Goal: Task Accomplishment & Management: Complete application form

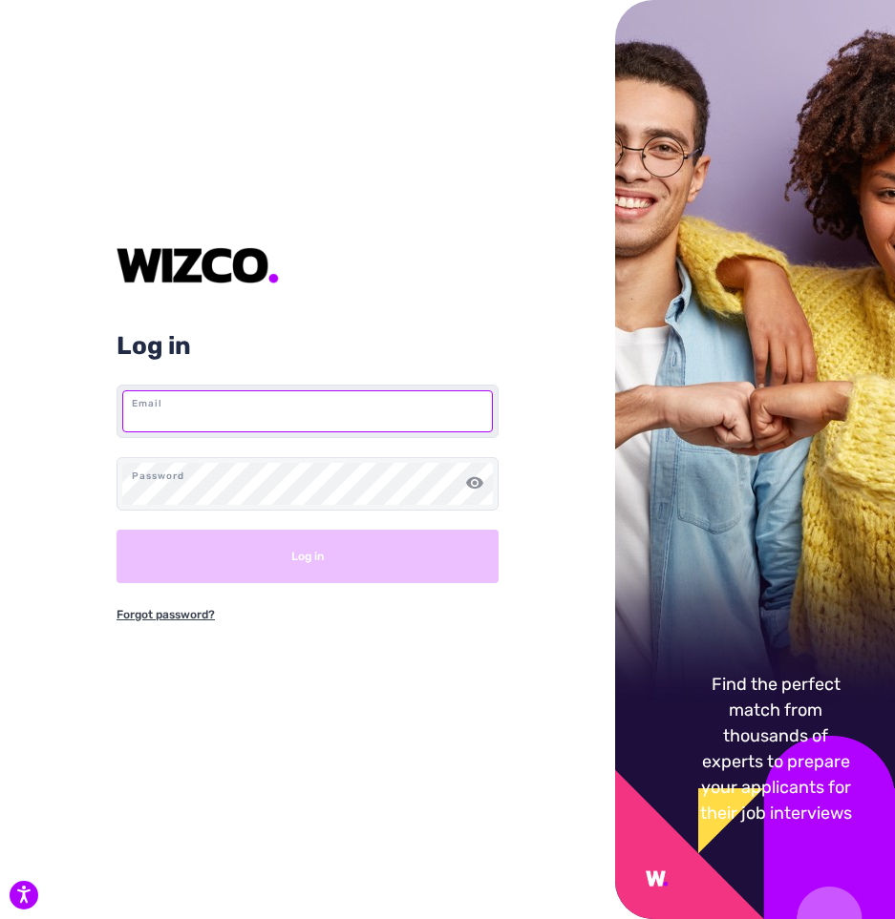
paste input "[PERSON_NAME][EMAIL_ADDRESS][DOMAIN_NAME]"
type input "[PERSON_NAME][EMAIL_ADDRESS][DOMAIN_NAME]"
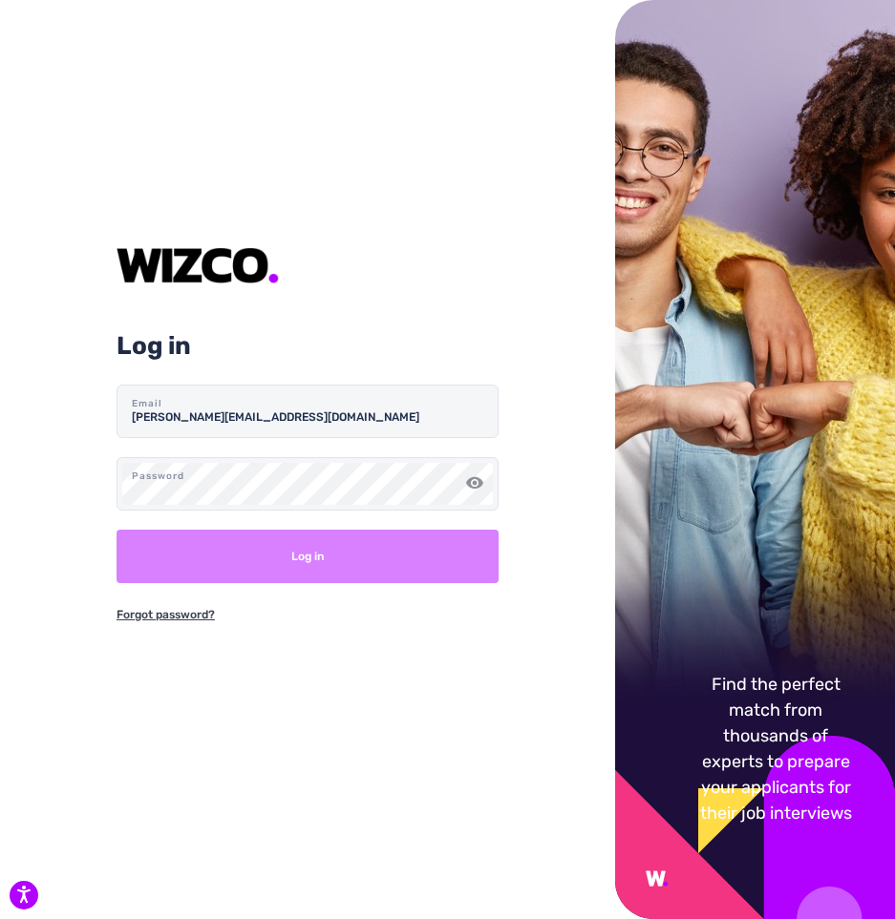
click at [347, 554] on button "Log in" at bounding box center [307, 556] width 382 height 53
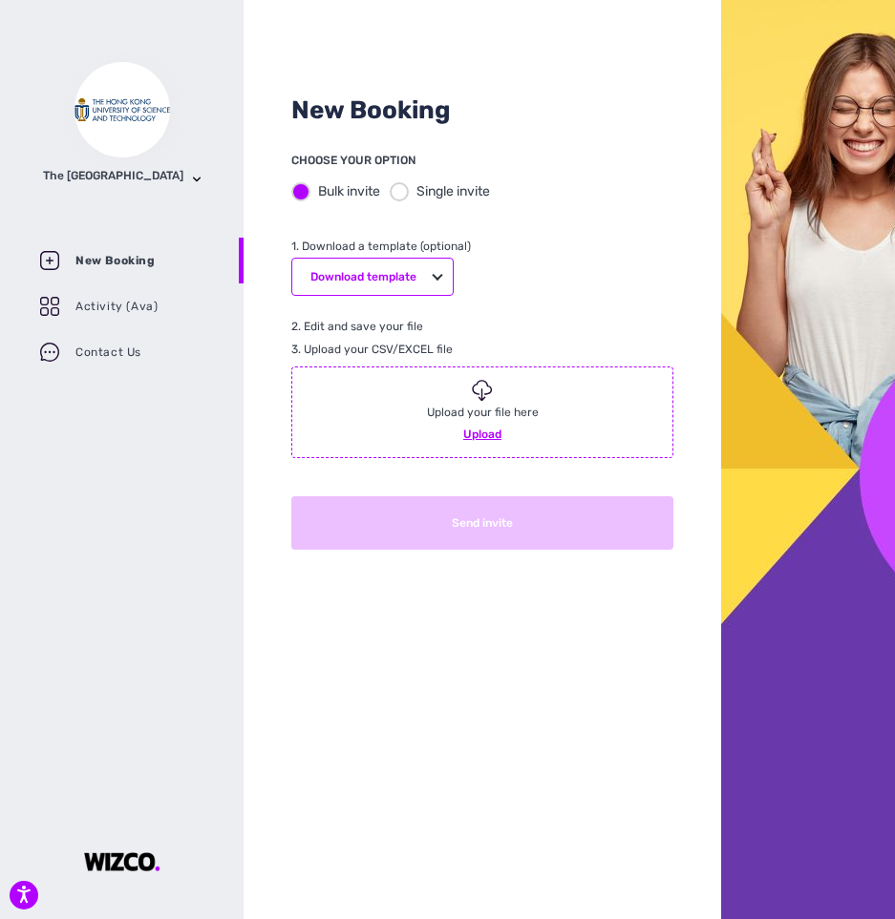
click at [406, 194] on div at bounding box center [399, 191] width 19 height 19
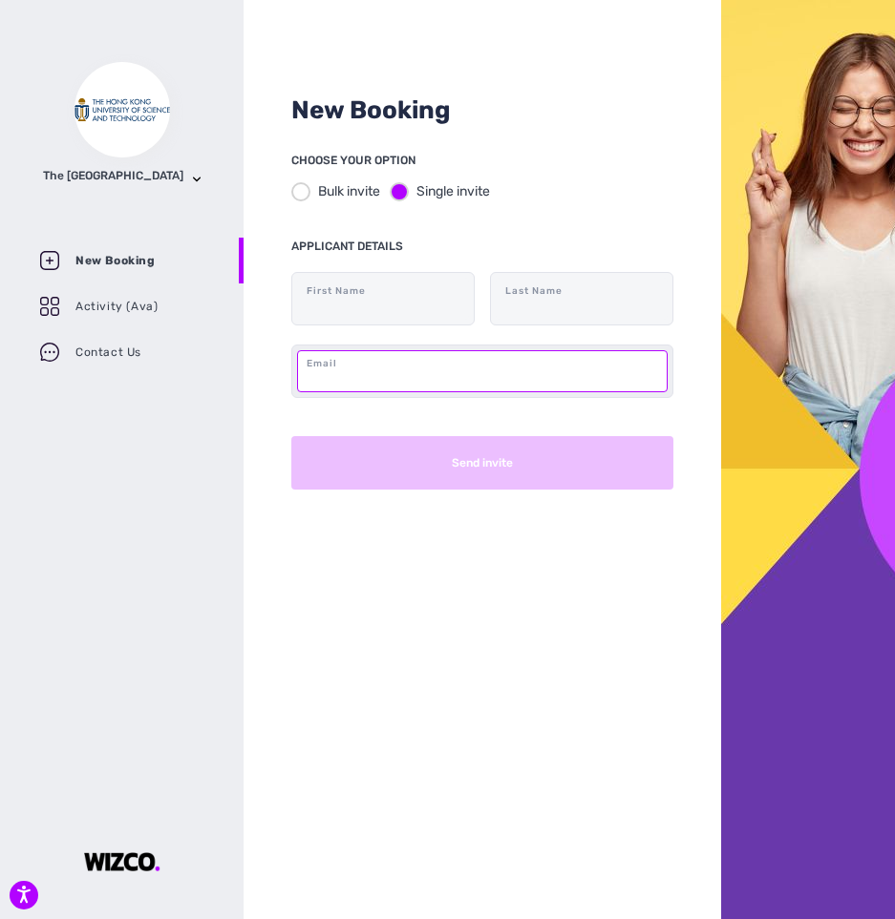
paste input "[EMAIL_ADDRESS][DOMAIN_NAME]"
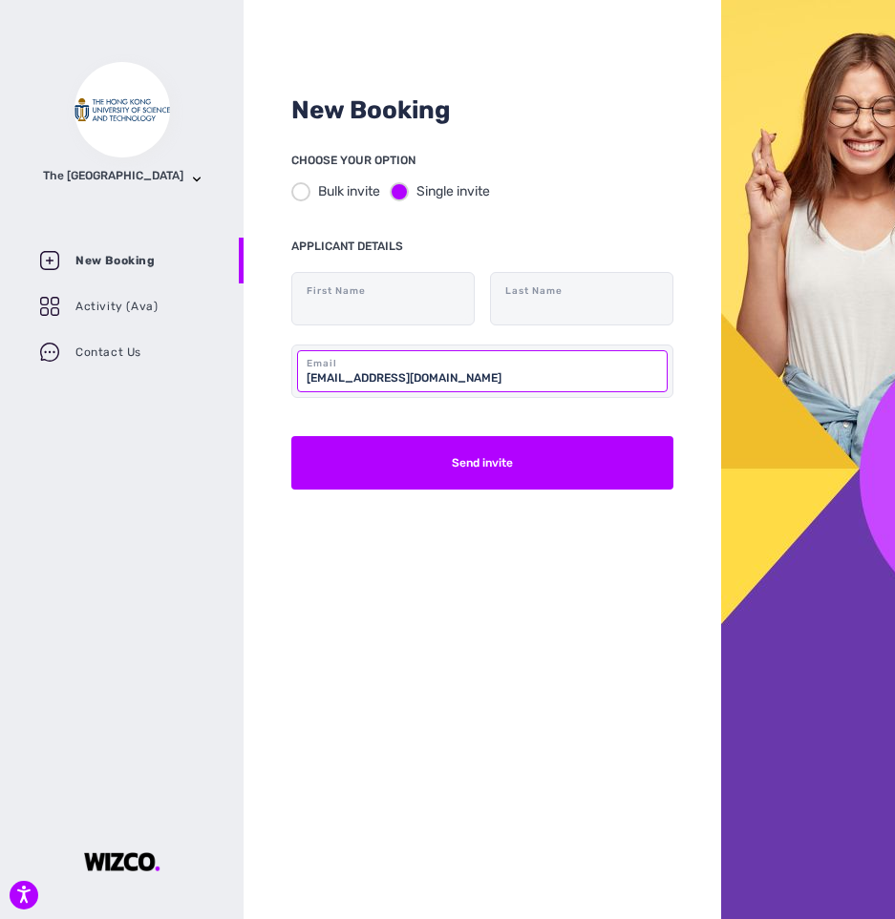
type input "[EMAIL_ADDRESS][DOMAIN_NAME]"
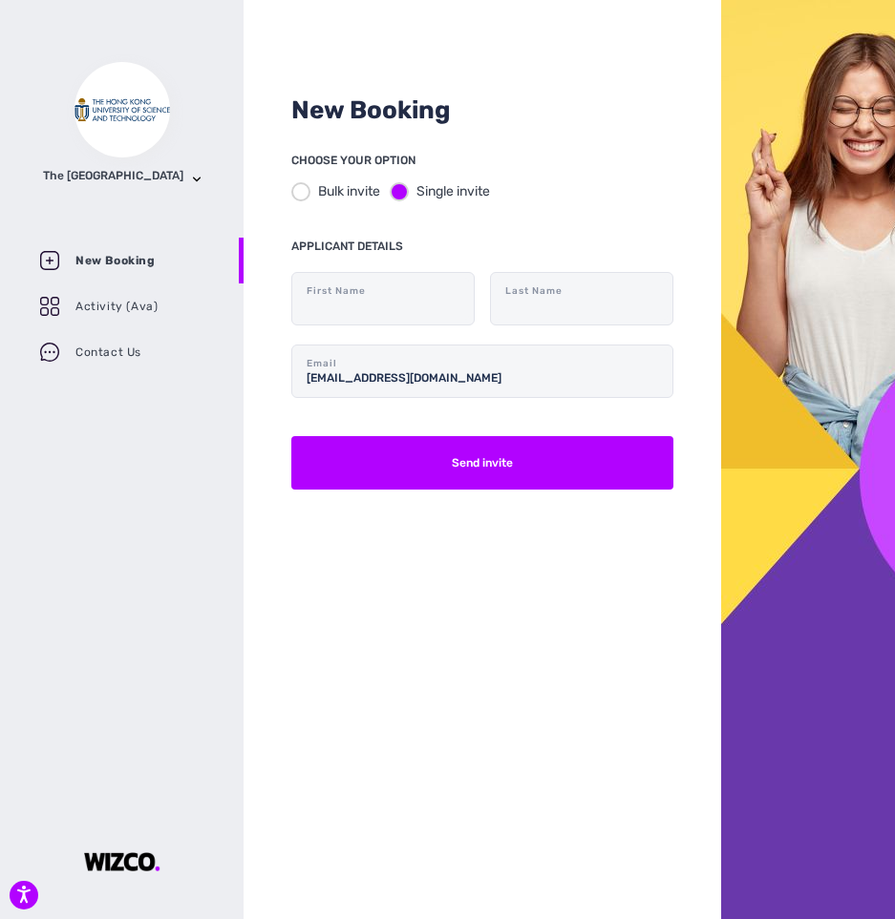
click at [422, 590] on div "New Booking CHOOSE YOUR OPTION Bulk invite Single invite APPLICANT DETAILS Firs…" at bounding box center [481, 459] width 477 height 919
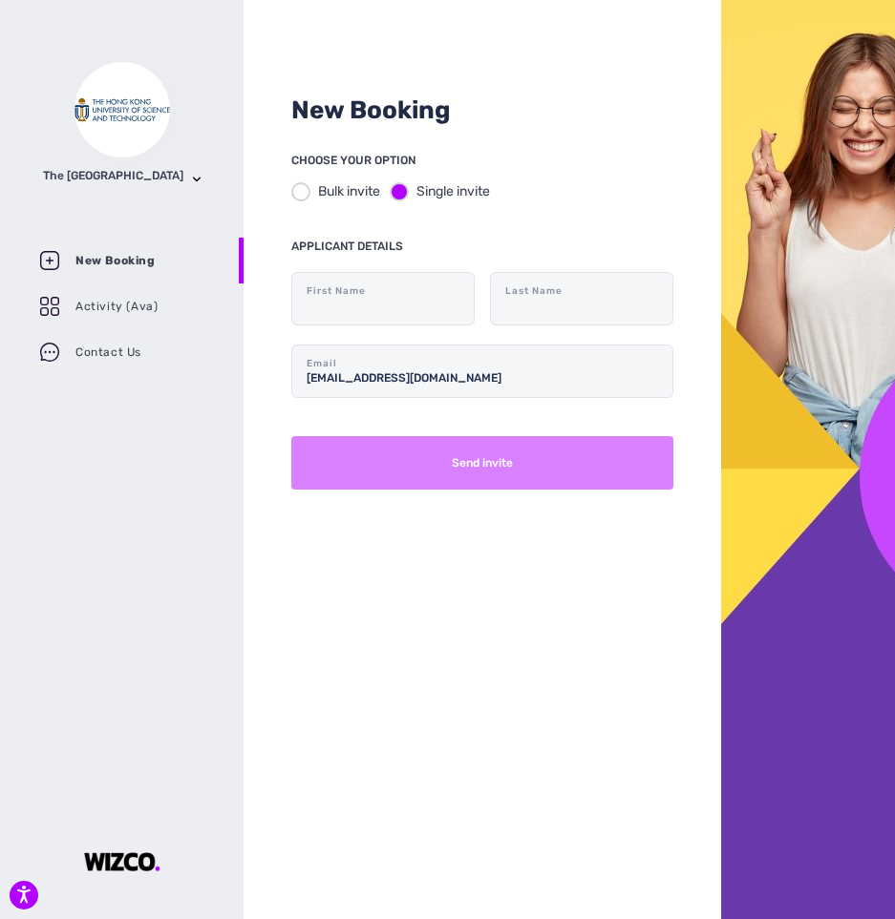
click at [427, 476] on button "Send invite" at bounding box center [482, 462] width 382 height 53
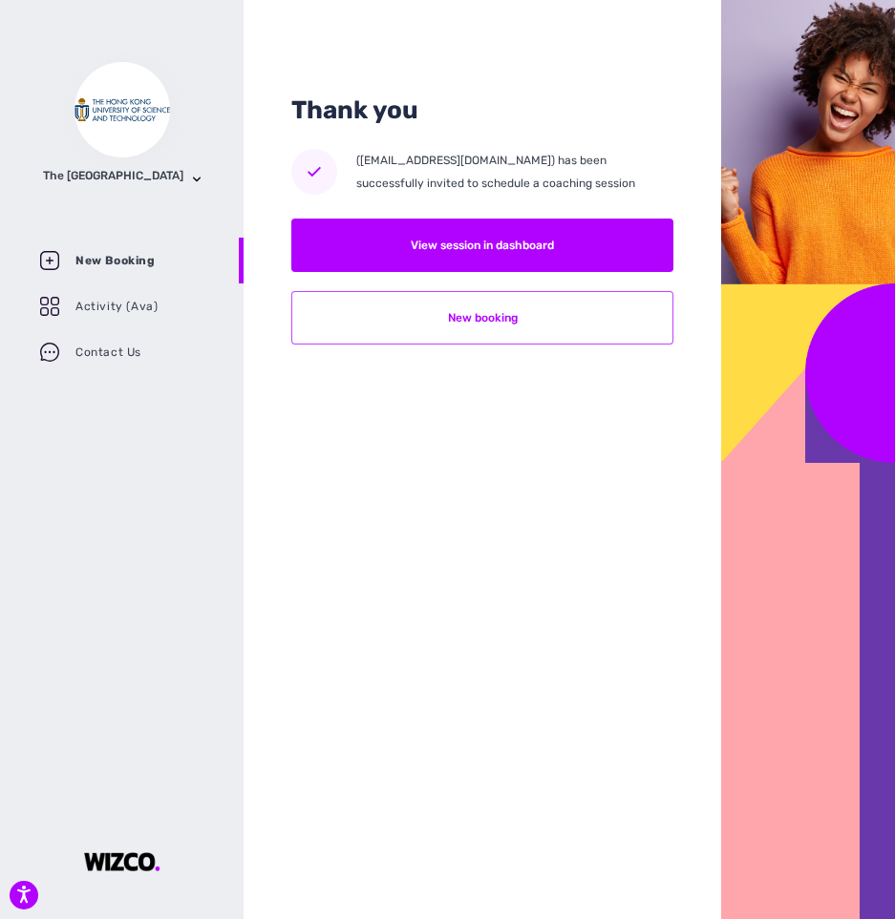
click at [461, 322] on button "New booking" at bounding box center [482, 317] width 382 height 53
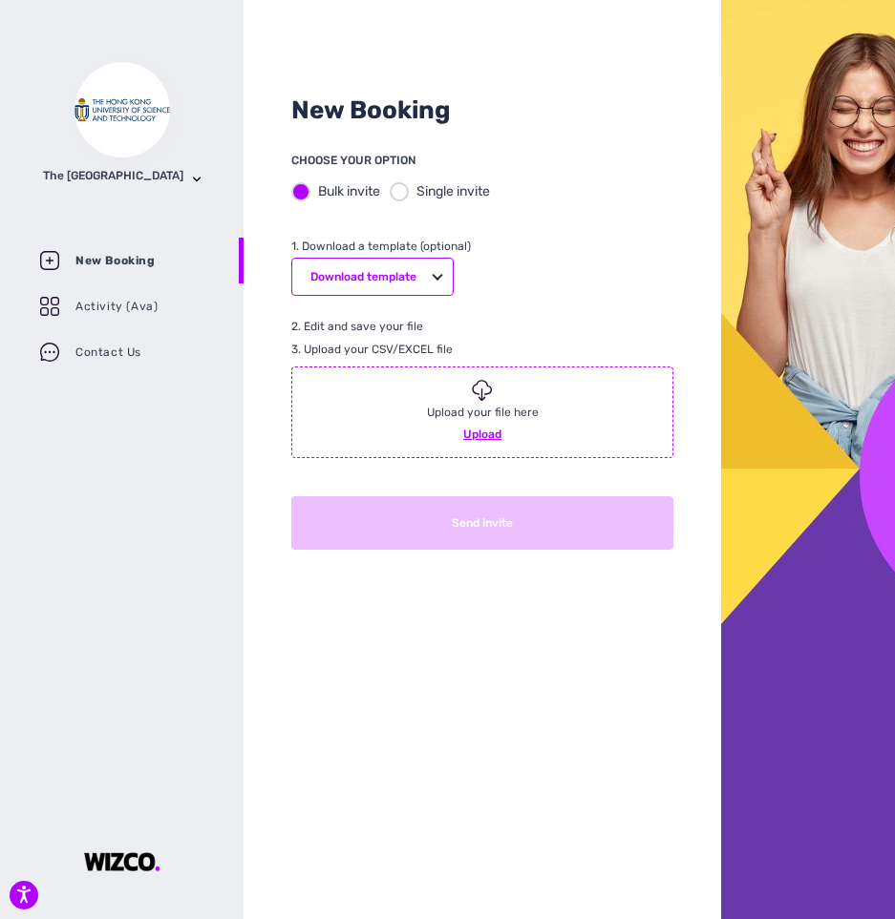
click at [408, 192] on div at bounding box center [399, 191] width 19 height 19
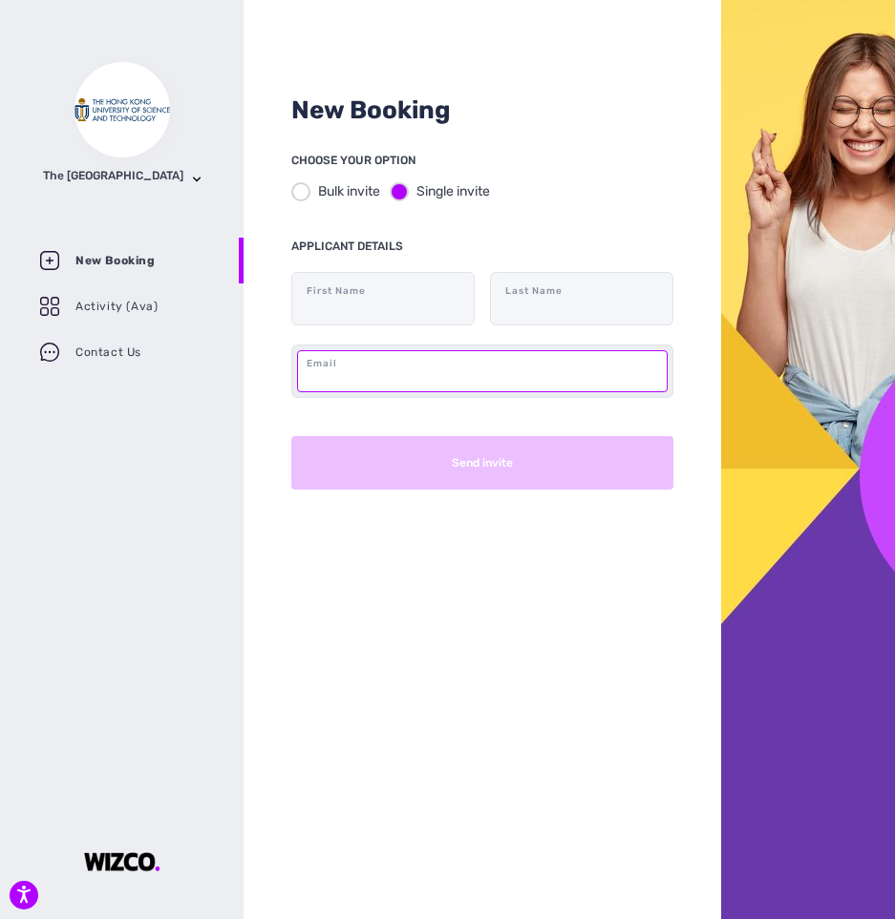
paste input "[EMAIL_ADDRESS][DOMAIN_NAME]"
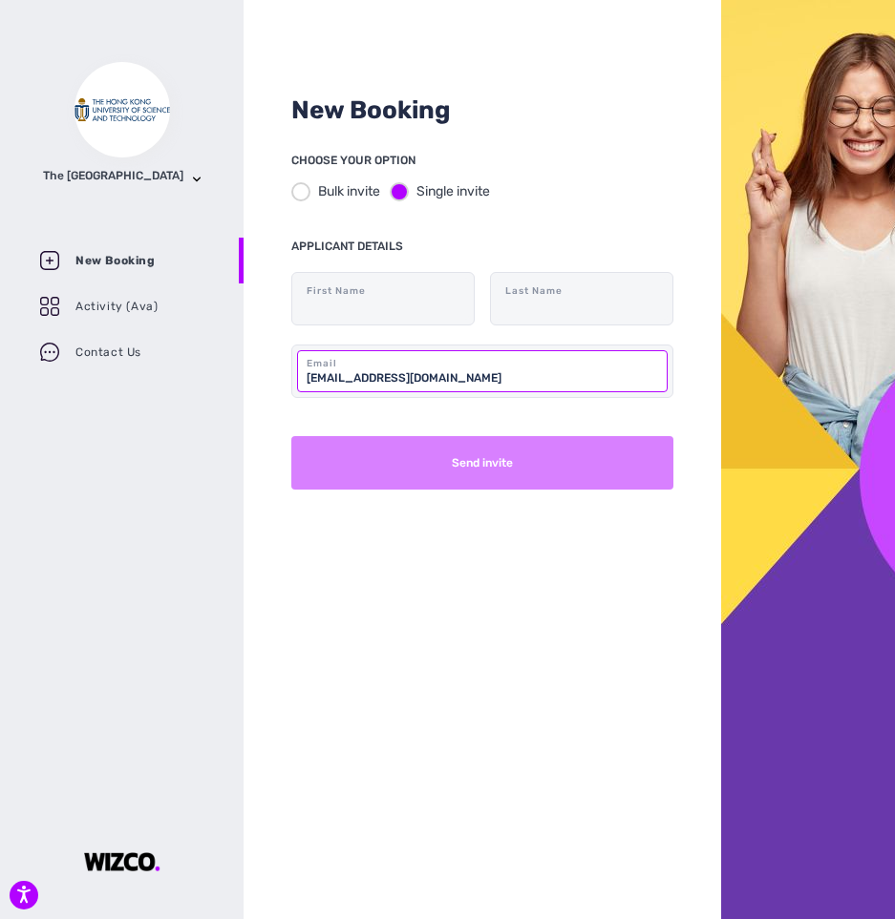
type input "[EMAIL_ADDRESS][DOMAIN_NAME]"
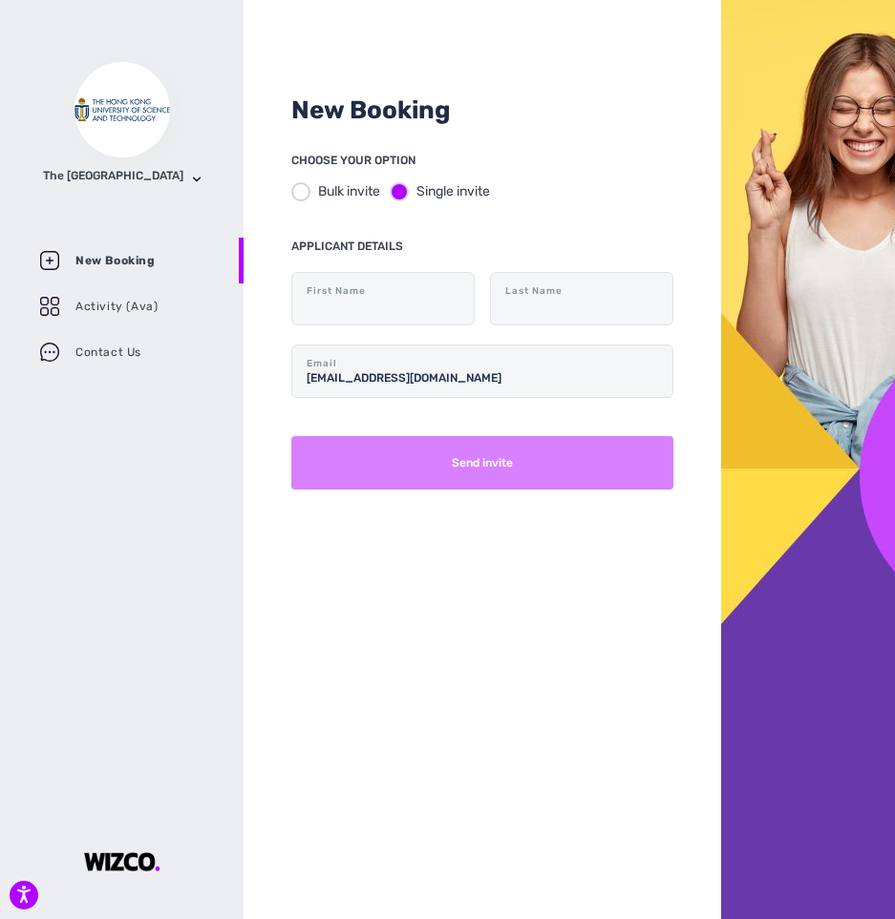
click at [409, 452] on button "Send invite" at bounding box center [482, 462] width 382 height 53
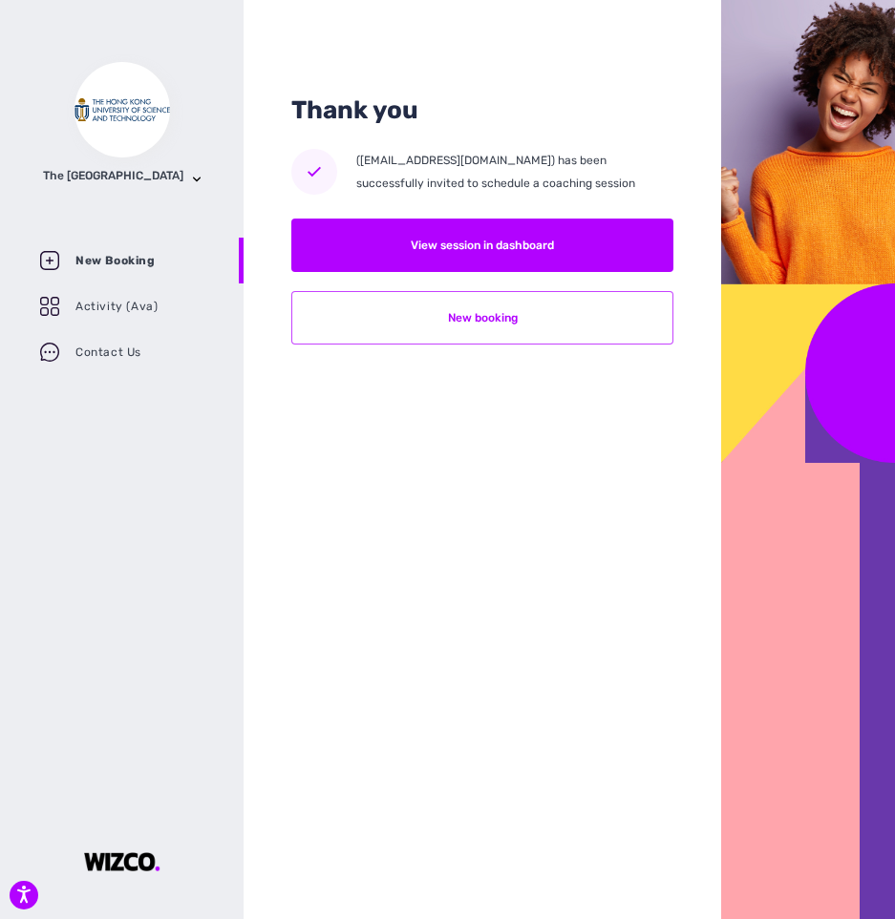
click at [490, 323] on button "New booking" at bounding box center [482, 317] width 382 height 53
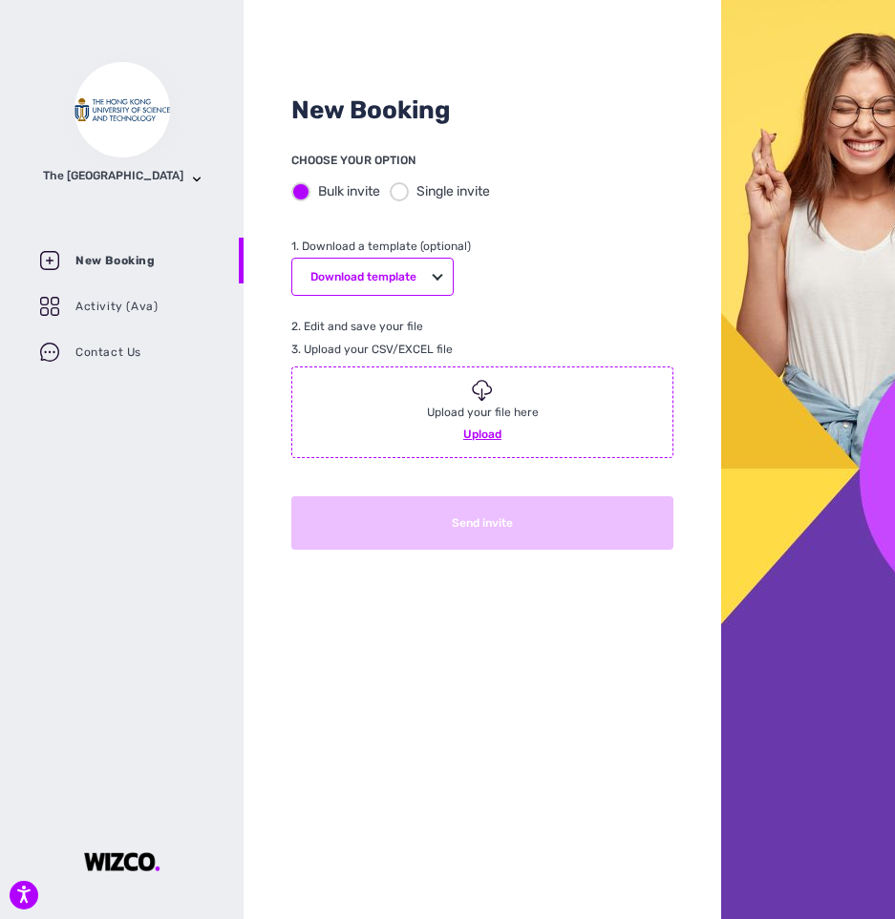
click at [400, 188] on div at bounding box center [399, 191] width 19 height 19
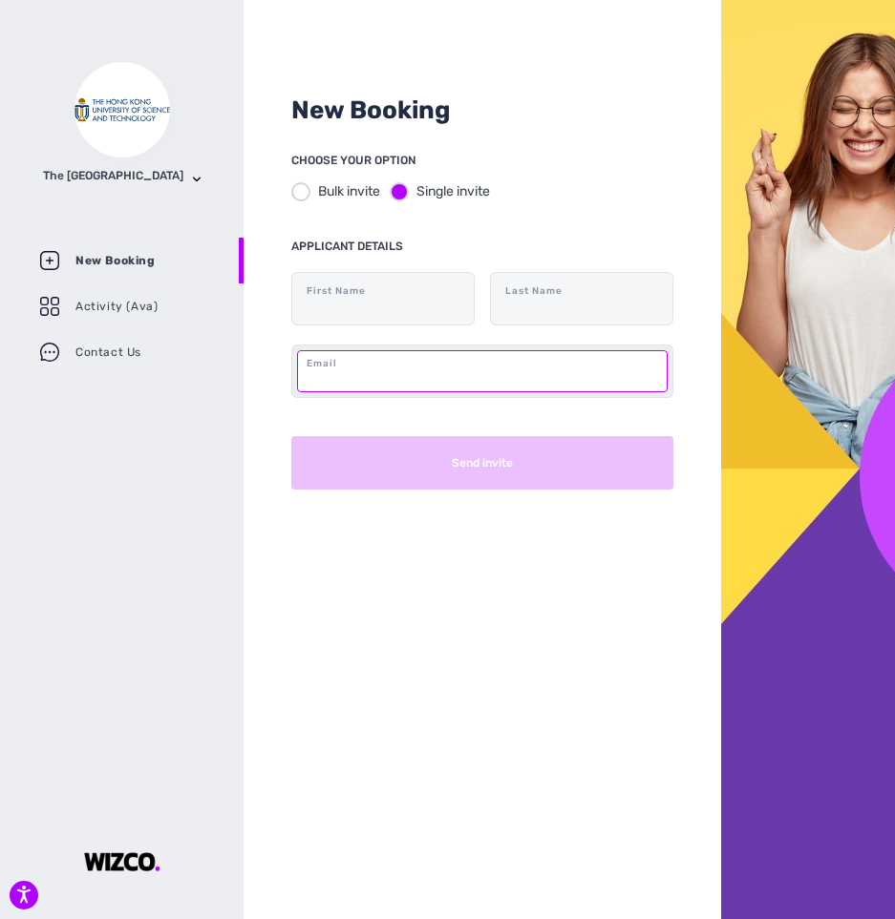
paste input "[EMAIL_ADDRESS][DOMAIN_NAME]"
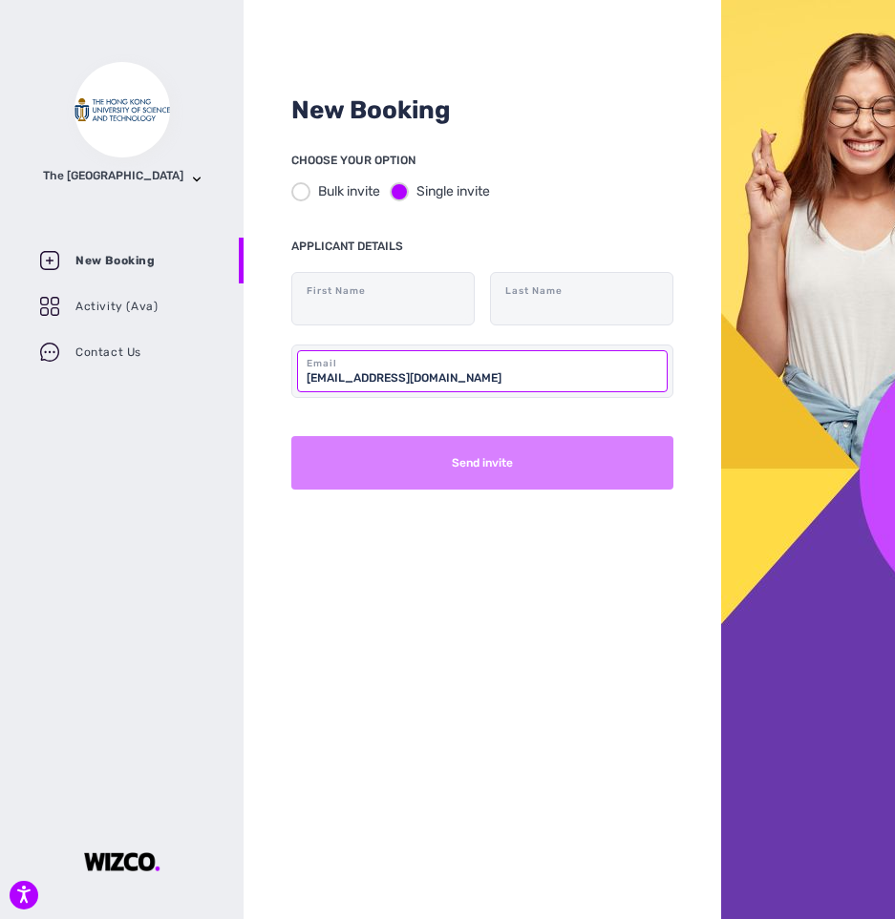
type input "[EMAIL_ADDRESS][DOMAIN_NAME]"
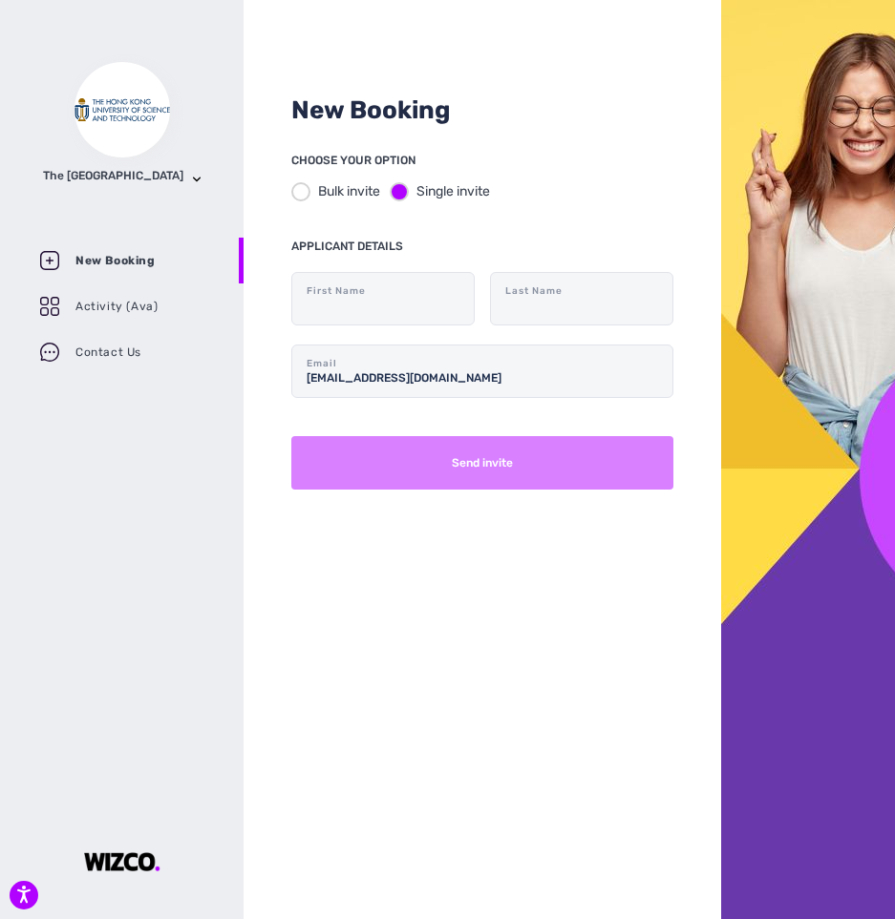
click at [423, 458] on button "Send invite" at bounding box center [482, 462] width 382 height 53
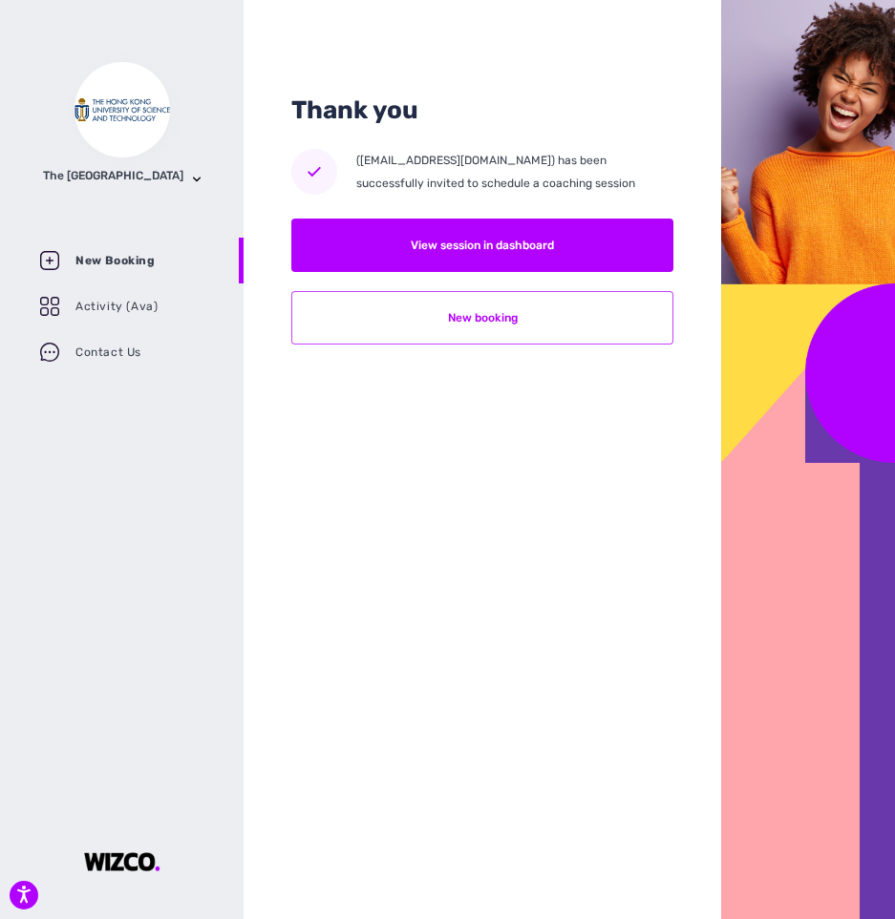
click at [509, 323] on button "New booking" at bounding box center [482, 317] width 382 height 53
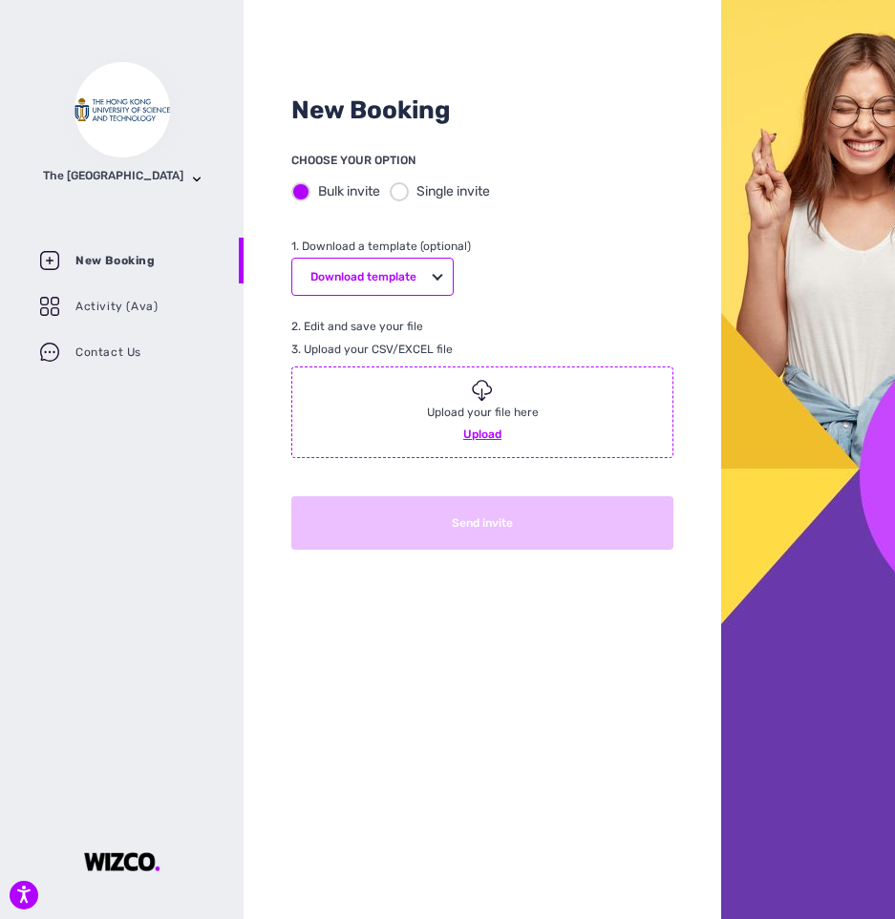
click at [412, 191] on div "Single invite" at bounding box center [440, 191] width 100 height 20
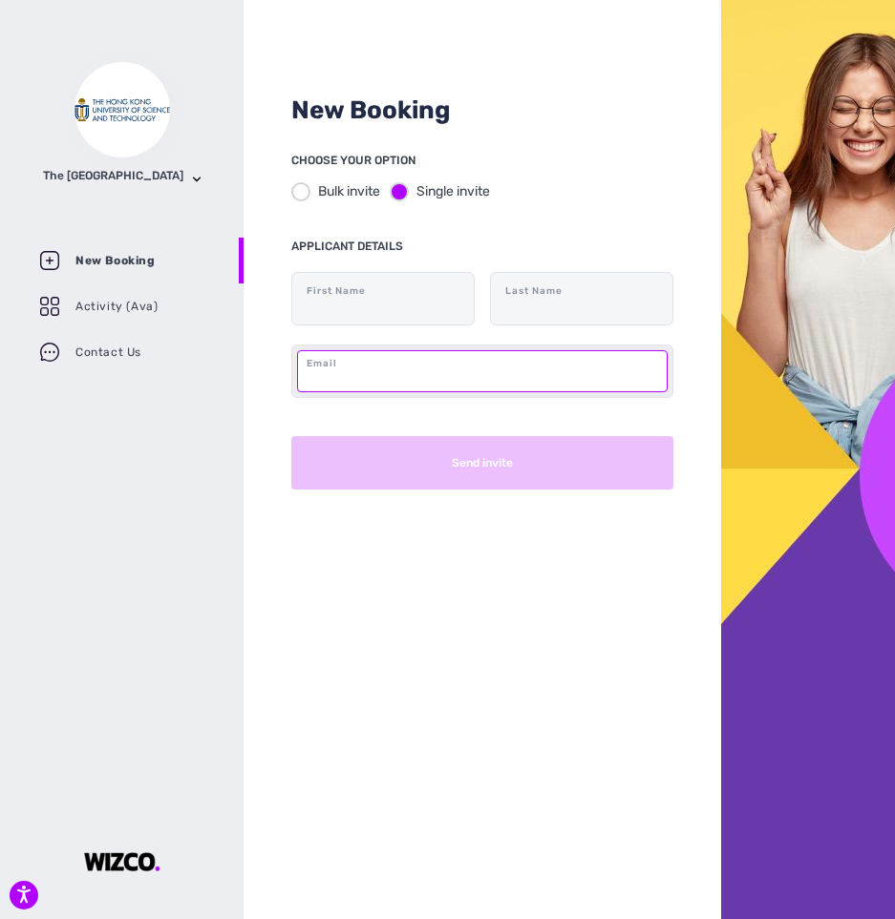
click at [413, 363] on input "text" at bounding box center [482, 371] width 370 height 42
paste input "[EMAIL_ADDRESS][DOMAIN_NAME]"
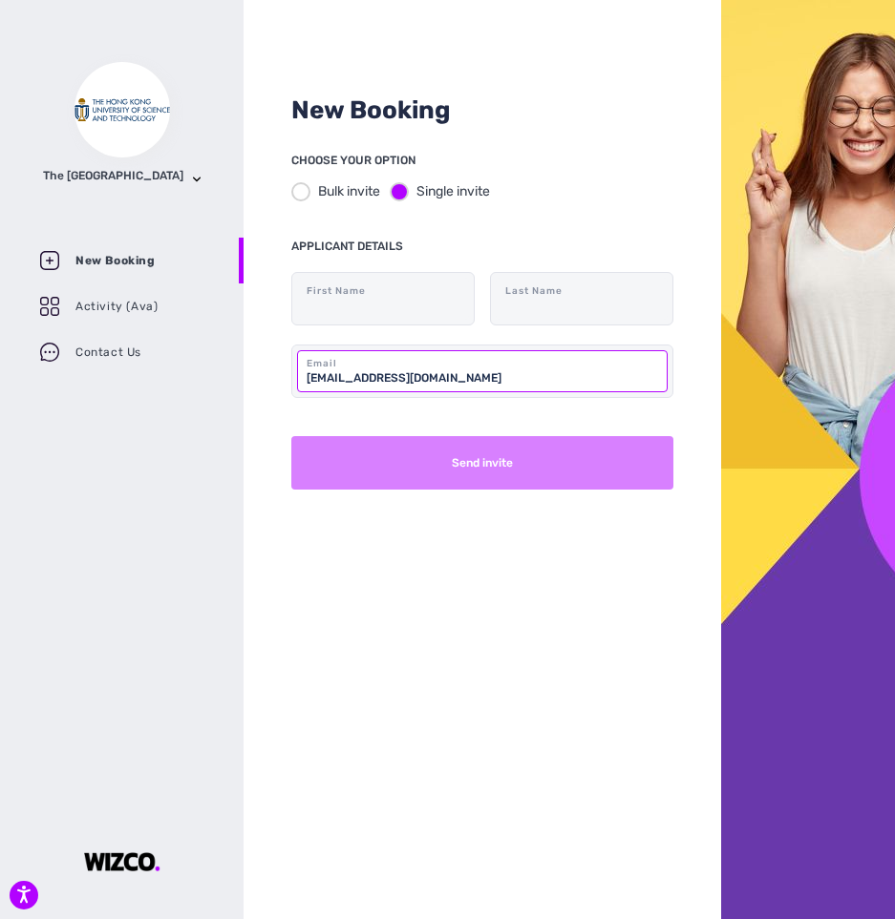
type input "[EMAIL_ADDRESS][DOMAIN_NAME]"
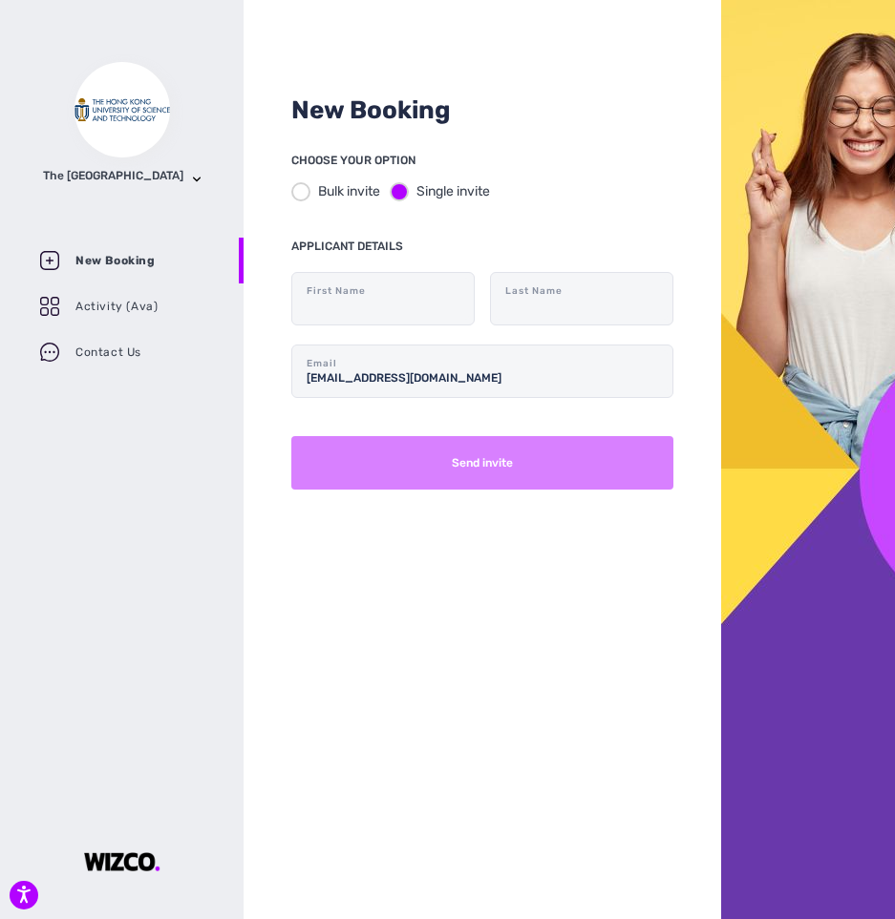
click at [512, 455] on button "Send invite" at bounding box center [482, 462] width 382 height 53
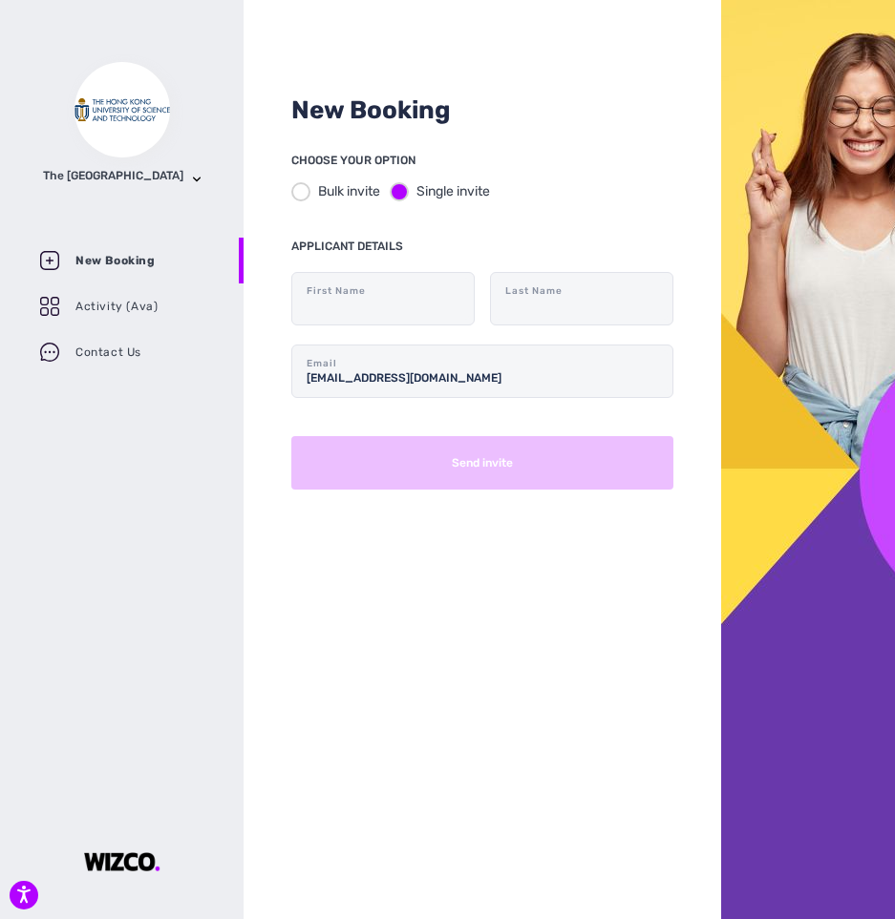
click at [576, 585] on div "New Booking CHOOSE YOUR OPTION Bulk invite Single invite APPLICANT DETAILS Firs…" at bounding box center [481, 459] width 477 height 919
click at [860, 383] on div at bounding box center [808, 459] width 174 height 919
click at [509, 343] on p at bounding box center [582, 340] width 172 height 23
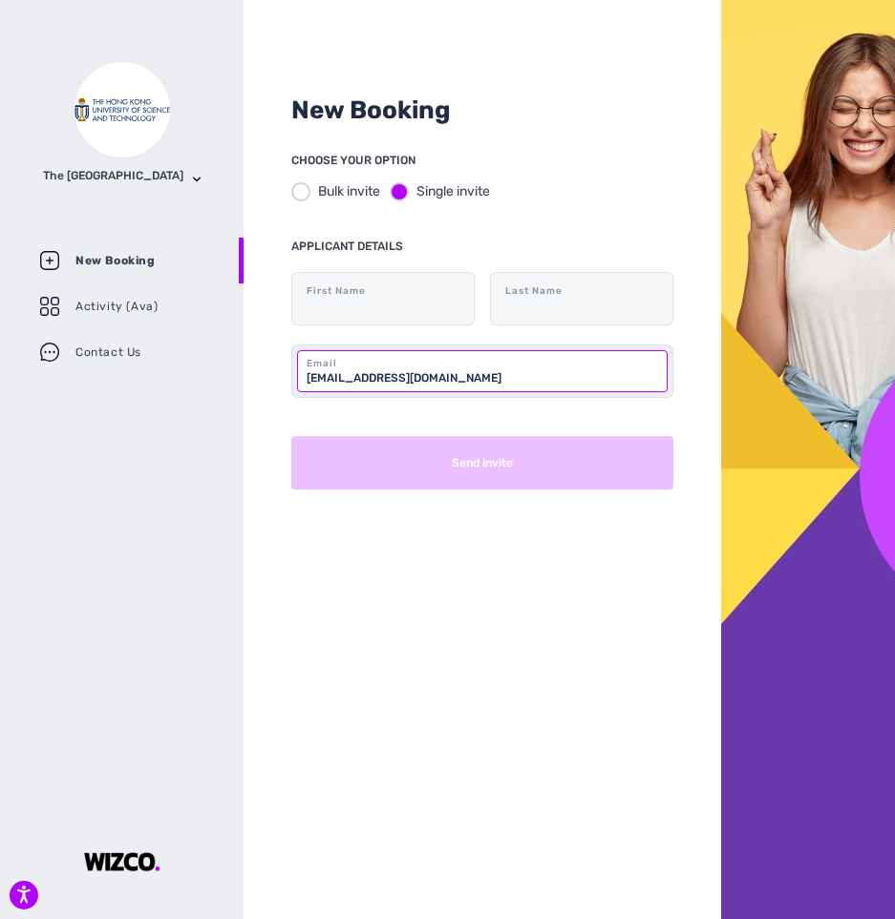
click at [482, 370] on input "[EMAIL_ADDRESS][DOMAIN_NAME]" at bounding box center [482, 371] width 370 height 42
click at [451, 374] on input "[EMAIL_ADDRESS][DOMAIN_NAME]" at bounding box center [482, 371] width 370 height 42
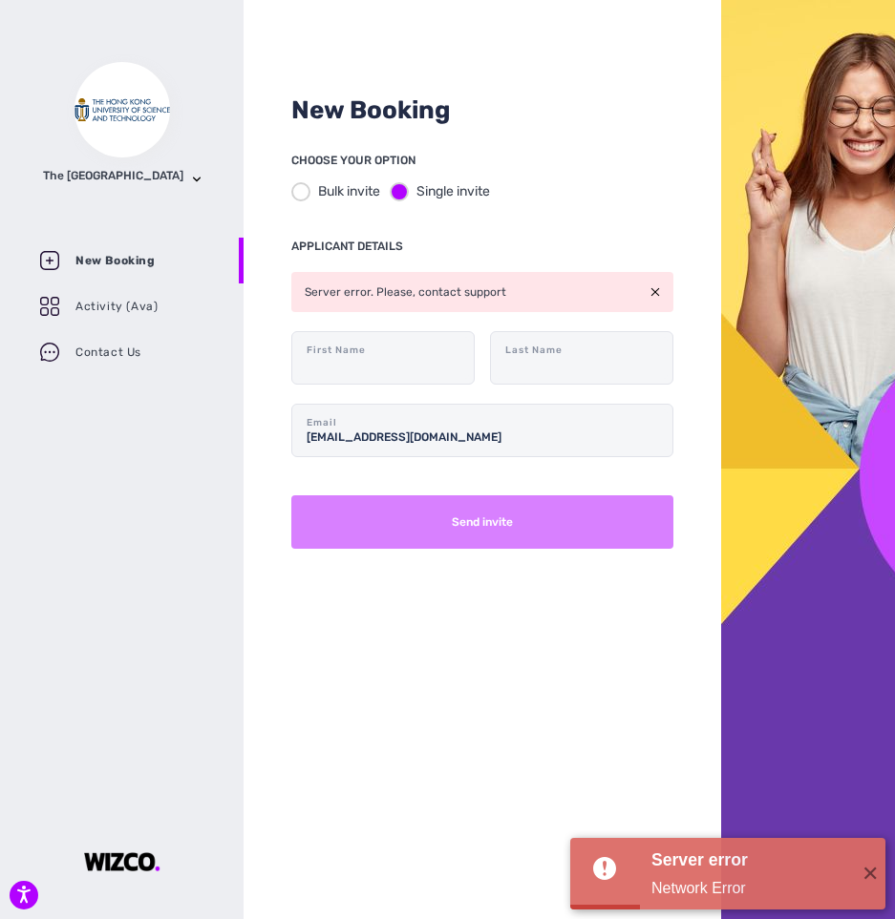
click at [490, 510] on button "Send invite" at bounding box center [482, 522] width 382 height 53
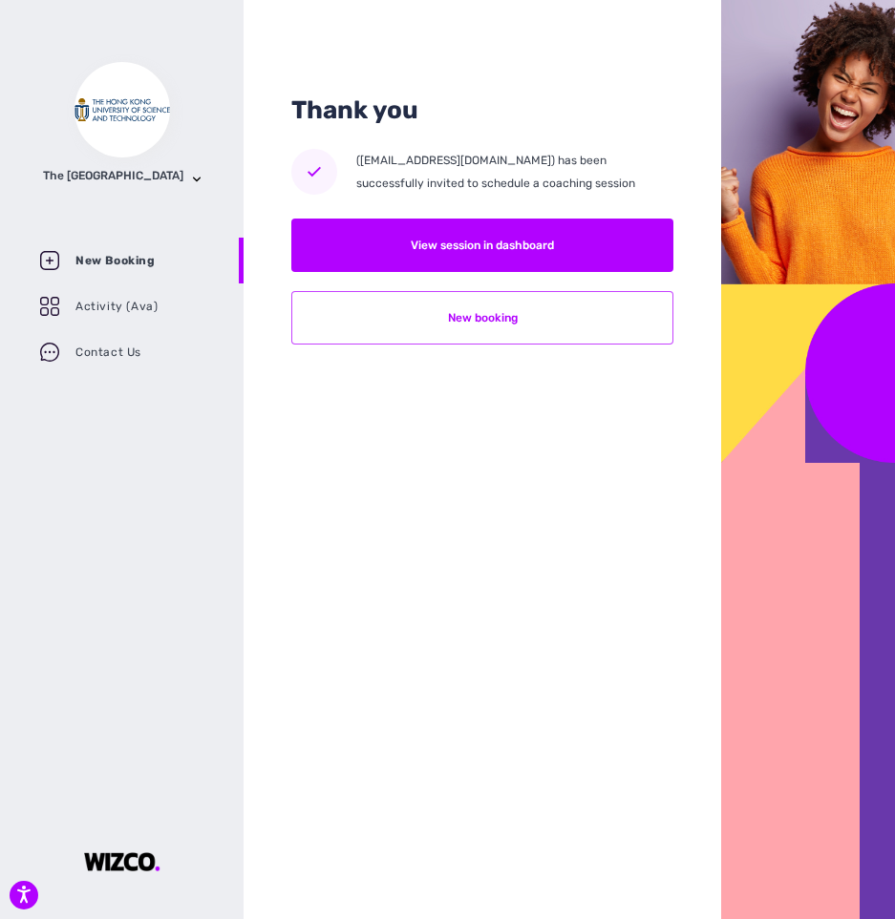
click at [500, 327] on button "New booking" at bounding box center [482, 317] width 382 height 53
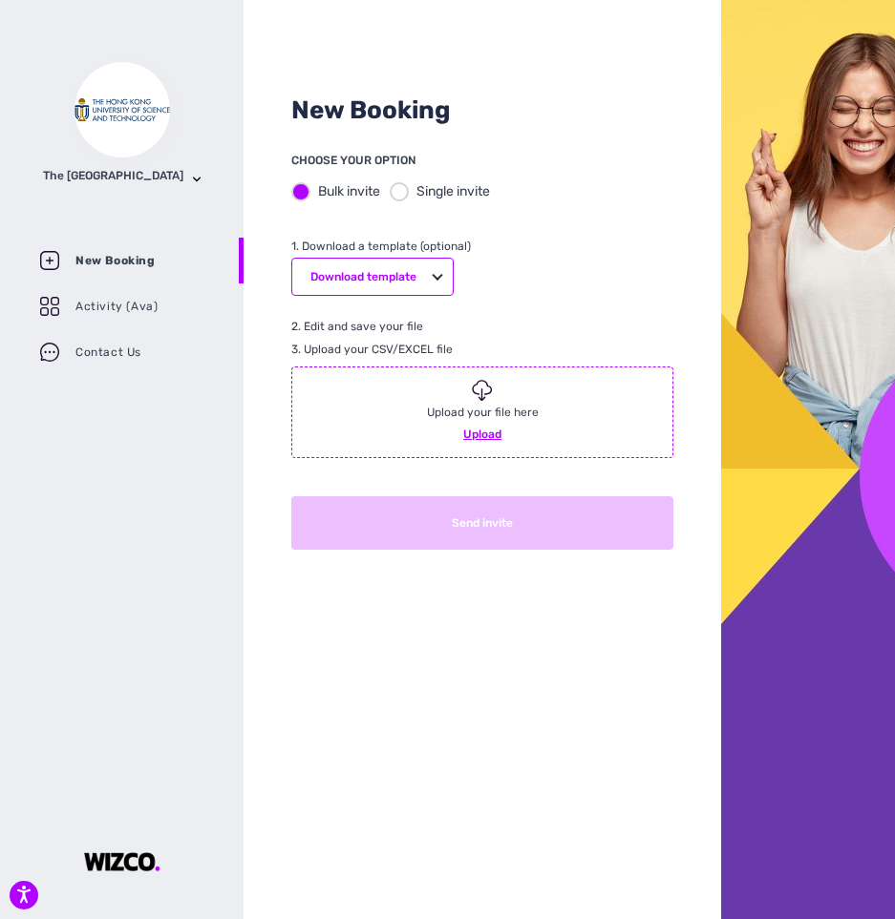
click at [400, 196] on div at bounding box center [399, 191] width 19 height 19
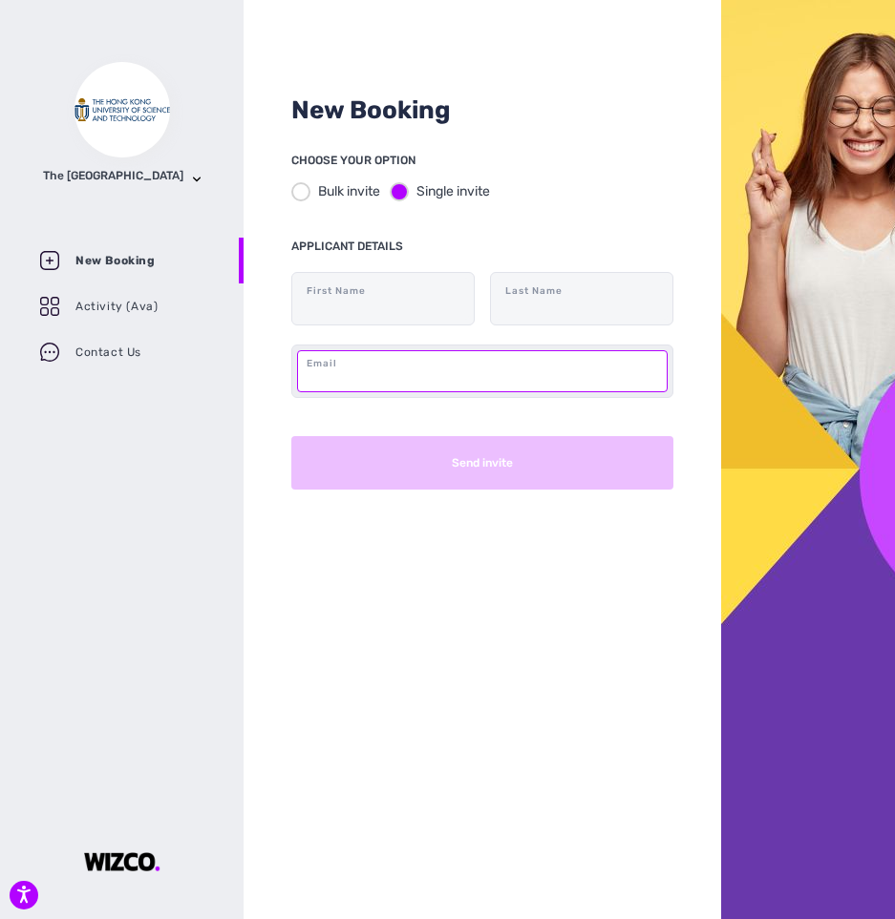
paste input "[EMAIL_ADDRESS][DOMAIN_NAME]"
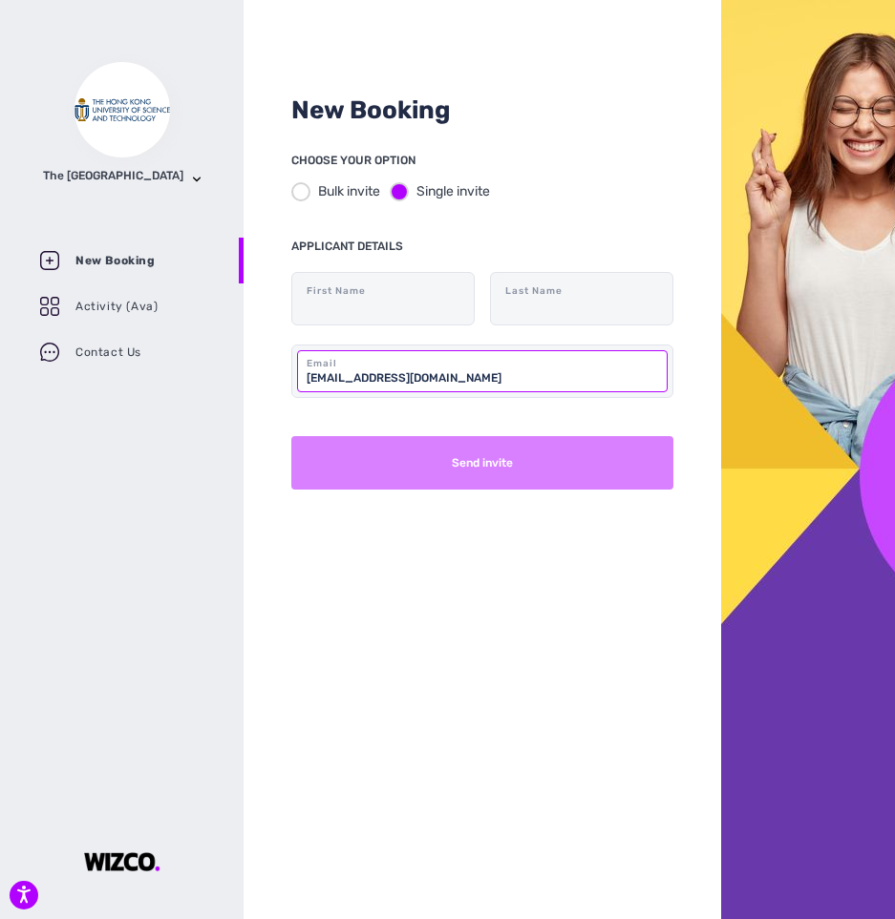
type input "[EMAIL_ADDRESS][DOMAIN_NAME]"
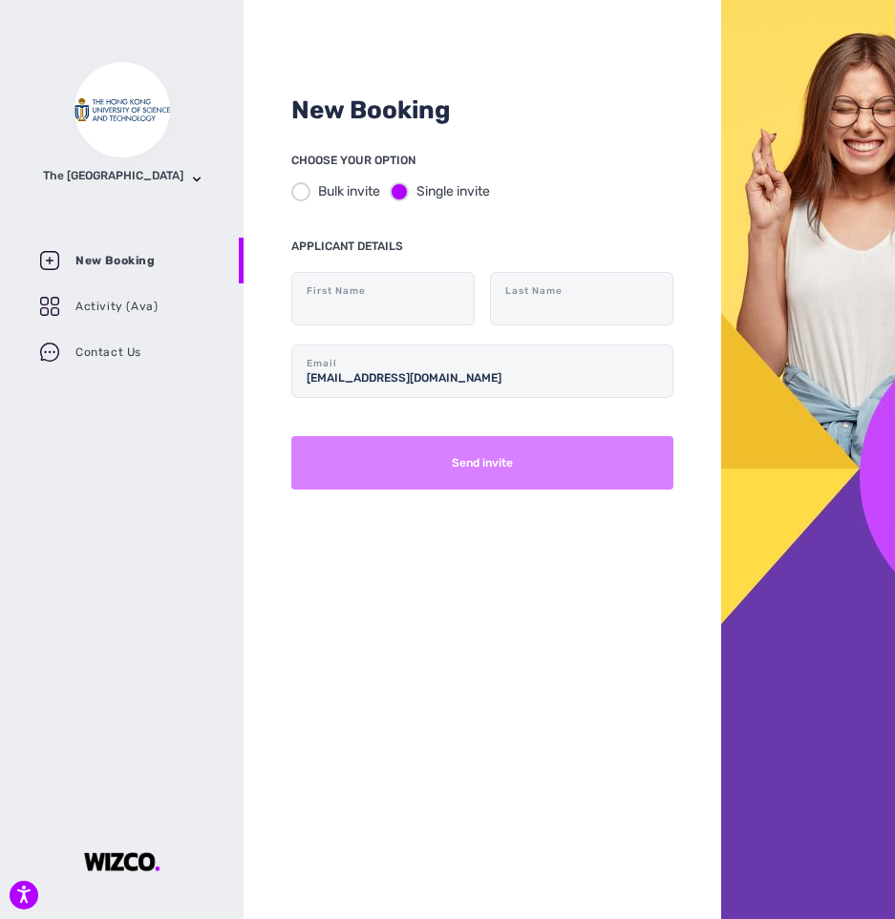
click at [472, 452] on button "Send invite" at bounding box center [482, 462] width 382 height 53
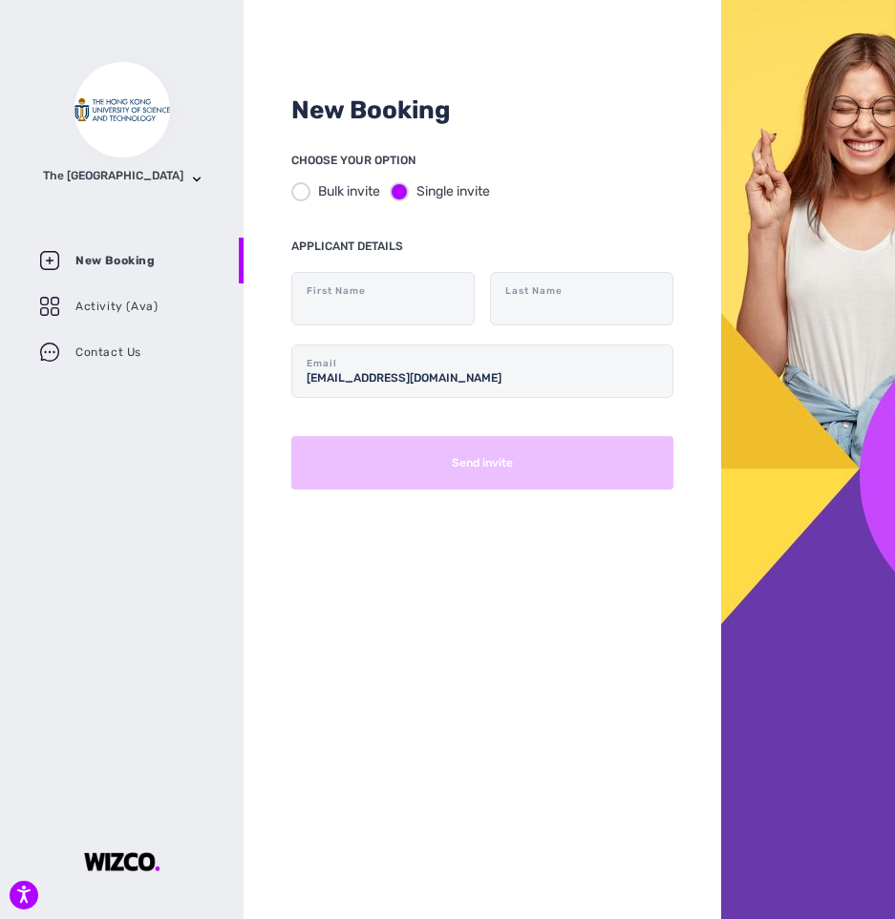
click at [751, 502] on div at bounding box center [808, 459] width 174 height 919
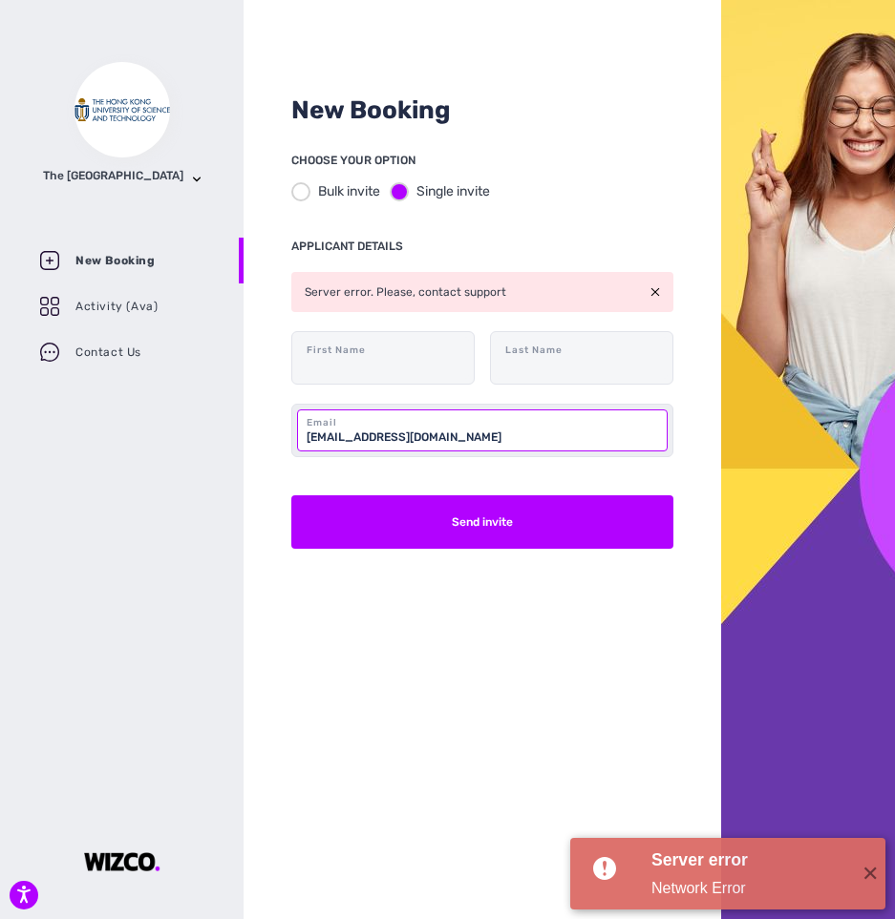
click at [599, 417] on input "[EMAIL_ADDRESS][DOMAIN_NAME]" at bounding box center [482, 431] width 370 height 42
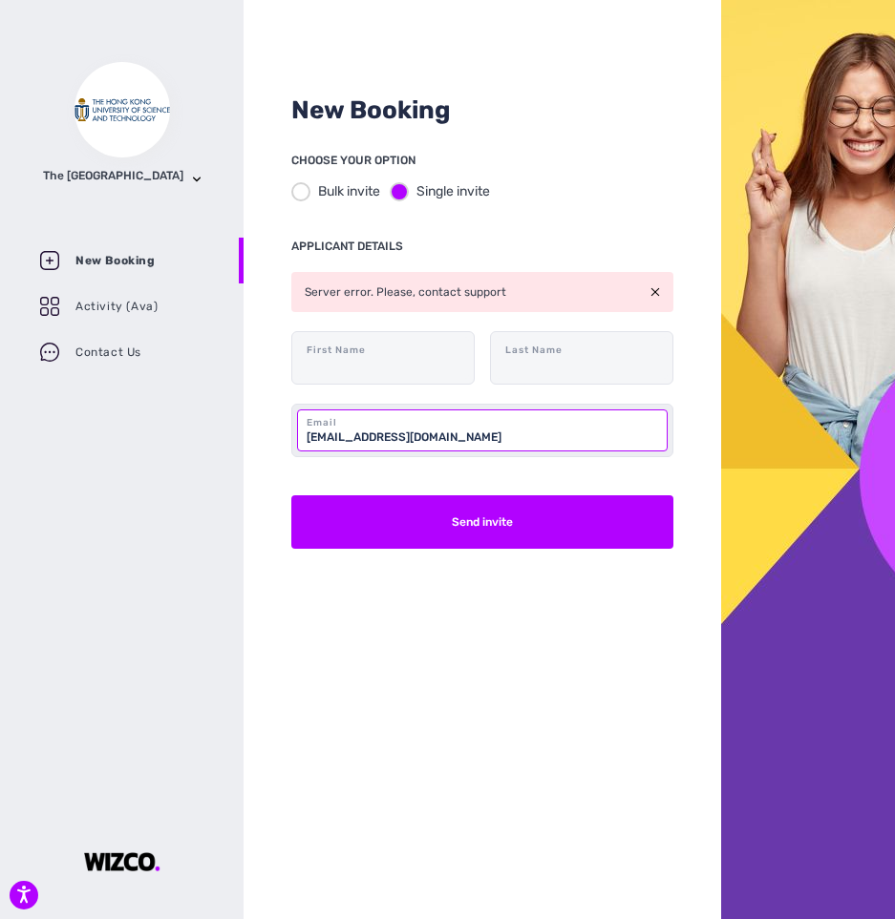
click at [565, 438] on input "[EMAIL_ADDRESS][DOMAIN_NAME]" at bounding box center [482, 431] width 370 height 42
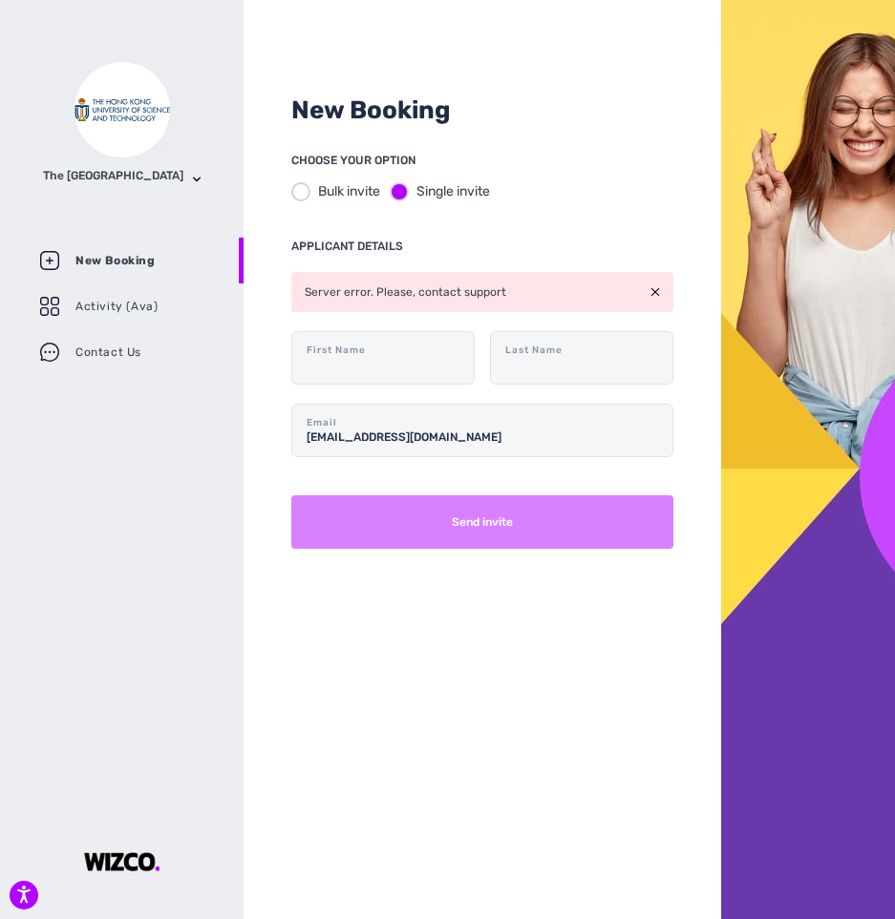
click at [509, 524] on button "Send invite" at bounding box center [482, 522] width 382 height 53
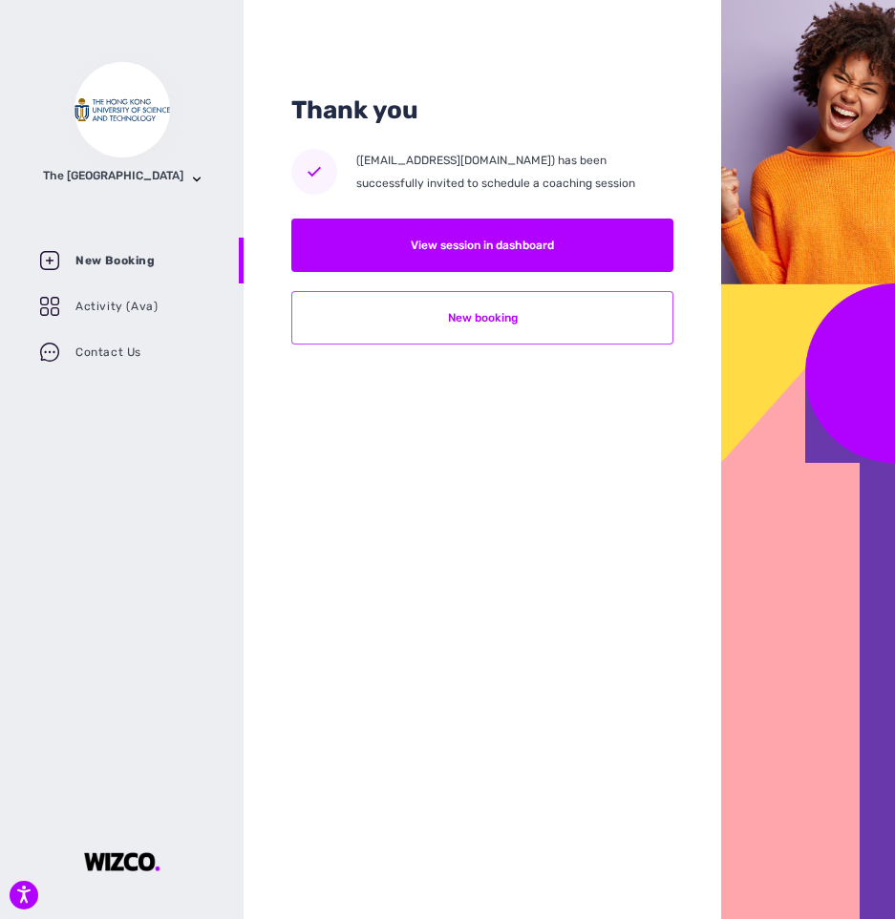
click at [390, 313] on button "New booking" at bounding box center [482, 317] width 382 height 53
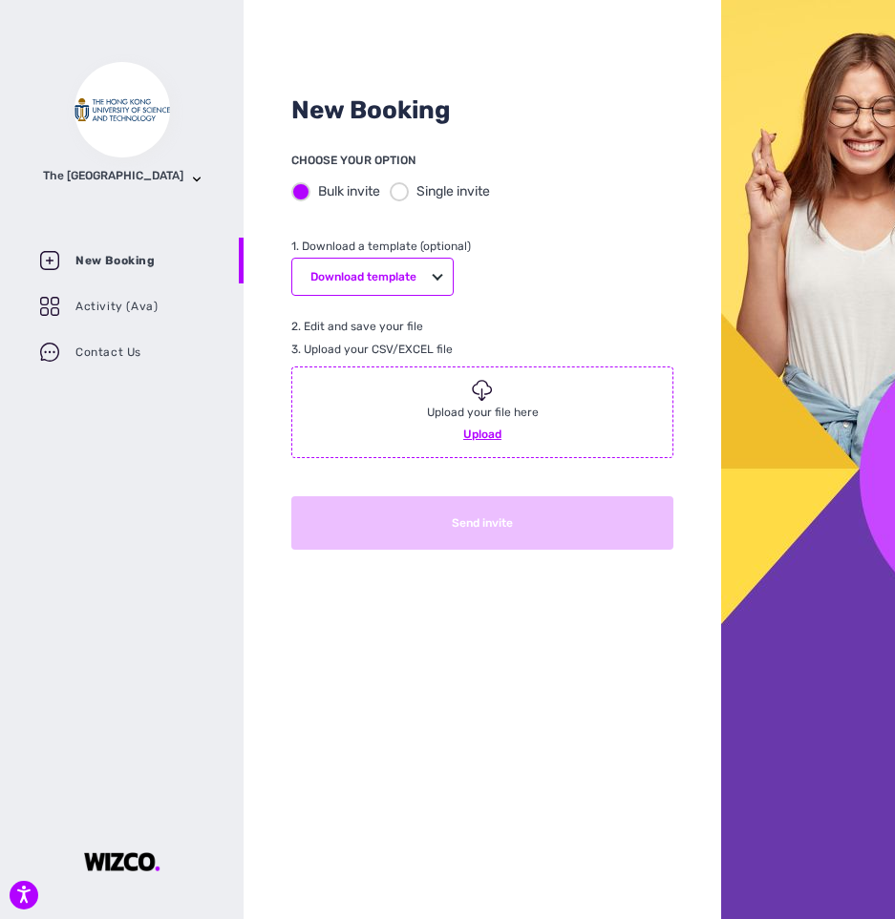
click at [396, 186] on div at bounding box center [399, 191] width 19 height 19
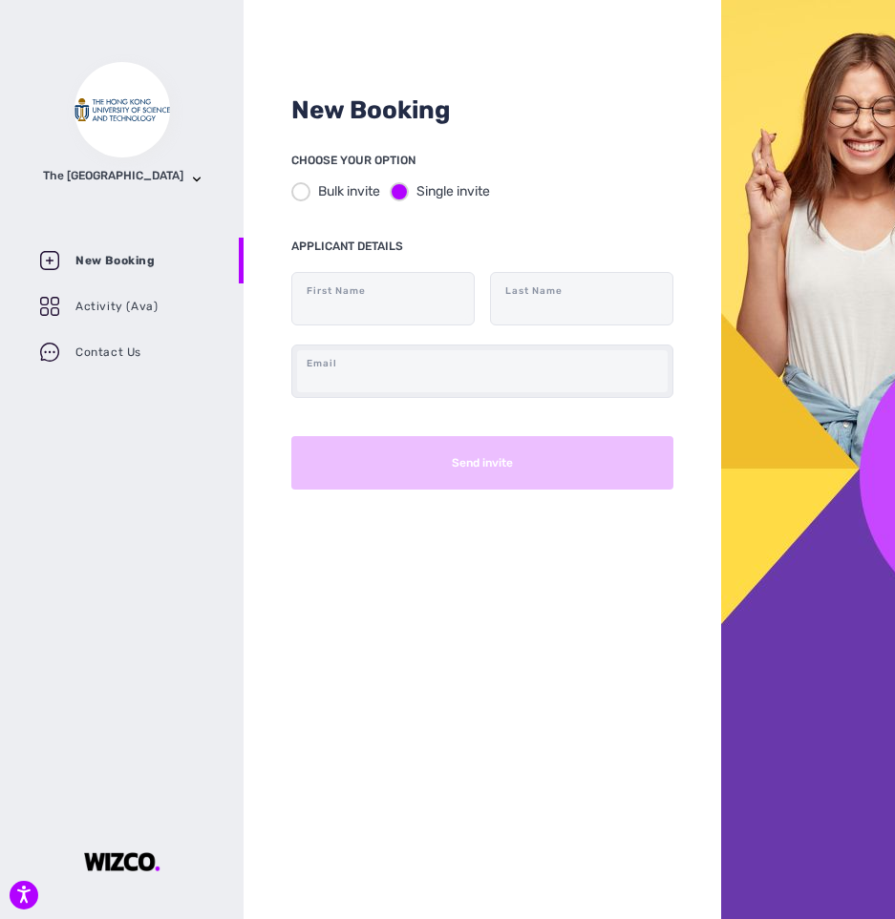
click at [409, 394] on div "Email" at bounding box center [482, 371] width 382 height 53
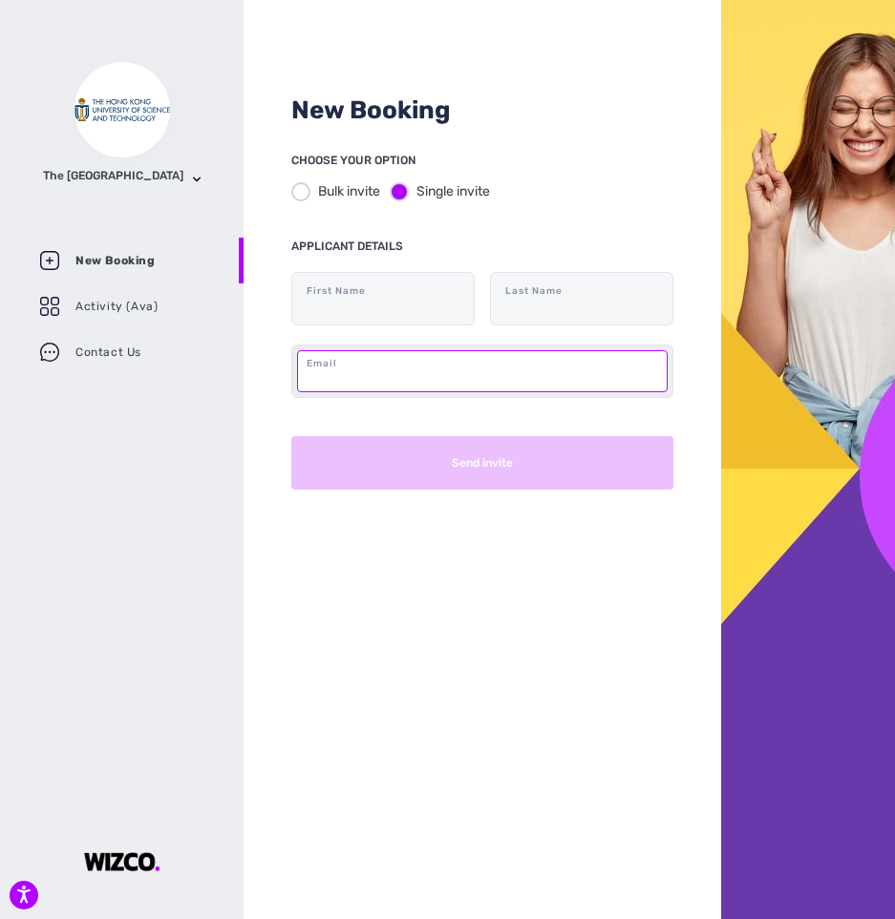
paste input "[EMAIL_ADDRESS][DOMAIN_NAME]"
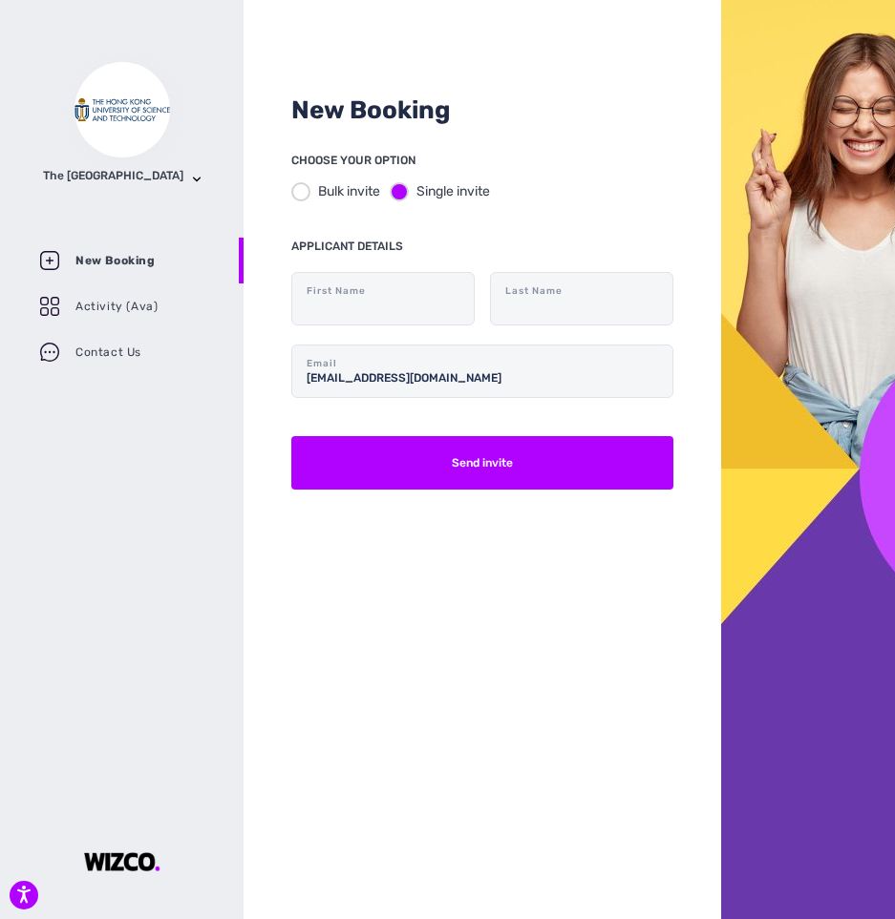
click at [758, 367] on div at bounding box center [808, 459] width 174 height 919
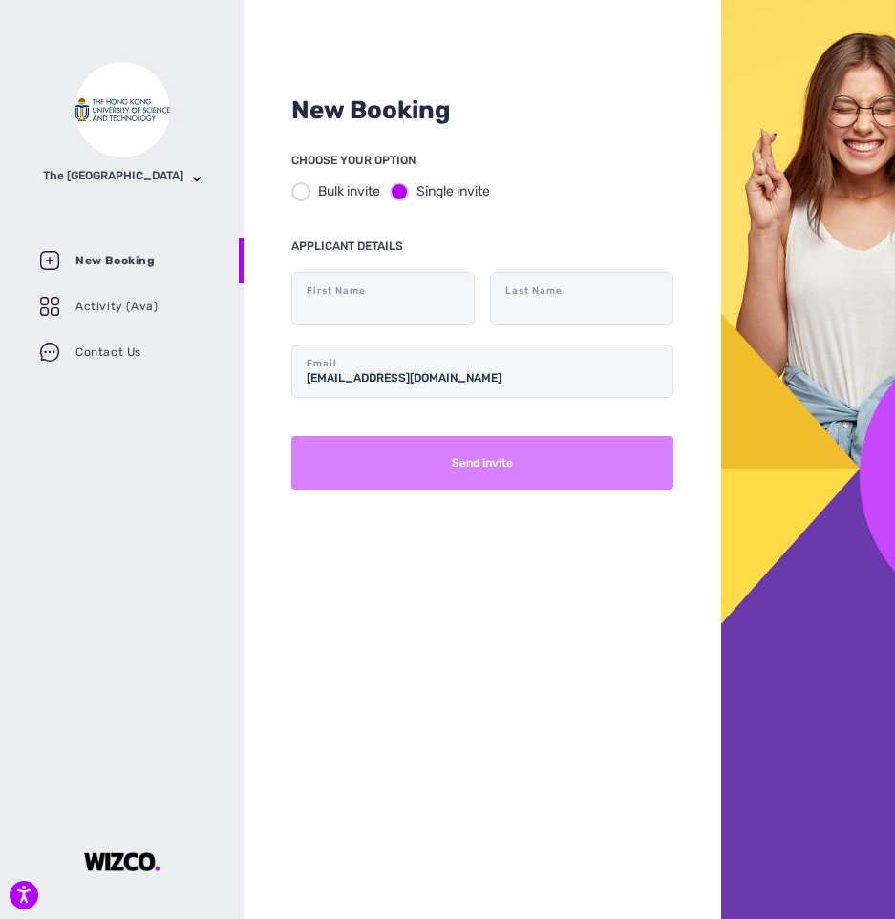
click at [565, 455] on button "Send invite" at bounding box center [482, 462] width 382 height 53
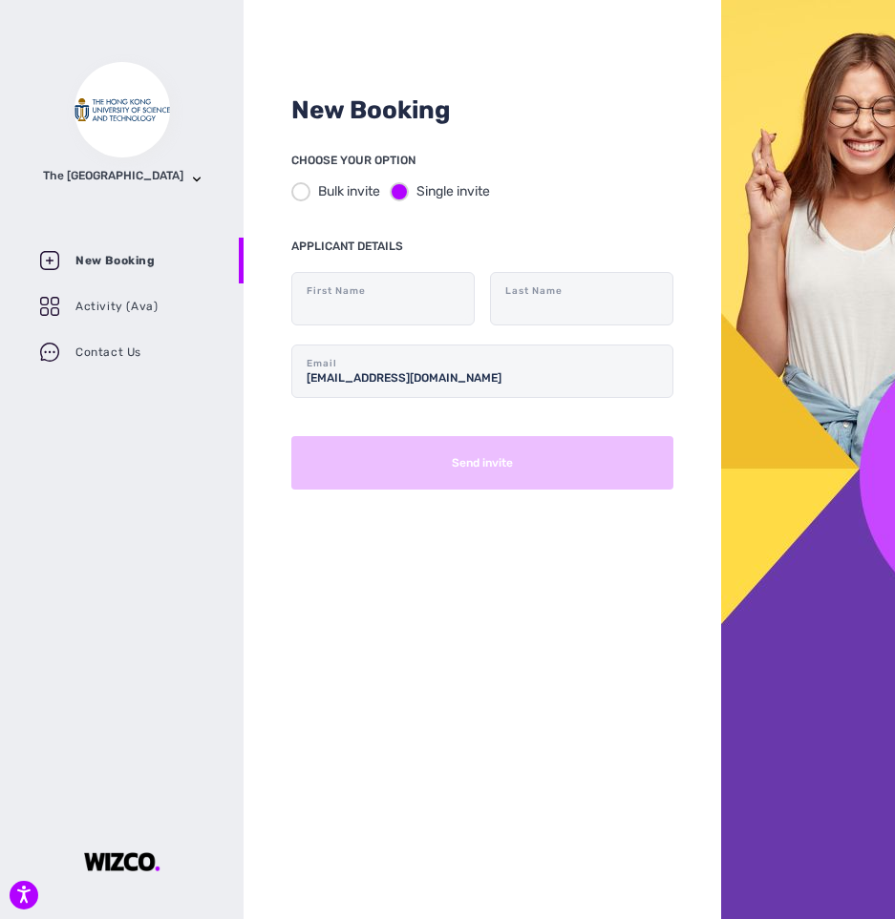
click at [619, 559] on div "New Booking CHOOSE YOUR OPTION Bulk invite Single invite APPLICANT DETAILS Firs…" at bounding box center [481, 459] width 477 height 919
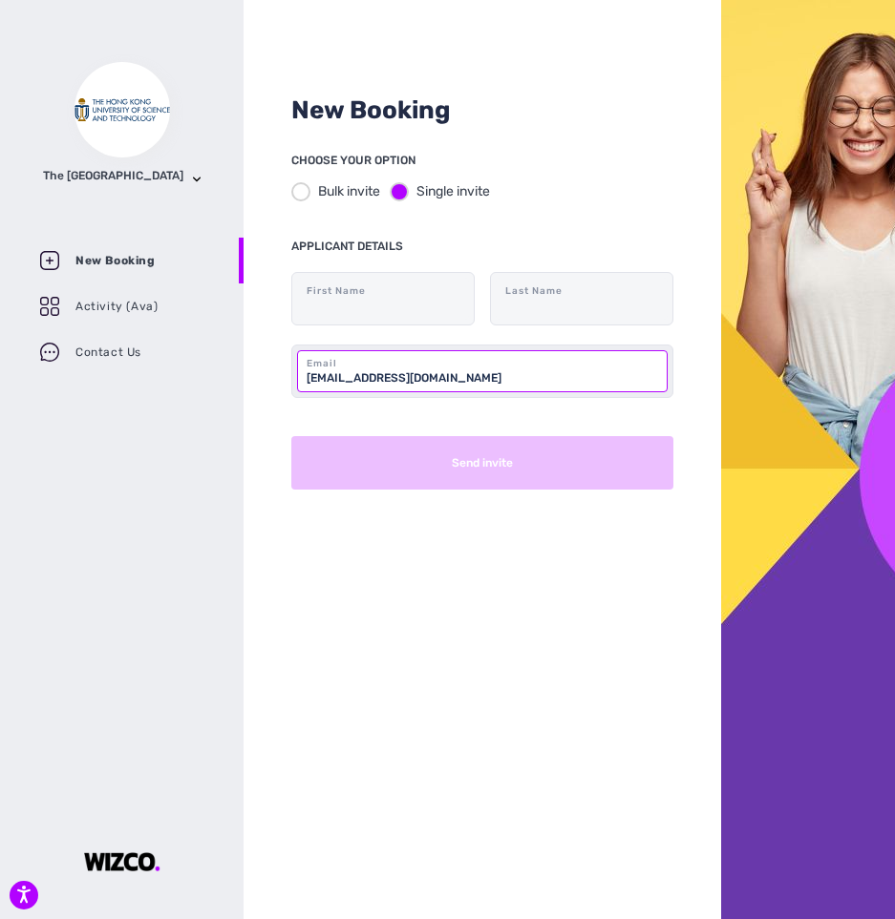
click at [532, 389] on form "First Name Last Name [EMAIL_ADDRESS][DOMAIN_NAME] Email Send invite" at bounding box center [482, 381] width 382 height 218
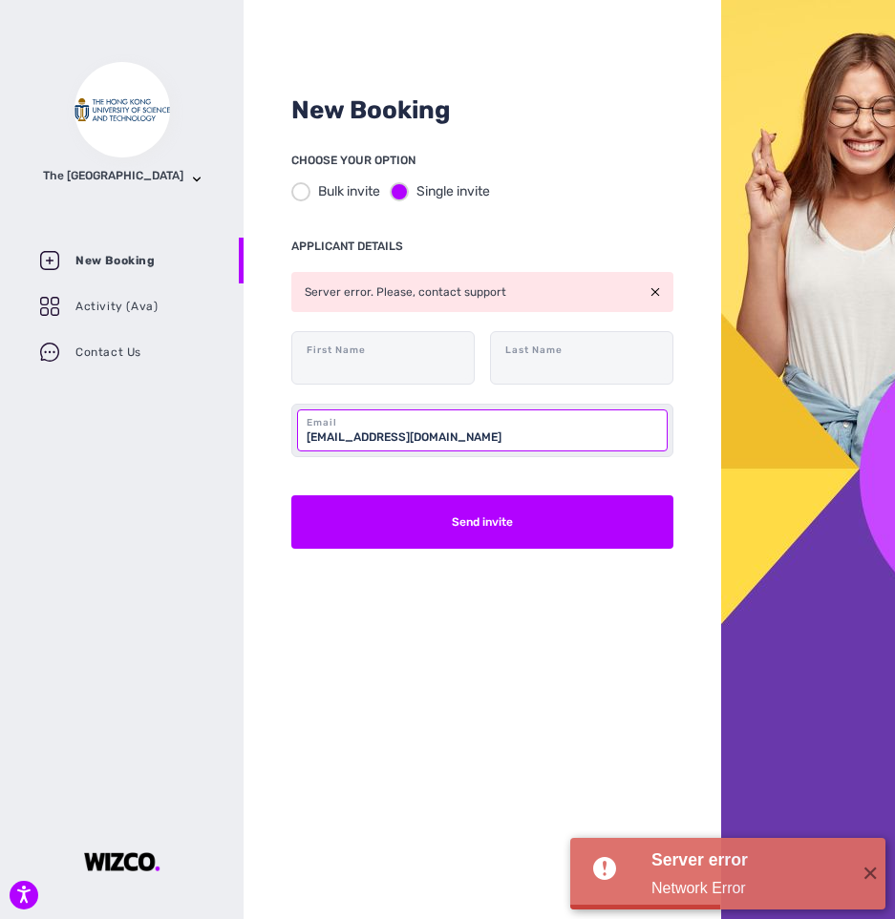
type input "[EMAIL_ADDRESS][DOMAIN_NAME]"
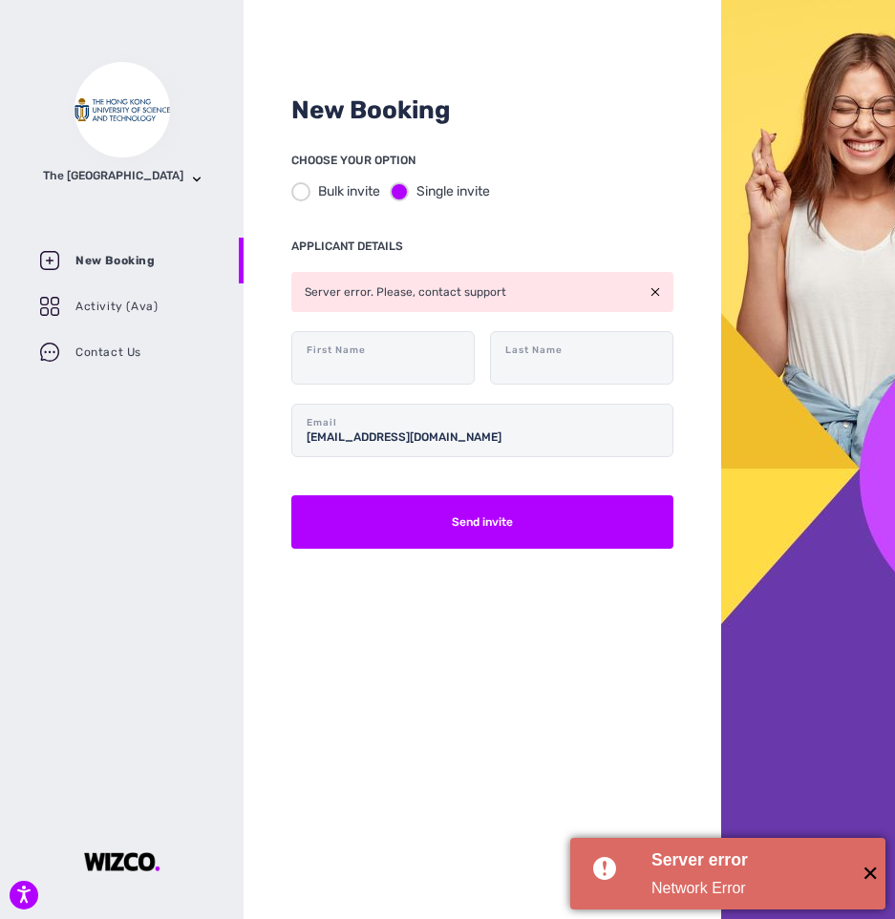
click at [877, 868] on span "✕" at bounding box center [870, 874] width 32 height 32
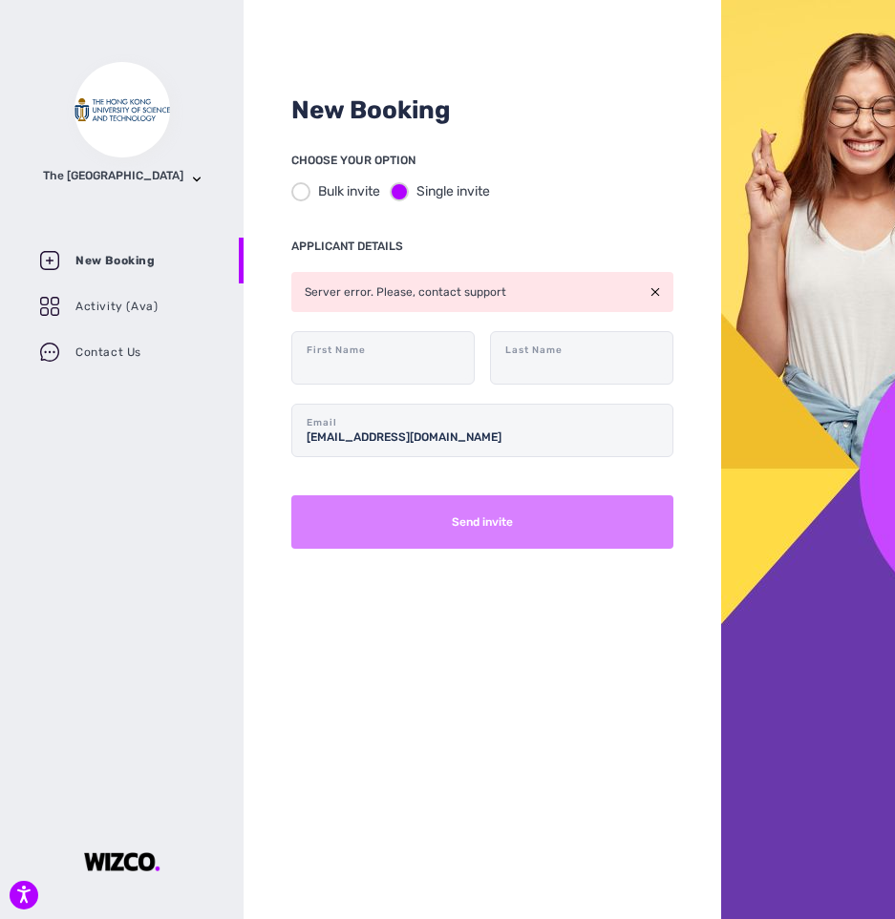
click at [578, 507] on button "Send invite" at bounding box center [482, 522] width 382 height 53
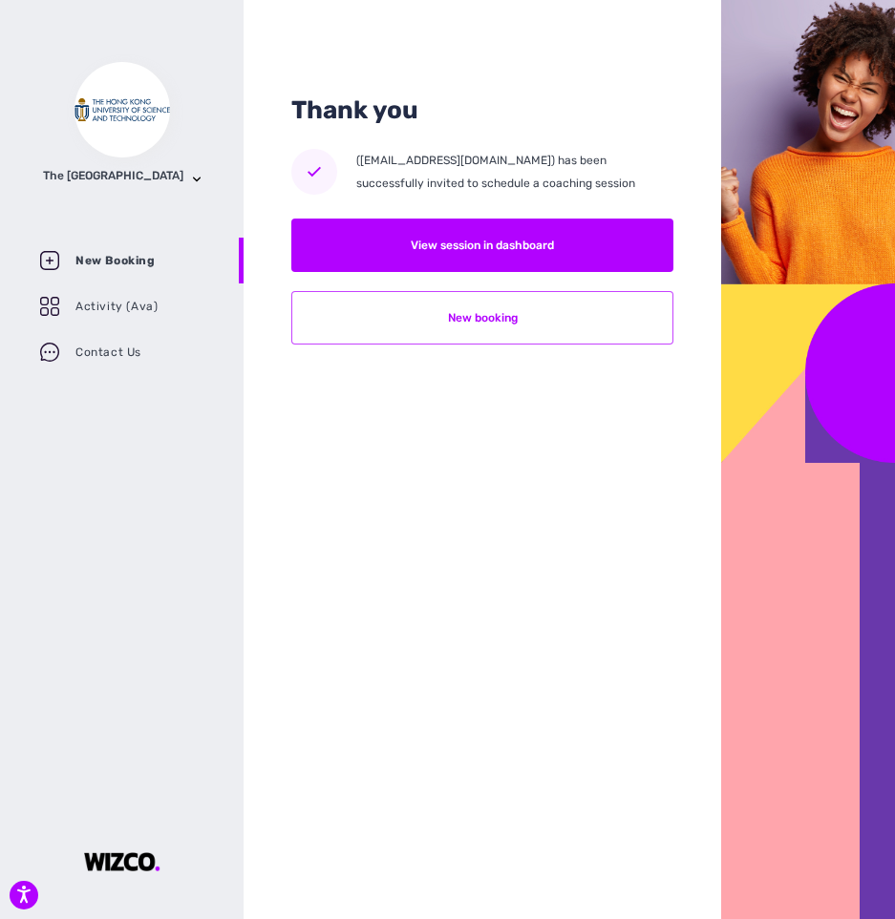
click at [581, 313] on button "New booking" at bounding box center [482, 317] width 382 height 53
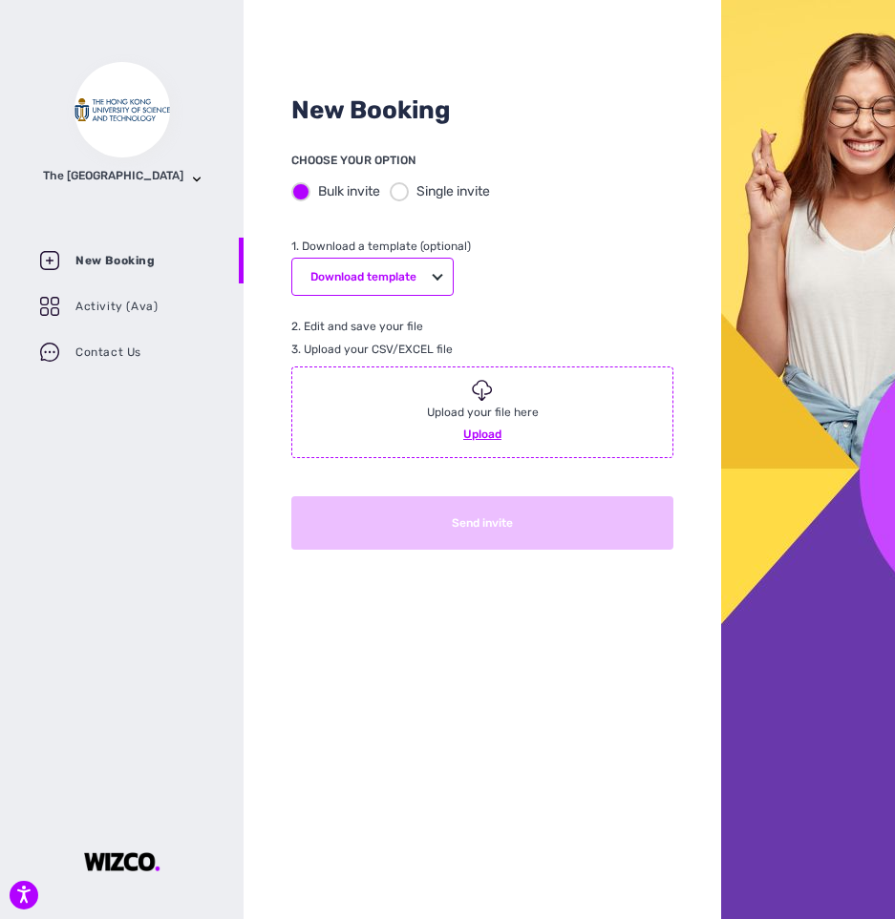
click at [389, 175] on div "Bulk invite Single invite" at bounding box center [482, 191] width 382 height 39
click at [401, 182] on div at bounding box center [399, 191] width 19 height 19
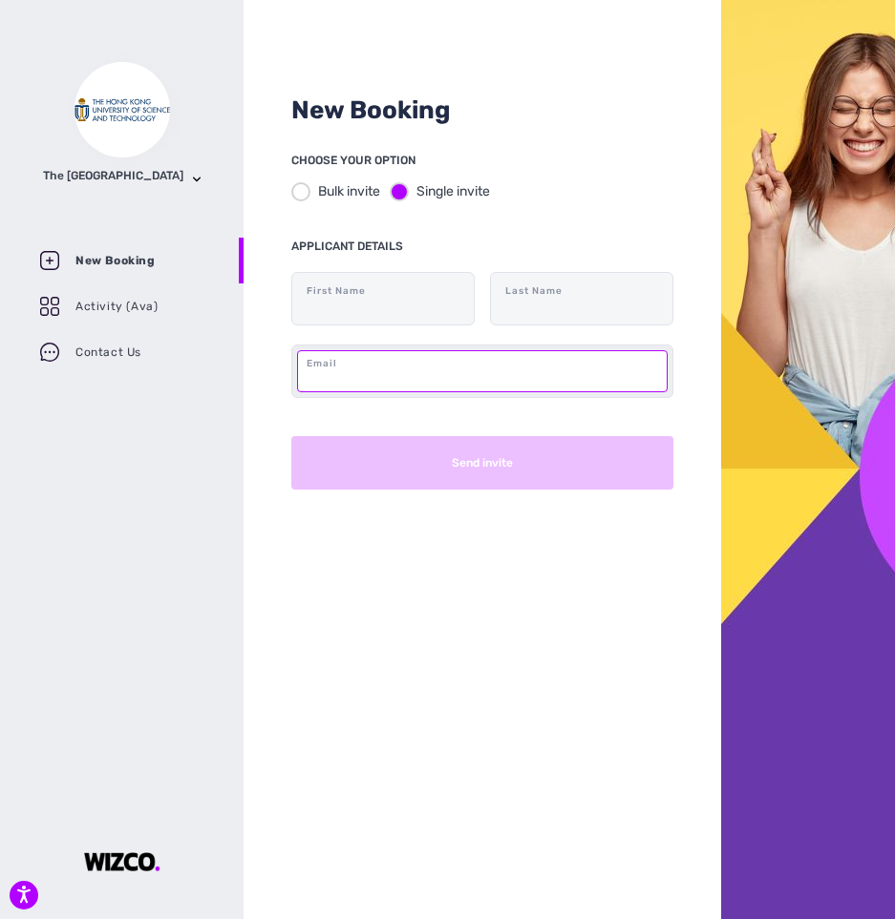
paste input "[EMAIL_ADDRESS][DOMAIN_NAME]"
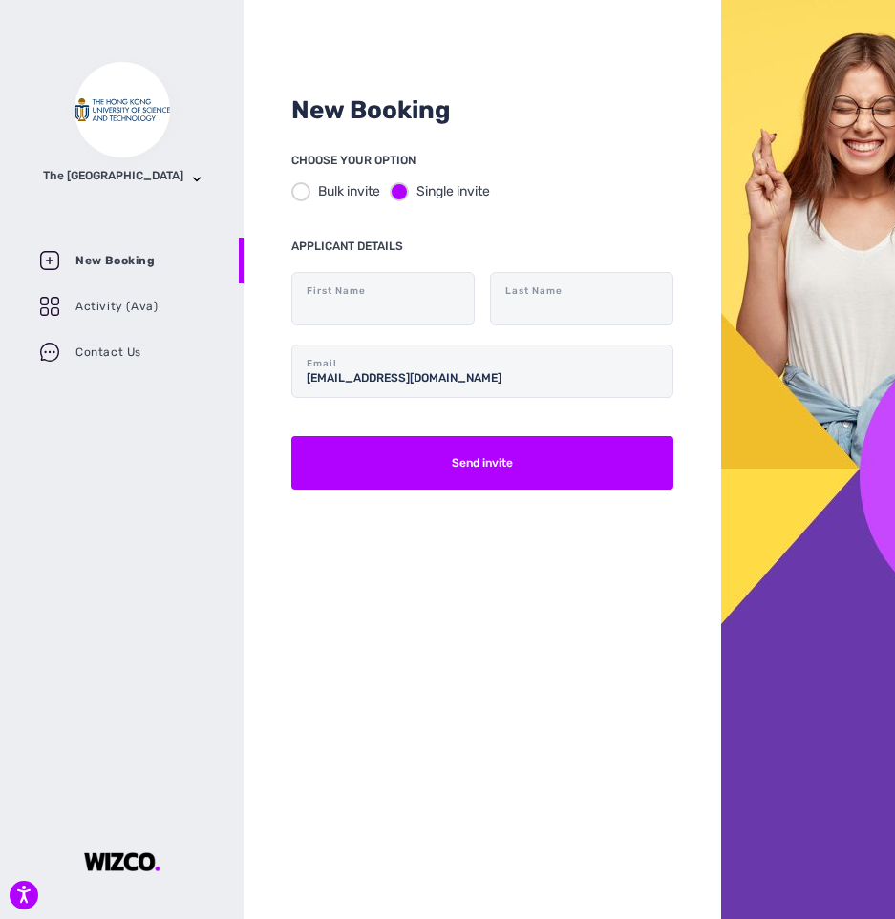
click at [566, 617] on div "New Booking CHOOSE YOUR OPTION Bulk invite Single invite APPLICANT DETAILS Firs…" at bounding box center [481, 459] width 477 height 919
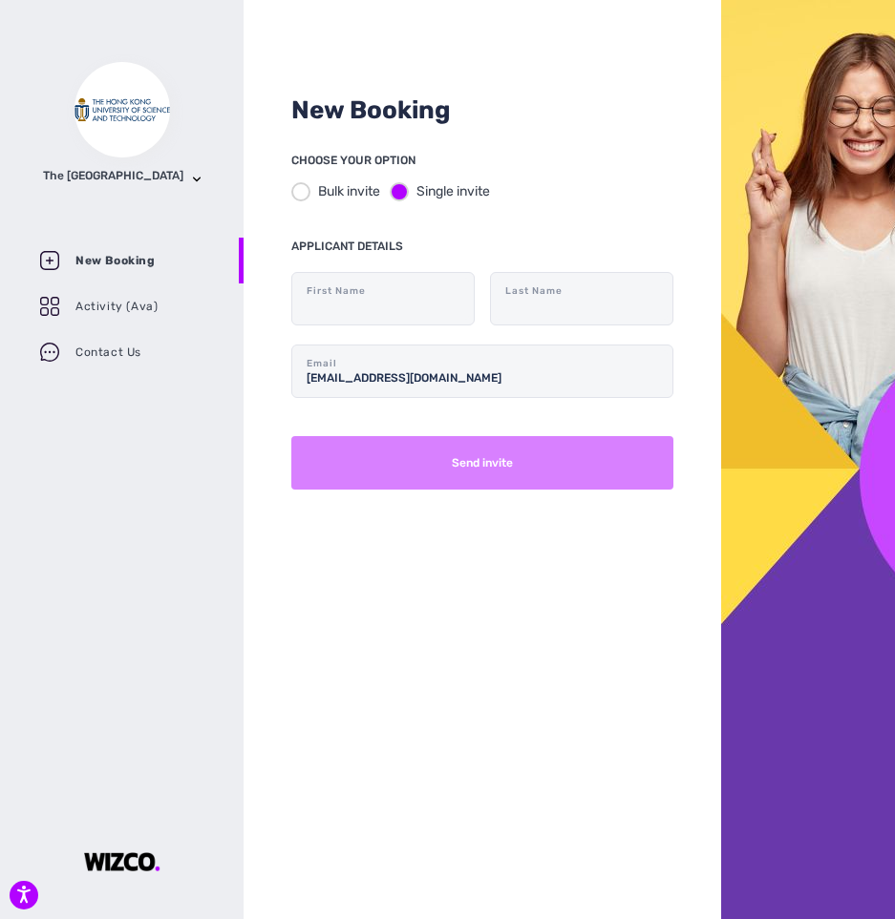
click at [555, 473] on button "Send invite" at bounding box center [482, 462] width 382 height 53
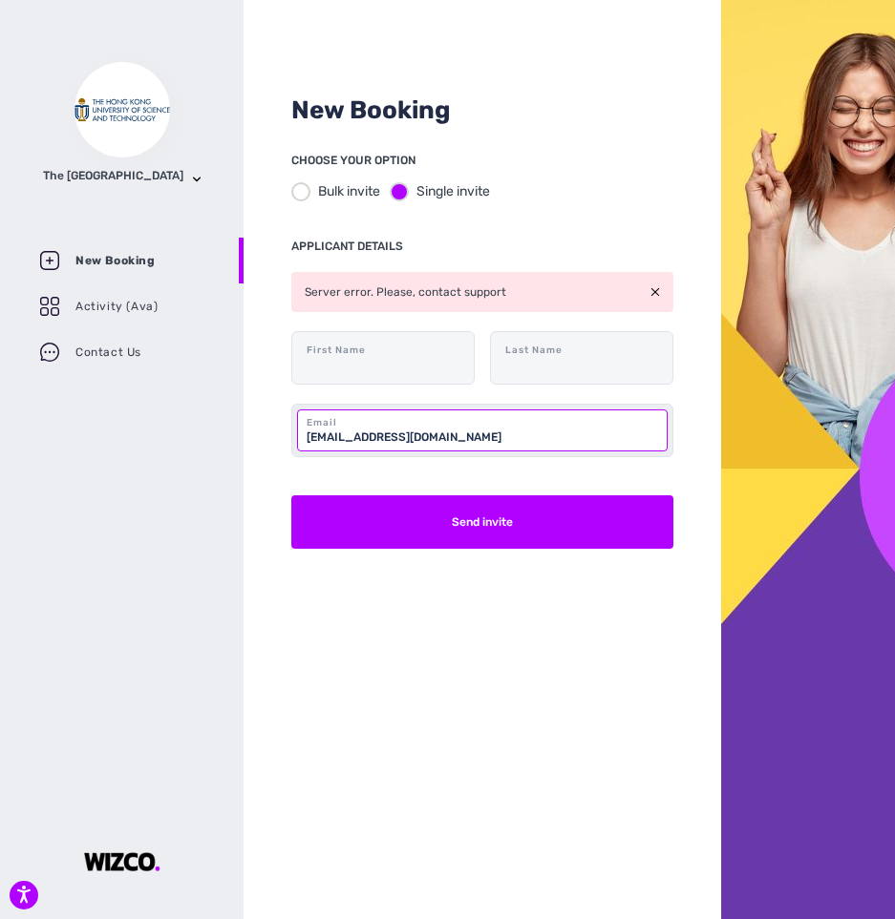
click at [500, 434] on input "[EMAIL_ADDRESS][DOMAIN_NAME]" at bounding box center [482, 431] width 370 height 42
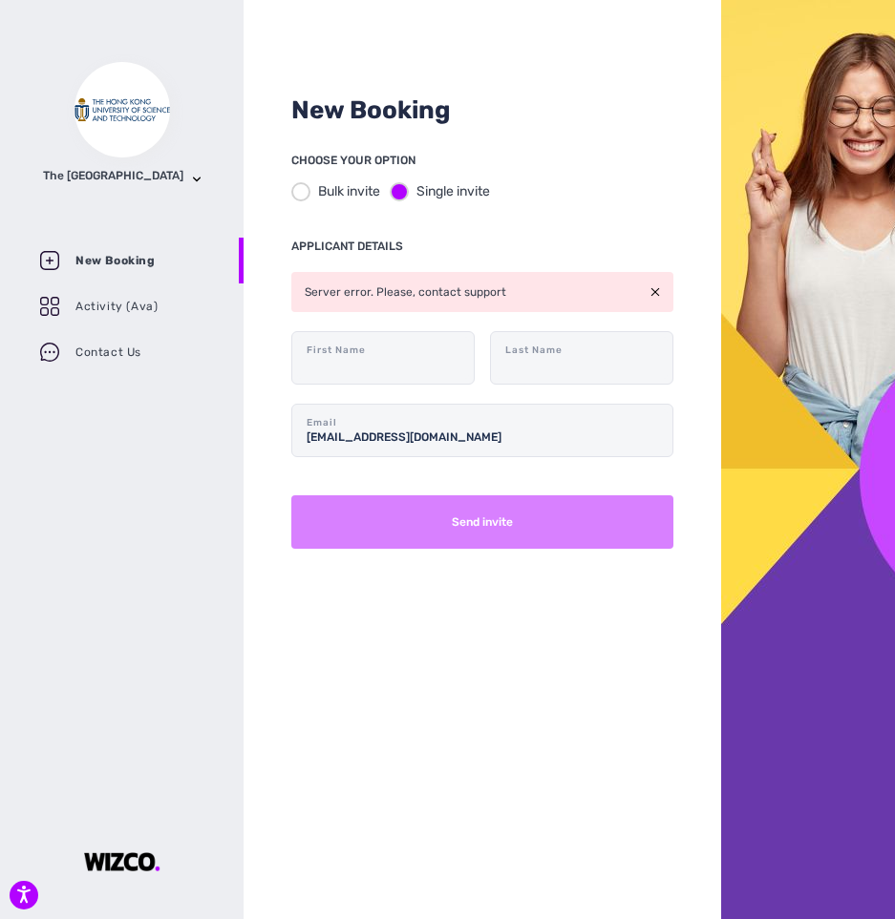
click at [597, 501] on button "Send invite" at bounding box center [482, 522] width 382 height 53
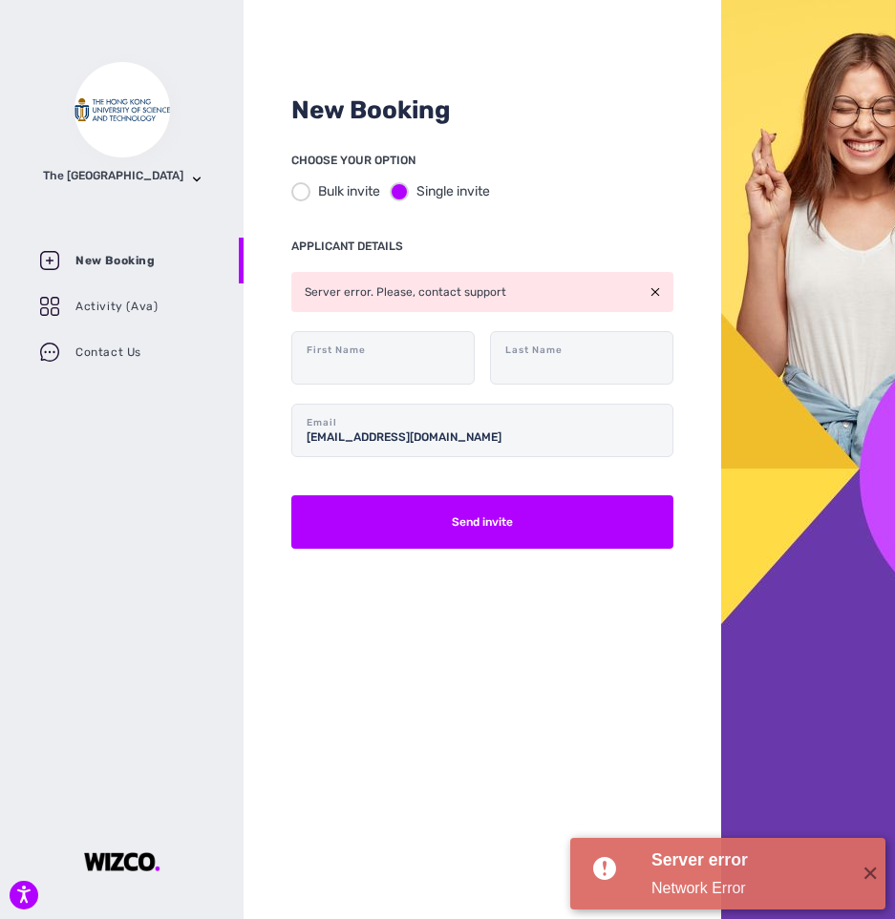
click at [658, 289] on img at bounding box center [655, 292] width 10 height 10
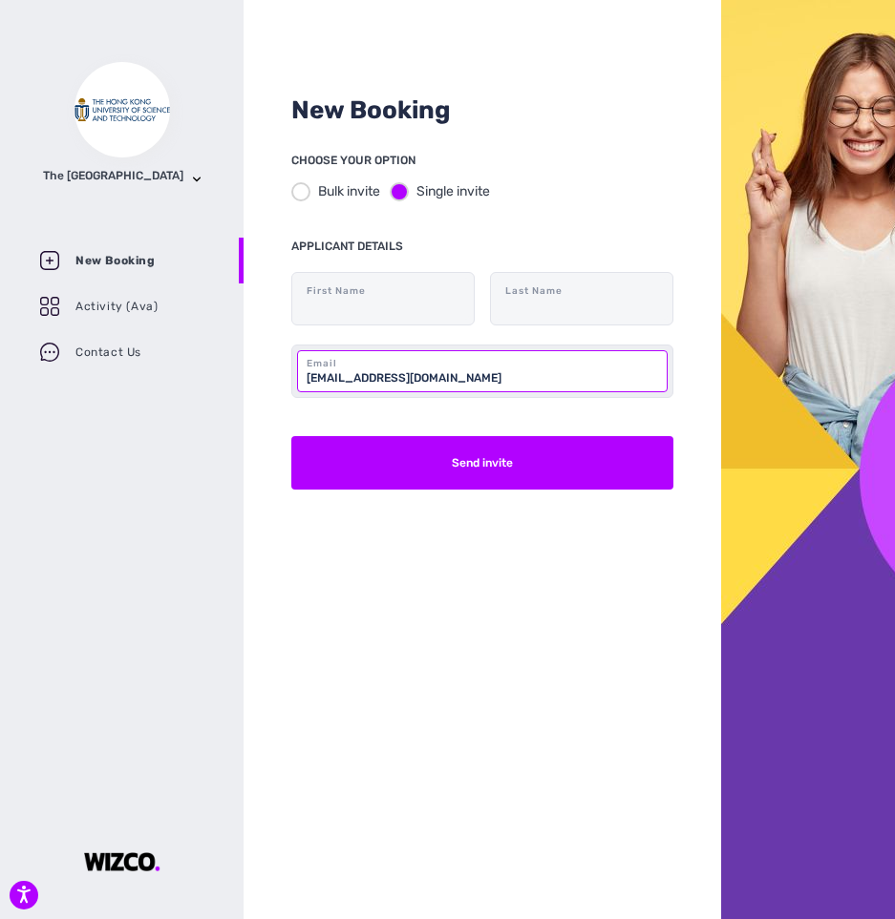
click at [524, 363] on input "[EMAIL_ADDRESS][DOMAIN_NAME]" at bounding box center [482, 371] width 370 height 42
type input "[EMAIL_ADDRESS][DOMAIN_NAME]"
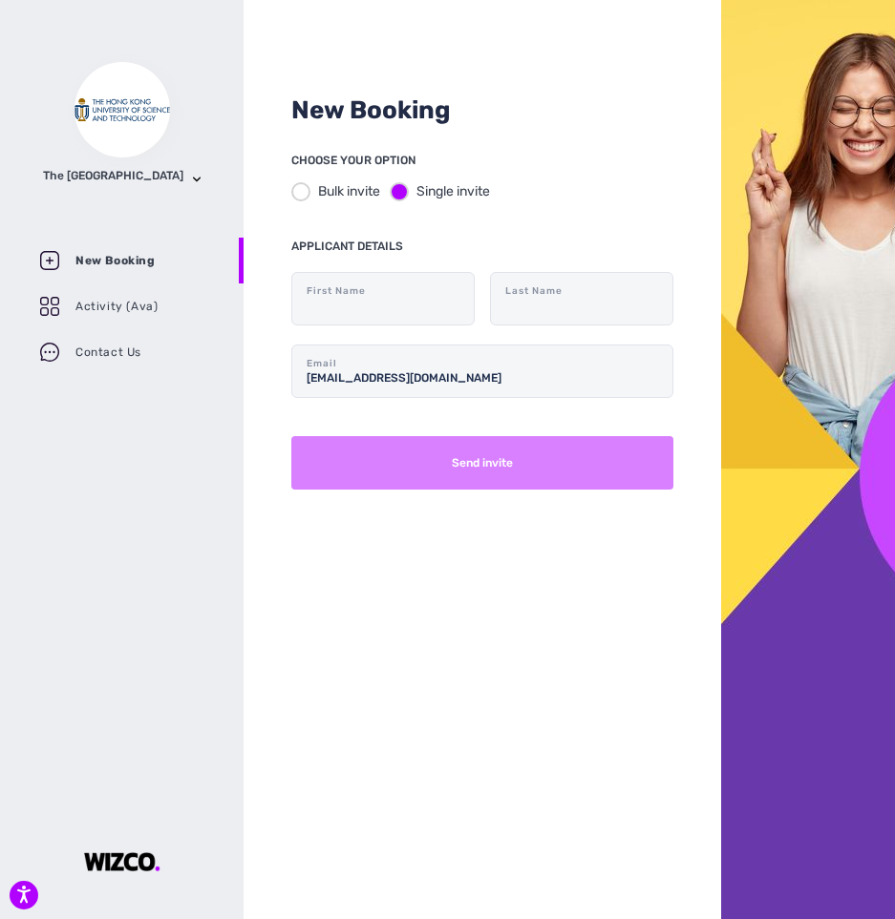
click at [440, 465] on button "Send invite" at bounding box center [482, 462] width 382 height 53
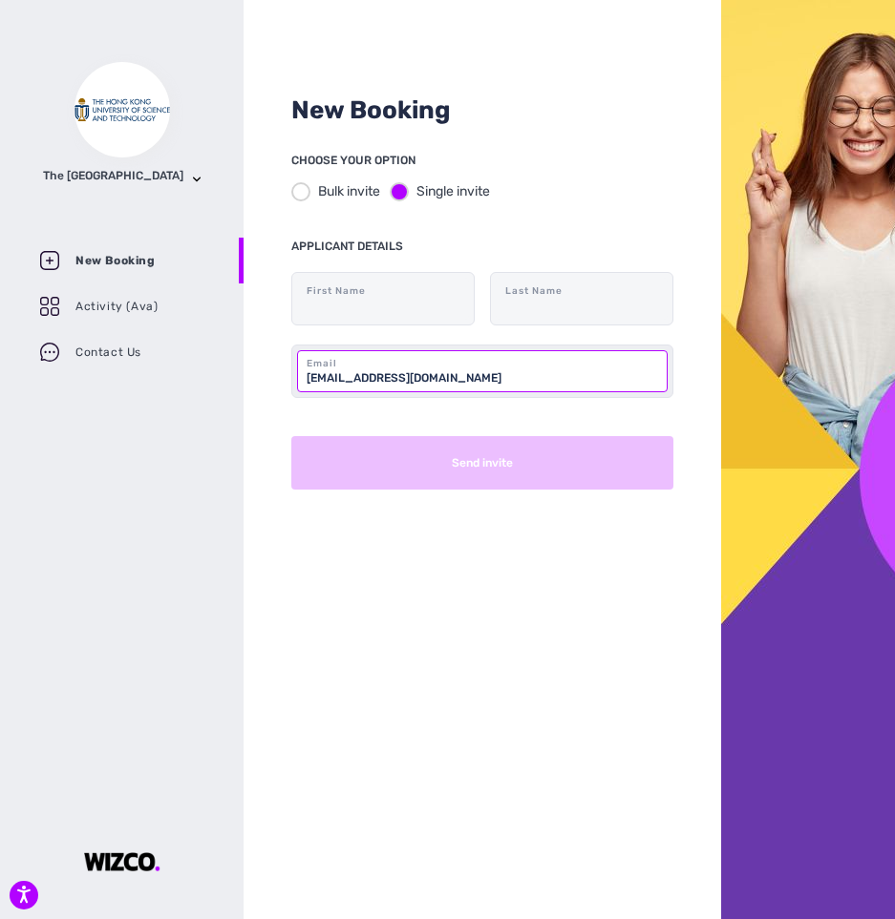
click at [415, 366] on input "[EMAIL_ADDRESS][DOMAIN_NAME]" at bounding box center [482, 371] width 370 height 42
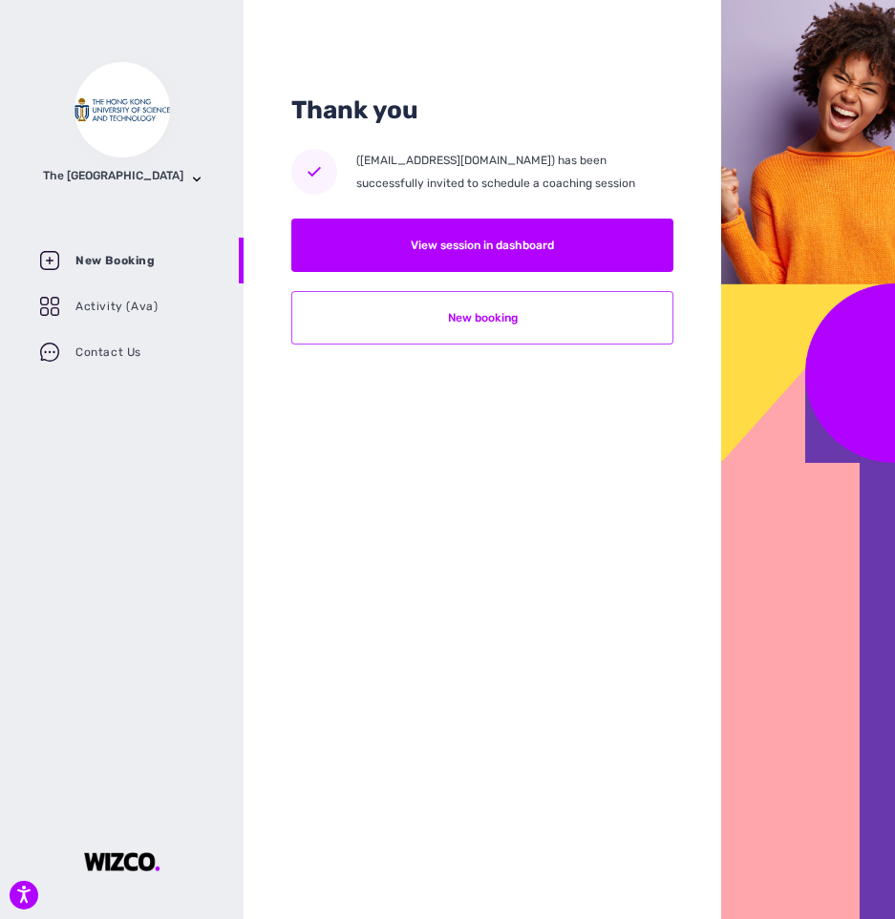
click at [502, 324] on button "New booking" at bounding box center [482, 317] width 382 height 53
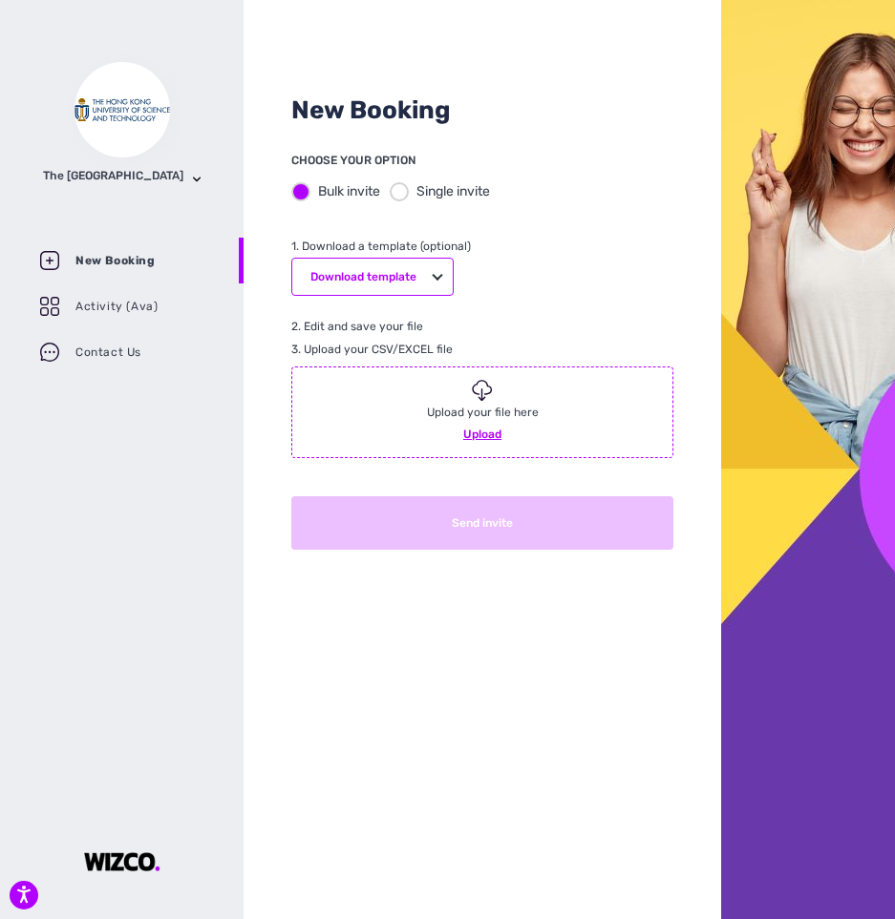
click at [401, 197] on div at bounding box center [399, 191] width 19 height 19
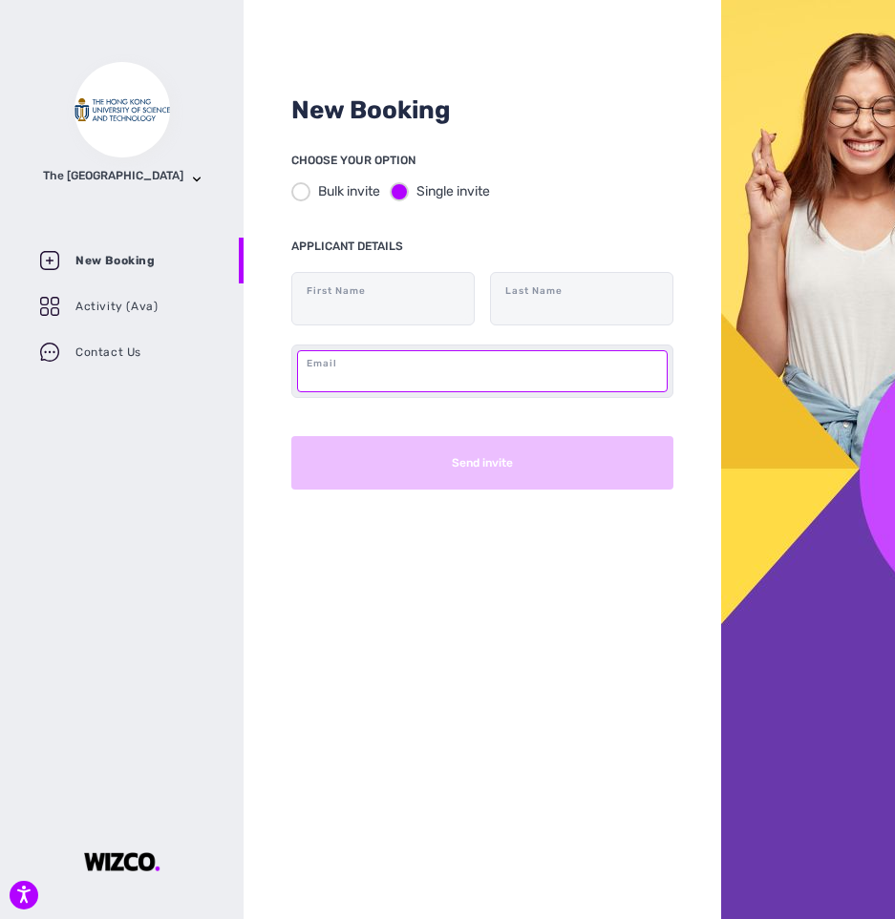
paste input "[EMAIL_ADDRESS][DOMAIN_NAME]"
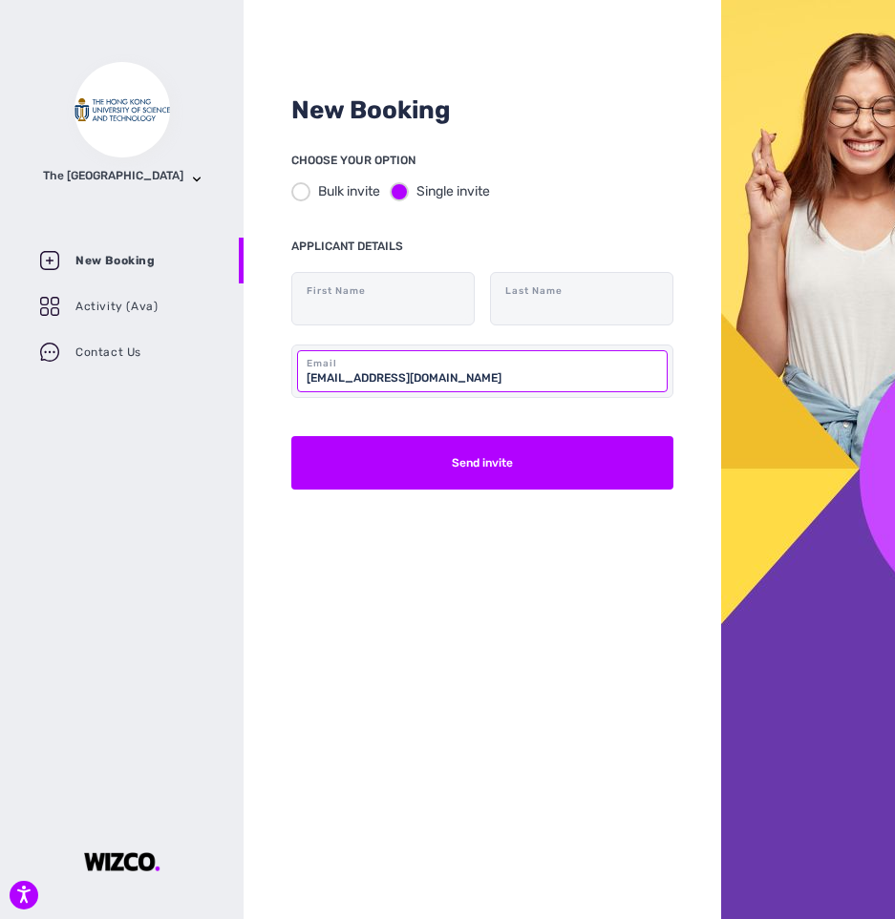
type input "[EMAIL_ADDRESS][DOMAIN_NAME]"
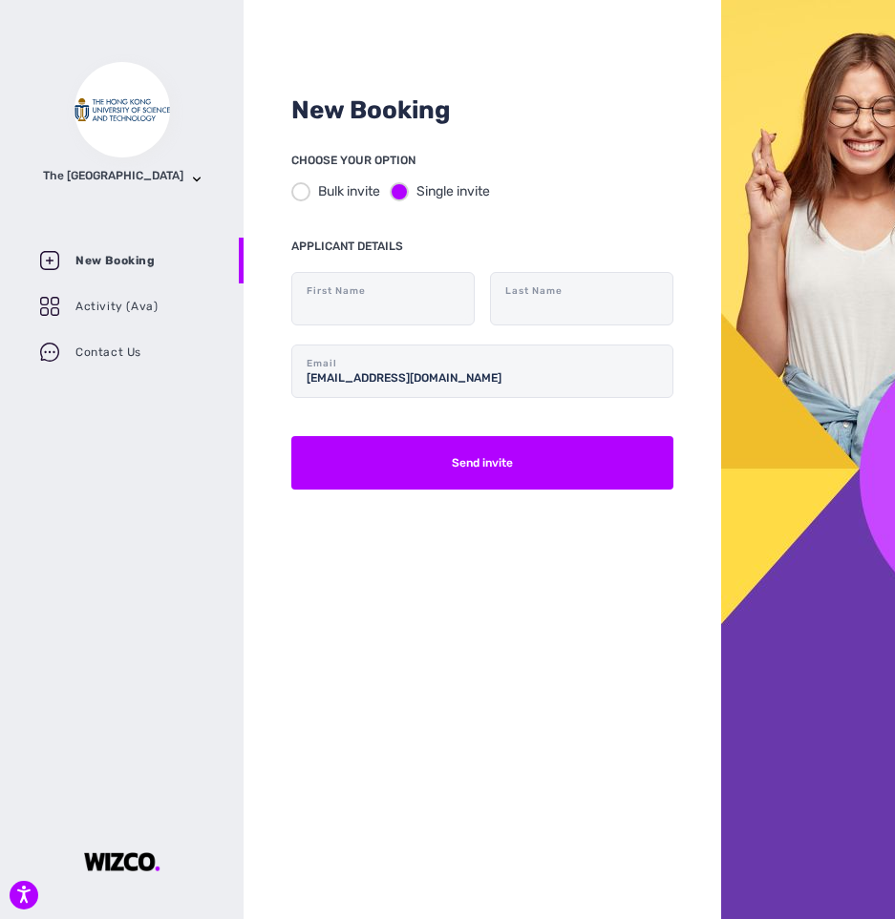
click at [434, 632] on div "New Booking CHOOSE YOUR OPTION Bulk invite Single invite APPLICANT DETAILS Firs…" at bounding box center [481, 459] width 477 height 919
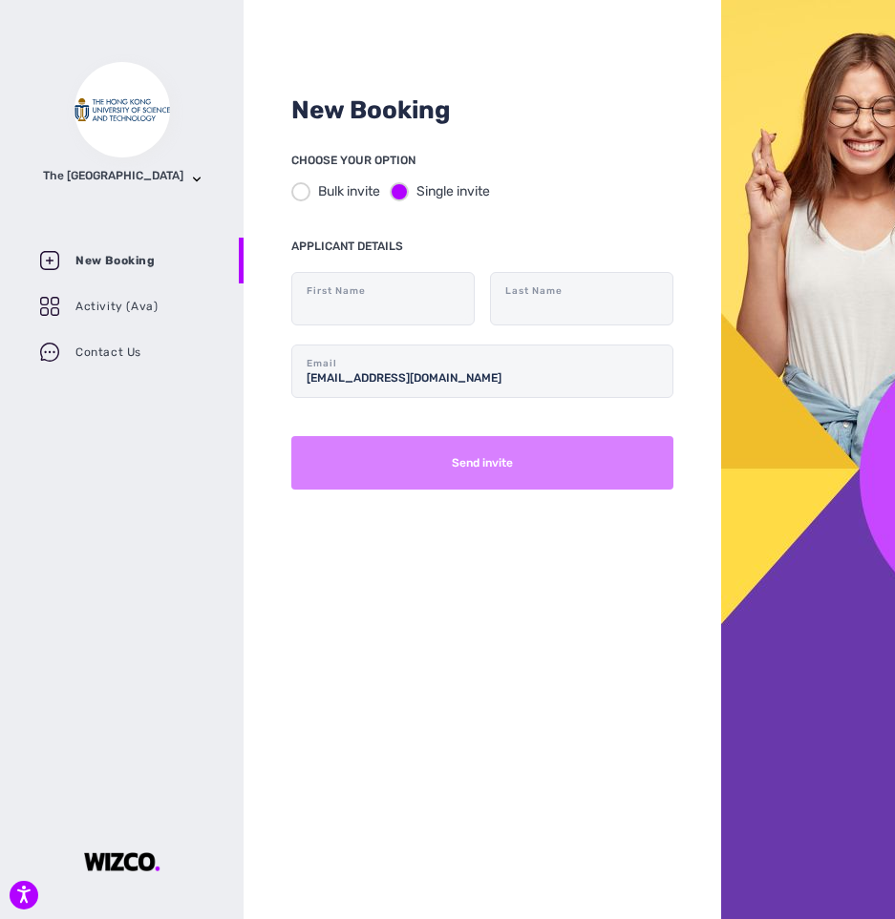
click at [478, 484] on button "Send invite" at bounding box center [482, 462] width 382 height 53
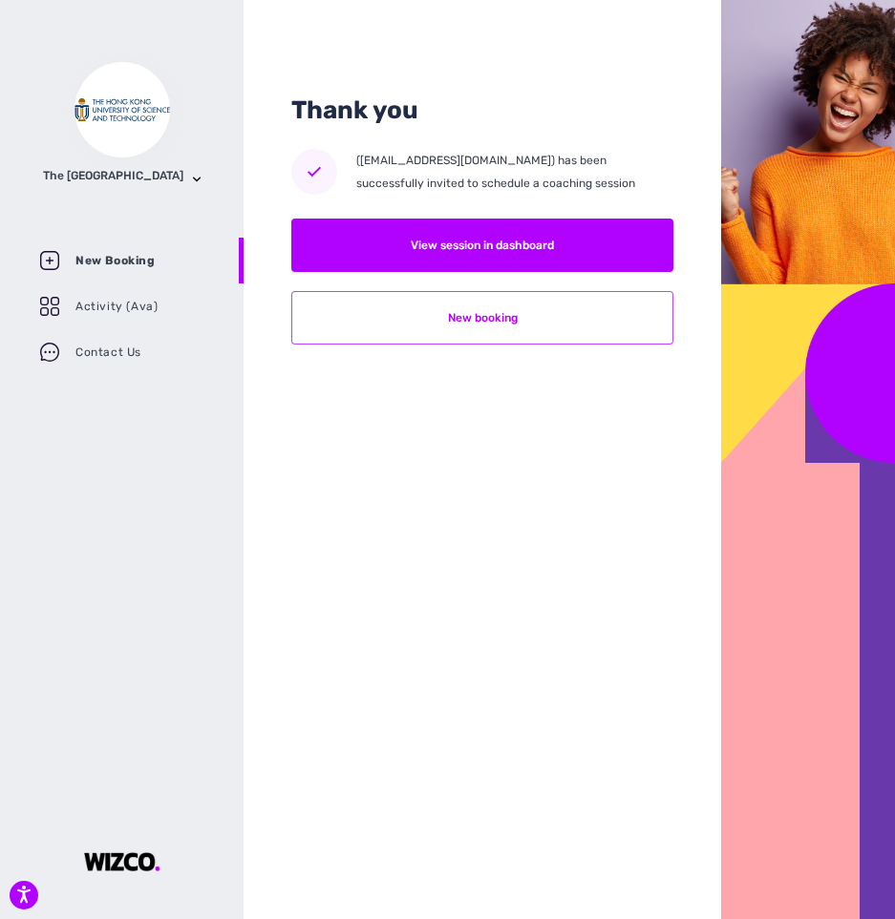
click at [497, 313] on button "New booking" at bounding box center [482, 317] width 382 height 53
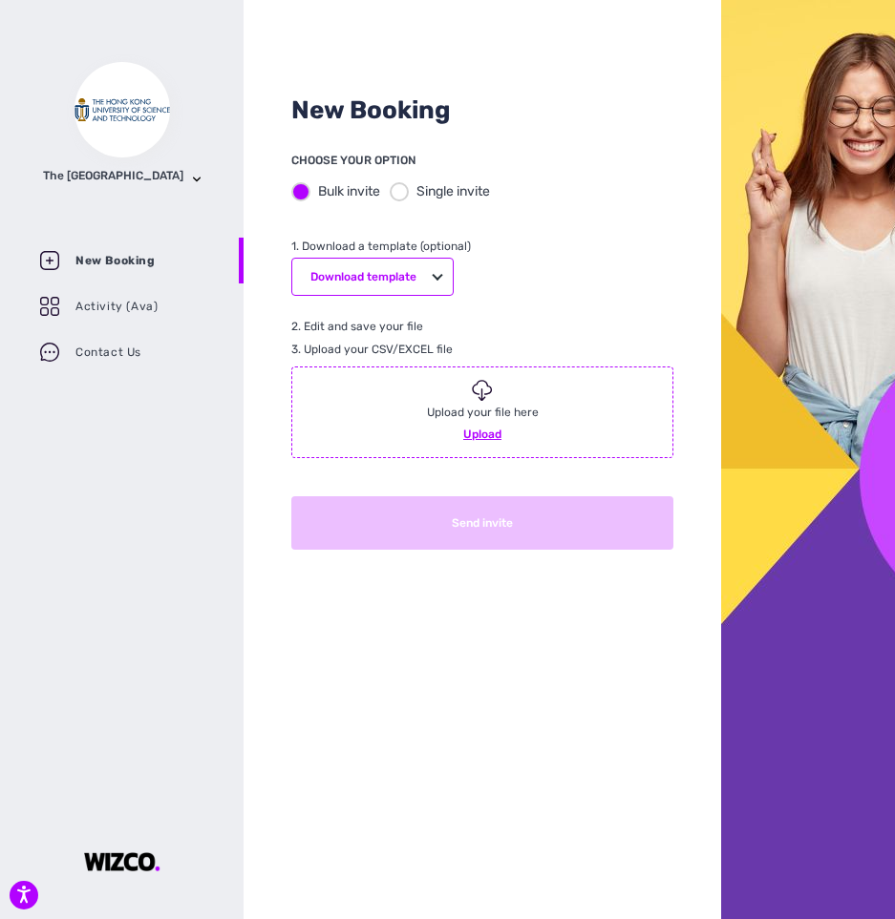
click at [399, 190] on div at bounding box center [399, 191] width 19 height 19
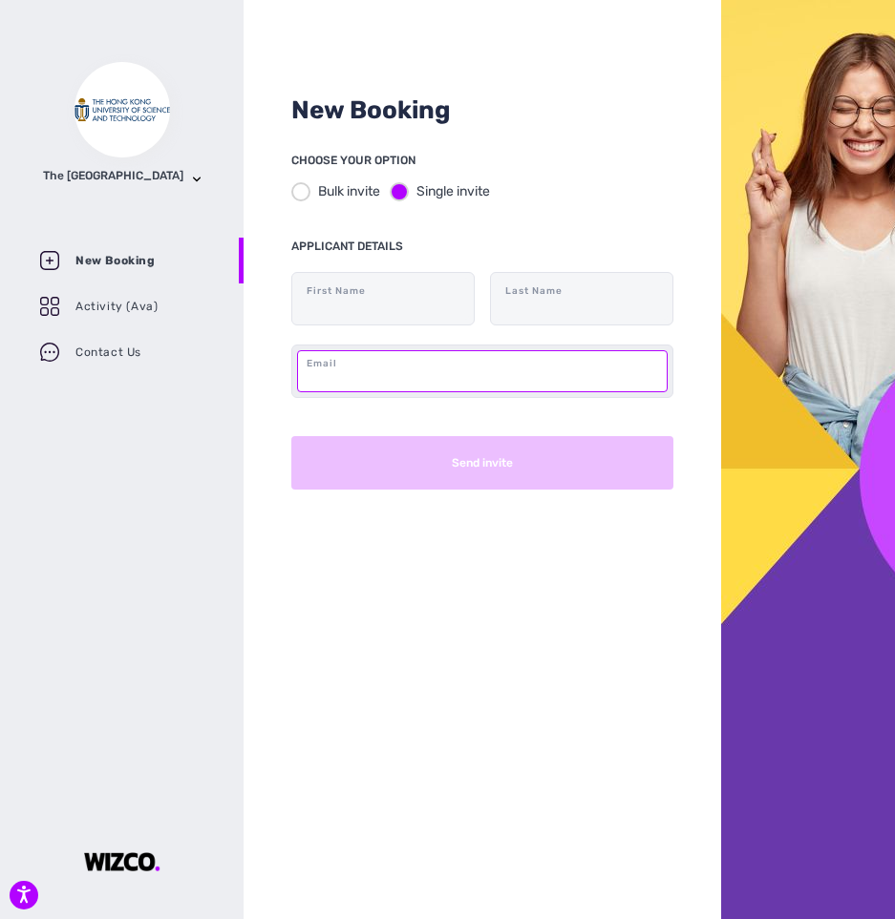
paste input "[EMAIL_ADDRESS][DOMAIN_NAME]"
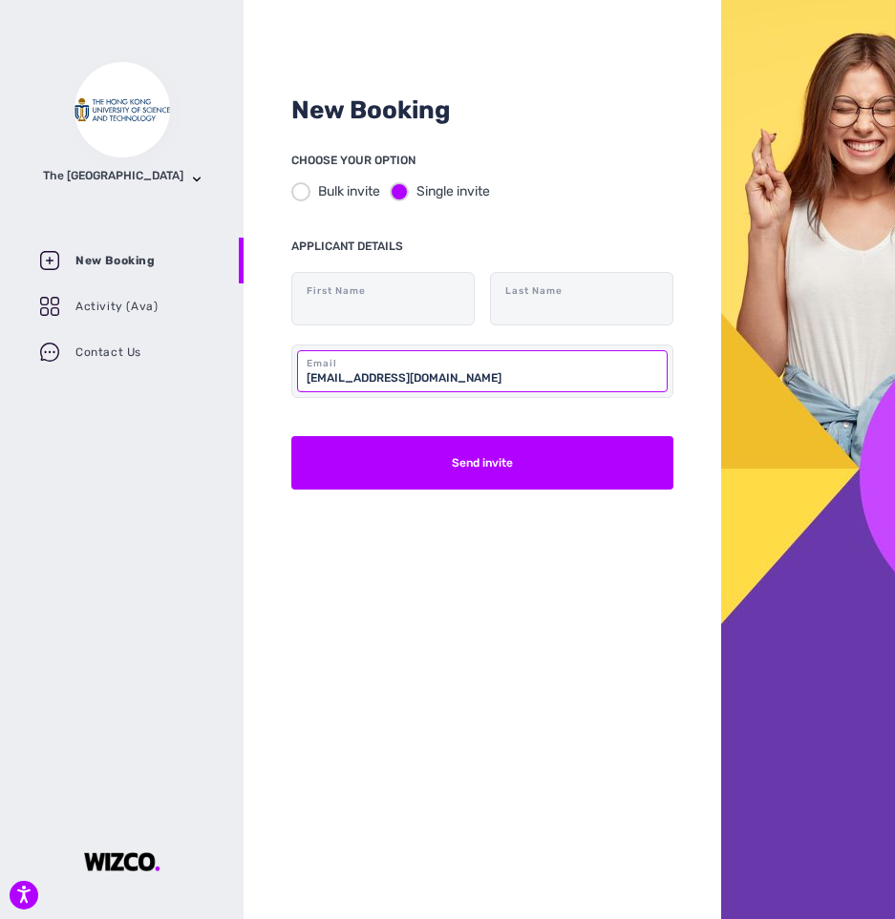
type input "[EMAIL_ADDRESS][DOMAIN_NAME]"
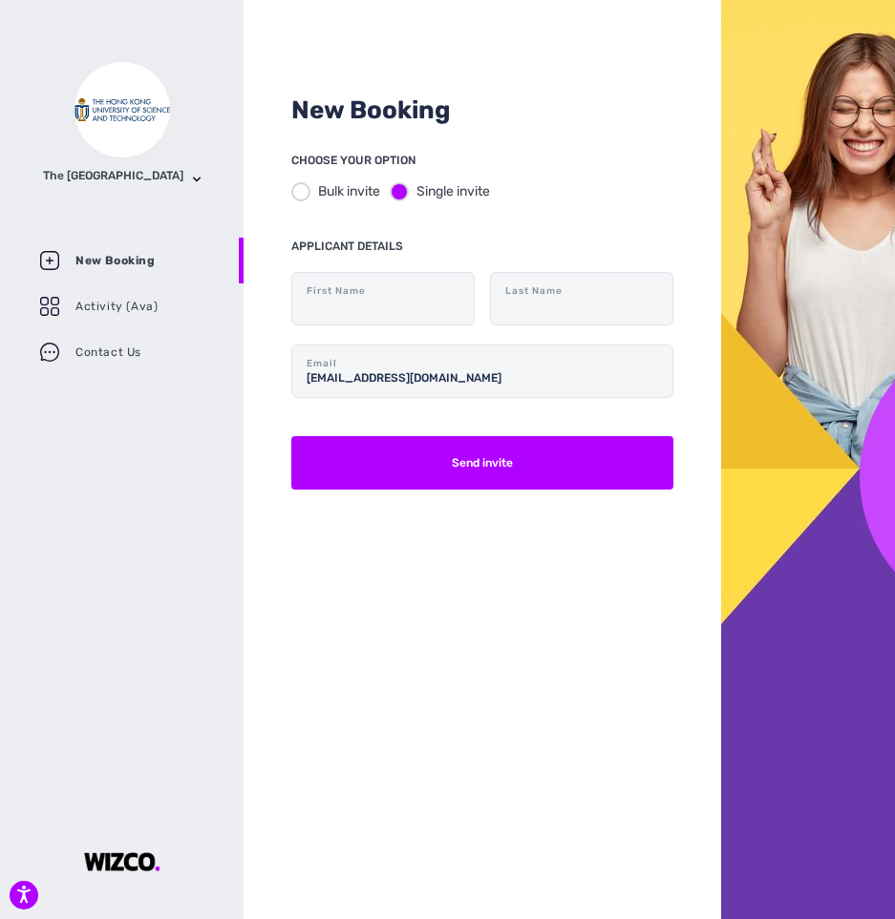
click at [408, 608] on div "New Booking CHOOSE YOUR OPTION Bulk invite Single invite APPLICANT DETAILS Firs…" at bounding box center [481, 459] width 477 height 919
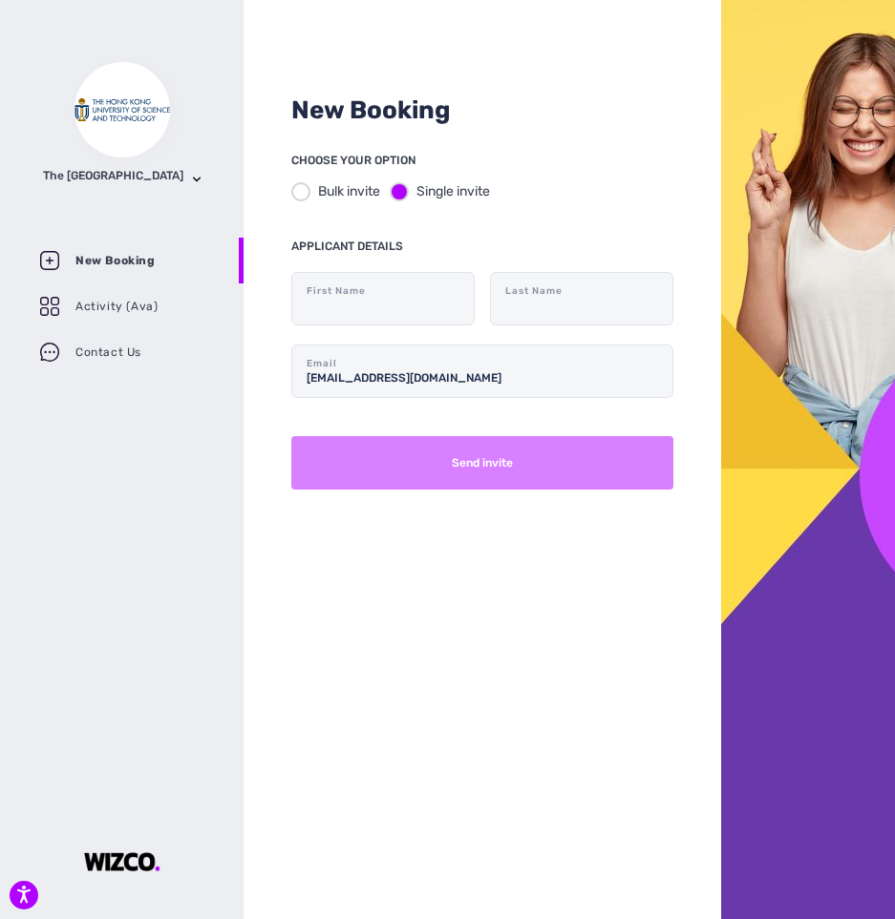
click at [457, 475] on button "Send invite" at bounding box center [482, 462] width 382 height 53
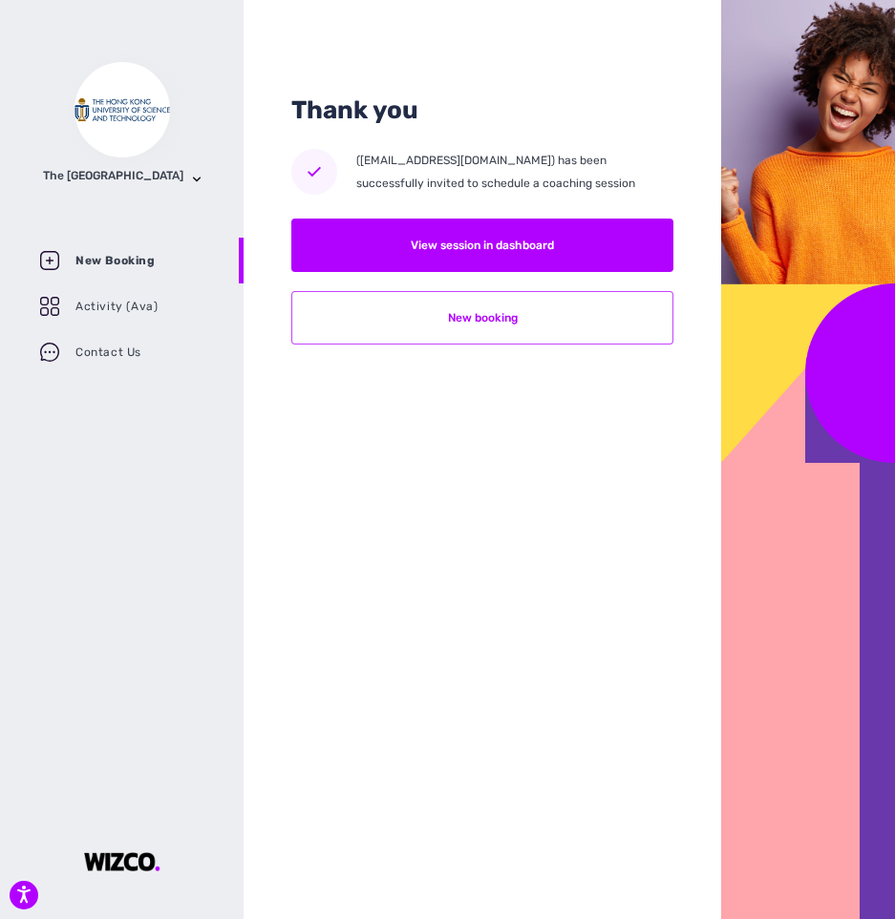
click at [546, 324] on button "New booking" at bounding box center [482, 317] width 382 height 53
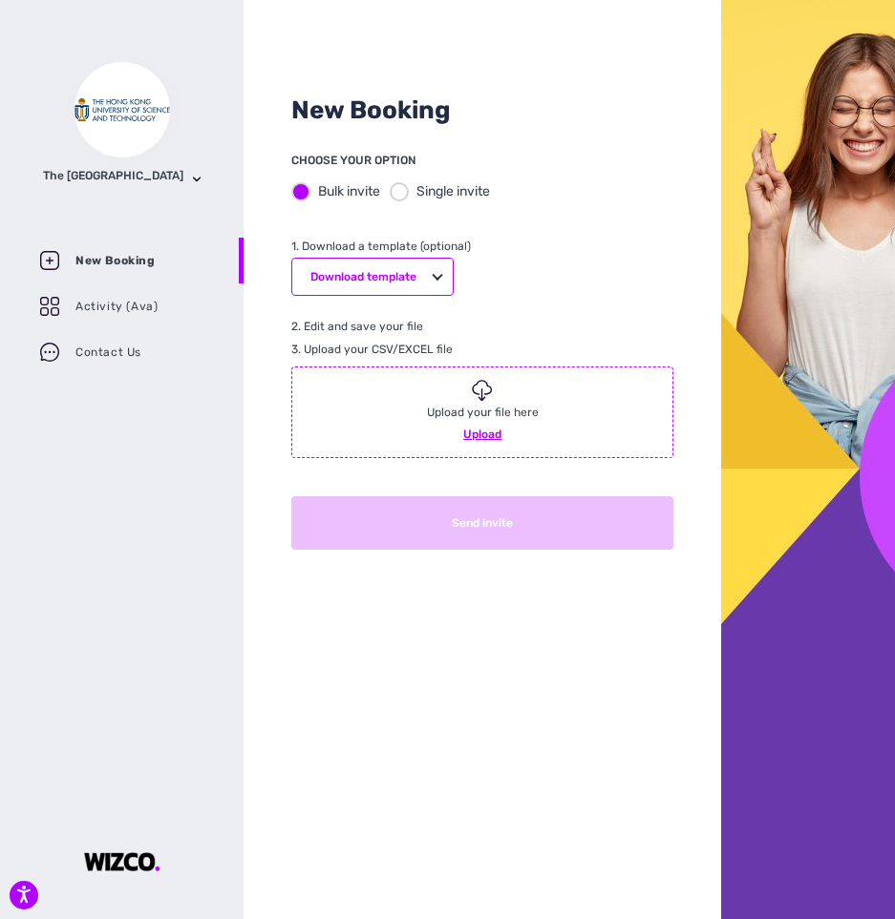
click at [402, 201] on div at bounding box center [399, 191] width 19 height 19
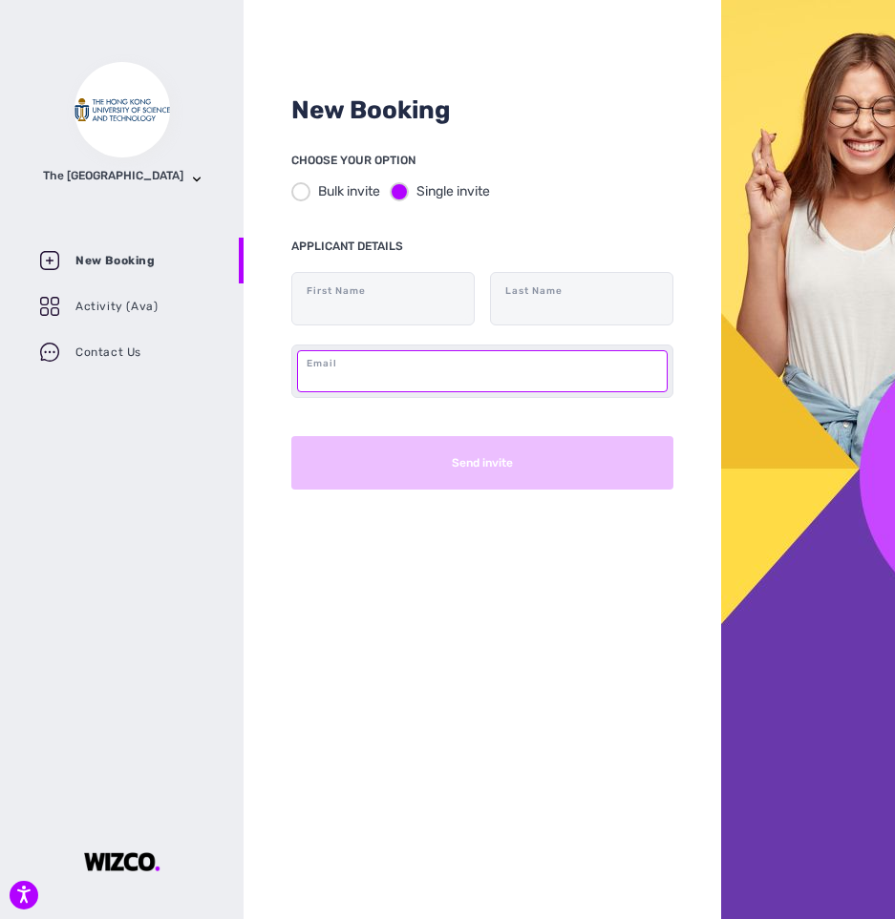
paste input "[EMAIL_ADDRESS][DOMAIN_NAME]"
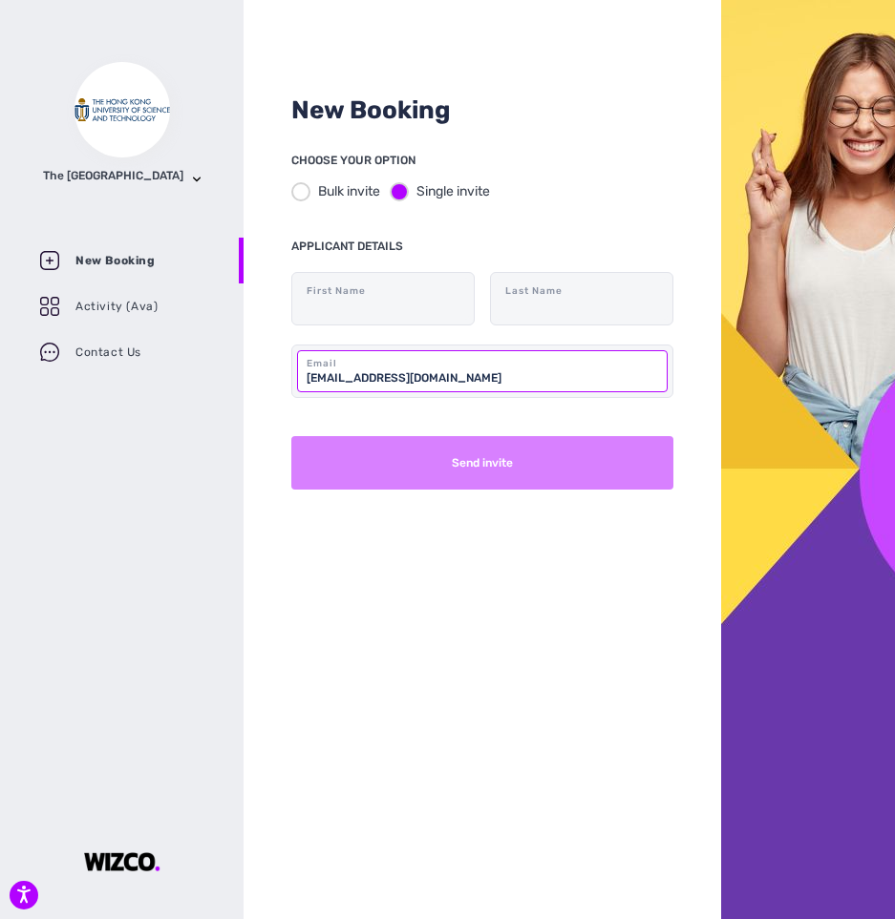
type input "[EMAIL_ADDRESS][DOMAIN_NAME]"
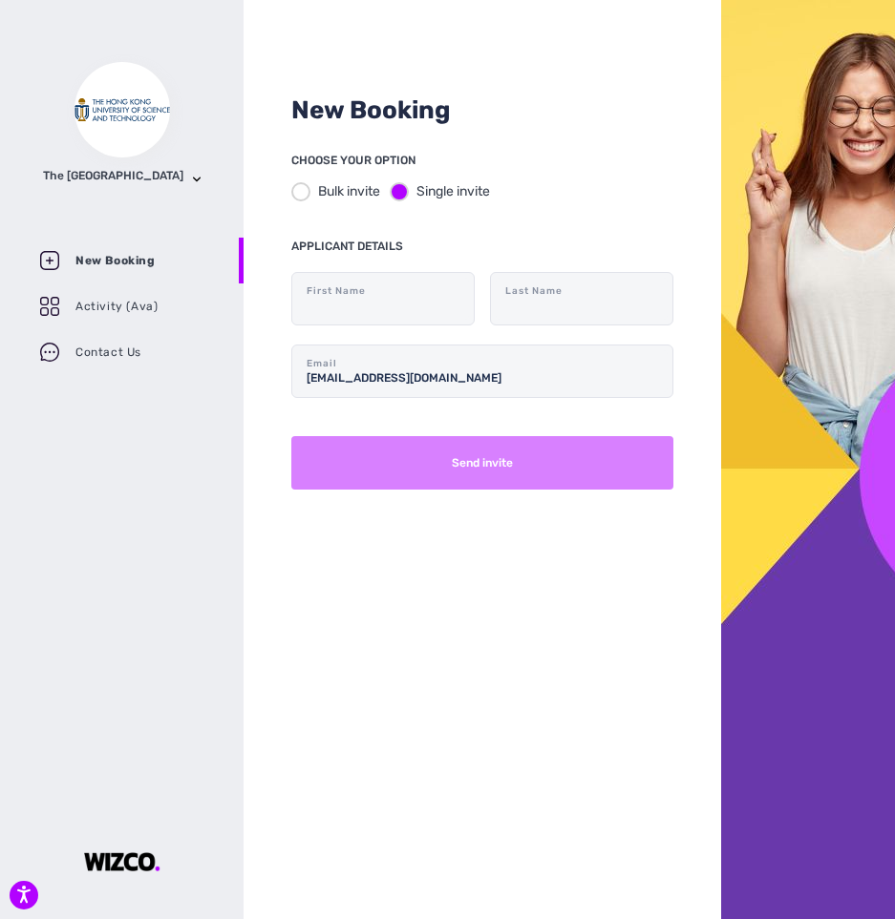
click at [449, 467] on button "Send invite" at bounding box center [482, 462] width 382 height 53
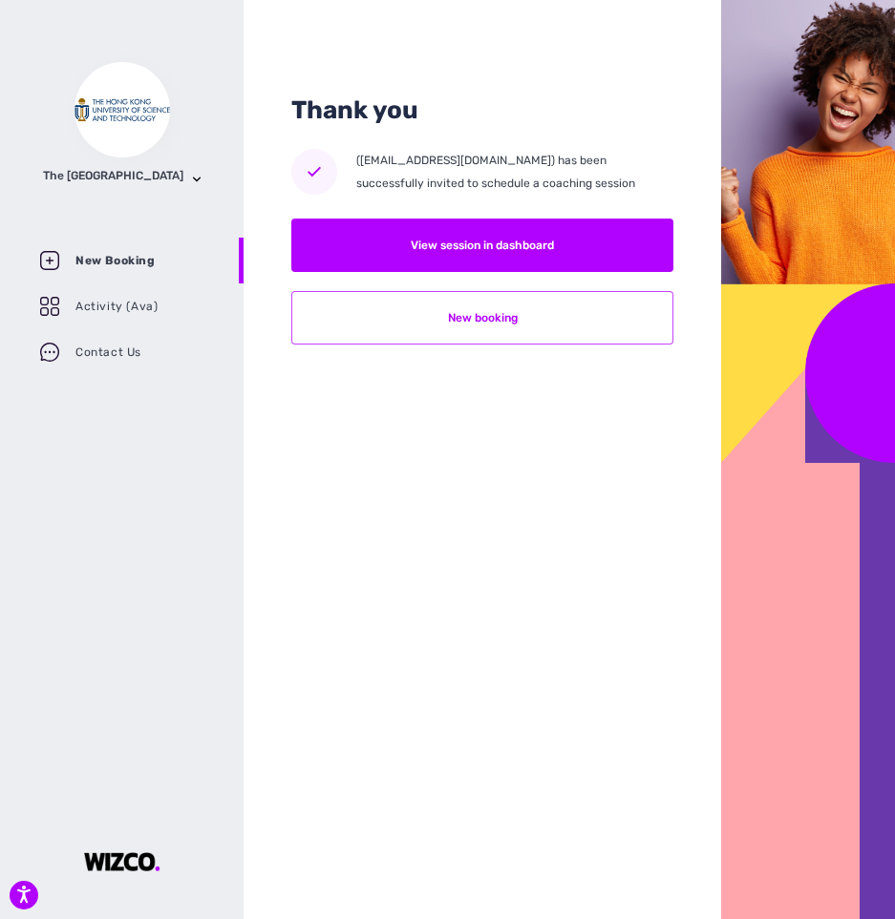
click at [512, 338] on button "New booking" at bounding box center [482, 317] width 382 height 53
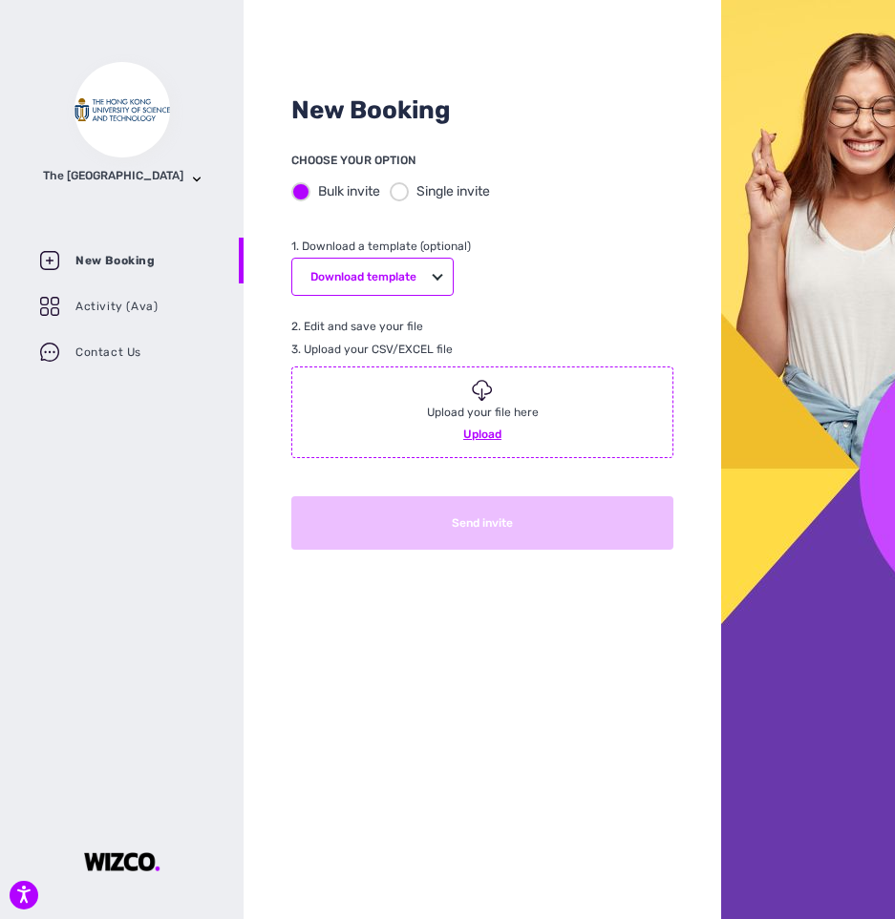
click at [403, 188] on div at bounding box center [399, 191] width 19 height 19
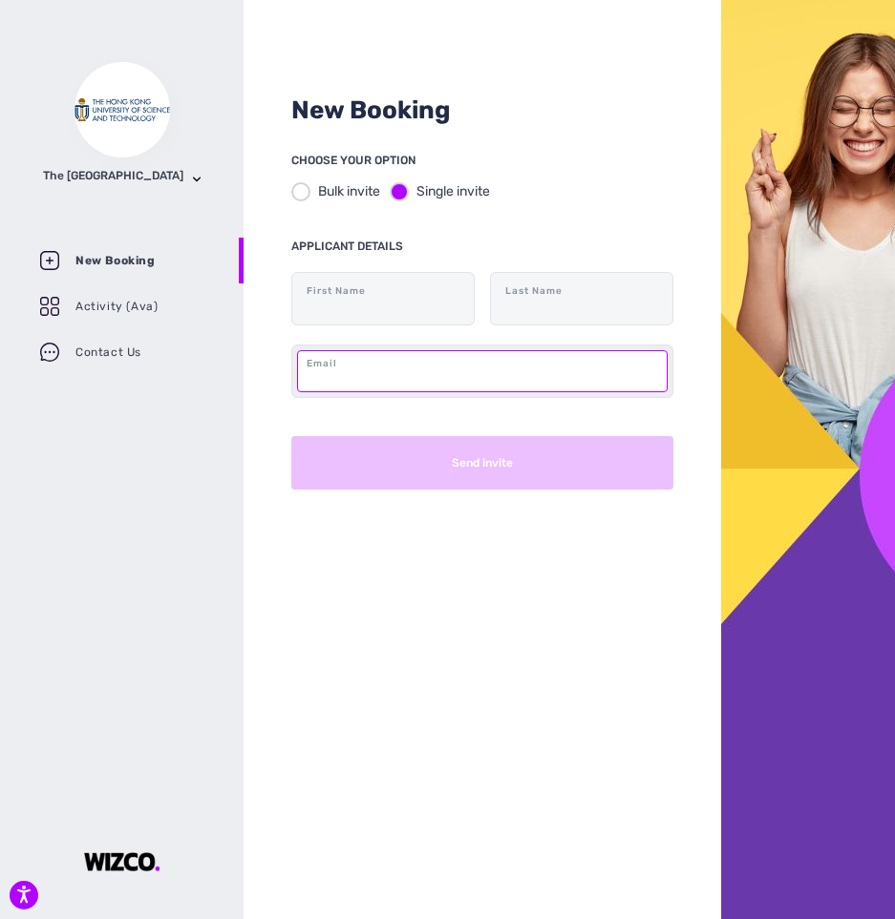
paste input "[EMAIL_ADDRESS][DOMAIN_NAME]"
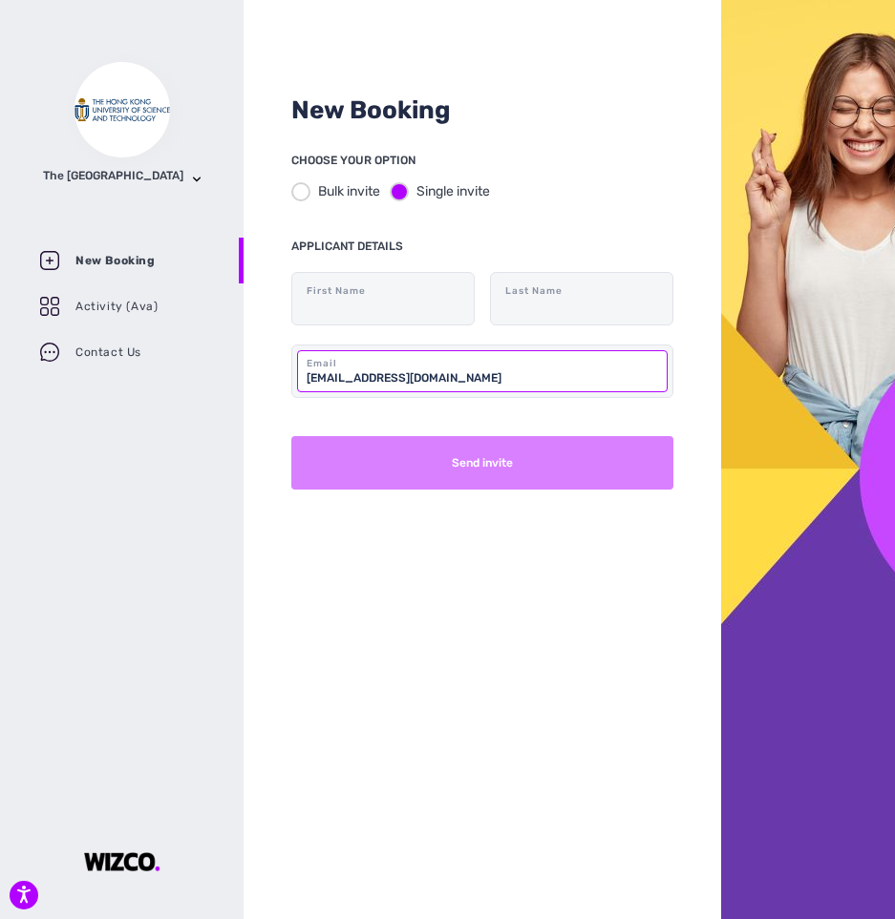
type input "[EMAIL_ADDRESS][DOMAIN_NAME]"
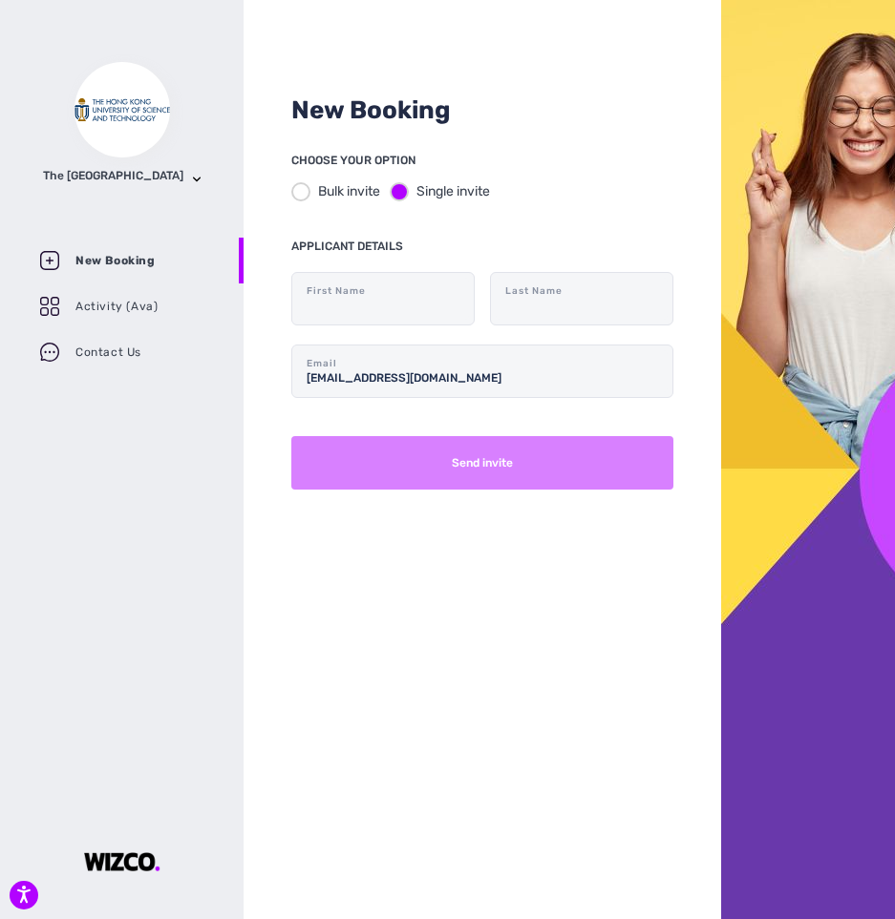
click at [424, 476] on button "Send invite" at bounding box center [482, 462] width 382 height 53
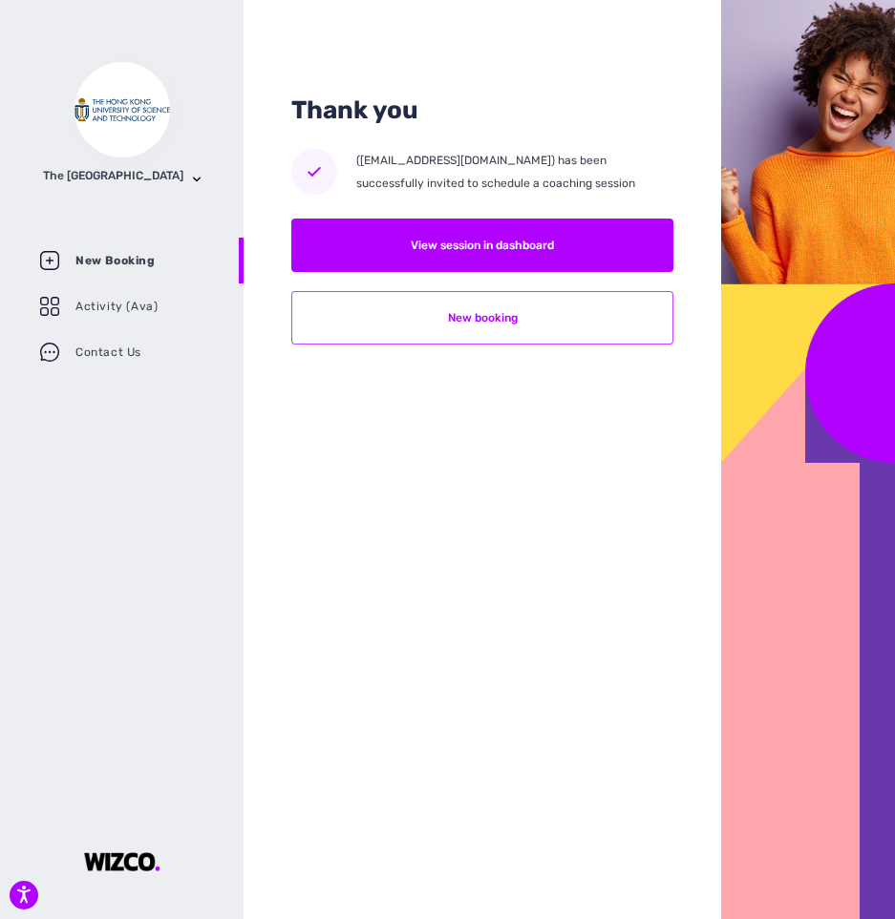
click at [540, 321] on button "New booking" at bounding box center [482, 317] width 382 height 53
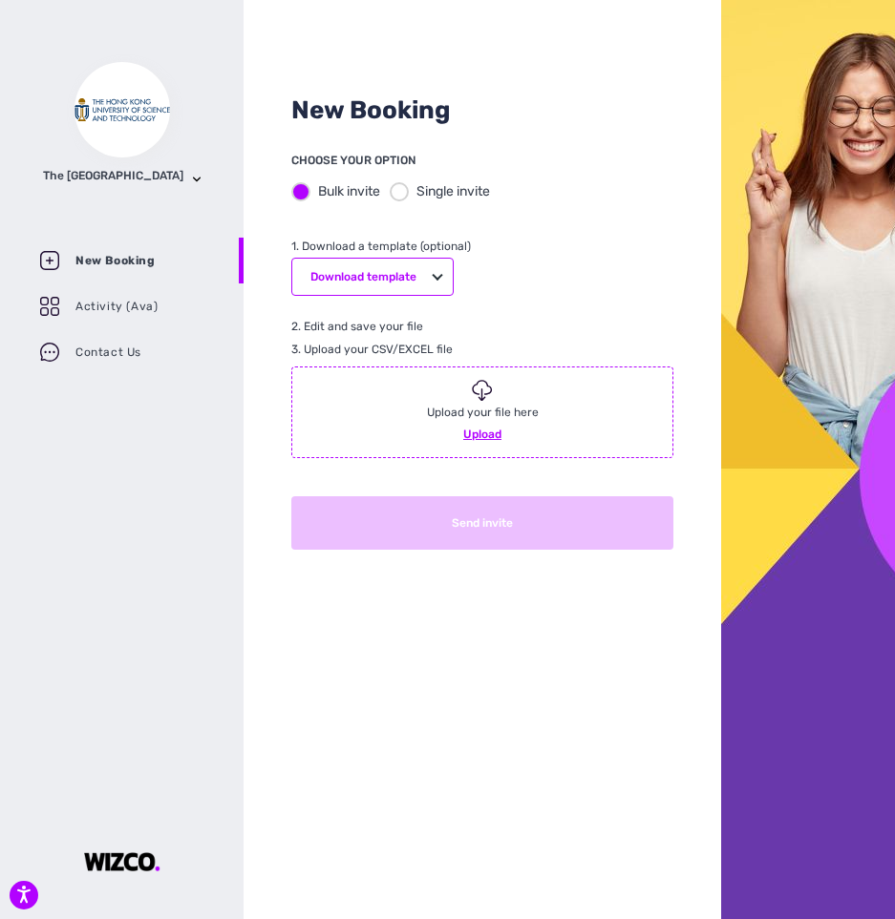
click at [402, 190] on div at bounding box center [399, 191] width 19 height 19
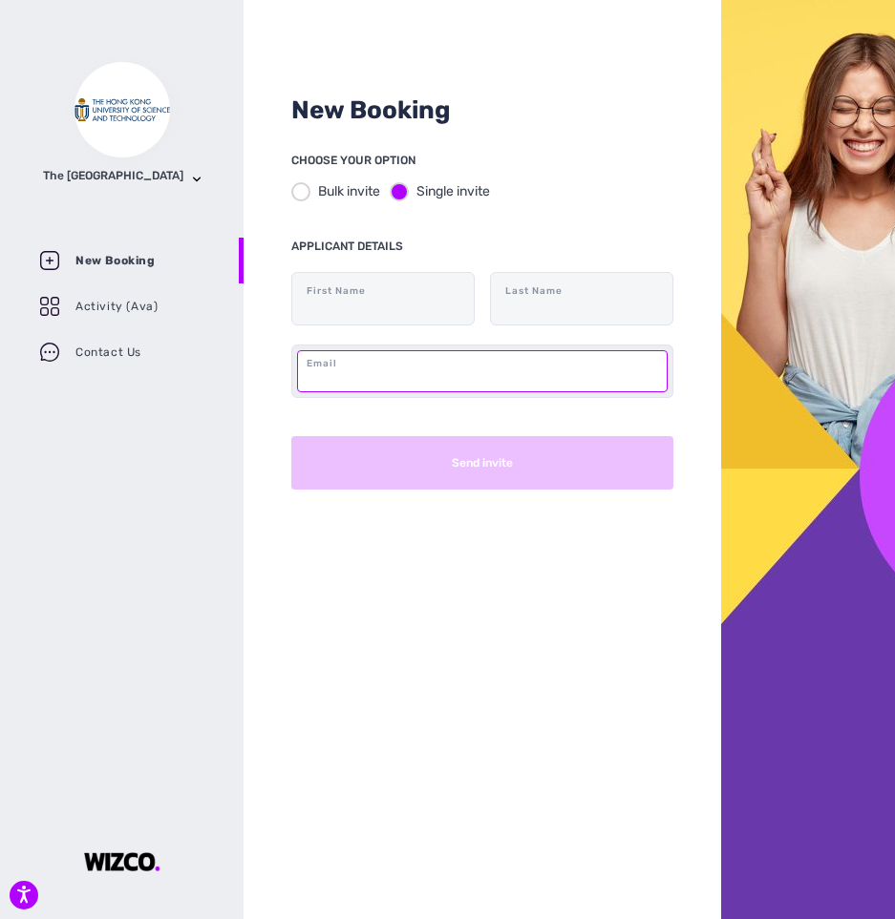
paste input "[EMAIL_ADDRESS][DOMAIN_NAME]"
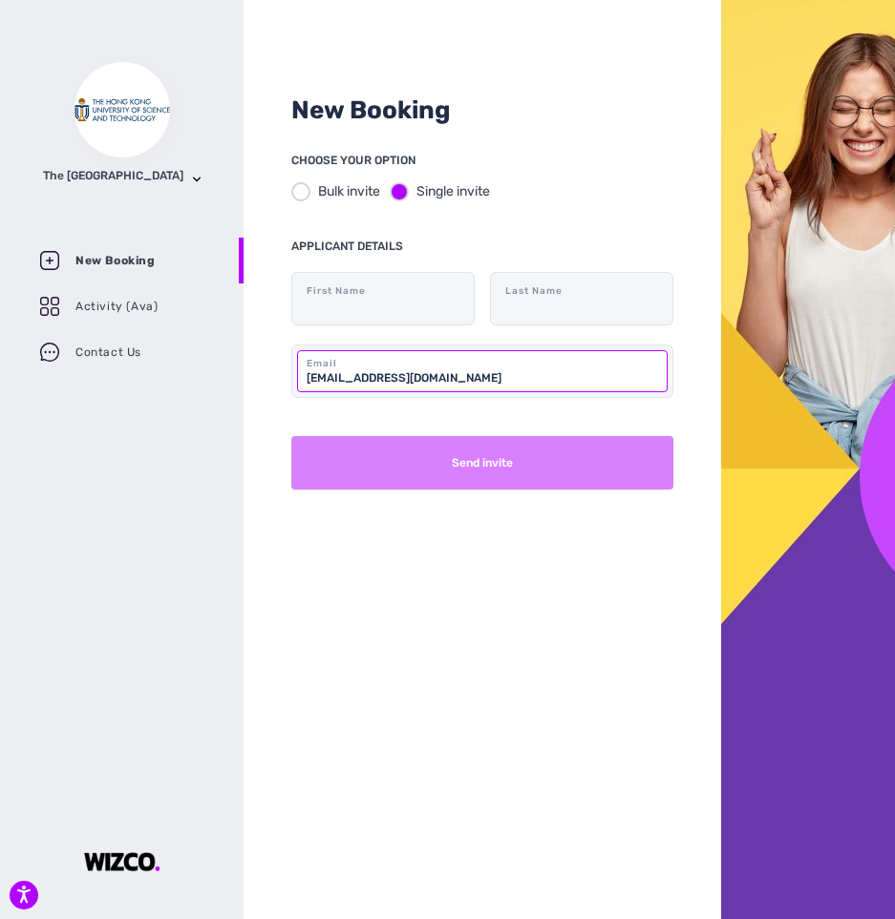
type input "[EMAIL_ADDRESS][DOMAIN_NAME]"
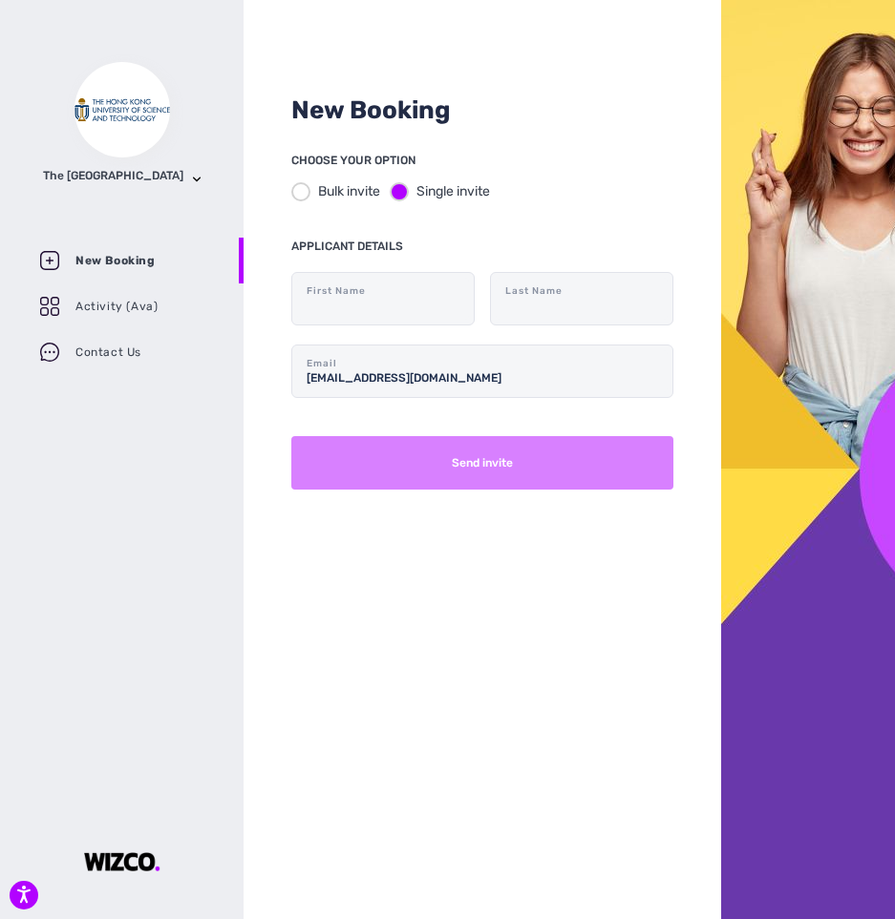
click at [566, 454] on button "Send invite" at bounding box center [482, 462] width 382 height 53
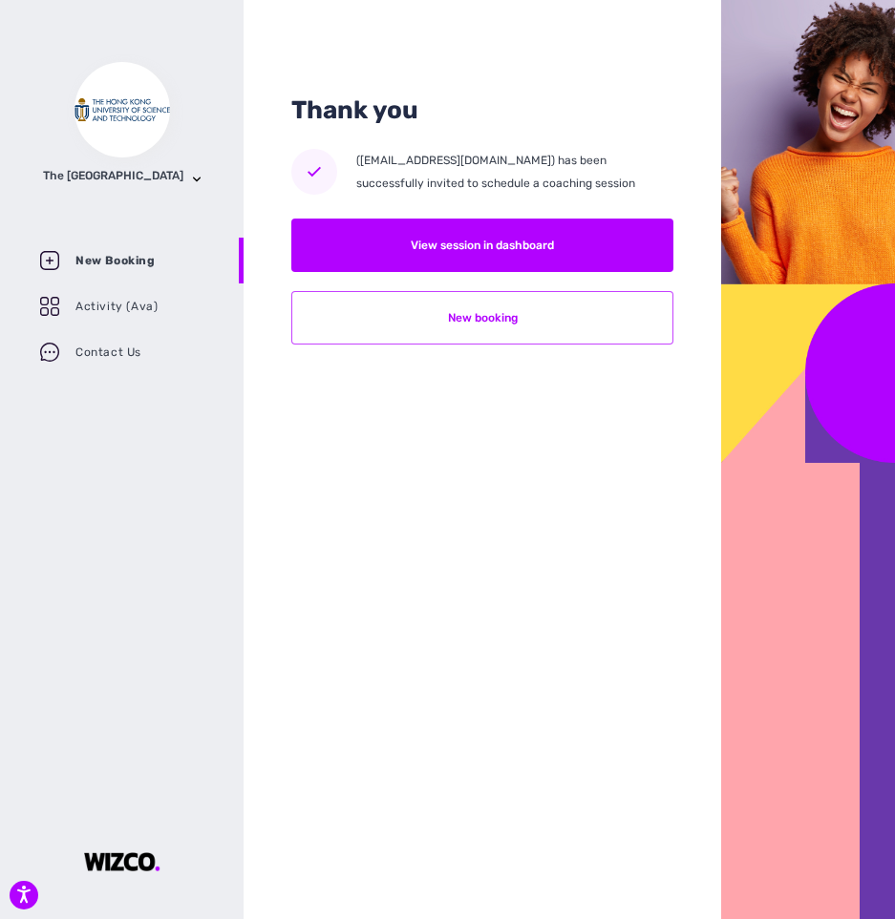
click at [514, 320] on button "New booking" at bounding box center [482, 317] width 382 height 53
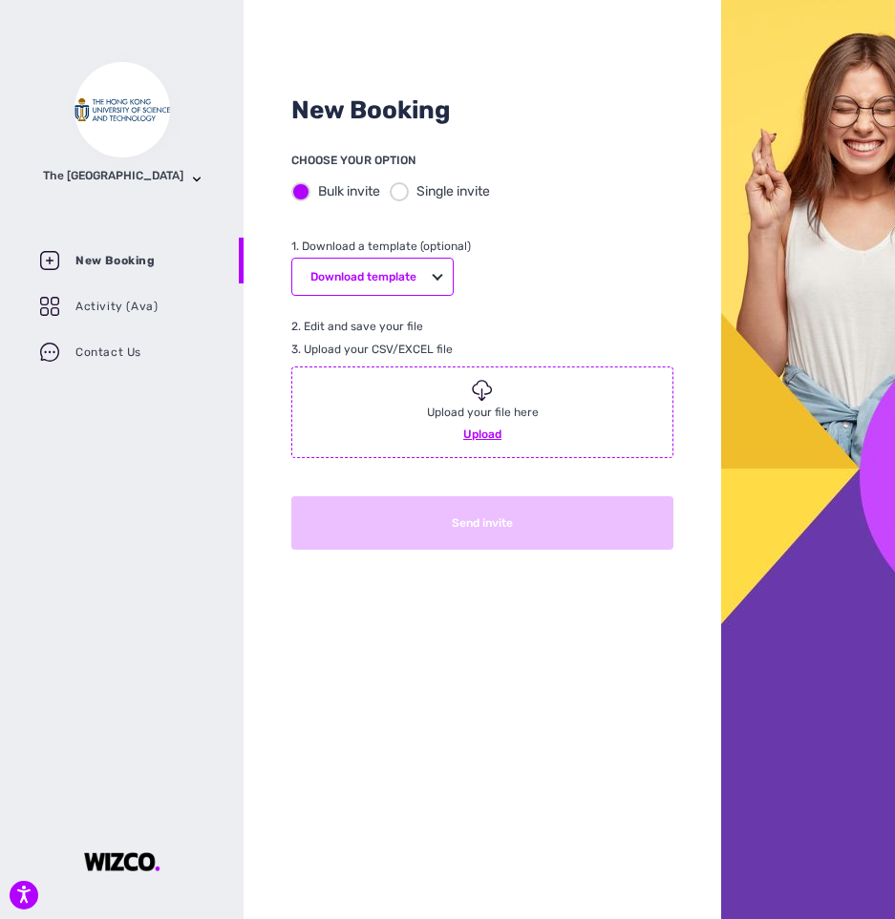
click at [404, 192] on div at bounding box center [399, 191] width 19 height 19
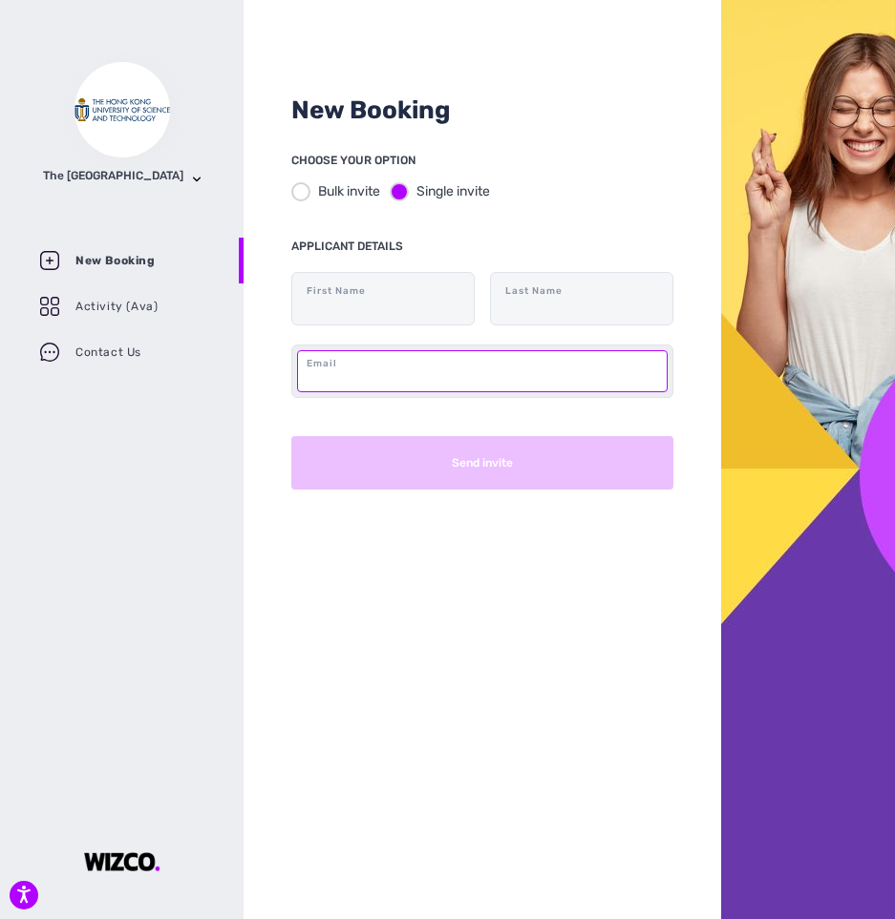
paste input "[EMAIL_ADDRESS][DOMAIN_NAME]"
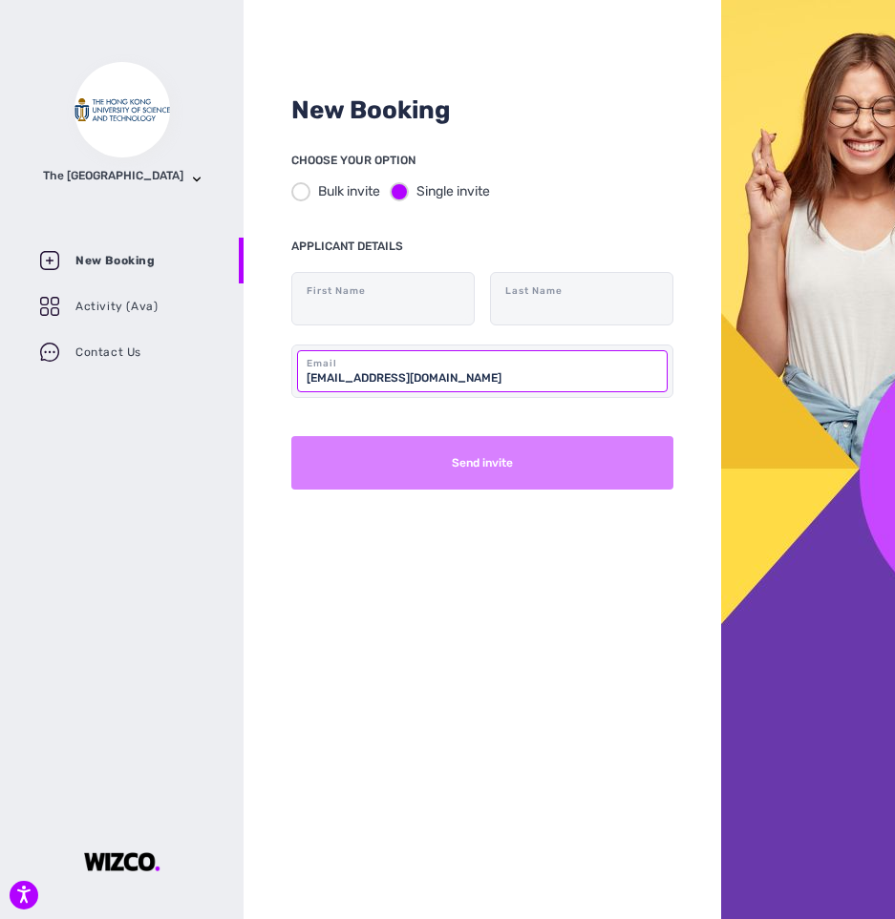
type input "[EMAIL_ADDRESS][DOMAIN_NAME]"
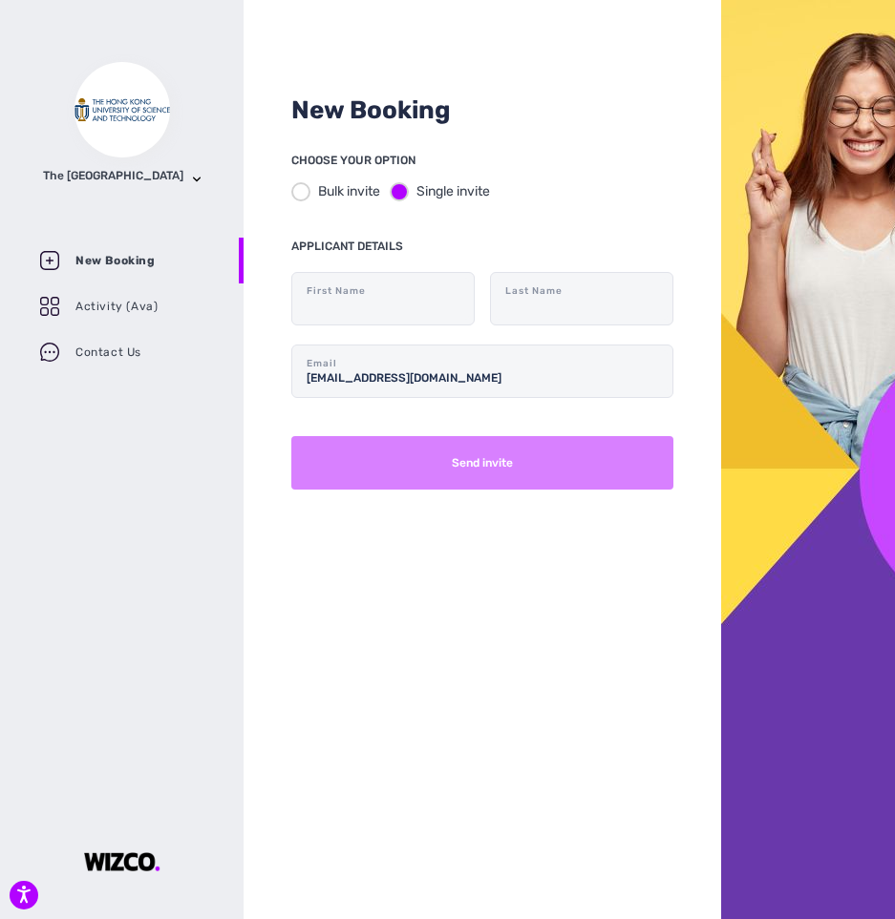
click at [503, 457] on button "Send invite" at bounding box center [482, 462] width 382 height 53
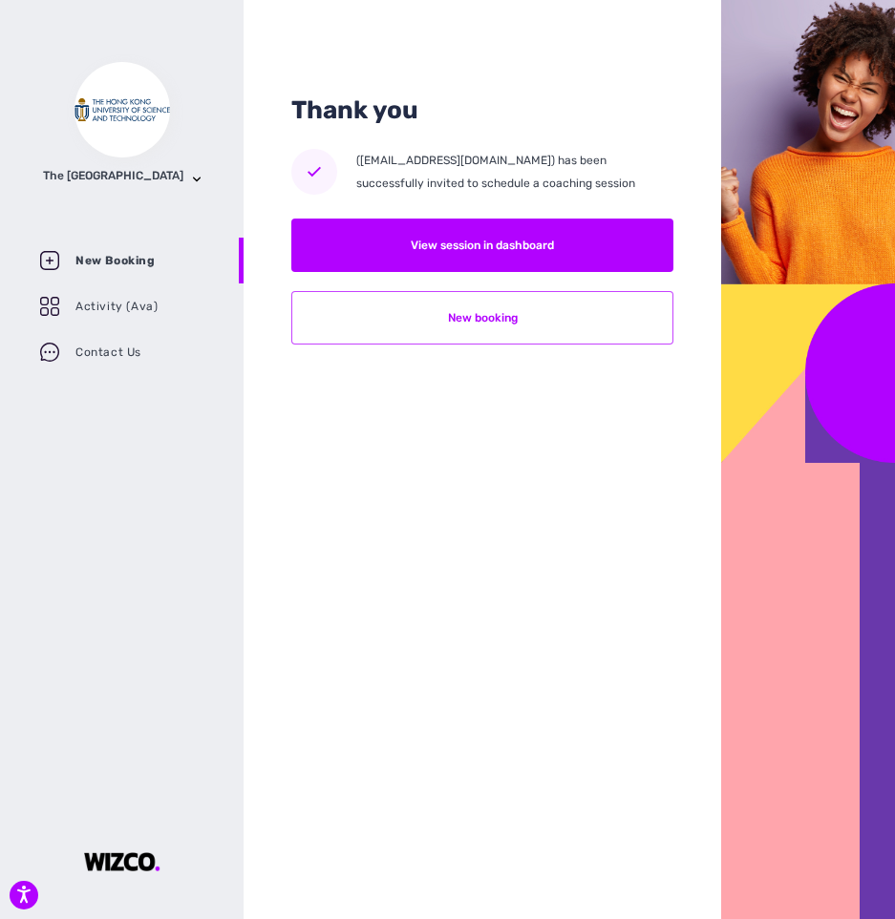
click at [531, 328] on button "New booking" at bounding box center [482, 317] width 382 height 53
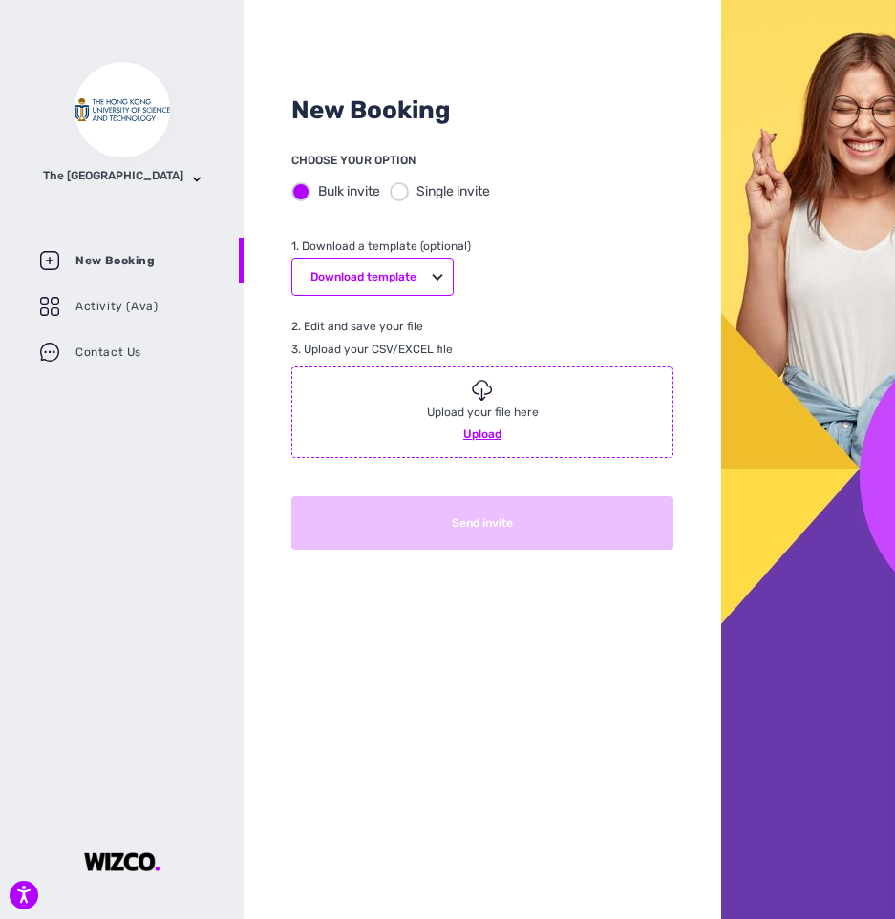
click at [402, 191] on div at bounding box center [399, 191] width 19 height 19
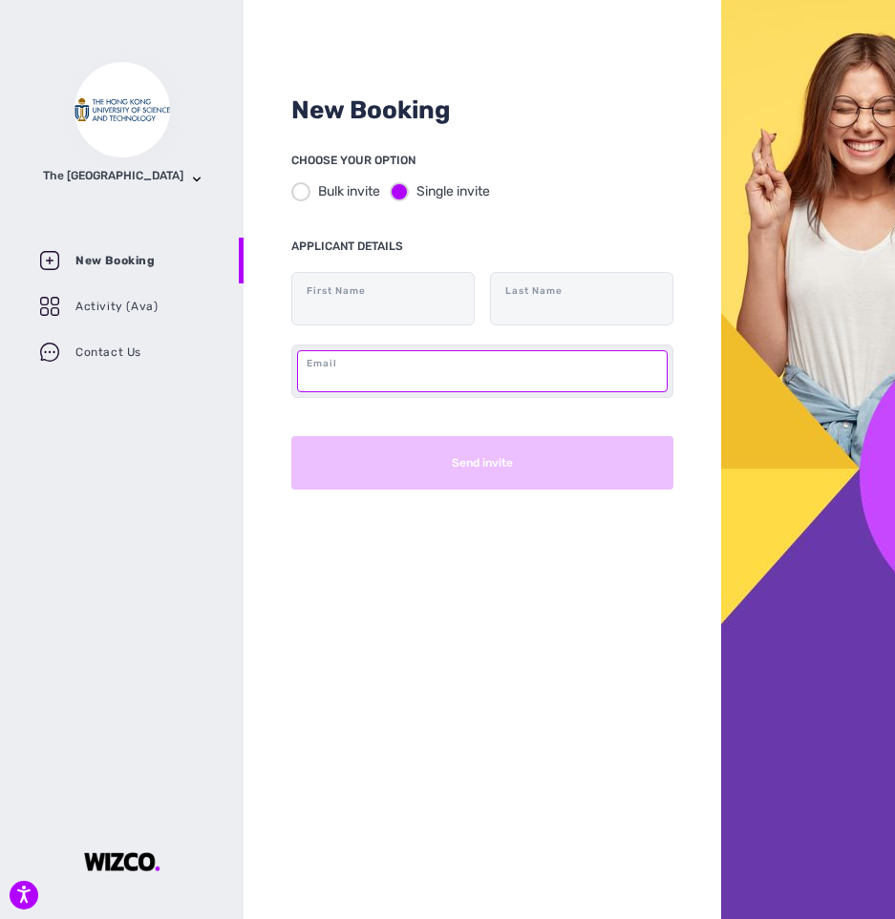
paste input "[EMAIL_ADDRESS][DOMAIN_NAME]"
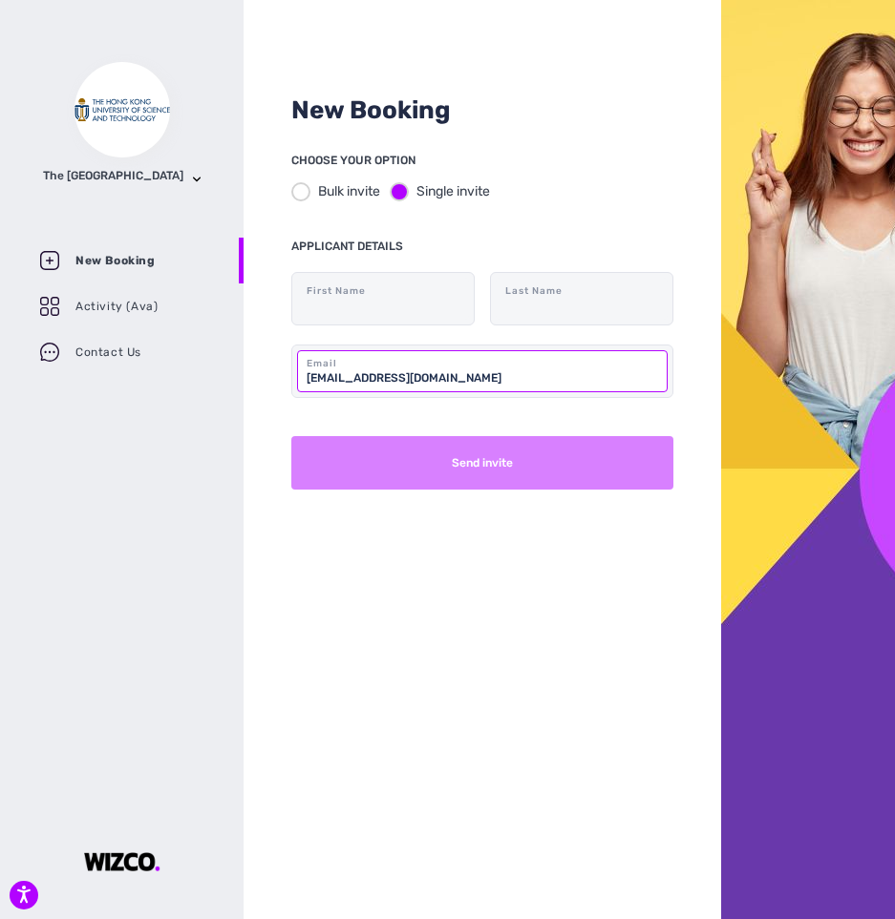
type input "[EMAIL_ADDRESS][DOMAIN_NAME]"
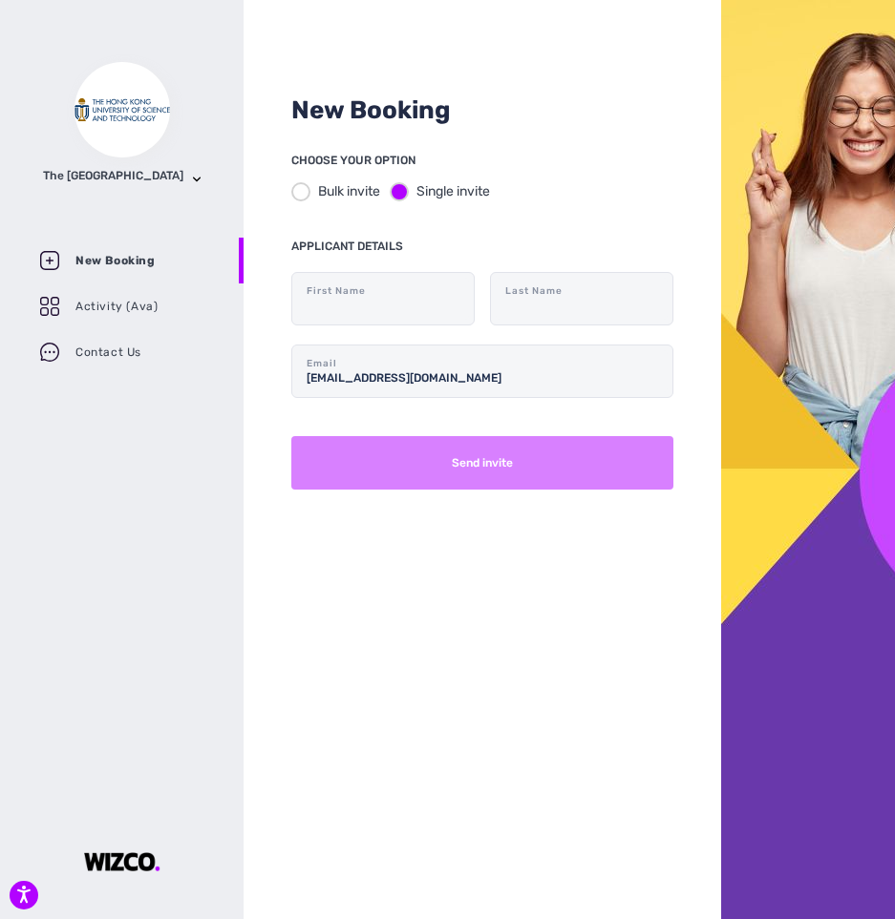
click at [531, 465] on button "Send invite" at bounding box center [482, 462] width 382 height 53
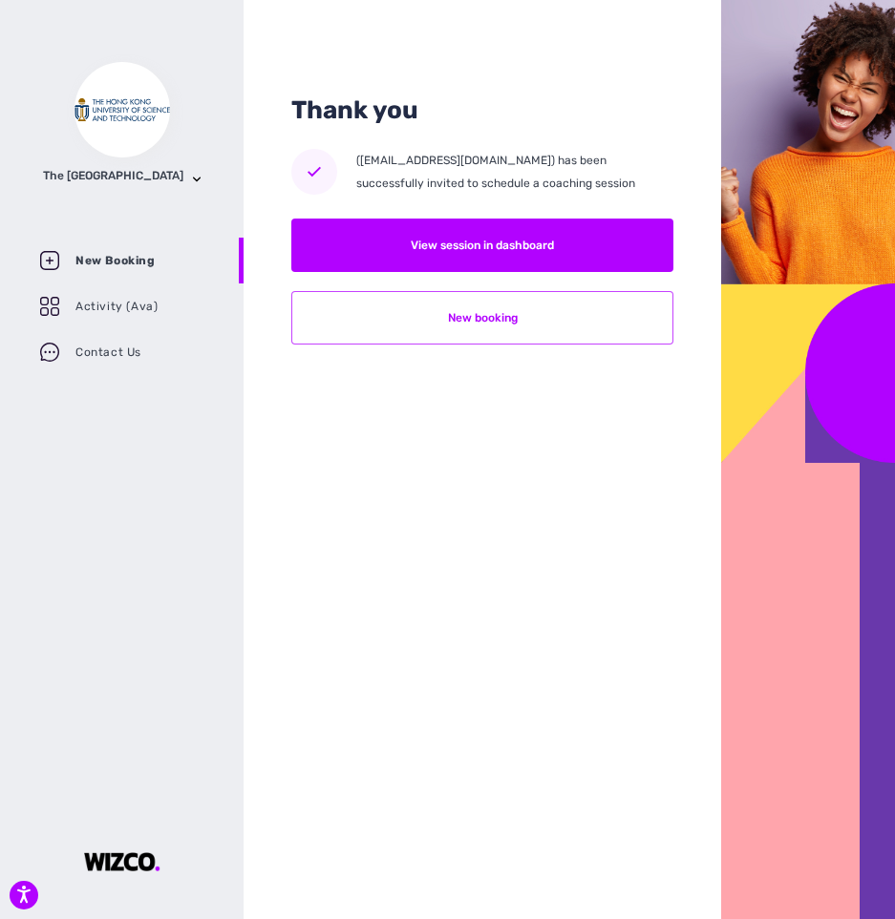
click at [518, 318] on button "New booking" at bounding box center [482, 317] width 382 height 53
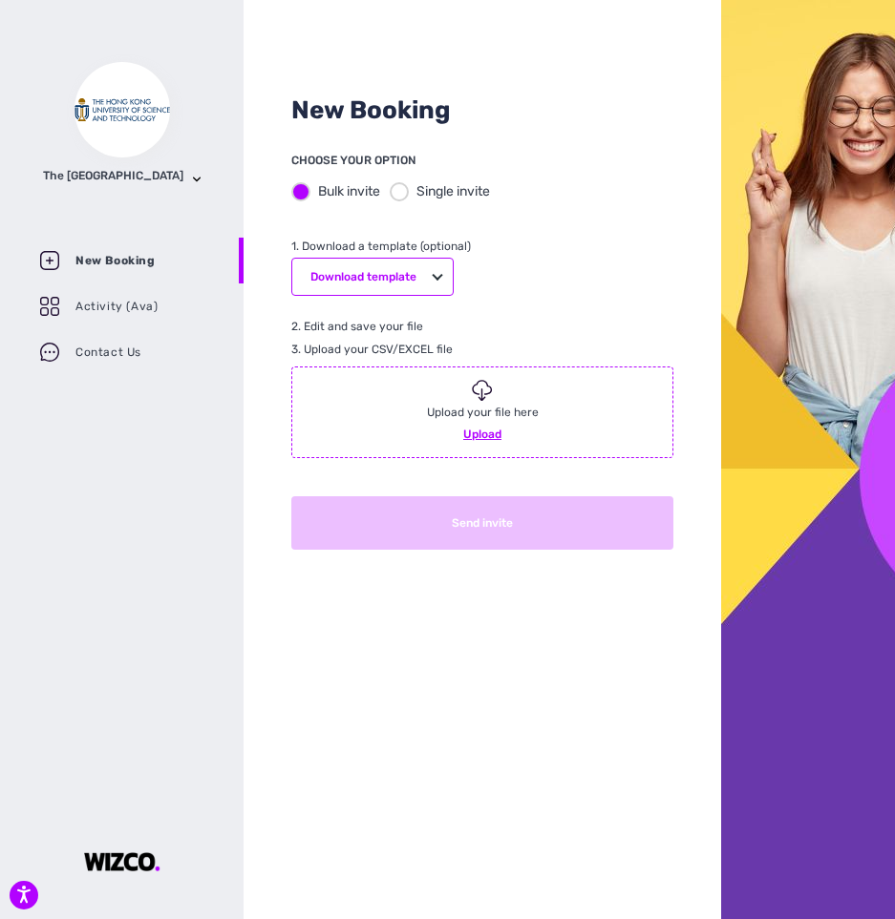
click at [406, 188] on div at bounding box center [399, 191] width 19 height 19
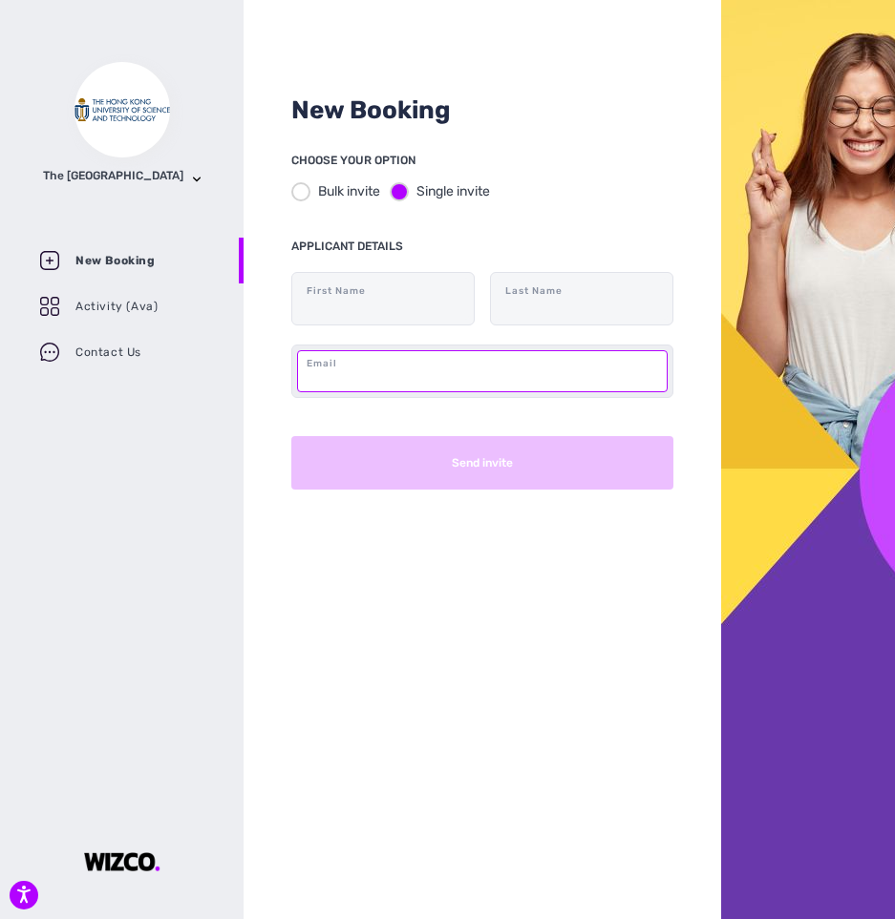
paste input "[EMAIL_ADDRESS][DOMAIN_NAME]"
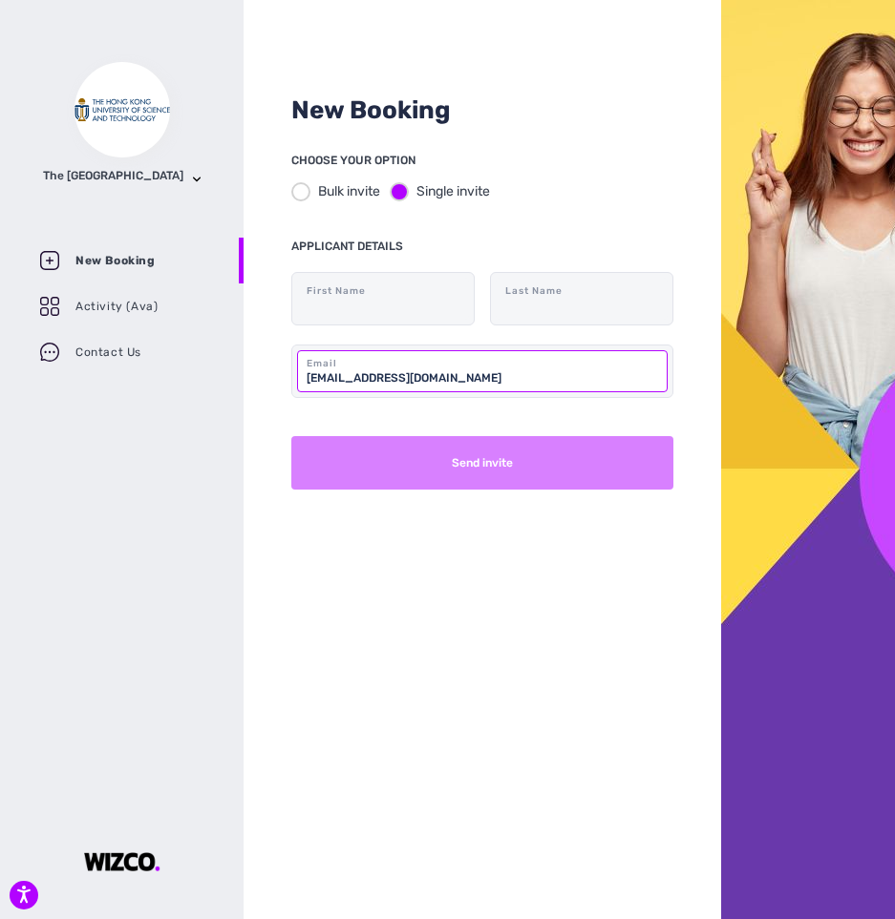
type input "[EMAIL_ADDRESS][DOMAIN_NAME]"
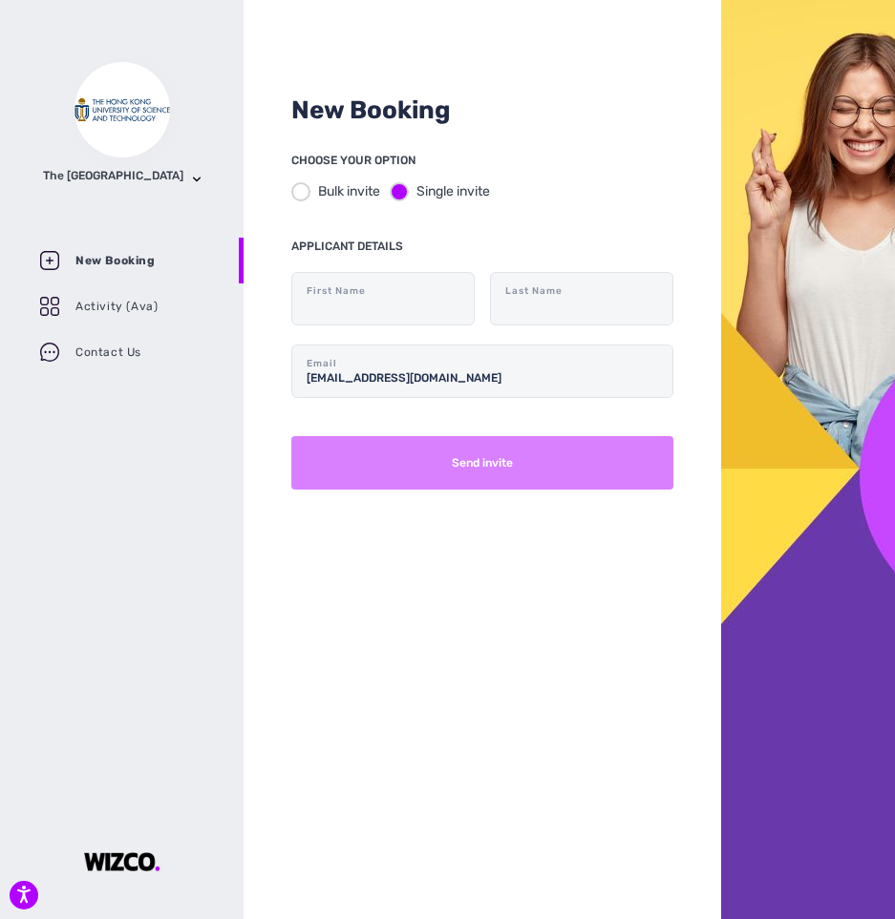
click at [579, 459] on button "Send invite" at bounding box center [482, 462] width 382 height 53
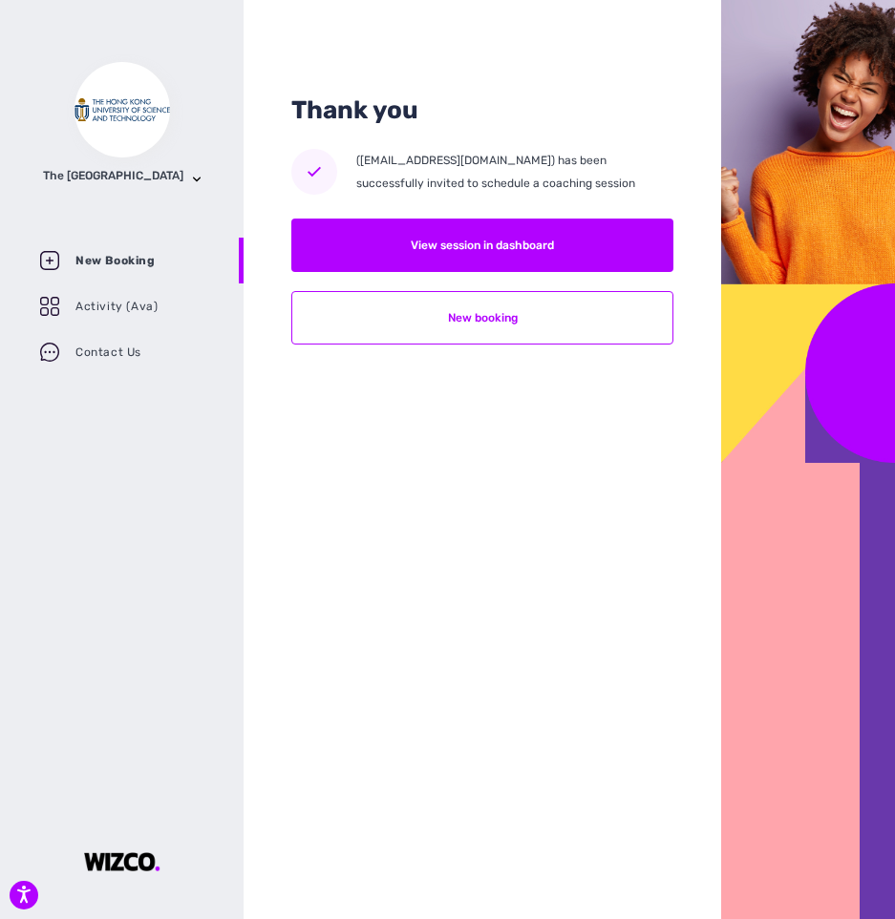
click at [525, 348] on div "Thank you ([EMAIL_ADDRESS][DOMAIN_NAME]) has been successfully invited to sched…" at bounding box center [481, 459] width 477 height 919
click at [522, 331] on button "New booking" at bounding box center [482, 317] width 382 height 53
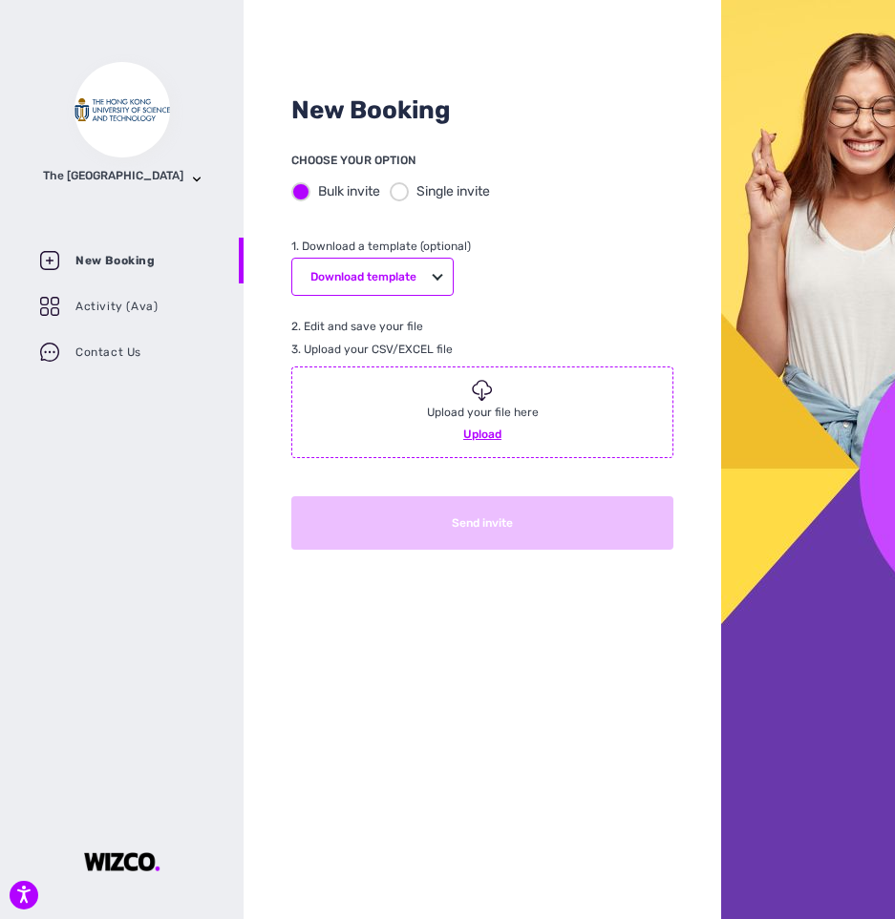
click at [404, 180] on div "Bulk invite Single invite" at bounding box center [482, 191] width 382 height 39
click at [404, 190] on div at bounding box center [399, 191] width 19 height 19
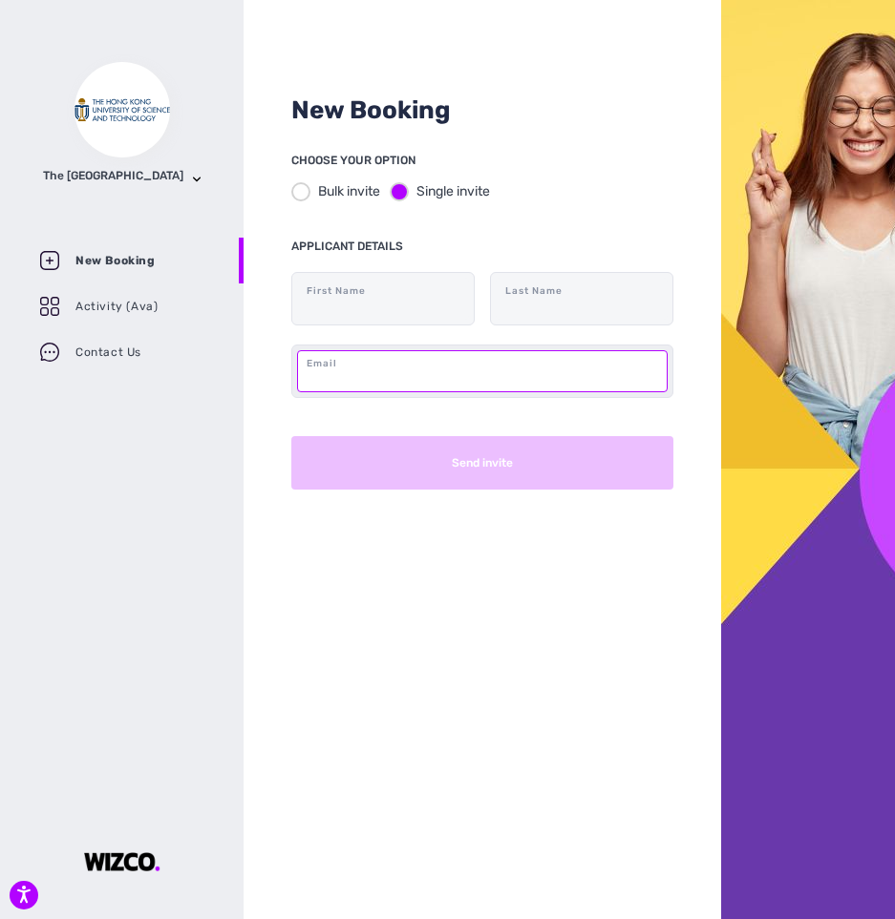
paste input "[EMAIL_ADDRESS][DOMAIN_NAME]"
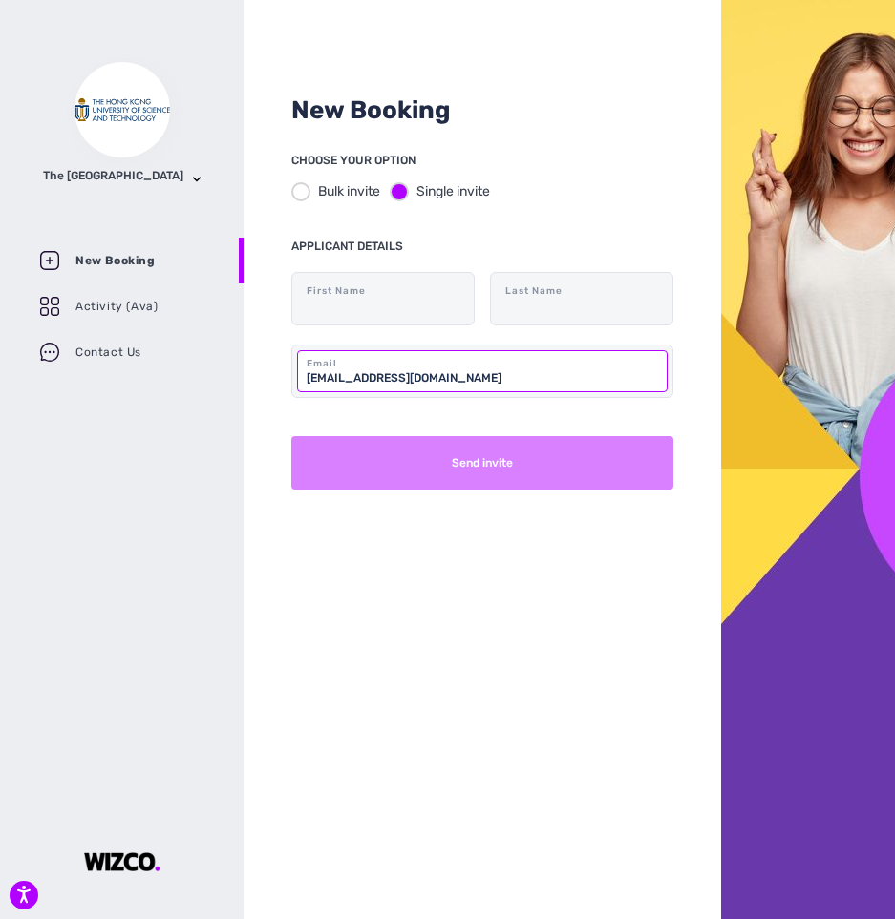
type input "[EMAIL_ADDRESS][DOMAIN_NAME]"
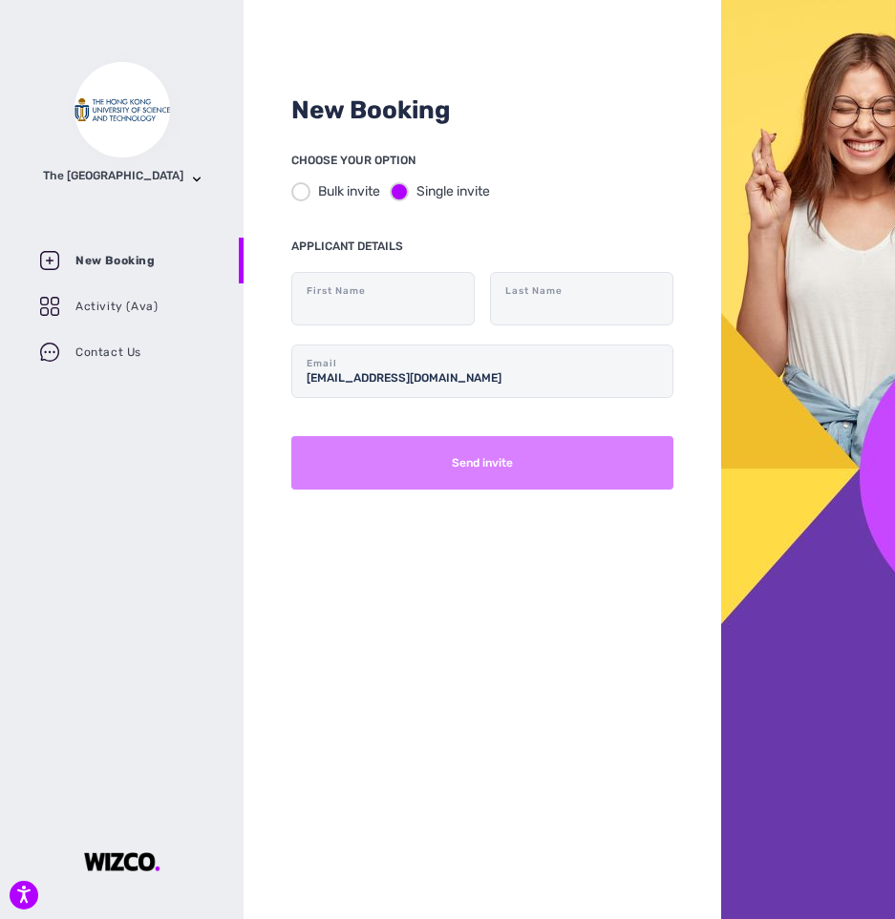
click at [480, 476] on button "Send invite" at bounding box center [482, 462] width 382 height 53
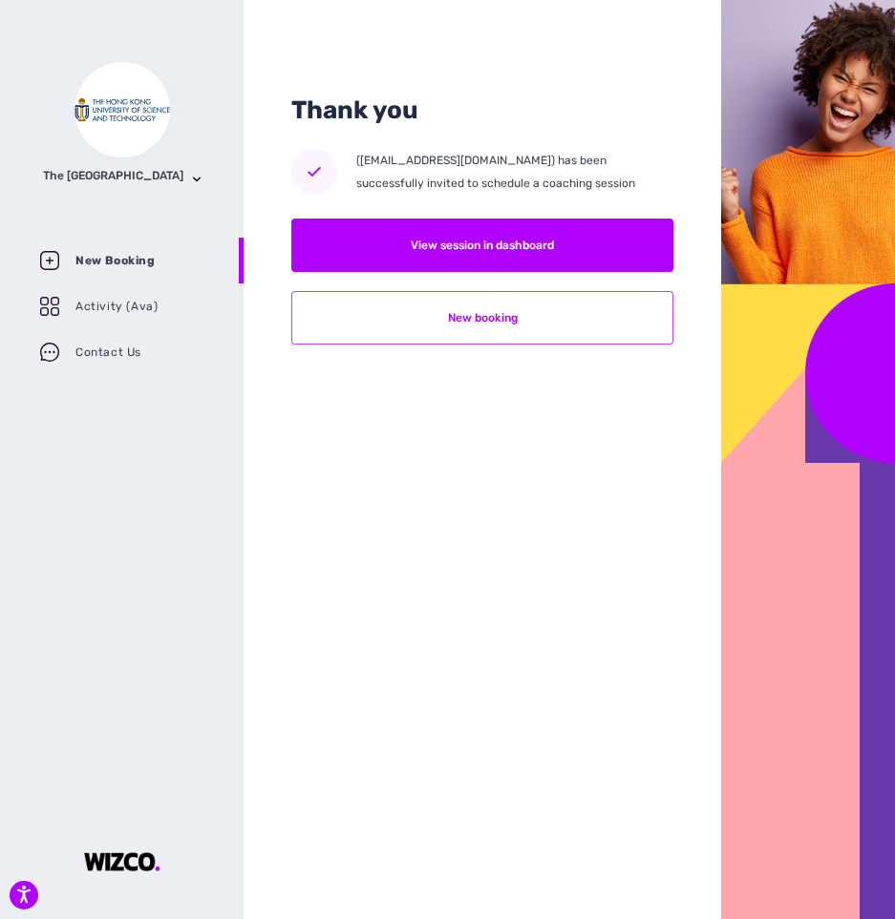
click at [572, 322] on button "New booking" at bounding box center [482, 317] width 382 height 53
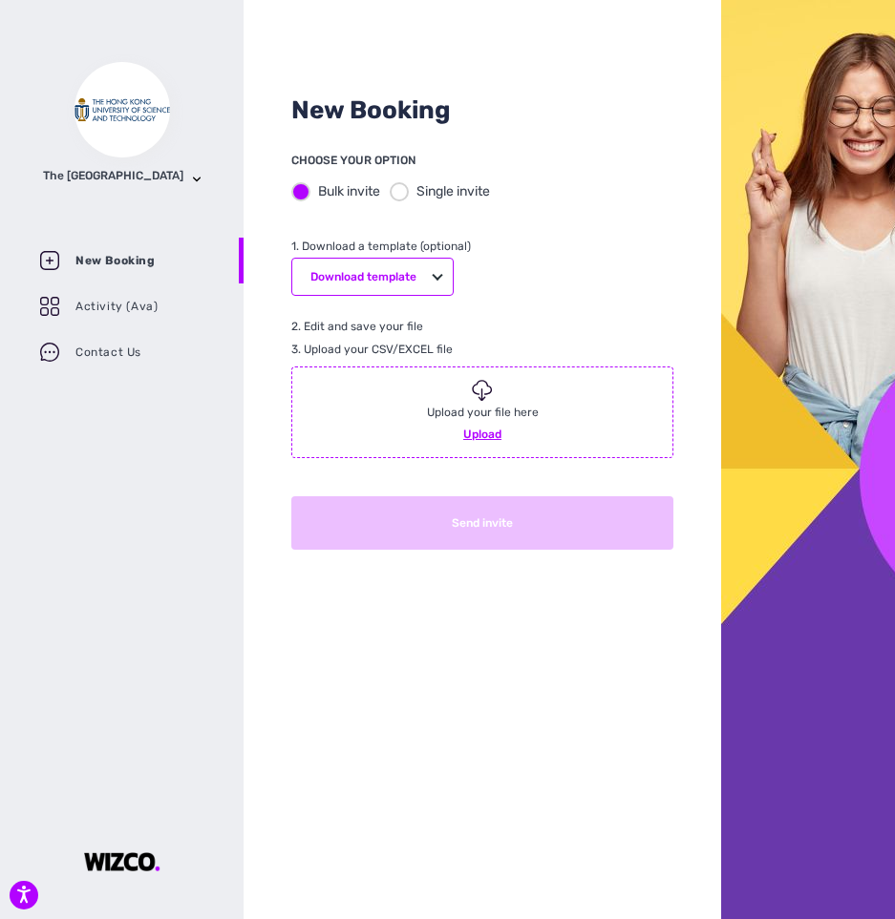
click at [404, 203] on div "Bulk invite Single invite" at bounding box center [482, 191] width 382 height 39
click at [403, 188] on div at bounding box center [399, 191] width 19 height 19
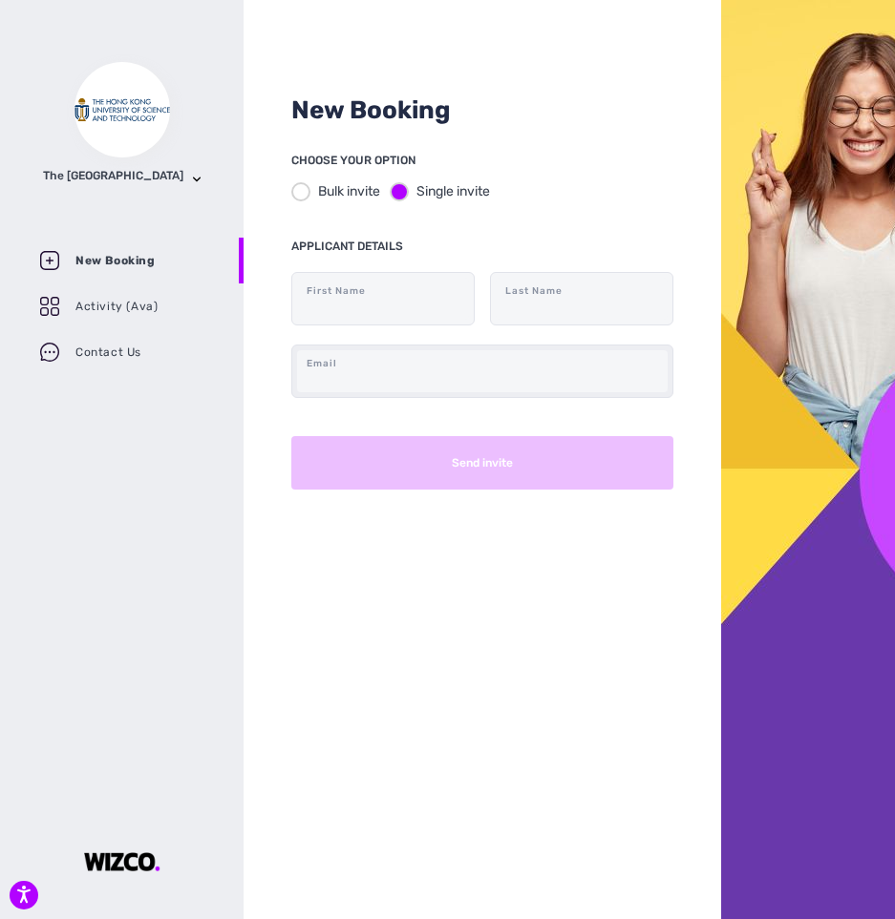
click at [478, 394] on div "Email" at bounding box center [482, 371] width 382 height 53
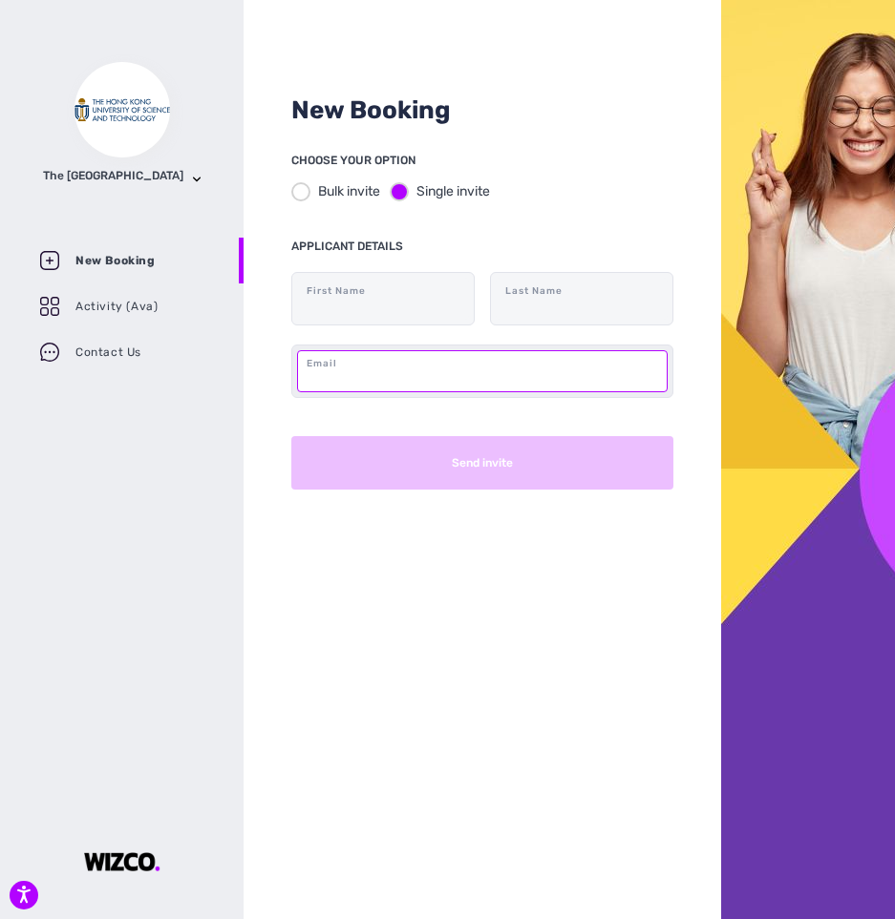
paste input "[EMAIL_ADDRESS][DOMAIN_NAME]"
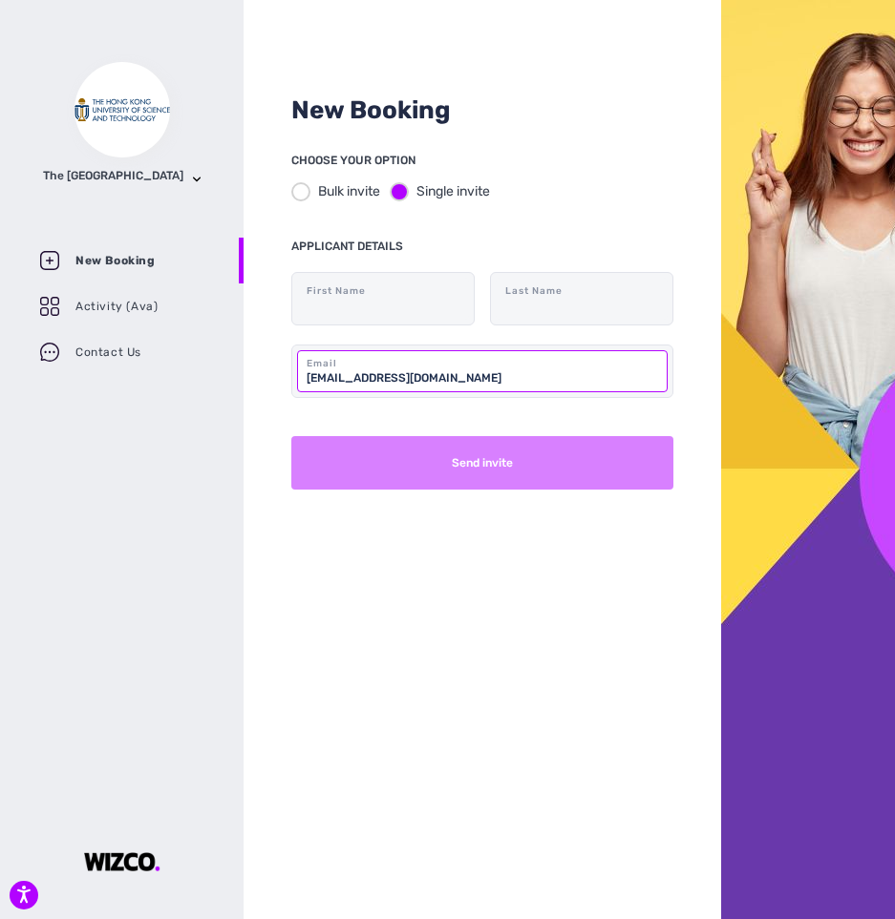
type input "[EMAIL_ADDRESS][DOMAIN_NAME]"
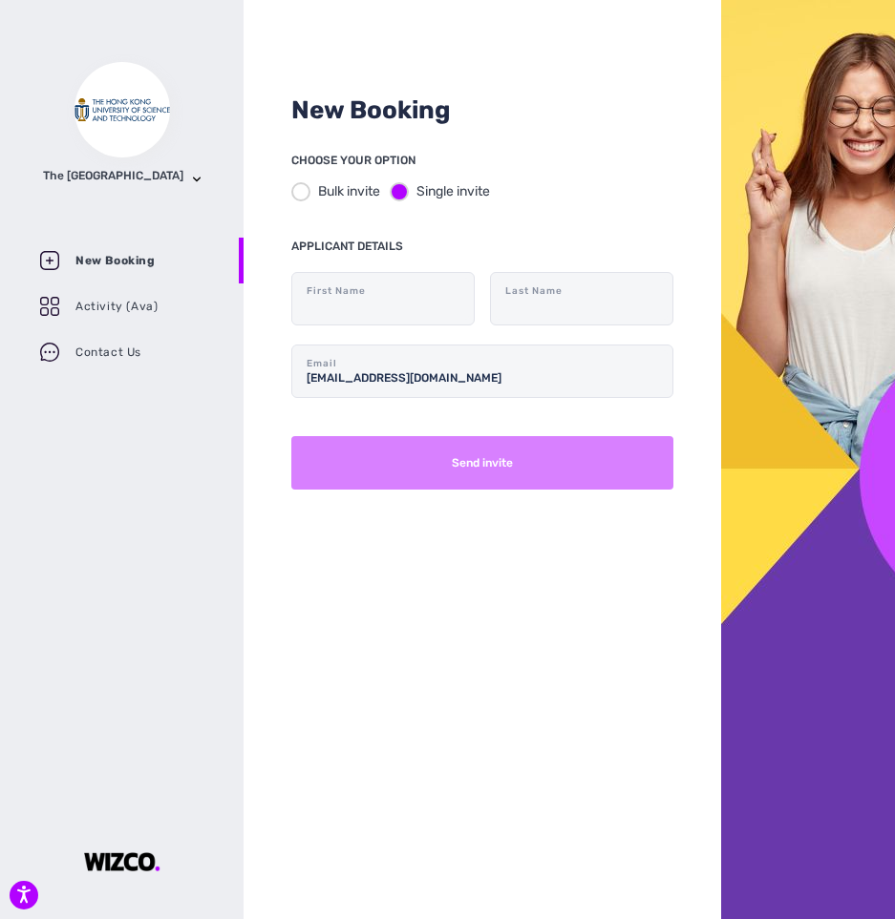
click at [524, 451] on button "Send invite" at bounding box center [482, 462] width 382 height 53
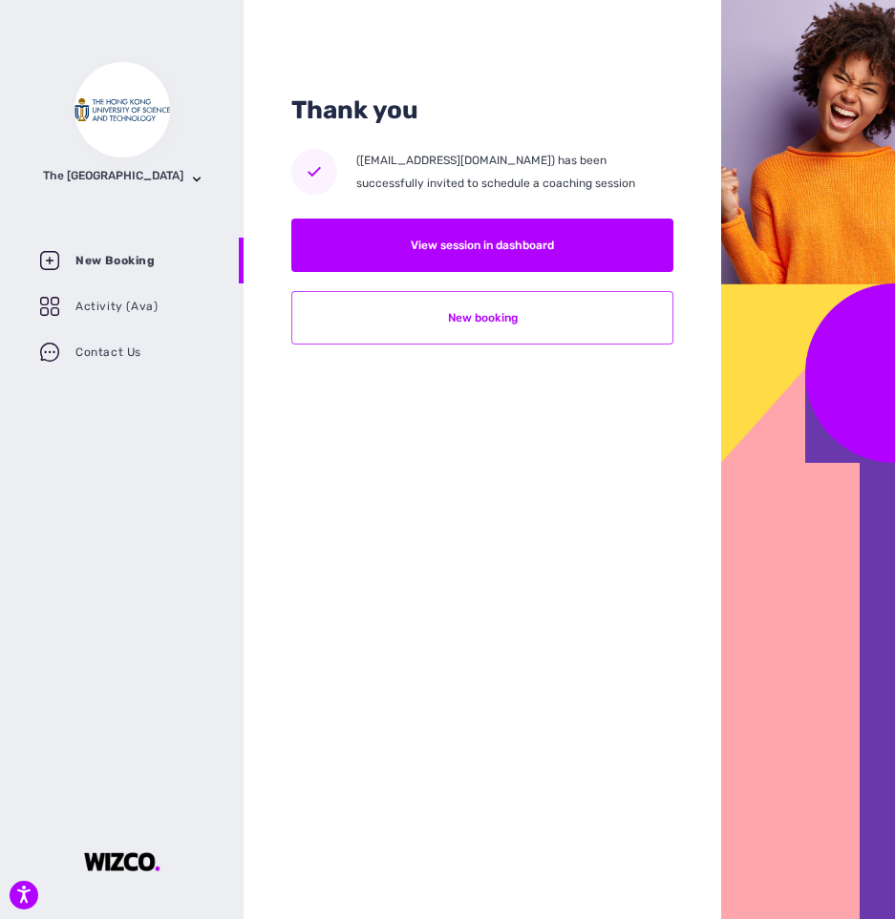
click at [453, 314] on button "New booking" at bounding box center [482, 317] width 382 height 53
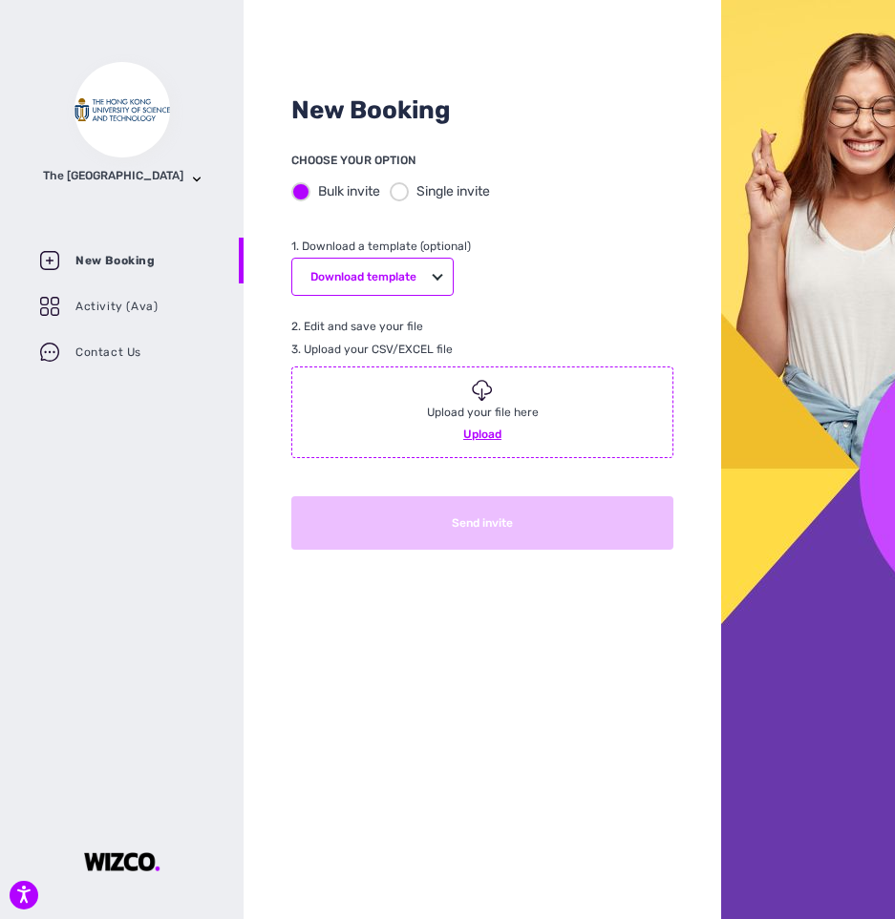
click at [400, 195] on div at bounding box center [399, 191] width 19 height 19
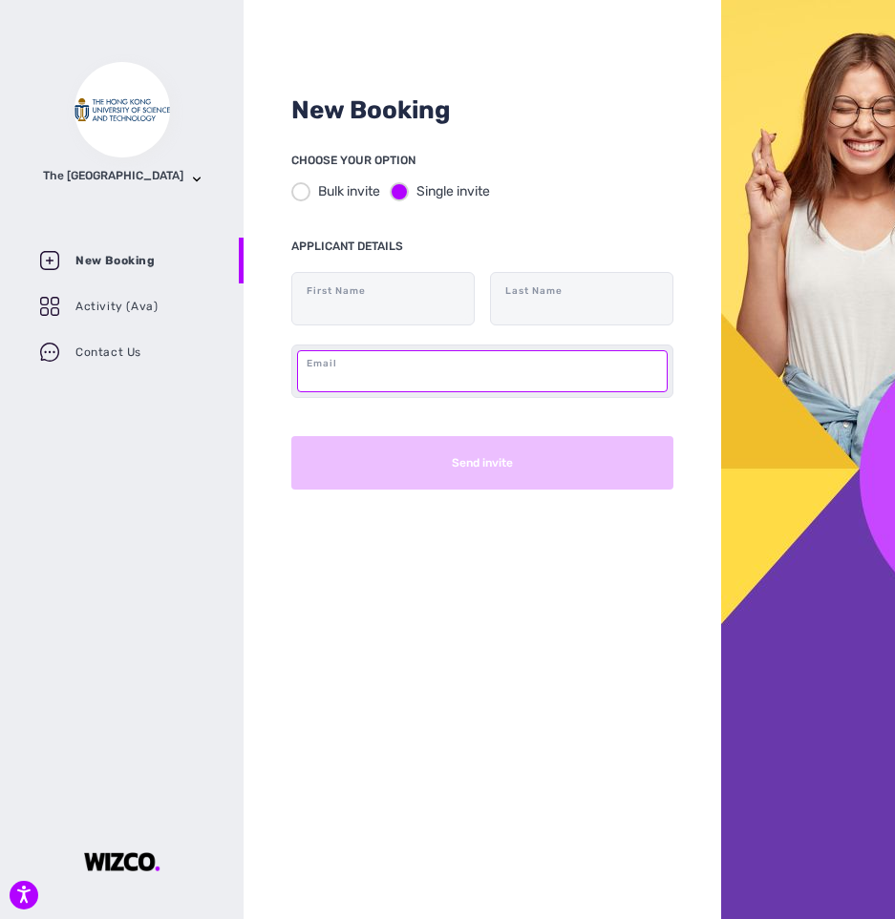
paste input "[EMAIL_ADDRESS][DOMAIN_NAME]"
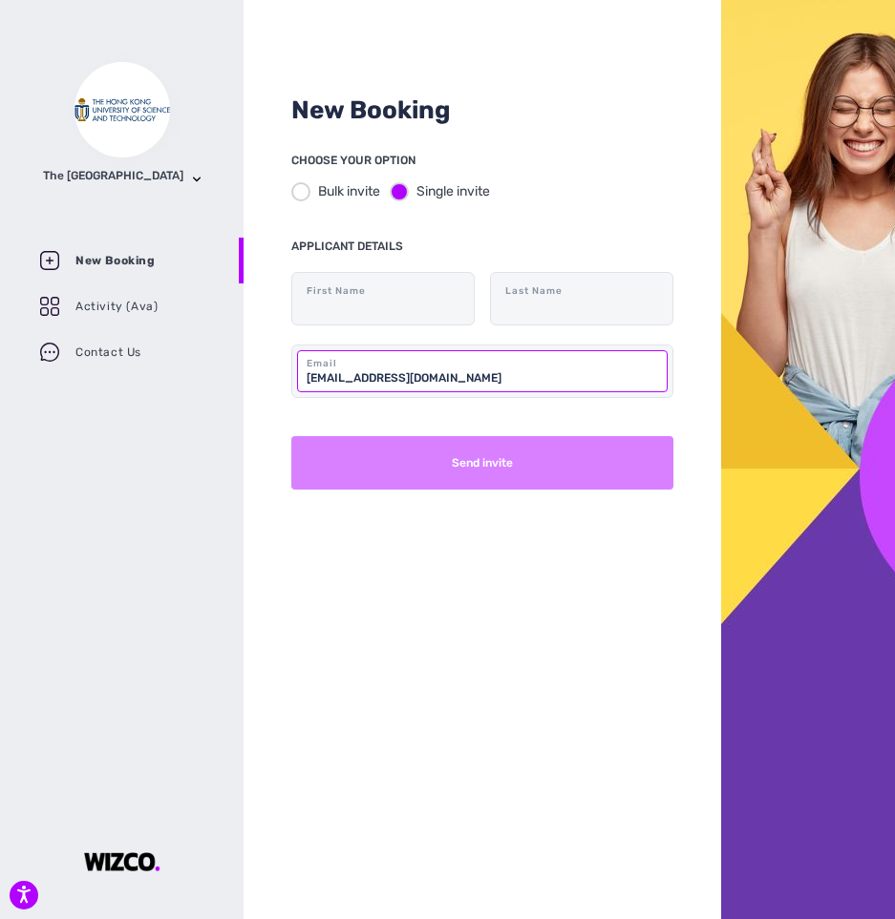
type input "[EMAIL_ADDRESS][DOMAIN_NAME]"
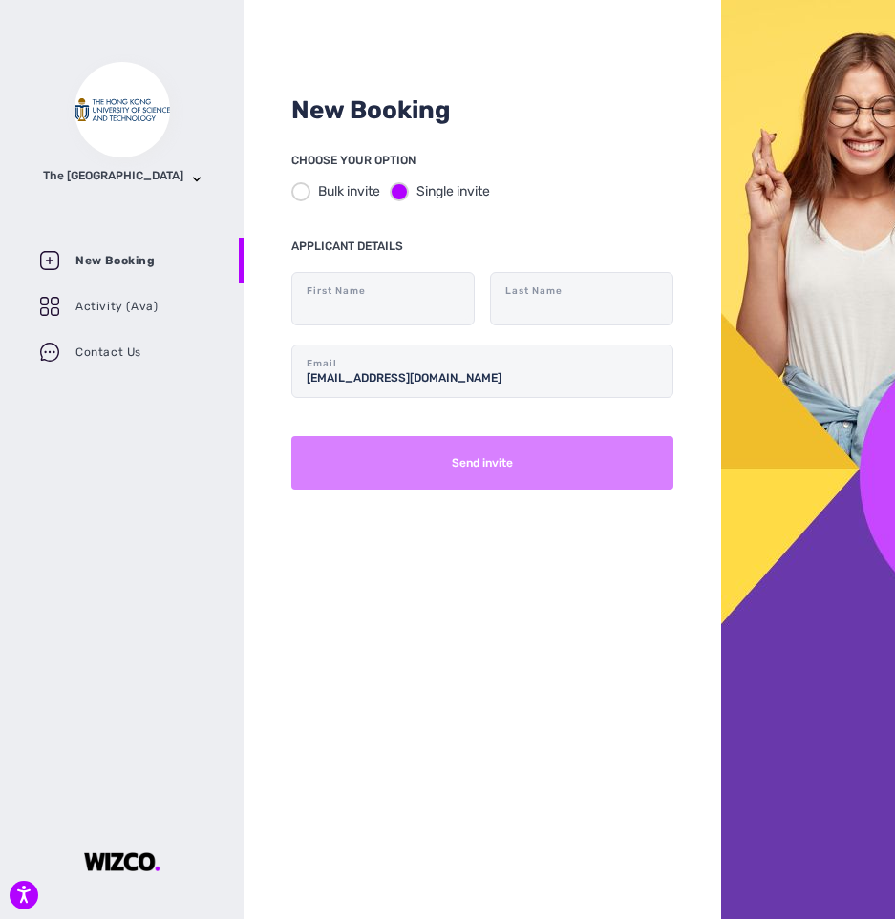
click at [460, 464] on button "Send invite" at bounding box center [482, 462] width 382 height 53
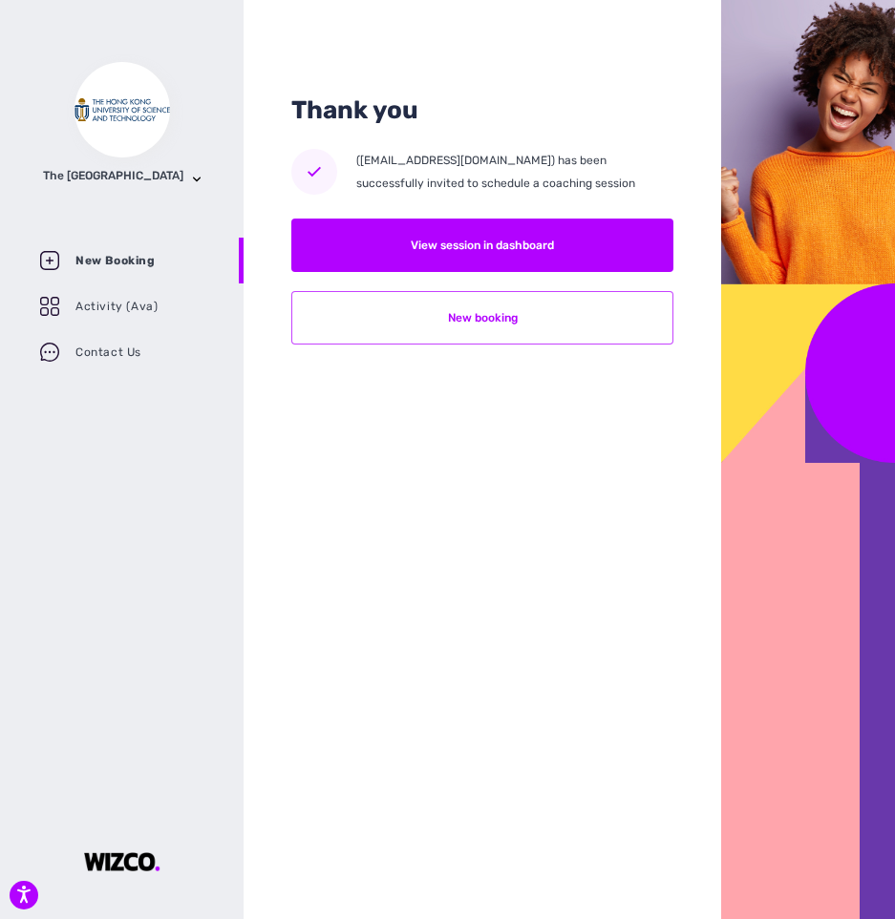
click at [587, 323] on button "New booking" at bounding box center [482, 317] width 382 height 53
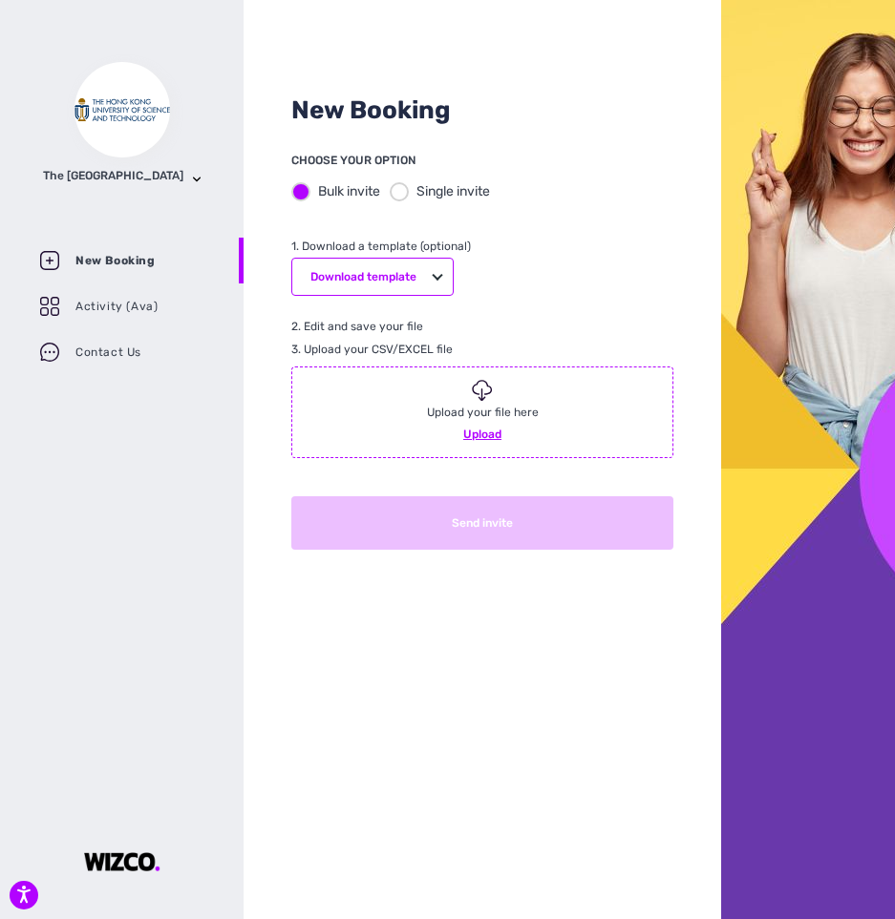
click at [400, 189] on div at bounding box center [399, 191] width 19 height 19
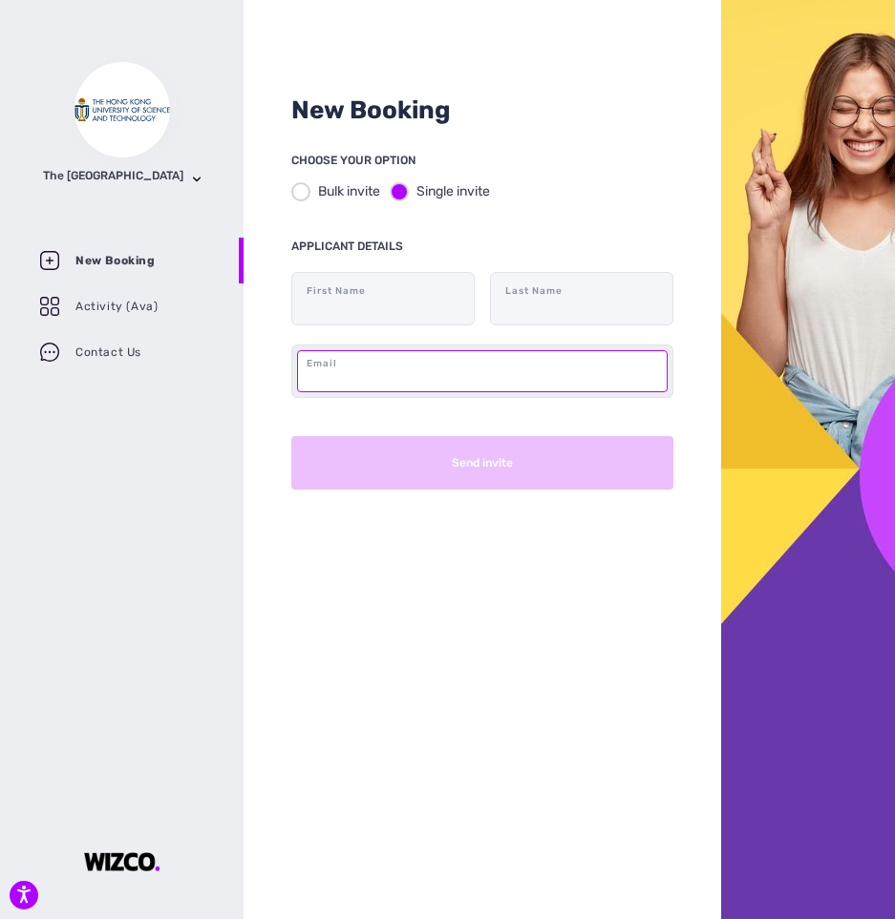
paste input "[EMAIL_ADDRESS][DOMAIN_NAME]"
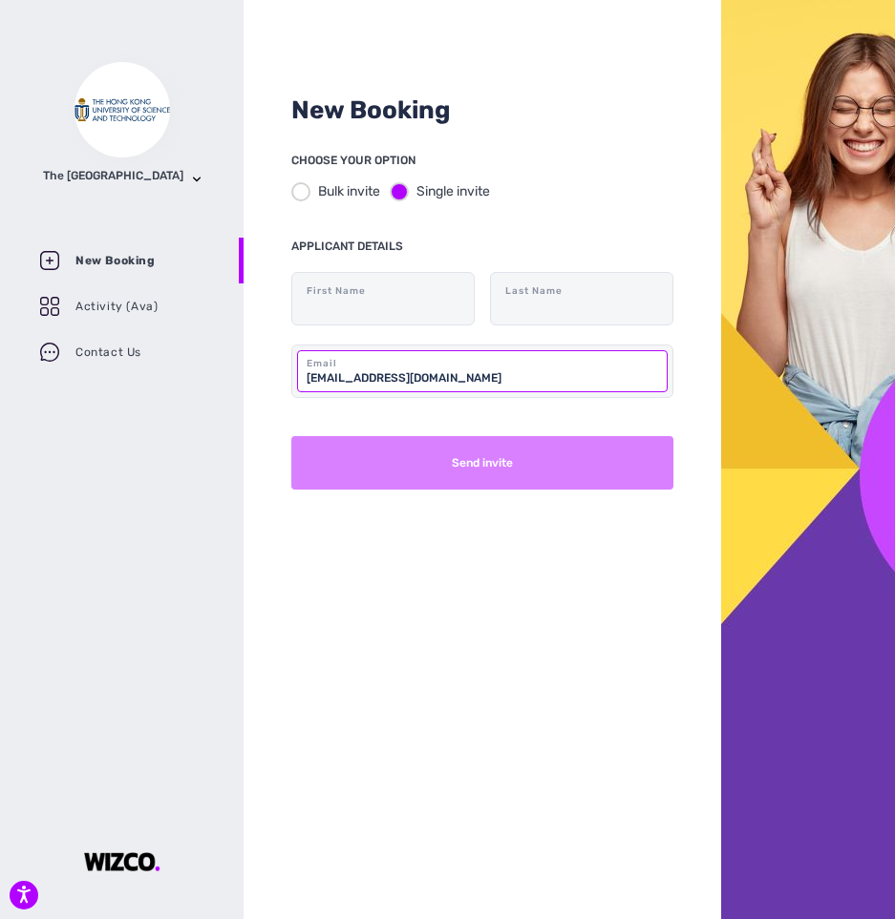
type input "[EMAIL_ADDRESS][DOMAIN_NAME]"
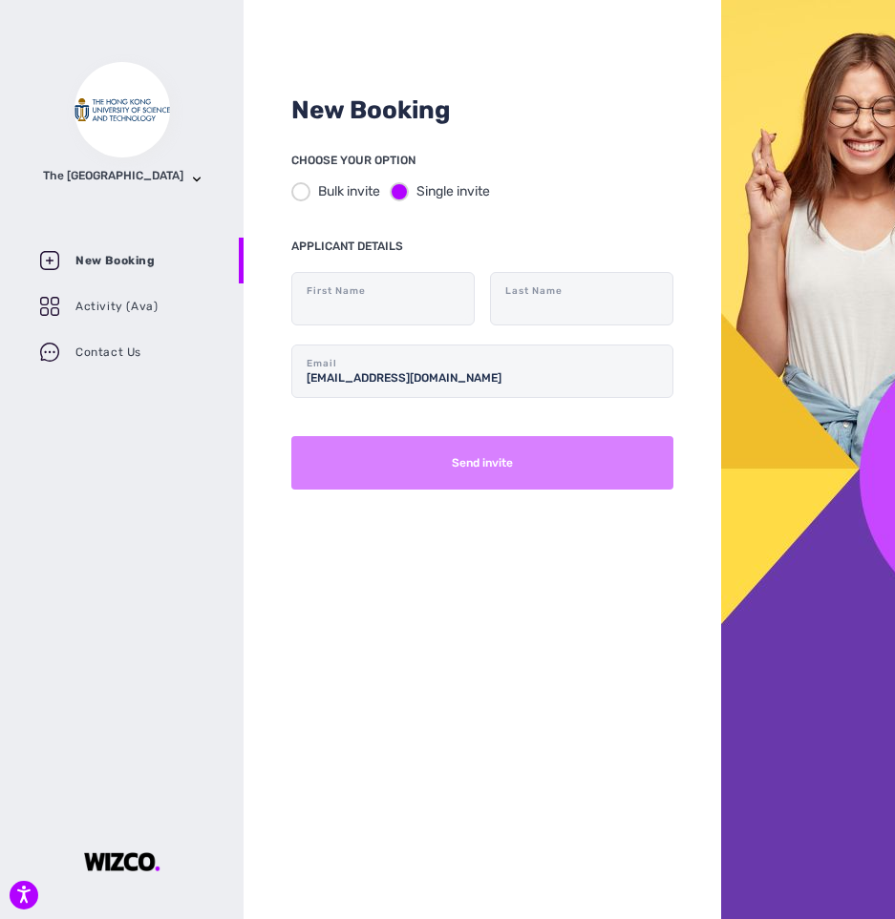
click at [481, 469] on button "Send invite" at bounding box center [482, 462] width 382 height 53
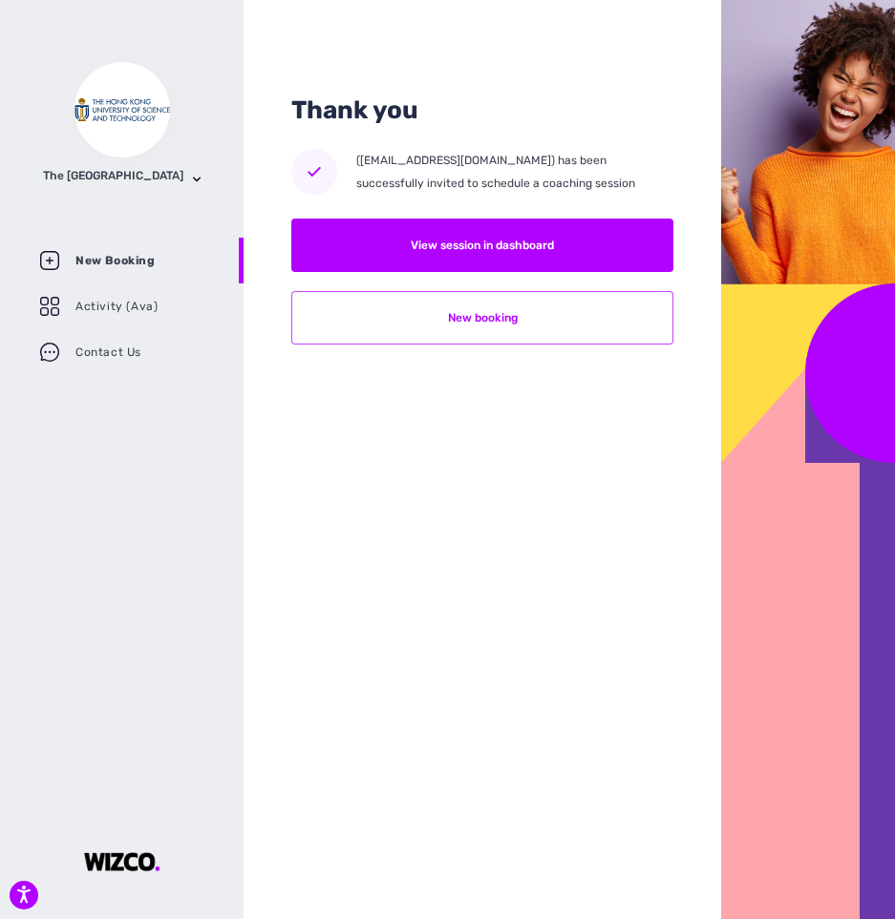
click at [499, 322] on button "New booking" at bounding box center [482, 317] width 382 height 53
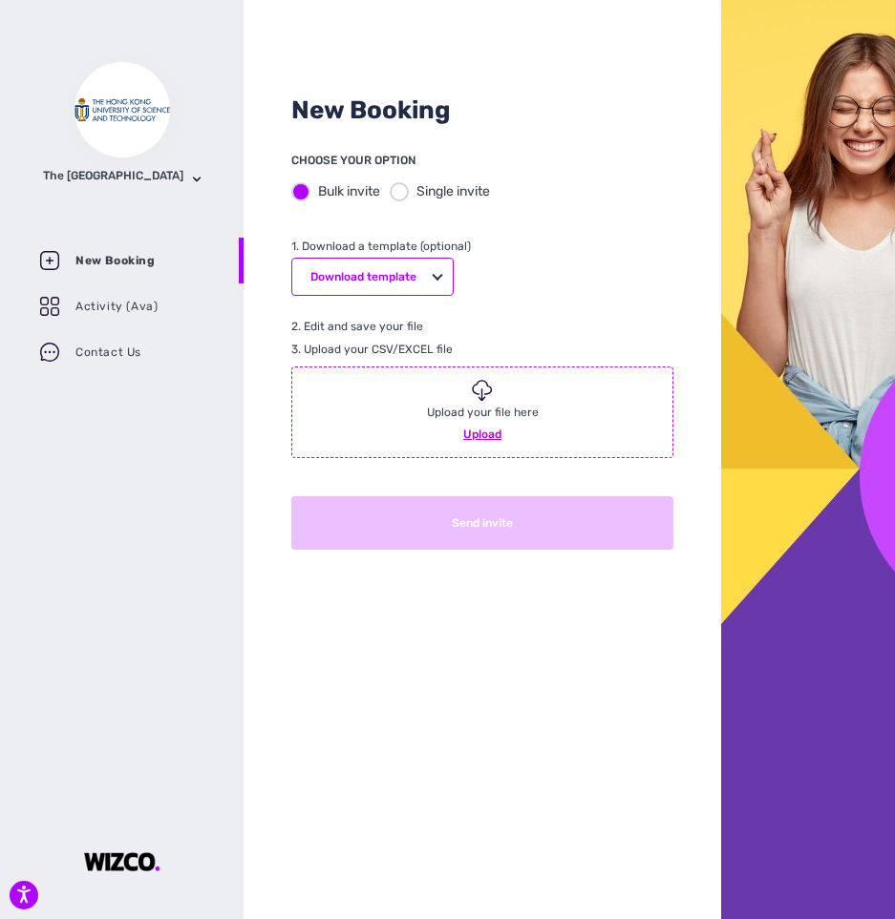
click at [399, 185] on div at bounding box center [399, 191] width 19 height 19
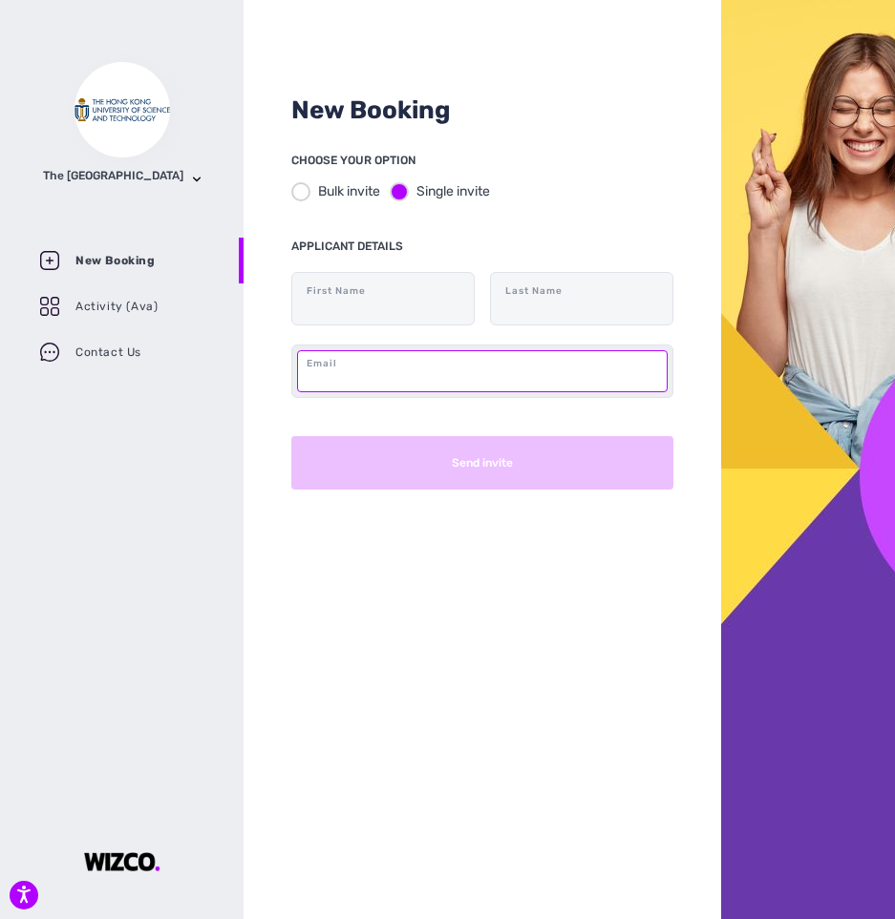
paste input "[EMAIL_ADDRESS][DOMAIN_NAME]"
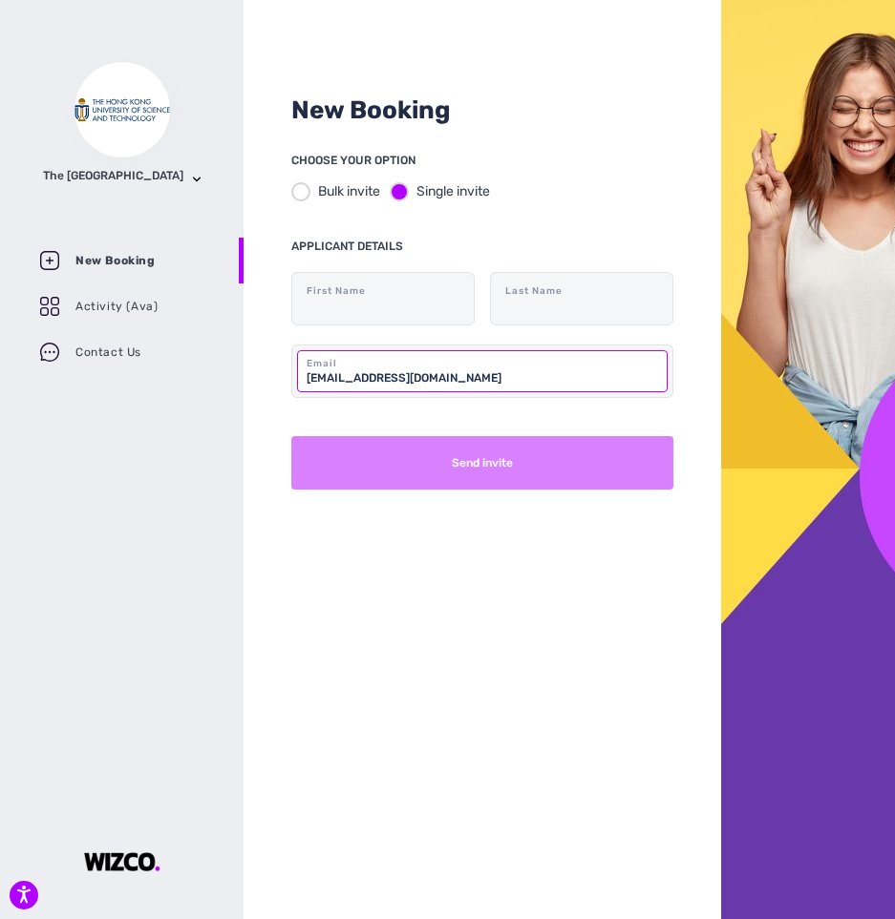
type input "[EMAIL_ADDRESS][DOMAIN_NAME]"
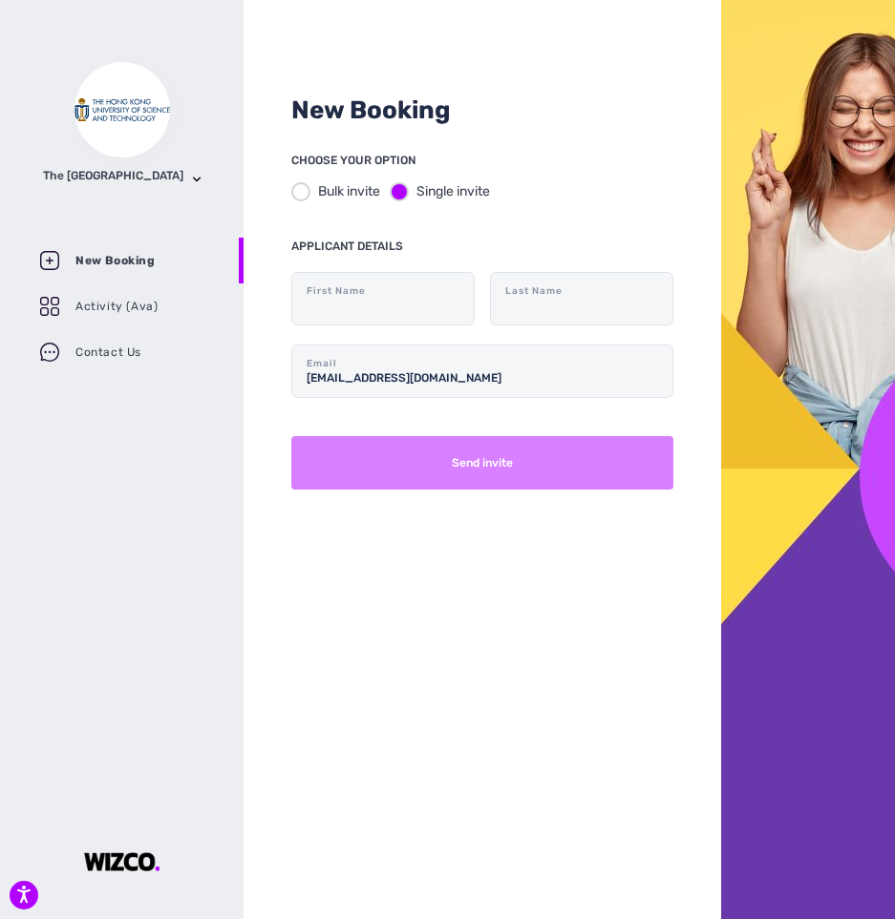
click at [435, 465] on button "Send invite" at bounding box center [482, 462] width 382 height 53
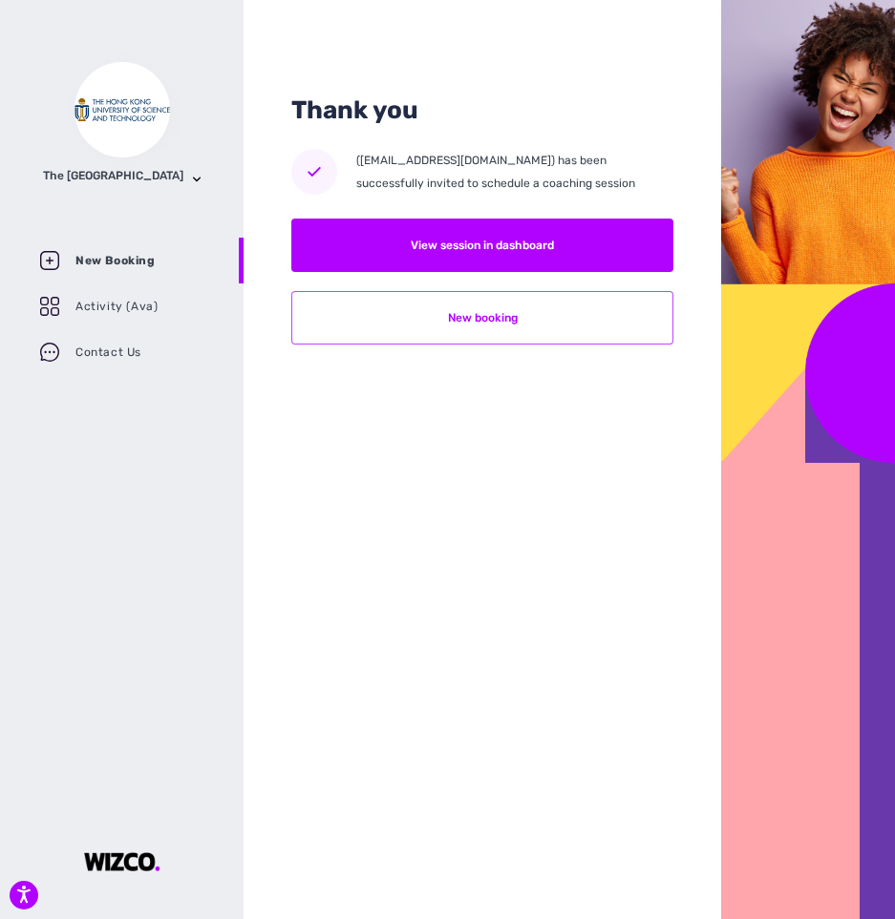
click at [463, 326] on button "New booking" at bounding box center [482, 317] width 382 height 53
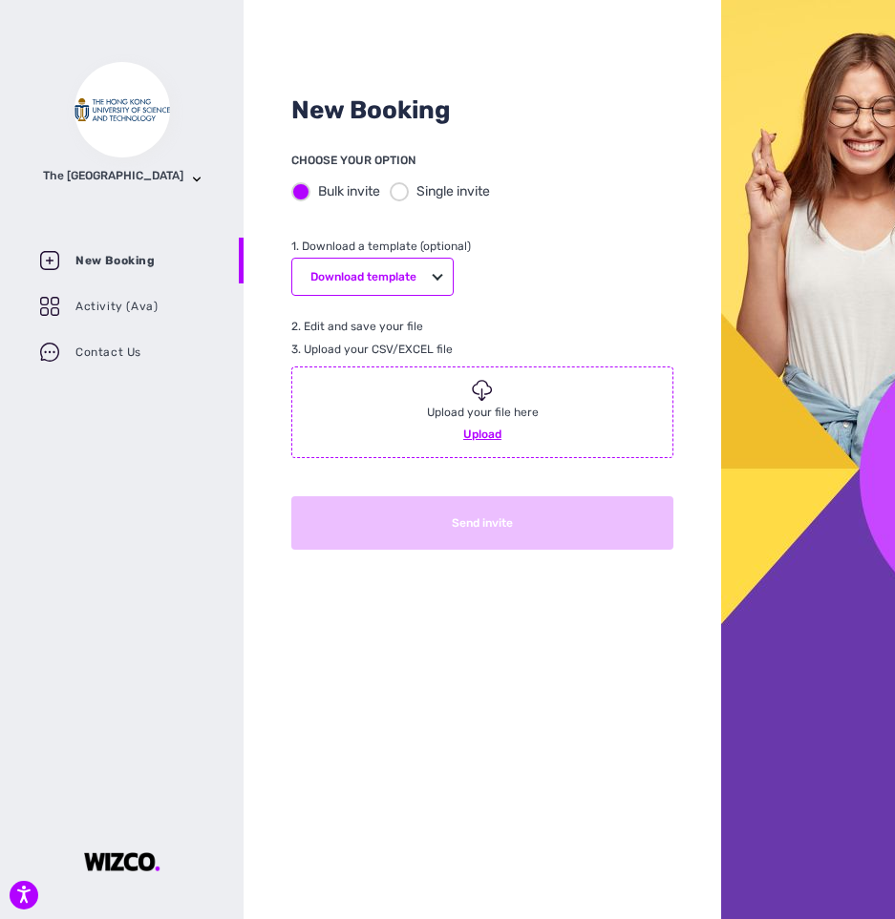
click at [400, 195] on div at bounding box center [399, 191] width 19 height 19
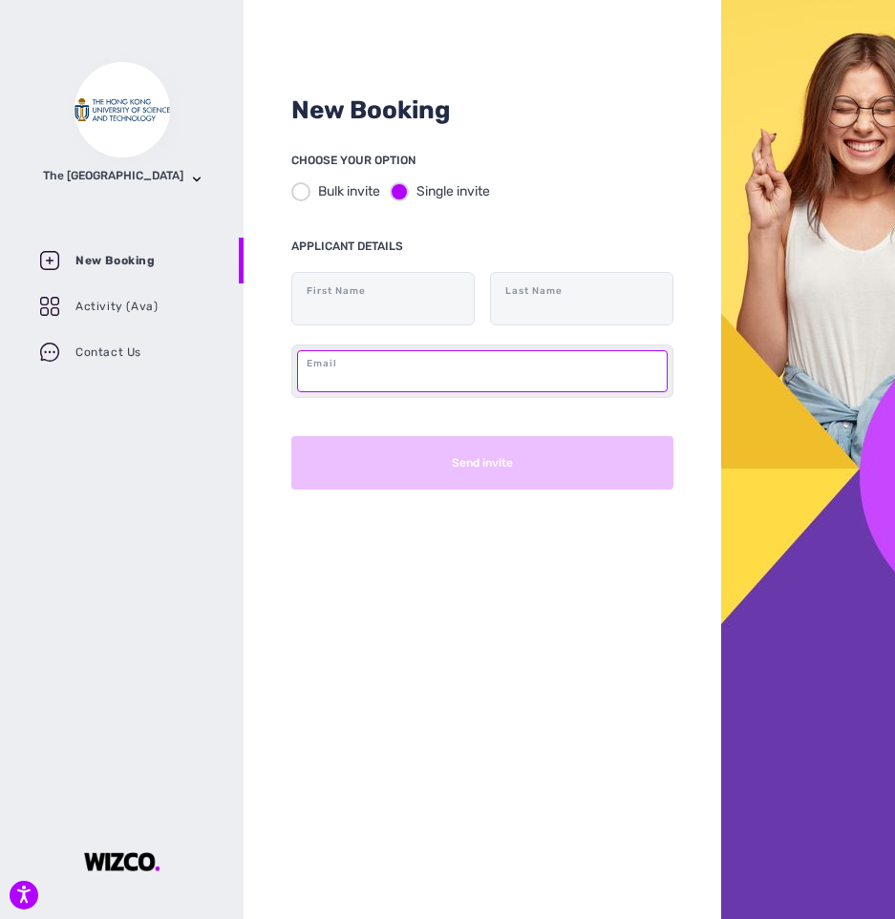
paste input "[EMAIL_ADDRESS][DOMAIN_NAME]"
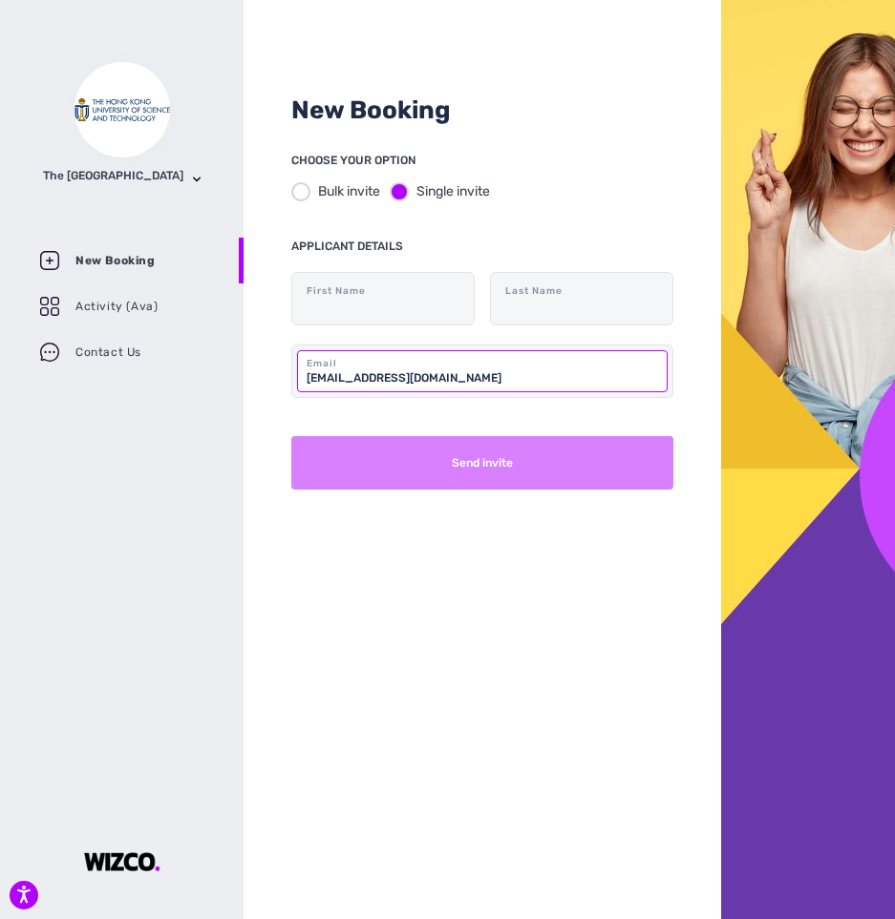
type input "[EMAIL_ADDRESS][DOMAIN_NAME]"
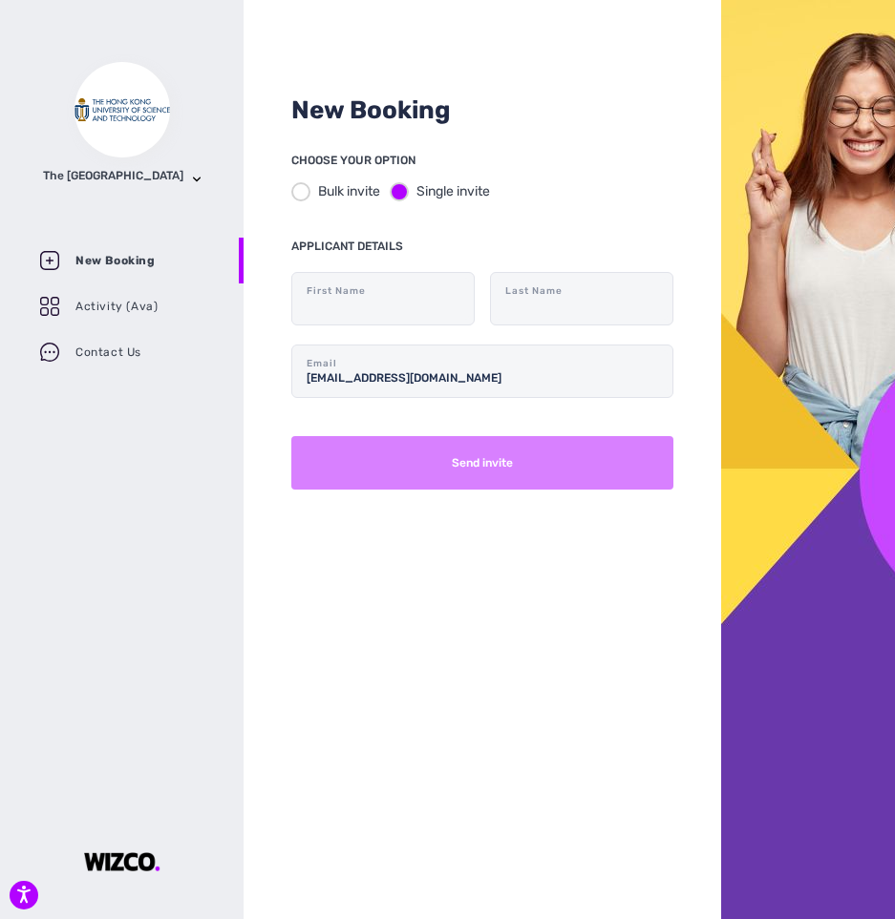
click at [484, 475] on button "Send invite" at bounding box center [482, 462] width 382 height 53
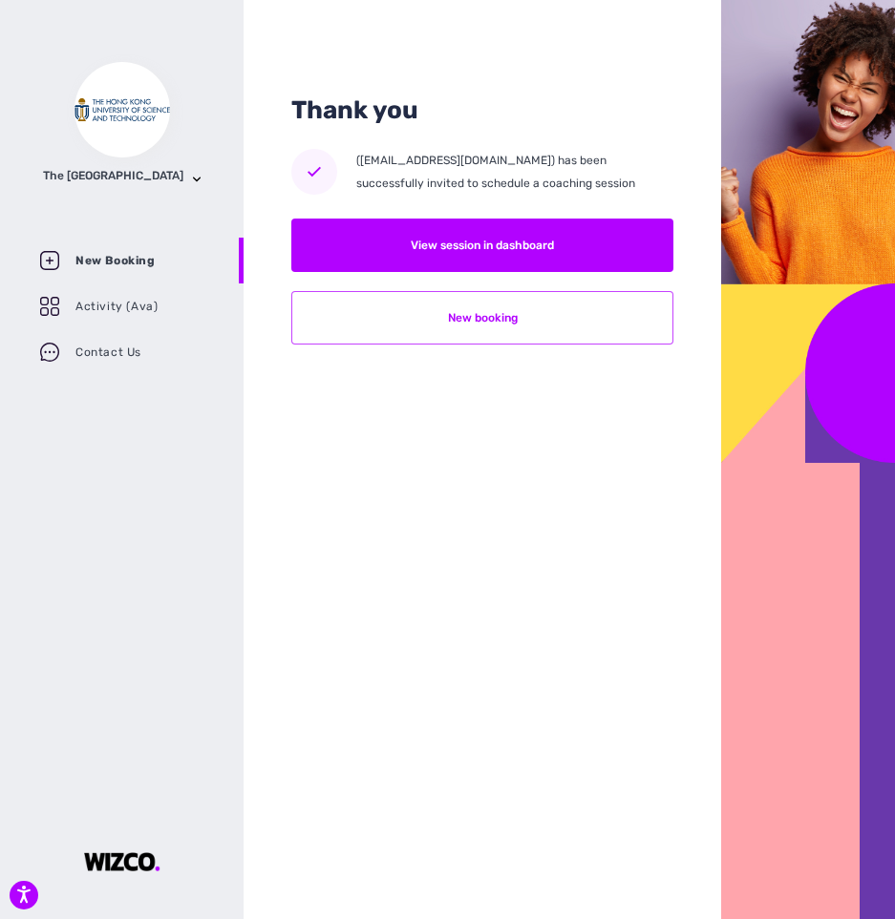
click at [526, 319] on button "New booking" at bounding box center [482, 317] width 382 height 53
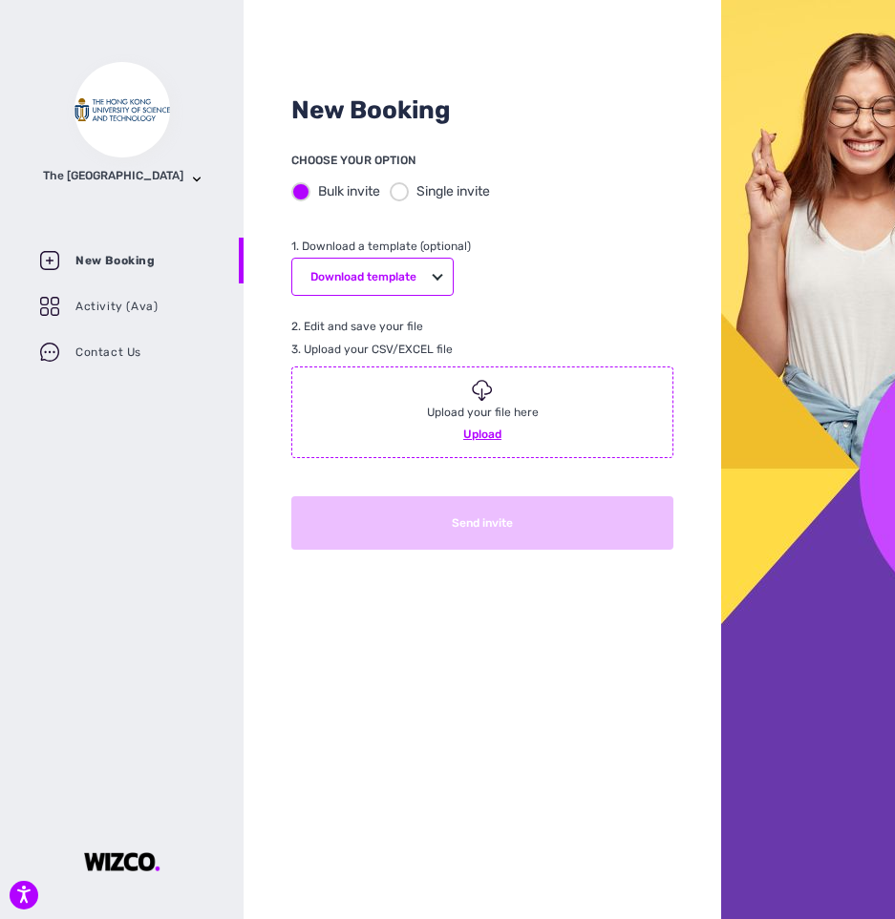
click at [404, 191] on div at bounding box center [399, 191] width 19 height 19
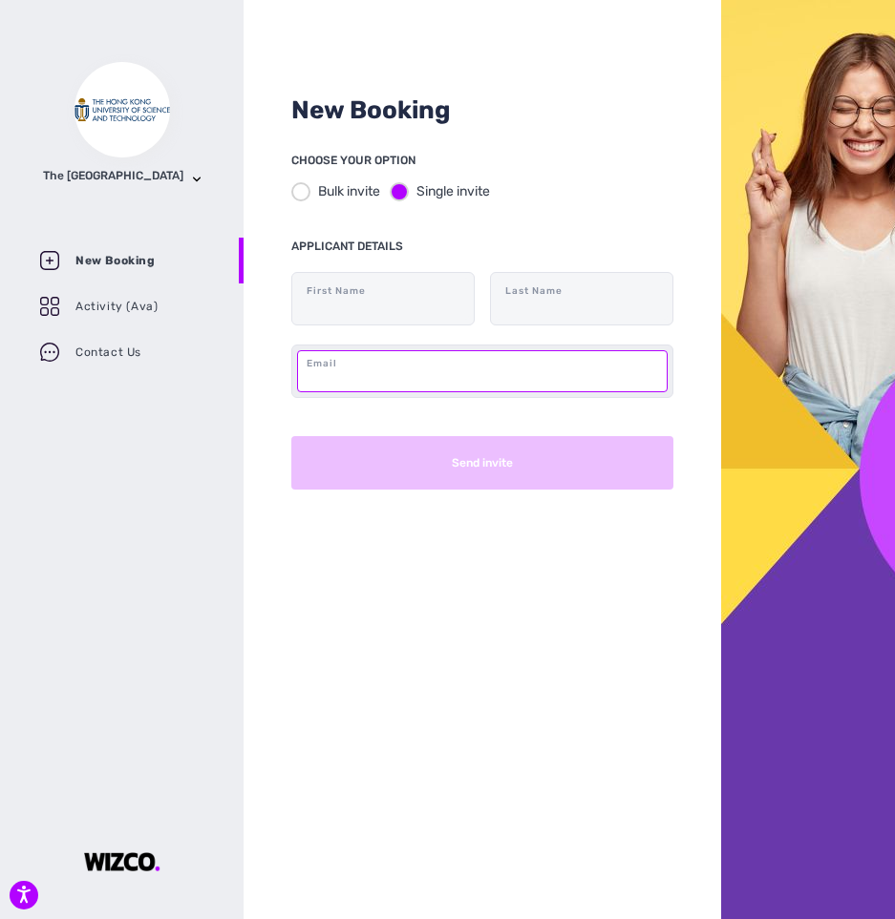
paste input "[EMAIL_ADDRESS][DOMAIN_NAME]"
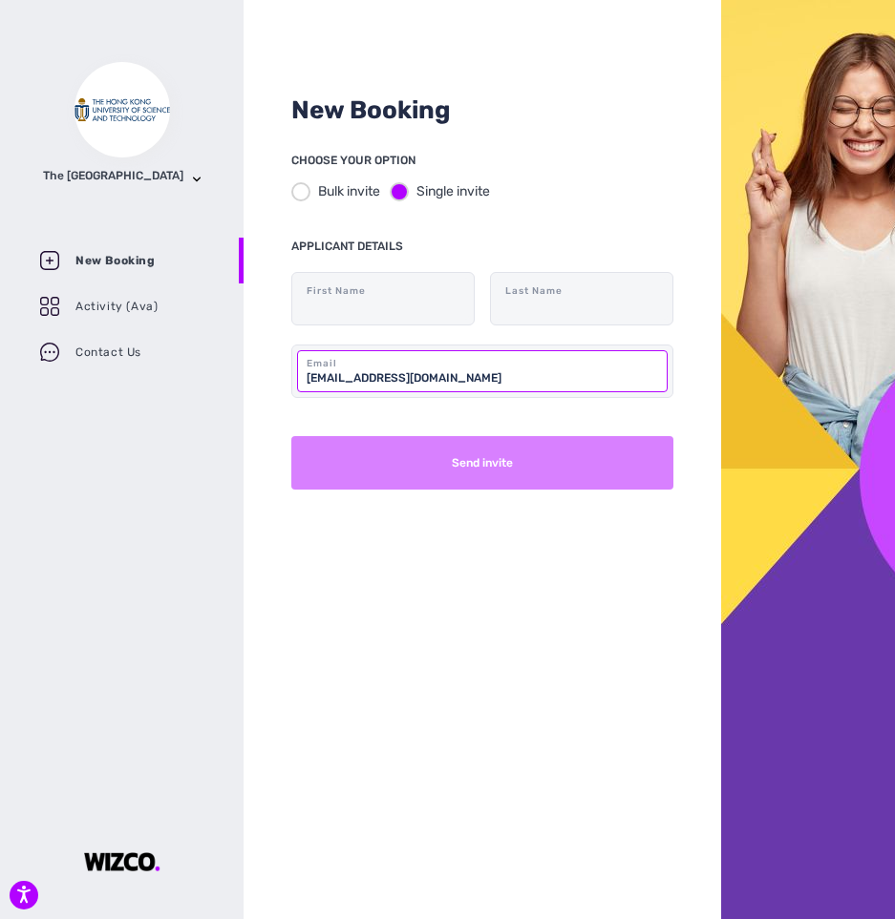
type input "[EMAIL_ADDRESS][DOMAIN_NAME]"
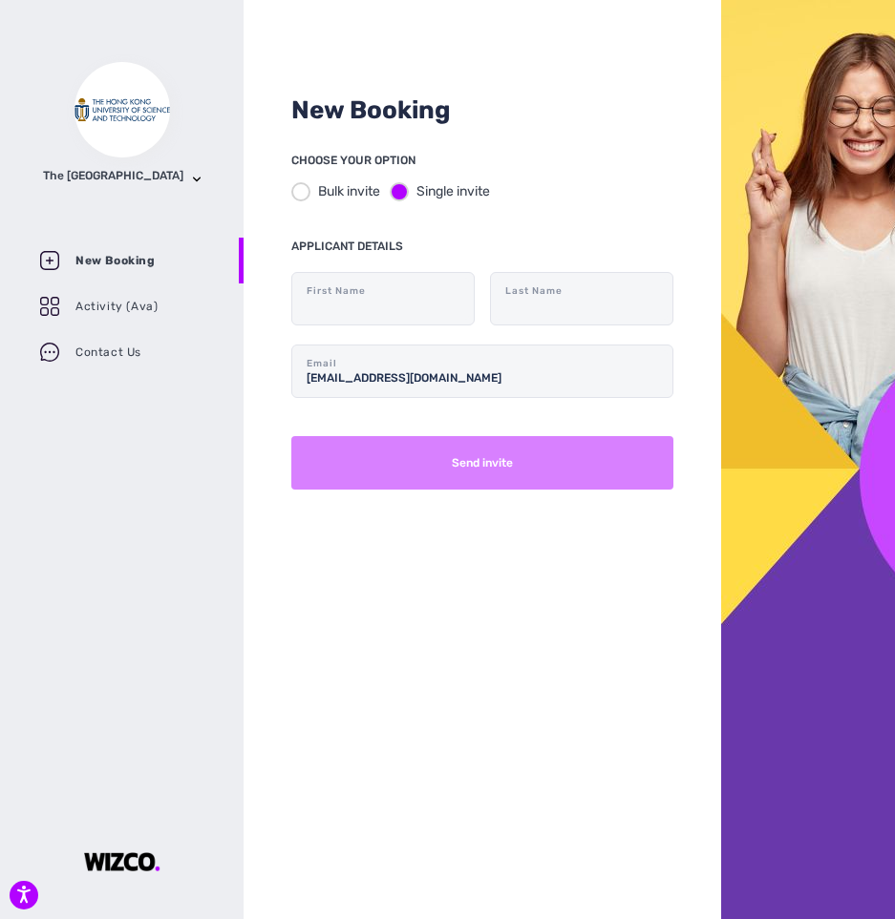
click at [496, 450] on button "Send invite" at bounding box center [482, 462] width 382 height 53
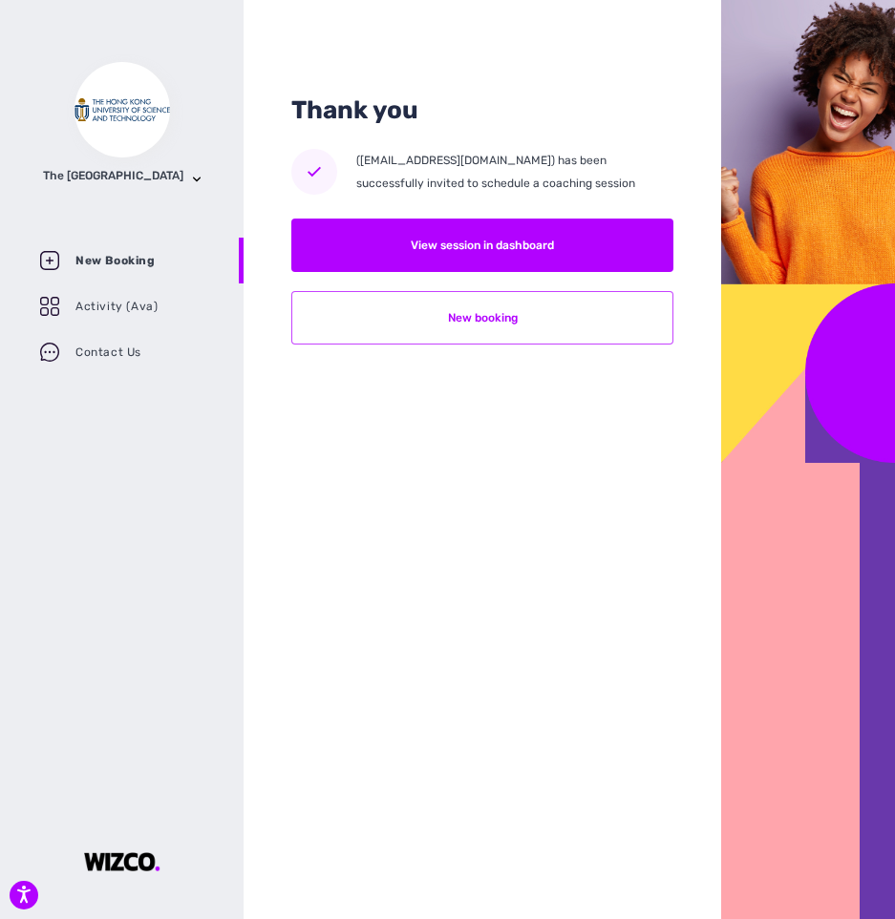
click at [563, 325] on button "New booking" at bounding box center [482, 317] width 382 height 53
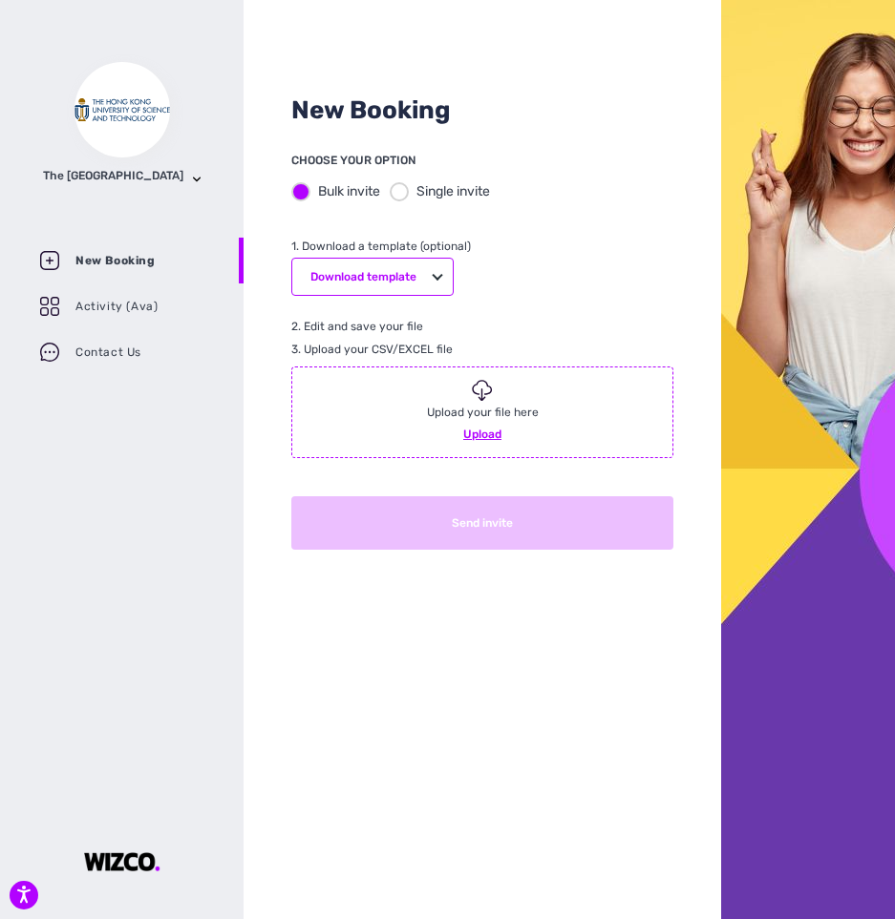
click at [401, 193] on div at bounding box center [399, 191] width 19 height 19
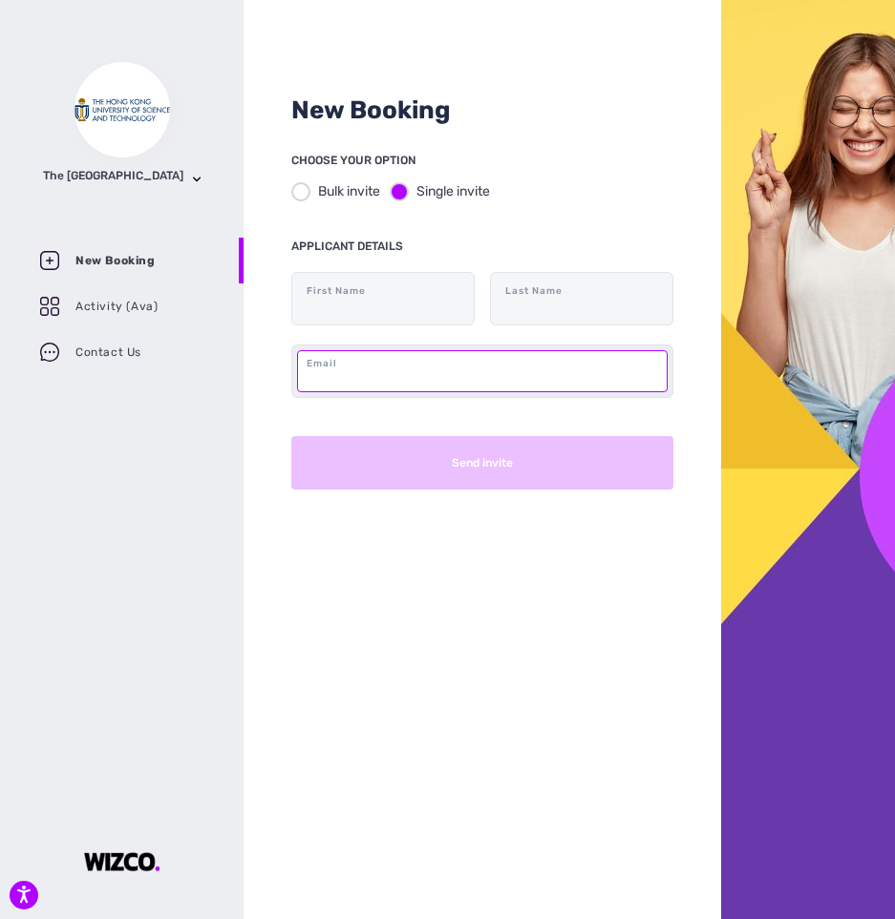
paste input "[EMAIL_ADDRESS][DOMAIN_NAME]"
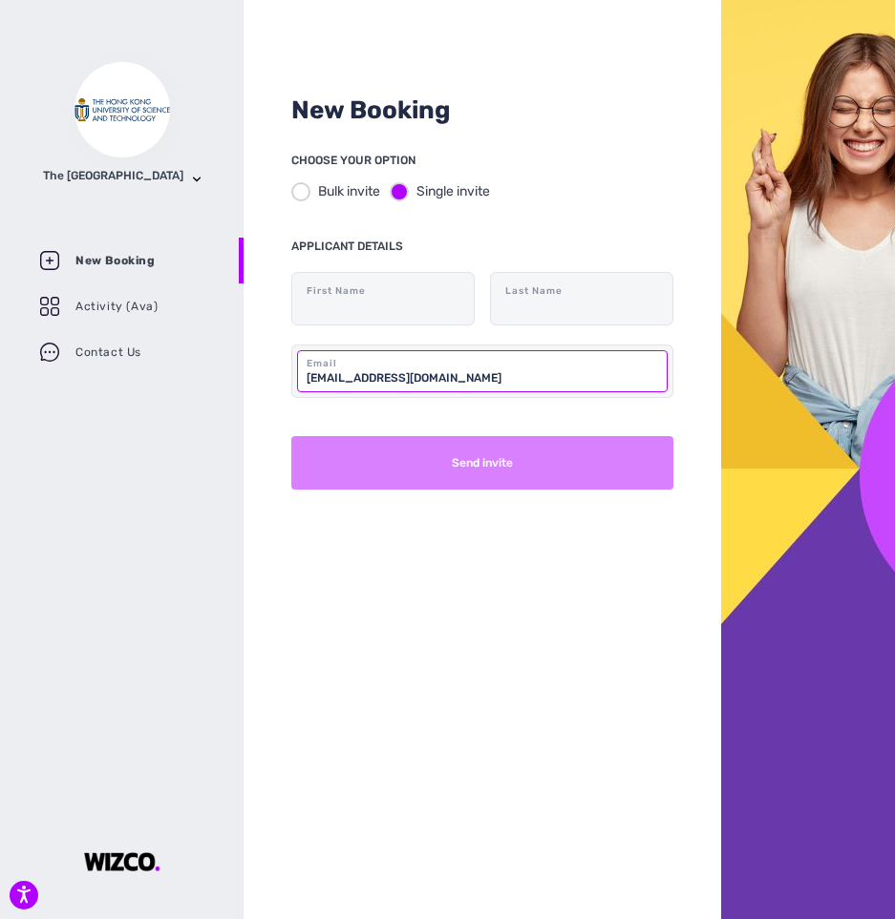
type input "[EMAIL_ADDRESS][DOMAIN_NAME]"
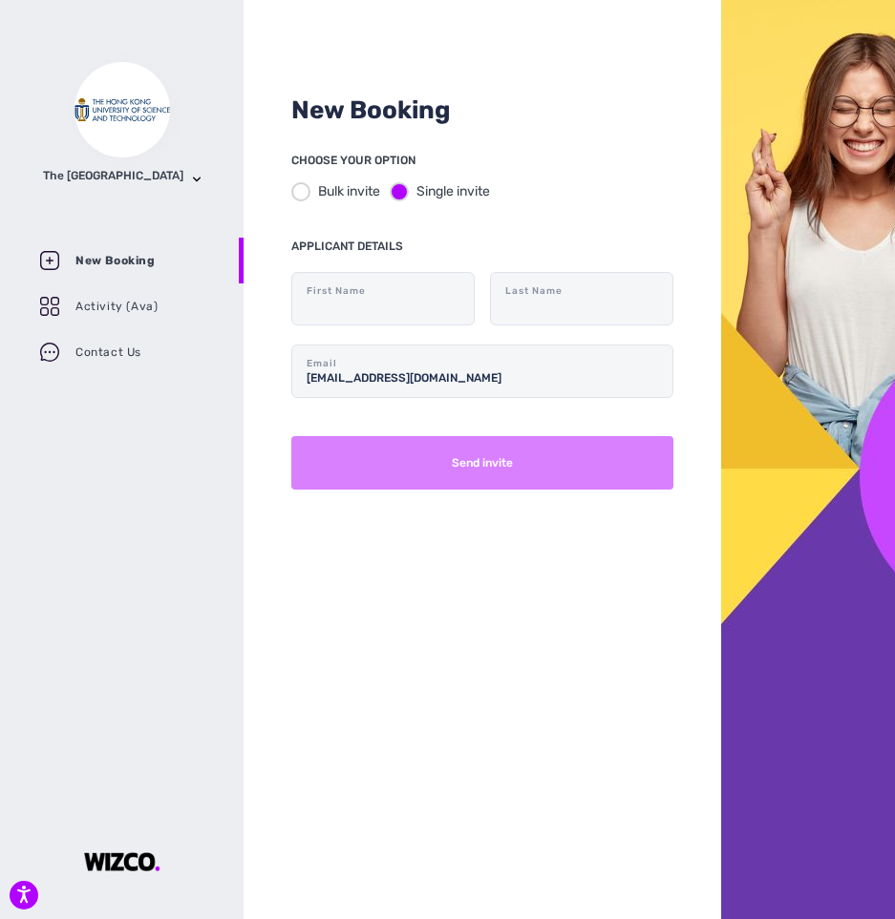
click at [477, 454] on button "Send invite" at bounding box center [482, 462] width 382 height 53
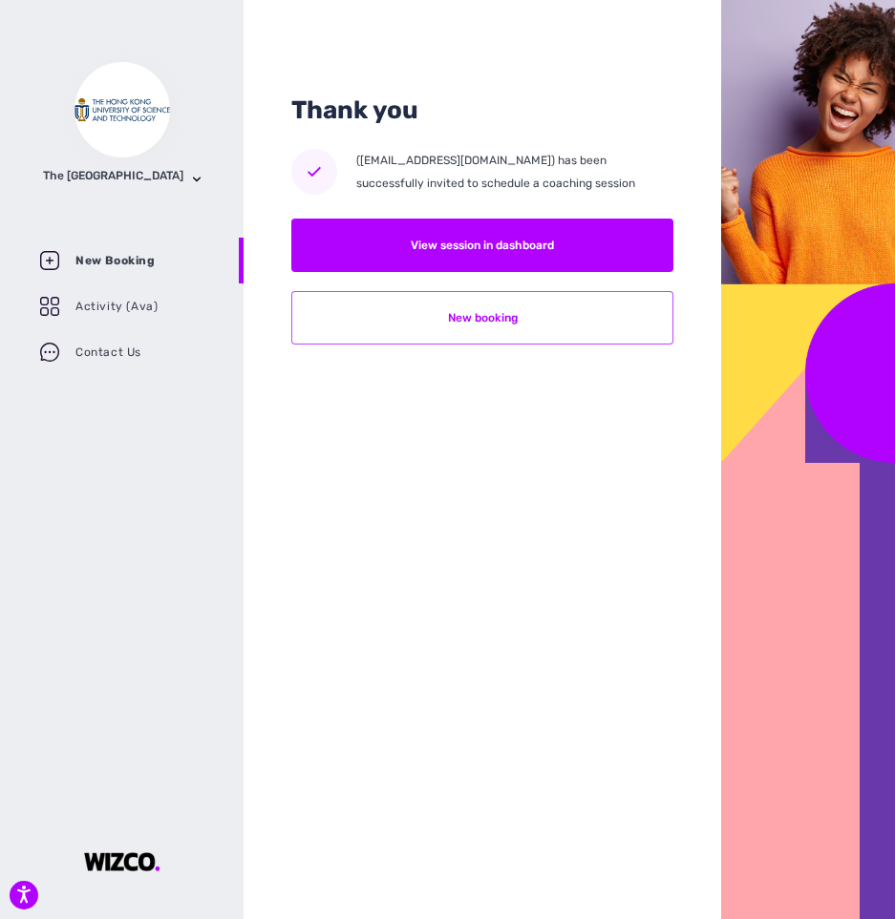
click at [557, 321] on button "New booking" at bounding box center [482, 317] width 382 height 53
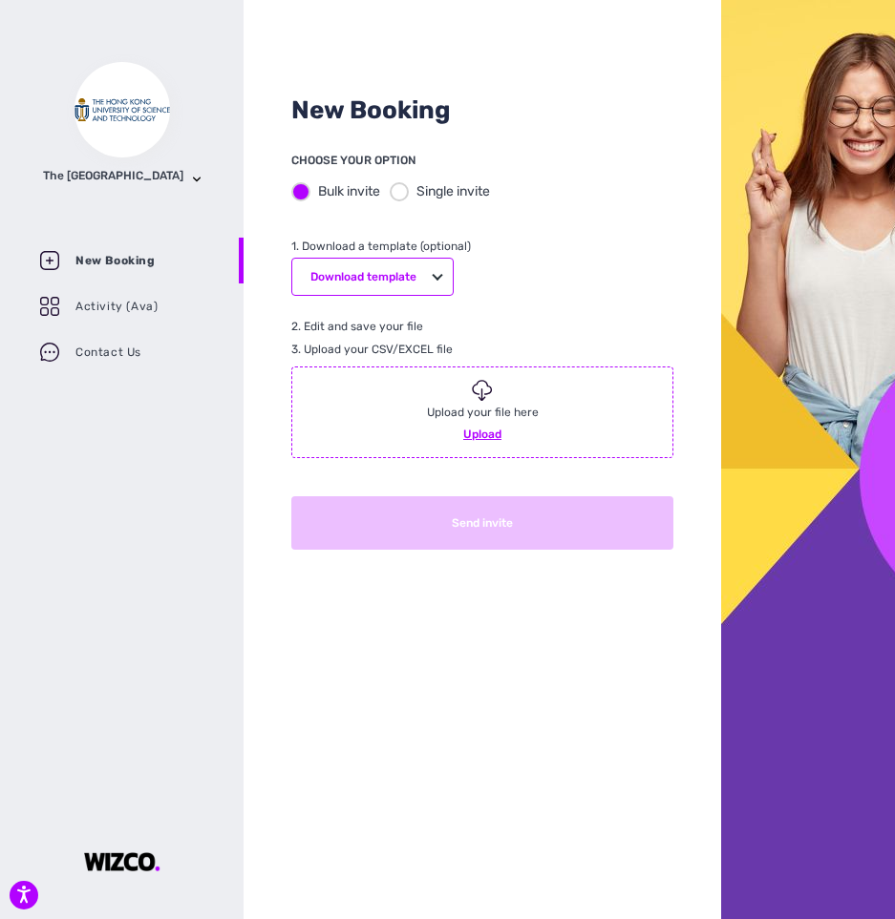
click at [402, 188] on div at bounding box center [399, 191] width 19 height 19
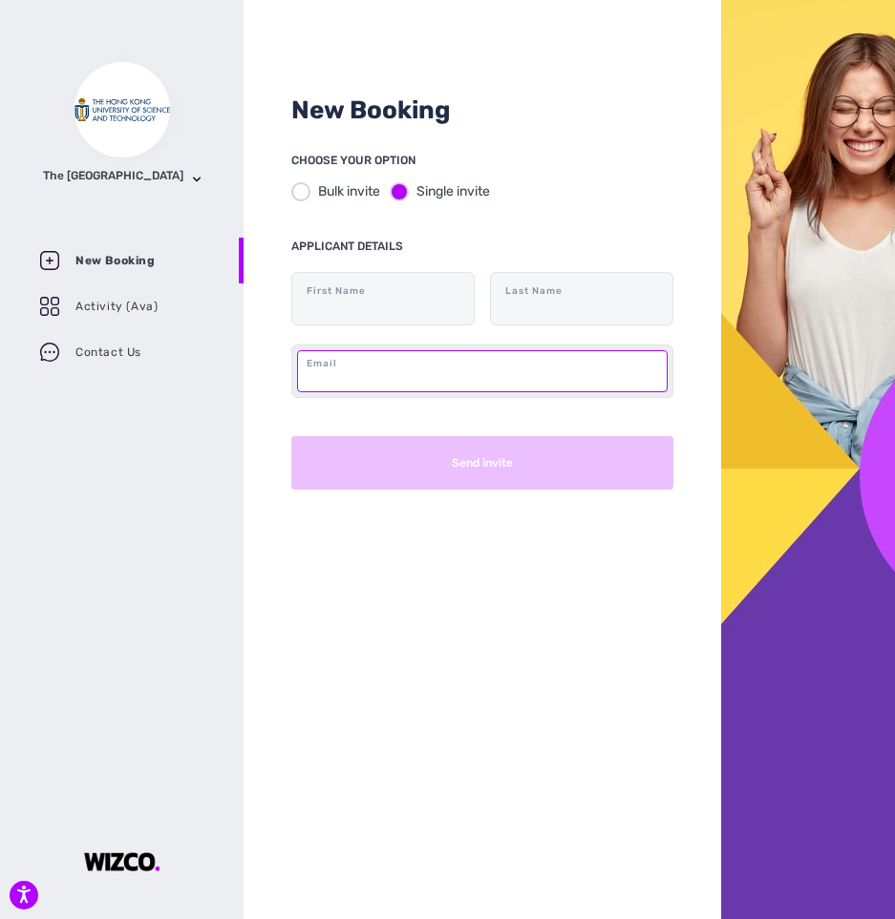
paste input "[EMAIL_ADDRESS][DOMAIN_NAME]"
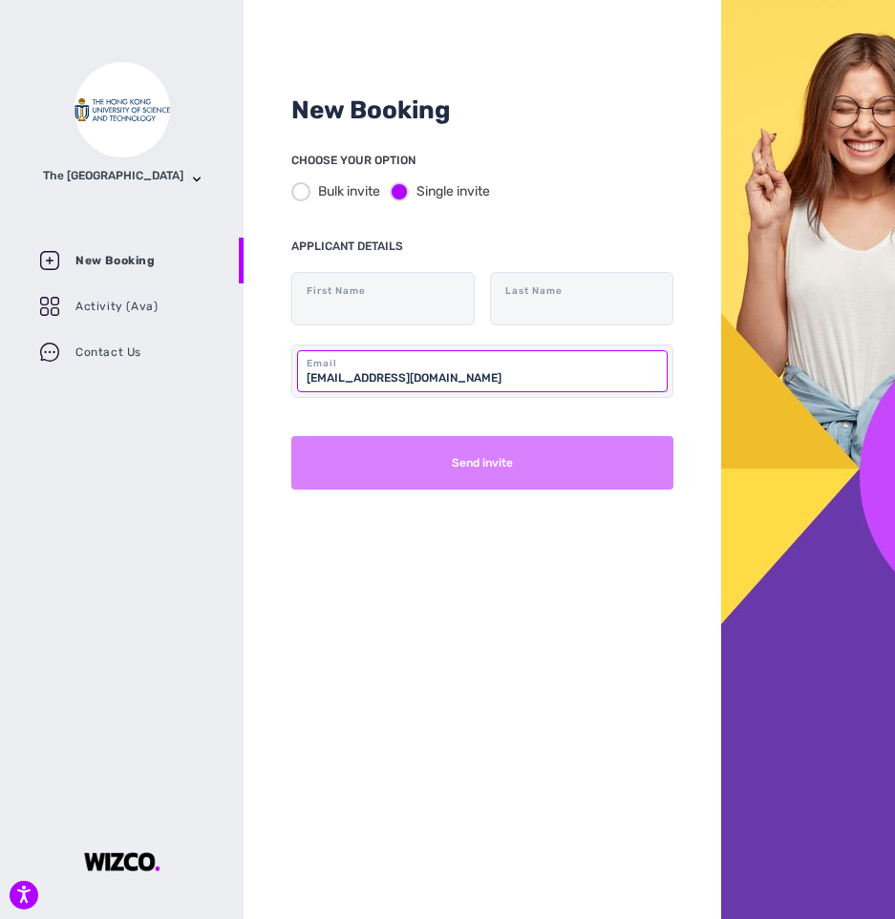
type input "[EMAIL_ADDRESS][DOMAIN_NAME]"
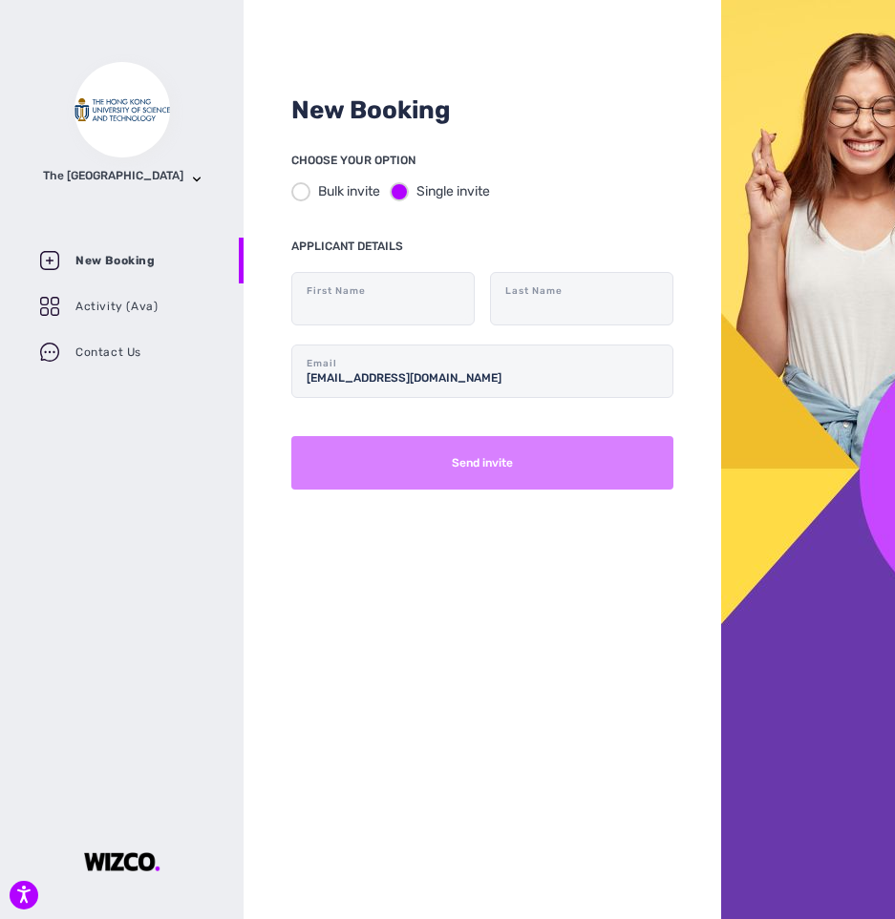
click at [504, 470] on button "Send invite" at bounding box center [482, 462] width 382 height 53
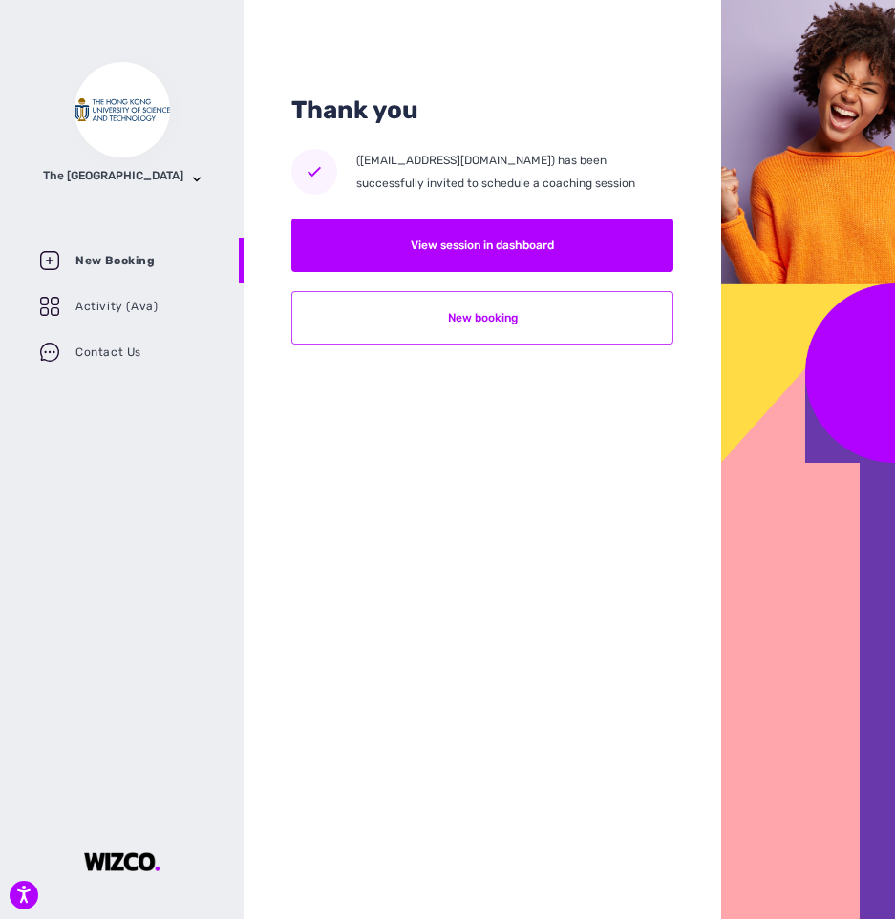
click at [540, 326] on button "New booking" at bounding box center [482, 317] width 382 height 53
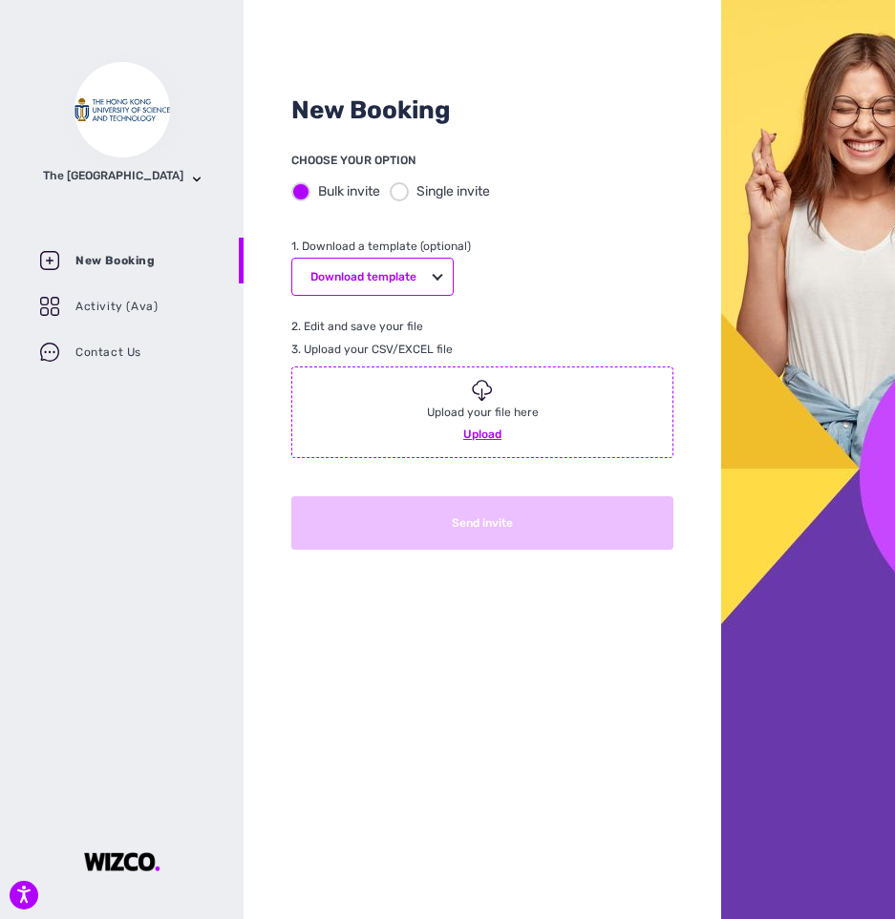
click at [410, 198] on div "Single invite" at bounding box center [440, 191] width 100 height 20
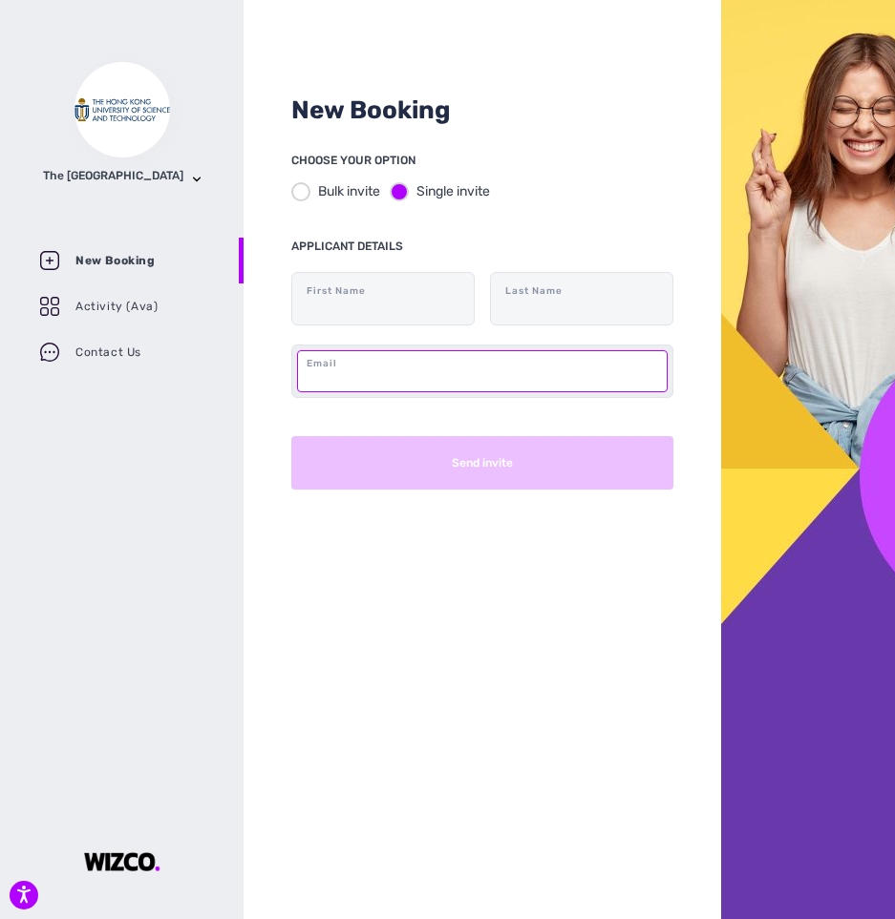
paste input "[EMAIL_ADDRESS][DOMAIN_NAME]"
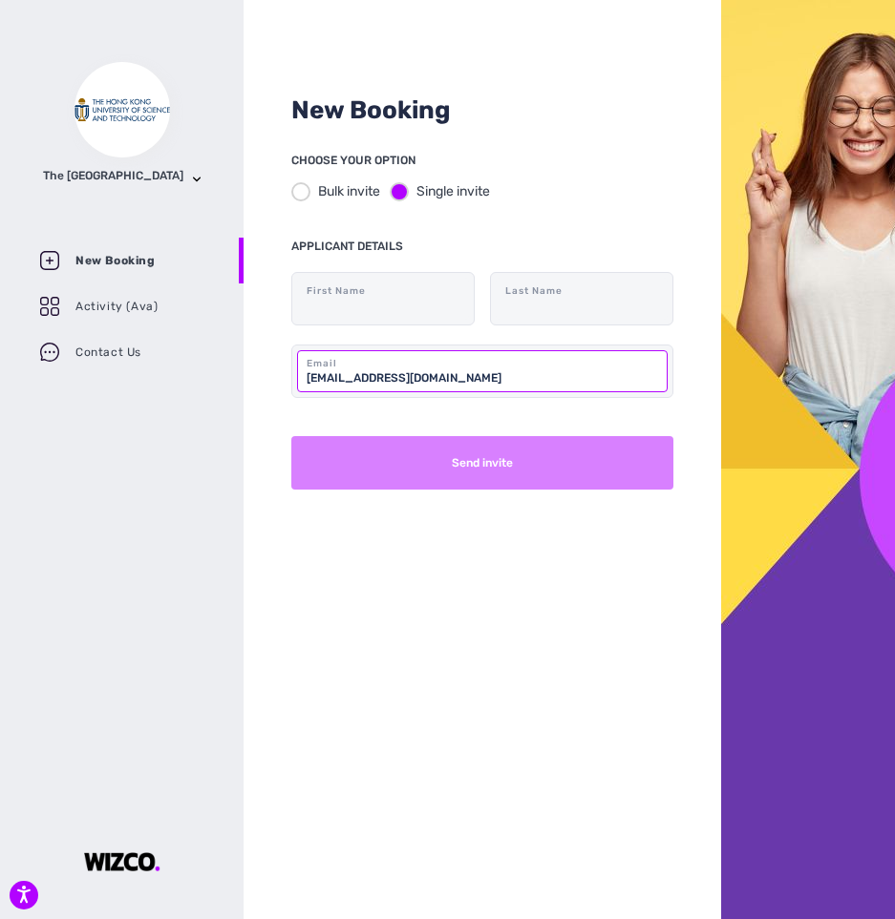
type input "[EMAIL_ADDRESS][DOMAIN_NAME]"
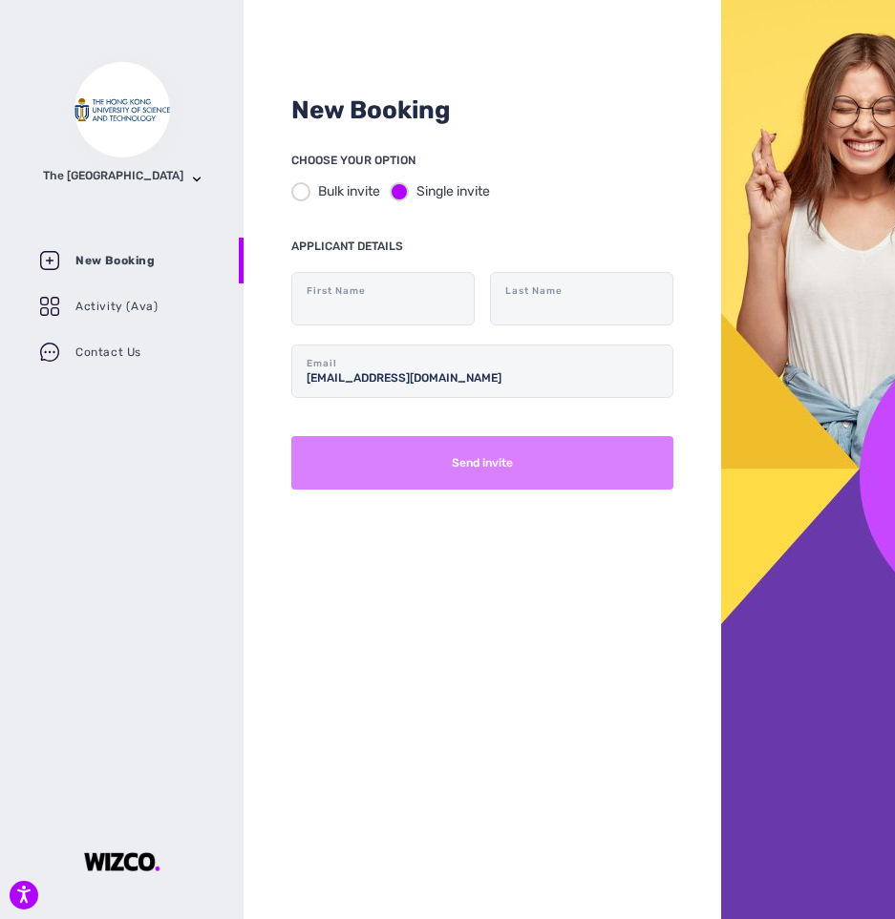
click at [585, 450] on button "Send invite" at bounding box center [482, 462] width 382 height 53
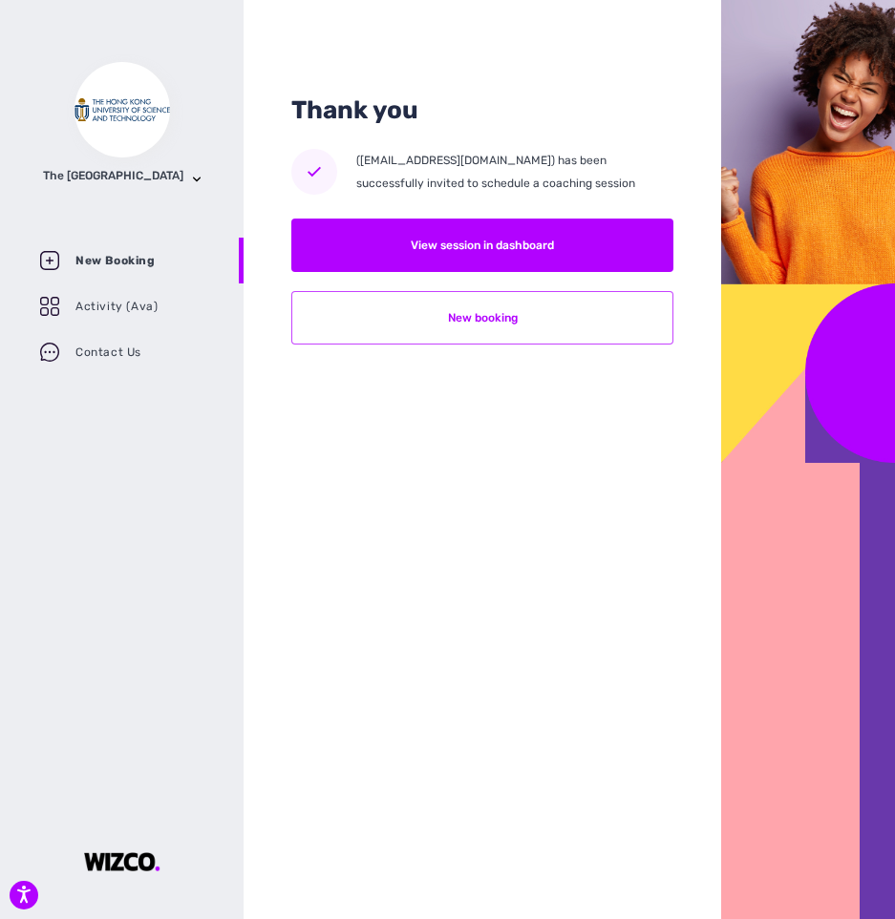
click at [520, 319] on button "New booking" at bounding box center [482, 317] width 382 height 53
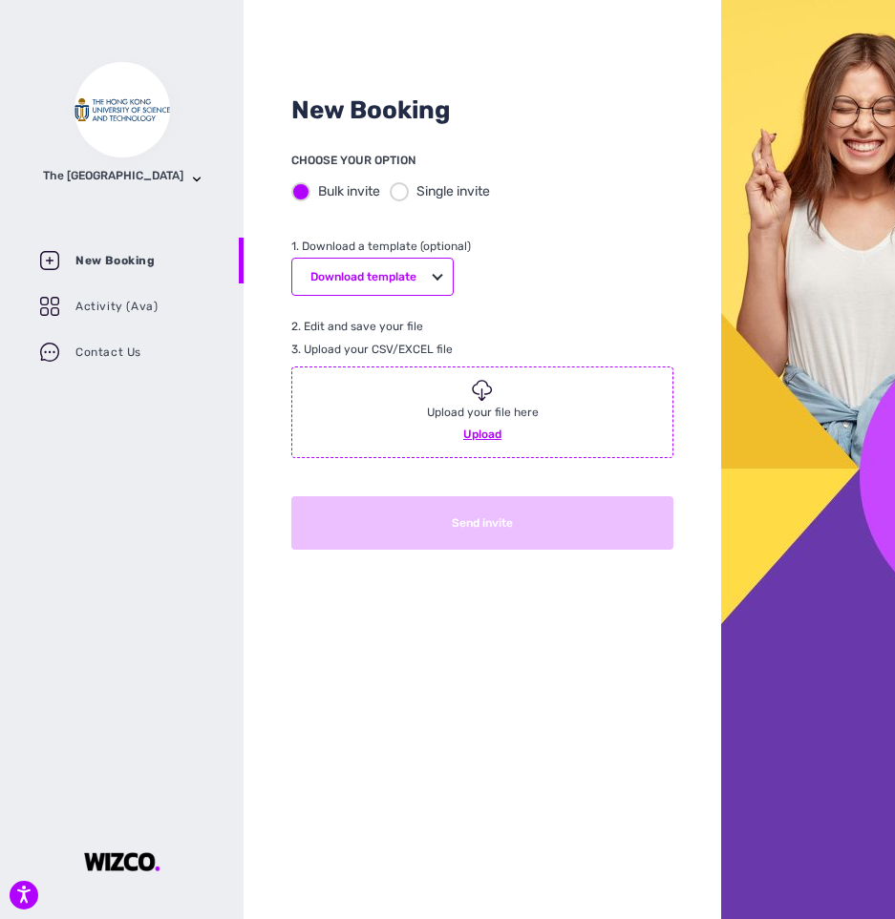
click at [401, 188] on div at bounding box center [399, 191] width 19 height 19
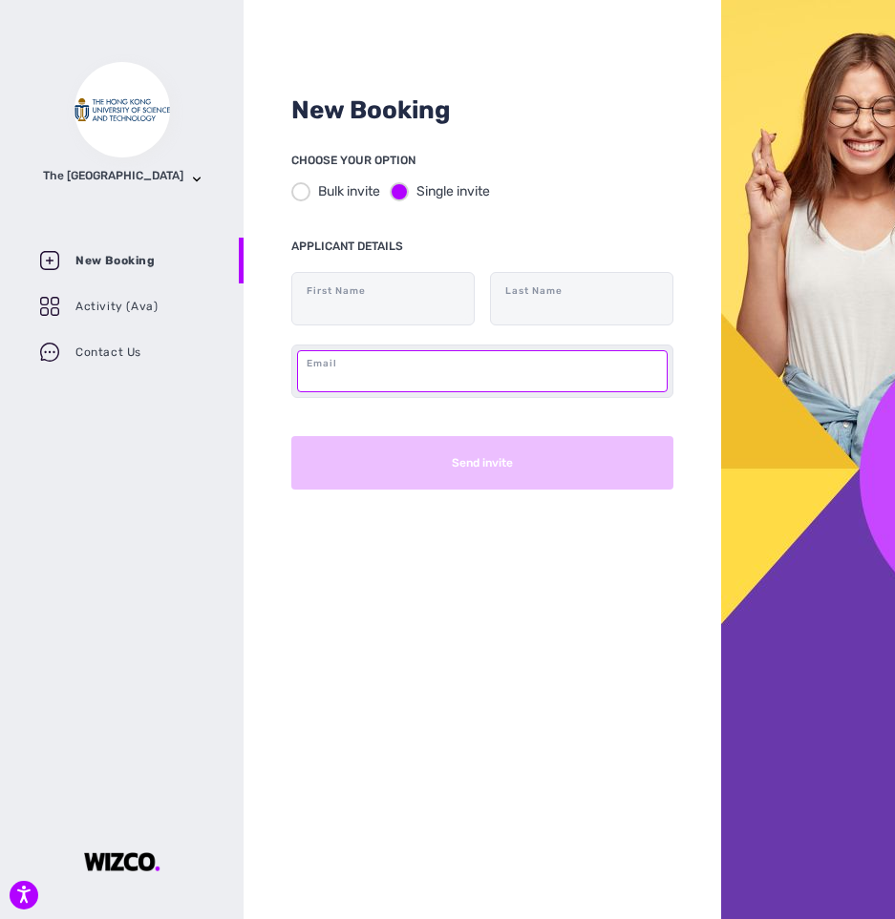
paste input "[EMAIL_ADDRESS][DOMAIN_NAME]"
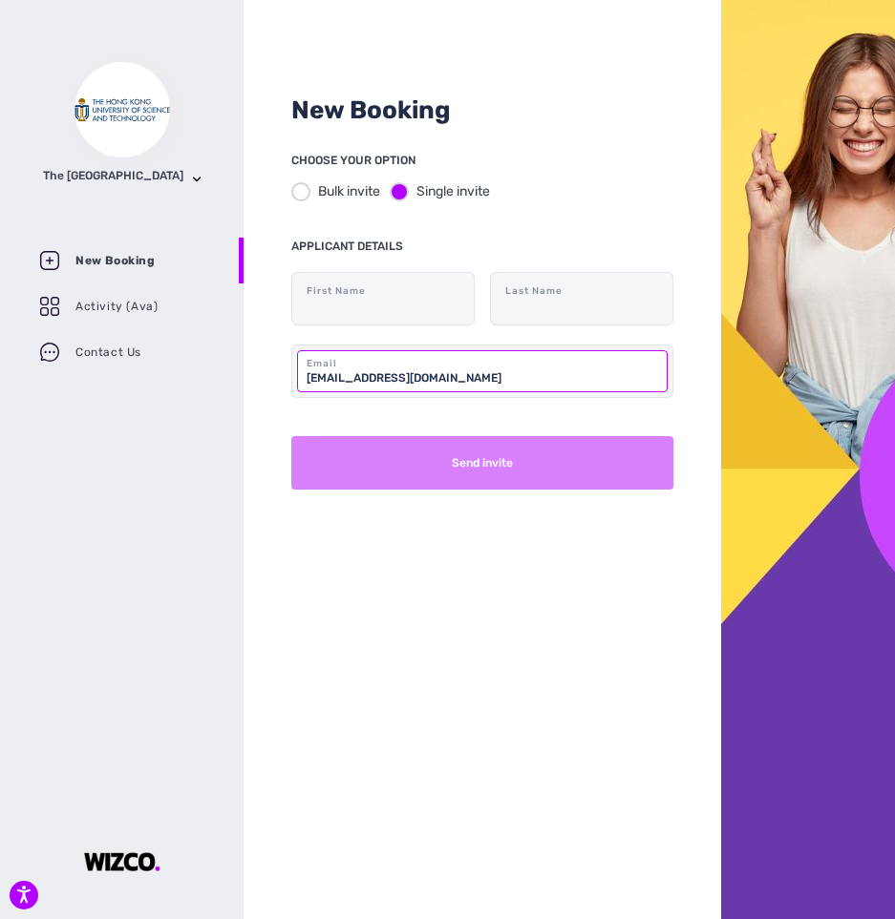
type input "[EMAIL_ADDRESS][DOMAIN_NAME]"
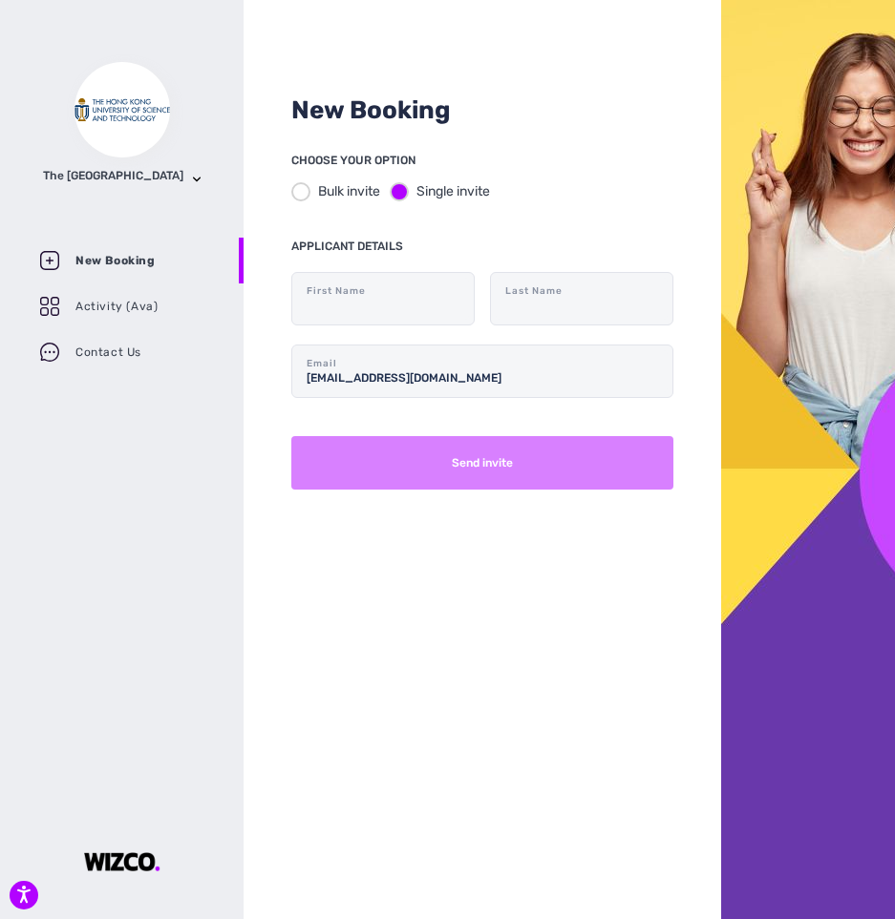
click at [499, 462] on button "Send invite" at bounding box center [482, 462] width 382 height 53
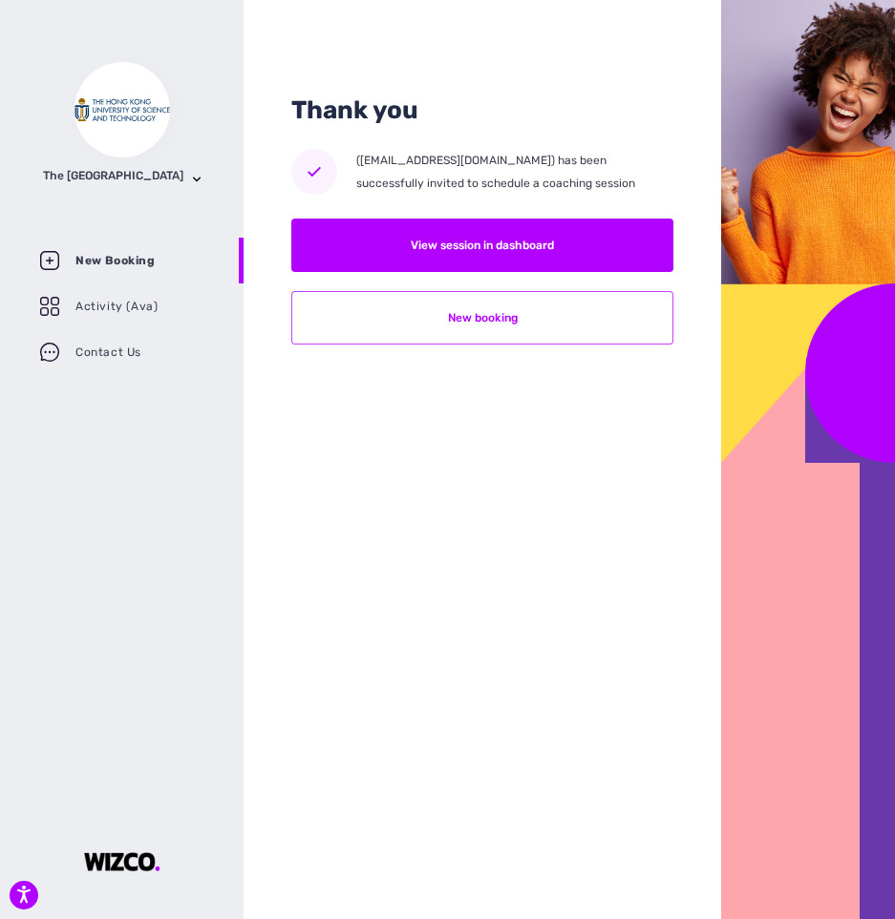
click at [518, 319] on button "New booking" at bounding box center [482, 317] width 382 height 53
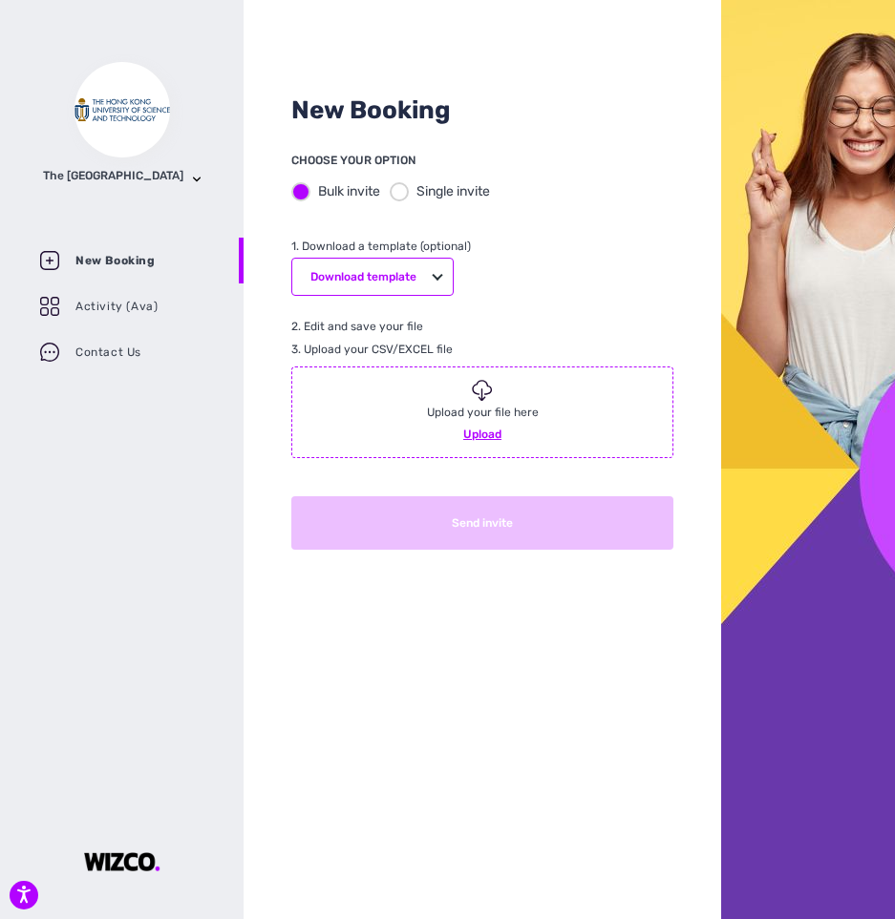
click at [407, 193] on div at bounding box center [399, 191] width 19 height 19
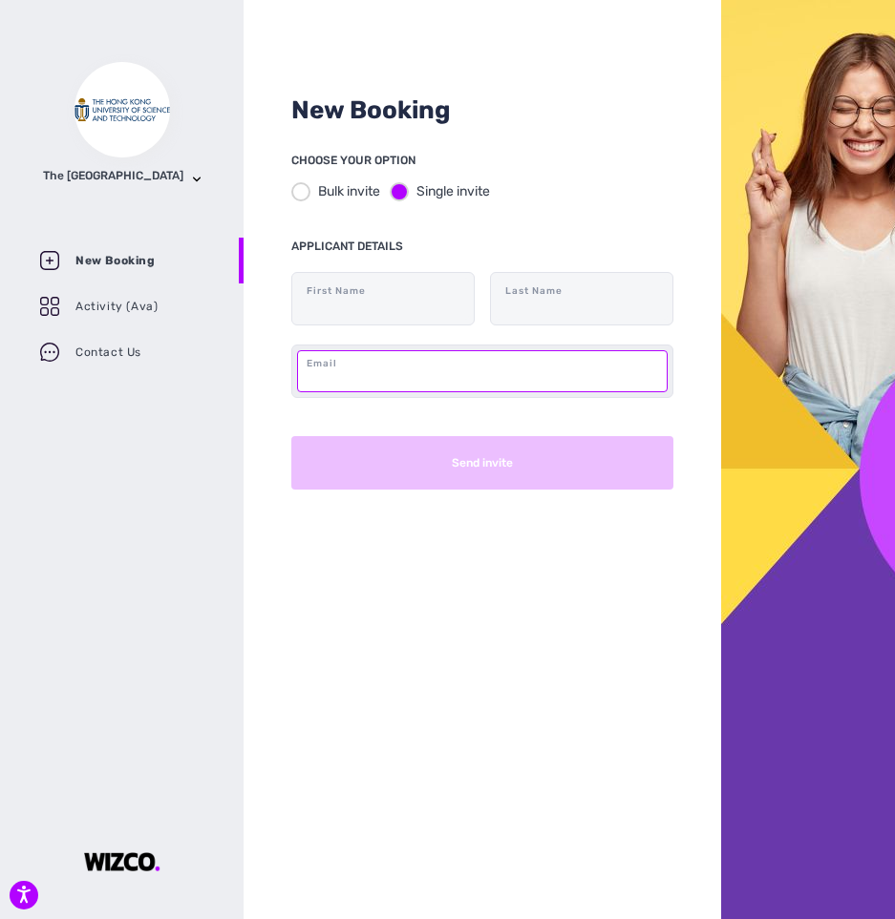
paste input "[EMAIL_ADDRESS][DOMAIN_NAME]"
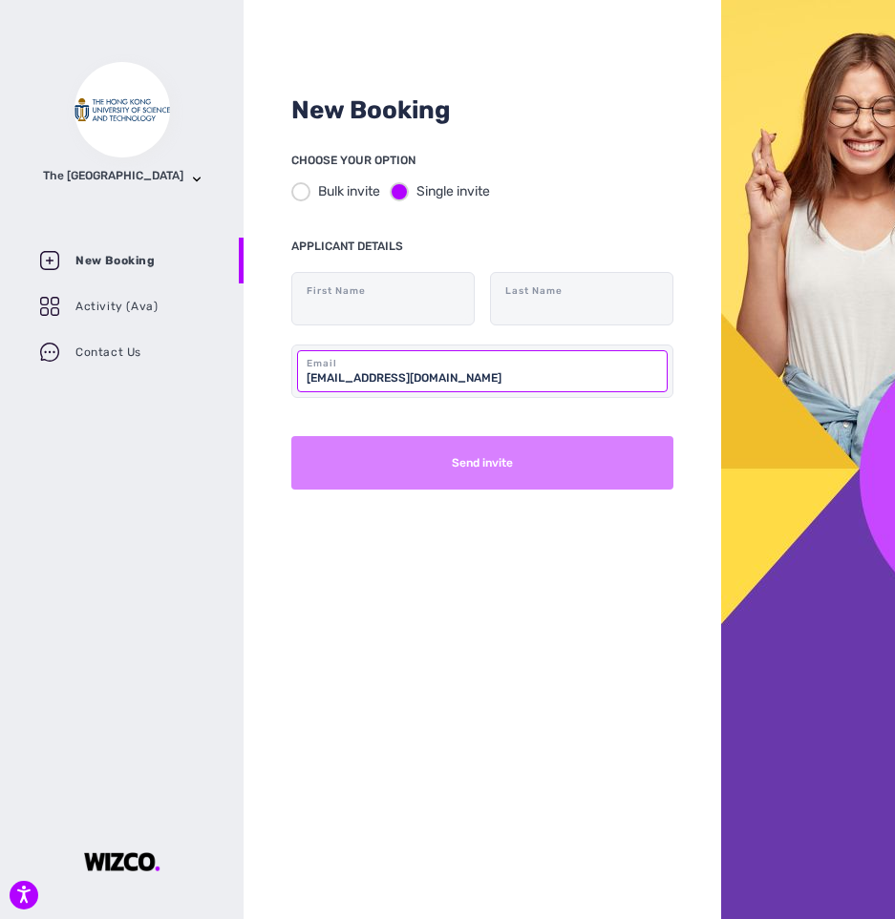
type input "[EMAIL_ADDRESS][DOMAIN_NAME]"
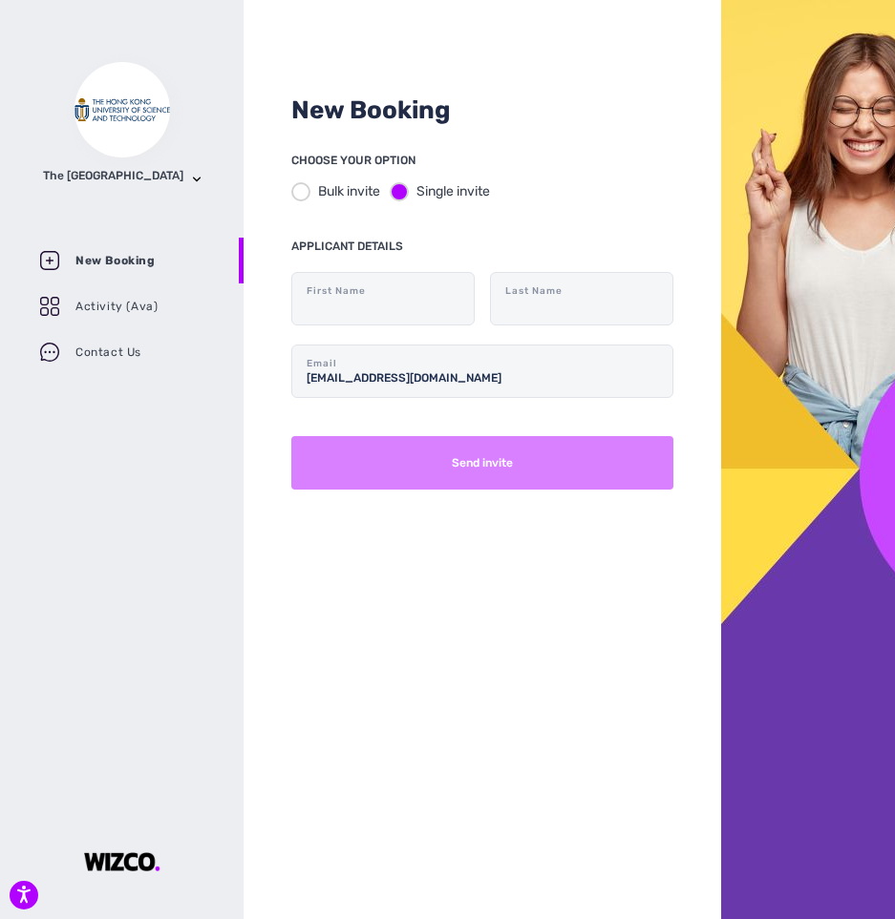
click at [523, 480] on button "Send invite" at bounding box center [482, 462] width 382 height 53
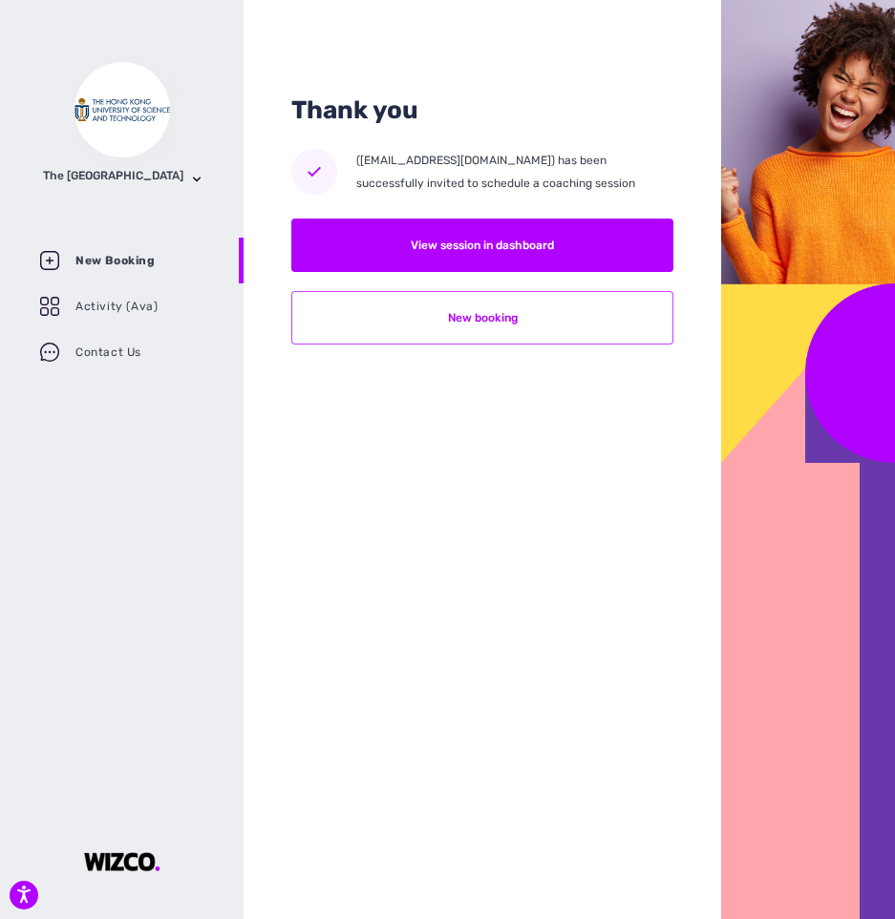
click at [528, 311] on button "New booking" at bounding box center [482, 317] width 382 height 53
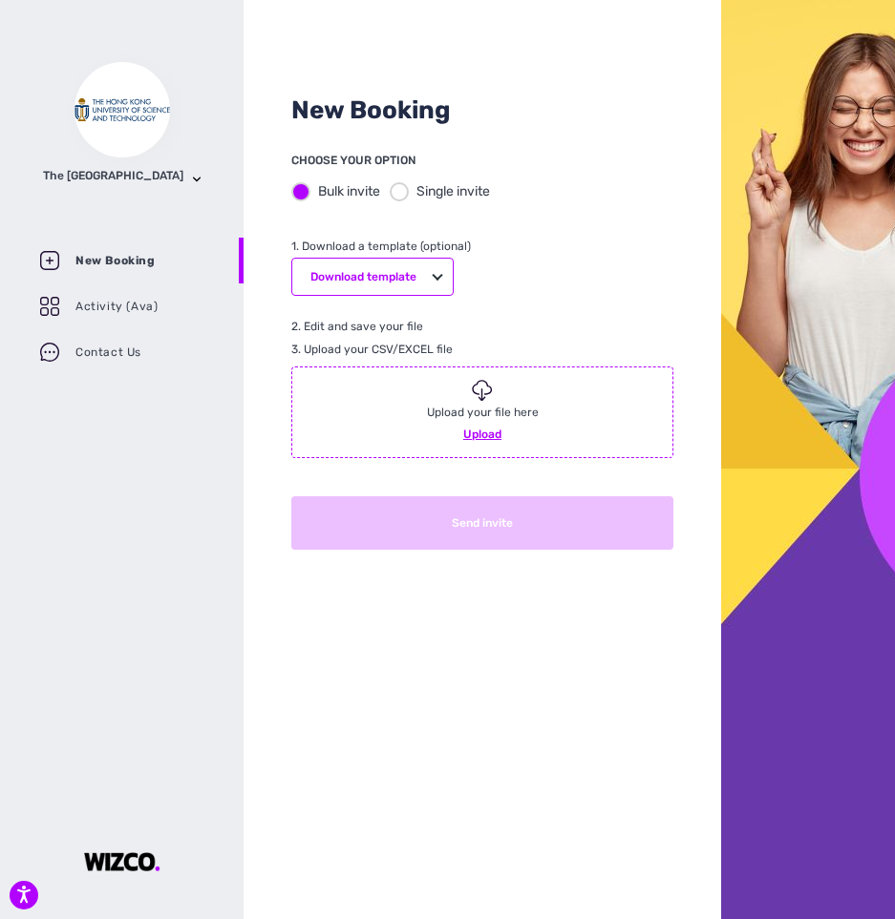
click at [401, 195] on div at bounding box center [399, 191] width 19 height 19
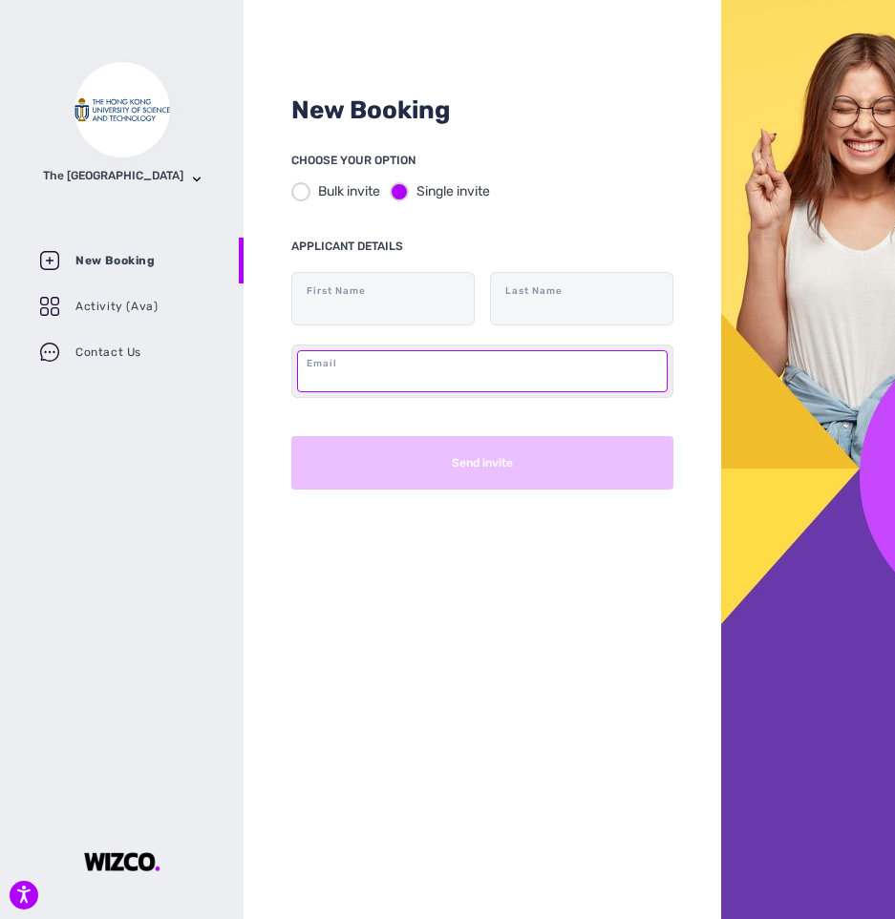
paste input "[EMAIL_ADDRESS][DOMAIN_NAME]"
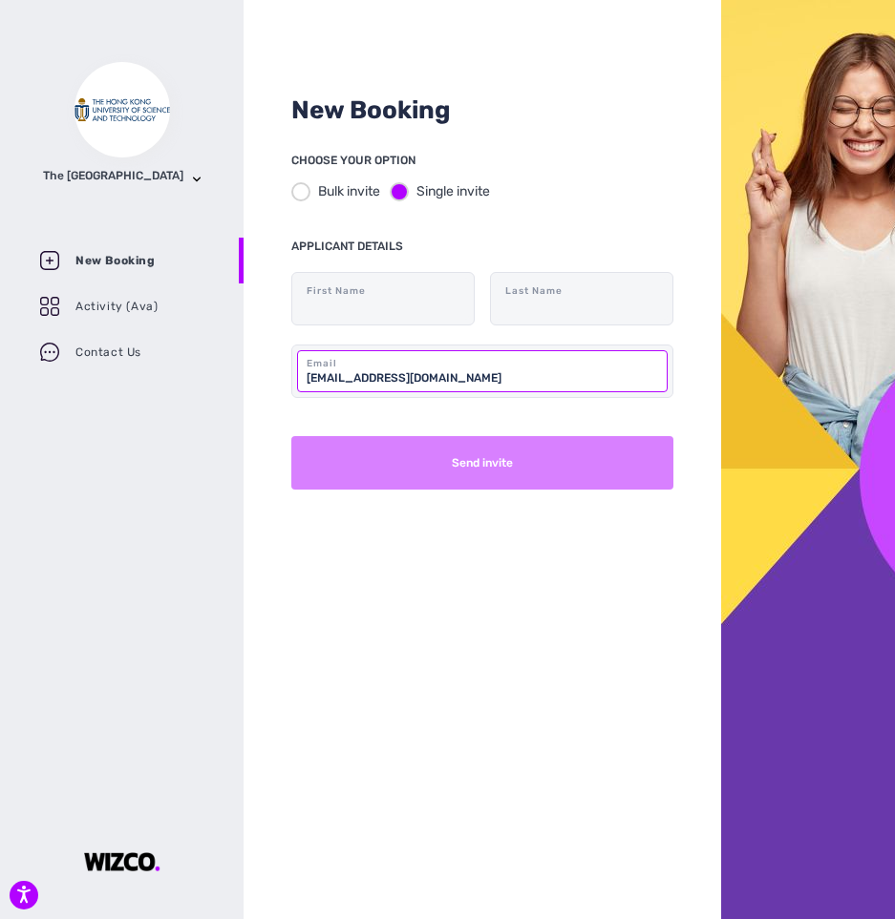
type input "[EMAIL_ADDRESS][DOMAIN_NAME]"
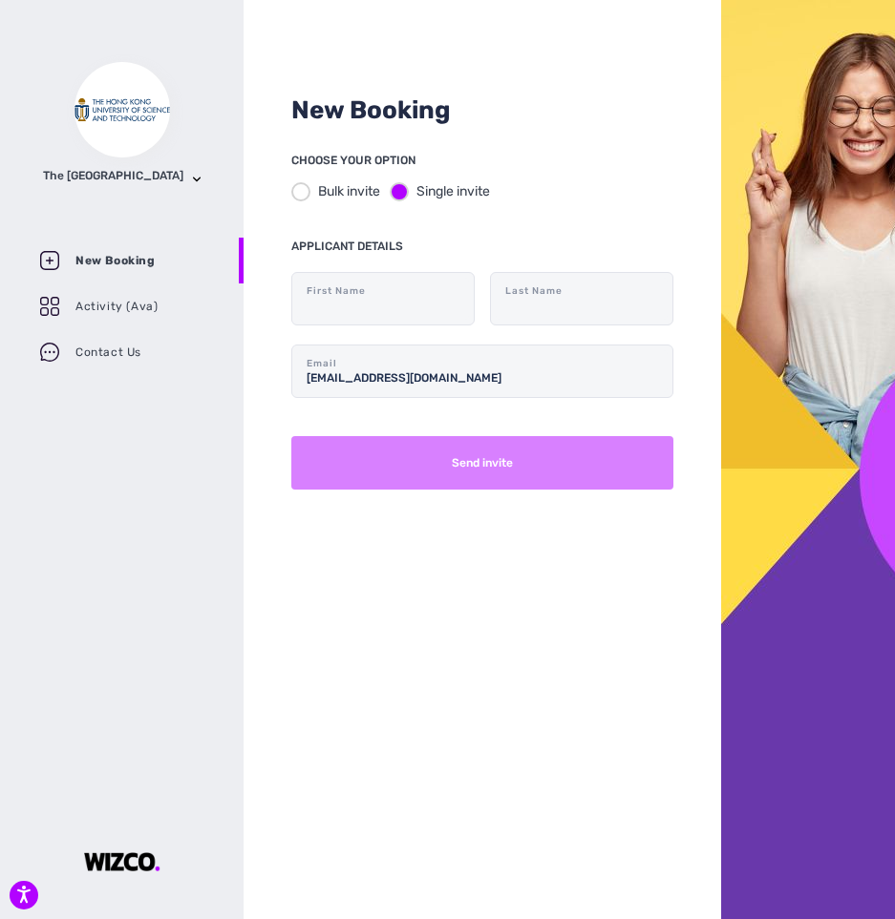
click at [458, 452] on button "Send invite" at bounding box center [482, 462] width 382 height 53
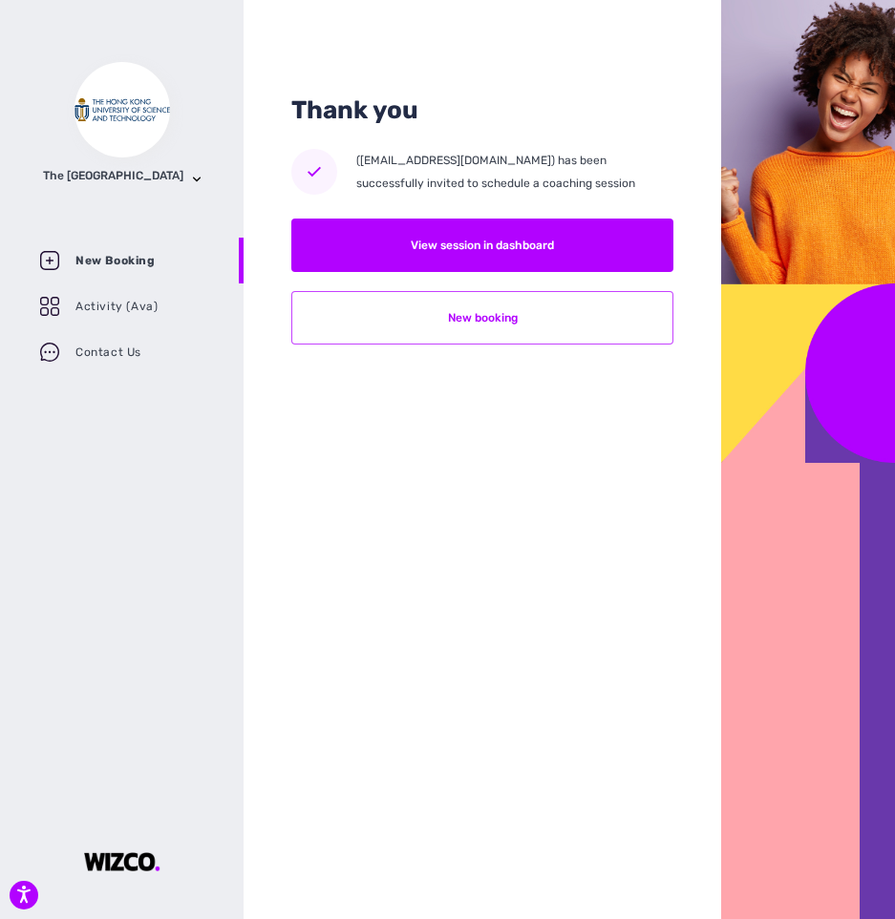
click at [553, 321] on button "New booking" at bounding box center [482, 317] width 382 height 53
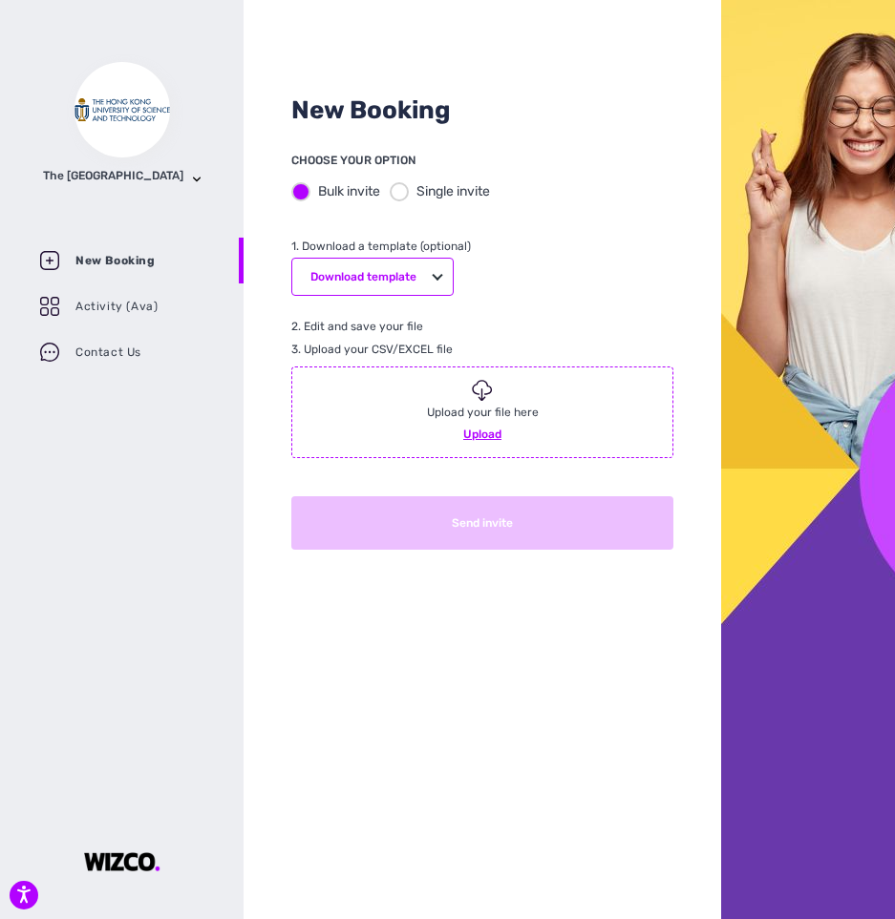
click at [401, 184] on div at bounding box center [399, 191] width 19 height 19
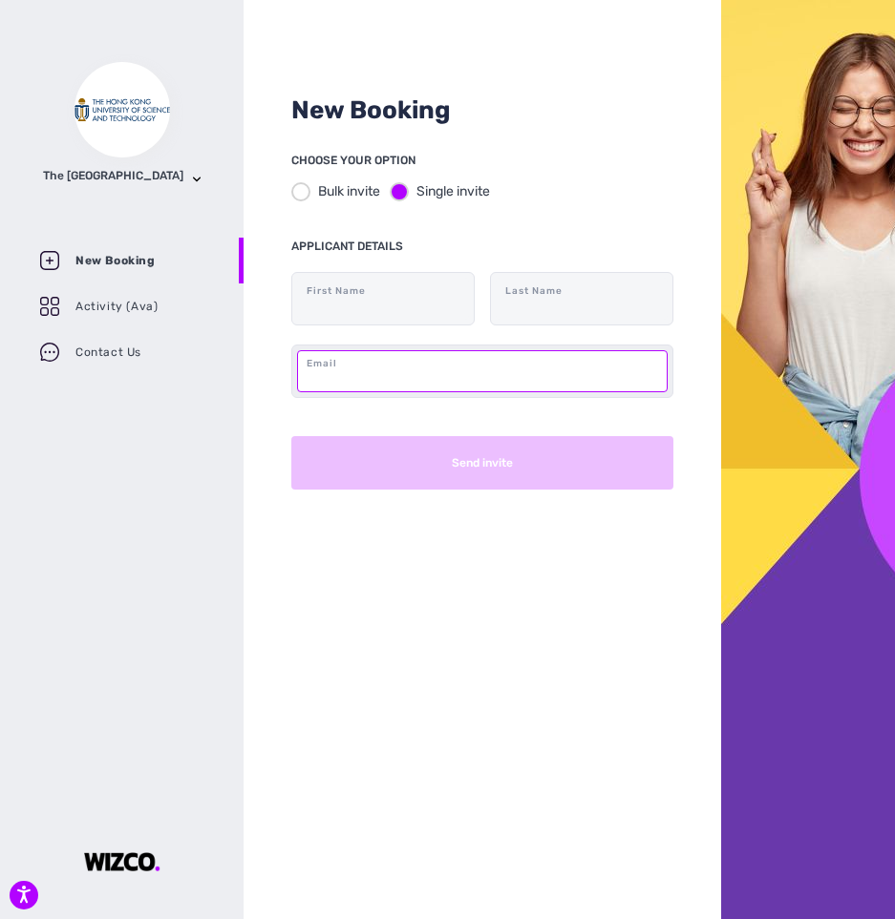
paste input "[EMAIL_ADDRESS][DOMAIN_NAME]"
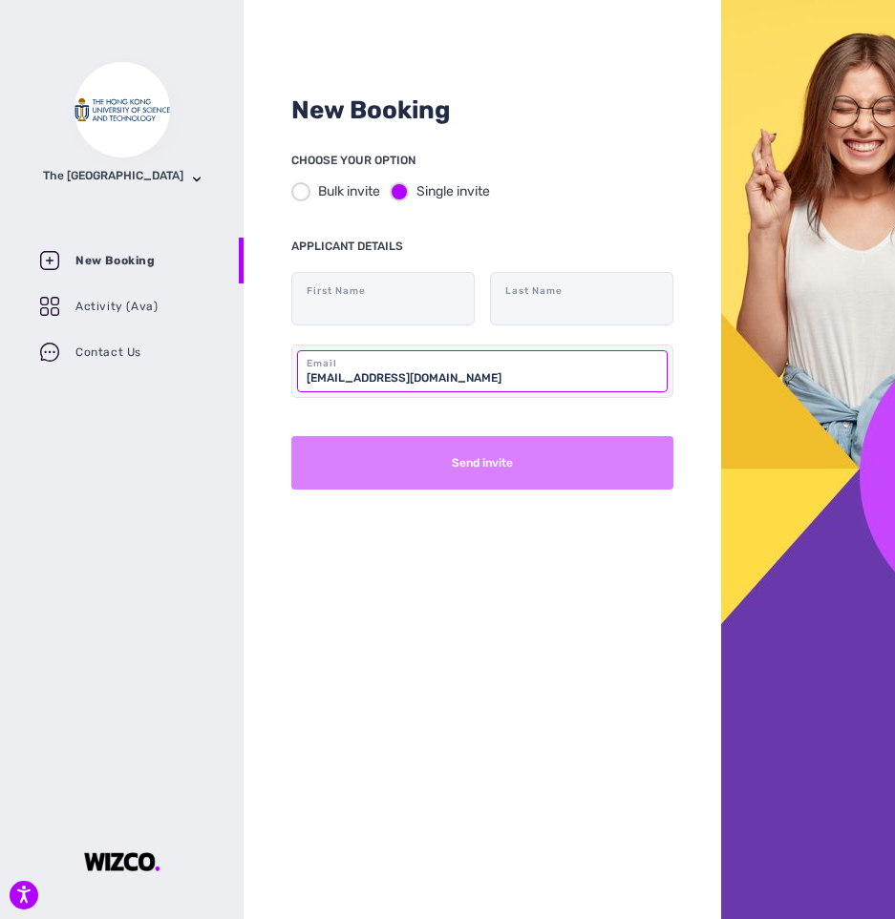
type input "[EMAIL_ADDRESS][DOMAIN_NAME]"
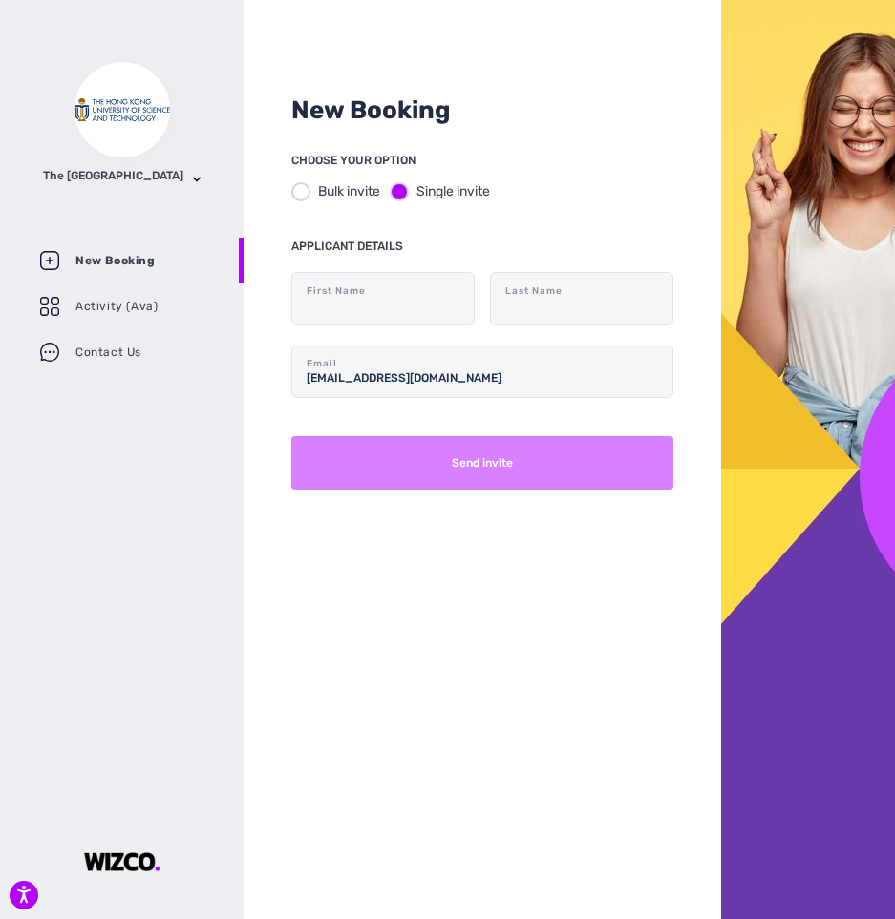
click at [496, 469] on button "Send invite" at bounding box center [482, 462] width 382 height 53
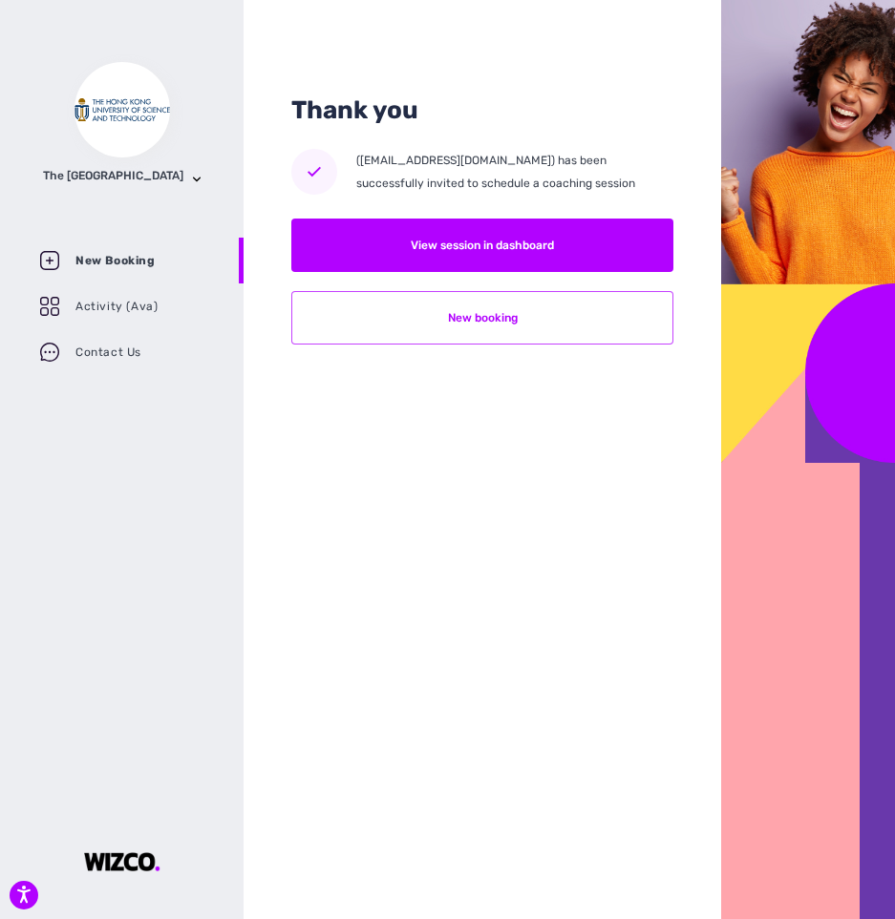
click at [545, 316] on button "New booking" at bounding box center [482, 317] width 382 height 53
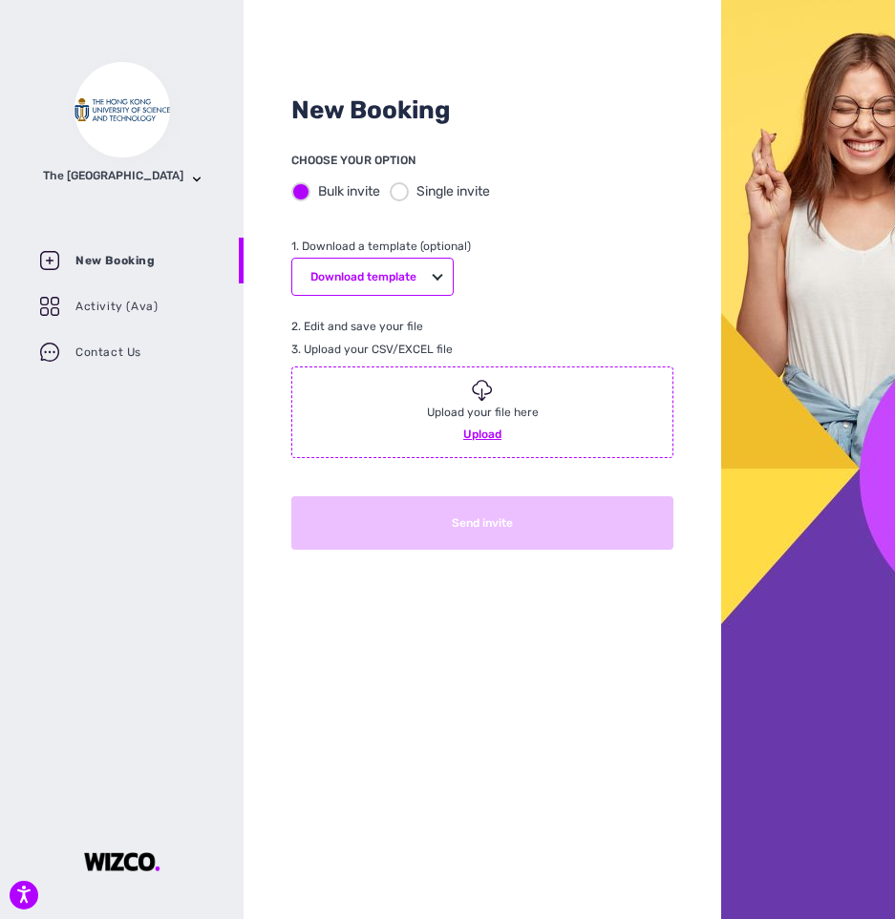
click at [398, 201] on div "Bulk invite Single invite" at bounding box center [482, 191] width 382 height 39
click at [398, 193] on div at bounding box center [399, 191] width 19 height 19
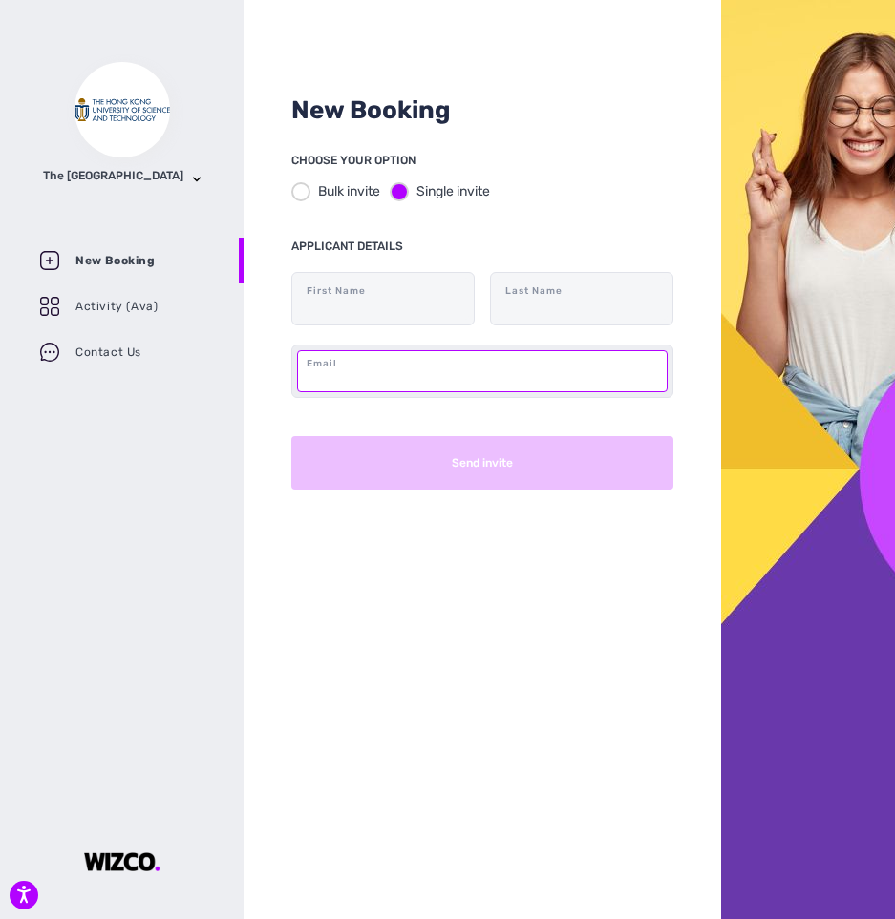
paste input "[EMAIL_ADDRESS][DOMAIN_NAME]"
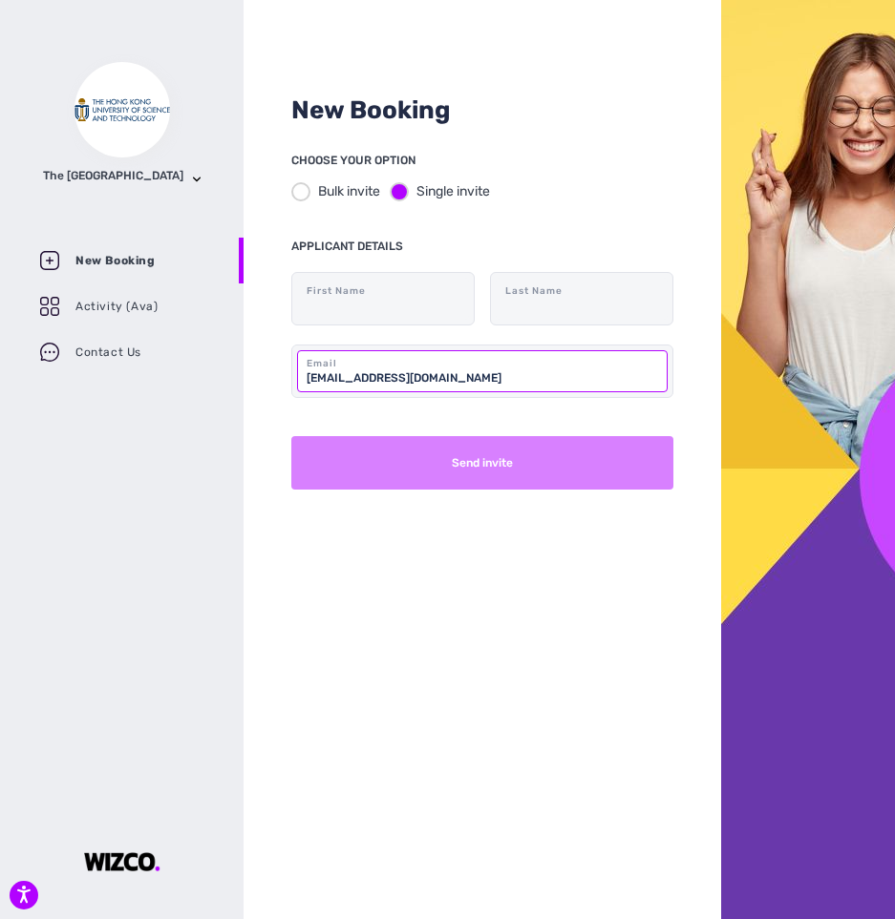
type input "[EMAIL_ADDRESS][DOMAIN_NAME]"
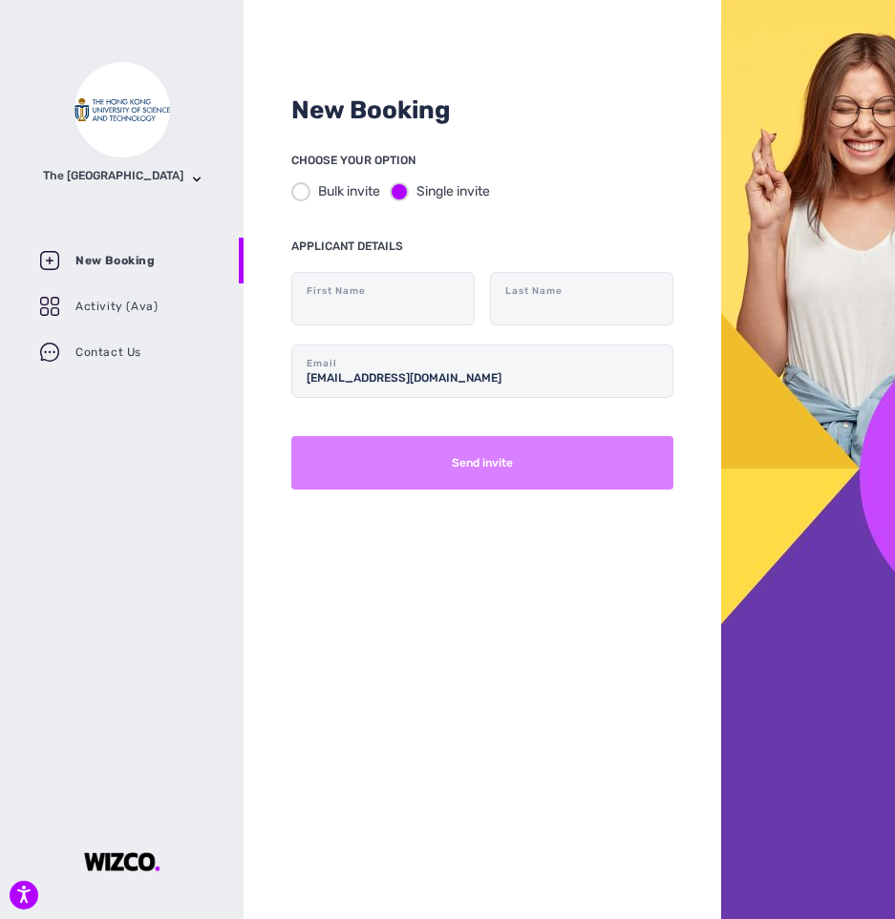
click at [417, 460] on button "Send invite" at bounding box center [482, 462] width 382 height 53
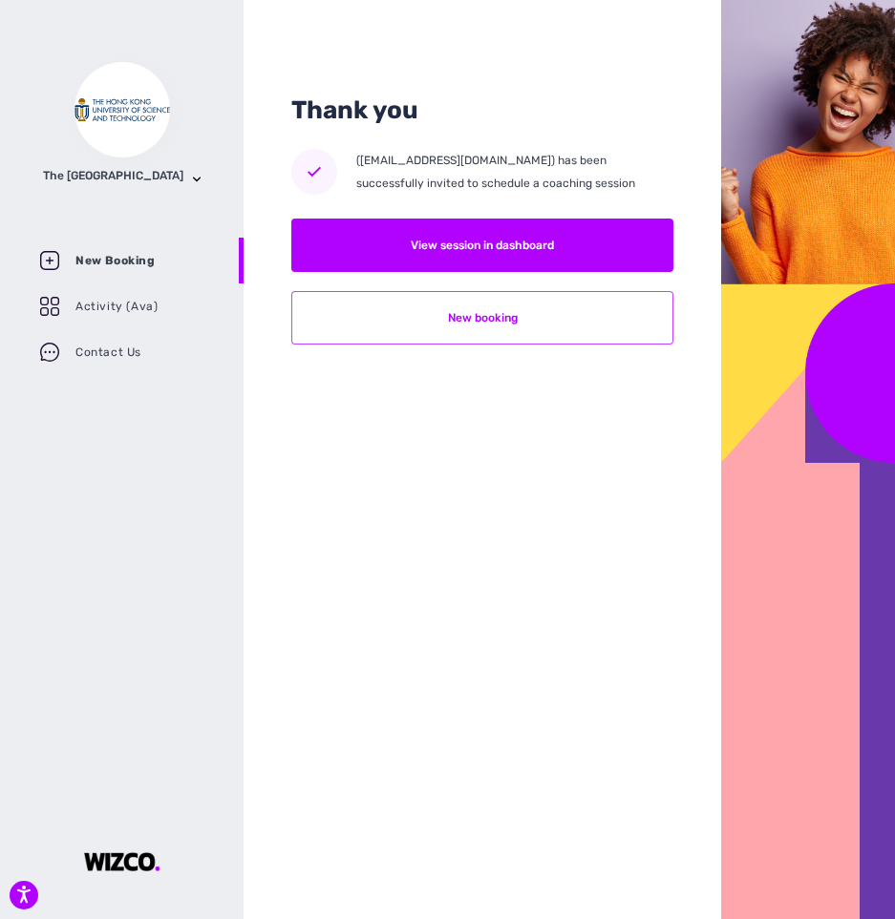
click at [571, 319] on button "New booking" at bounding box center [482, 317] width 382 height 53
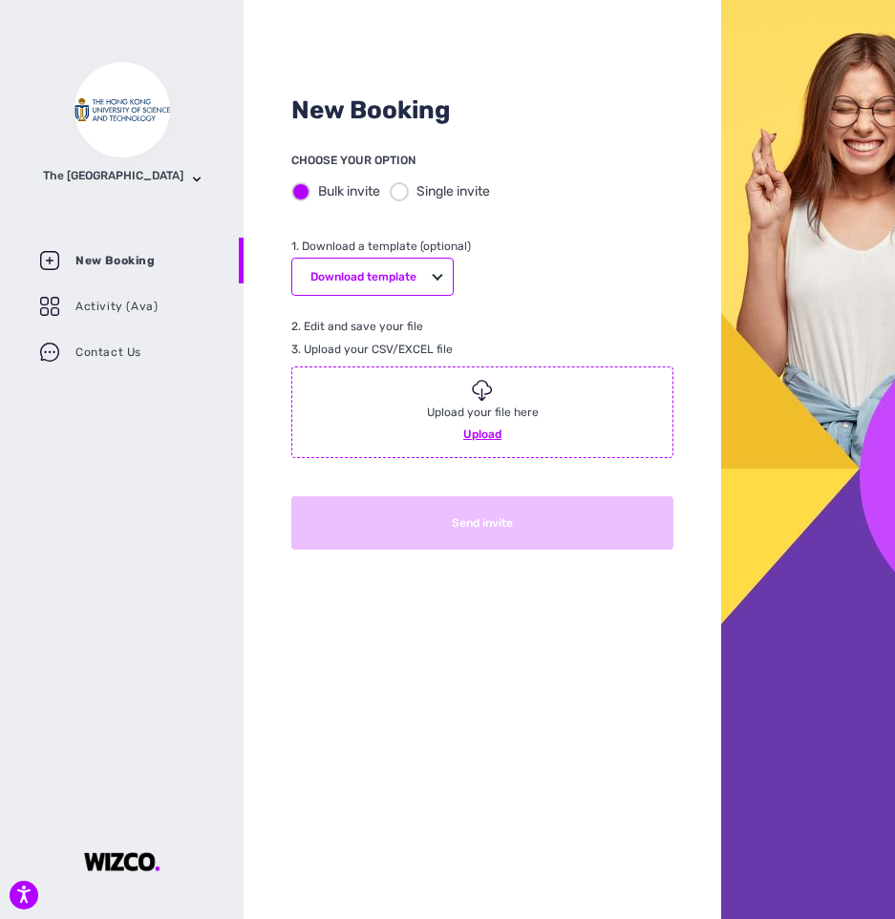
click at [406, 183] on div at bounding box center [399, 191] width 19 height 19
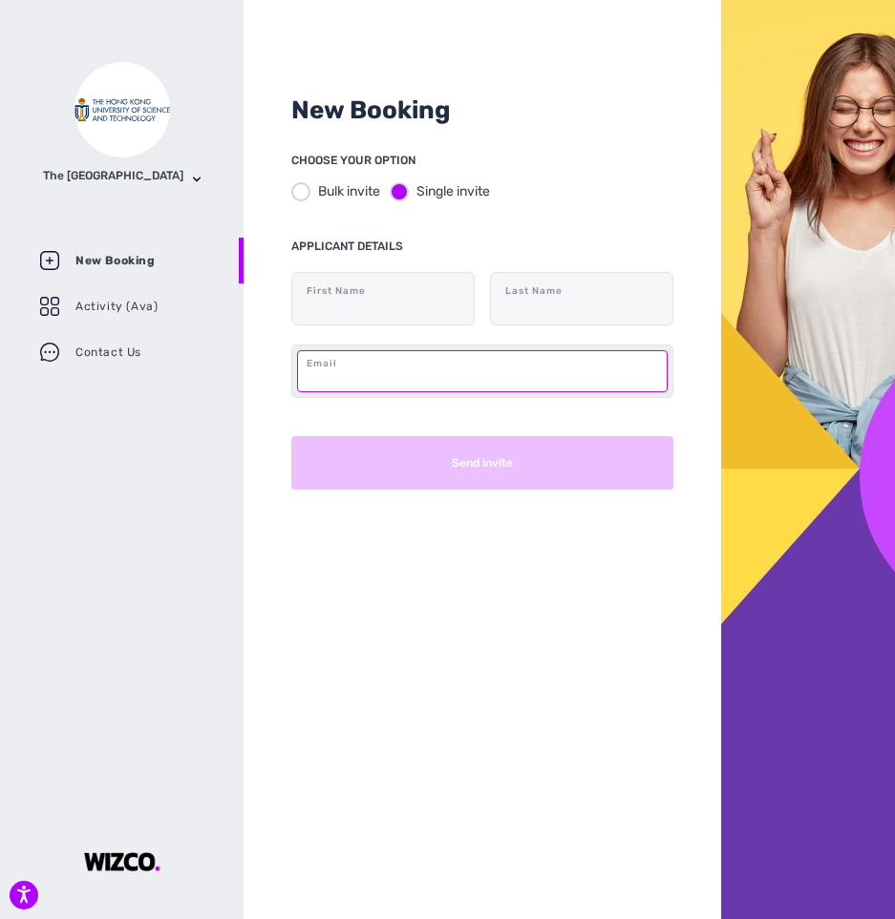
paste input "[EMAIL_ADDRESS][DOMAIN_NAME]"
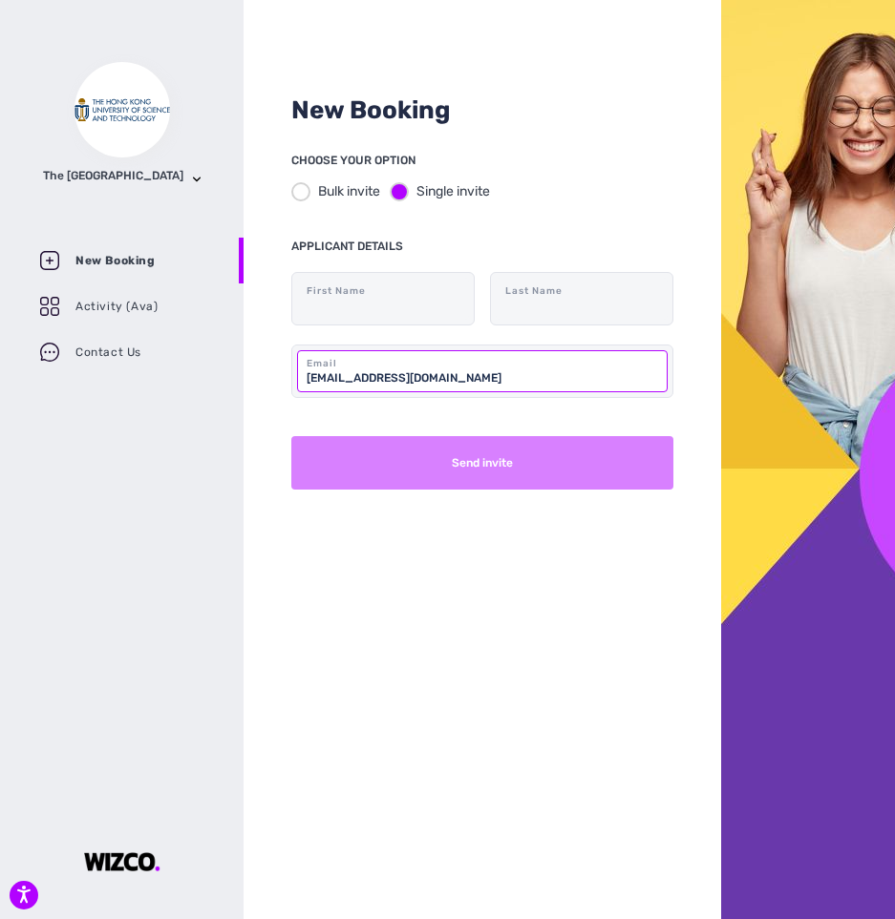
type input "[EMAIL_ADDRESS][DOMAIN_NAME]"
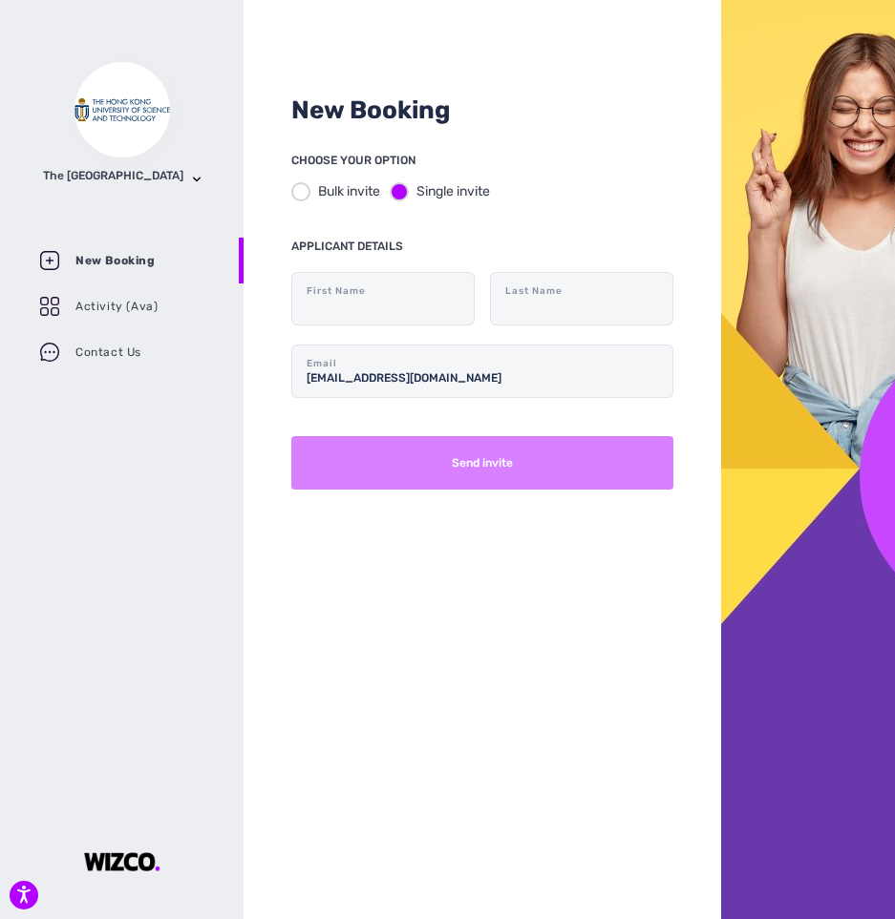
click at [495, 448] on button "Send invite" at bounding box center [482, 462] width 382 height 53
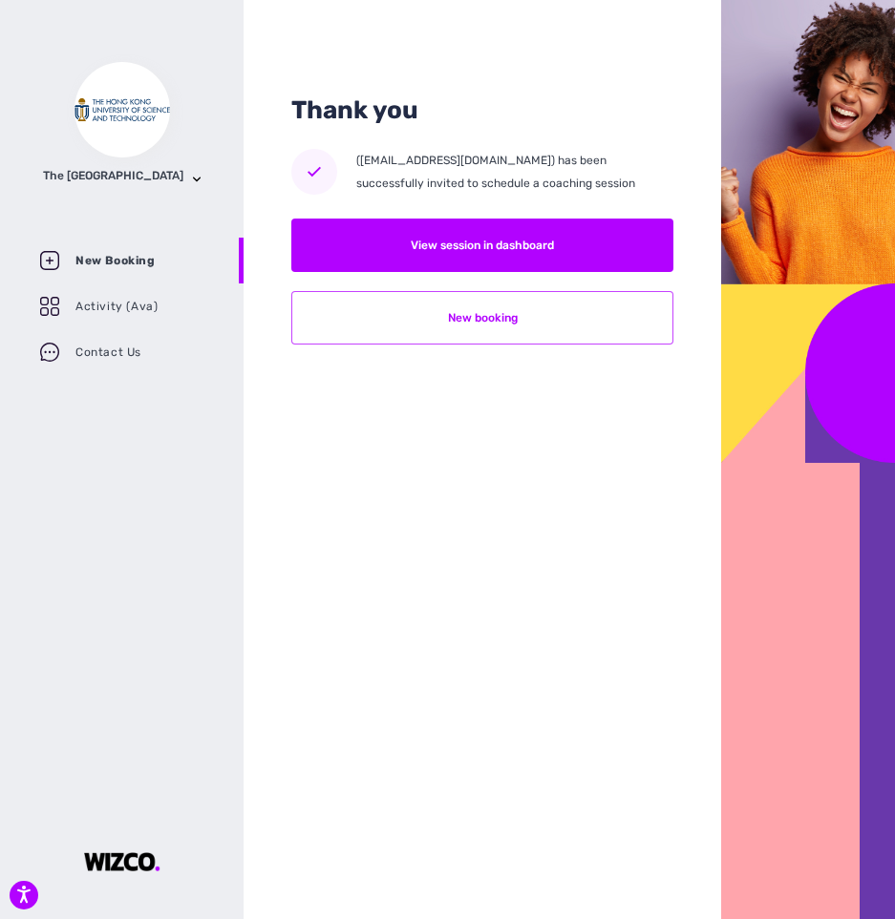
click at [569, 319] on button "New booking" at bounding box center [482, 317] width 382 height 53
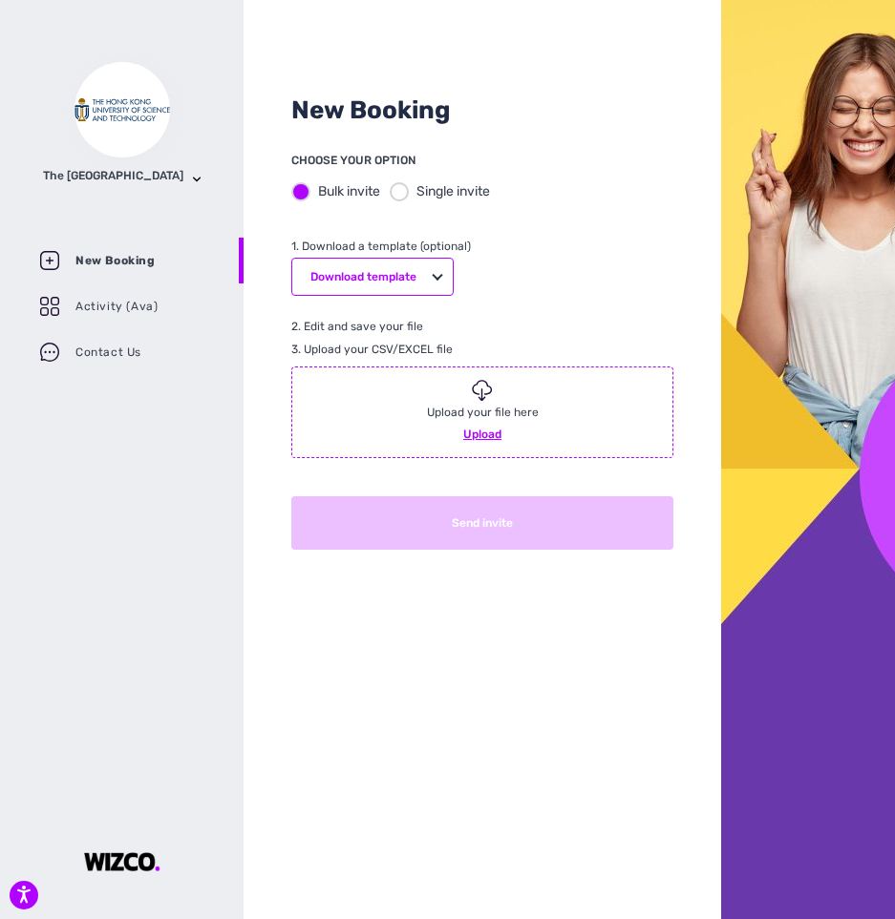
click at [402, 184] on div at bounding box center [399, 191] width 19 height 19
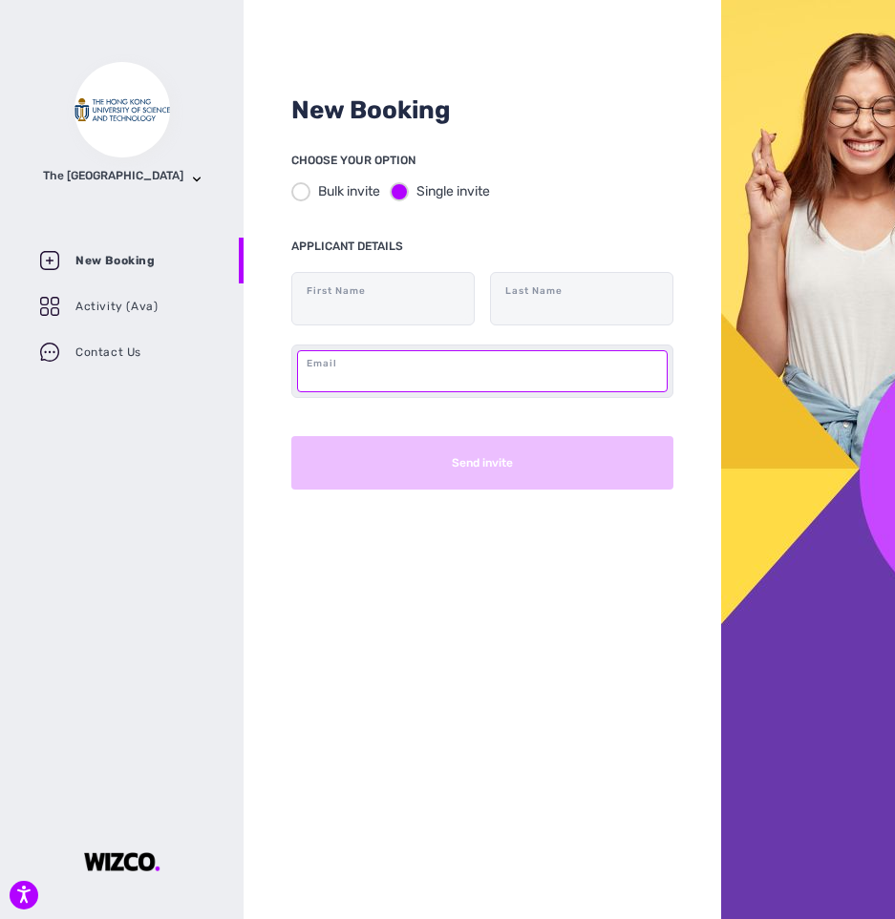
paste input "[EMAIL_ADDRESS][DOMAIN_NAME]"
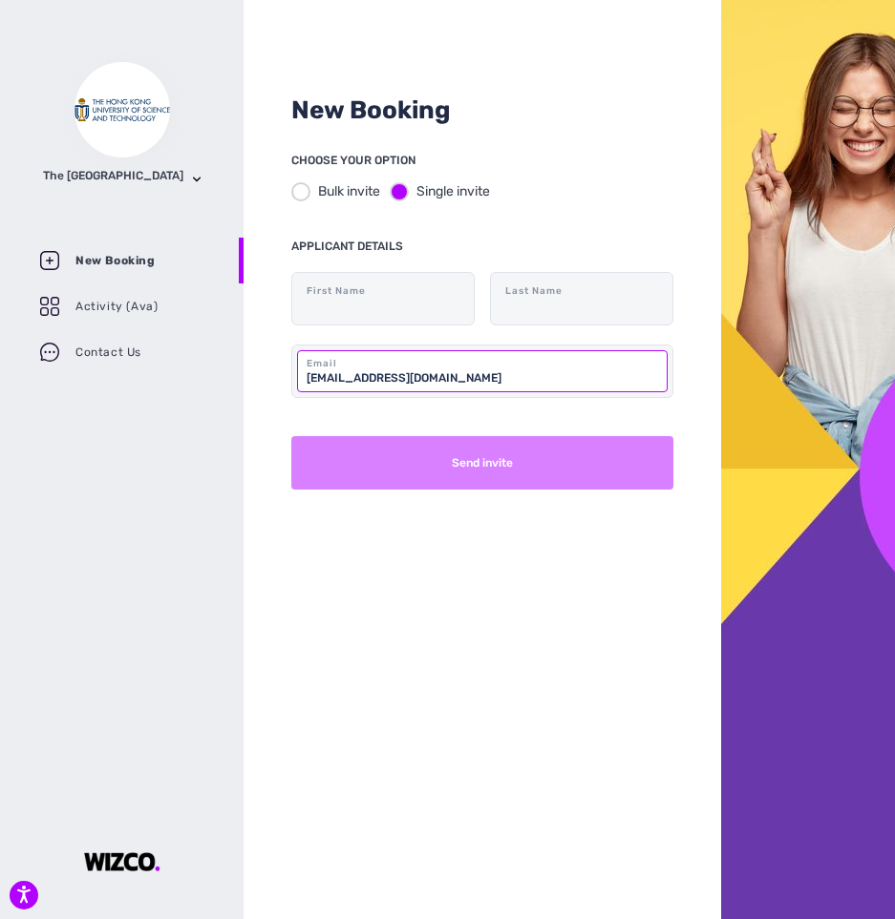
type input "[EMAIL_ADDRESS][DOMAIN_NAME]"
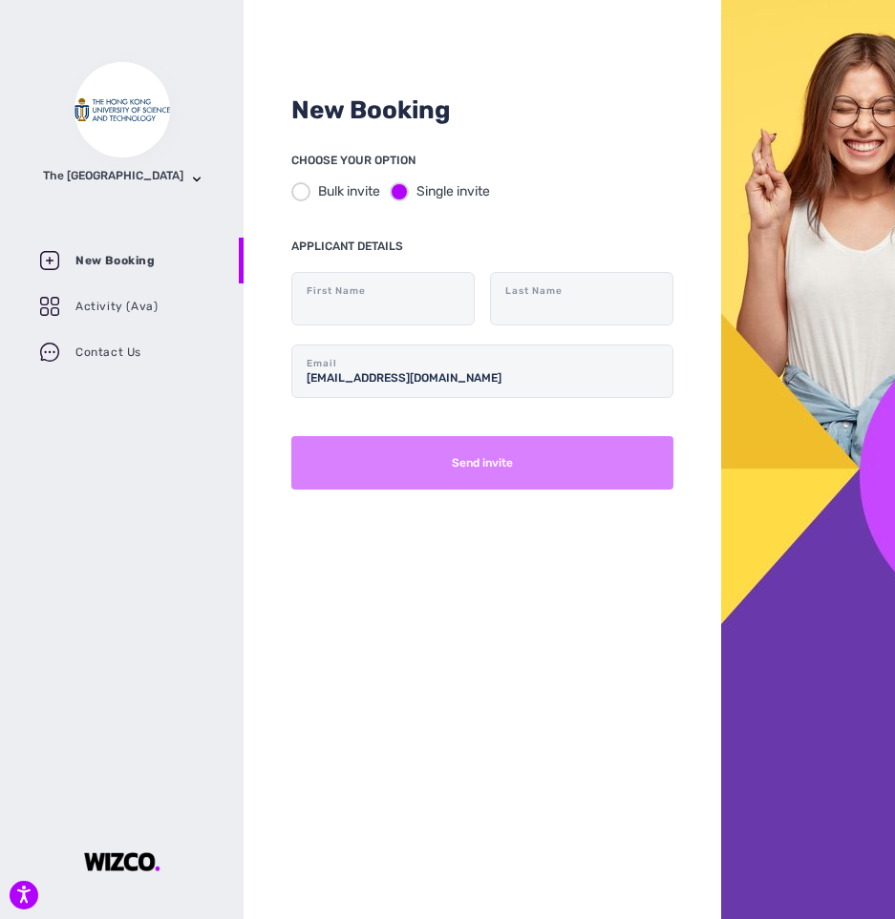
click at [454, 451] on button "Send invite" at bounding box center [482, 462] width 382 height 53
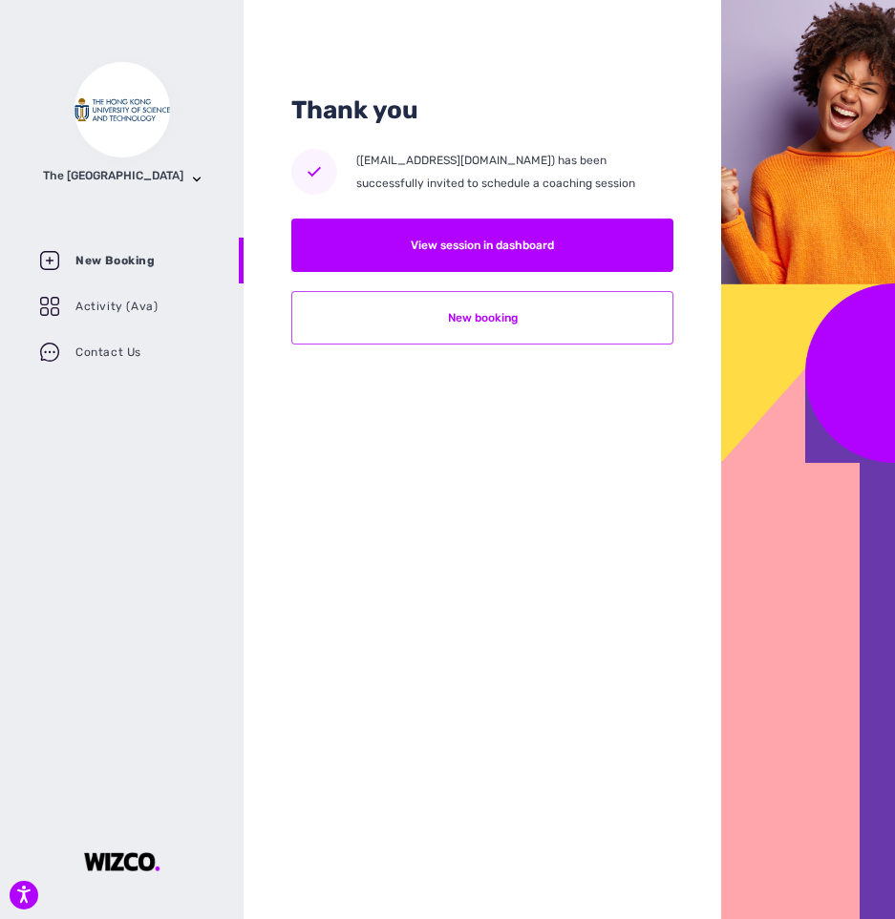
click at [486, 326] on button "New booking" at bounding box center [482, 317] width 382 height 53
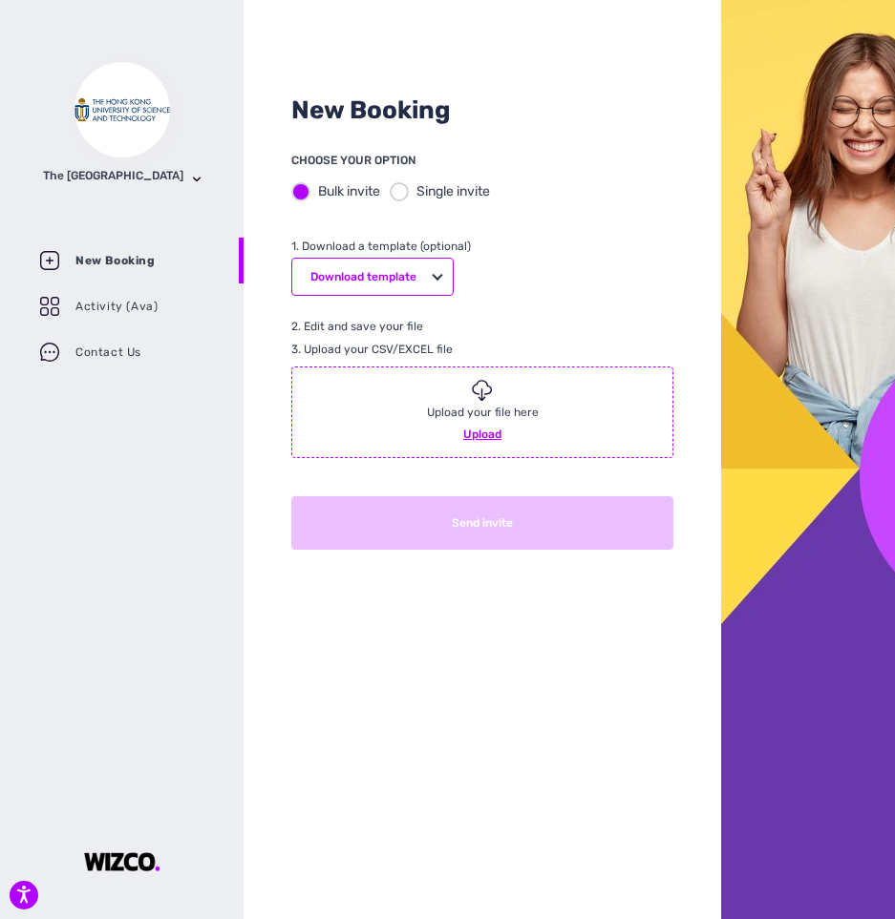
click at [405, 194] on div at bounding box center [399, 191] width 19 height 19
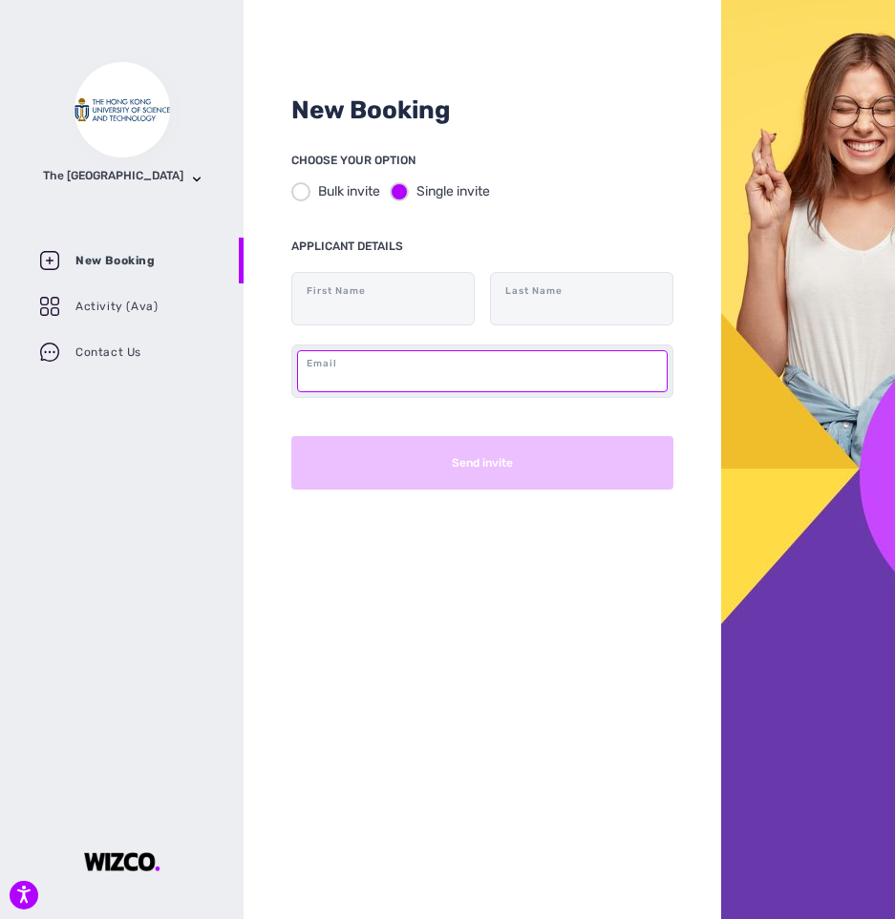
paste input "[EMAIL_ADDRESS][DOMAIN_NAME]"
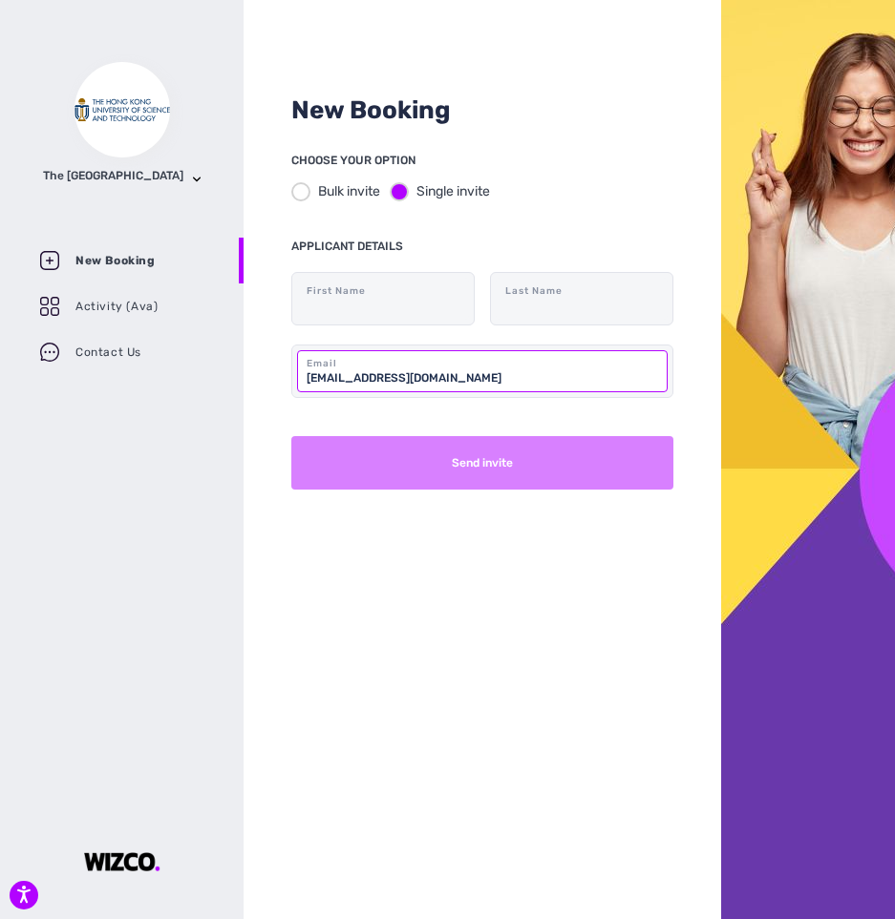
type input "[EMAIL_ADDRESS][DOMAIN_NAME]"
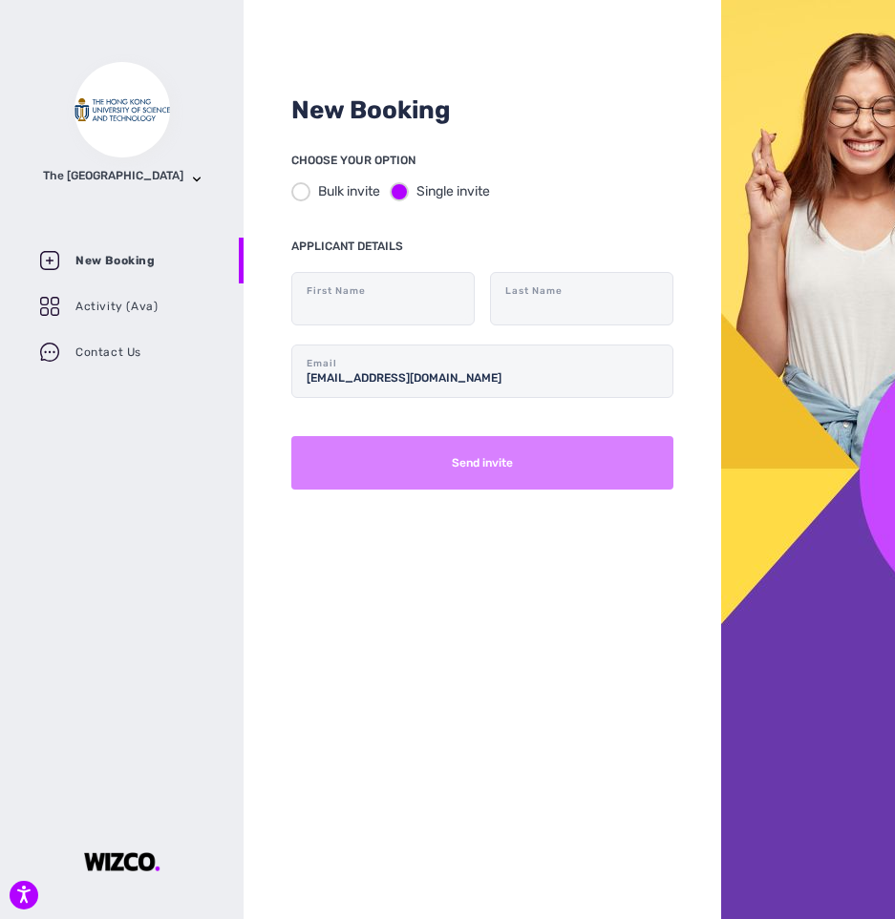
click at [526, 460] on button "Send invite" at bounding box center [482, 462] width 382 height 53
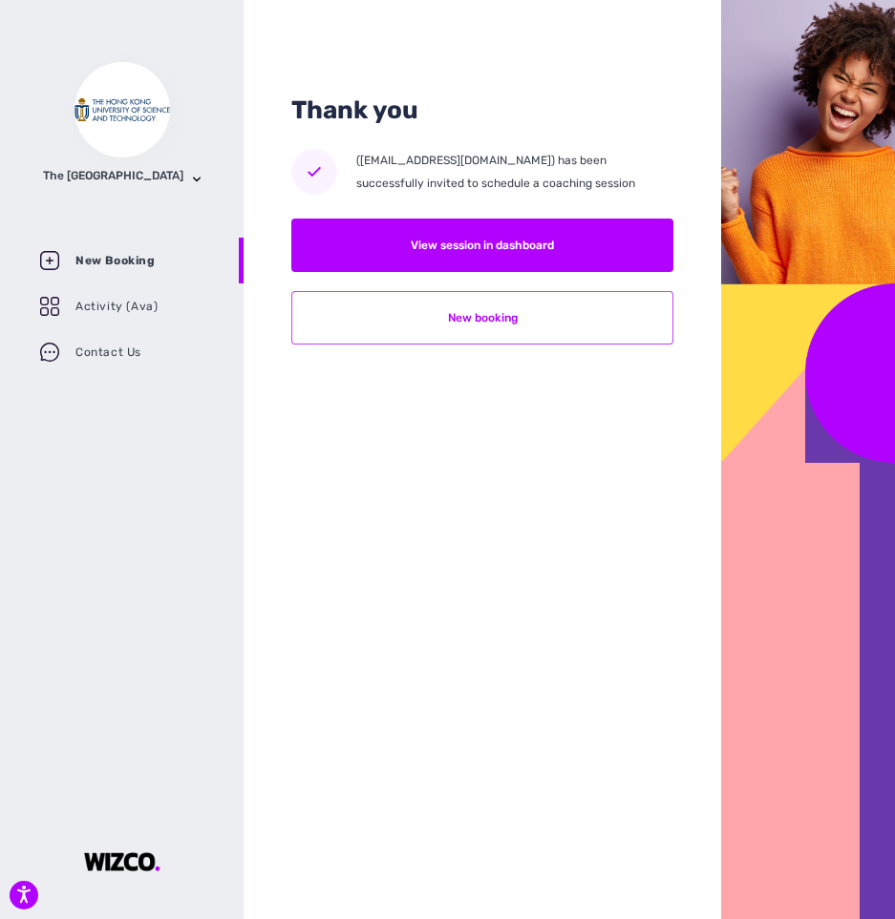
click at [527, 324] on button "New booking" at bounding box center [482, 317] width 382 height 53
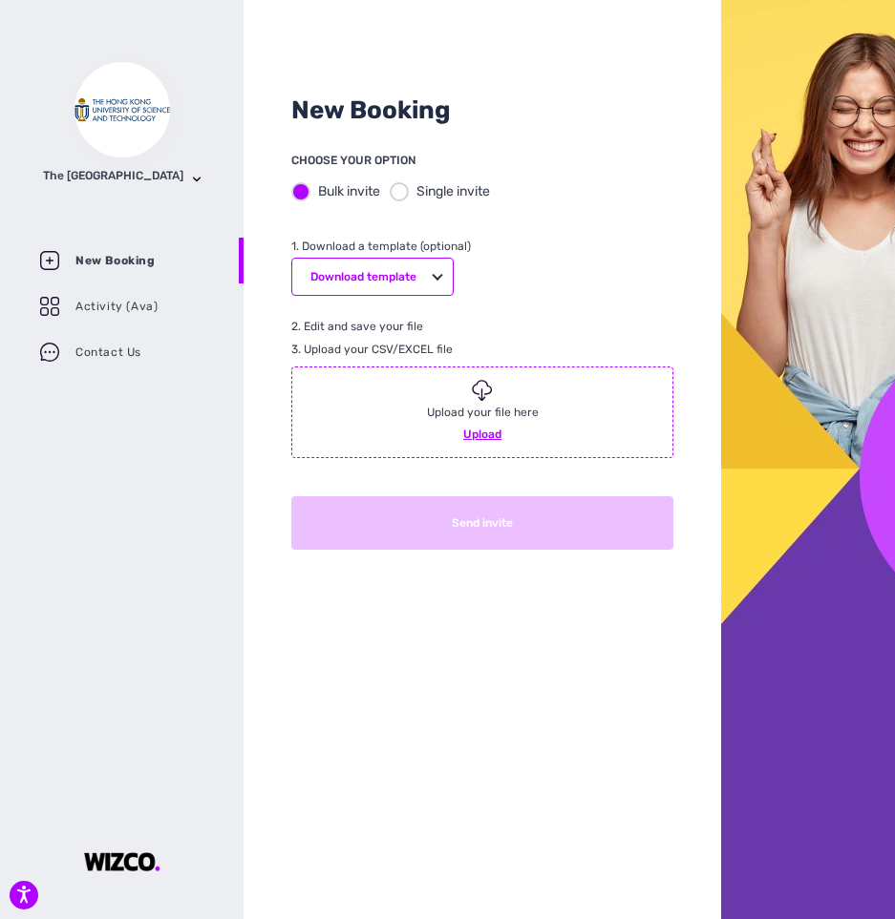
click at [394, 192] on div at bounding box center [399, 191] width 19 height 19
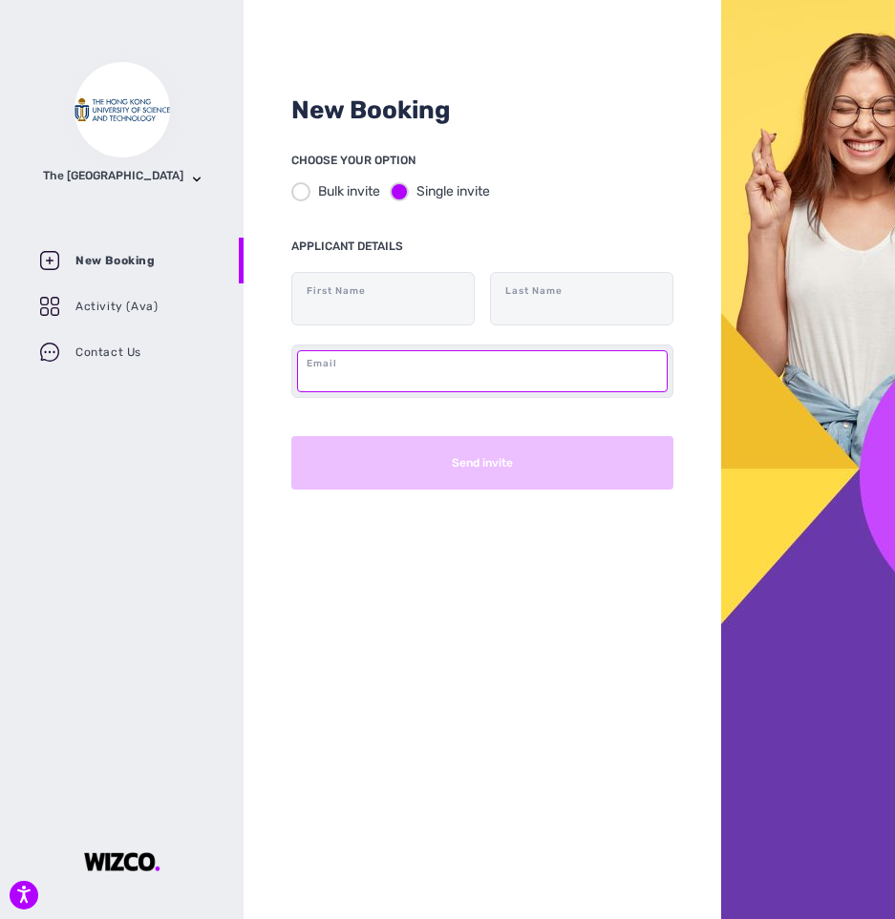
paste input "[EMAIL_ADDRESS][DOMAIN_NAME]"
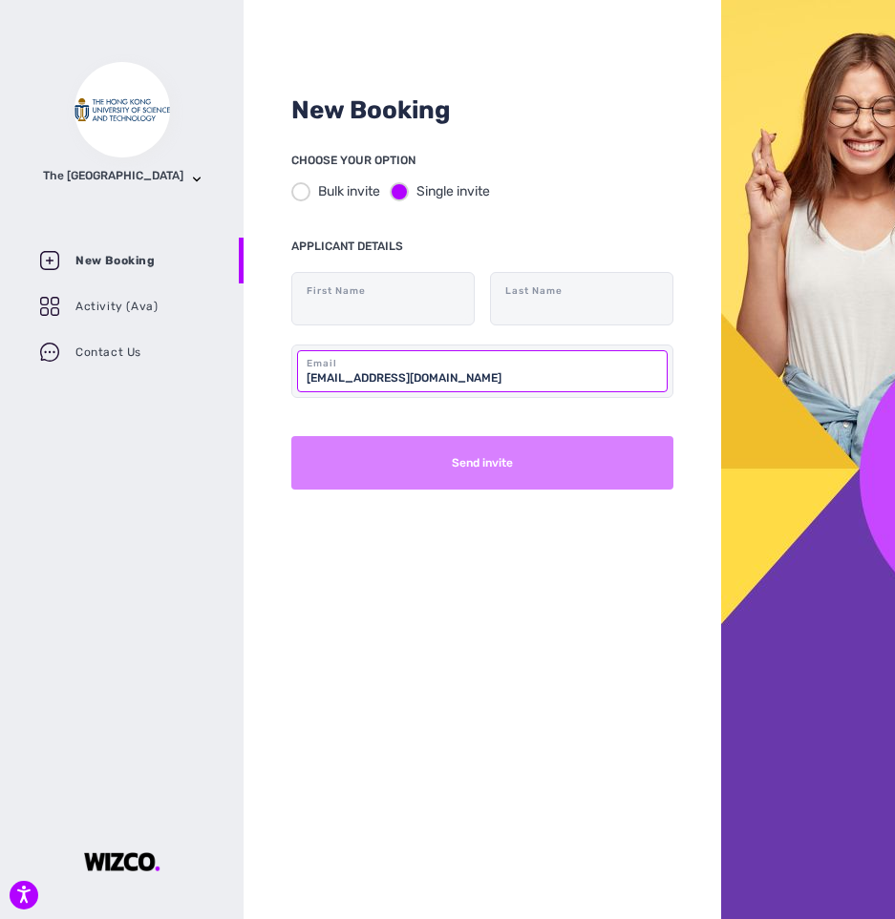
type input "[EMAIL_ADDRESS][DOMAIN_NAME]"
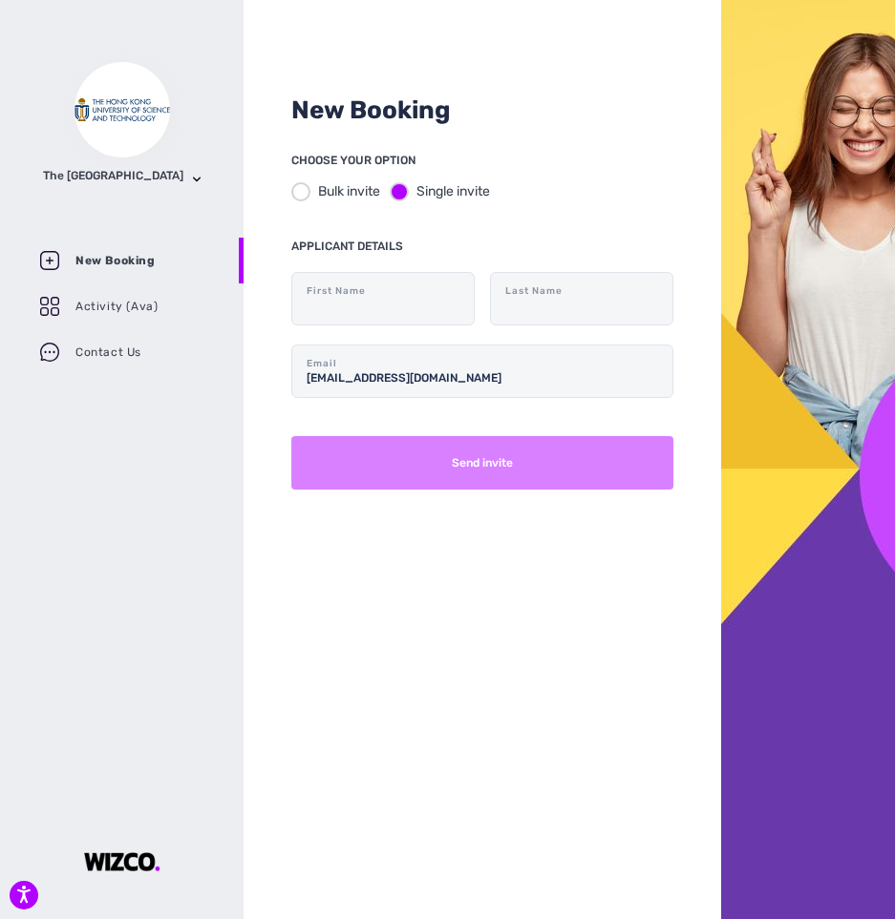
click at [489, 470] on button "Send invite" at bounding box center [482, 462] width 382 height 53
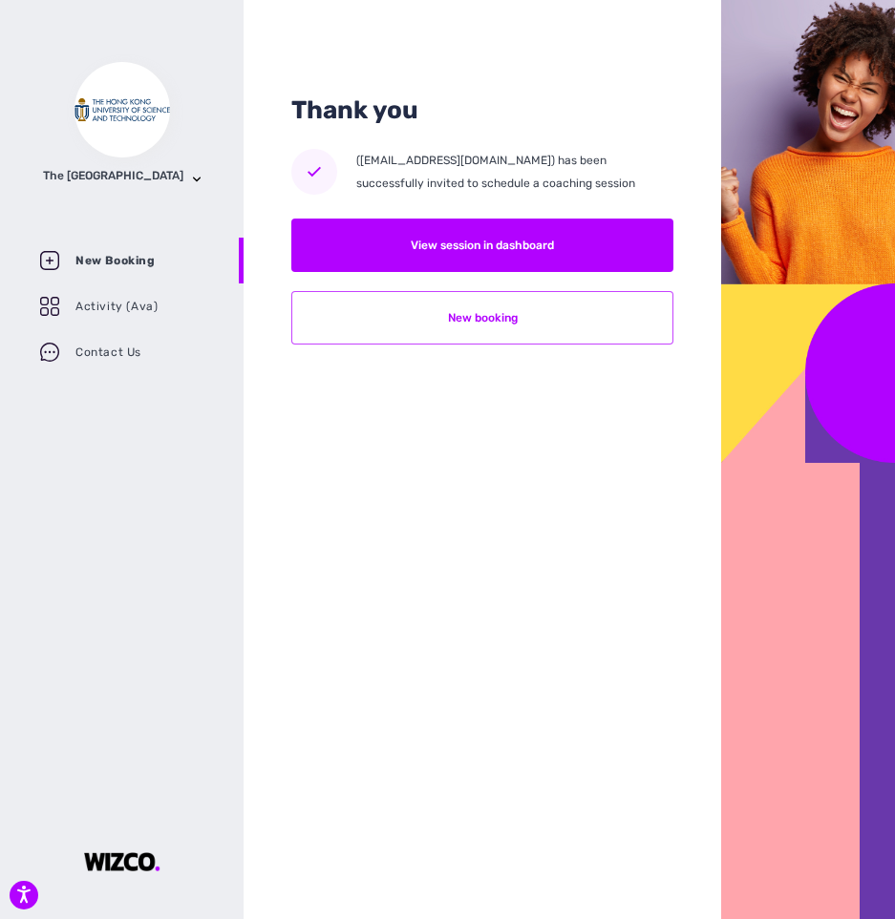
click at [530, 303] on button "New booking" at bounding box center [482, 317] width 382 height 53
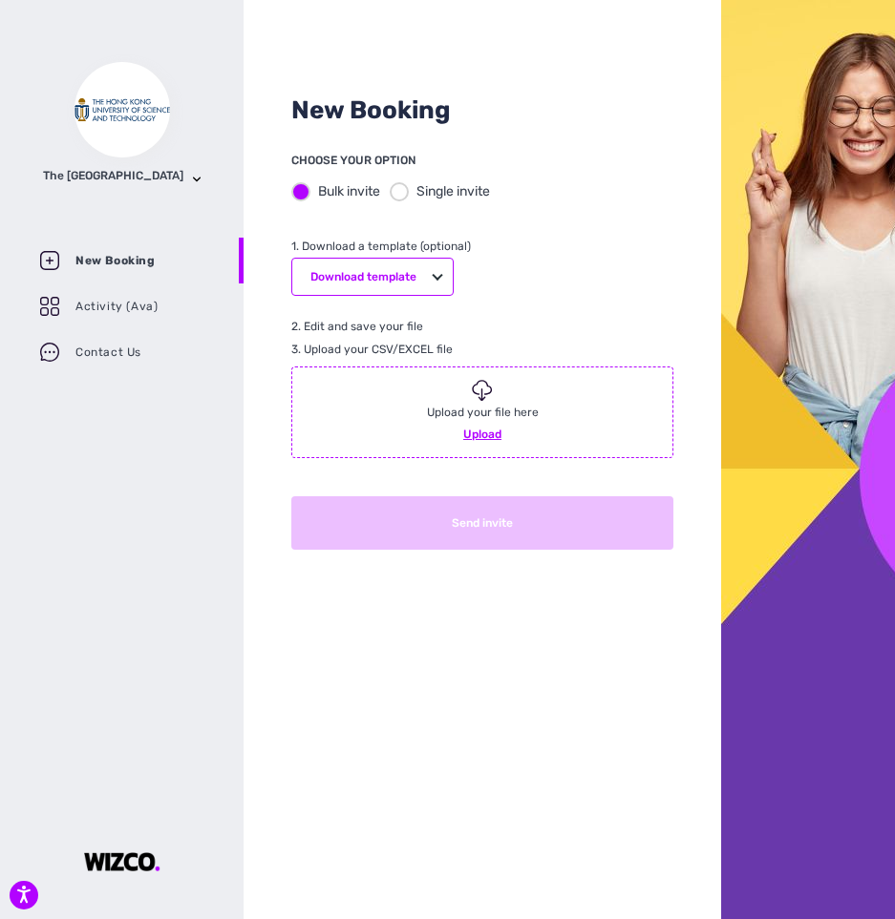
click at [401, 185] on div at bounding box center [399, 191] width 19 height 19
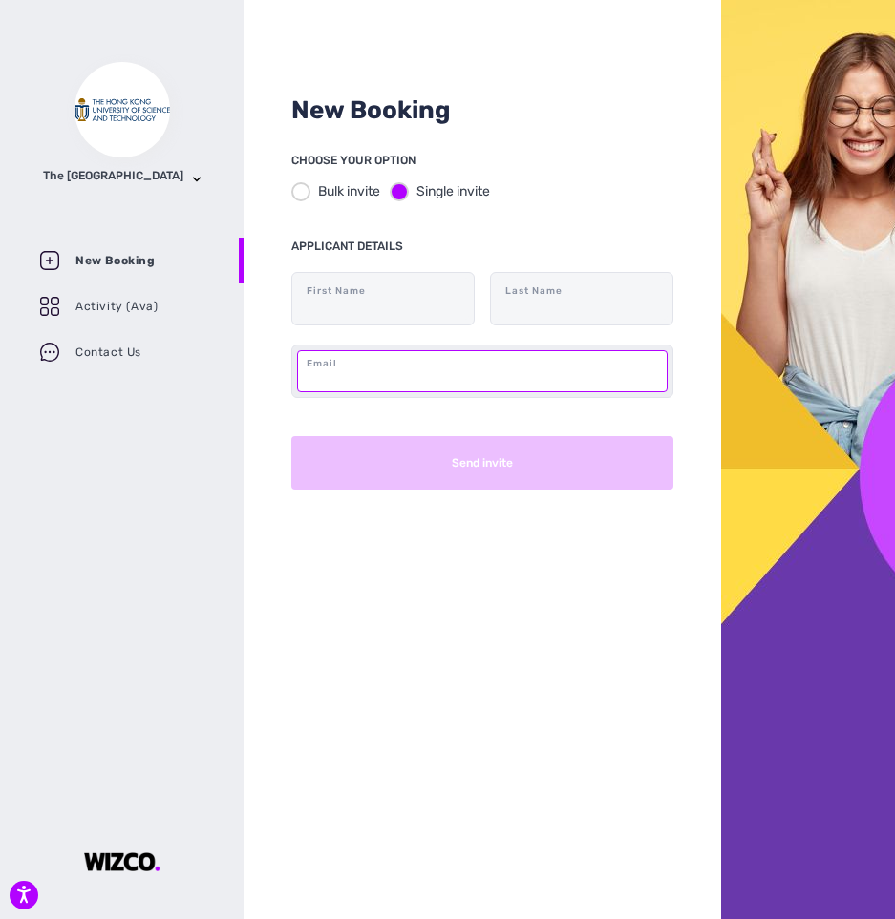
paste input "[EMAIL_ADDRESS][DOMAIN_NAME]"
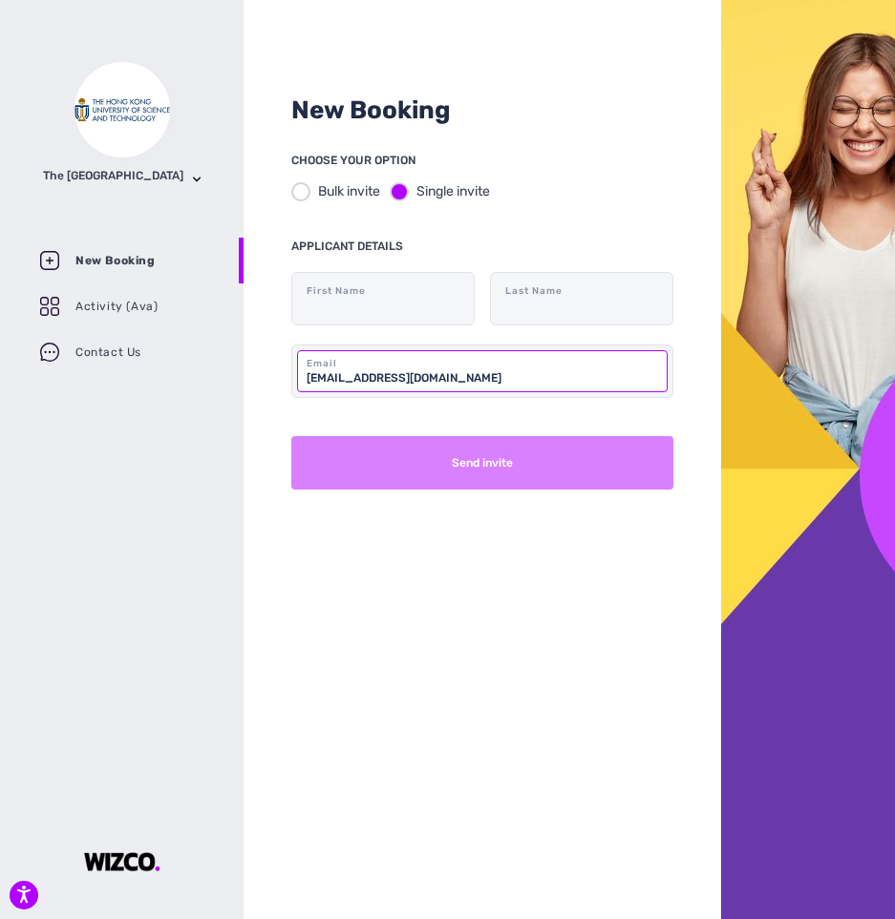
type input "[EMAIL_ADDRESS][DOMAIN_NAME]"
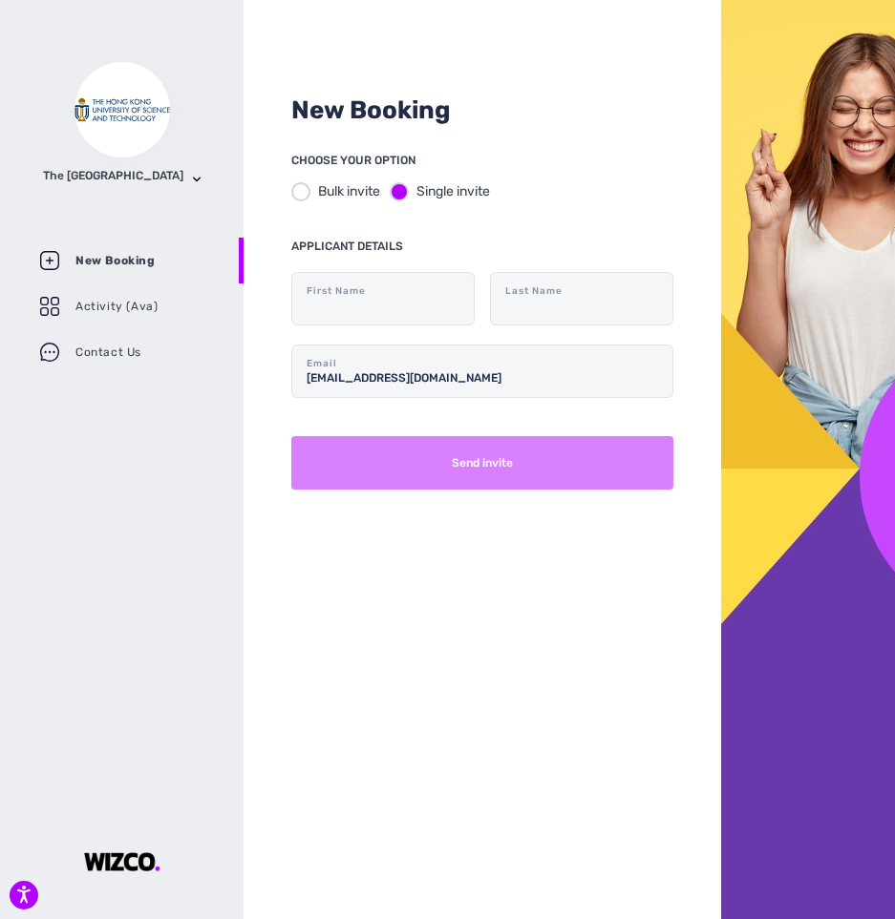
click at [550, 449] on button "Send invite" at bounding box center [482, 462] width 382 height 53
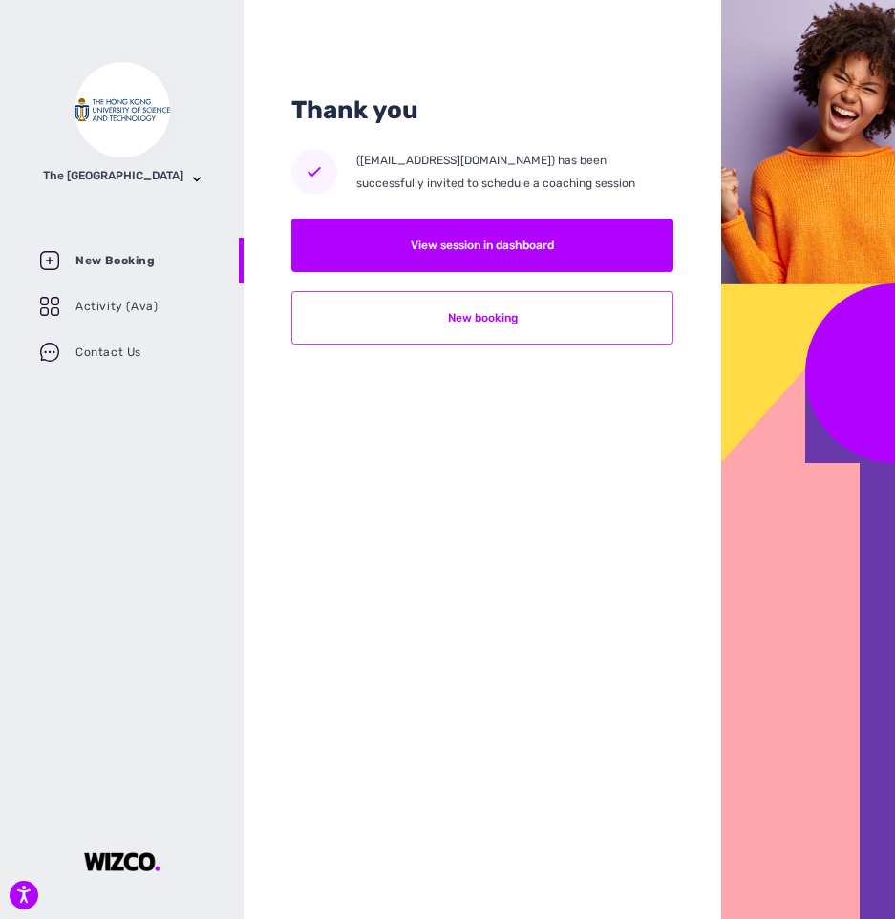
click at [581, 320] on button "New booking" at bounding box center [482, 317] width 382 height 53
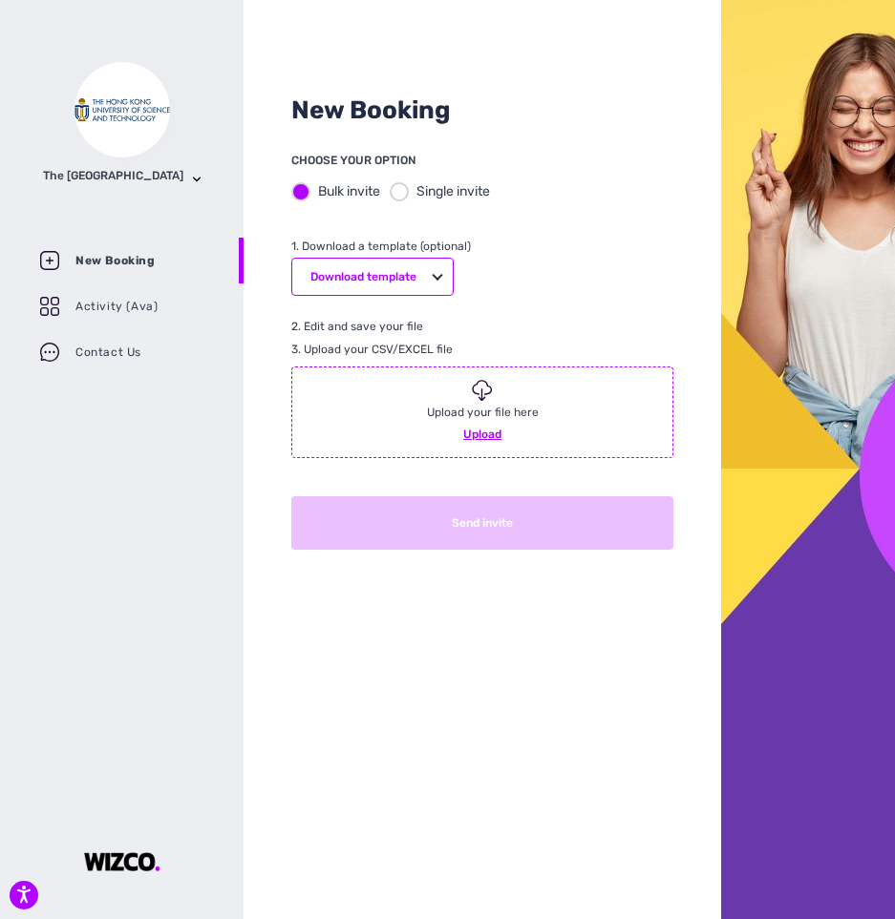
click at [396, 185] on div at bounding box center [399, 191] width 19 height 19
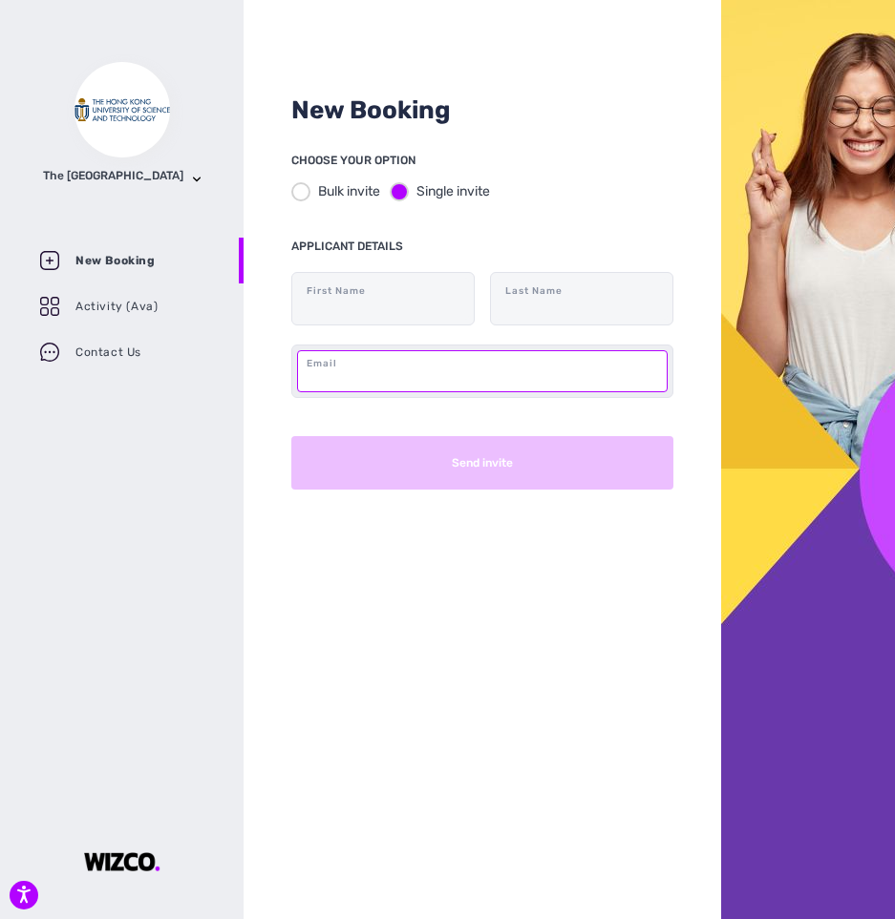
paste input "[EMAIL_ADDRESS][DOMAIN_NAME]"
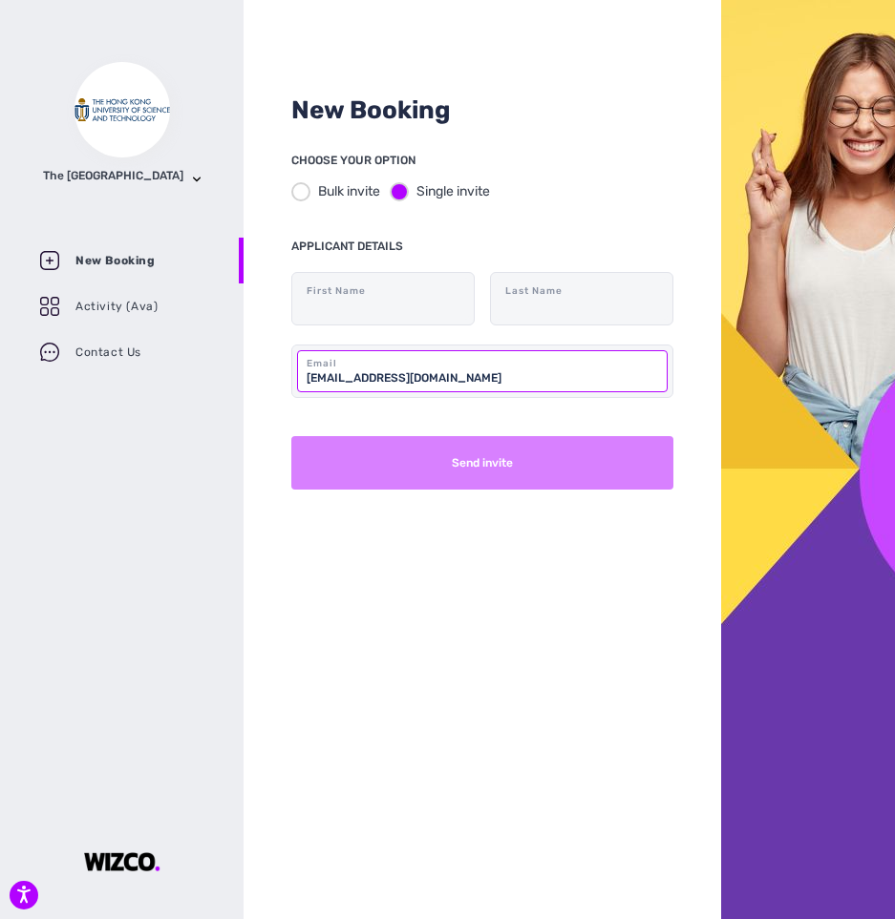
type input "[EMAIL_ADDRESS][DOMAIN_NAME]"
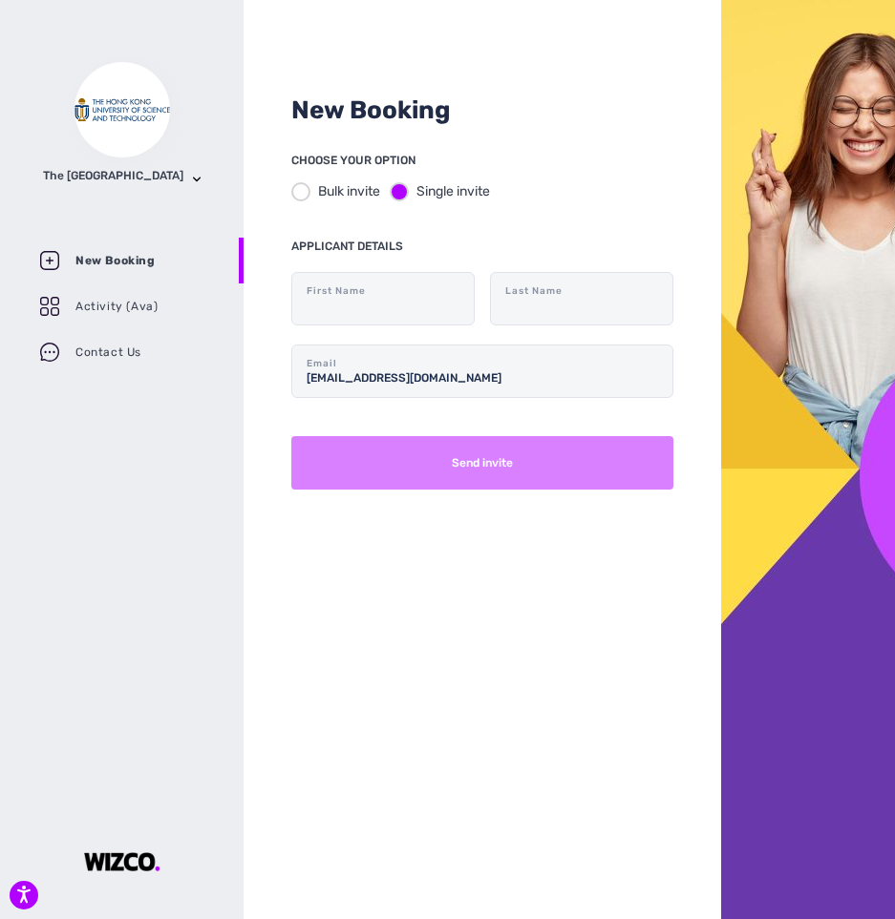
click at [572, 475] on button "Send invite" at bounding box center [482, 462] width 382 height 53
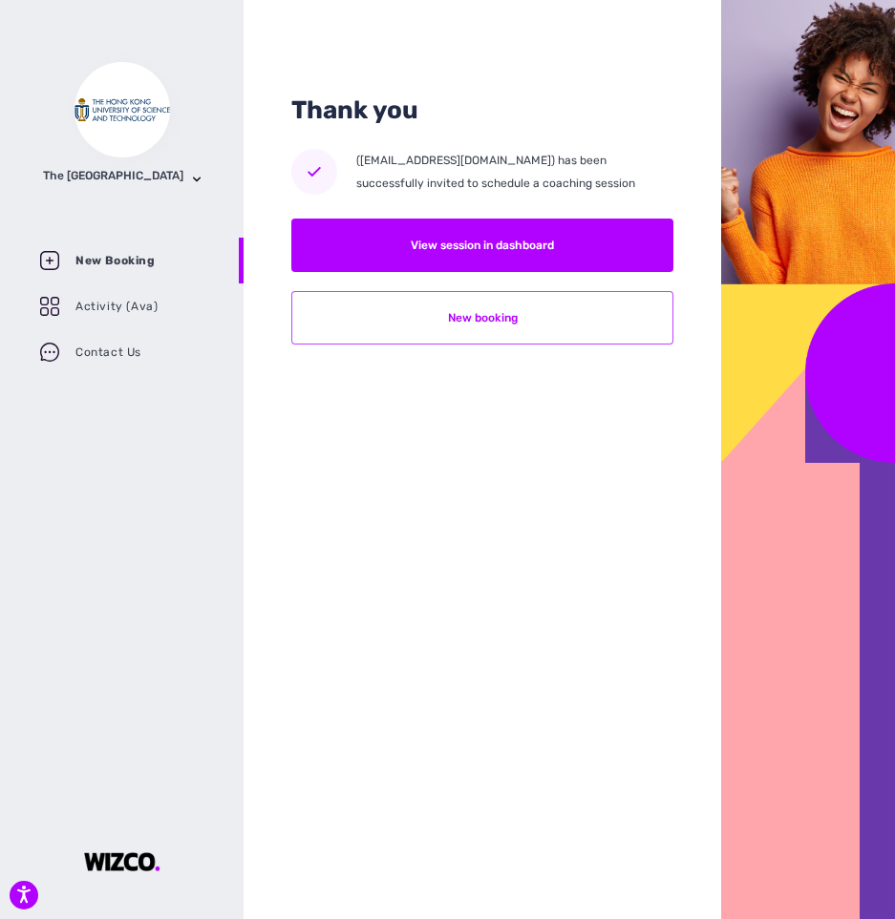
click at [453, 321] on button "New booking" at bounding box center [482, 317] width 382 height 53
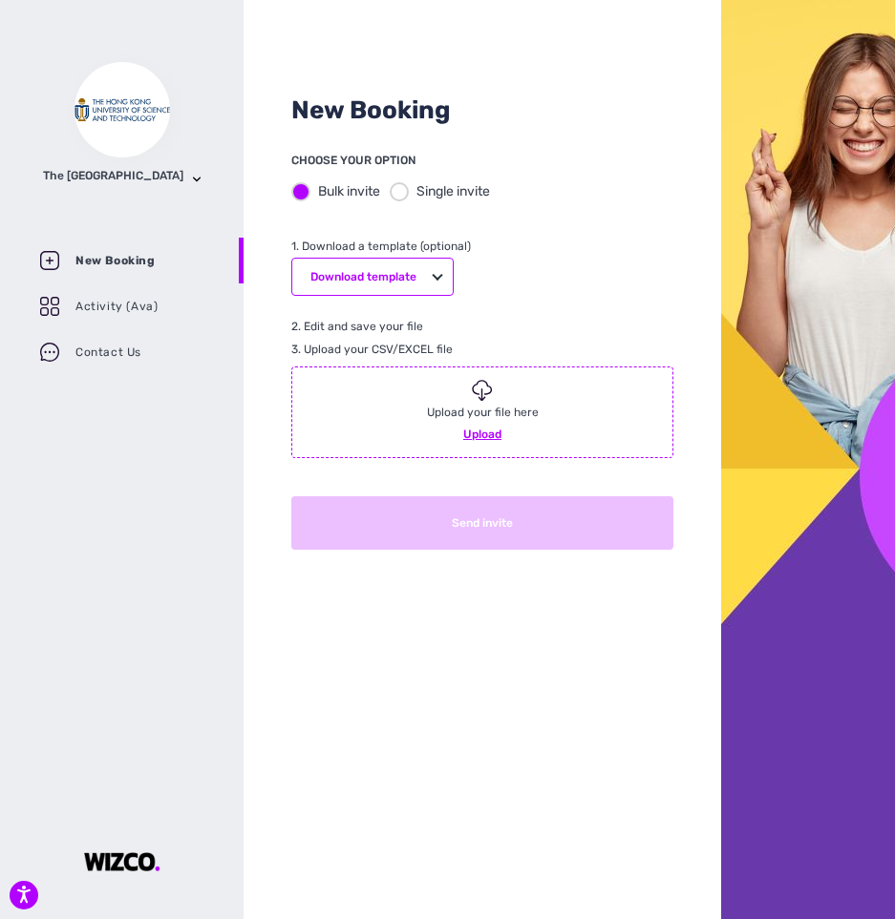
click at [402, 198] on div at bounding box center [399, 191] width 19 height 19
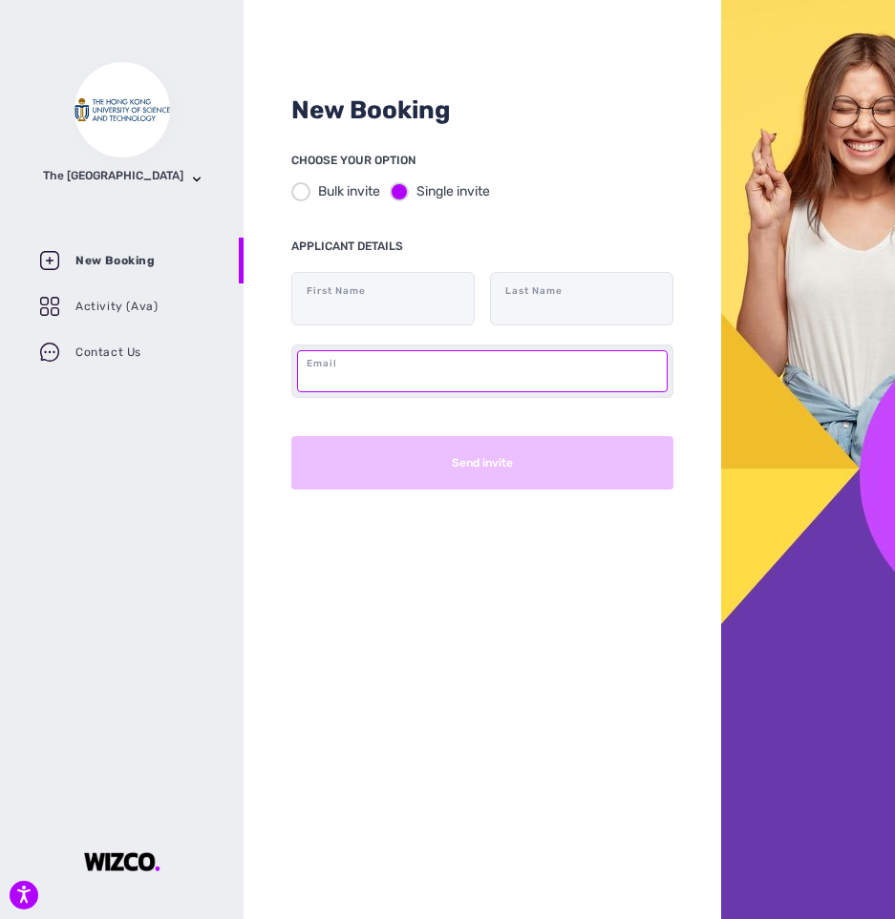
paste input "[EMAIL_ADDRESS][DOMAIN_NAME]"
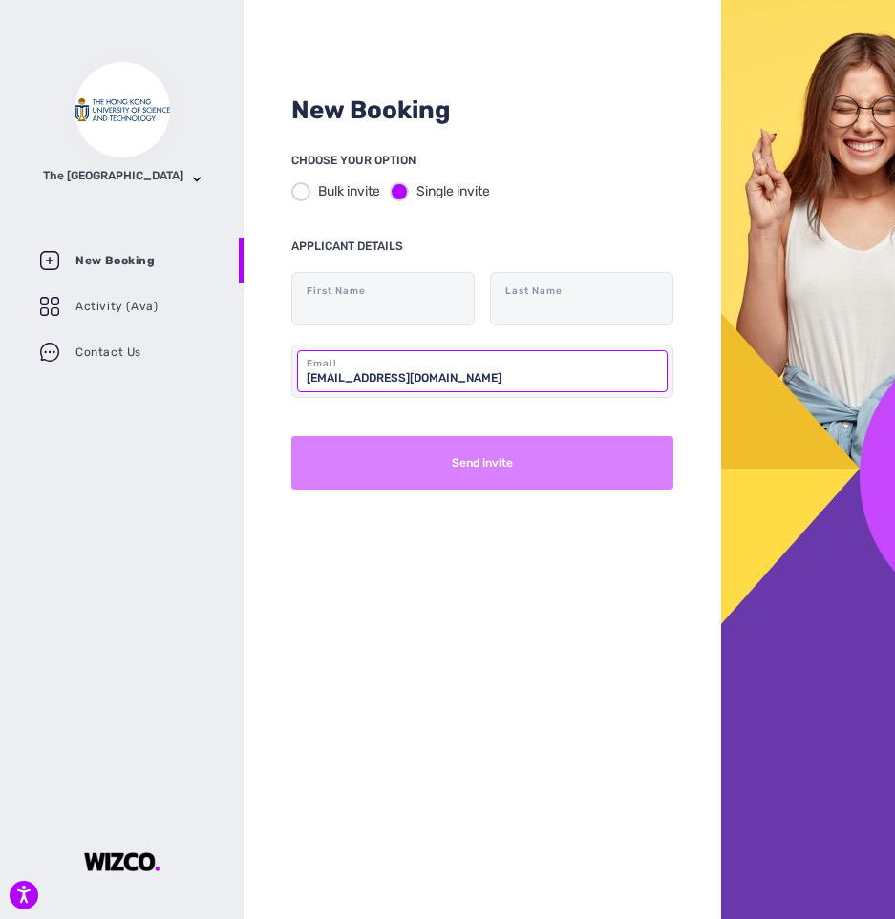
type input "[EMAIL_ADDRESS][DOMAIN_NAME]"
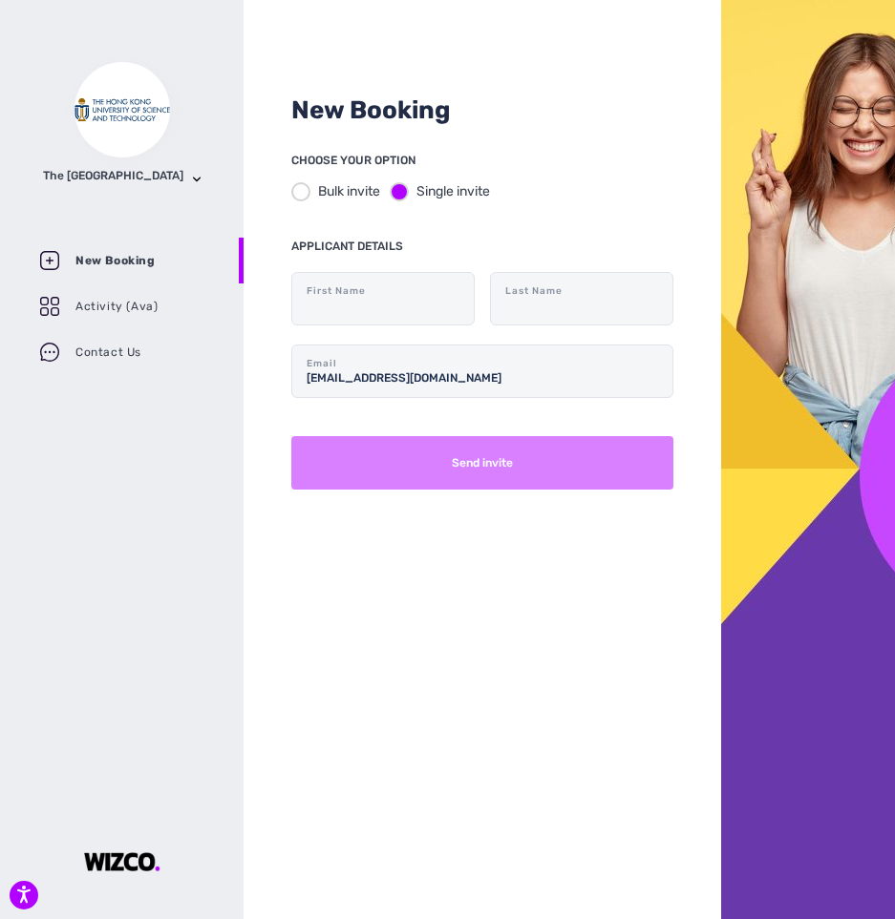
click at [483, 476] on button "Send invite" at bounding box center [482, 462] width 382 height 53
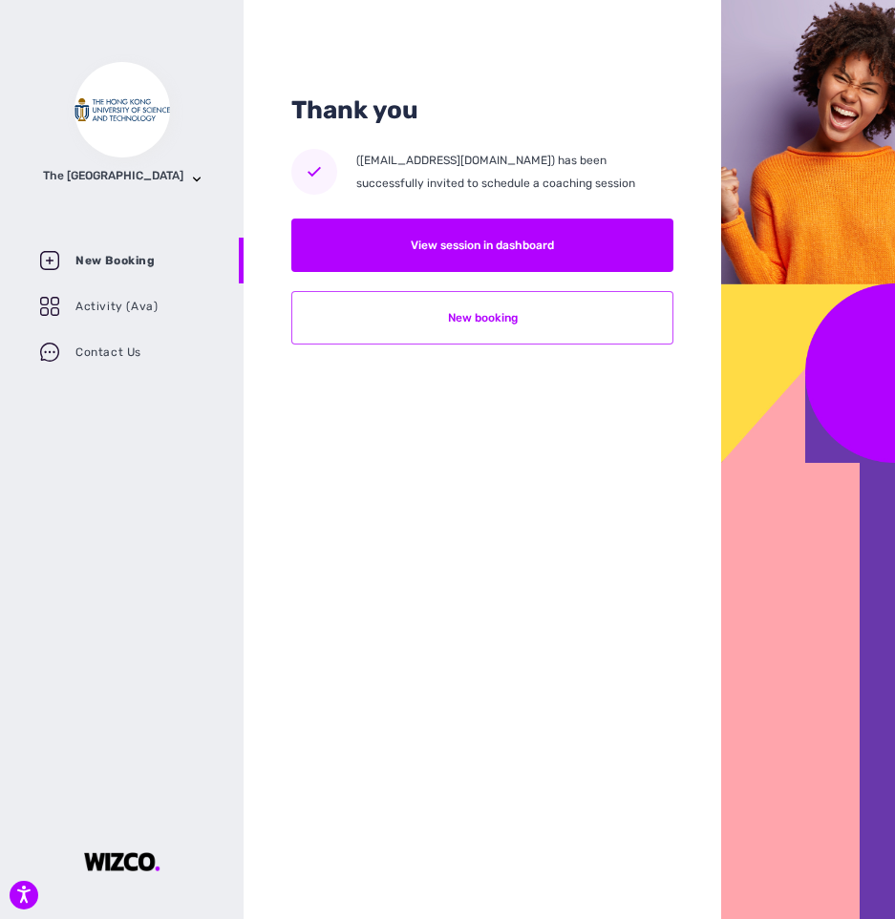
click at [539, 322] on button "New booking" at bounding box center [482, 317] width 382 height 53
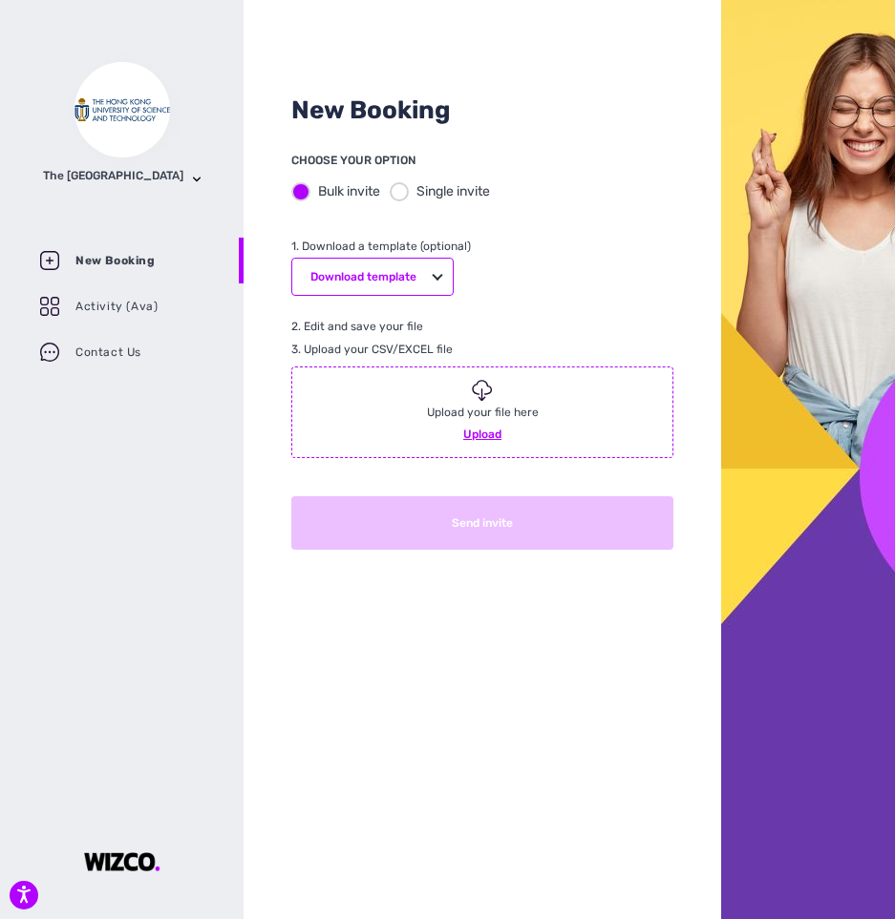
click at [398, 191] on div at bounding box center [399, 191] width 19 height 19
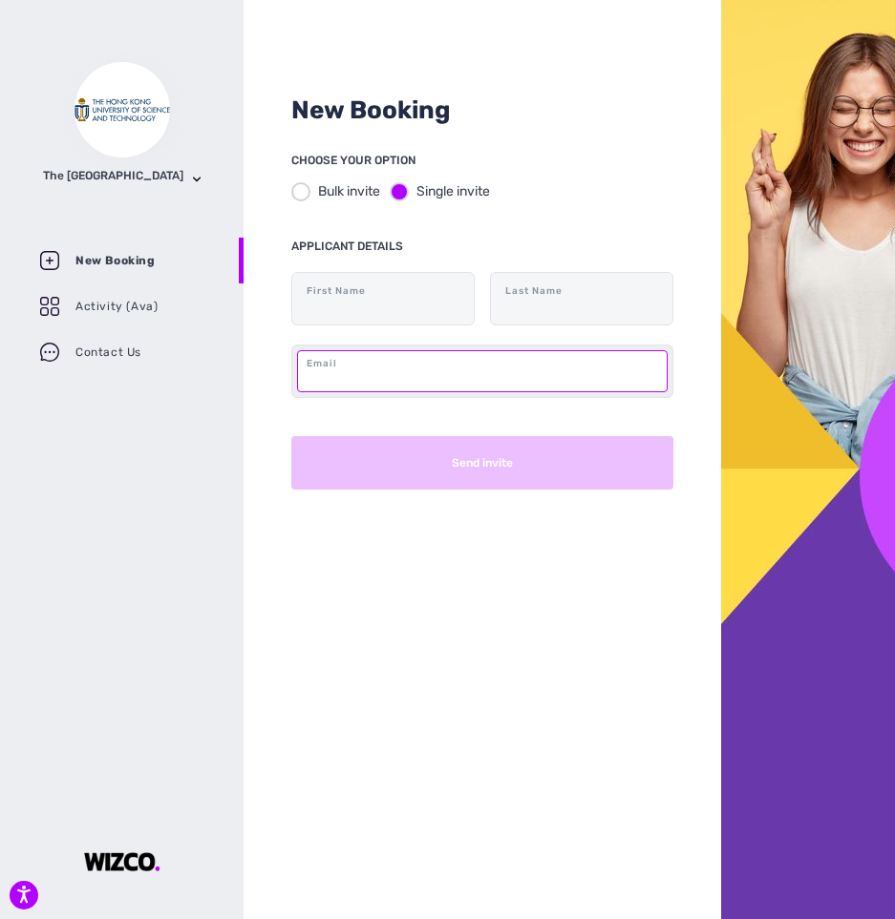
paste input "[EMAIL_ADDRESS][DOMAIN_NAME]"
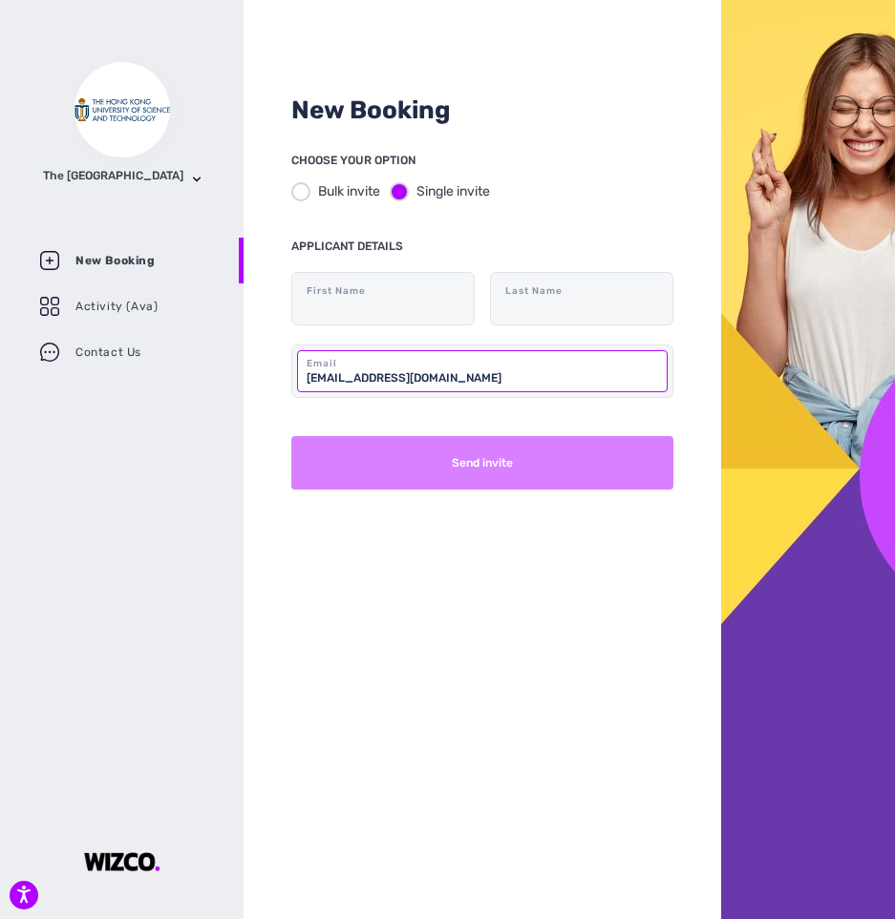
type input "[EMAIL_ADDRESS][DOMAIN_NAME]"
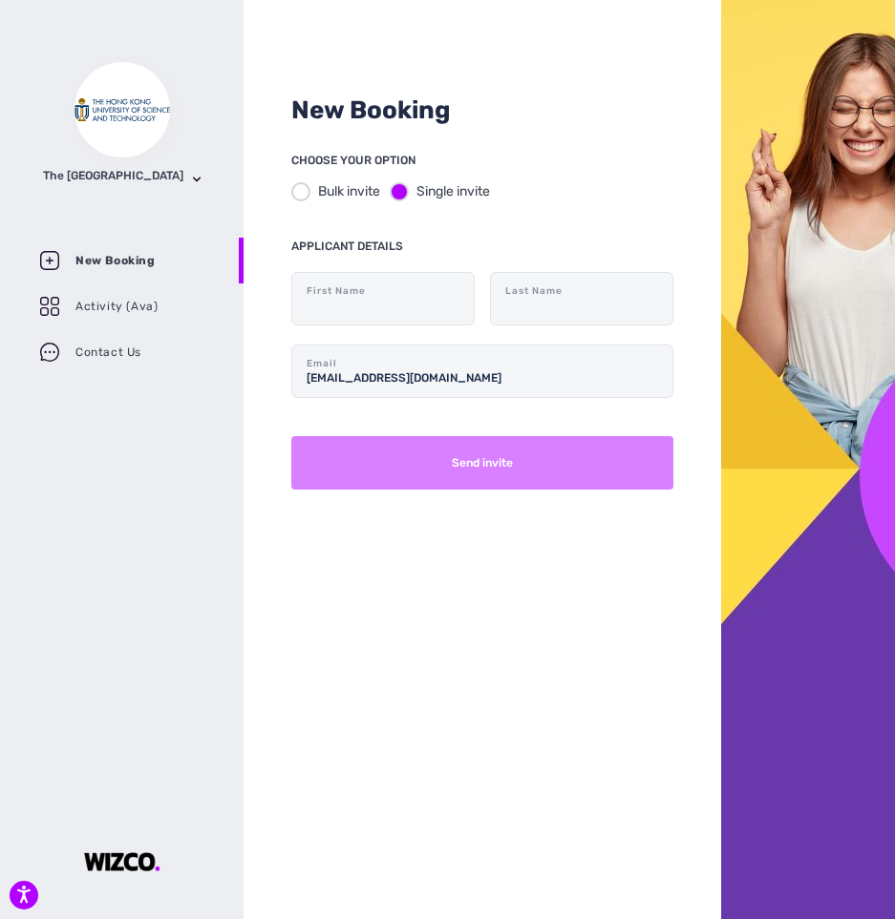
click at [542, 471] on button "Send invite" at bounding box center [482, 462] width 382 height 53
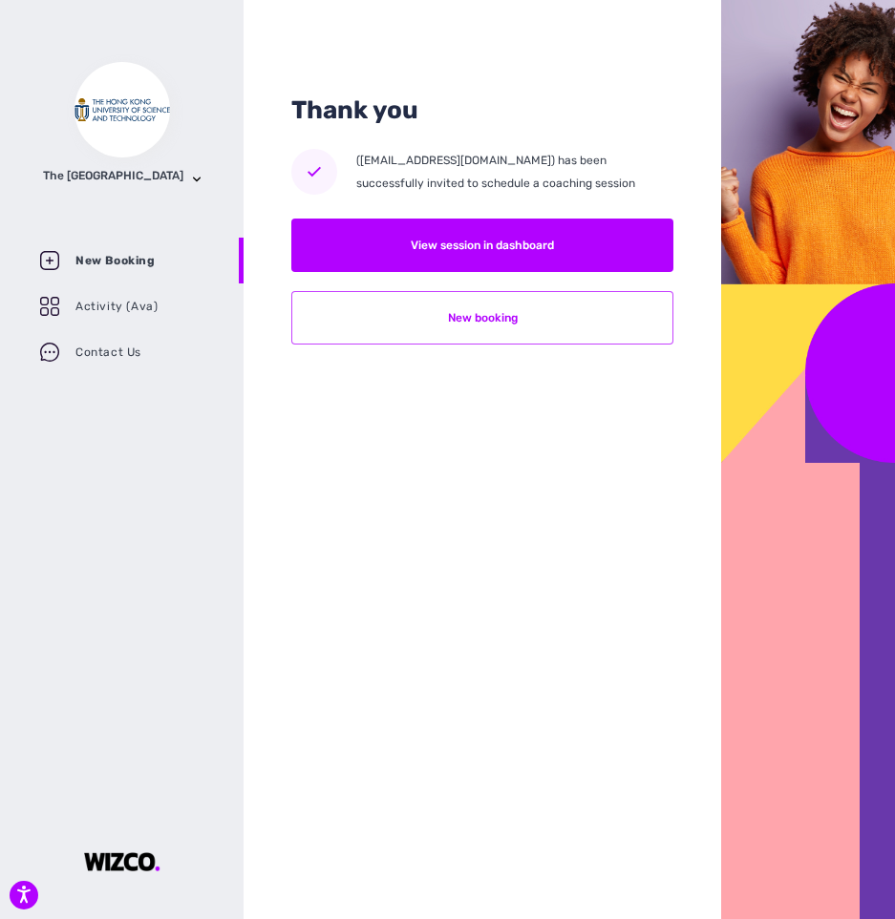
click at [549, 322] on button "New booking" at bounding box center [482, 317] width 382 height 53
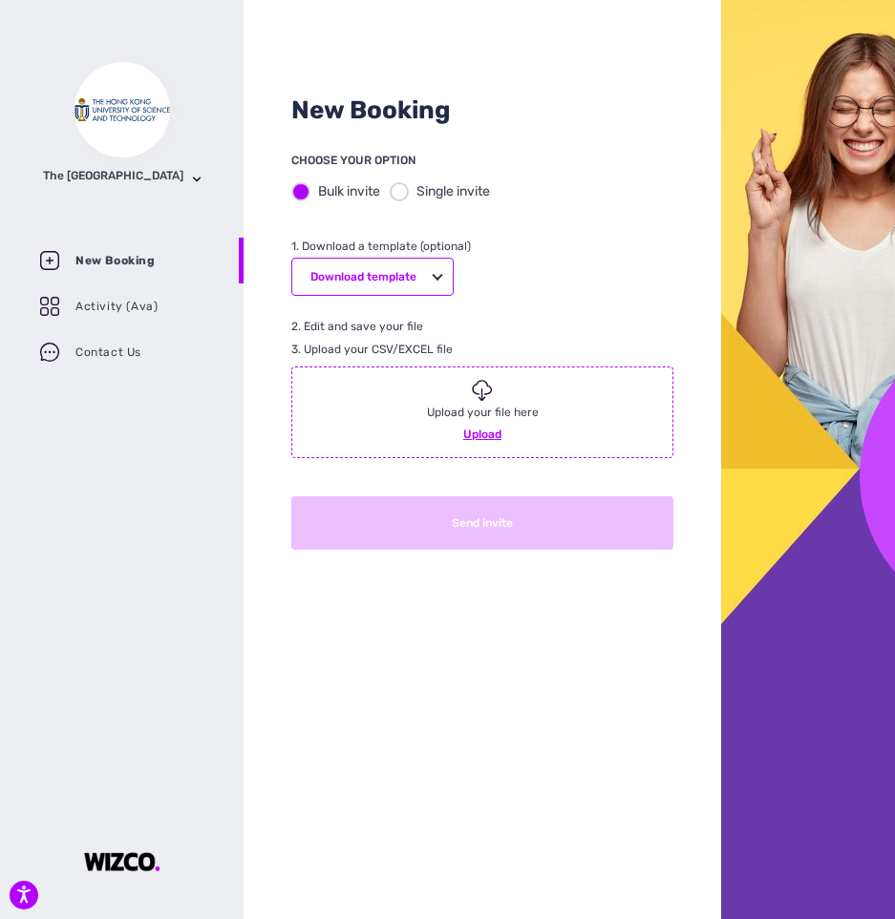
click at [412, 183] on div "Single invite" at bounding box center [440, 191] width 100 height 20
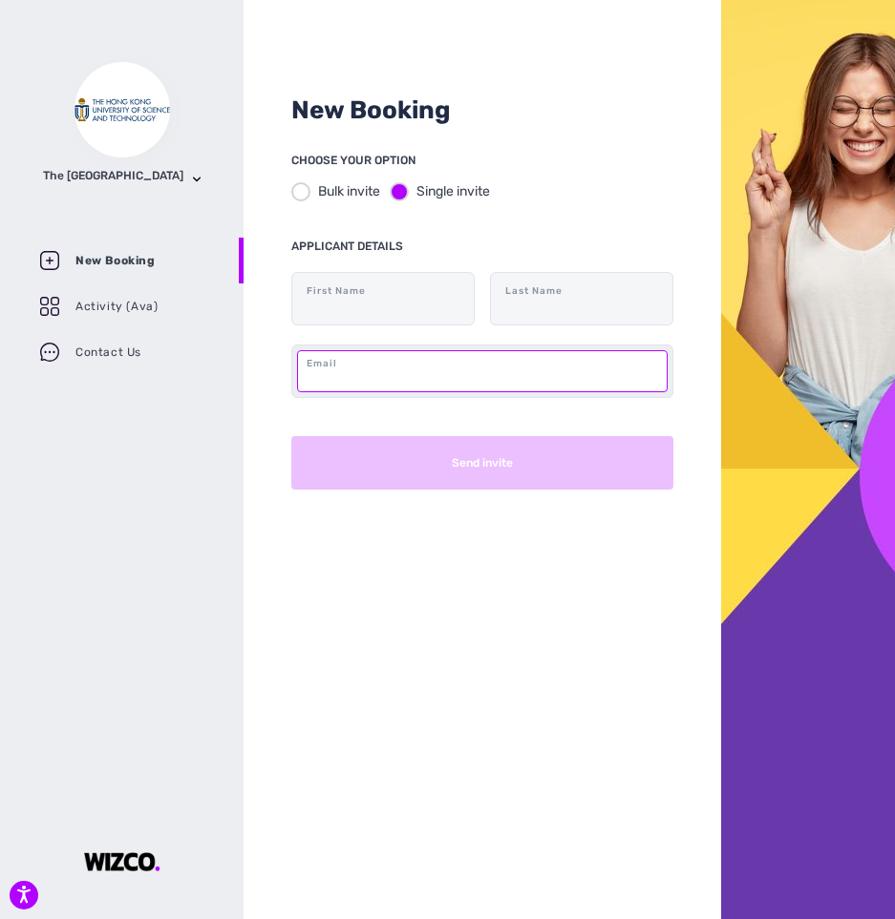
paste input "[EMAIL_ADDRESS][DOMAIN_NAME]"
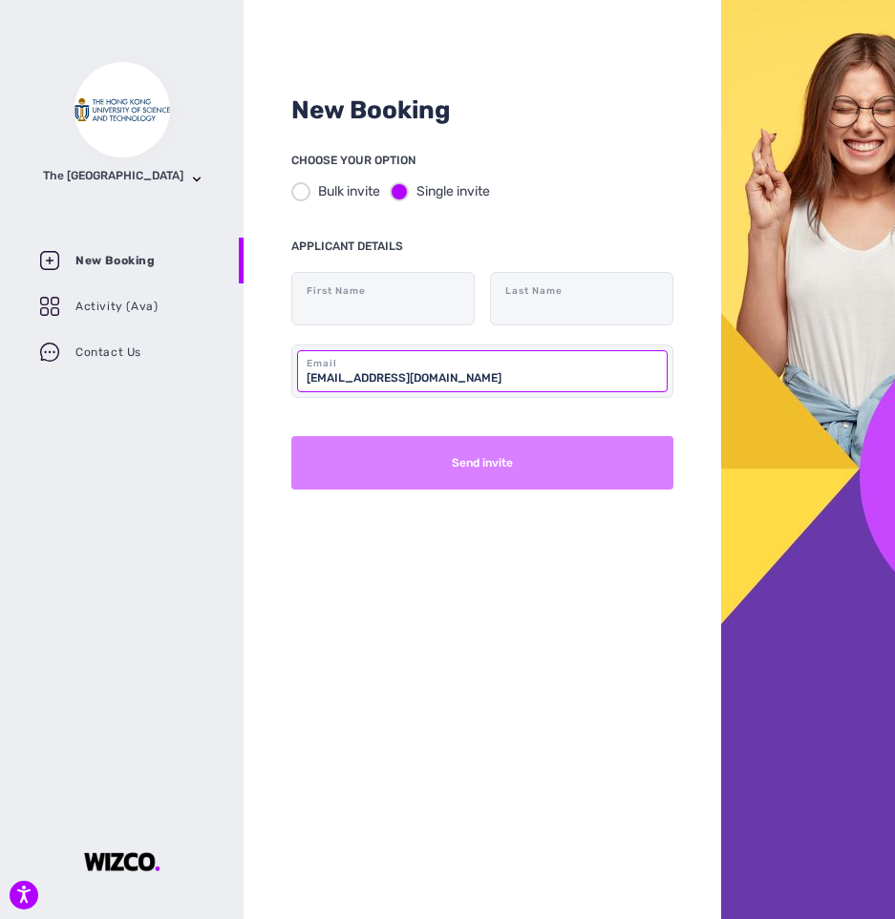
type input "[EMAIL_ADDRESS][DOMAIN_NAME]"
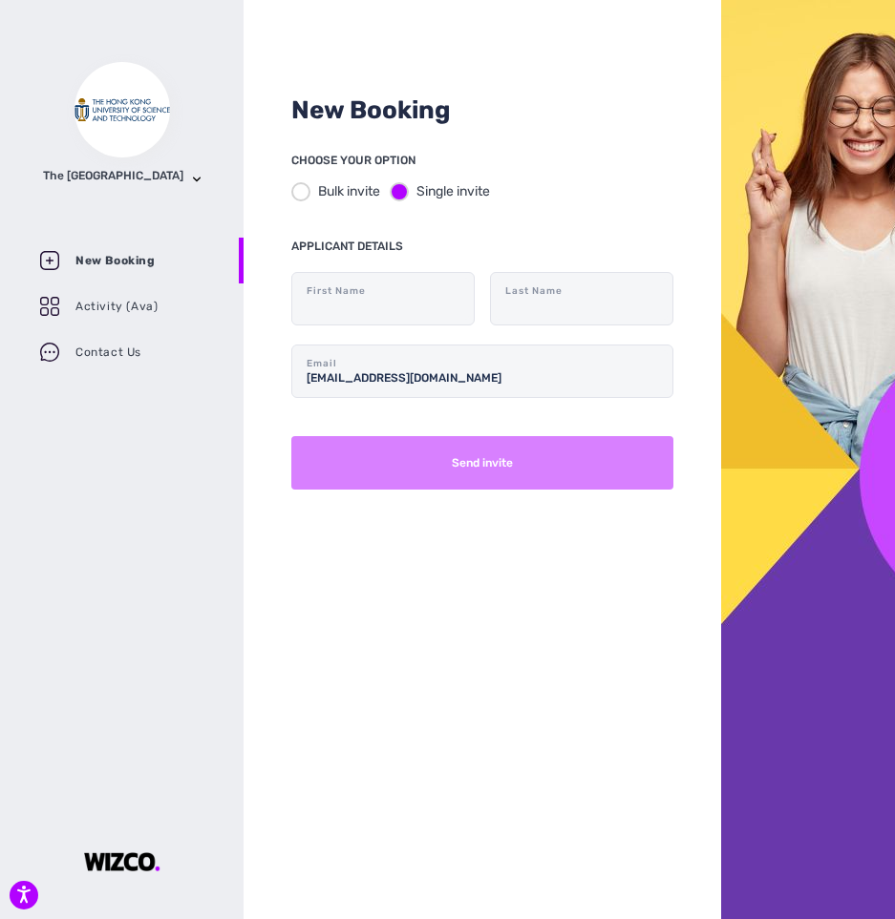
click at [504, 467] on button "Send invite" at bounding box center [482, 462] width 382 height 53
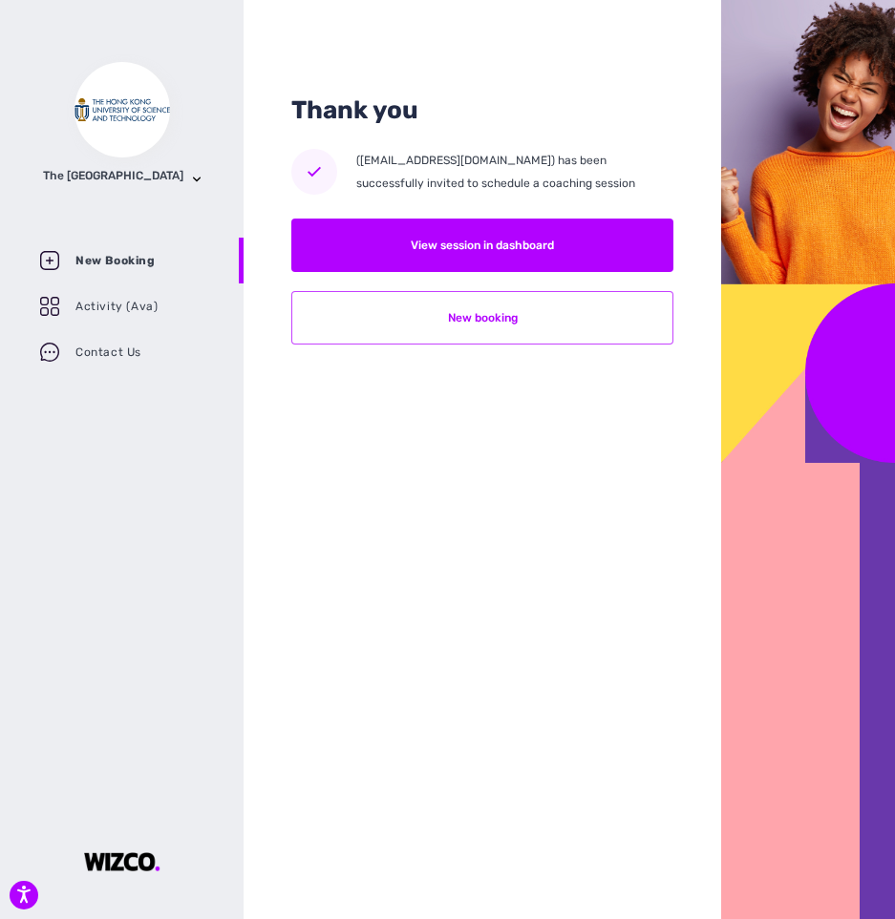
click at [493, 316] on button "New booking" at bounding box center [482, 317] width 382 height 53
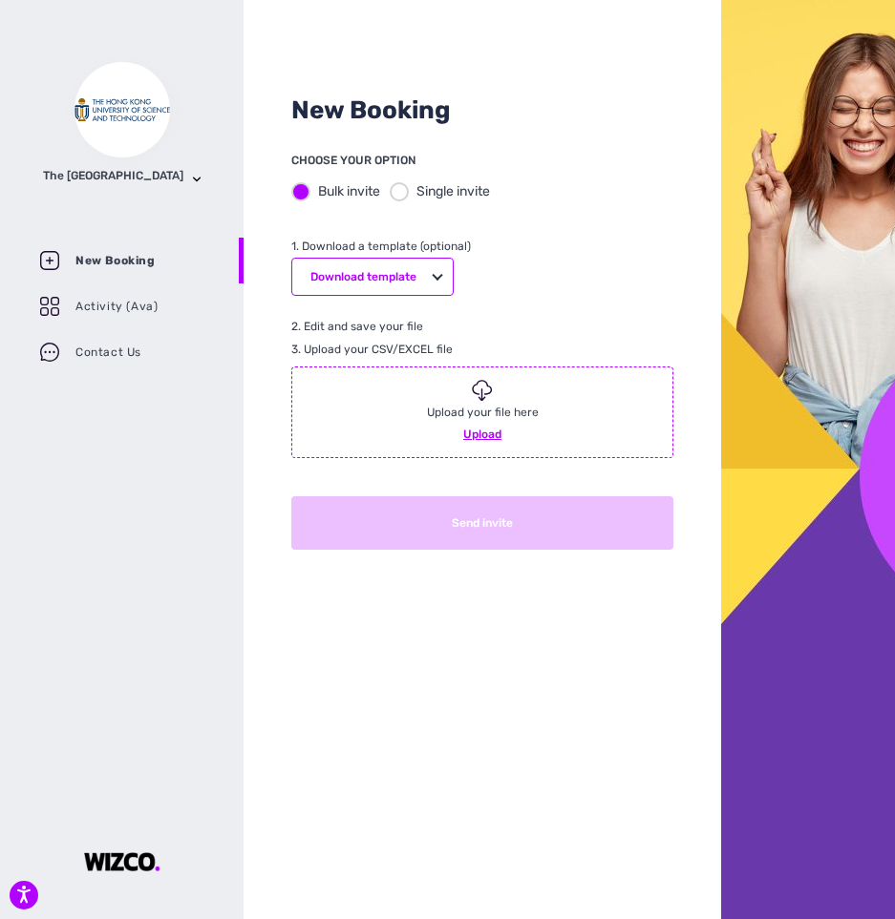
click at [399, 186] on div at bounding box center [399, 191] width 19 height 19
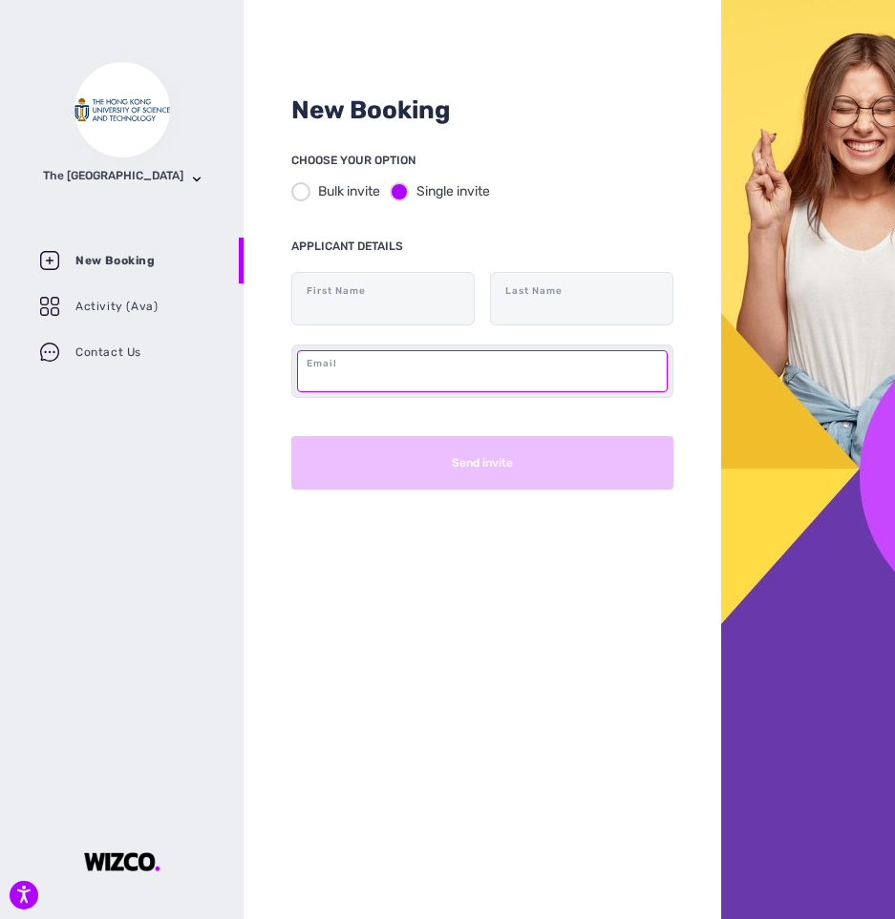
paste input "[EMAIL_ADDRESS][DOMAIN_NAME]"
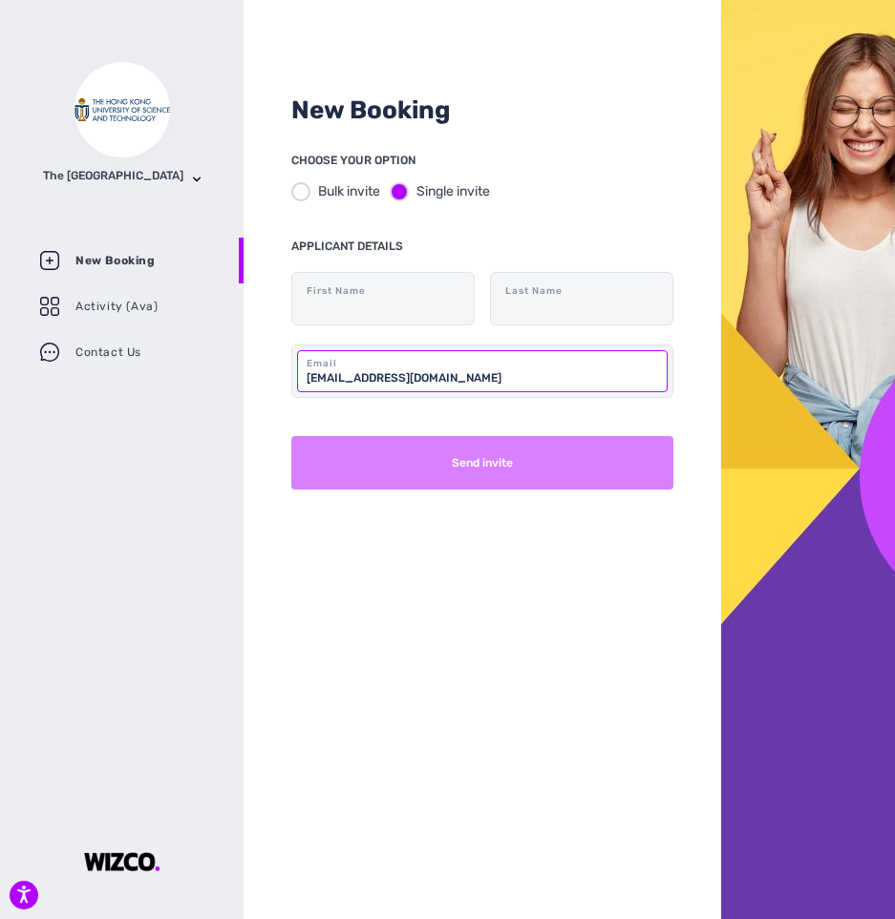
type input "[EMAIL_ADDRESS][DOMAIN_NAME]"
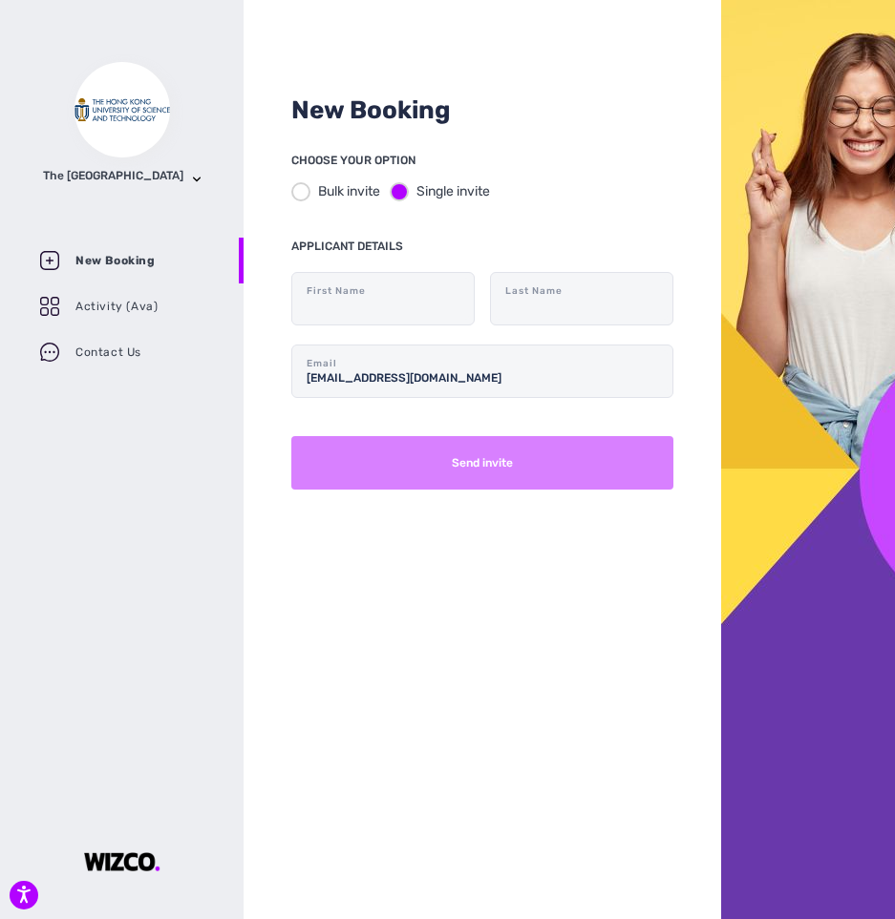
click at [509, 475] on button "Send invite" at bounding box center [482, 462] width 382 height 53
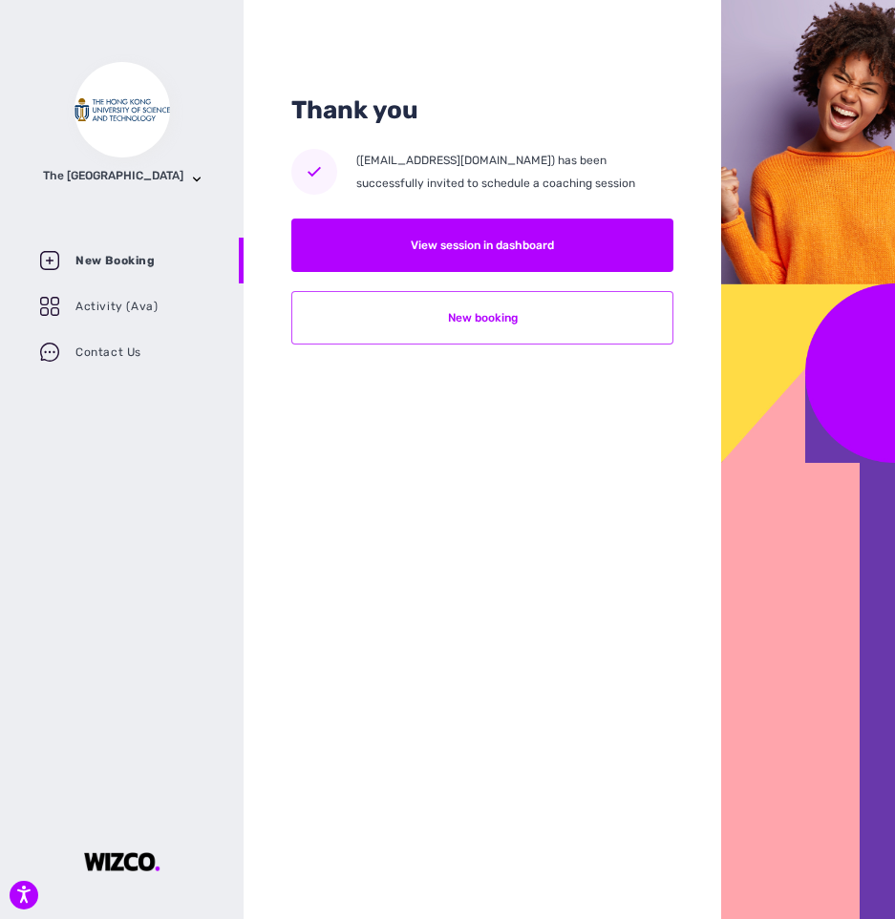
click at [576, 325] on button "New booking" at bounding box center [482, 317] width 382 height 53
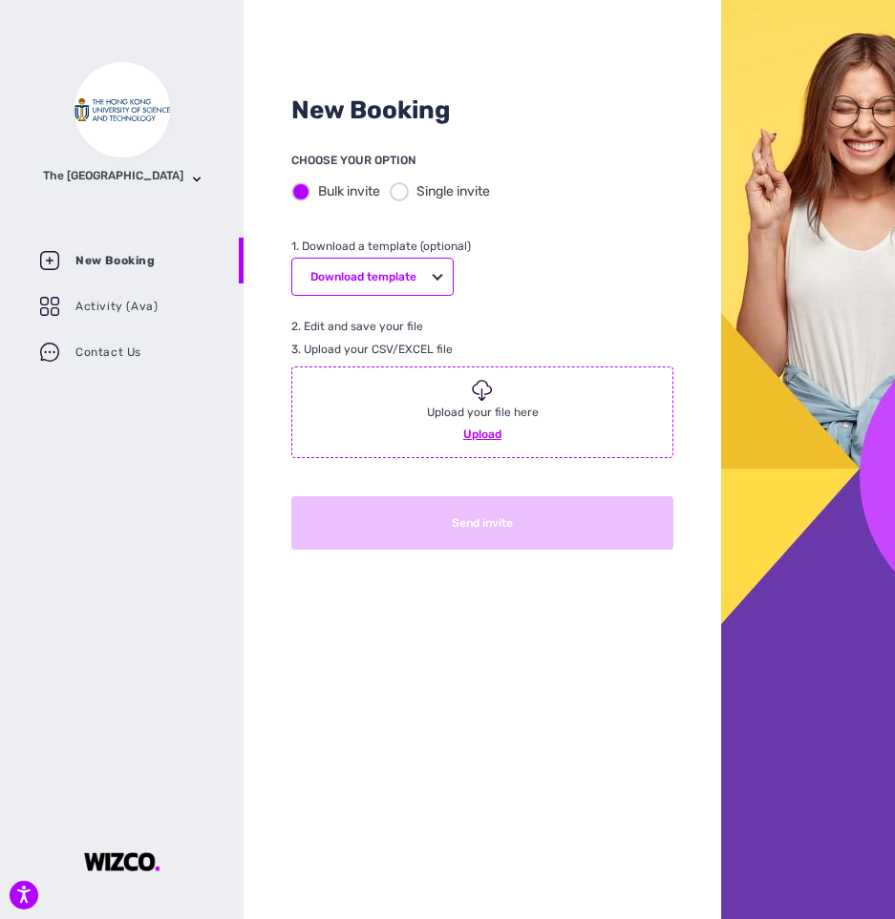
click at [401, 185] on div at bounding box center [399, 191] width 19 height 19
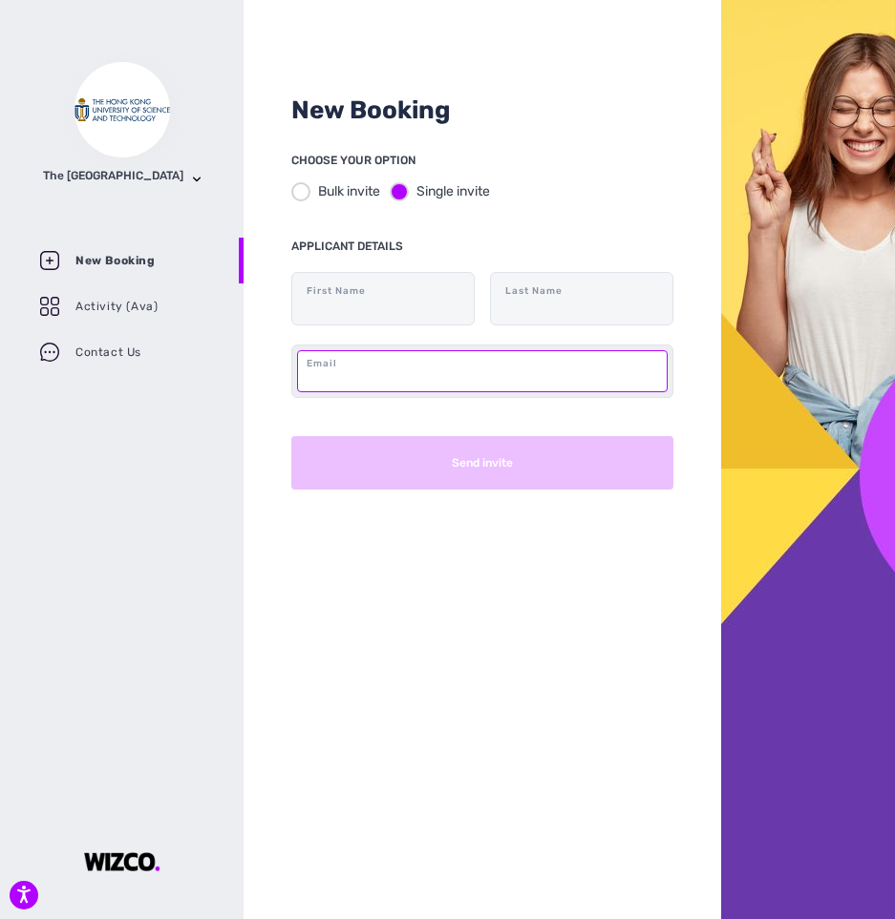
paste input "[EMAIL_ADDRESS][DOMAIN_NAME]"
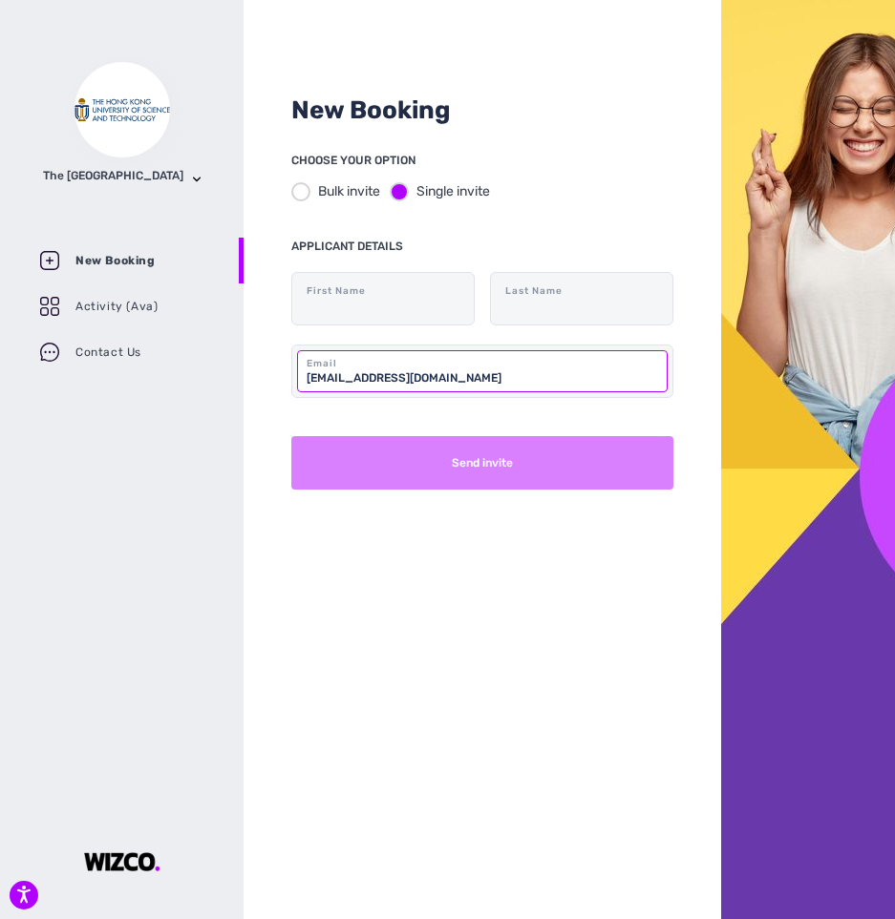
type input "[EMAIL_ADDRESS][DOMAIN_NAME]"
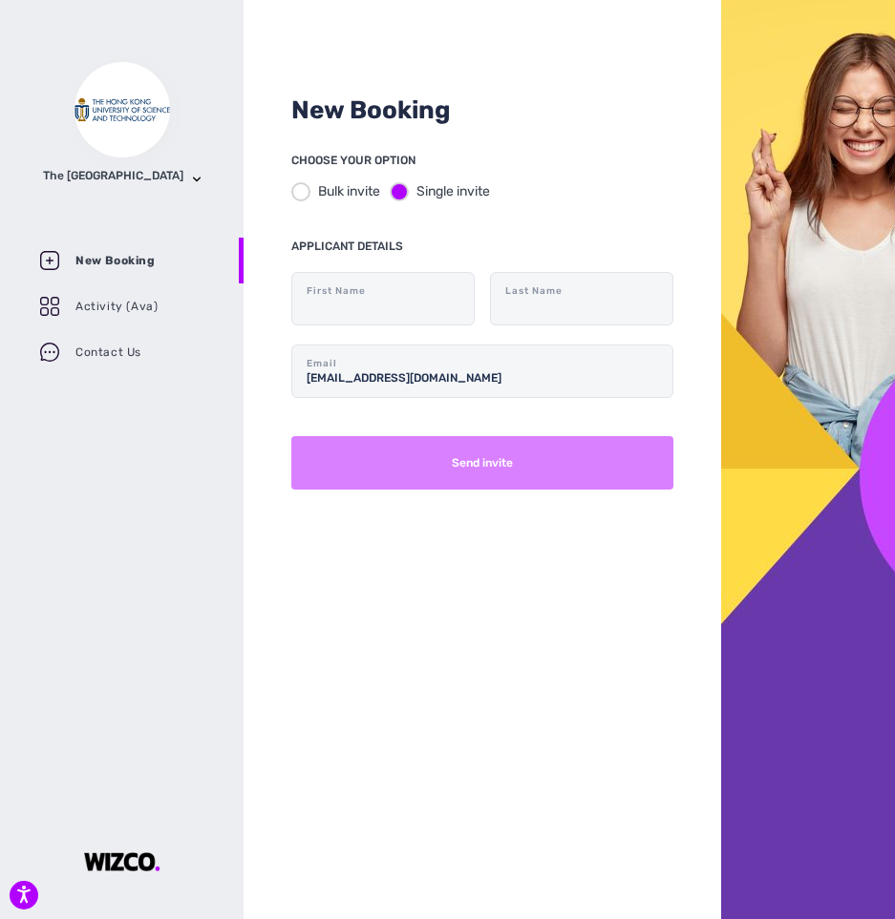
click at [484, 470] on button "Send invite" at bounding box center [482, 462] width 382 height 53
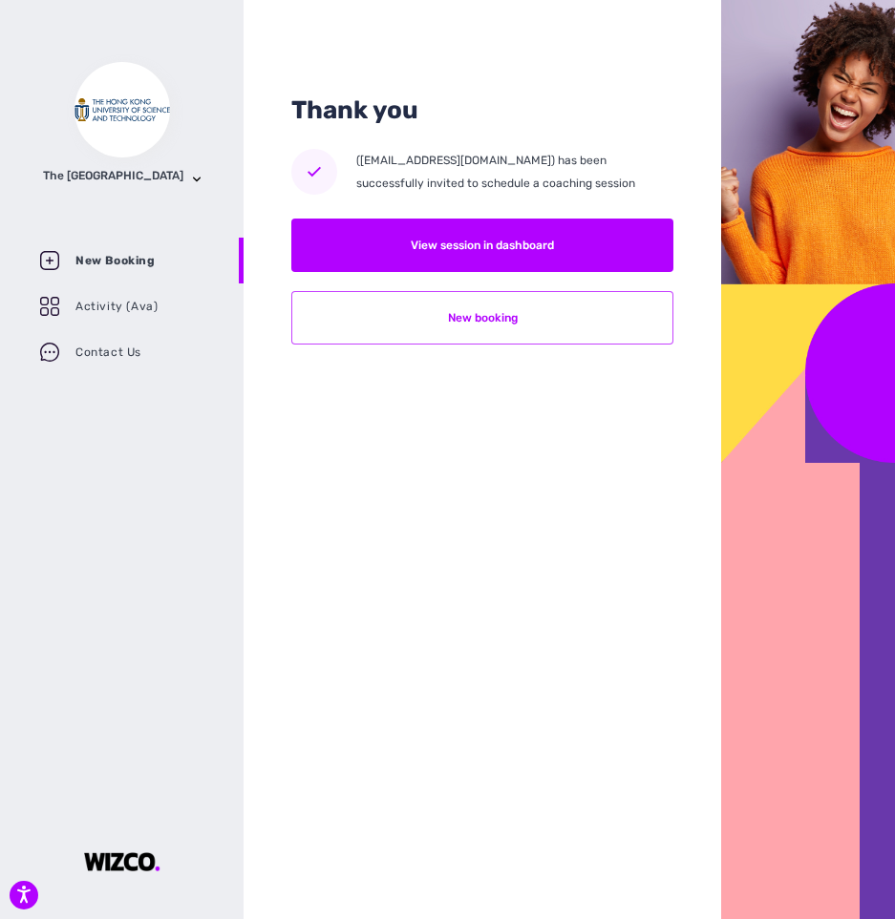
click at [540, 323] on button "New booking" at bounding box center [482, 317] width 382 height 53
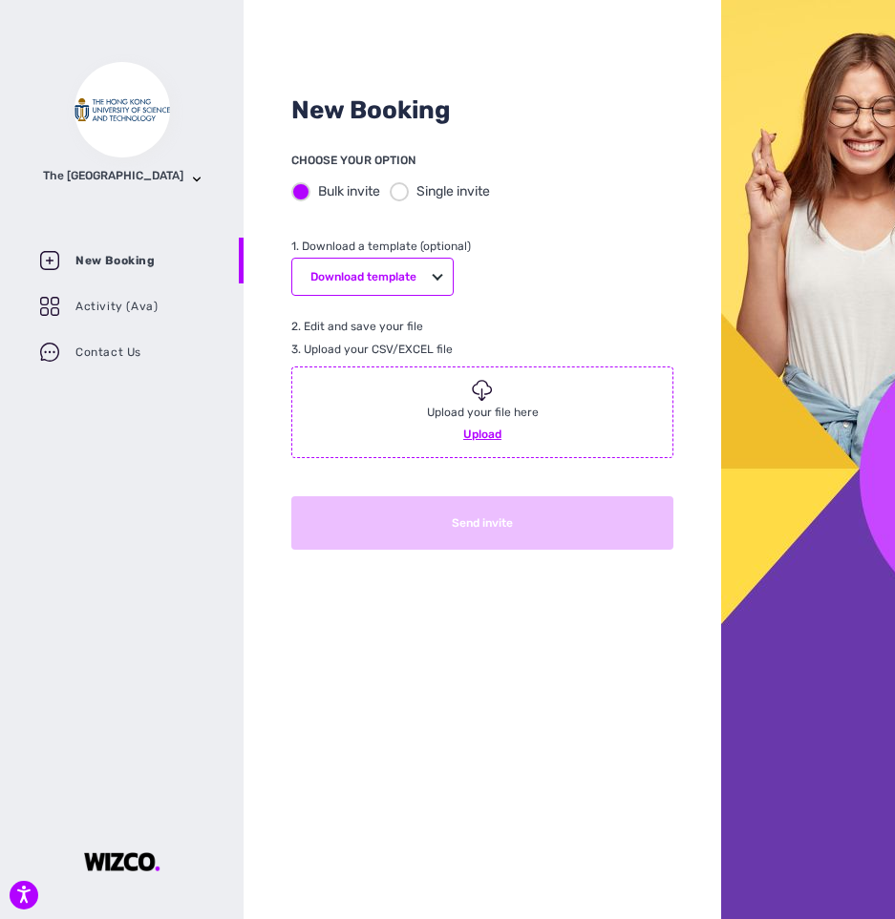
click at [394, 197] on div at bounding box center [399, 191] width 19 height 19
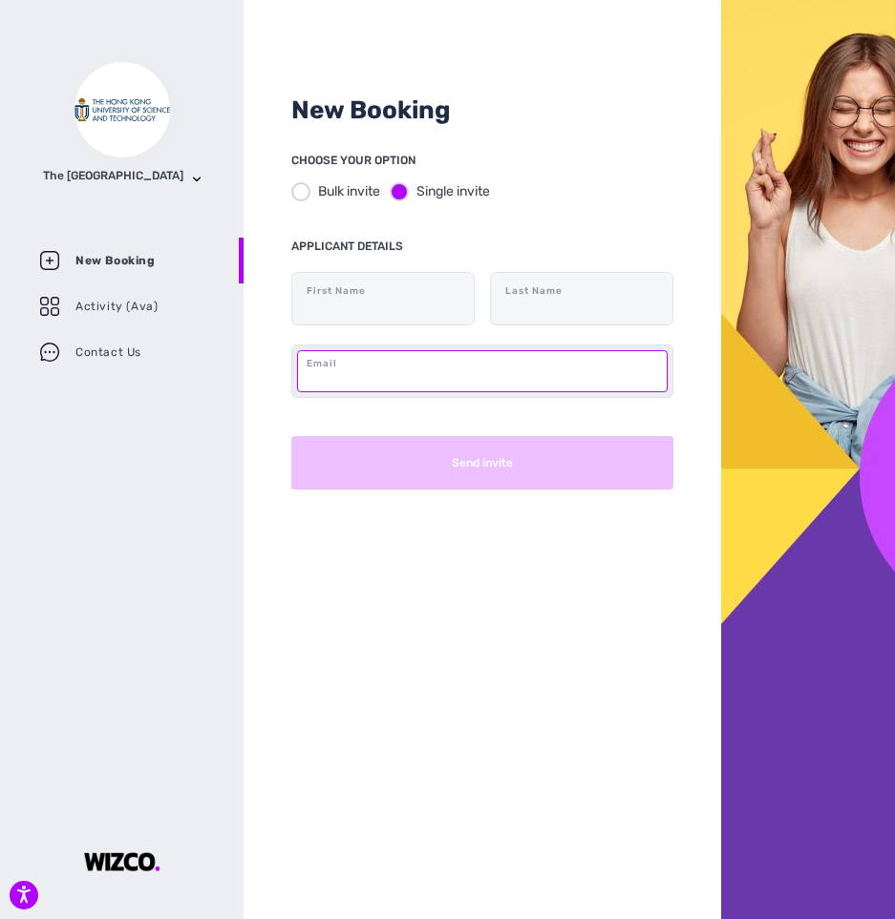
paste input "[EMAIL_ADDRESS][DOMAIN_NAME]"
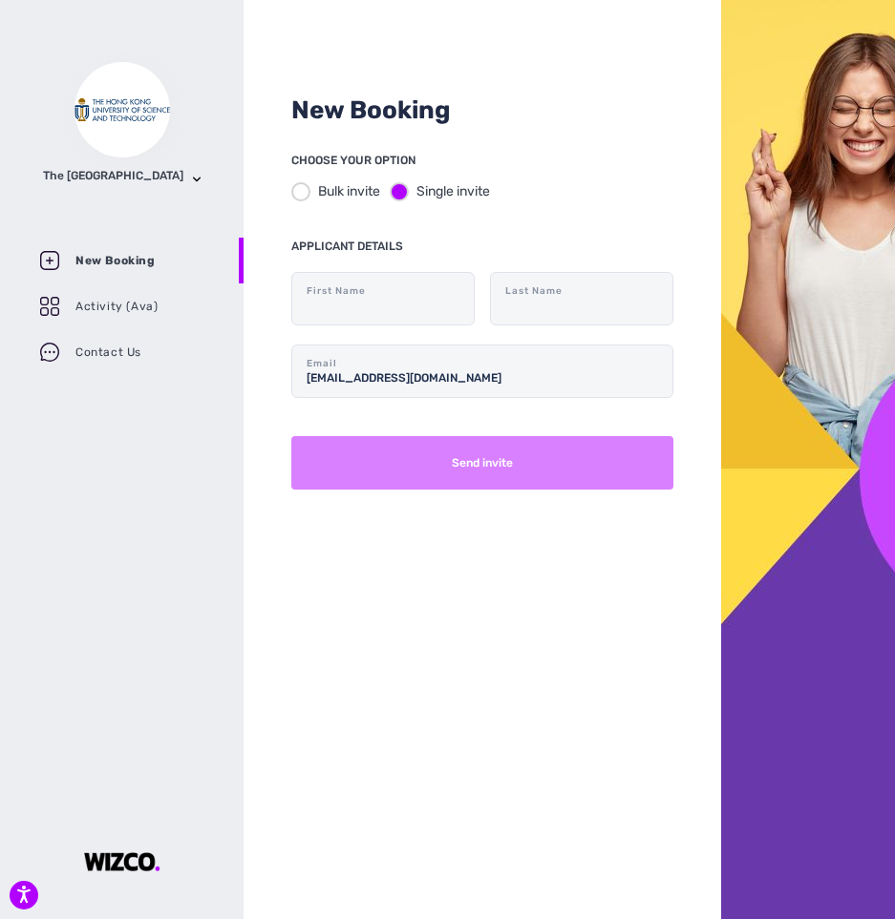
click at [514, 469] on button "Send invite" at bounding box center [482, 462] width 382 height 53
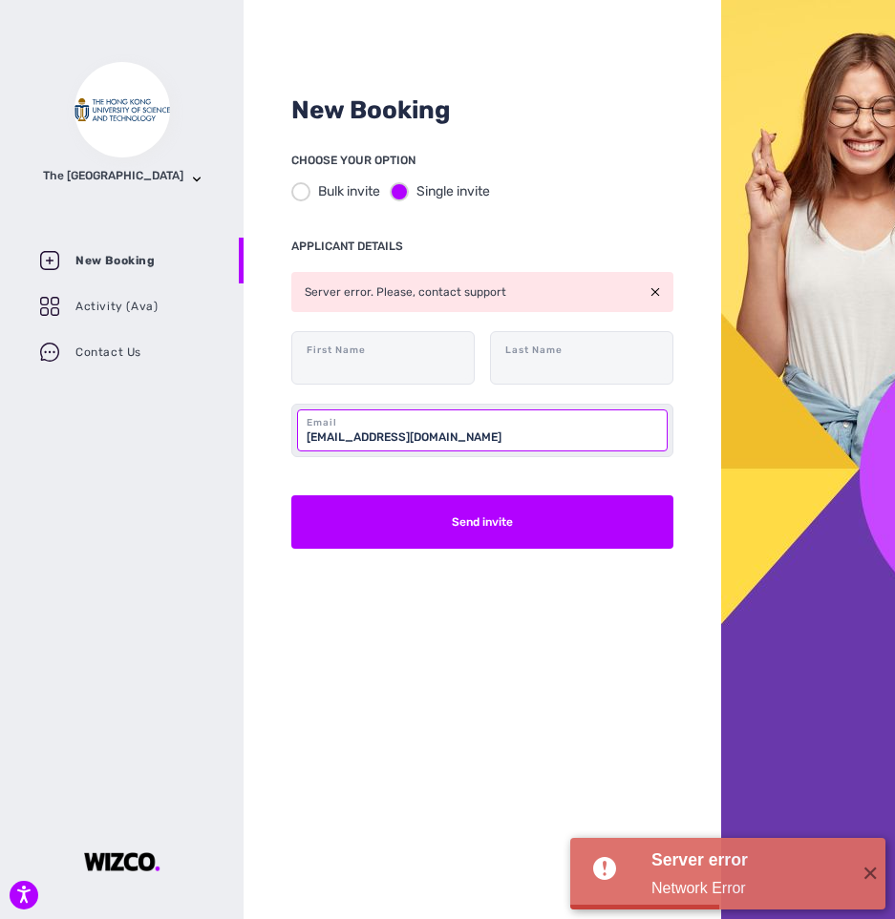
click at [562, 432] on input "[EMAIL_ADDRESS][DOMAIN_NAME]" at bounding box center [482, 431] width 370 height 42
type input "[EMAIL_ADDRESS][DOMAIN_NAME]"
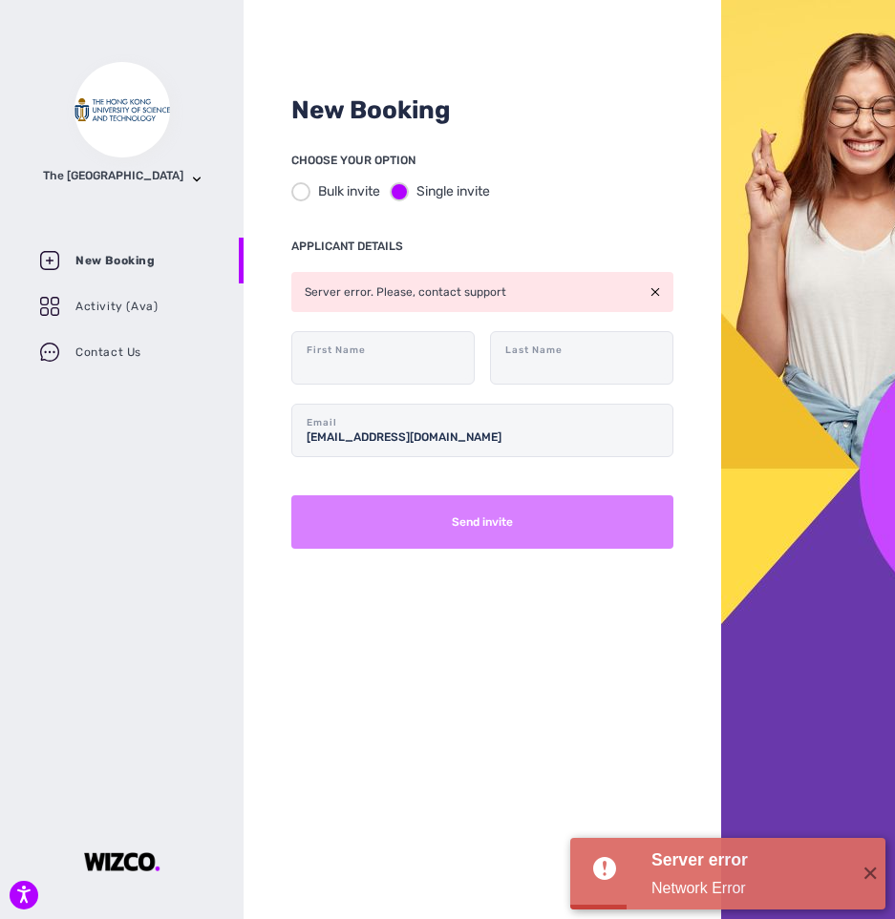
click at [552, 529] on button "Send invite" at bounding box center [482, 522] width 382 height 53
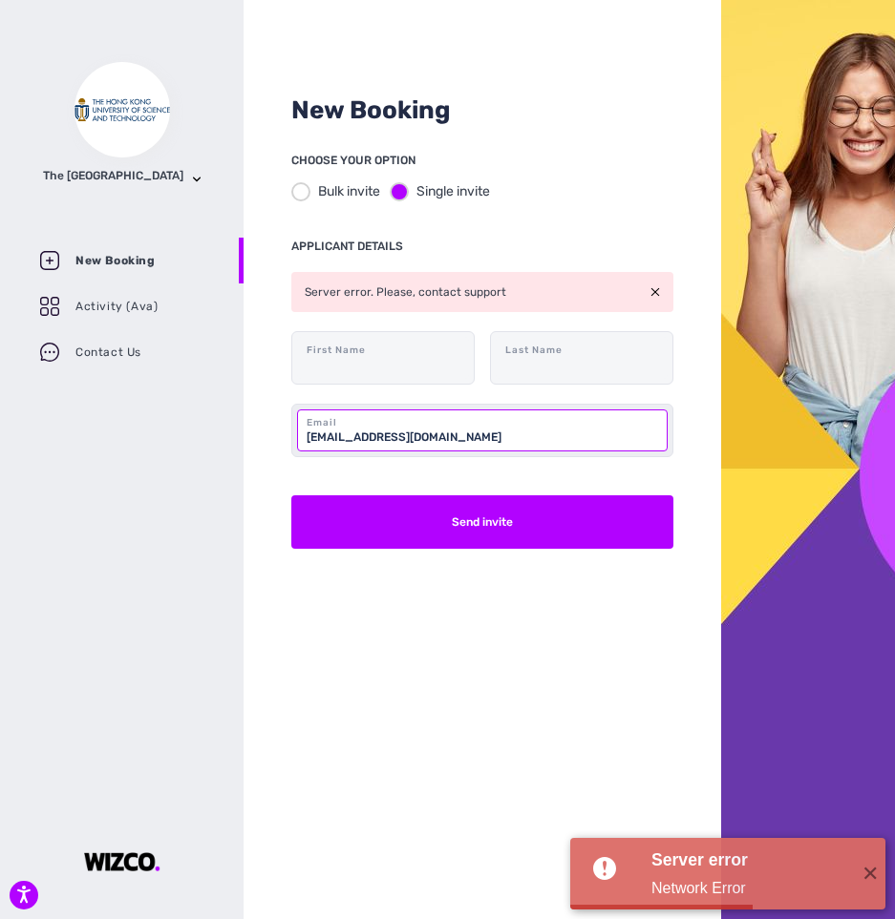
click at [497, 433] on input "[EMAIL_ADDRESS][DOMAIN_NAME]" at bounding box center [482, 431] width 370 height 42
click at [384, 431] on input "[EMAIL_ADDRESS][DOMAIN_NAME]" at bounding box center [482, 431] width 370 height 42
click at [341, 433] on input "[EMAIL_ADDRESS][DOMAIN_NAME]" at bounding box center [482, 431] width 370 height 42
drag, startPoint x: 510, startPoint y: 438, endPoint x: 264, endPoint y: 432, distance: 245.5
click at [264, 433] on div "New Booking CHOOSE YOUR OPTION Bulk invite Single invite APPLICANT DETAILS Serv…" at bounding box center [481, 459] width 477 height 919
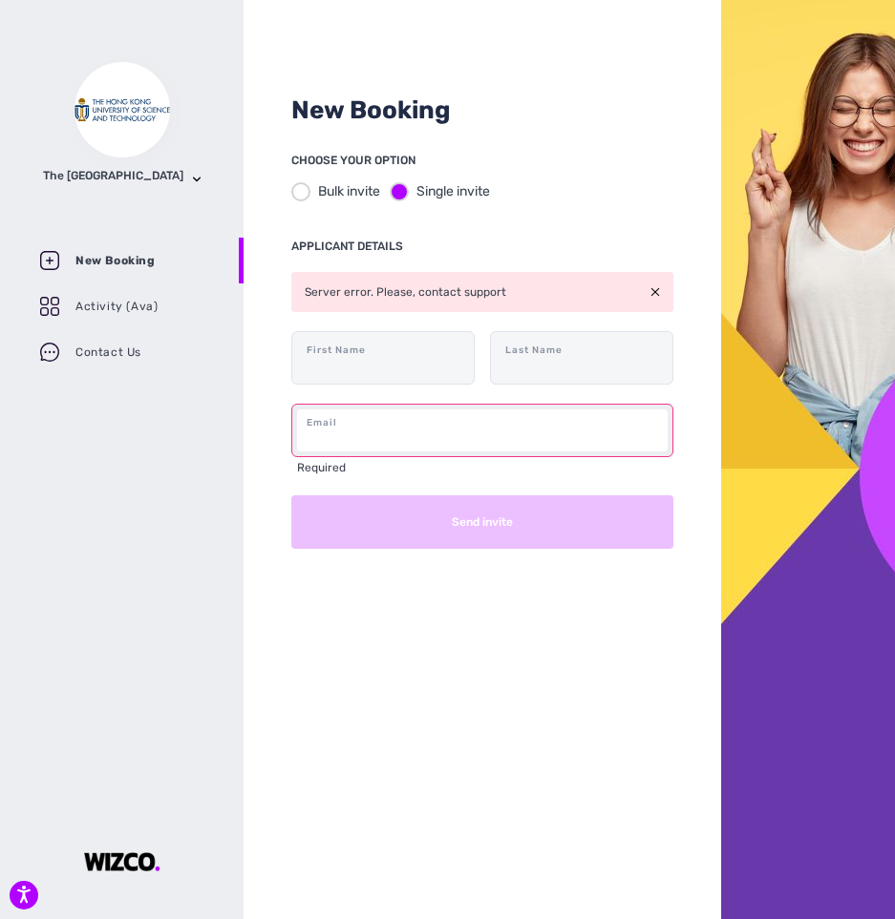
click at [376, 433] on input "text" at bounding box center [482, 431] width 370 height 42
paste input "[EMAIL_ADDRESS][DOMAIN_NAME]"
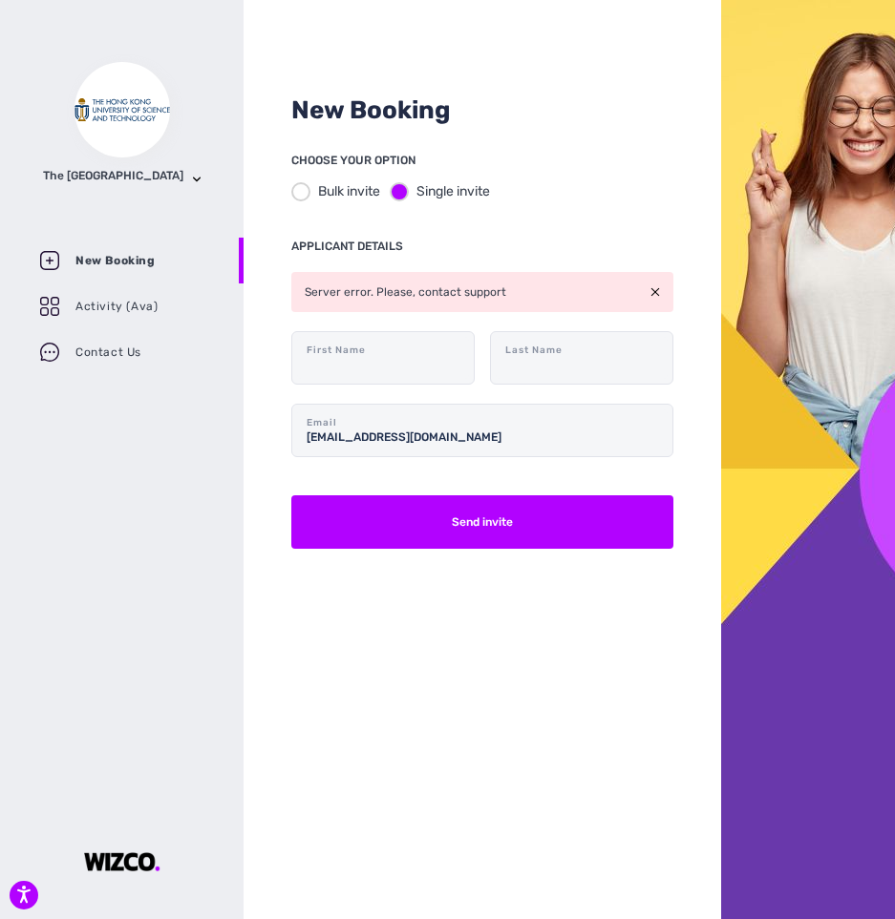
click at [483, 666] on div "New Booking CHOOSE YOUR OPTION Bulk invite Single invite APPLICANT DETAILS Serv…" at bounding box center [481, 459] width 477 height 919
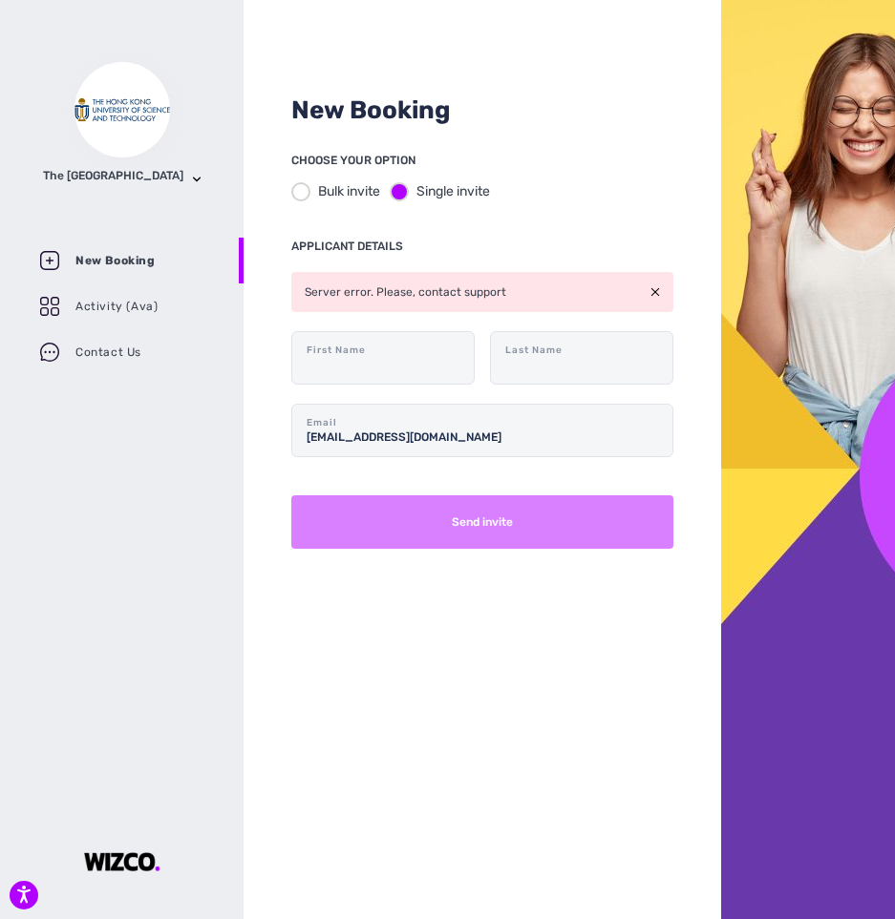
click at [494, 537] on button "Send invite" at bounding box center [482, 522] width 382 height 53
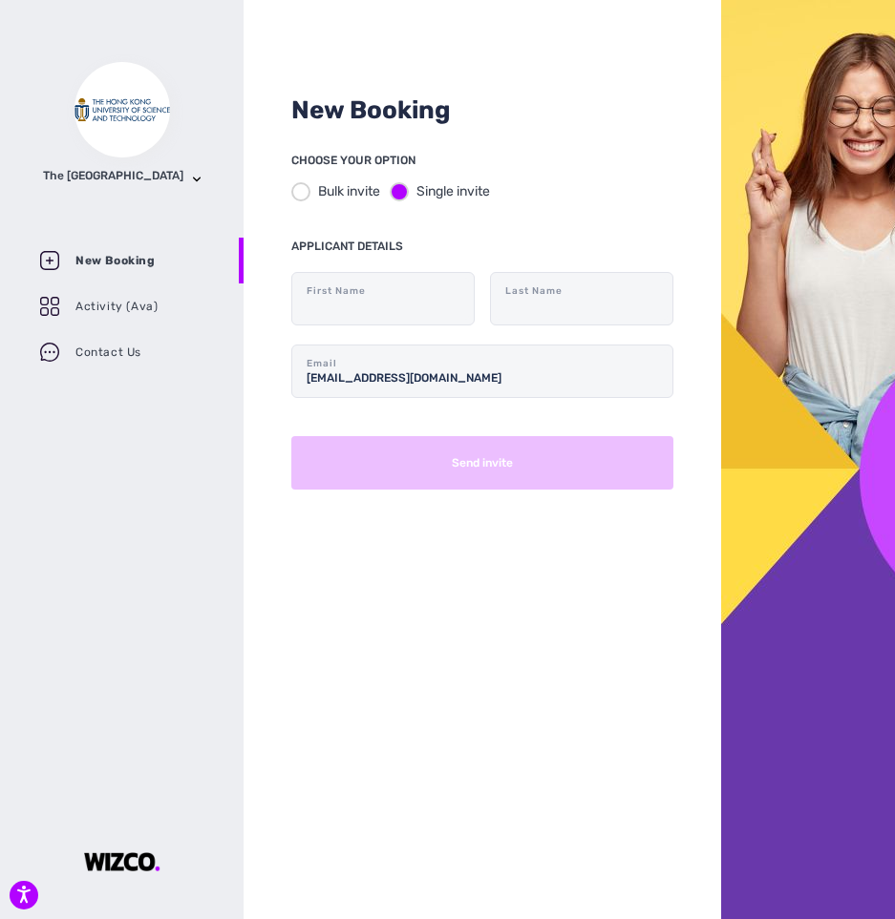
click at [566, 531] on div "New Booking CHOOSE YOUR OPTION Bulk invite Single invite APPLICANT DETAILS Firs…" at bounding box center [481, 459] width 477 height 919
click at [726, 422] on div at bounding box center [808, 459] width 174 height 919
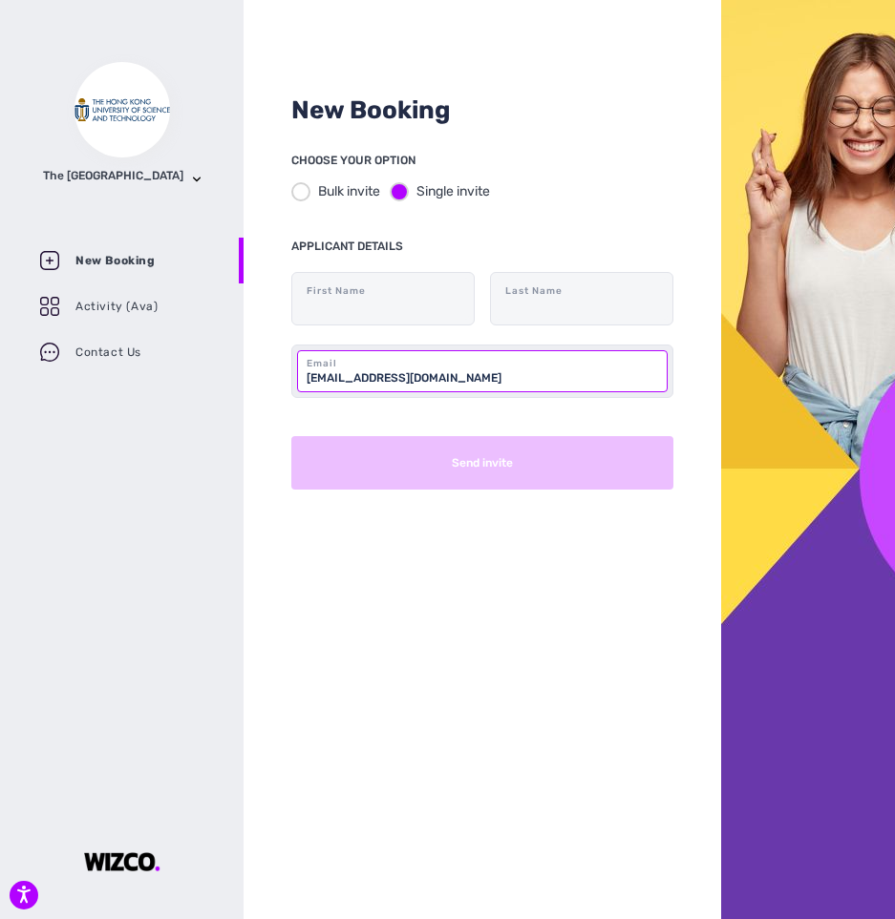
click at [420, 380] on input "[EMAIL_ADDRESS][DOMAIN_NAME]" at bounding box center [482, 371] width 370 height 42
click at [481, 380] on input "[EMAIL_ADDRESS][DOMAIN_NAME]" at bounding box center [482, 371] width 370 height 42
type input "[EMAIL_ADDRESS][DOMAIN_NAME]"
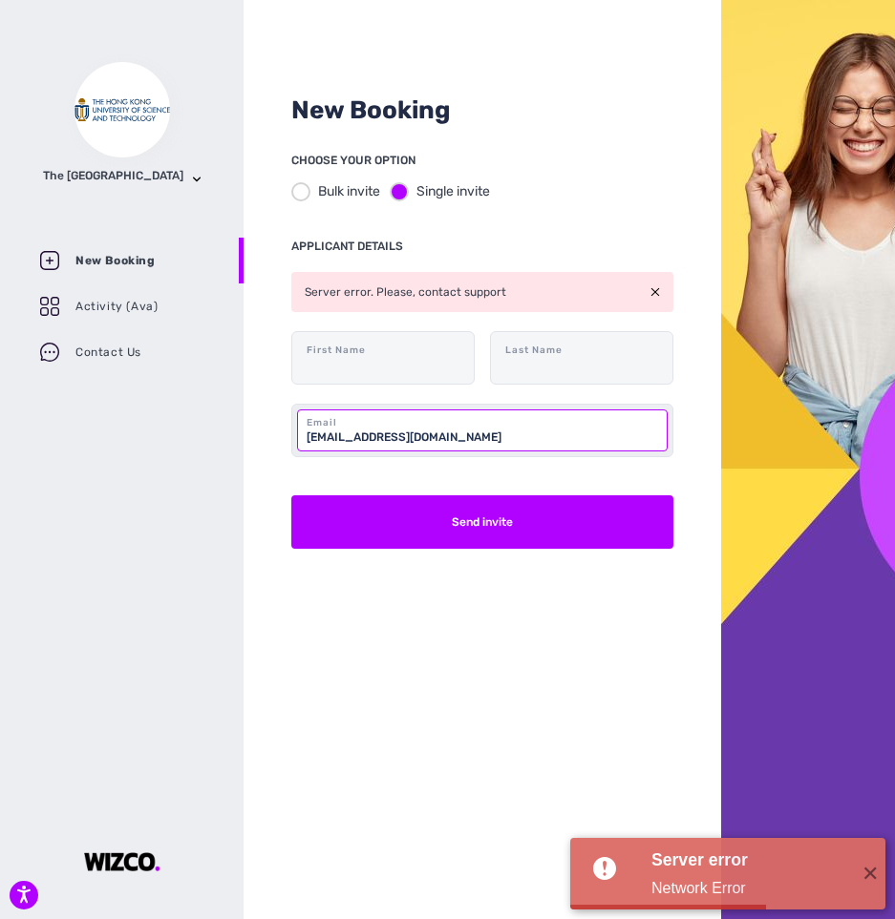
click at [538, 439] on input "[EMAIL_ADDRESS][DOMAIN_NAME]" at bounding box center [482, 431] width 370 height 42
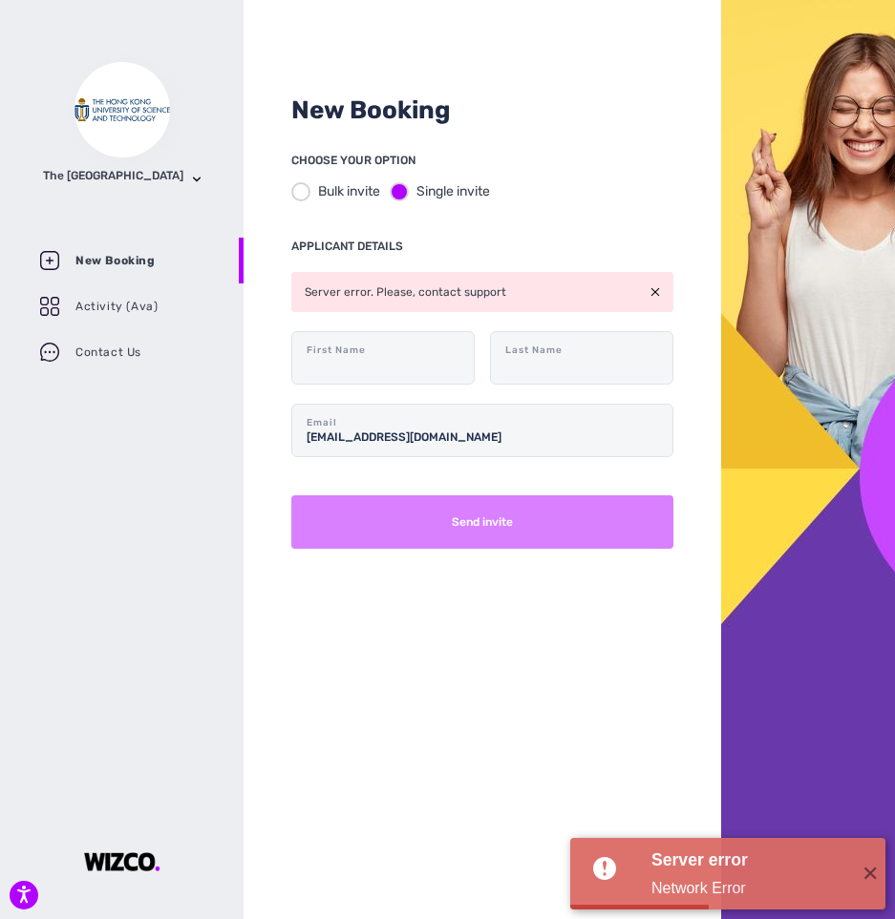
click at [540, 522] on button "Send invite" at bounding box center [482, 522] width 382 height 53
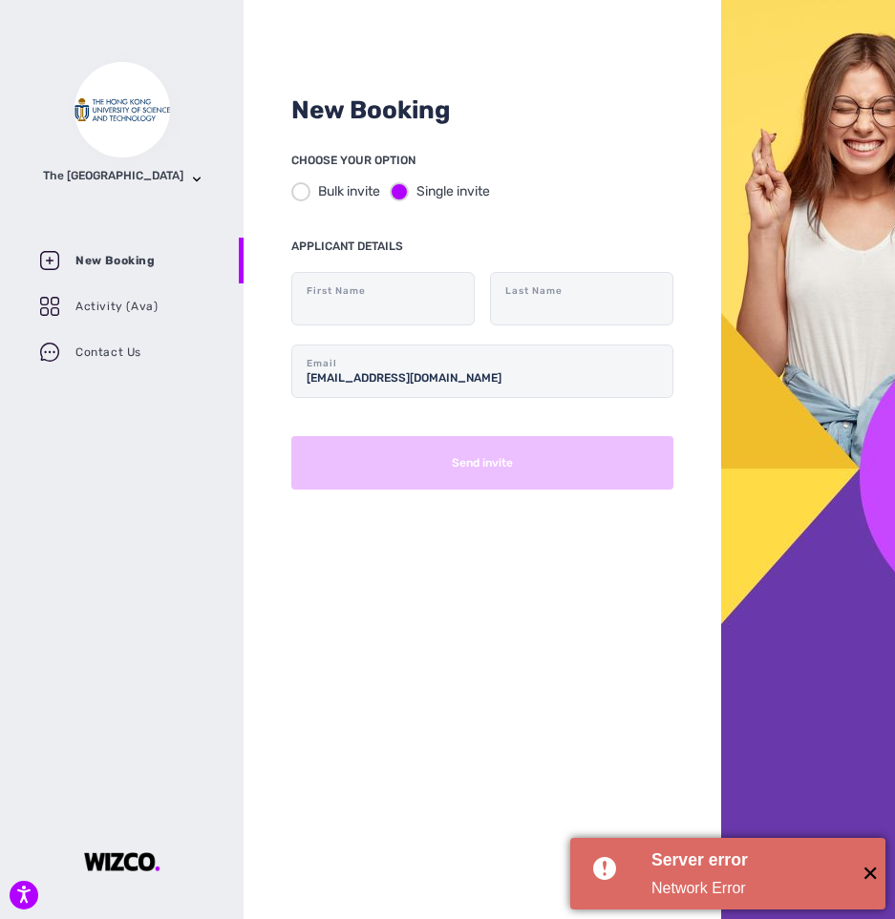
click at [872, 868] on span "✕" at bounding box center [870, 874] width 32 height 32
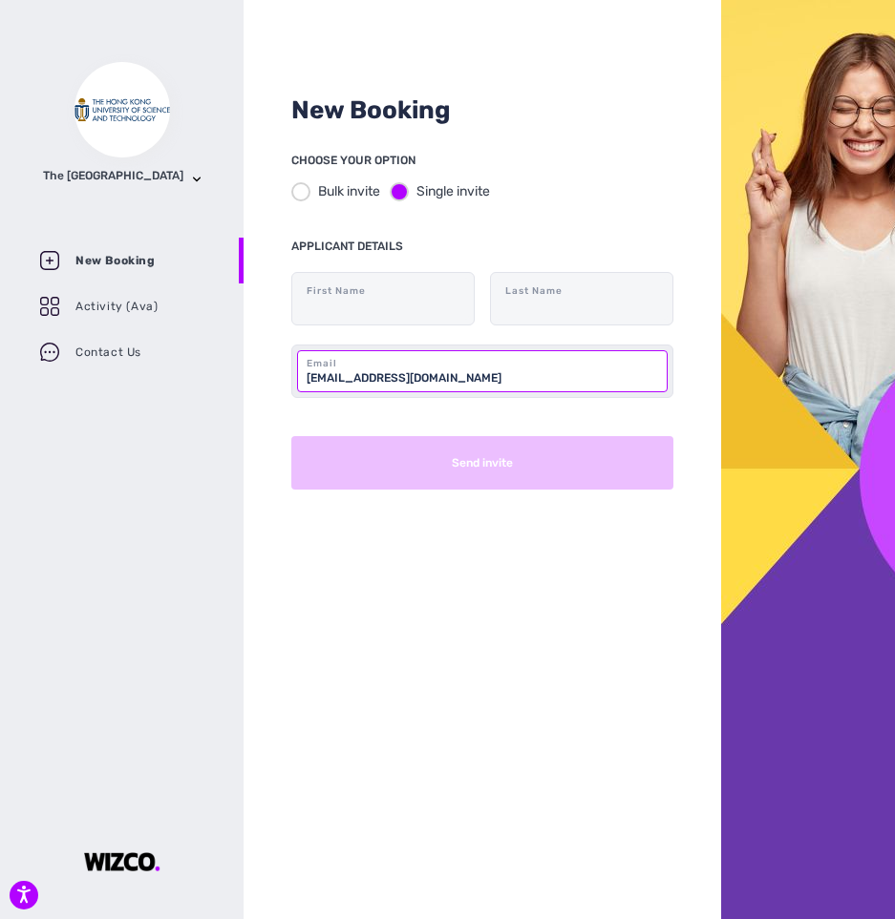
click at [503, 361] on input "[EMAIL_ADDRESS][DOMAIN_NAME]" at bounding box center [482, 371] width 370 height 42
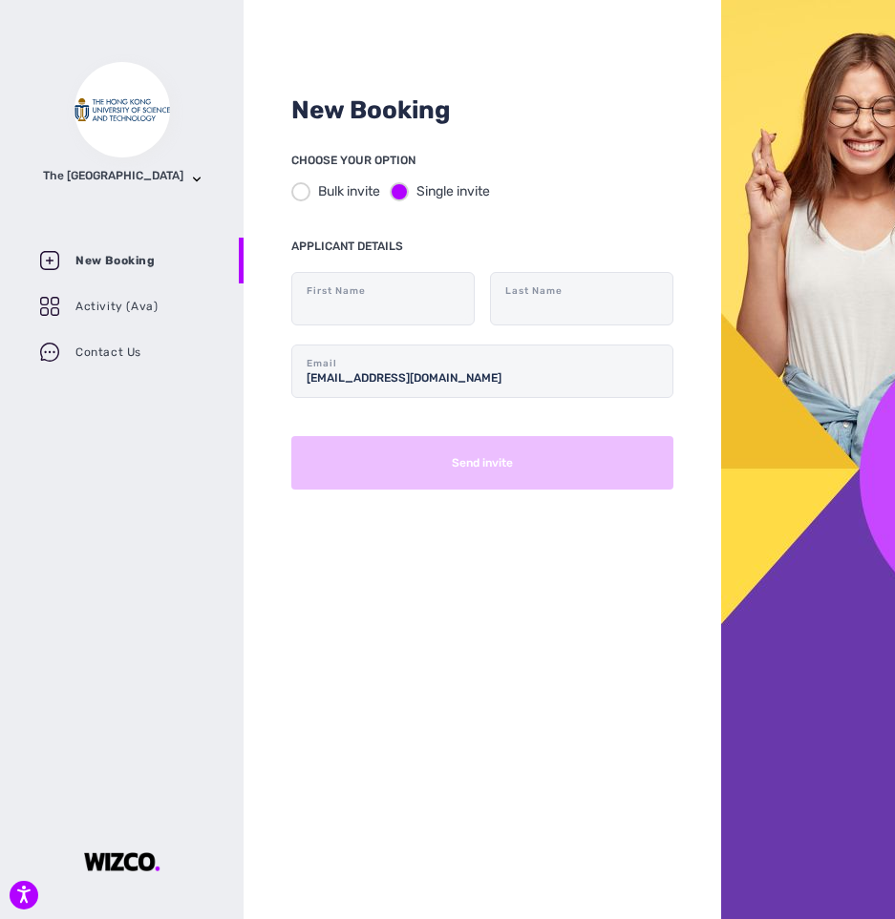
click at [380, 400] on form "First Name Last Name [EMAIL_ADDRESS][DOMAIN_NAME] Email Send invite" at bounding box center [482, 381] width 382 height 218
click at [380, 343] on p at bounding box center [383, 340] width 172 height 23
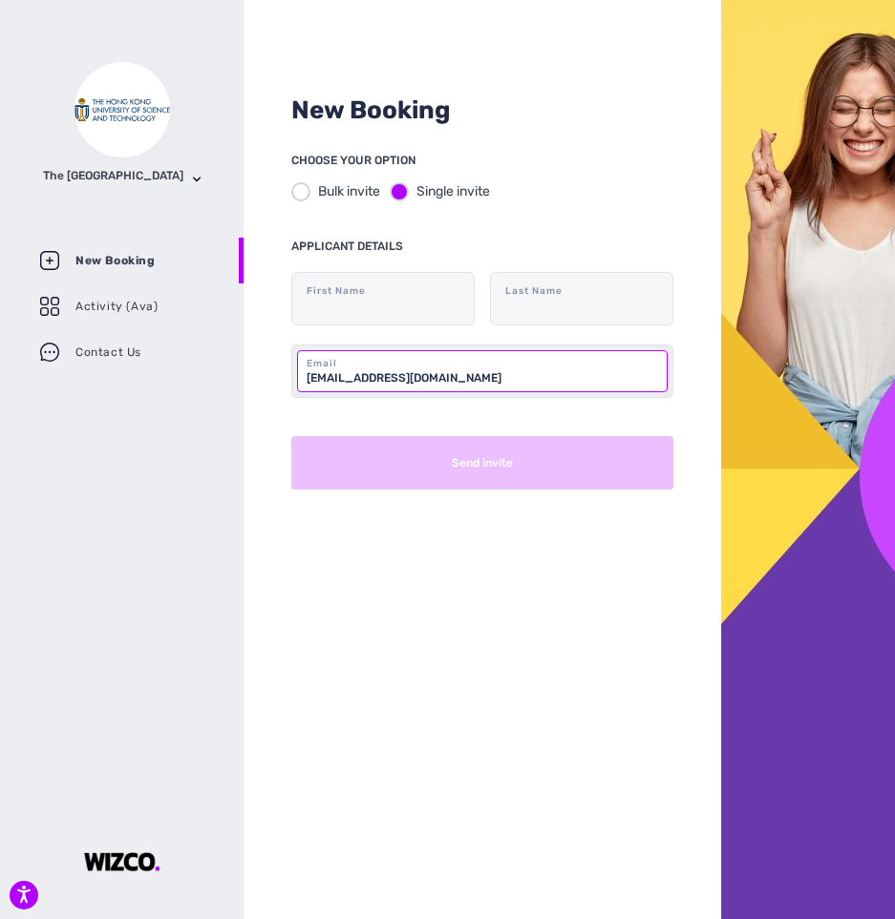
click at [415, 369] on input "[EMAIL_ADDRESS][DOMAIN_NAME]" at bounding box center [482, 371] width 370 height 42
click at [450, 376] on input "[EMAIL_ADDRESS][DOMAIN_NAME]" at bounding box center [482, 371] width 370 height 42
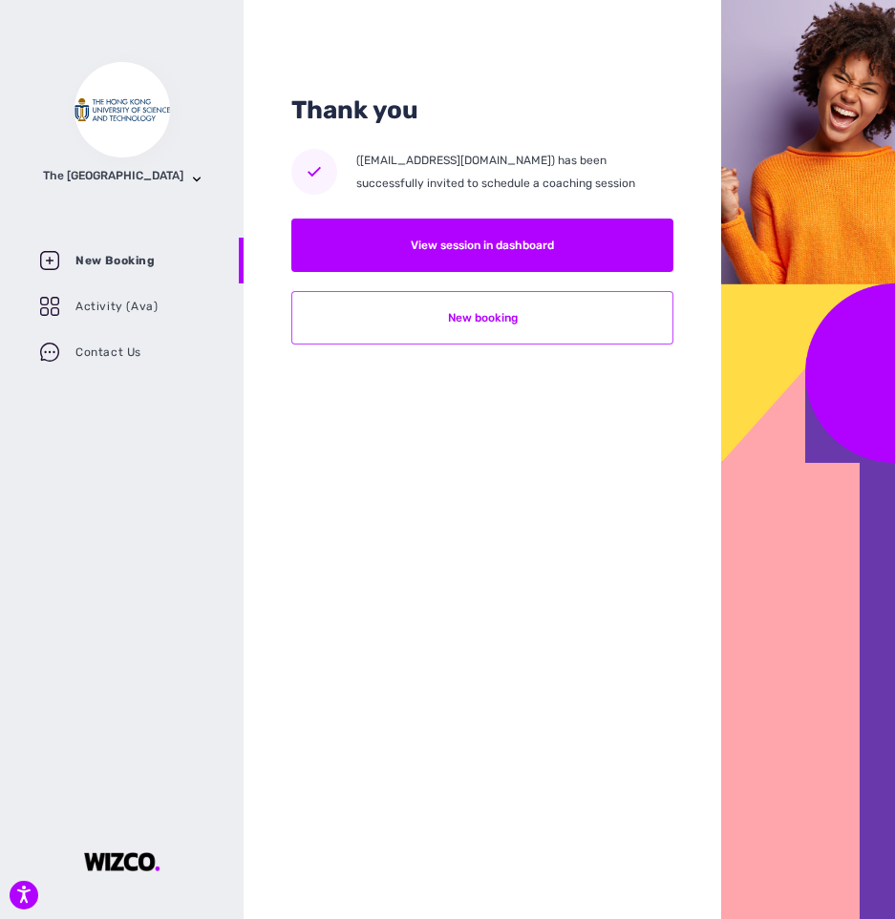
click at [505, 320] on button "New booking" at bounding box center [482, 317] width 382 height 53
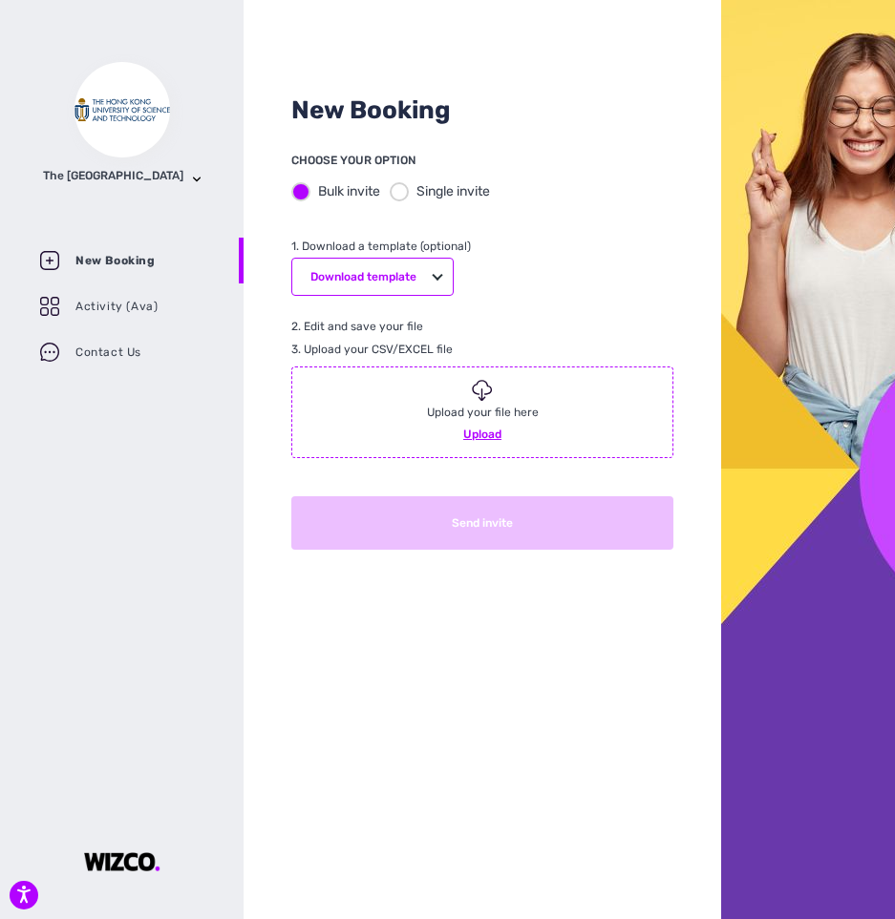
click at [396, 176] on div "Bulk invite Single invite" at bounding box center [482, 191] width 382 height 39
click at [403, 196] on div at bounding box center [399, 191] width 19 height 19
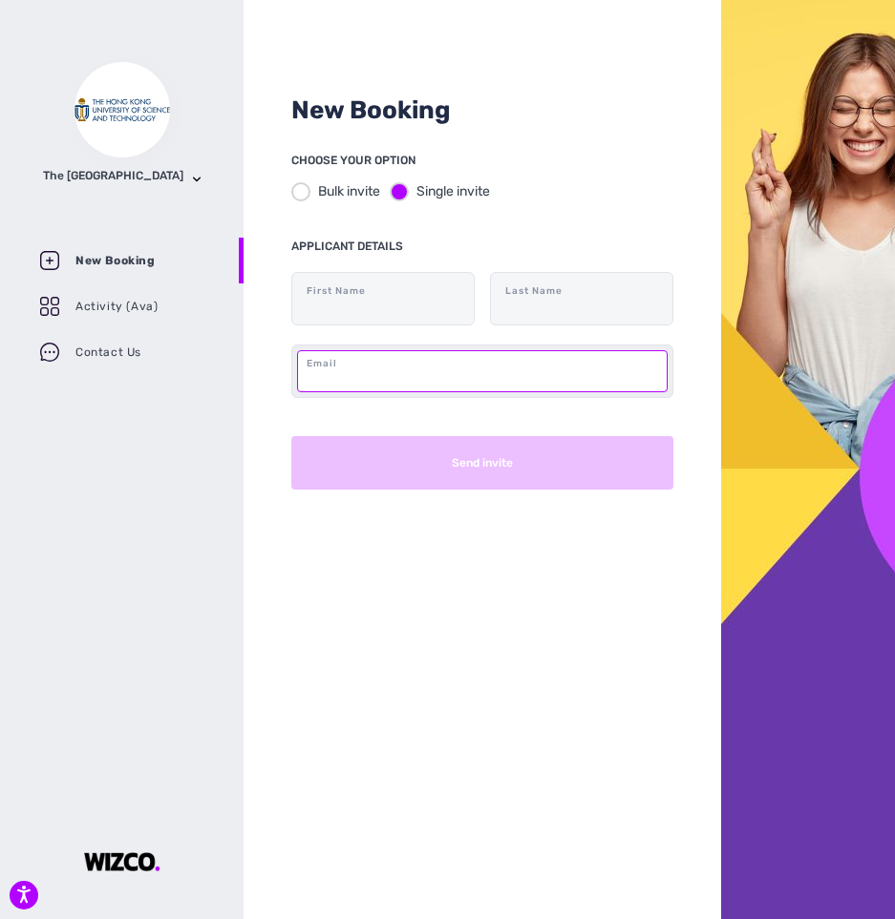
paste input "[EMAIL_ADDRESS][DOMAIN_NAME]"
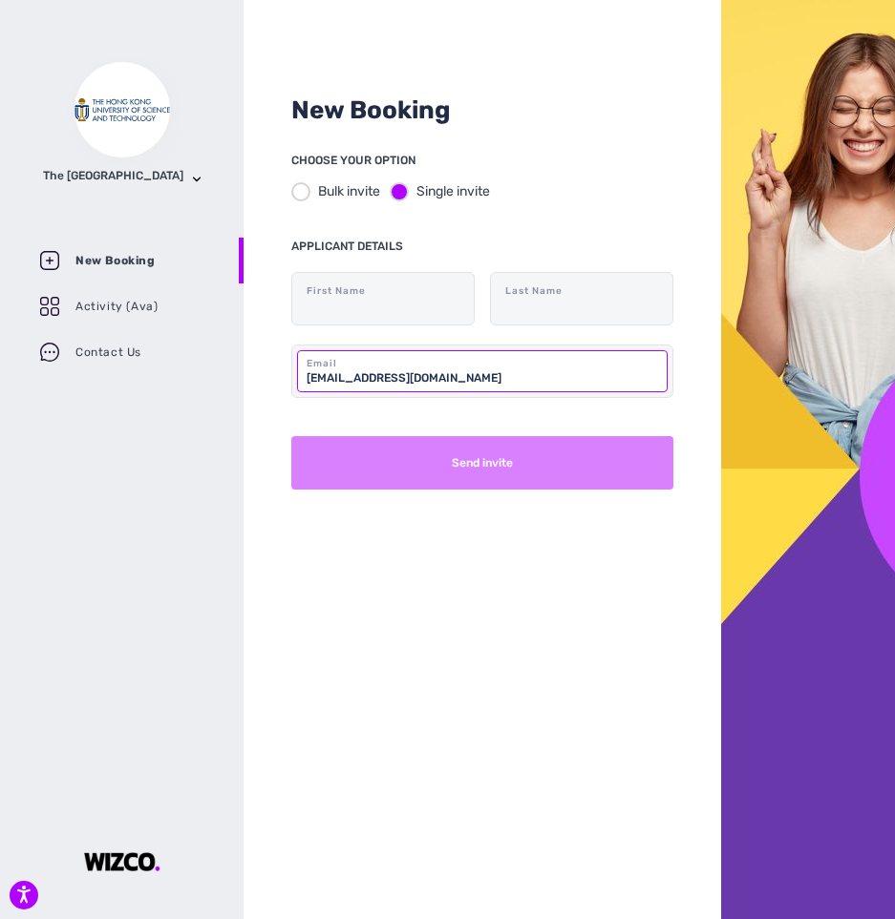
type input "[EMAIL_ADDRESS][DOMAIN_NAME]"
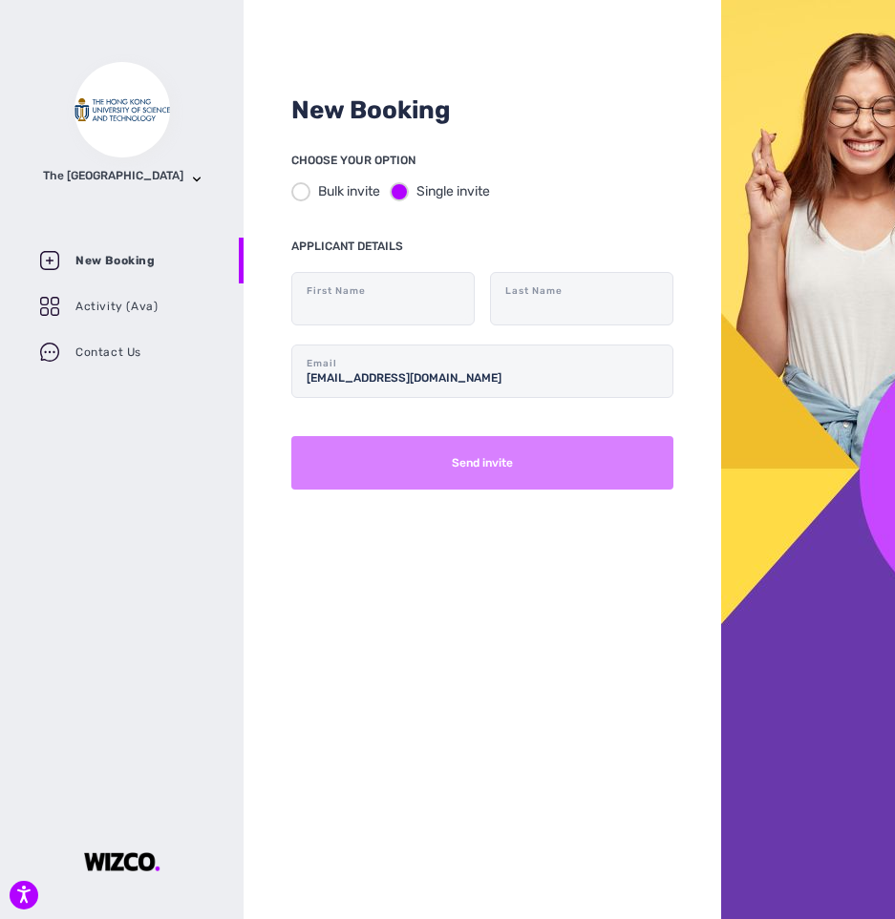
click at [465, 464] on button "Send invite" at bounding box center [482, 462] width 382 height 53
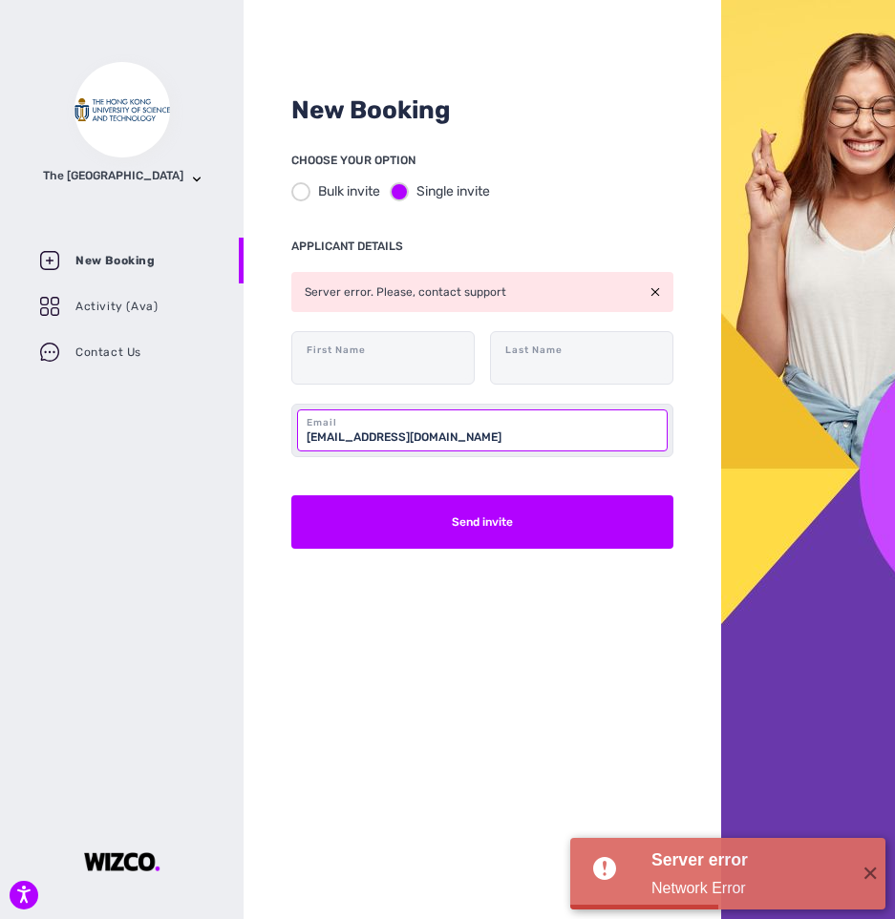
click at [501, 443] on input "[EMAIL_ADDRESS][DOMAIN_NAME]" at bounding box center [482, 431] width 370 height 42
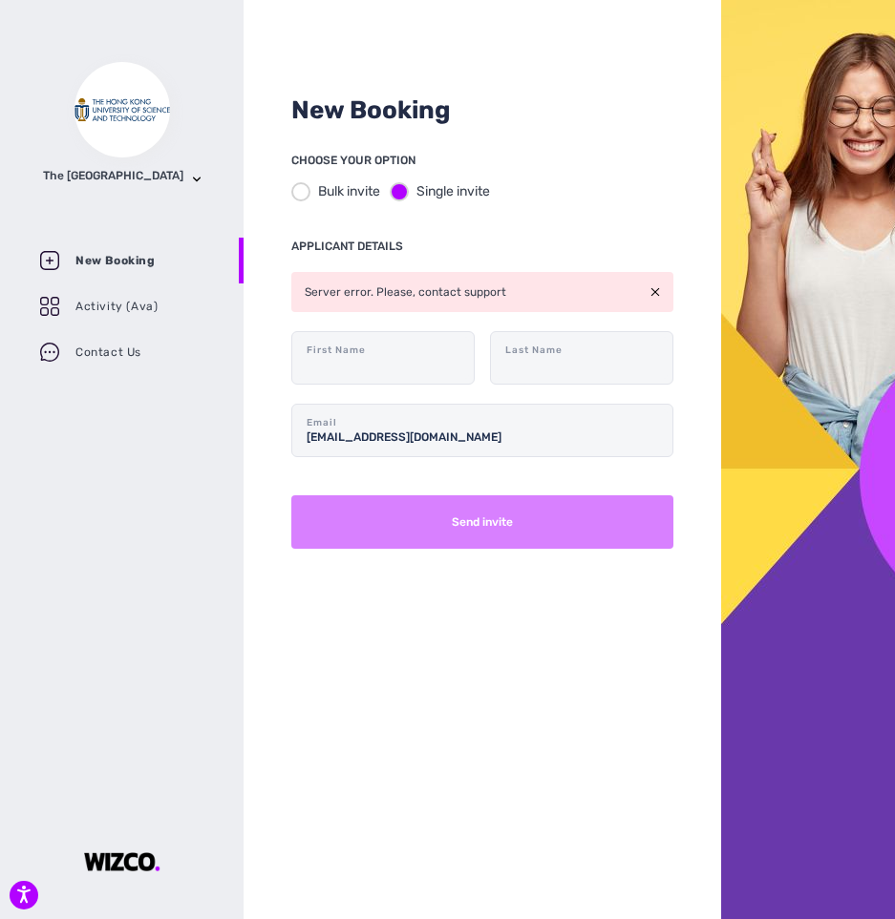
click at [550, 498] on button "Send invite" at bounding box center [482, 522] width 382 height 53
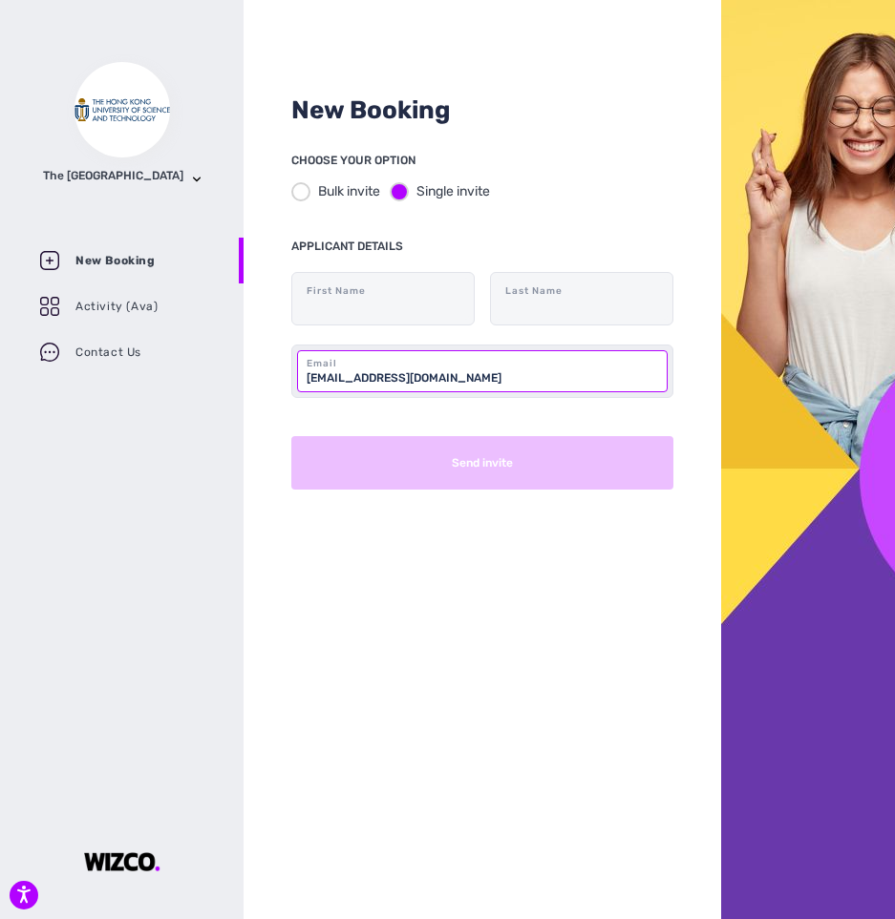
click at [480, 372] on input "[EMAIL_ADDRESS][DOMAIN_NAME]" at bounding box center [482, 371] width 370 height 42
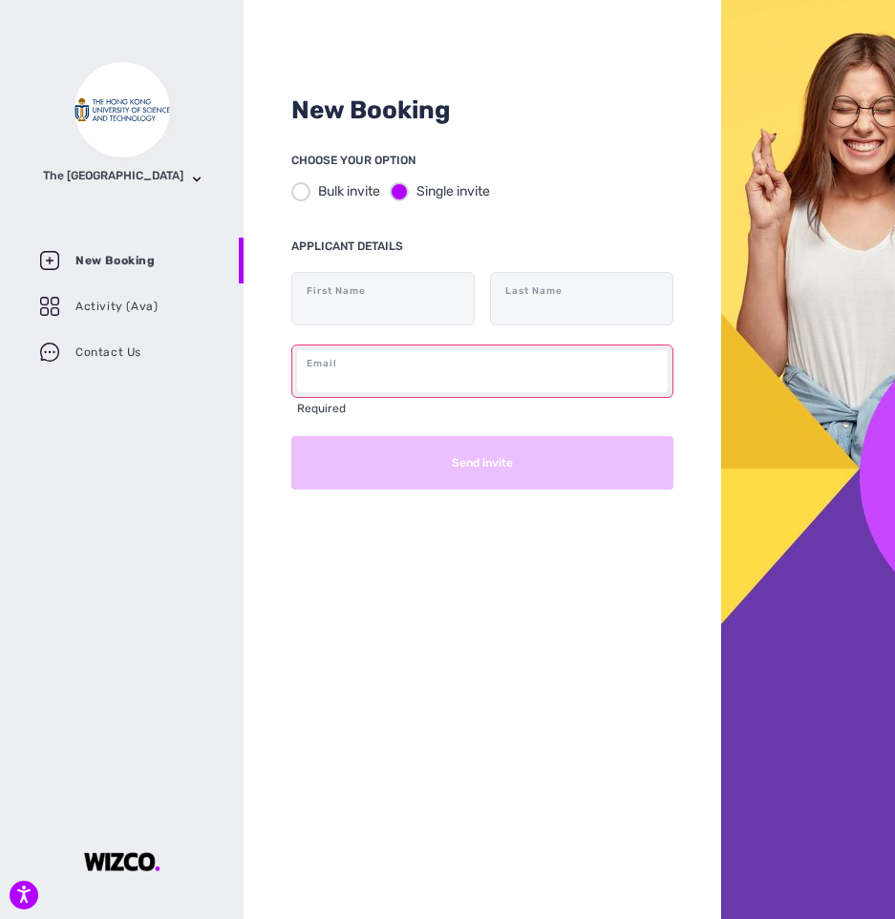
paste input "[EMAIL_ADDRESS][DOMAIN_NAME]"
type input "[EMAIL_ADDRESS][DOMAIN_NAME]"
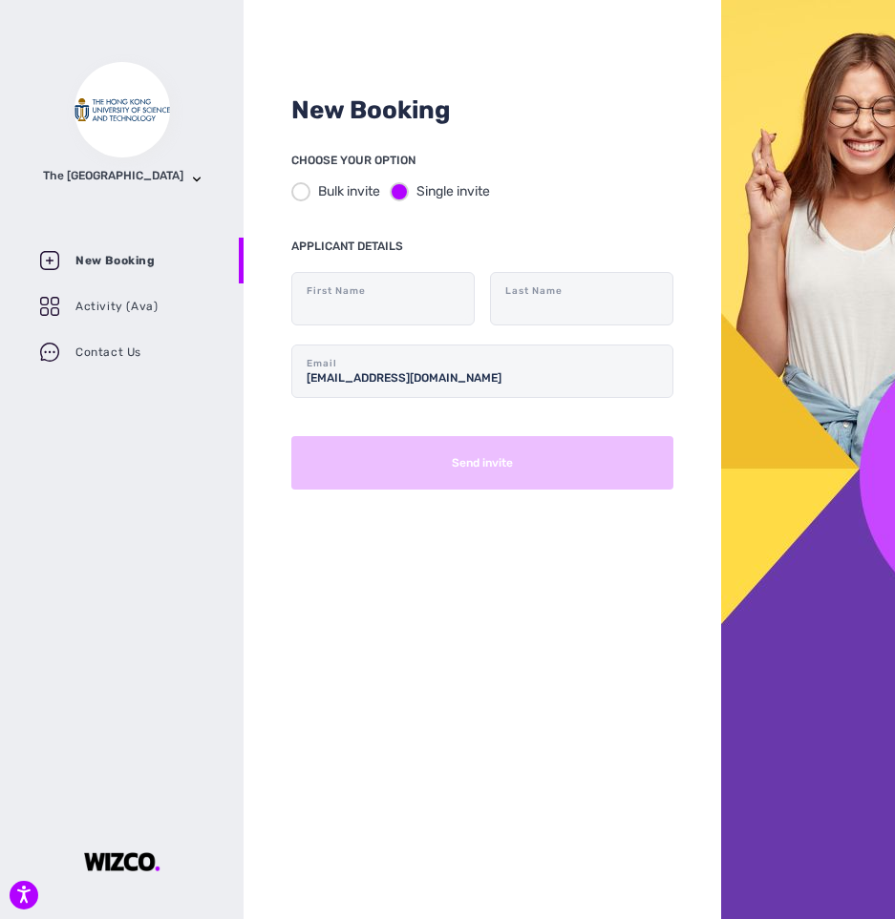
click at [459, 557] on div "New Booking CHOOSE YOUR OPTION Bulk invite Single invite APPLICANT DETAILS Firs…" at bounding box center [481, 459] width 477 height 919
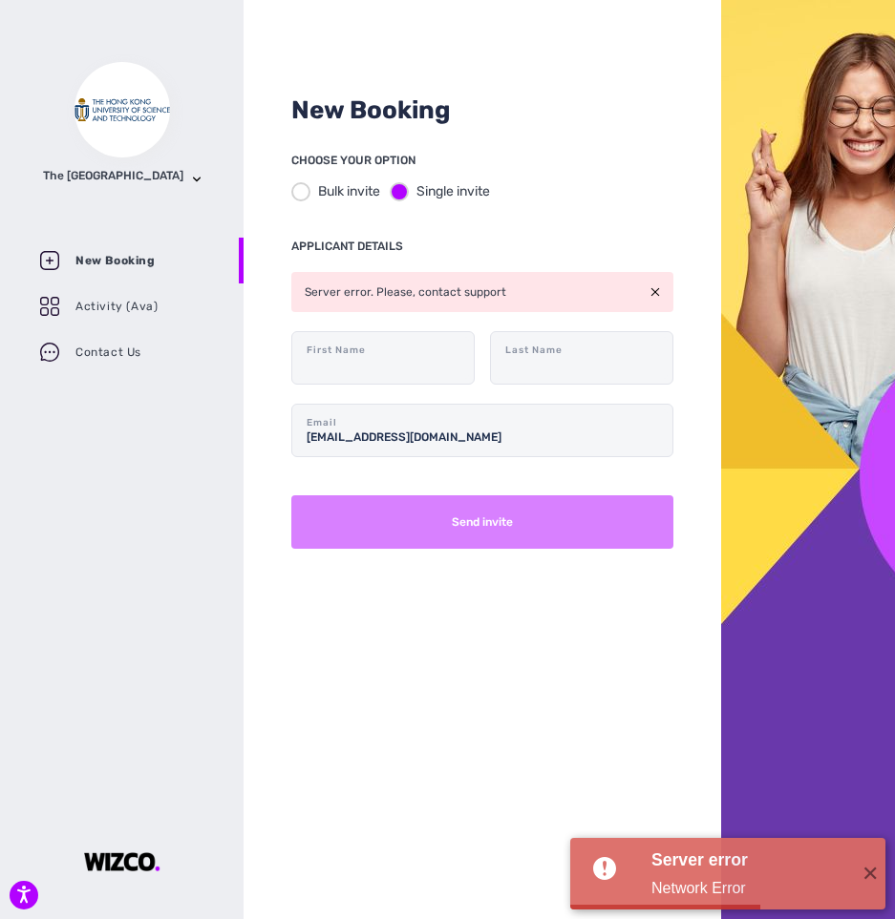
click at [474, 529] on button "Send invite" at bounding box center [482, 522] width 382 height 53
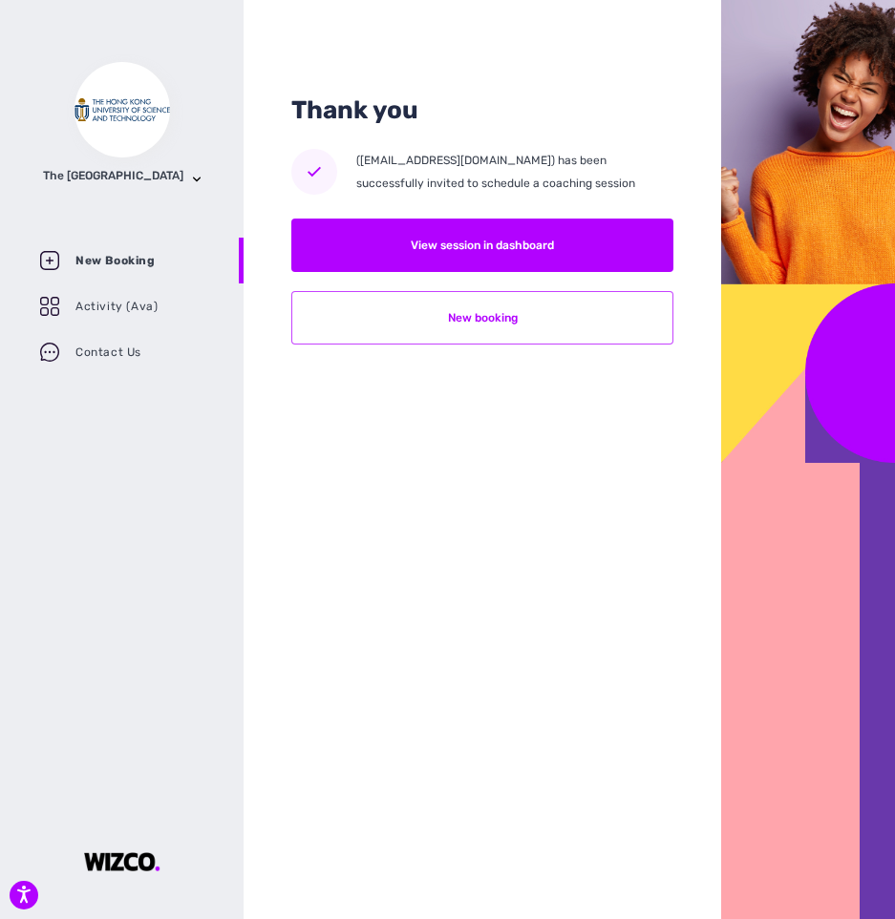
click at [589, 332] on button "New booking" at bounding box center [482, 317] width 382 height 53
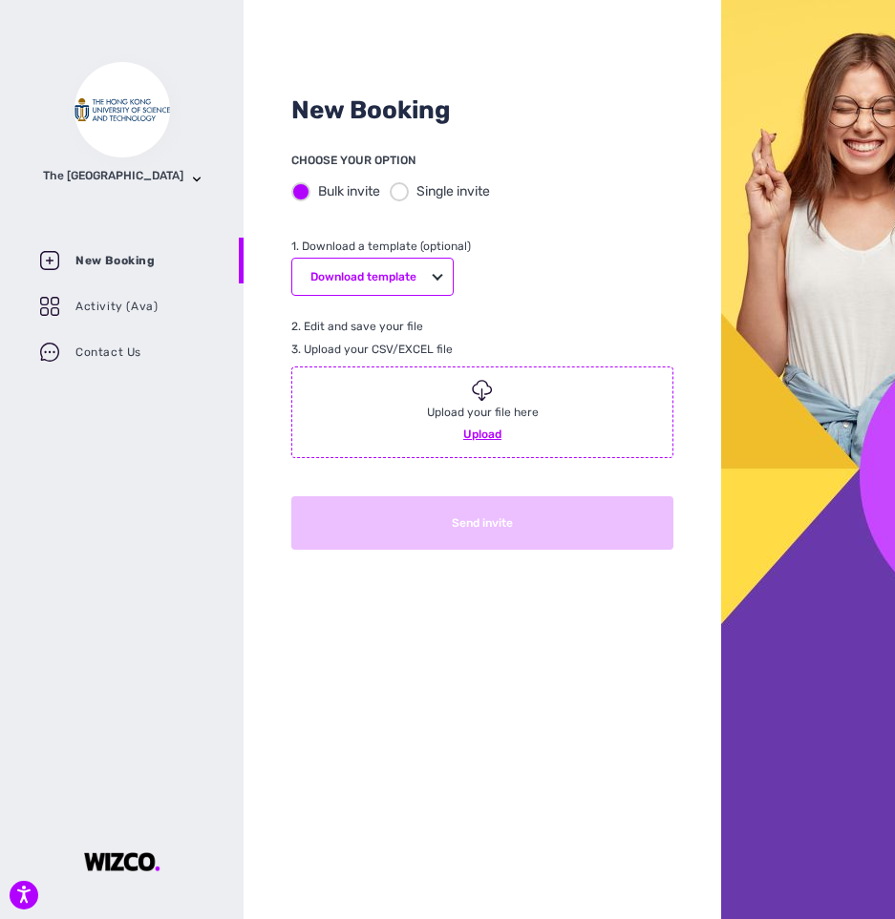
click at [408, 185] on div at bounding box center [399, 191] width 19 height 19
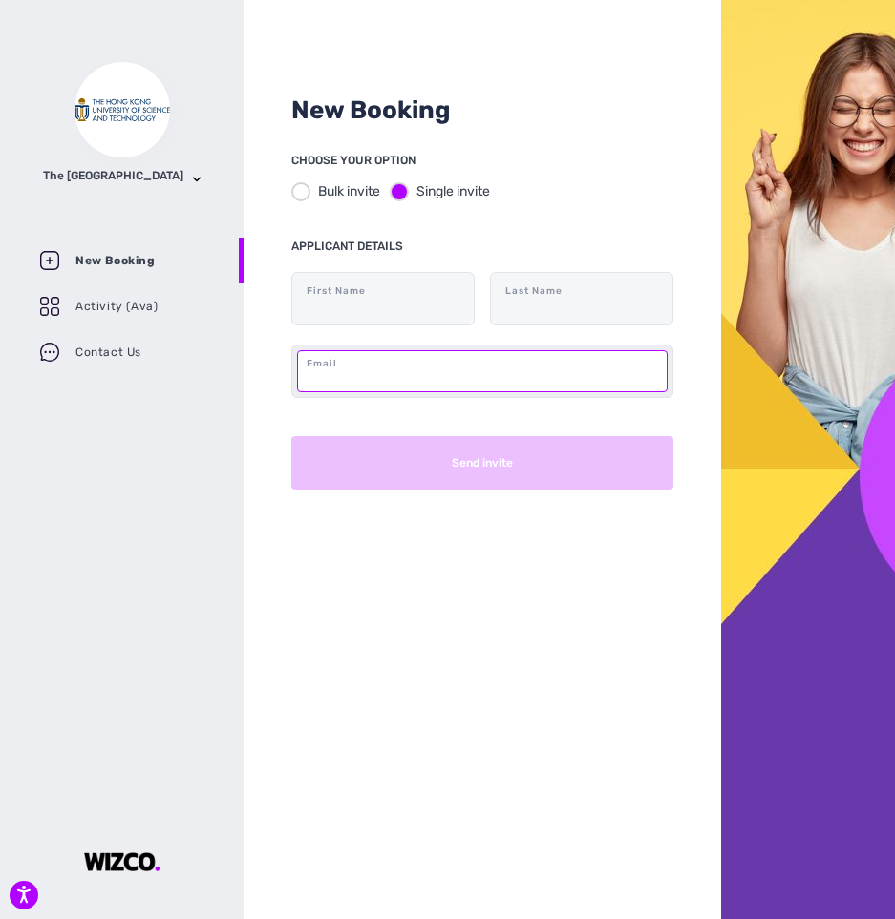
paste input "[EMAIL_ADDRESS][DOMAIN_NAME]"
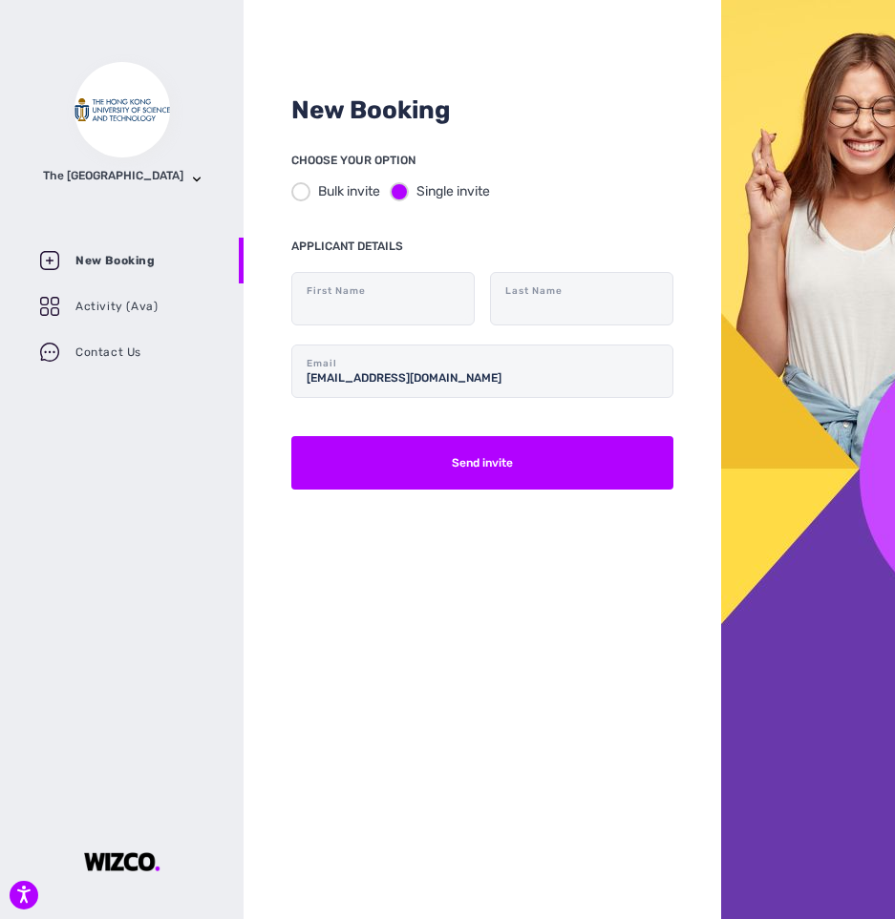
click at [572, 639] on div "New Booking CHOOSE YOUR OPTION Bulk invite Single invite APPLICANT DETAILS Firs…" at bounding box center [481, 459] width 477 height 919
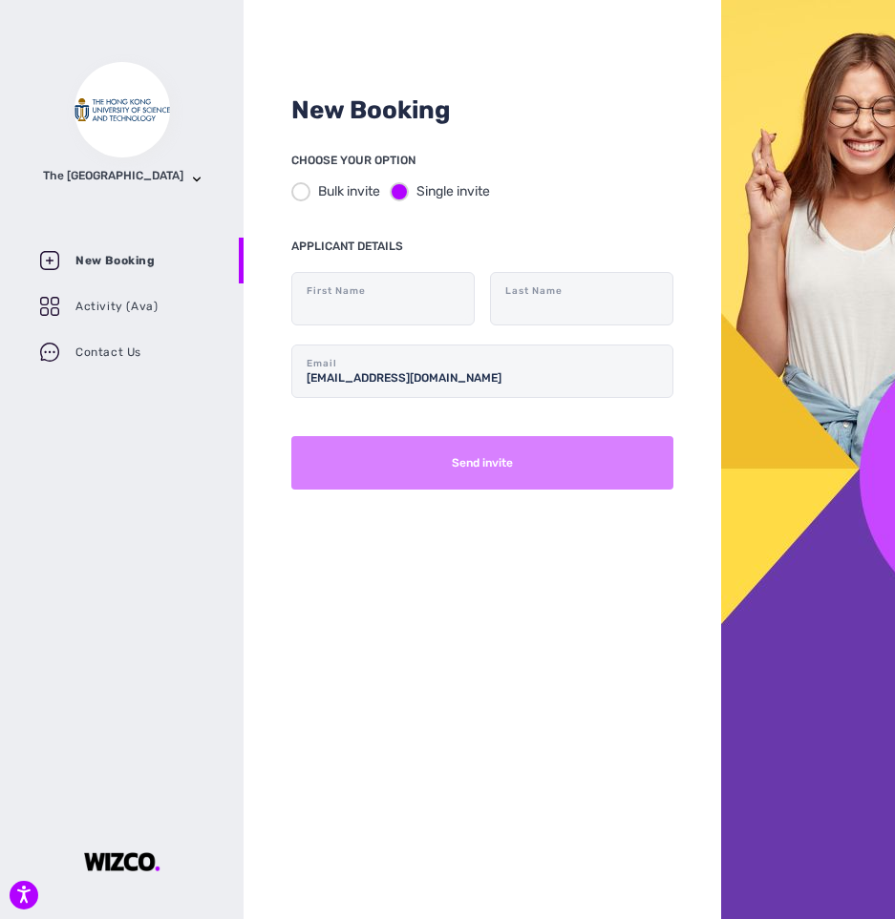
click at [532, 454] on button "Send invite" at bounding box center [482, 462] width 382 height 53
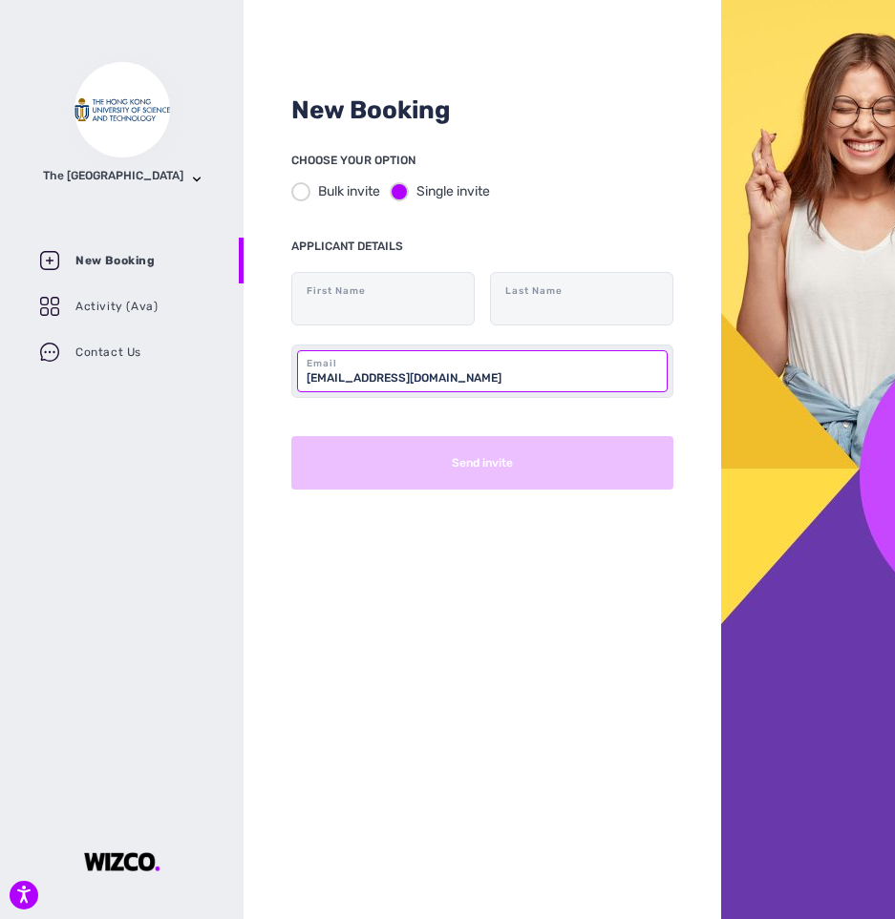
click at [531, 380] on input "[EMAIL_ADDRESS][DOMAIN_NAME]" at bounding box center [482, 371] width 370 height 42
type input "[EMAIL_ADDRESS][DOMAIN_NAME]"
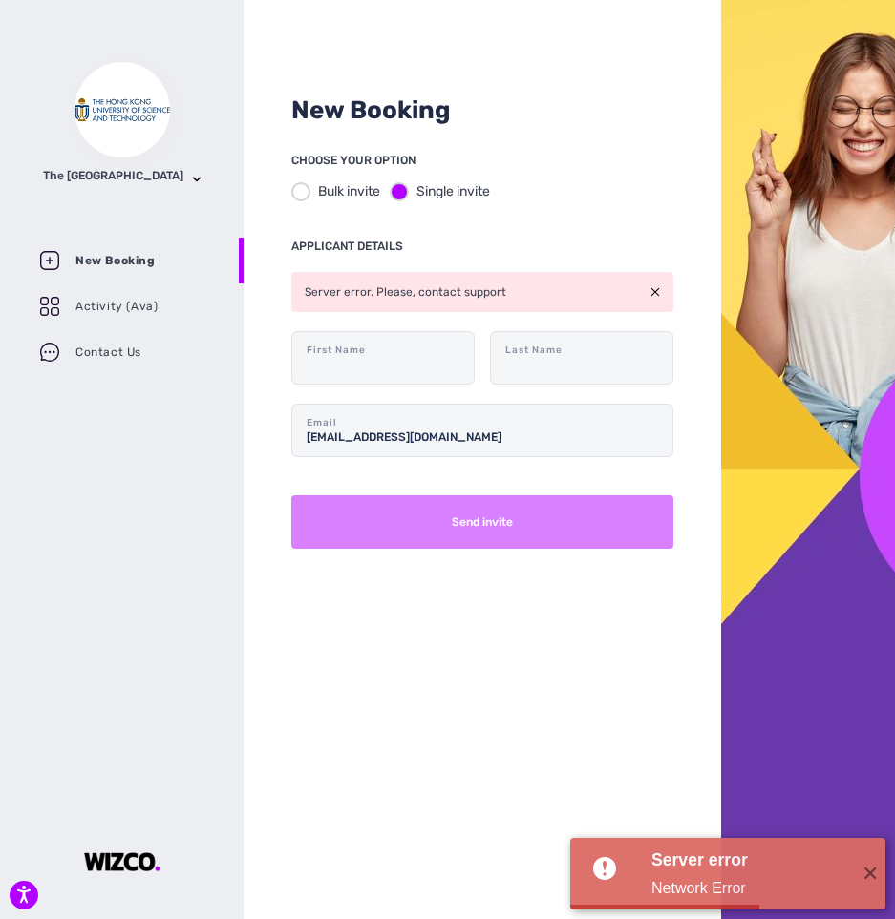
click at [495, 533] on button "Send invite" at bounding box center [482, 522] width 382 height 53
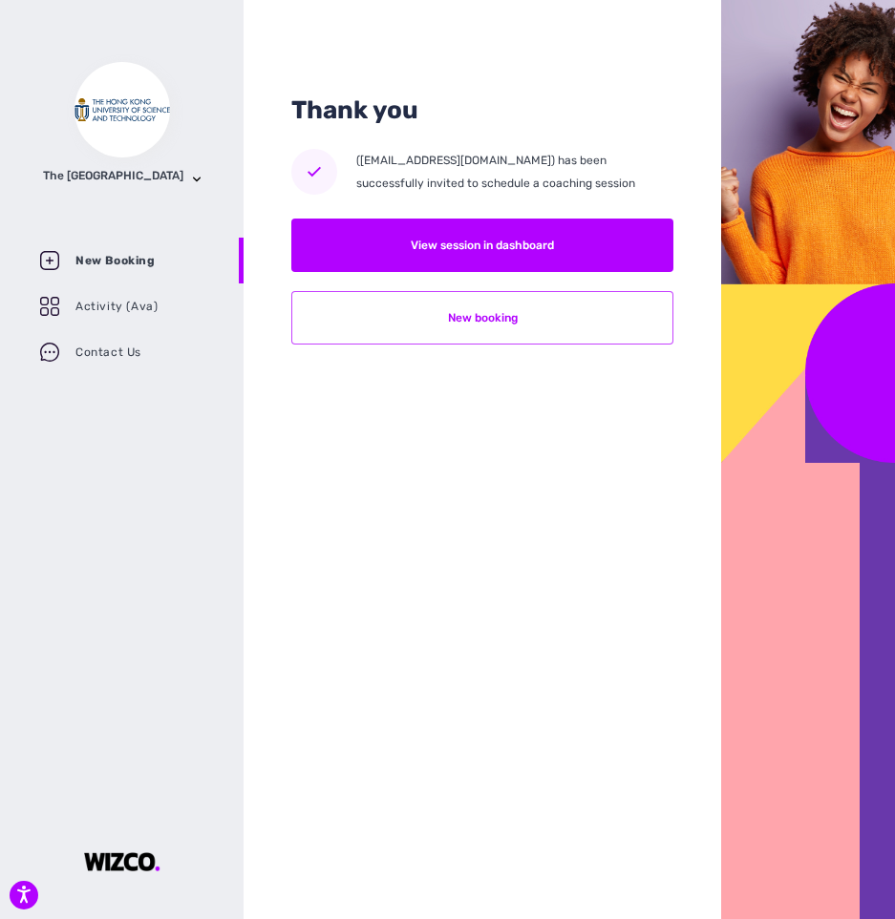
click at [507, 319] on button "New booking" at bounding box center [482, 317] width 382 height 53
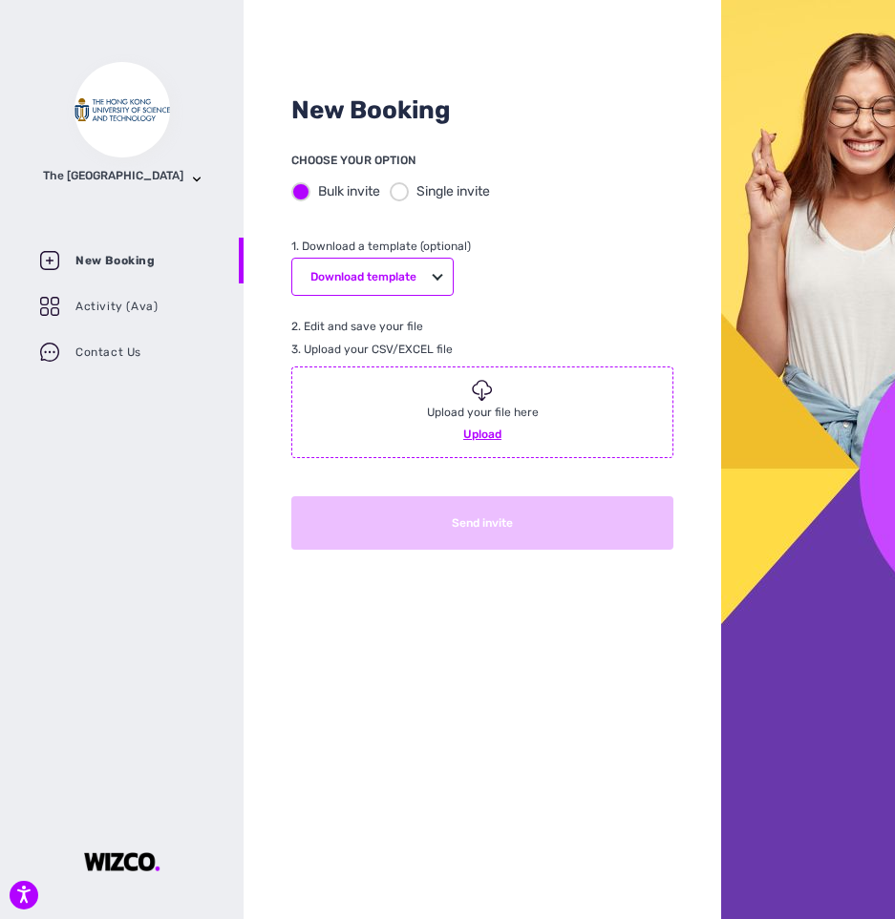
click at [399, 198] on div at bounding box center [399, 191] width 19 height 19
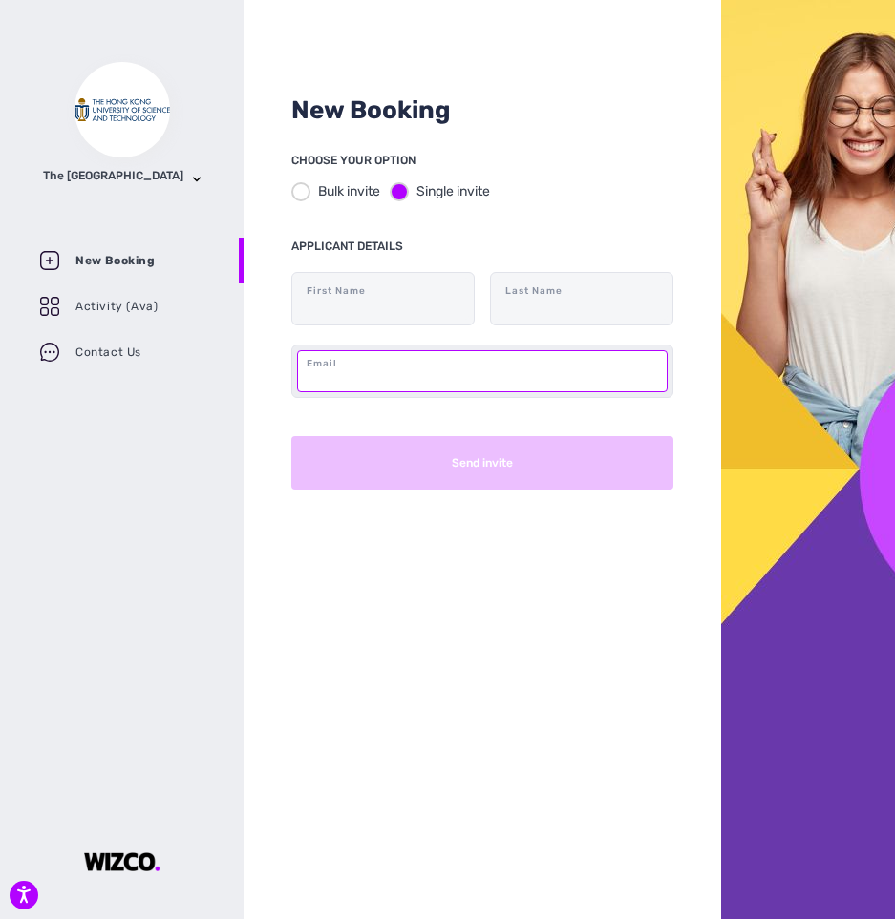
paste input "[EMAIL_ADDRESS][DOMAIN_NAME]"
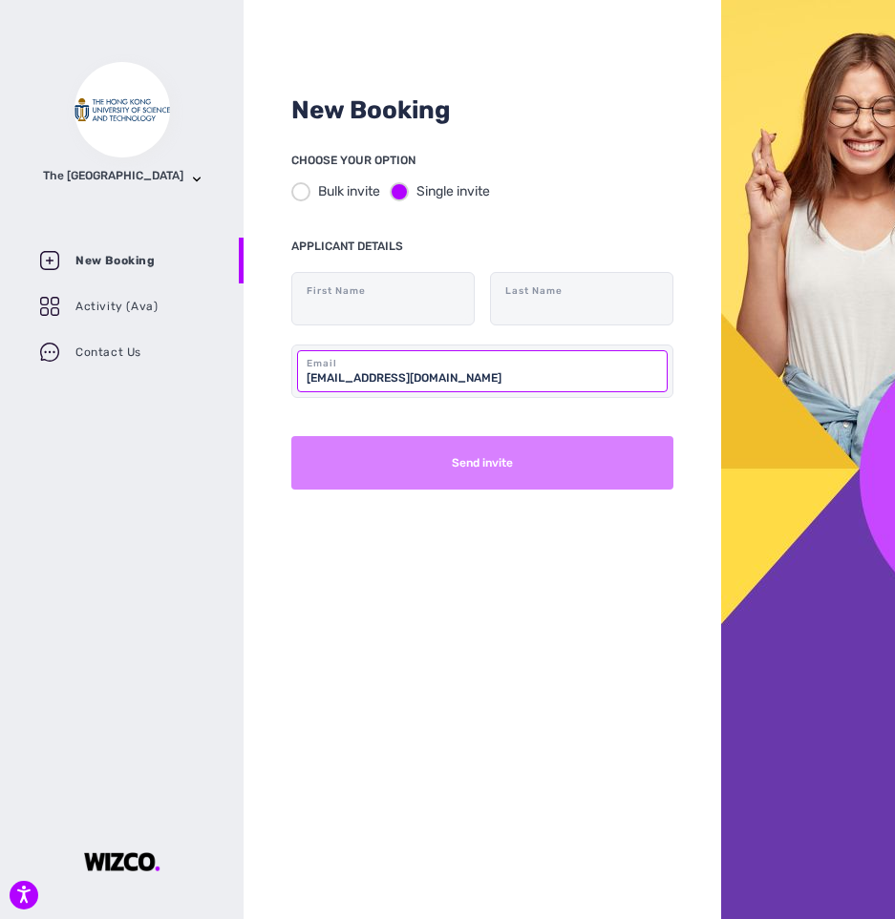
type input "[EMAIL_ADDRESS][DOMAIN_NAME]"
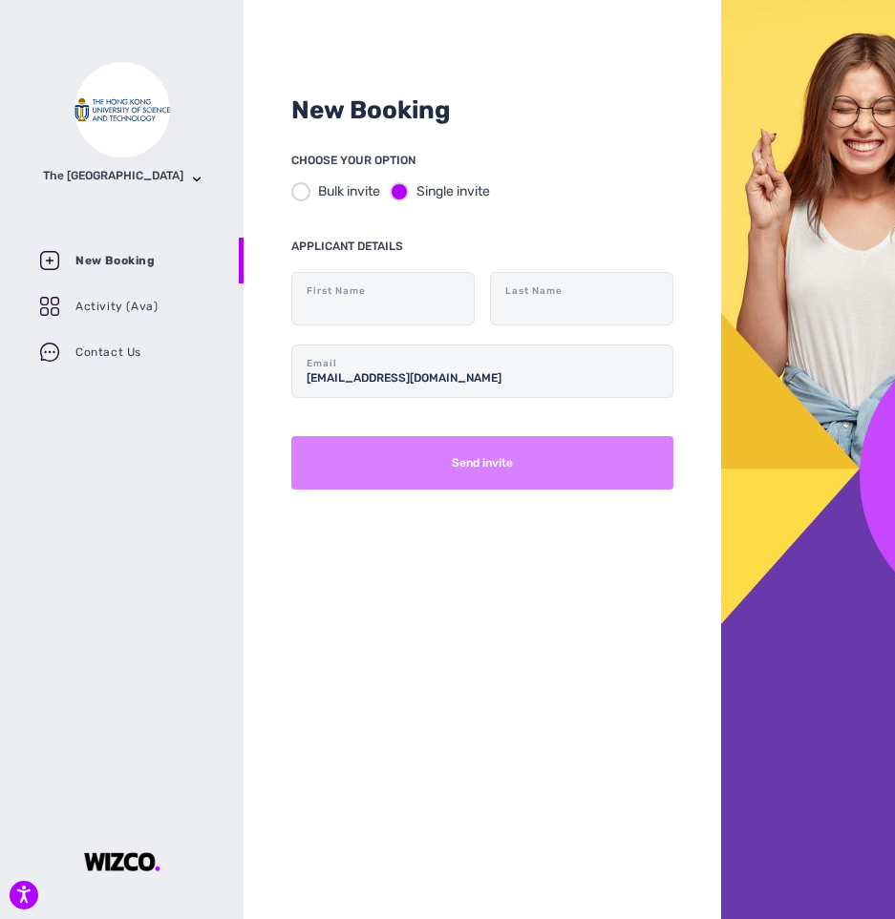
click at [447, 453] on button "Send invite" at bounding box center [482, 462] width 382 height 53
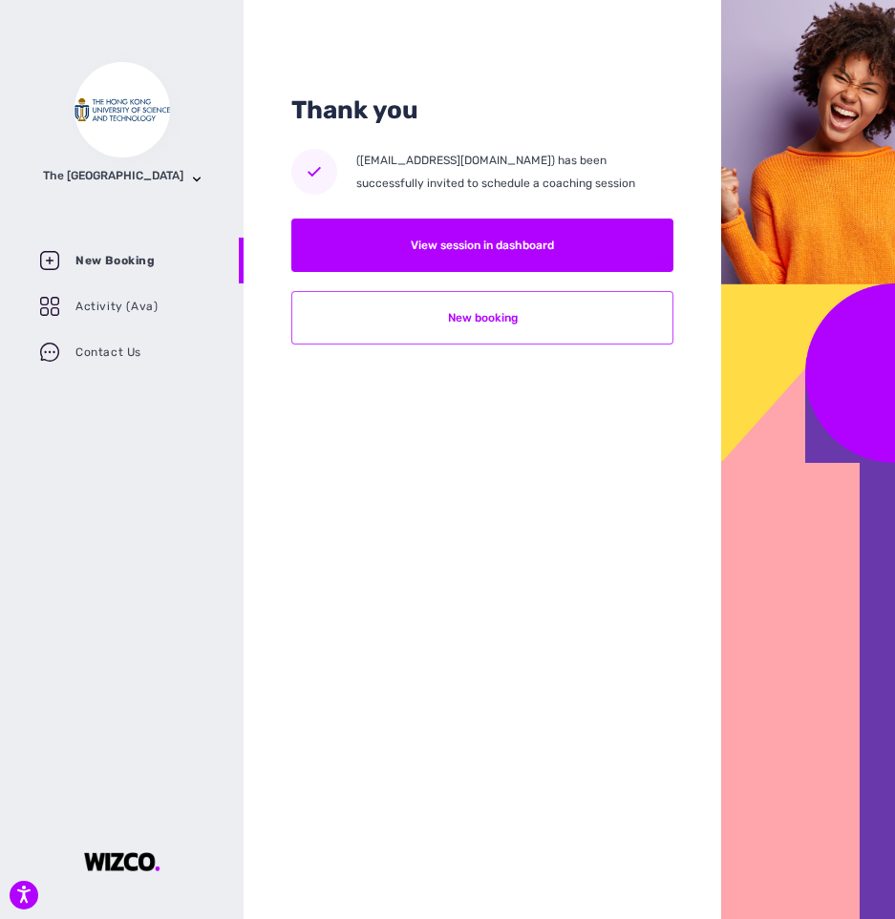
click at [569, 327] on button "New booking" at bounding box center [482, 317] width 382 height 53
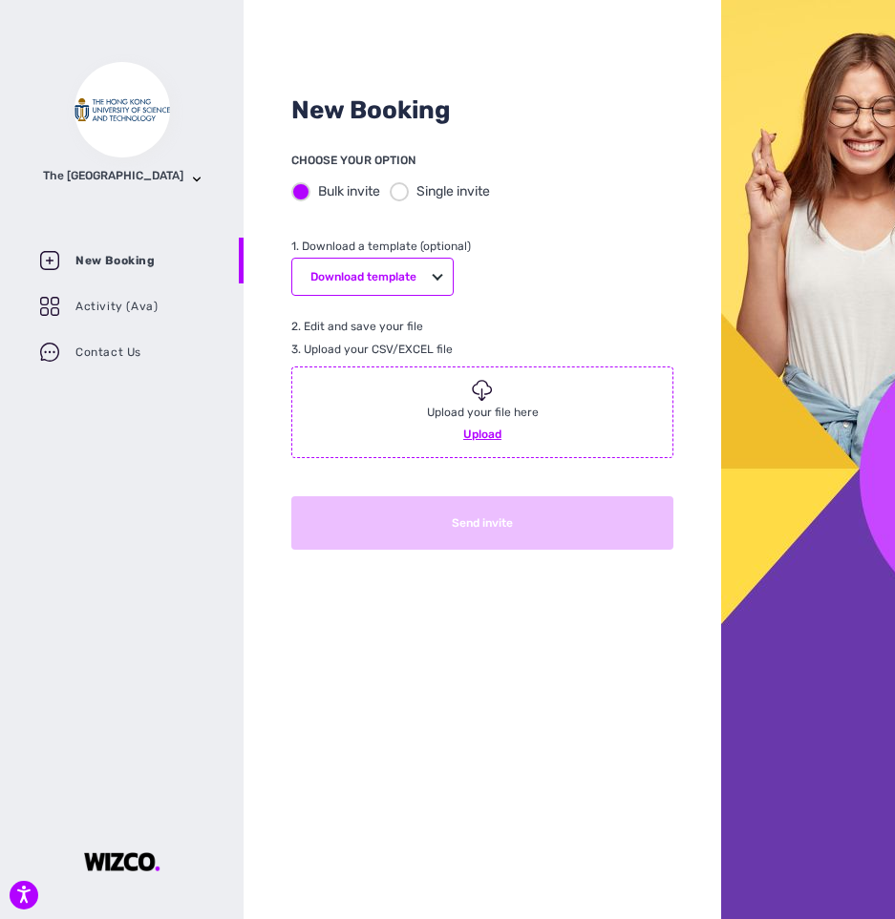
click at [399, 189] on div at bounding box center [399, 191] width 19 height 19
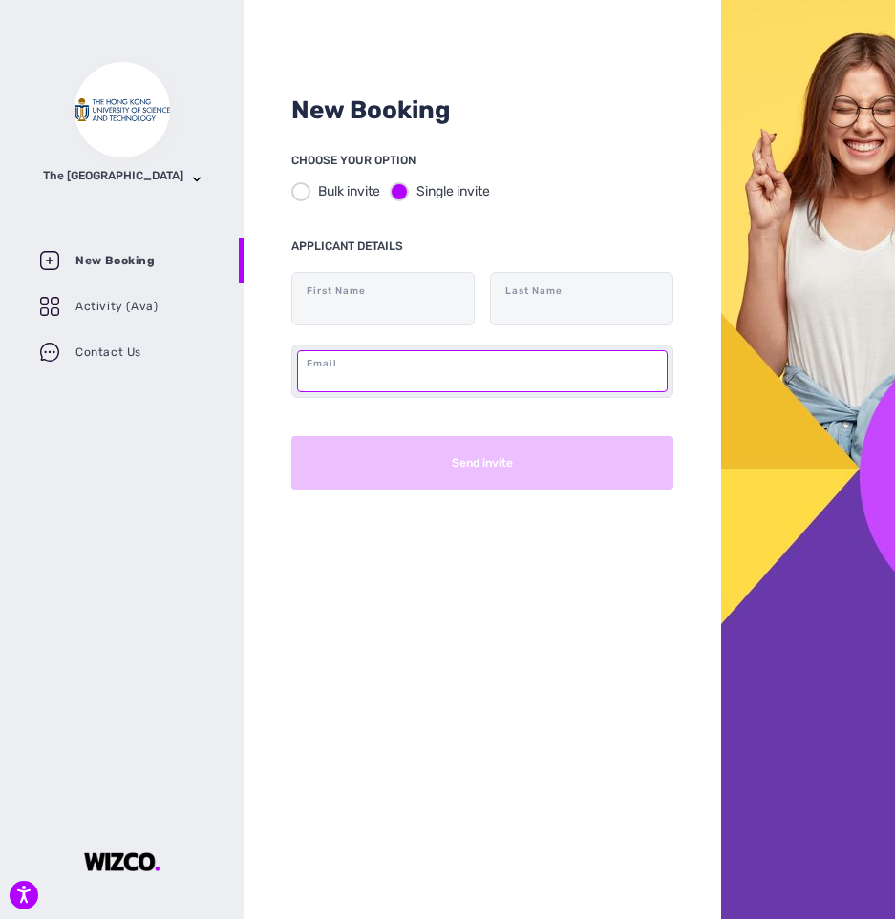
paste input "[EMAIL_ADDRESS][DOMAIN_NAME]"
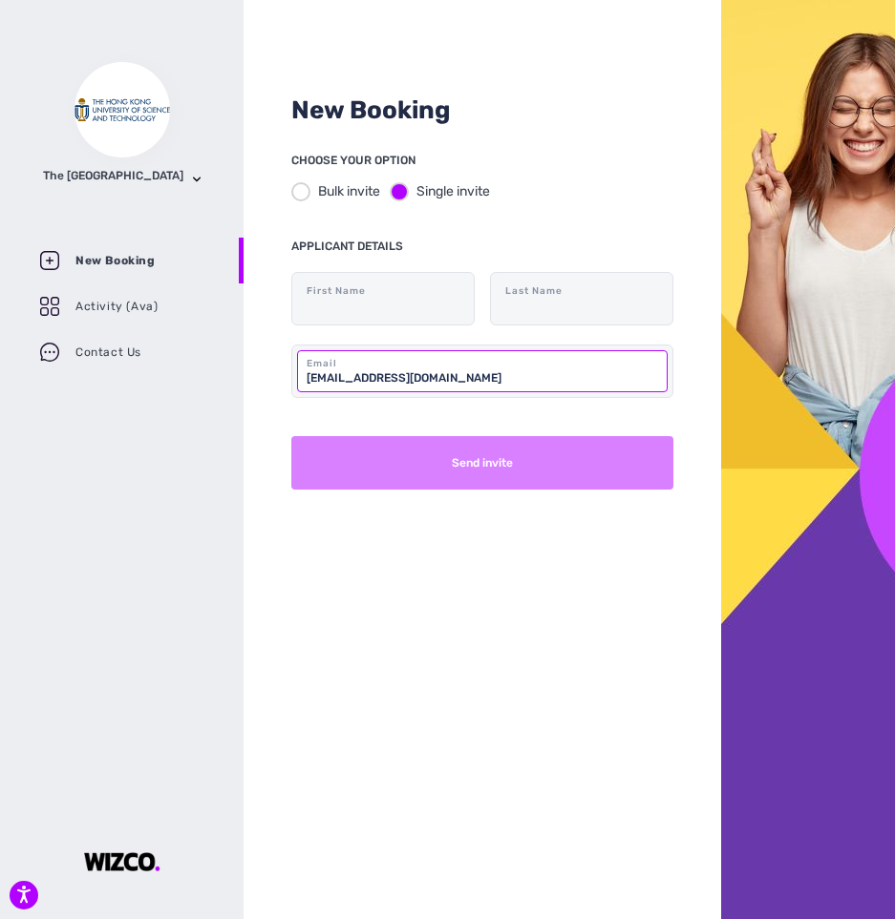
type input "[EMAIL_ADDRESS][DOMAIN_NAME]"
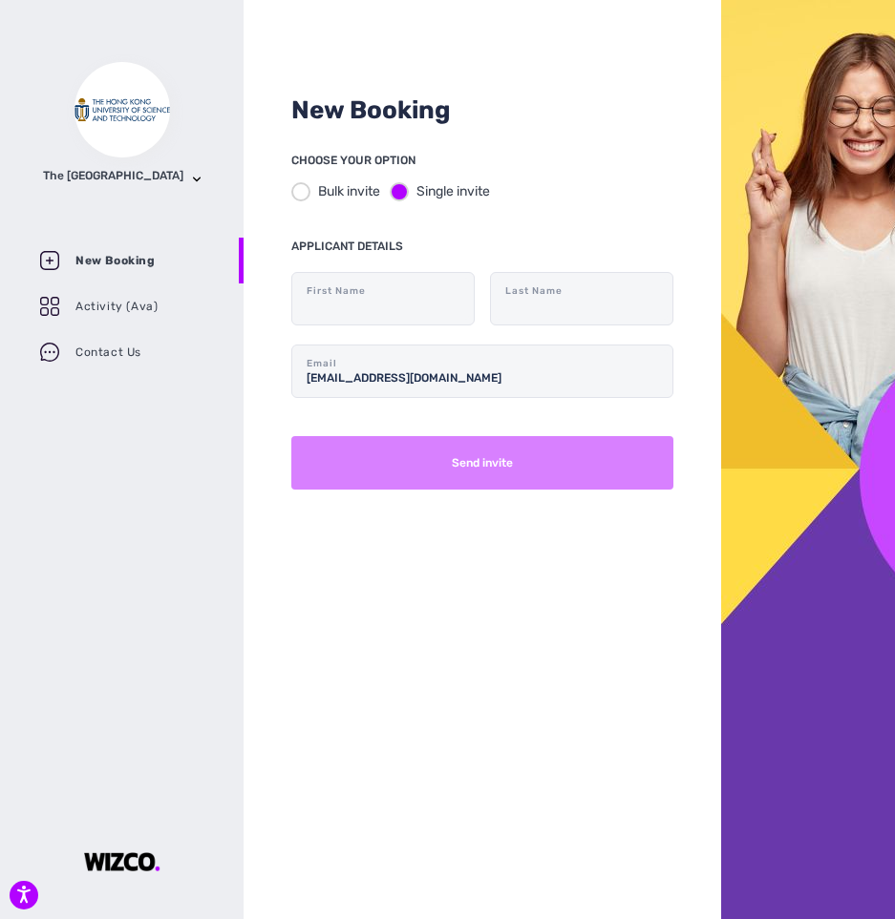
click at [445, 466] on button "Send invite" at bounding box center [482, 462] width 382 height 53
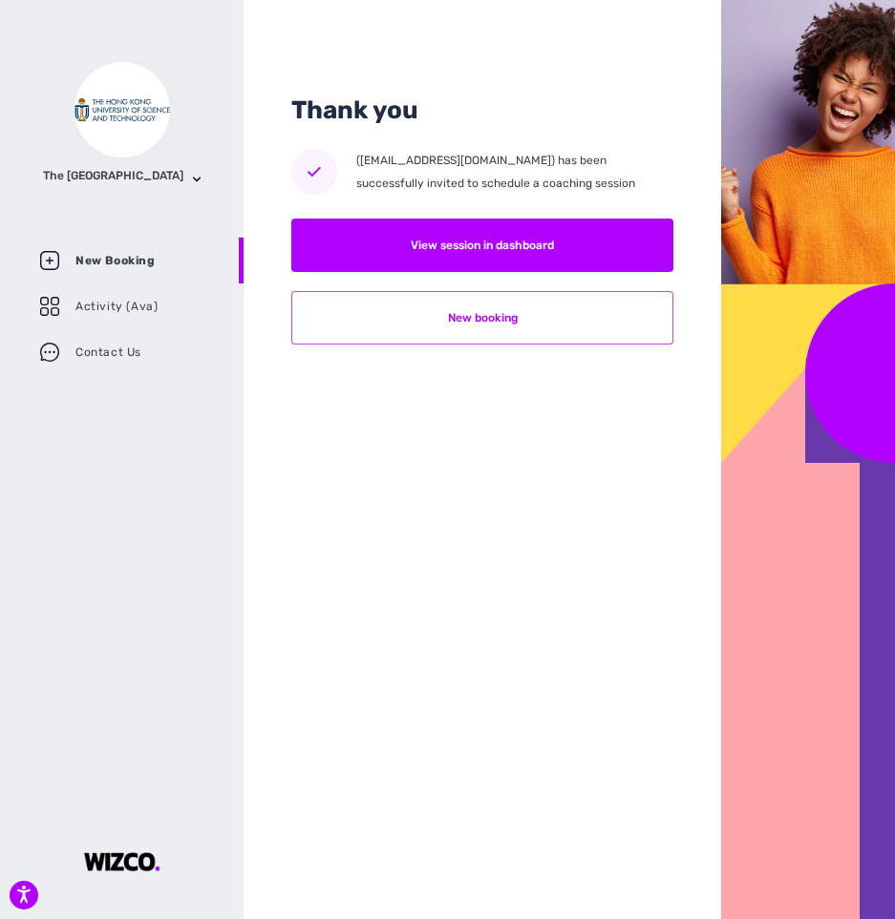
click at [498, 328] on button "New booking" at bounding box center [482, 317] width 382 height 53
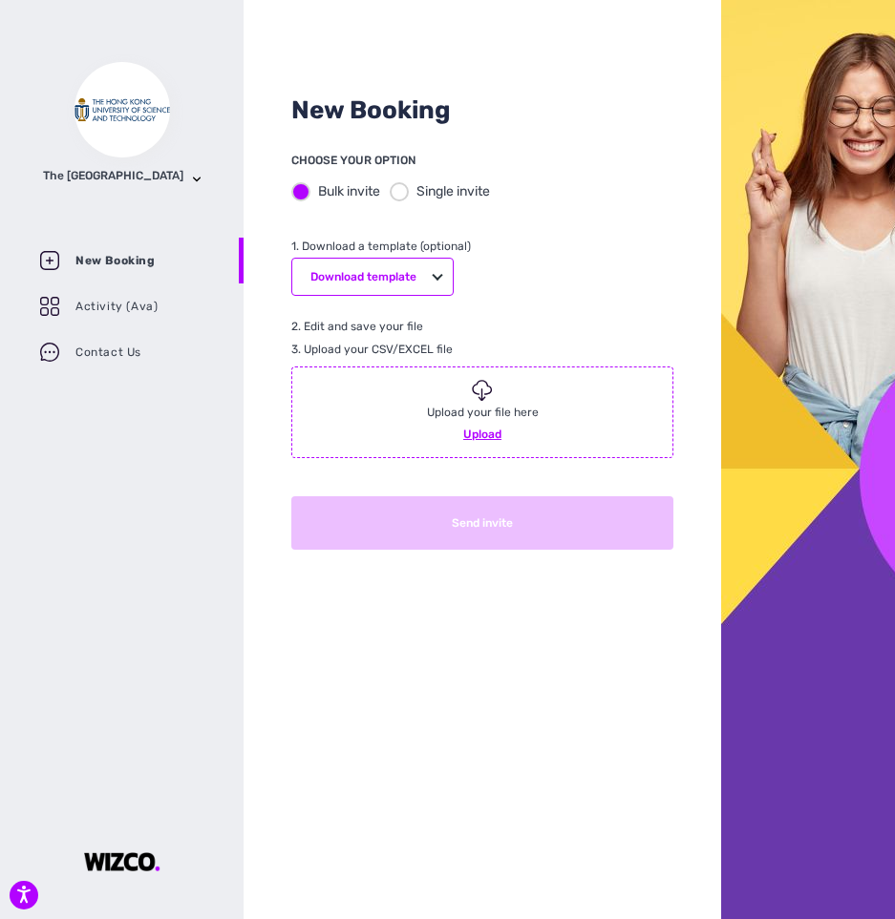
click at [396, 185] on div at bounding box center [399, 191] width 19 height 19
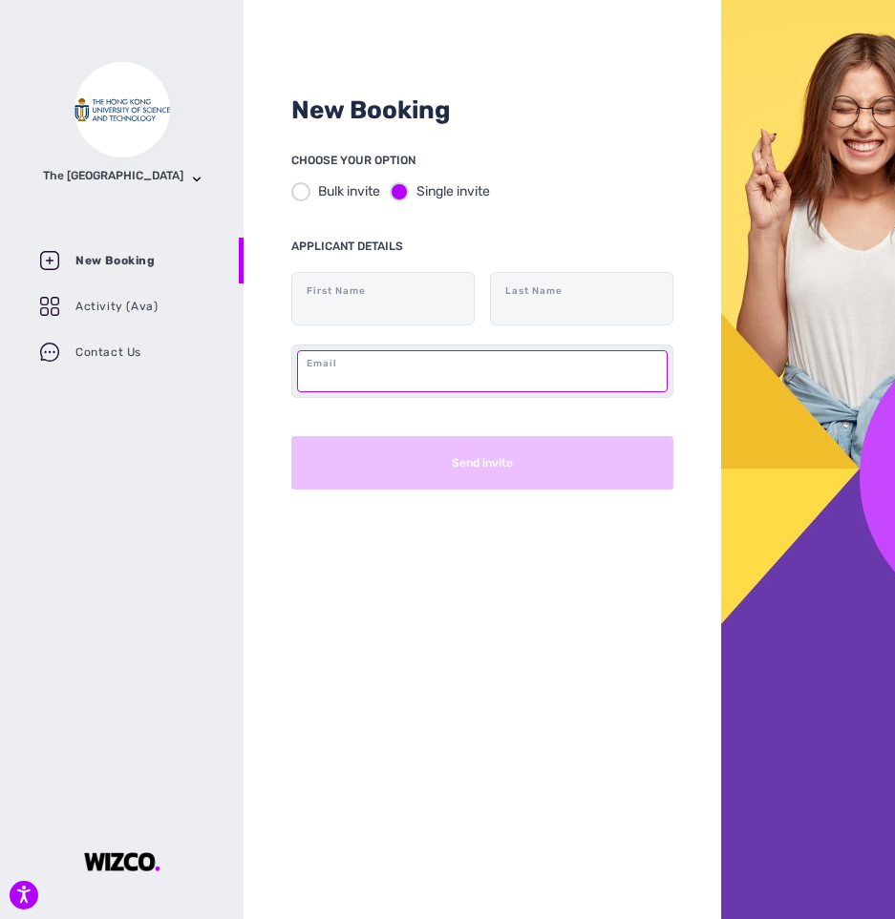
paste input "[EMAIL_ADDRESS][DOMAIN_NAME]"
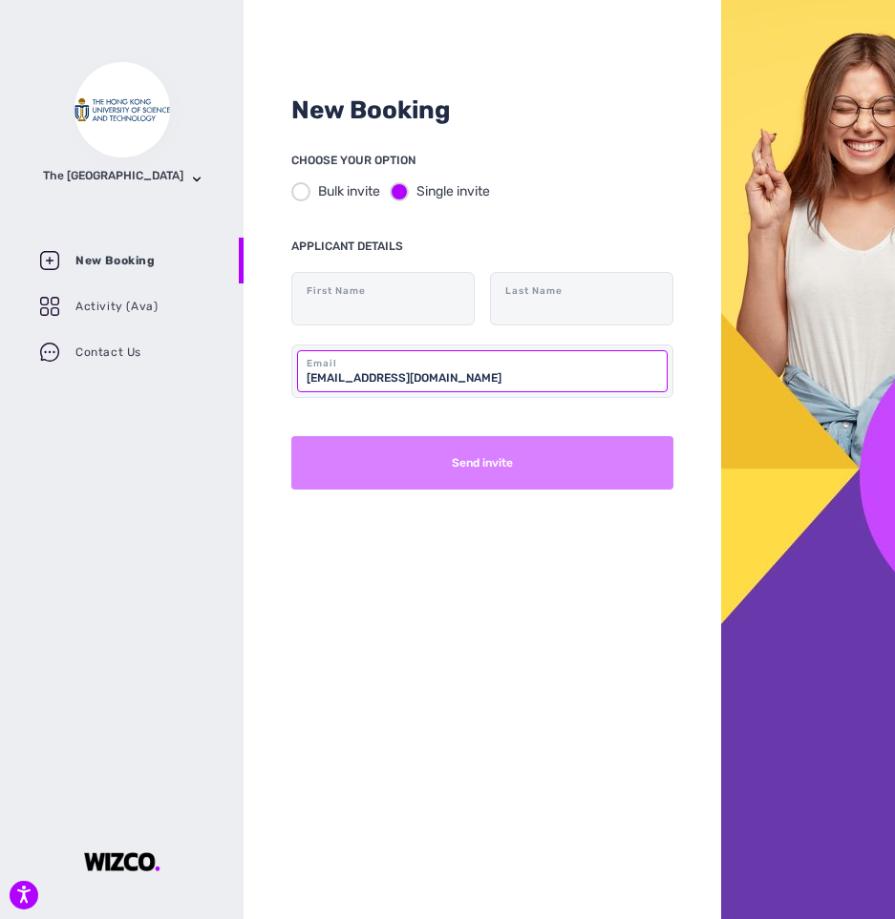
type input "[EMAIL_ADDRESS][DOMAIN_NAME]"
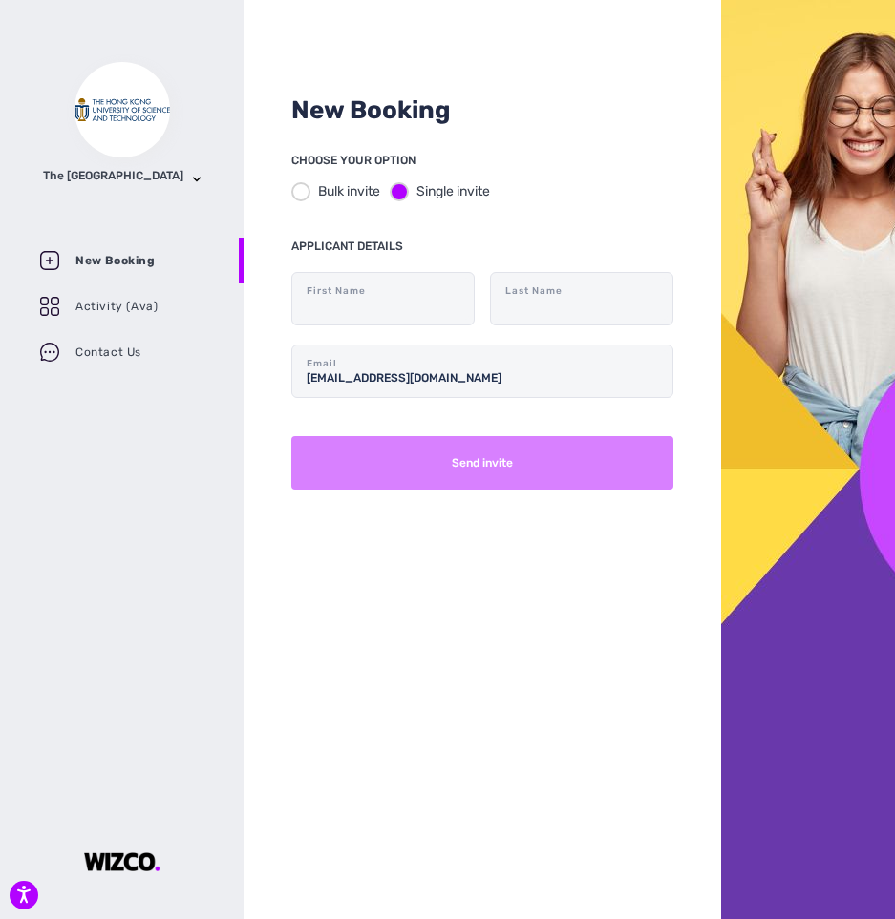
click at [518, 463] on button "Send invite" at bounding box center [482, 462] width 382 height 53
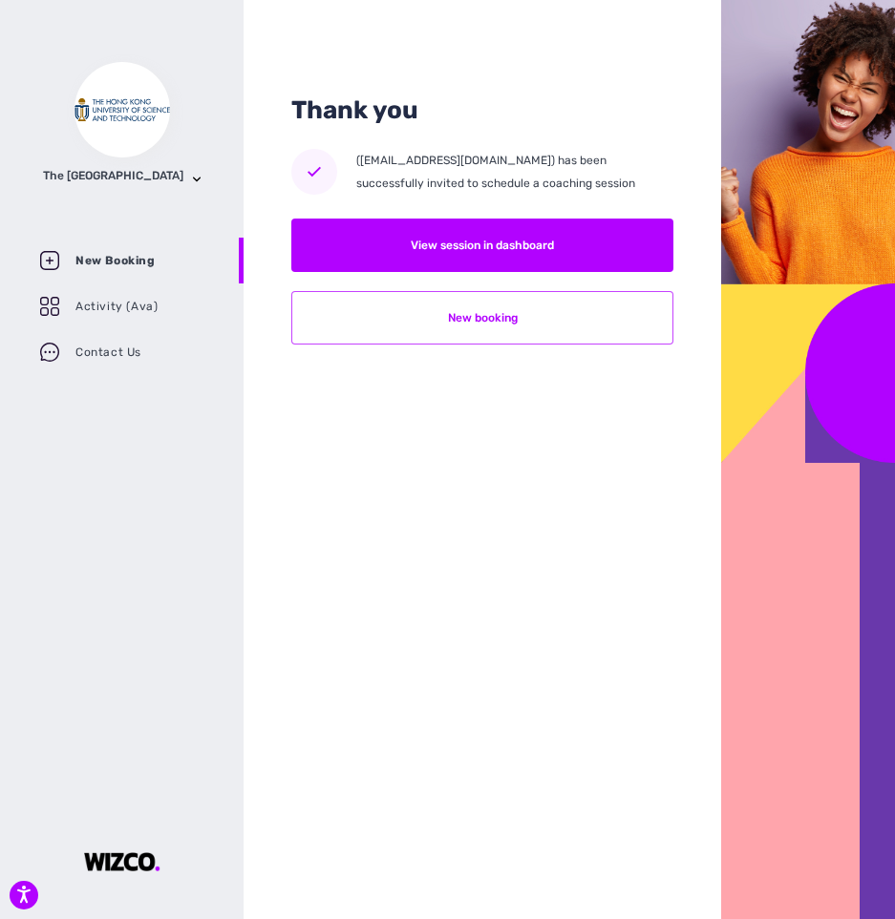
click at [481, 328] on button "New booking" at bounding box center [482, 317] width 382 height 53
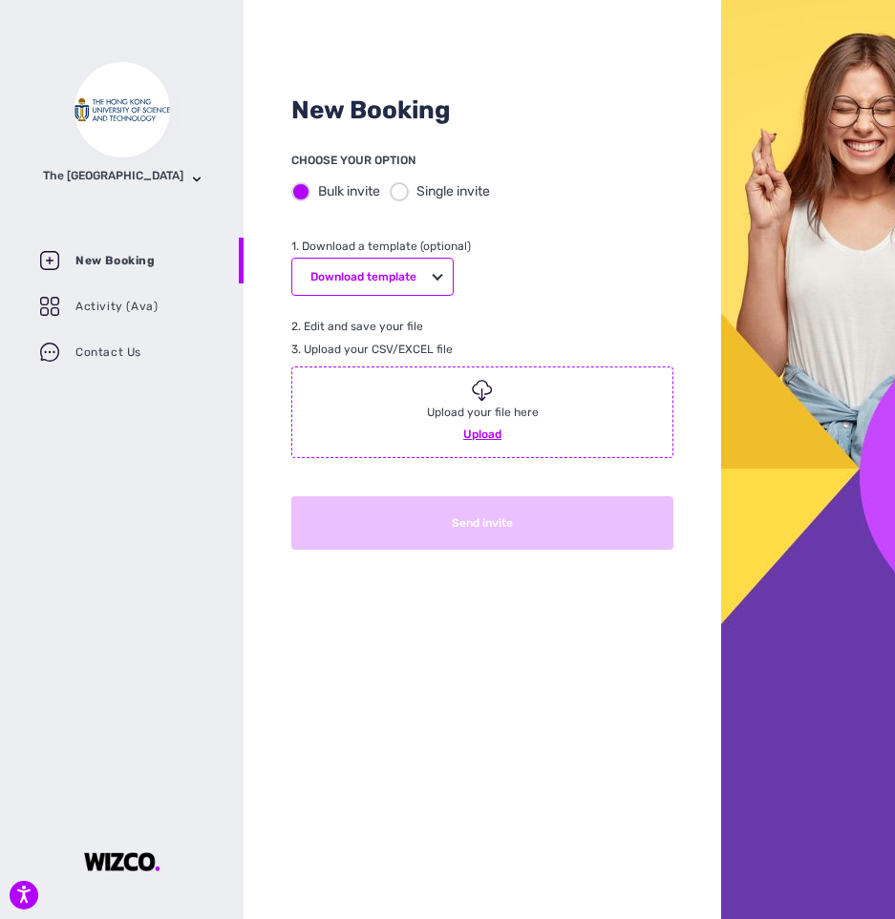
click at [407, 199] on div at bounding box center [399, 191] width 19 height 19
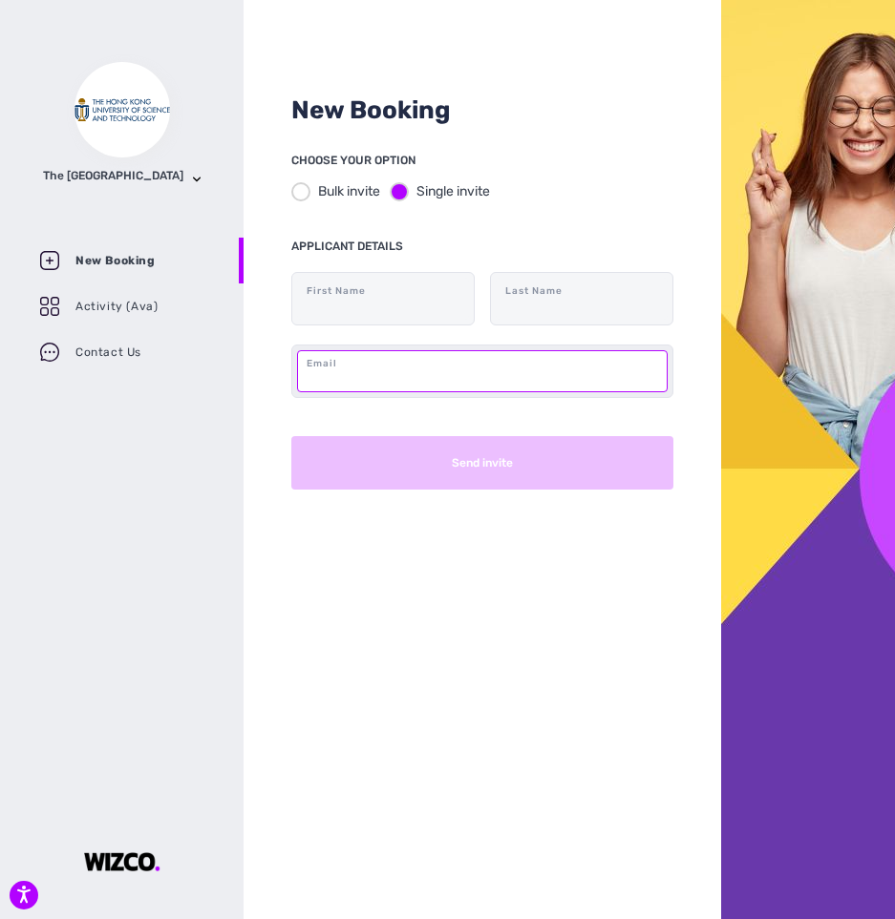
paste input "[EMAIL_ADDRESS][DOMAIN_NAME]"
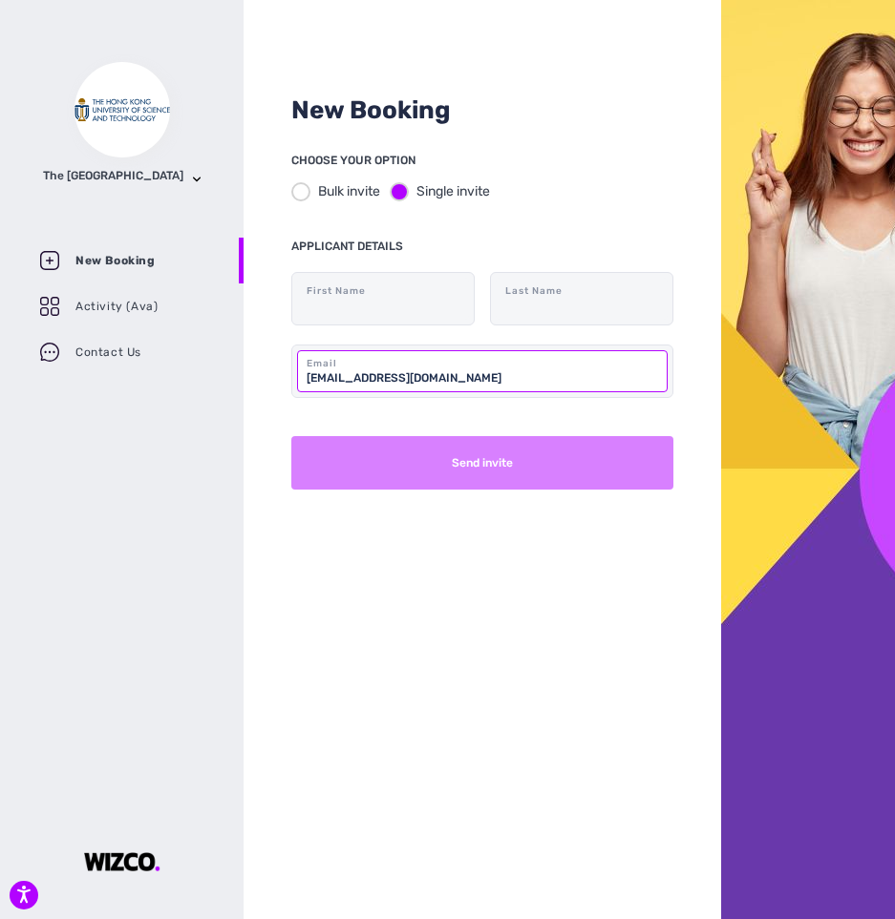
type input "[EMAIL_ADDRESS][DOMAIN_NAME]"
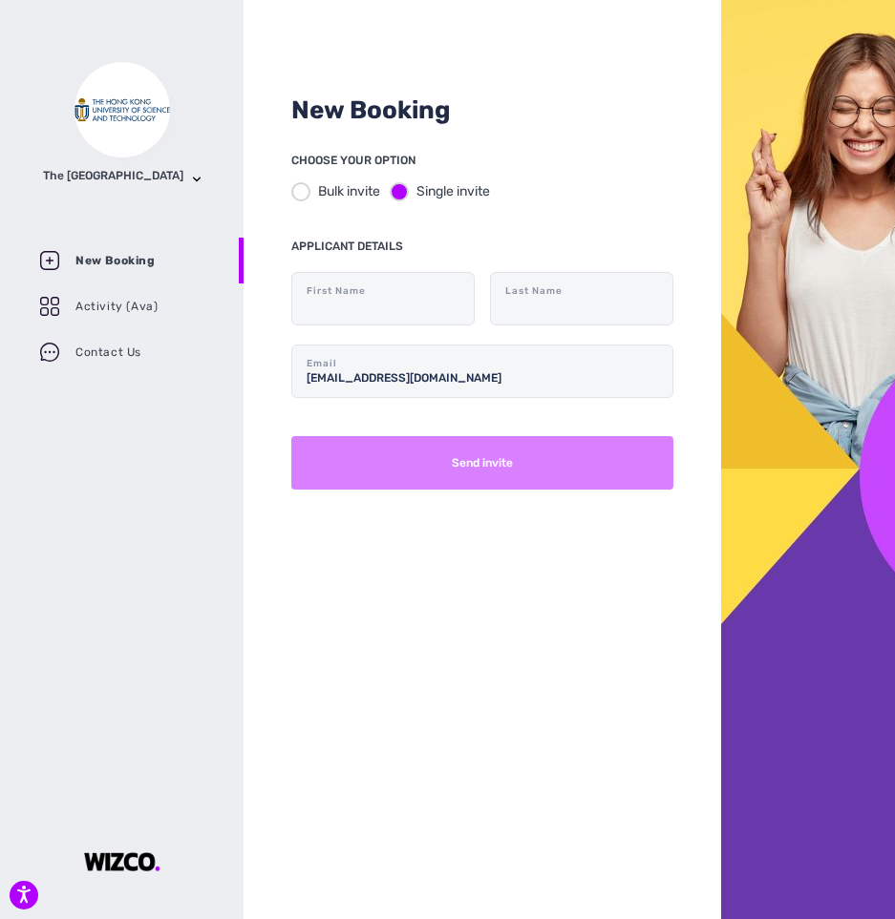
click at [672, 444] on button "Send invite" at bounding box center [482, 462] width 382 height 53
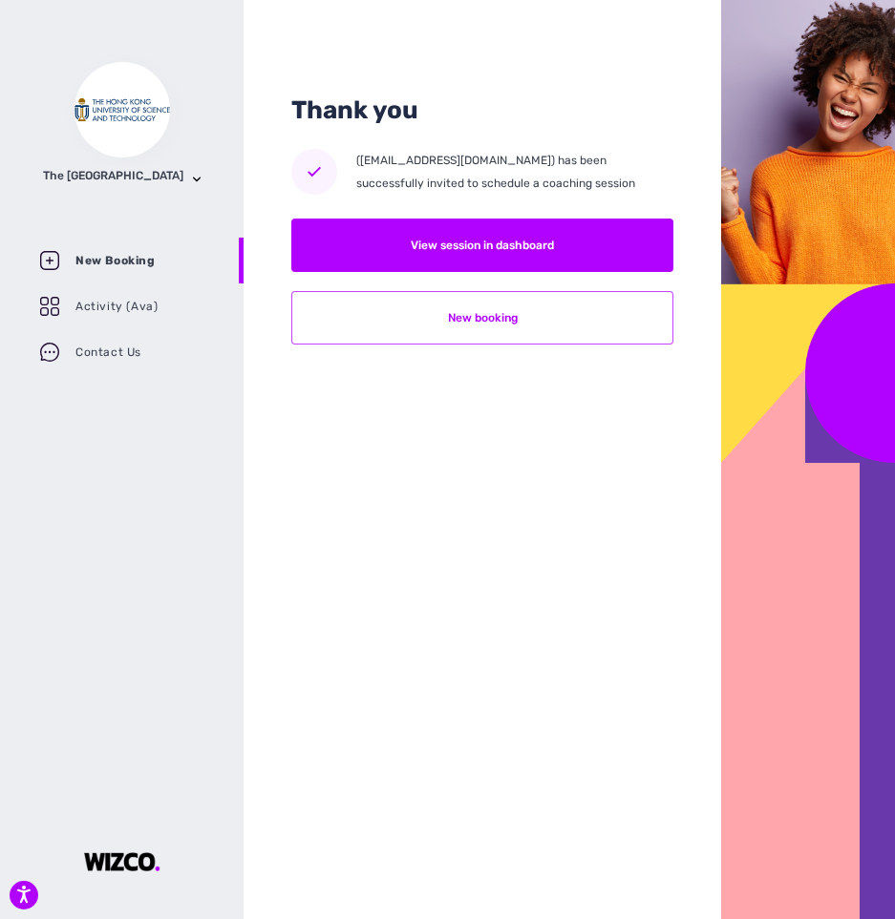
click at [539, 324] on button "New booking" at bounding box center [482, 317] width 382 height 53
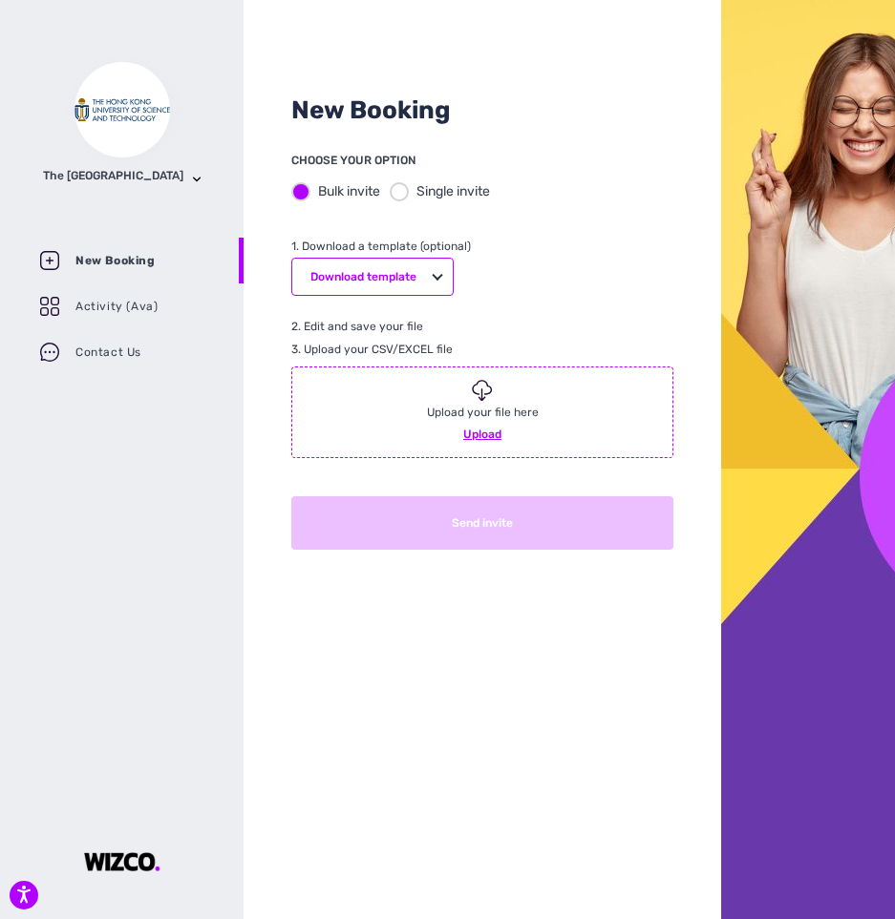
click at [405, 195] on div at bounding box center [399, 191] width 19 height 19
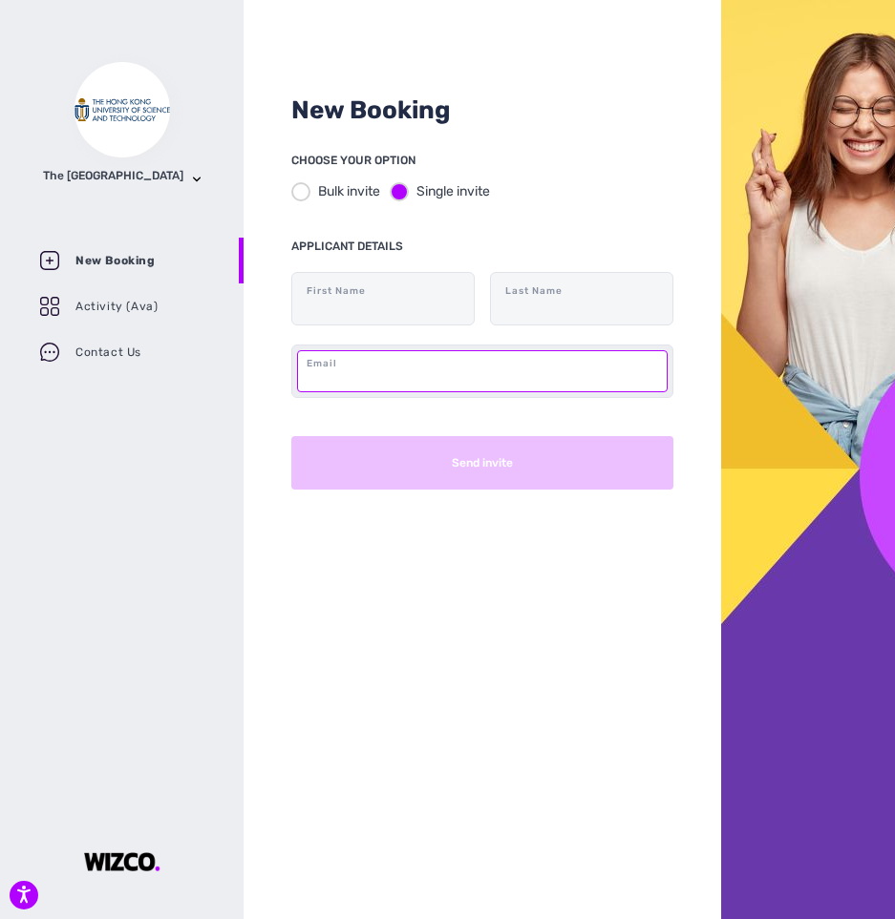
paste input "[EMAIL_ADDRESS][DOMAIN_NAME]"
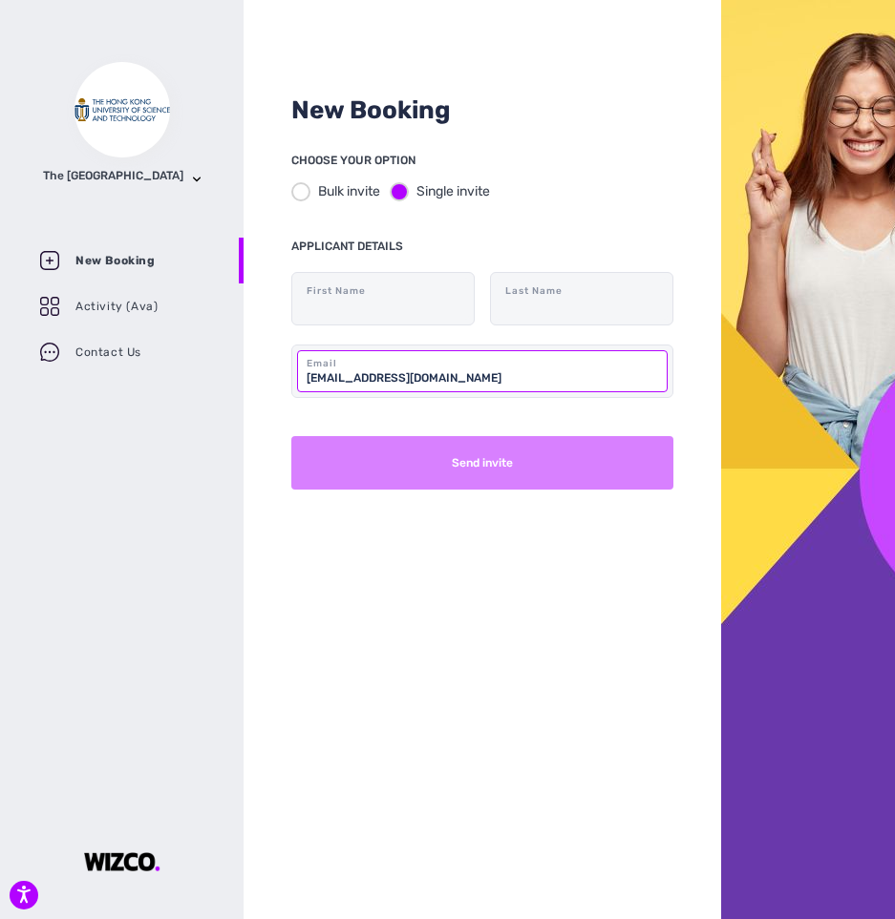
type input "[EMAIL_ADDRESS][DOMAIN_NAME]"
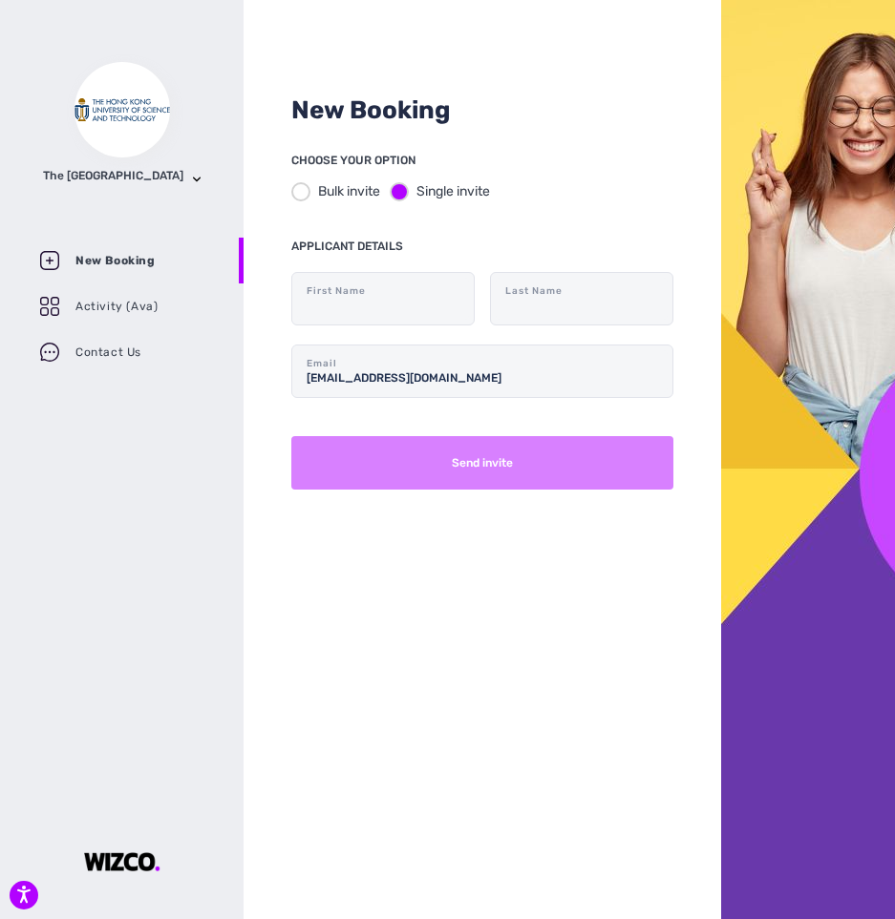
click at [520, 479] on button "Send invite" at bounding box center [482, 462] width 382 height 53
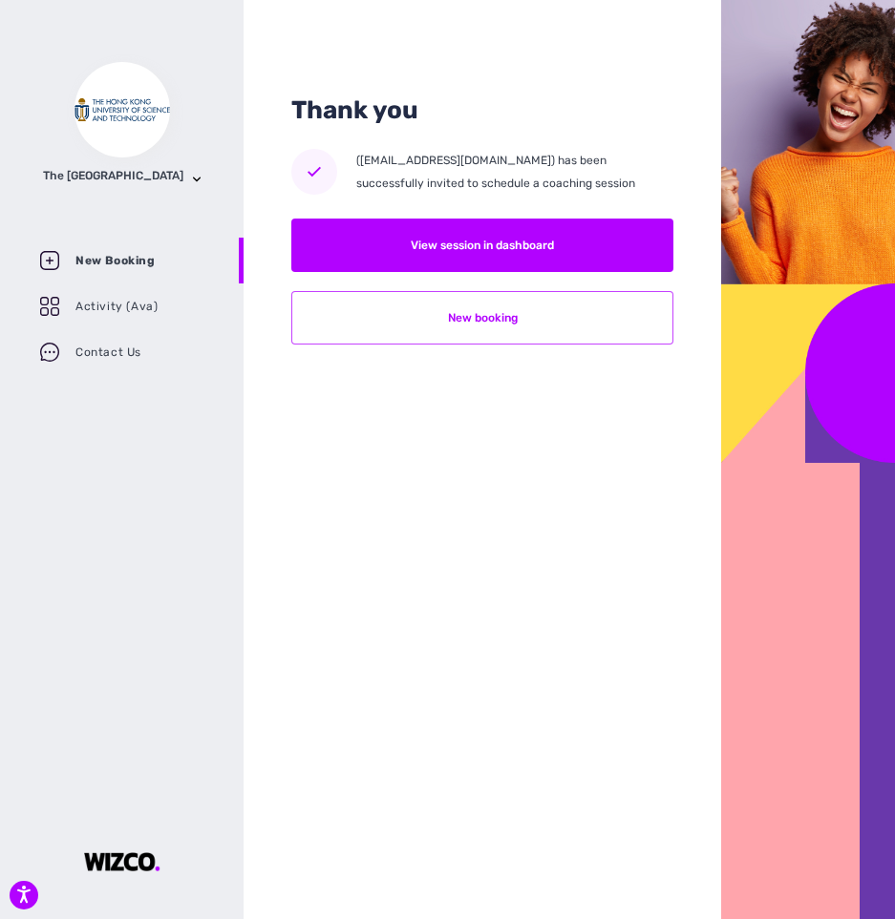
click at [532, 331] on button "New booking" at bounding box center [482, 317] width 382 height 53
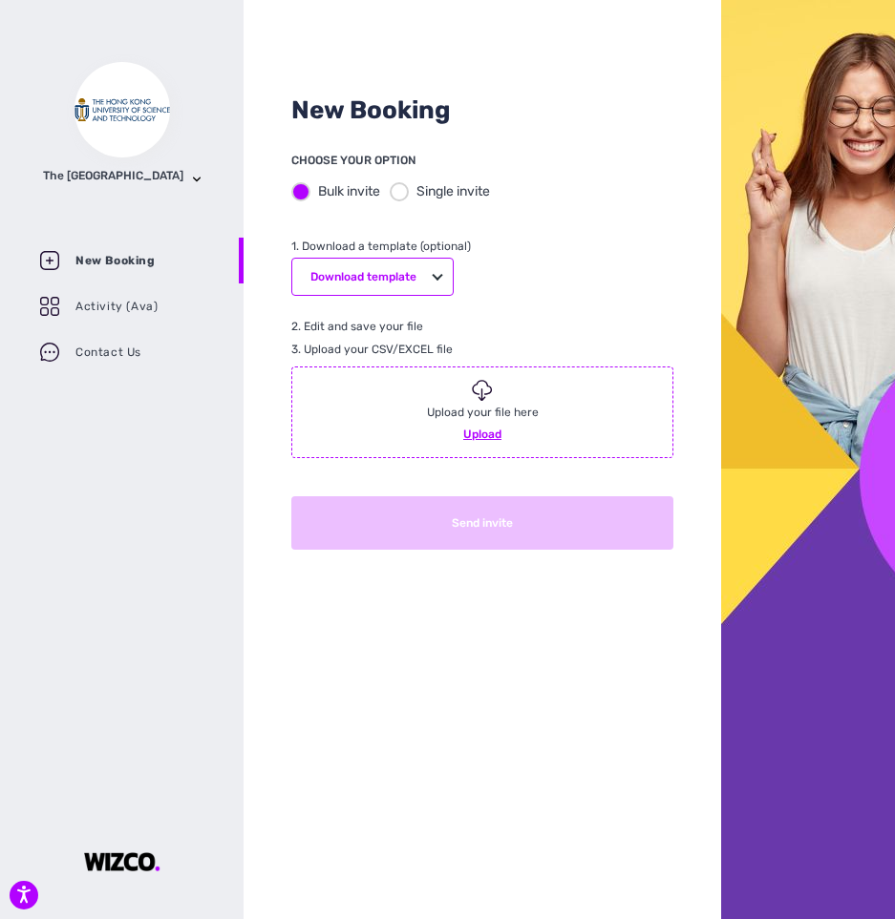
click at [397, 194] on div at bounding box center [399, 191] width 19 height 19
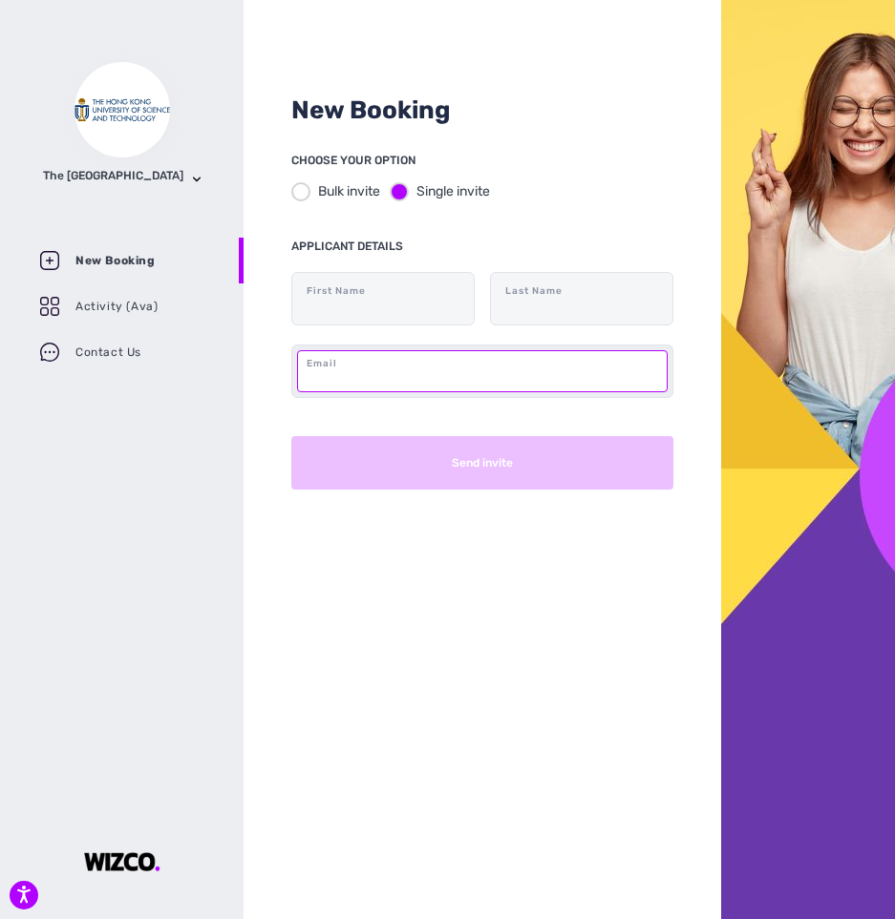
paste input "[EMAIL_ADDRESS][DOMAIN_NAME]"
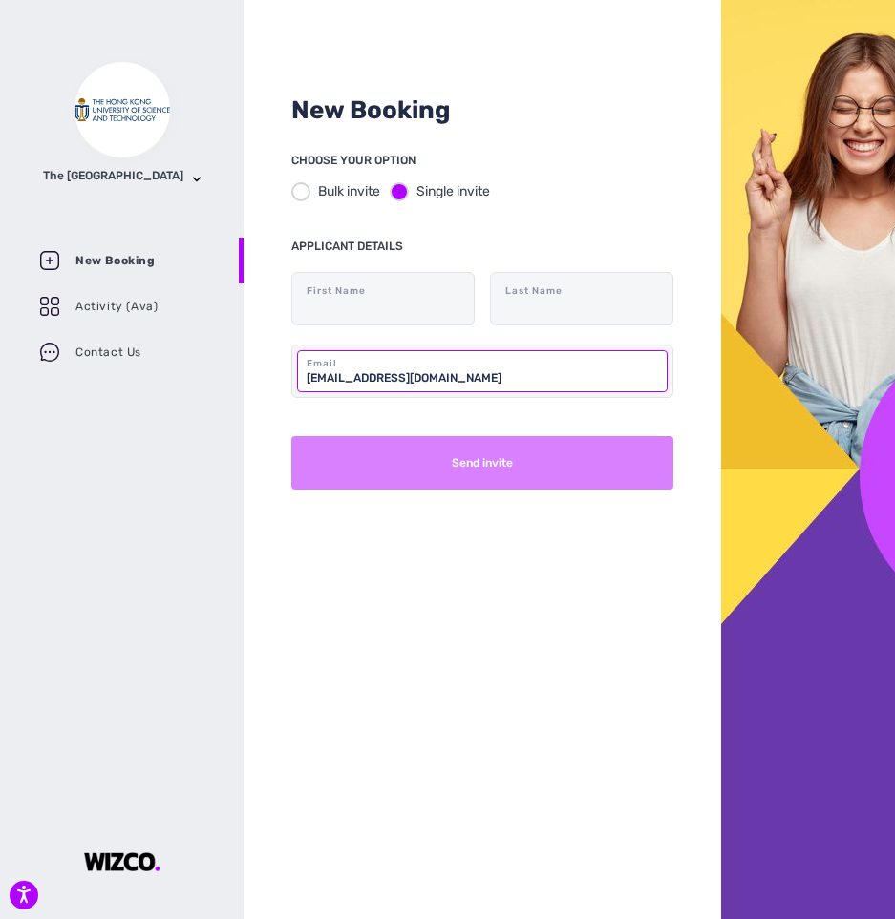
type input "[EMAIL_ADDRESS][DOMAIN_NAME]"
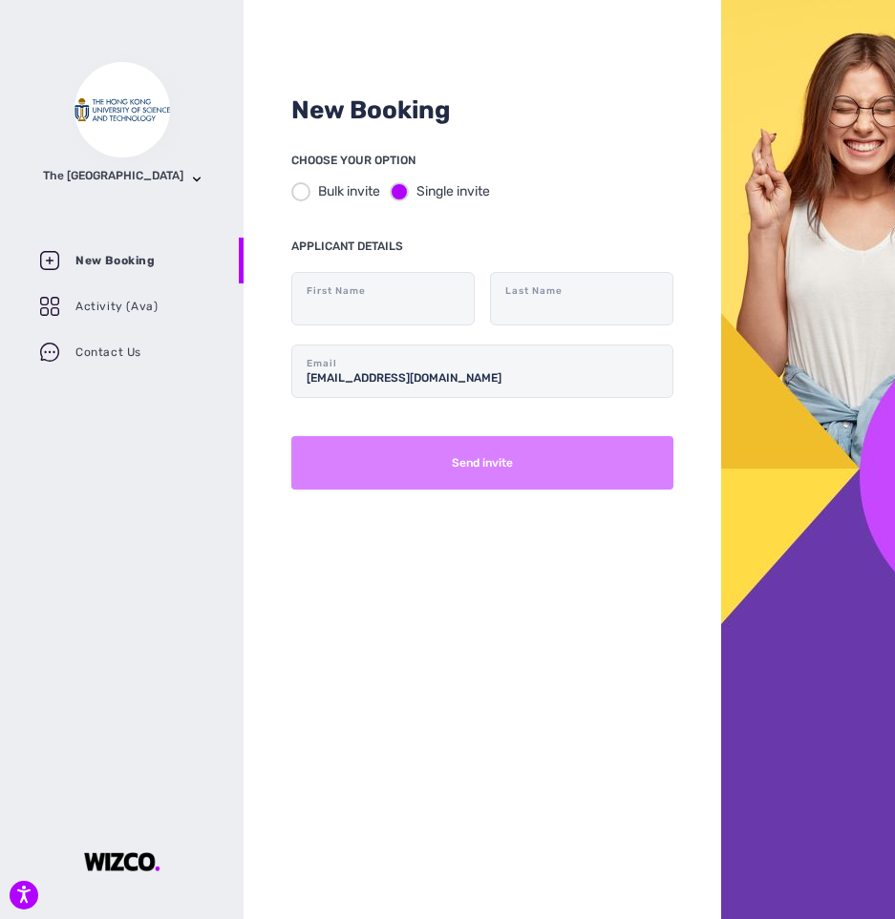
click at [504, 458] on button "Send invite" at bounding box center [482, 462] width 382 height 53
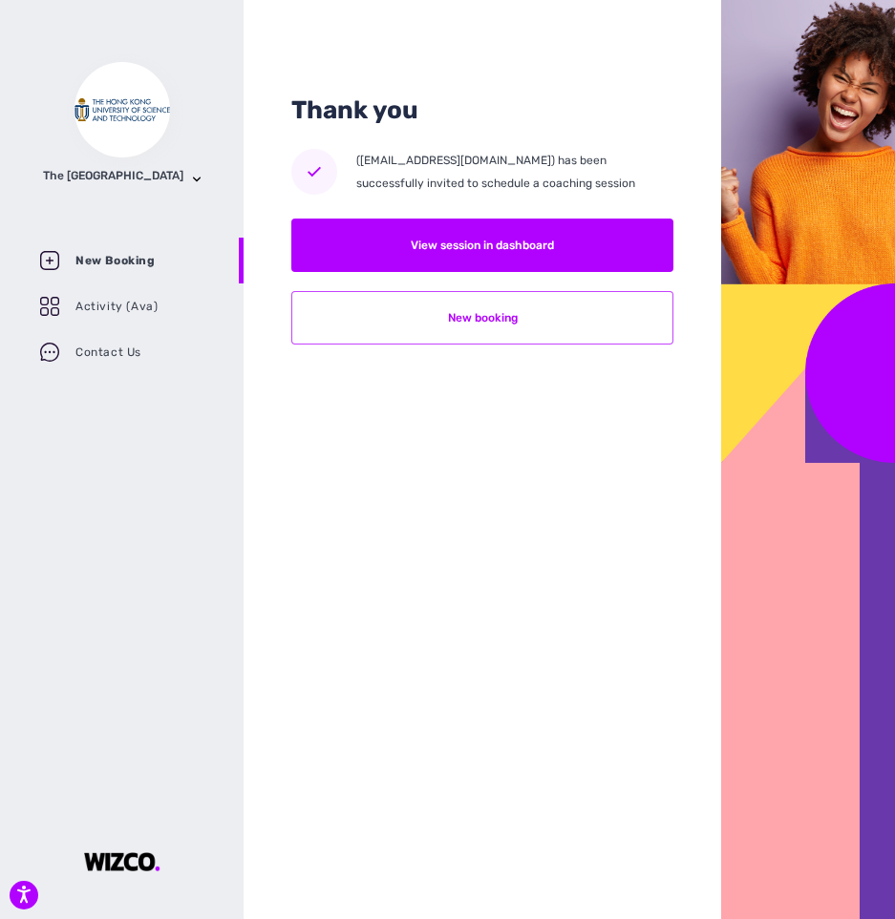
click at [583, 335] on button "New booking" at bounding box center [482, 317] width 382 height 53
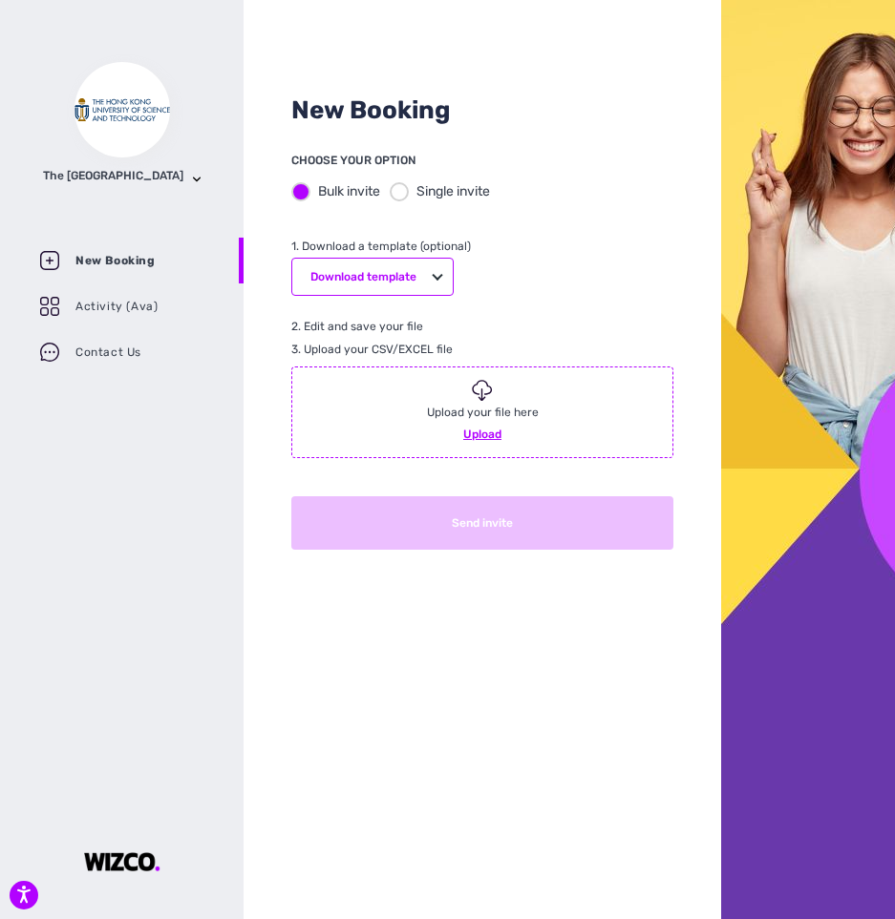
click at [393, 194] on div at bounding box center [399, 191] width 19 height 19
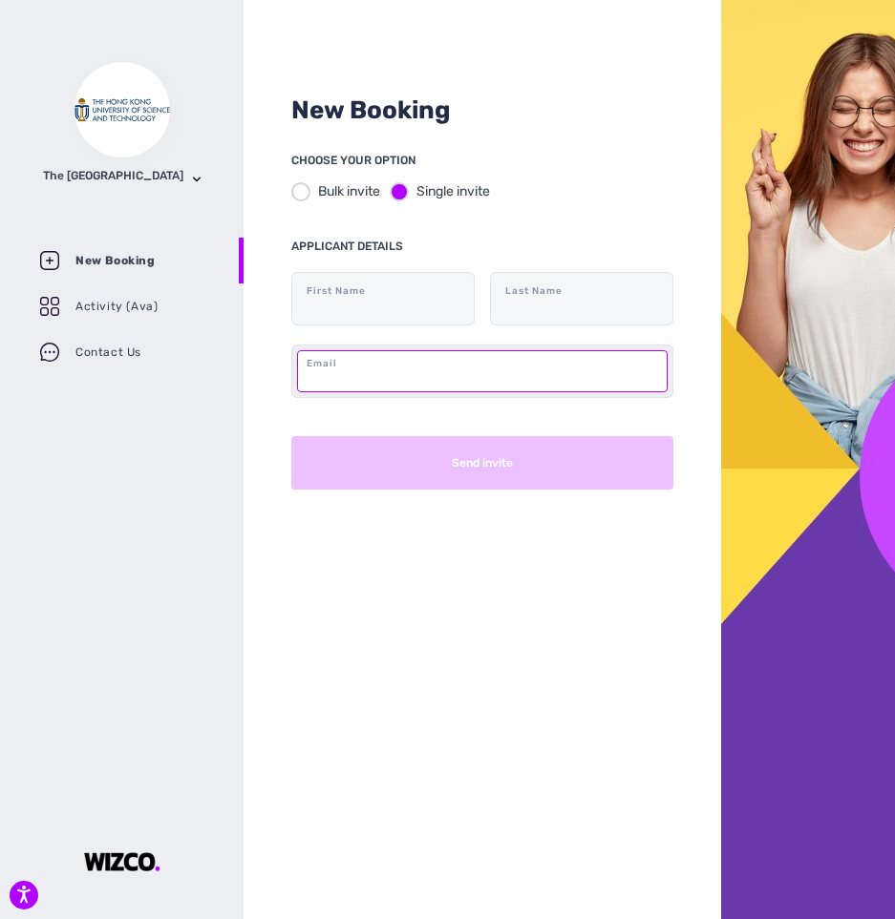
paste input "[EMAIL_ADDRESS][DOMAIN_NAME]"
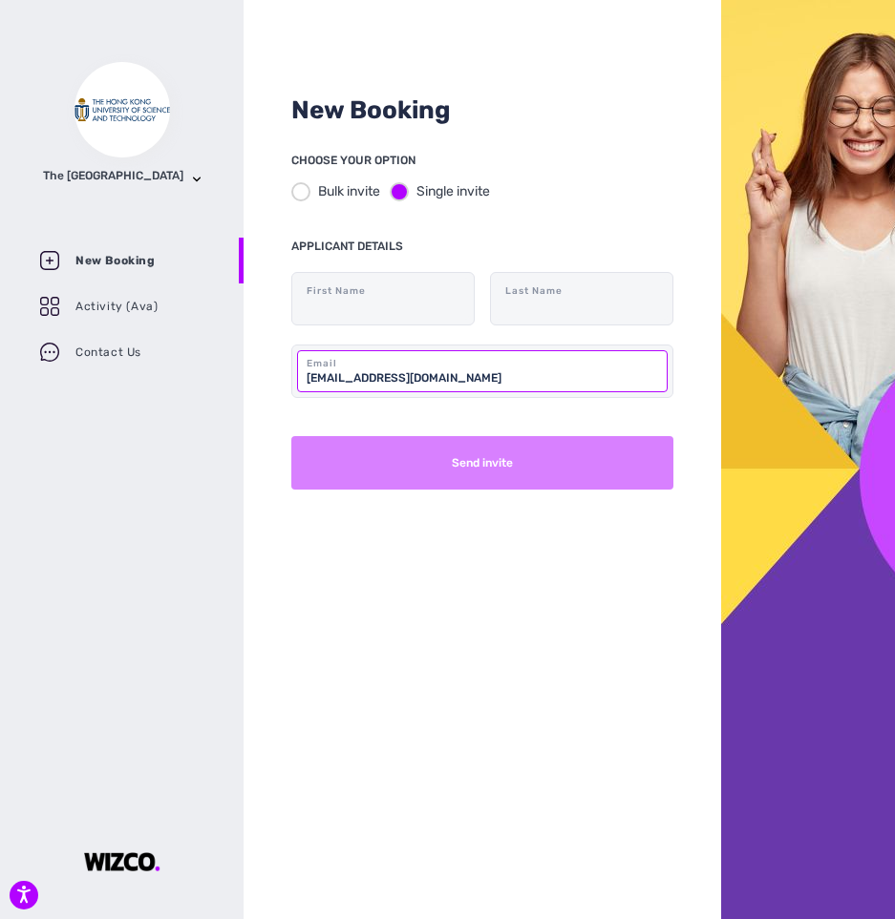
type input "[EMAIL_ADDRESS][DOMAIN_NAME]"
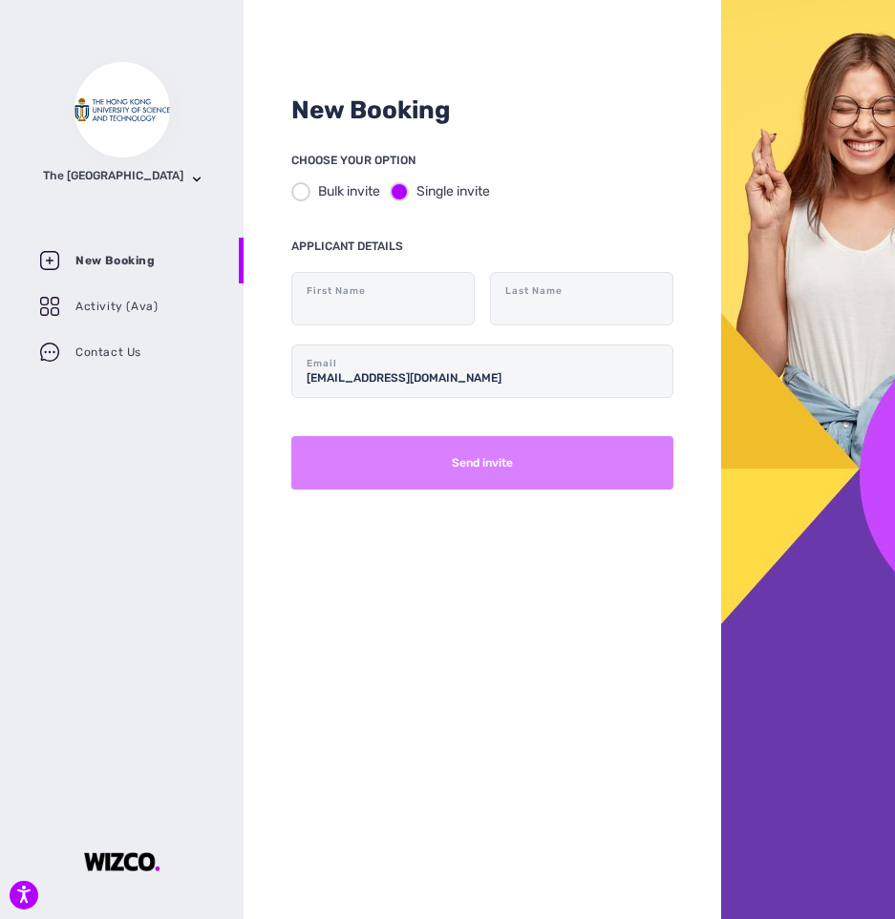
click at [476, 462] on button "Send invite" at bounding box center [482, 462] width 382 height 53
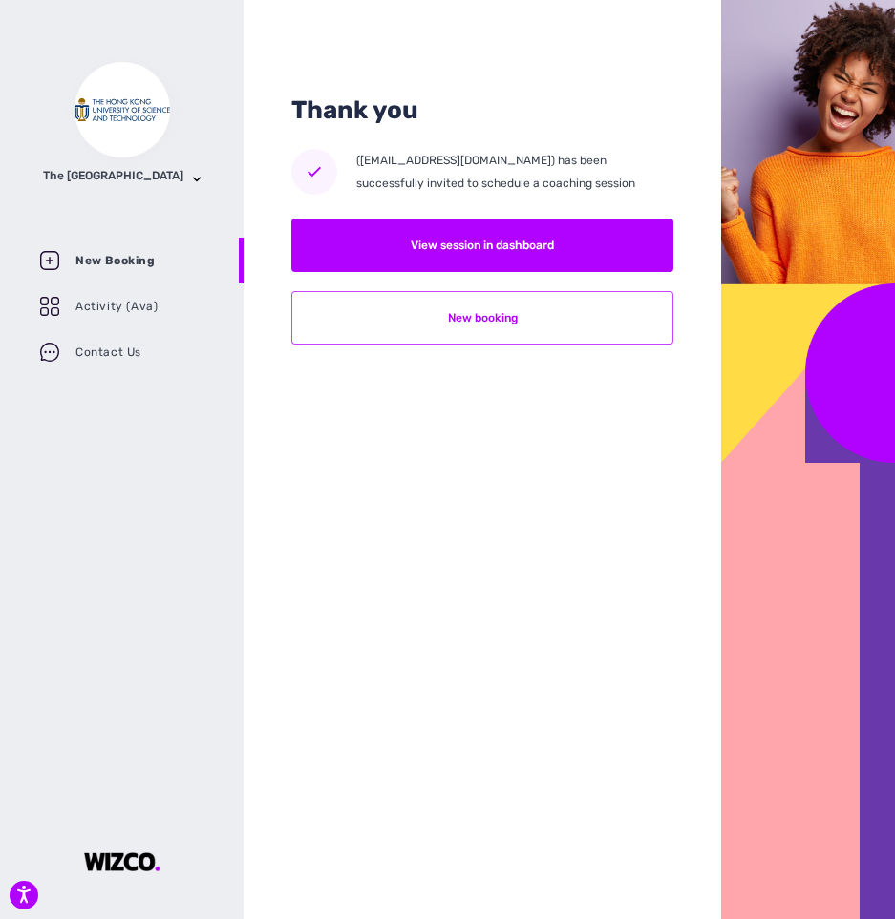
click at [476, 314] on button "New booking" at bounding box center [482, 317] width 382 height 53
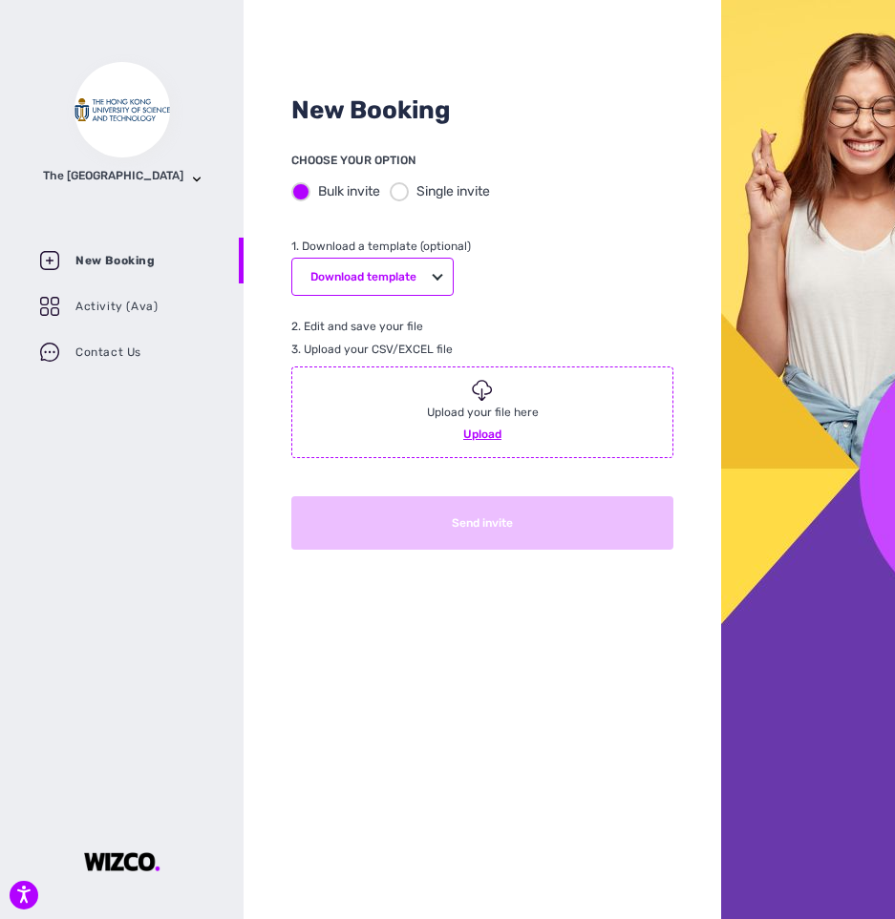
click at [392, 189] on div at bounding box center [399, 191] width 19 height 19
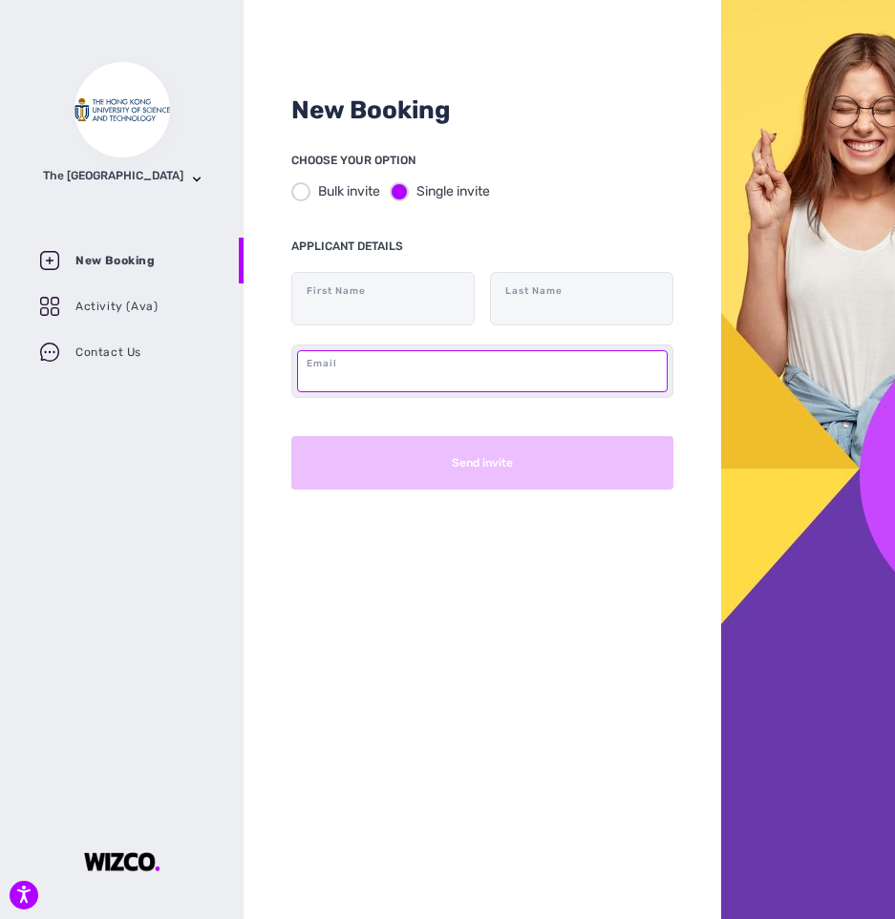
paste input "[EMAIL_ADDRESS][DOMAIN_NAME]"
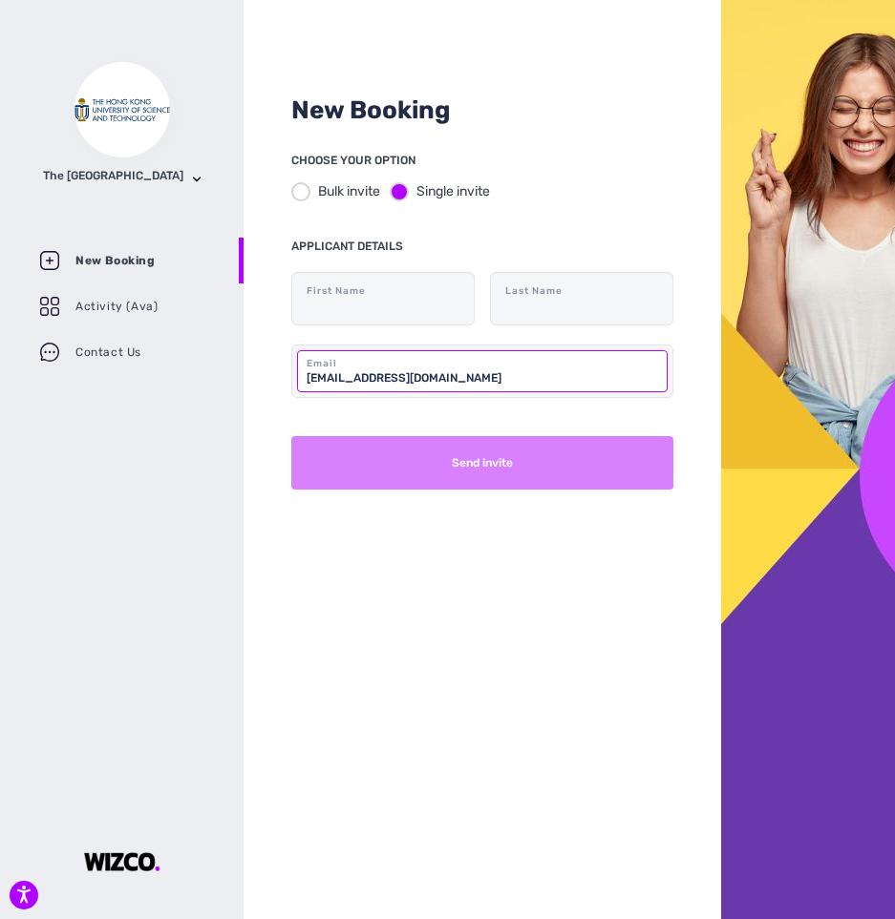
type input "[EMAIL_ADDRESS][DOMAIN_NAME]"
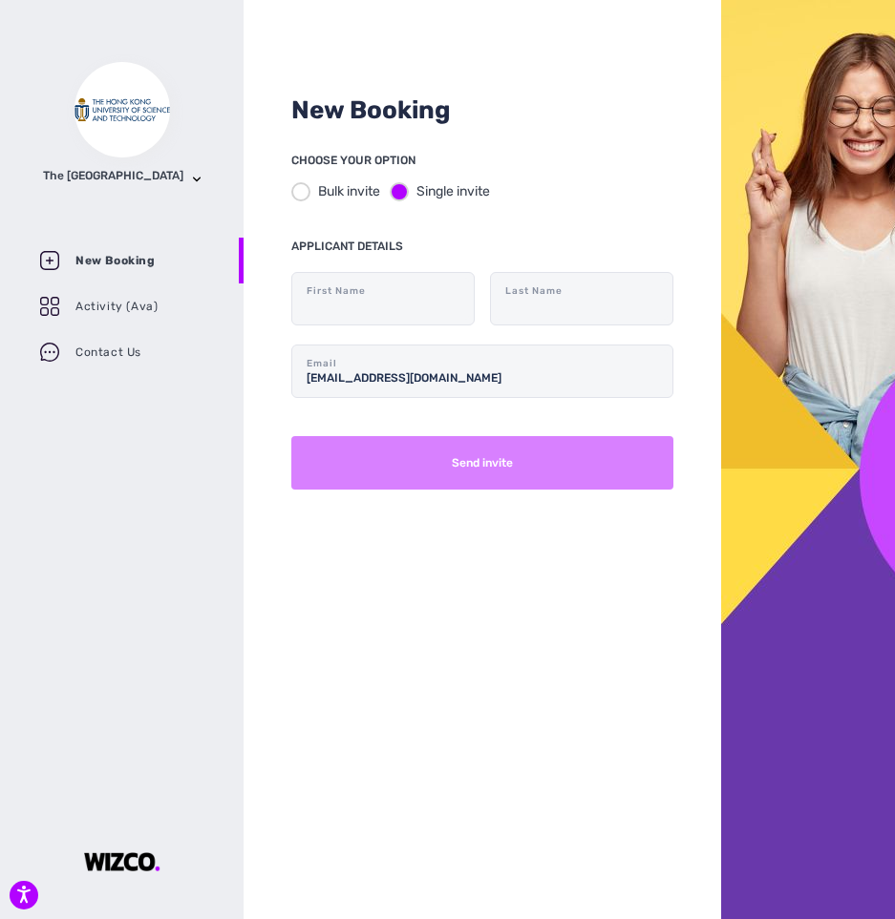
click at [447, 454] on button "Send invite" at bounding box center [482, 462] width 382 height 53
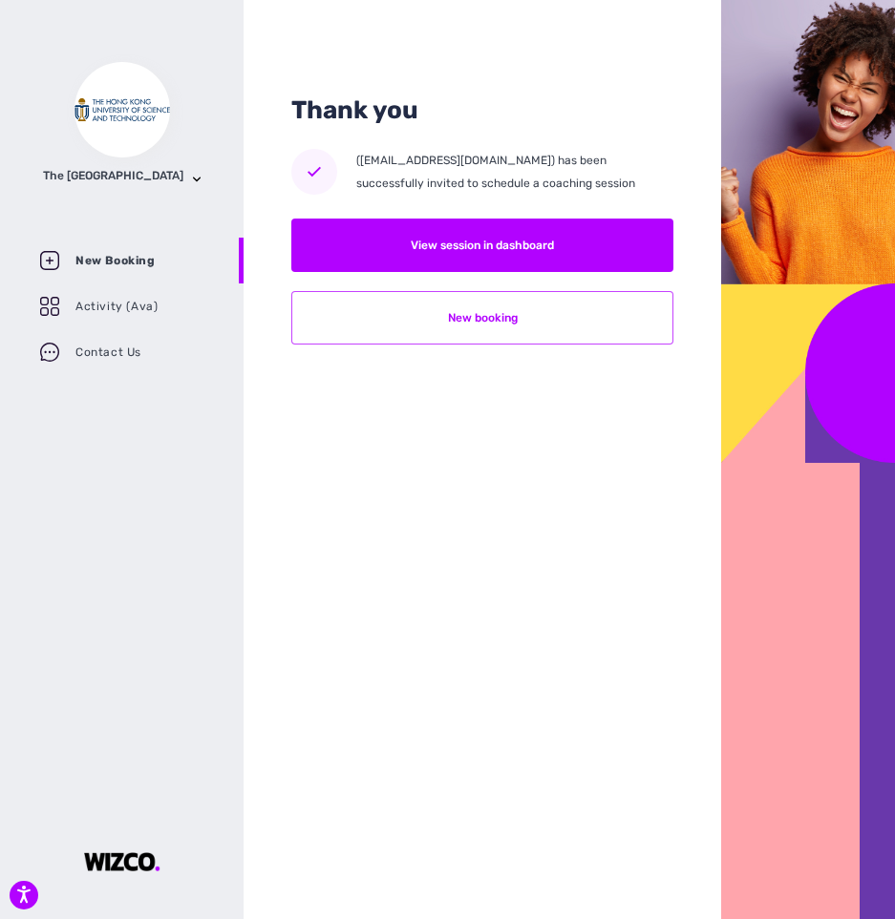
click at [541, 313] on button "New booking" at bounding box center [482, 317] width 382 height 53
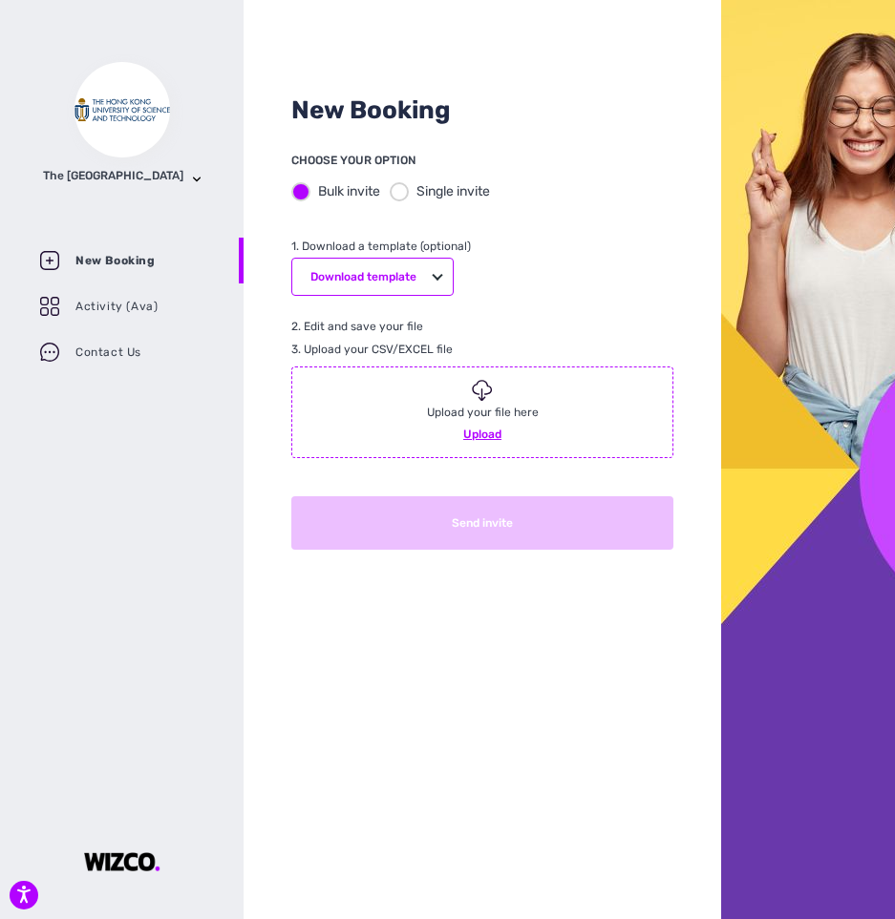
click at [400, 187] on div at bounding box center [399, 191] width 19 height 19
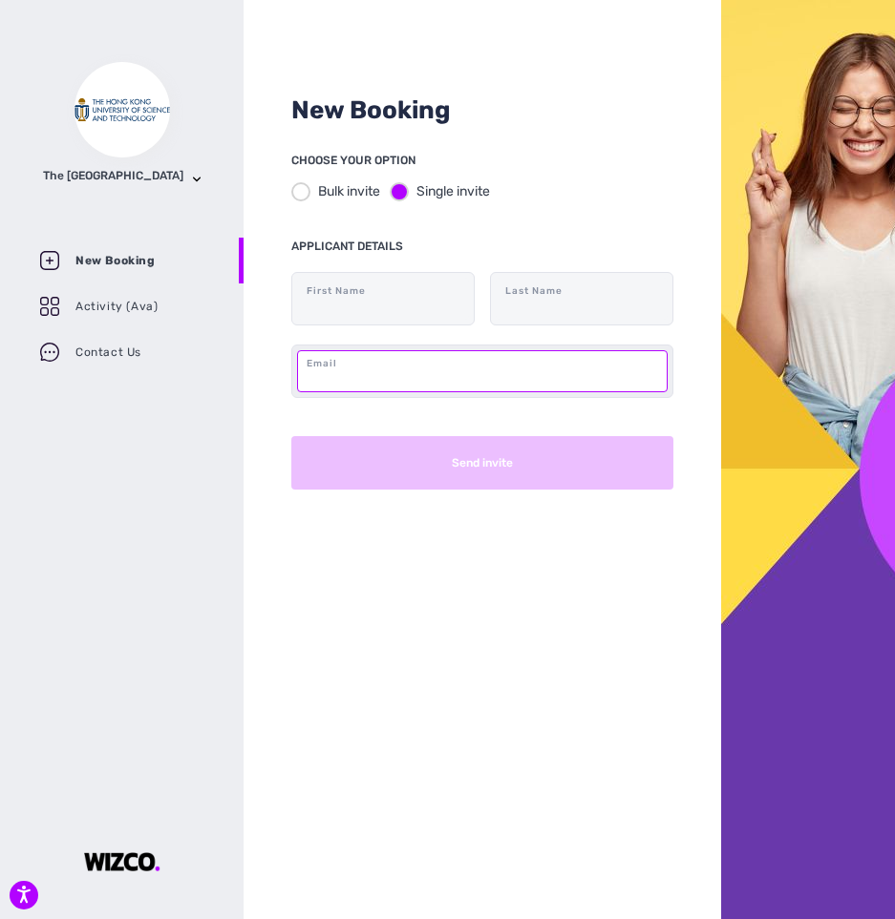
paste input "[EMAIL_ADDRESS][DOMAIN_NAME]"
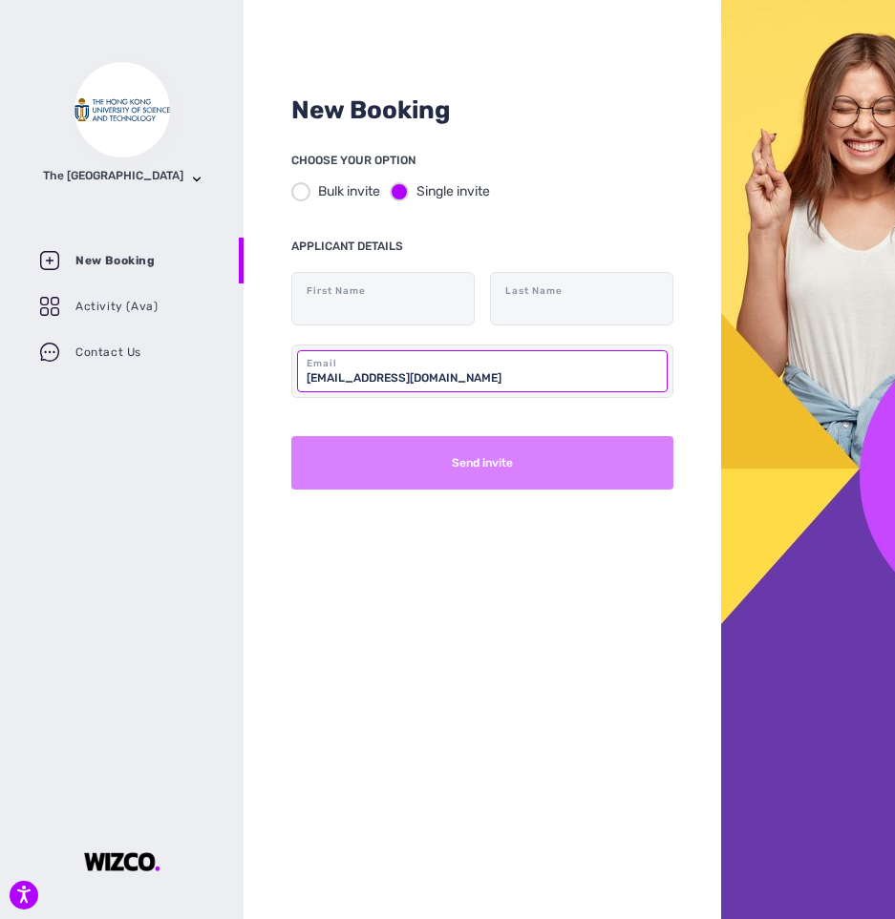
type input "[EMAIL_ADDRESS][DOMAIN_NAME]"
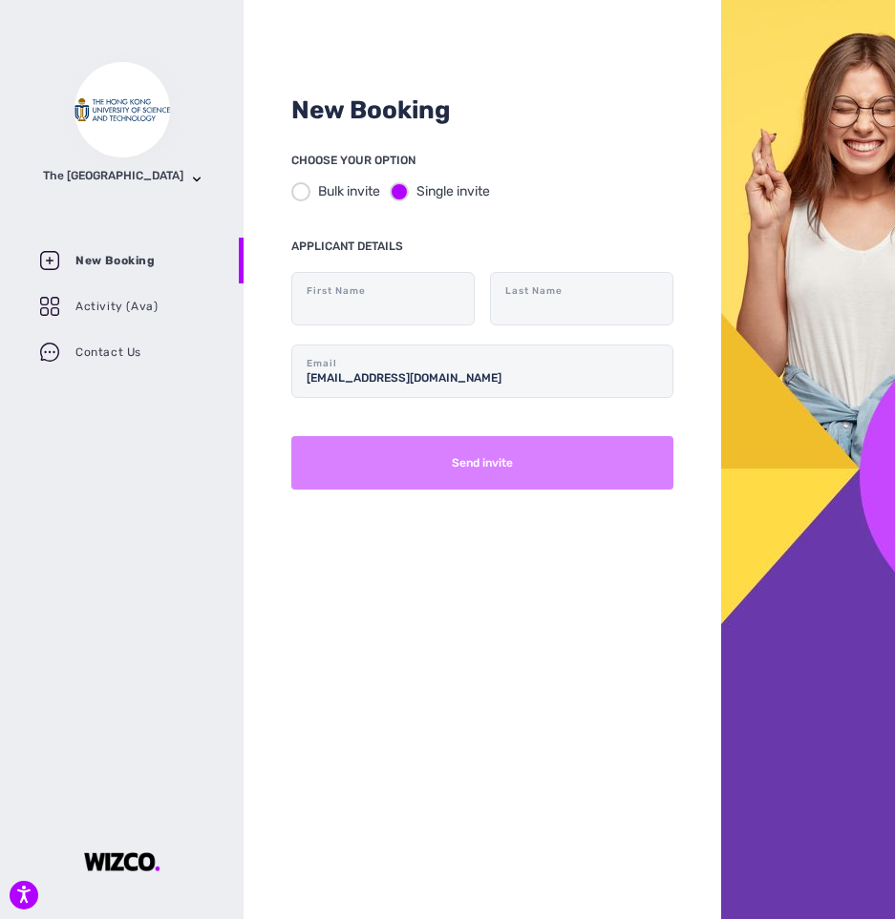
click at [508, 471] on button "Send invite" at bounding box center [482, 462] width 382 height 53
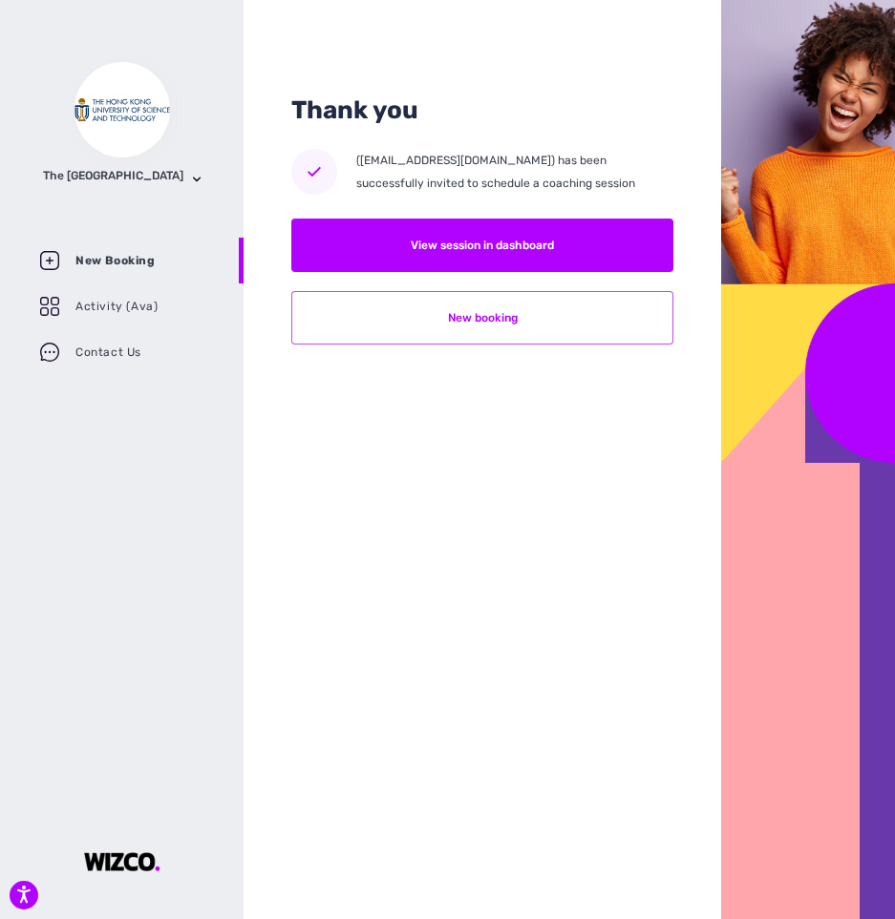
click at [550, 342] on button "New booking" at bounding box center [482, 317] width 382 height 53
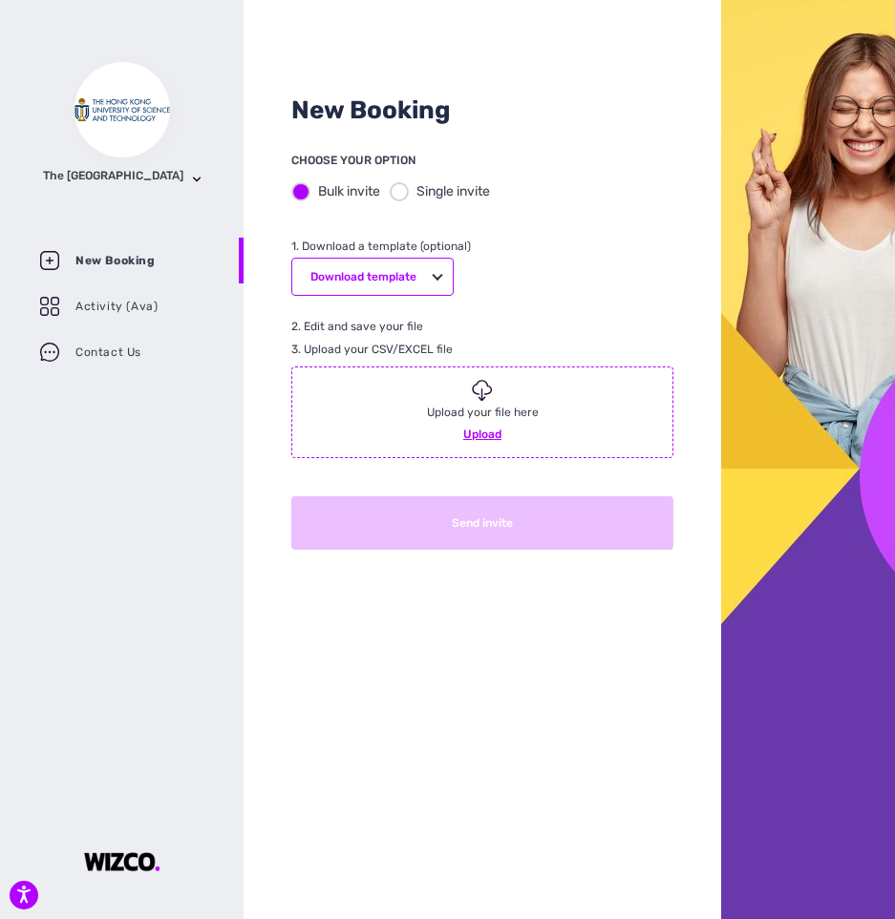
click at [407, 188] on div at bounding box center [399, 191] width 19 height 19
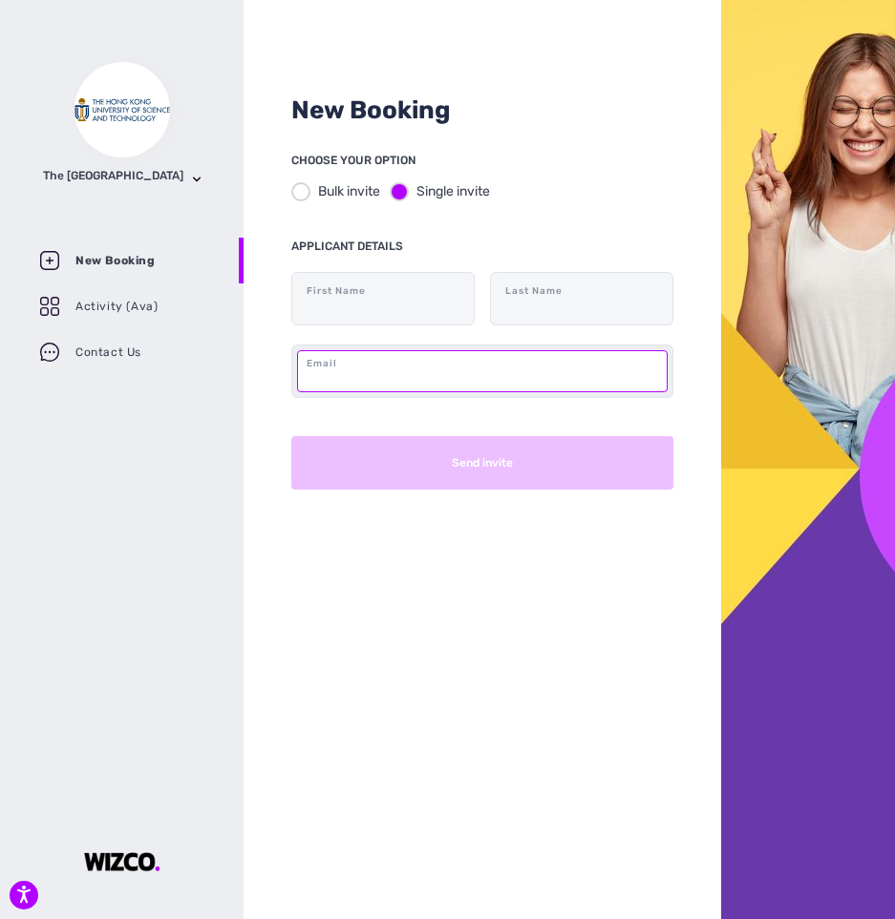
paste input "[EMAIL_ADDRESS][DOMAIN_NAME]"
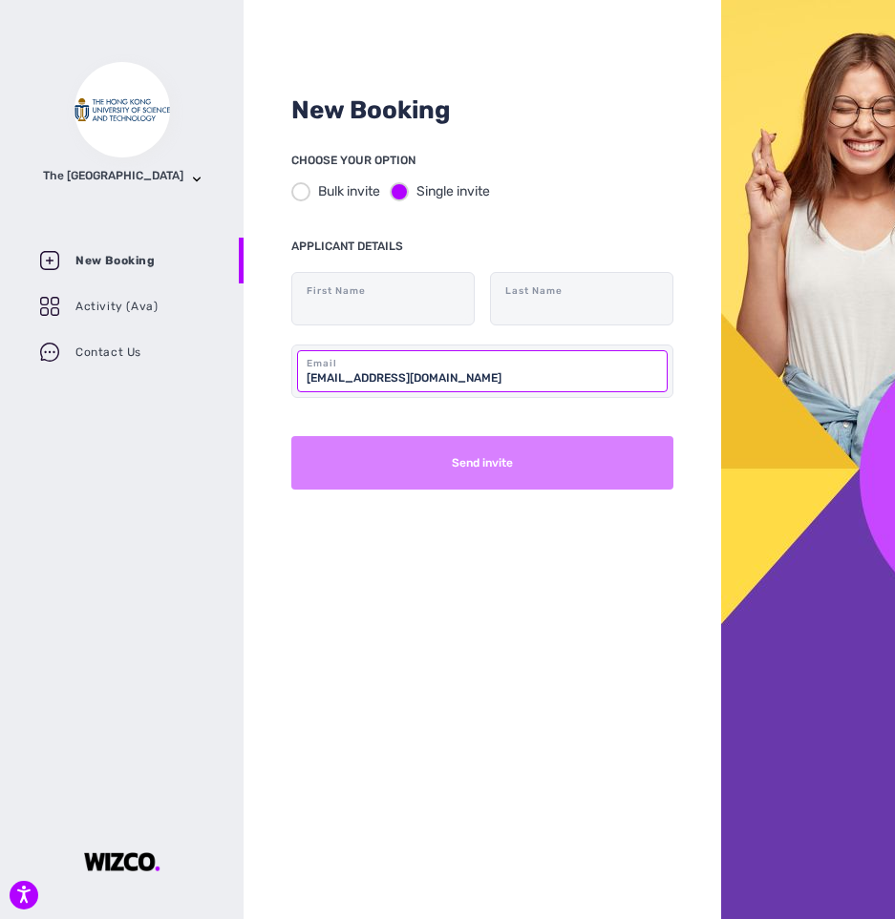
type input "[EMAIL_ADDRESS][DOMAIN_NAME]"
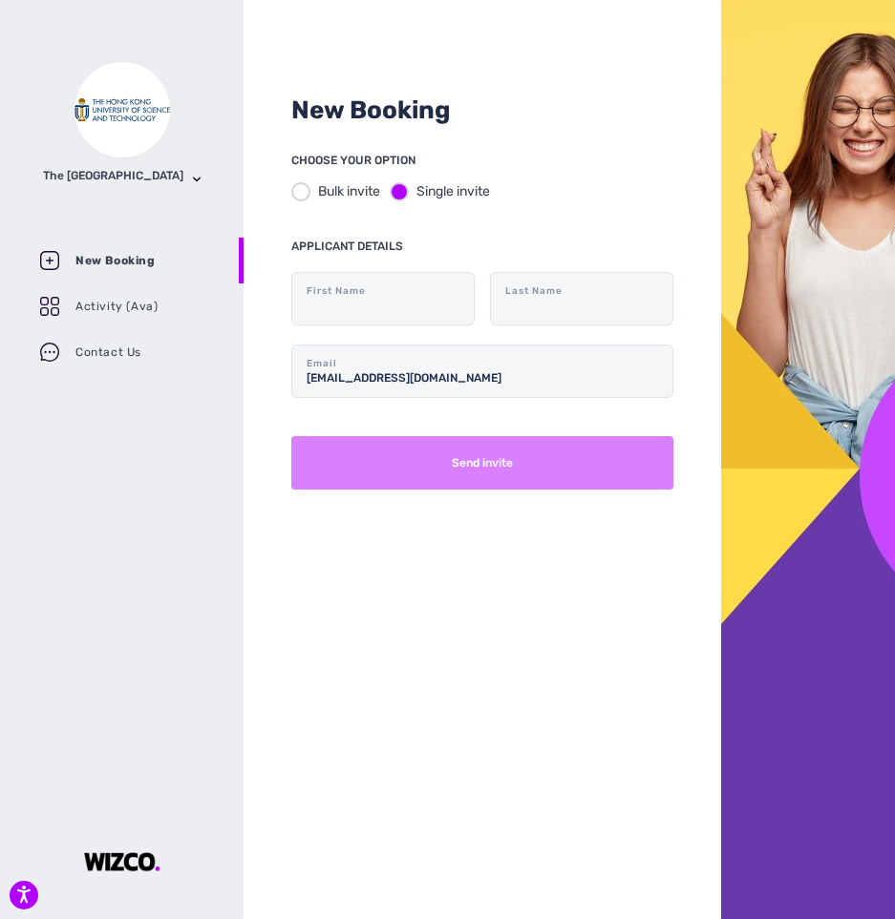
click at [508, 475] on button "Send invite" at bounding box center [482, 462] width 382 height 53
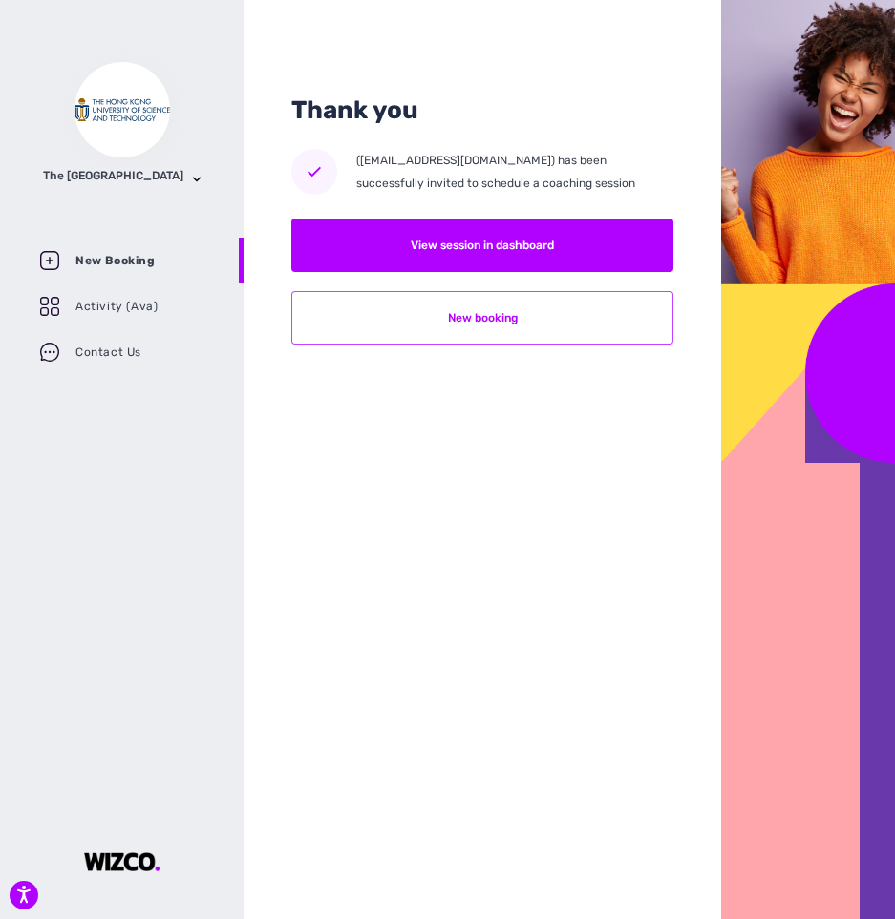
click at [546, 321] on button "New booking" at bounding box center [482, 317] width 382 height 53
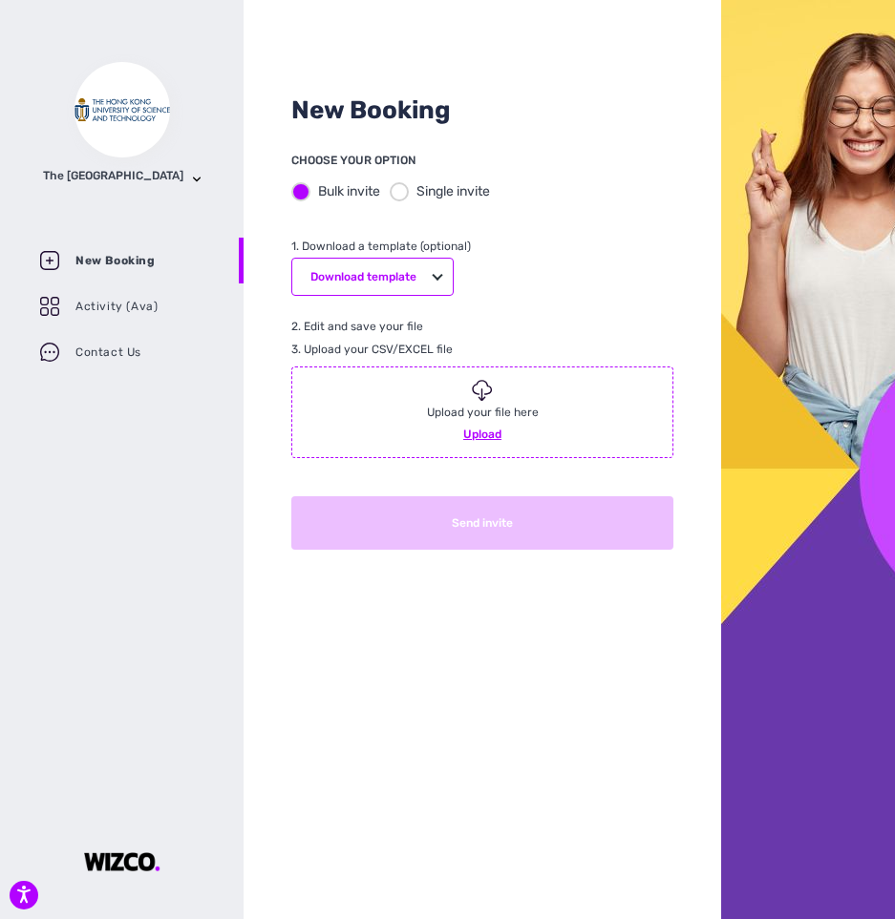
click at [413, 181] on div "Single invite" at bounding box center [440, 191] width 100 height 20
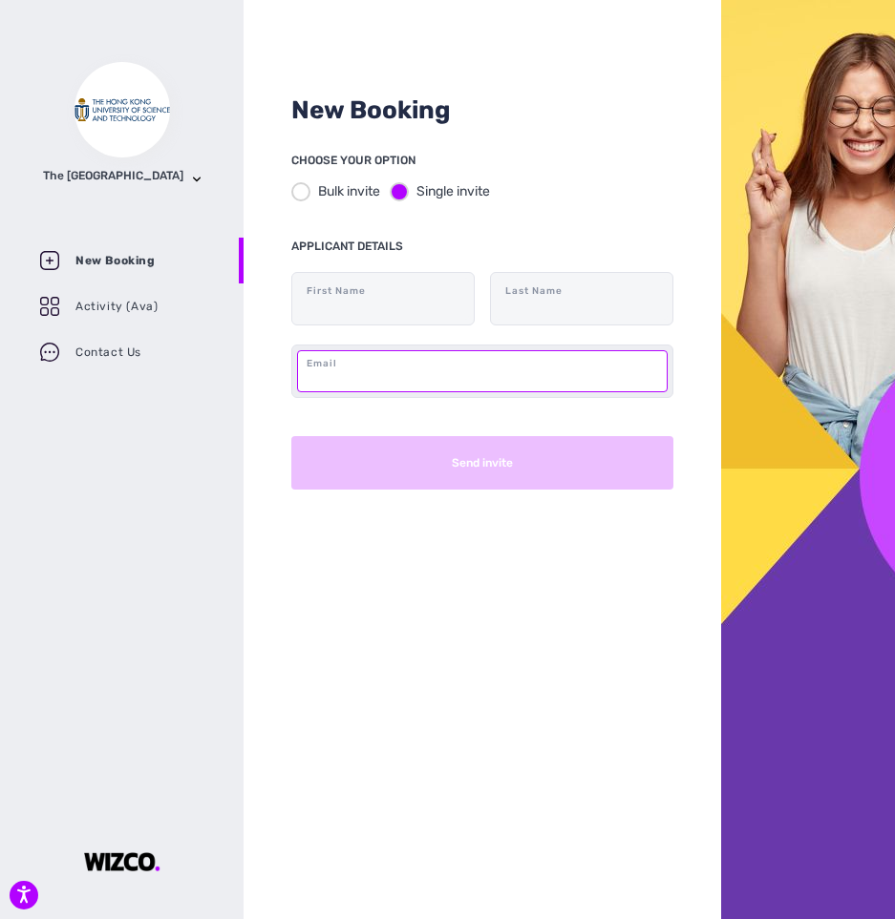
paste input "[EMAIL_ADDRESS][DOMAIN_NAME]"
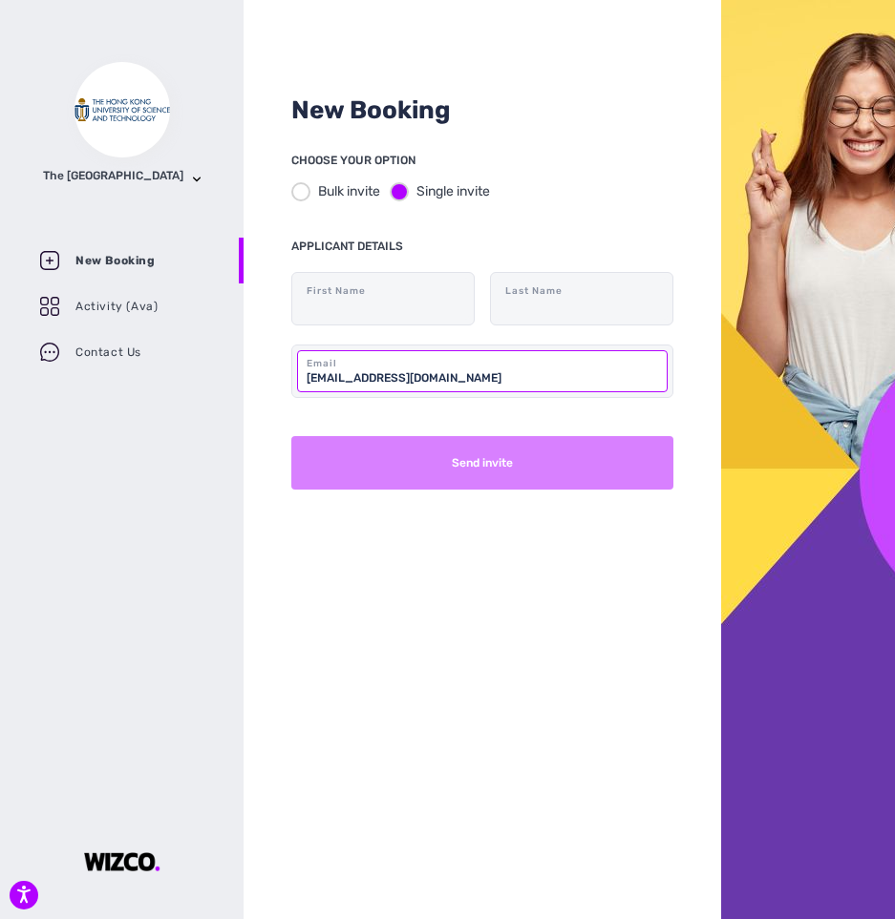
type input "[EMAIL_ADDRESS][DOMAIN_NAME]"
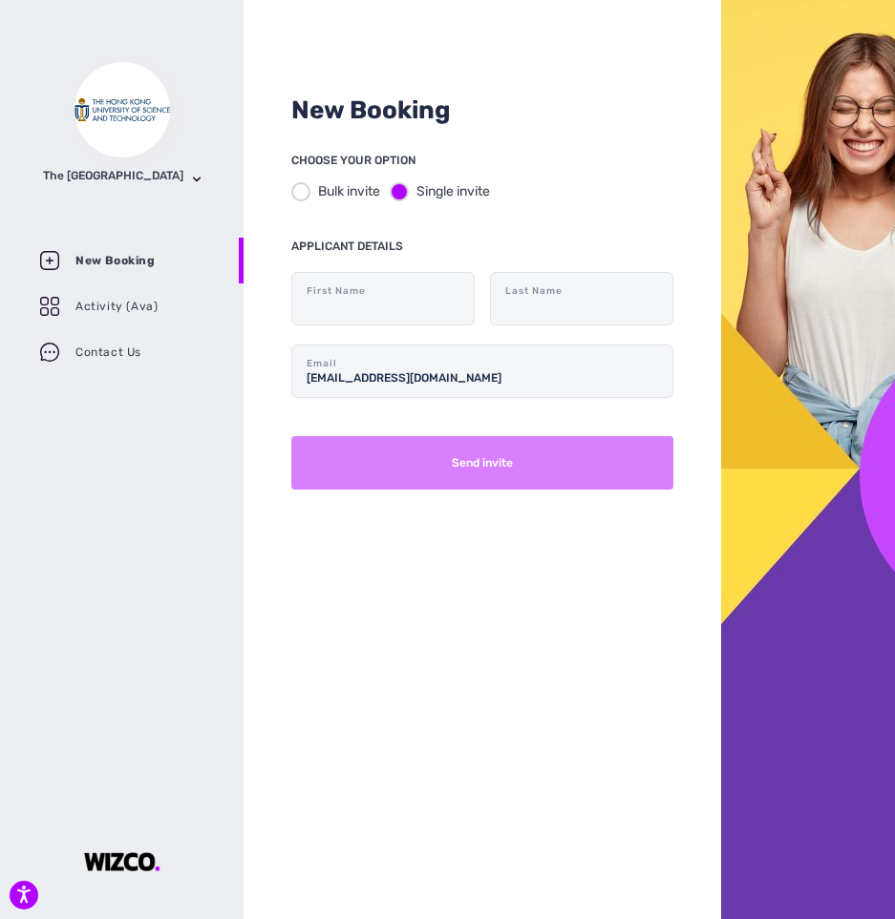
click at [485, 462] on button "Send invite" at bounding box center [482, 462] width 382 height 53
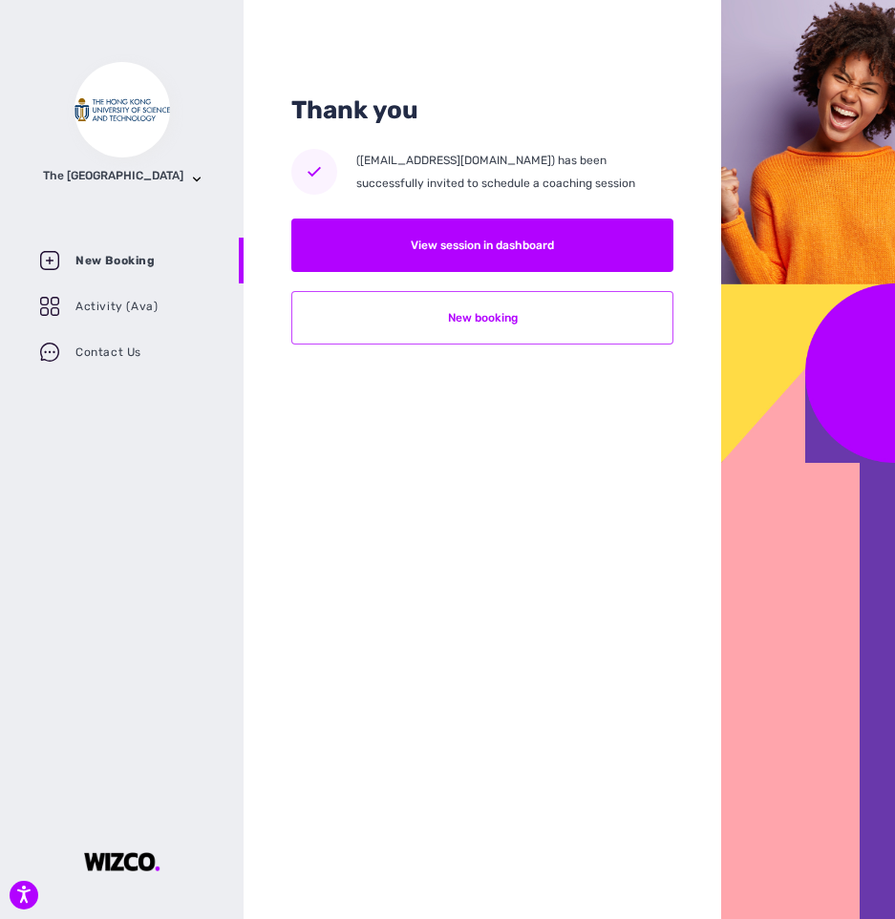
click at [511, 308] on button "New booking" at bounding box center [482, 317] width 382 height 53
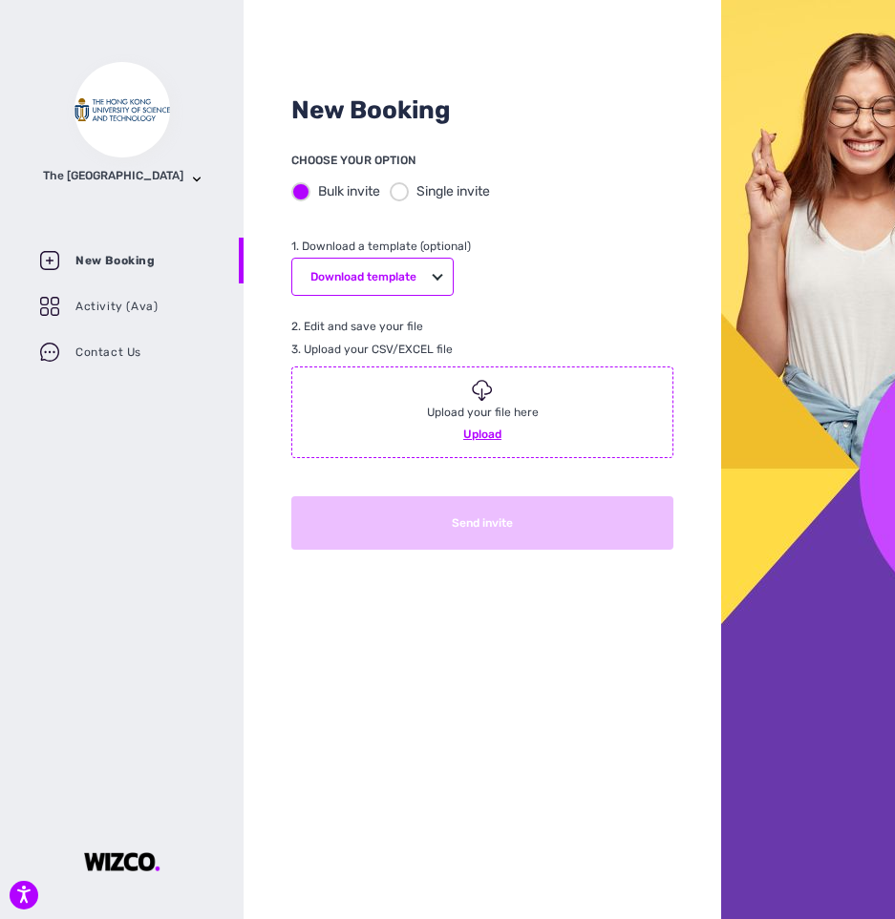
click at [400, 197] on div at bounding box center [399, 191] width 19 height 19
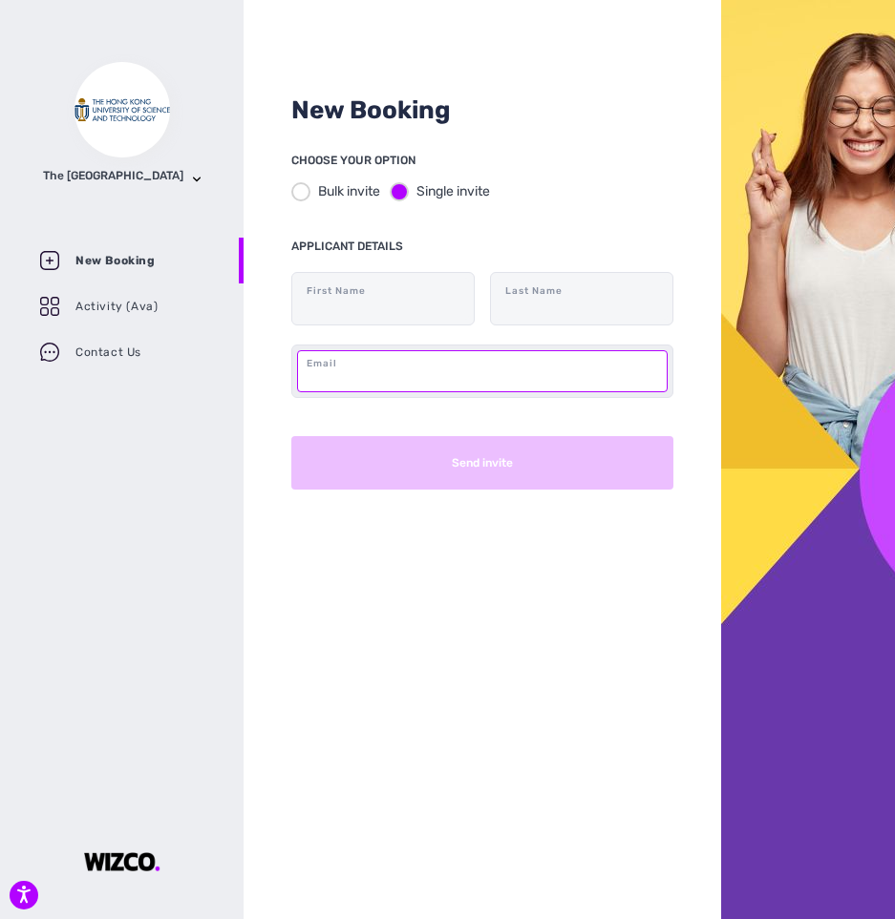
paste input "[EMAIL_ADDRESS][DOMAIN_NAME]"
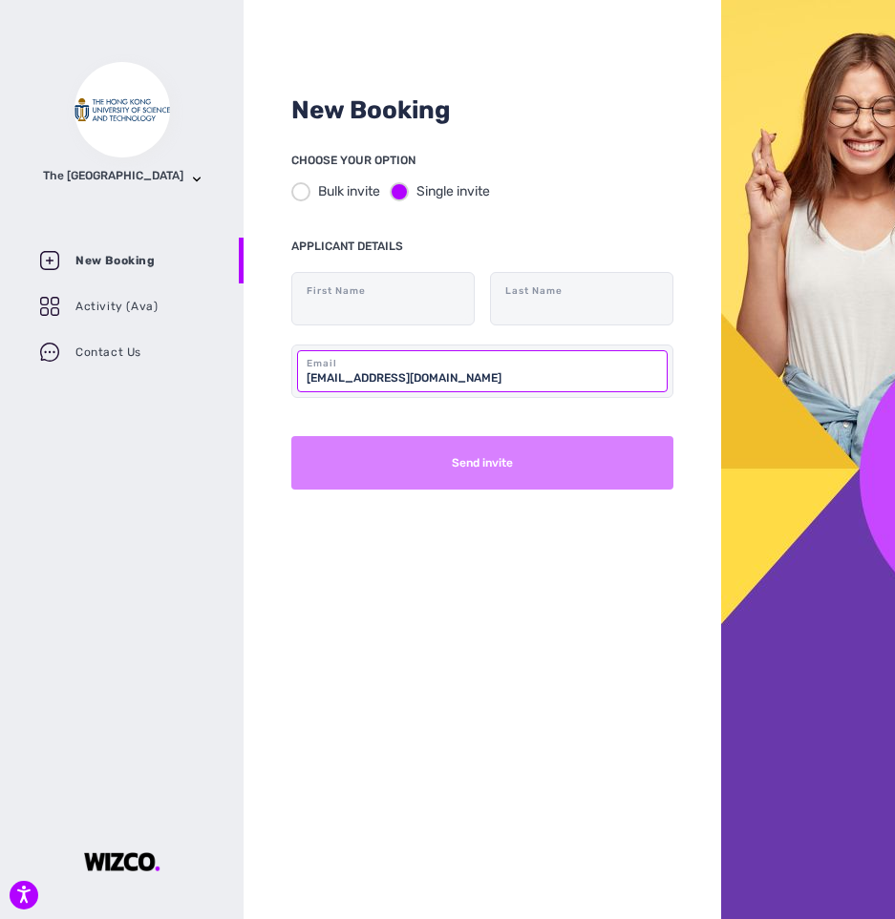
type input "[EMAIL_ADDRESS][DOMAIN_NAME]"
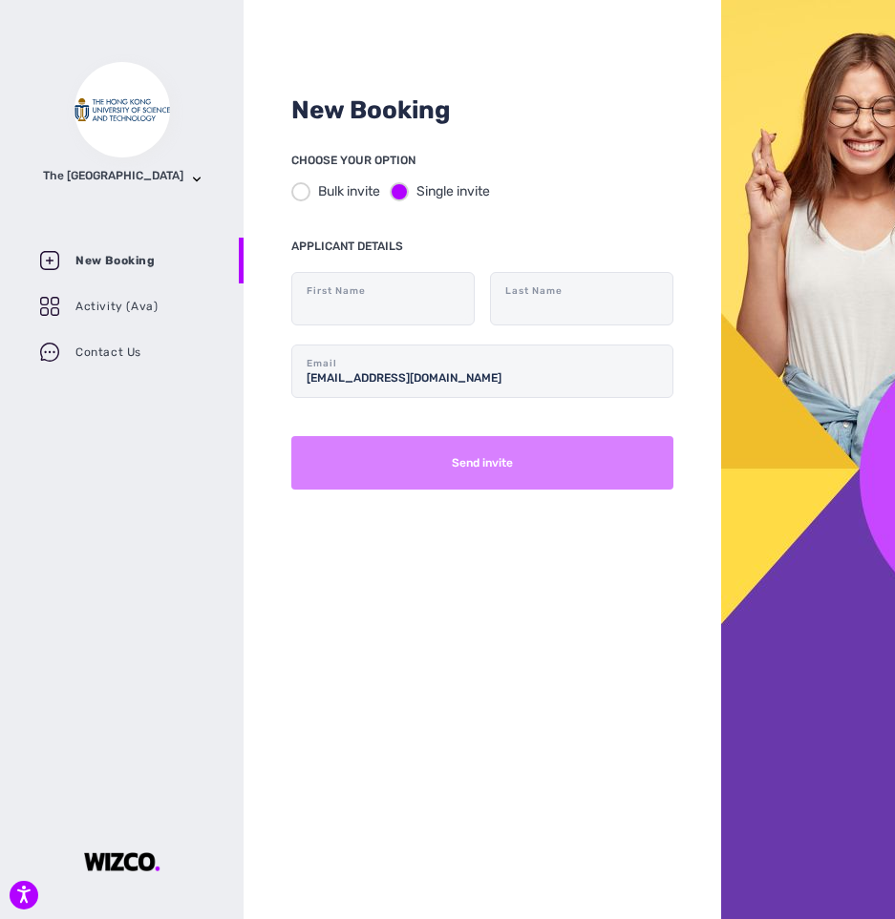
click at [493, 464] on button "Send invite" at bounding box center [482, 462] width 382 height 53
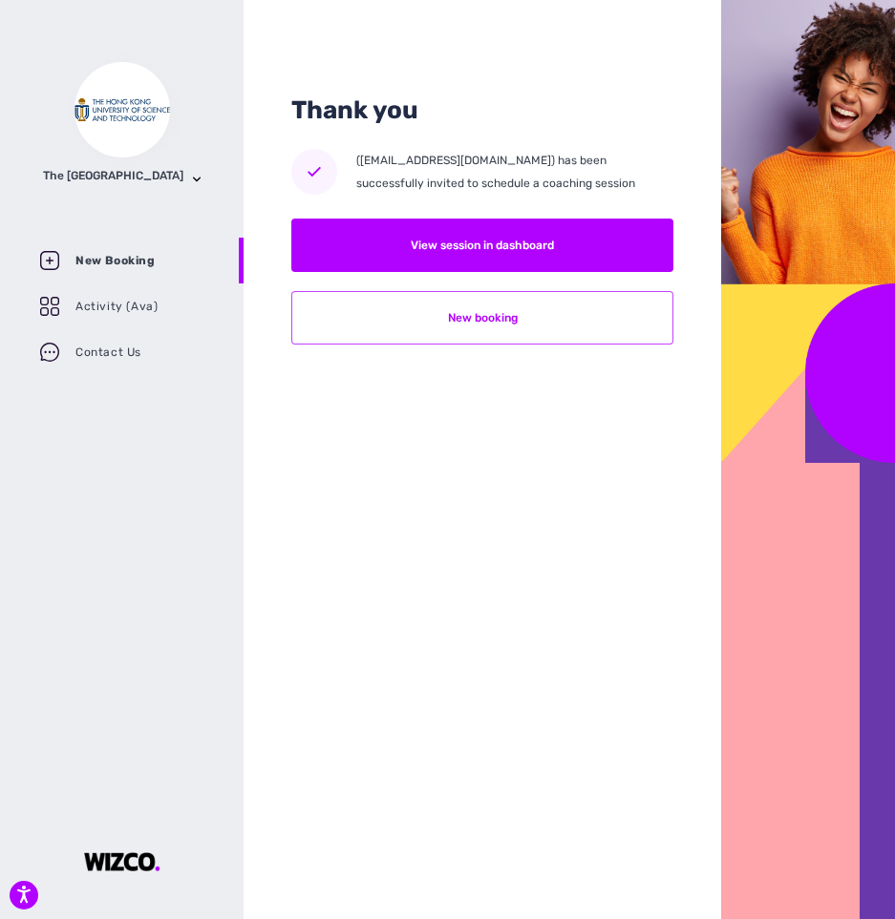
click at [487, 328] on button "New booking" at bounding box center [482, 317] width 382 height 53
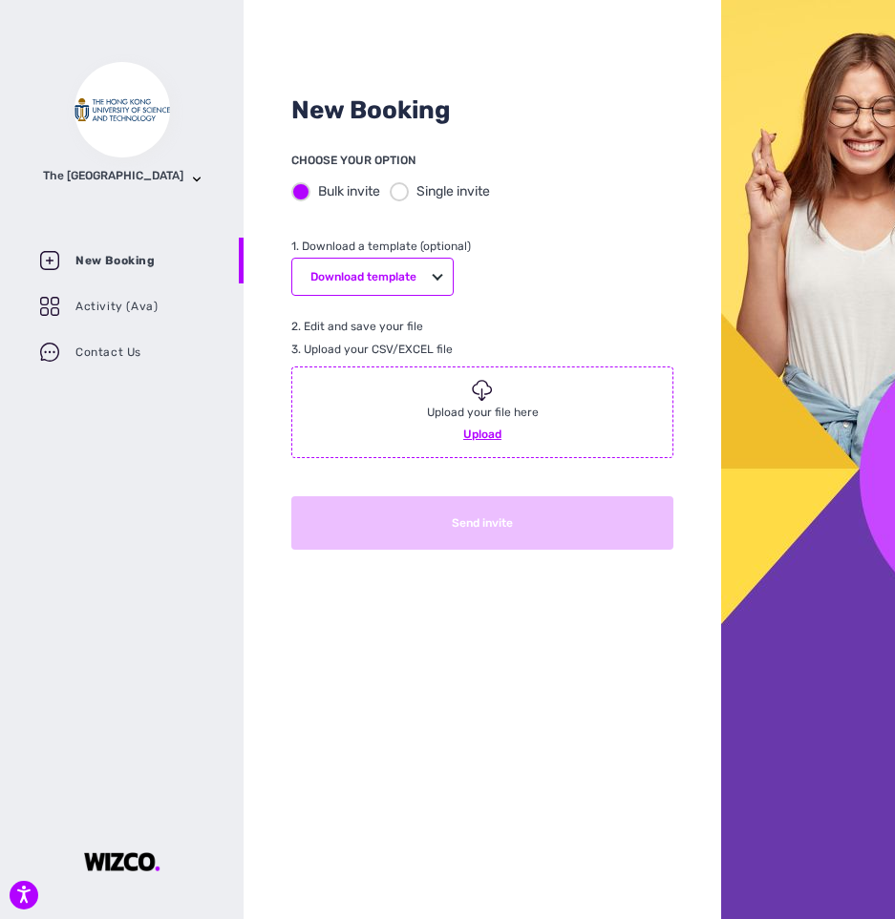
click at [409, 191] on div at bounding box center [399, 191] width 19 height 19
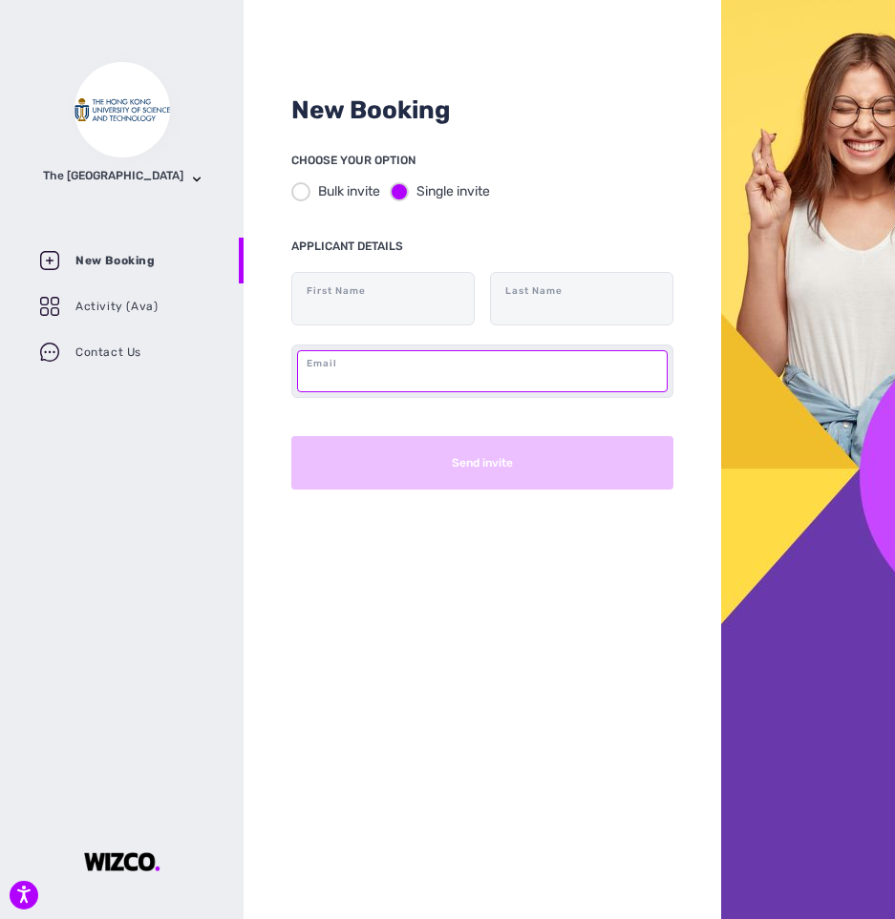
paste input "[EMAIL_ADDRESS][DOMAIN_NAME]"
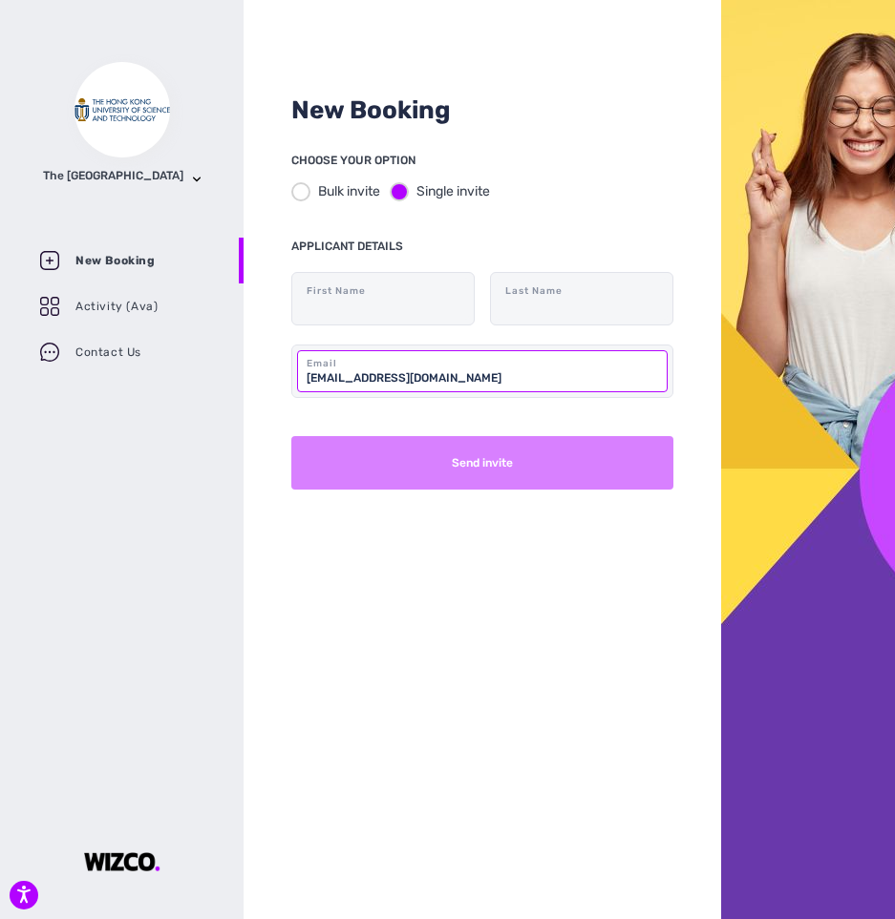
type input "[EMAIL_ADDRESS][DOMAIN_NAME]"
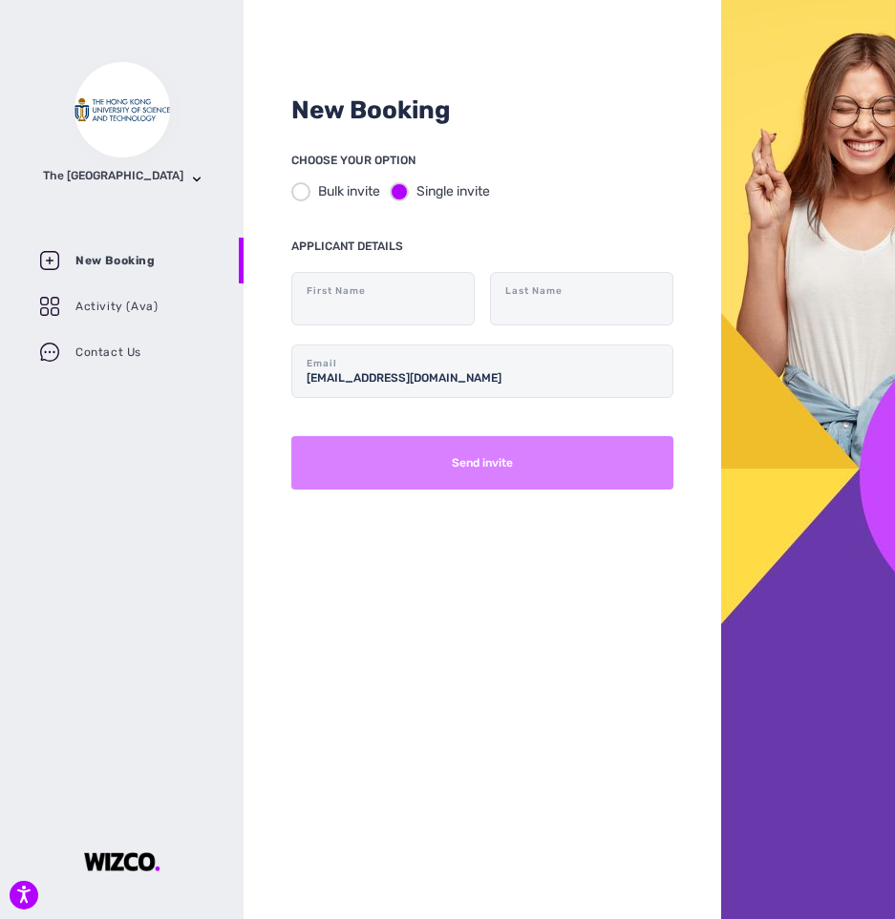
click at [549, 453] on button "Send invite" at bounding box center [482, 462] width 382 height 53
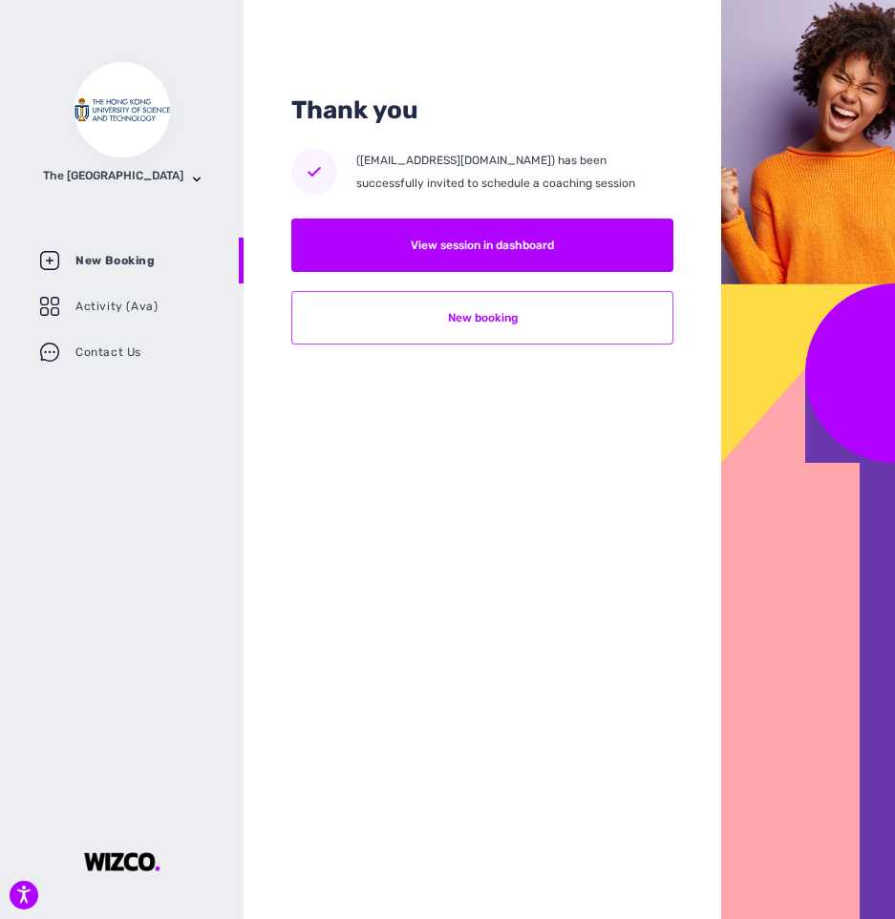
click at [554, 324] on button "New booking" at bounding box center [482, 317] width 382 height 53
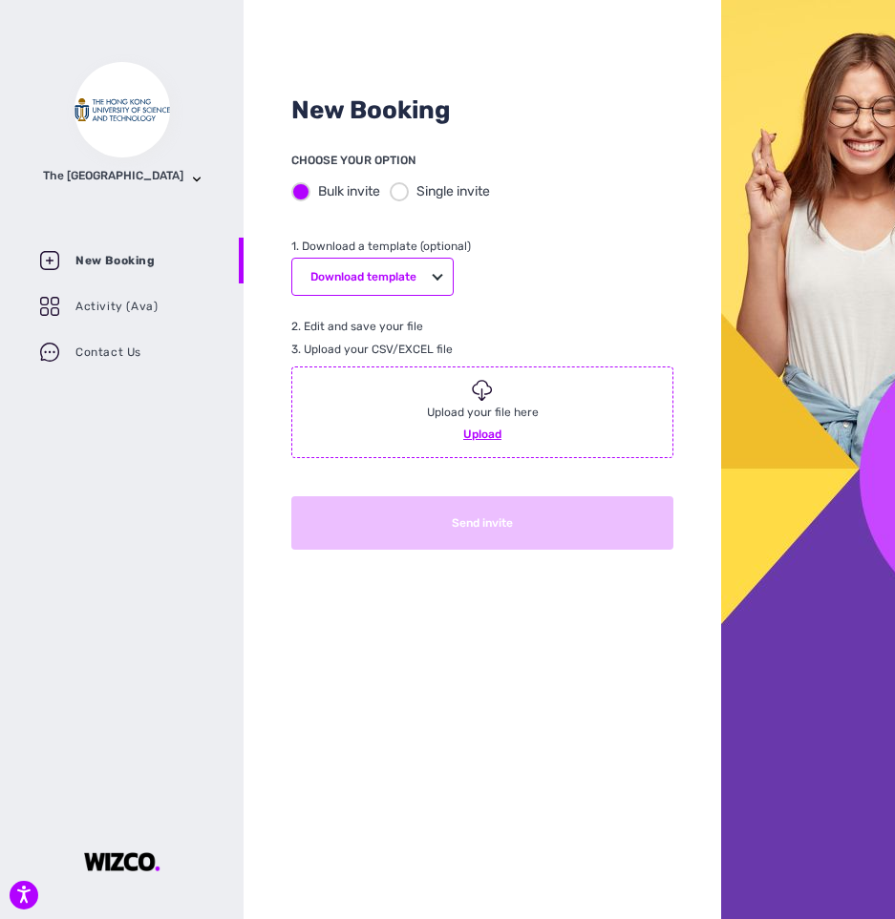
click at [406, 190] on div at bounding box center [399, 191] width 19 height 19
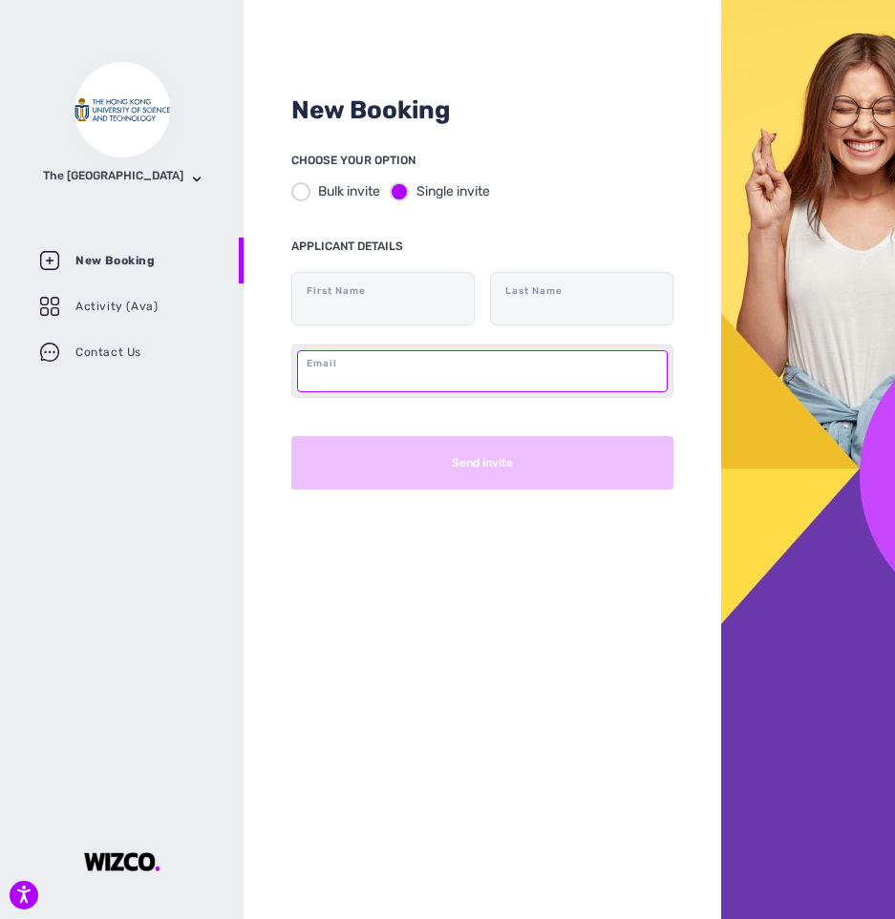
paste input "[EMAIL_ADDRESS][DOMAIN_NAME]"
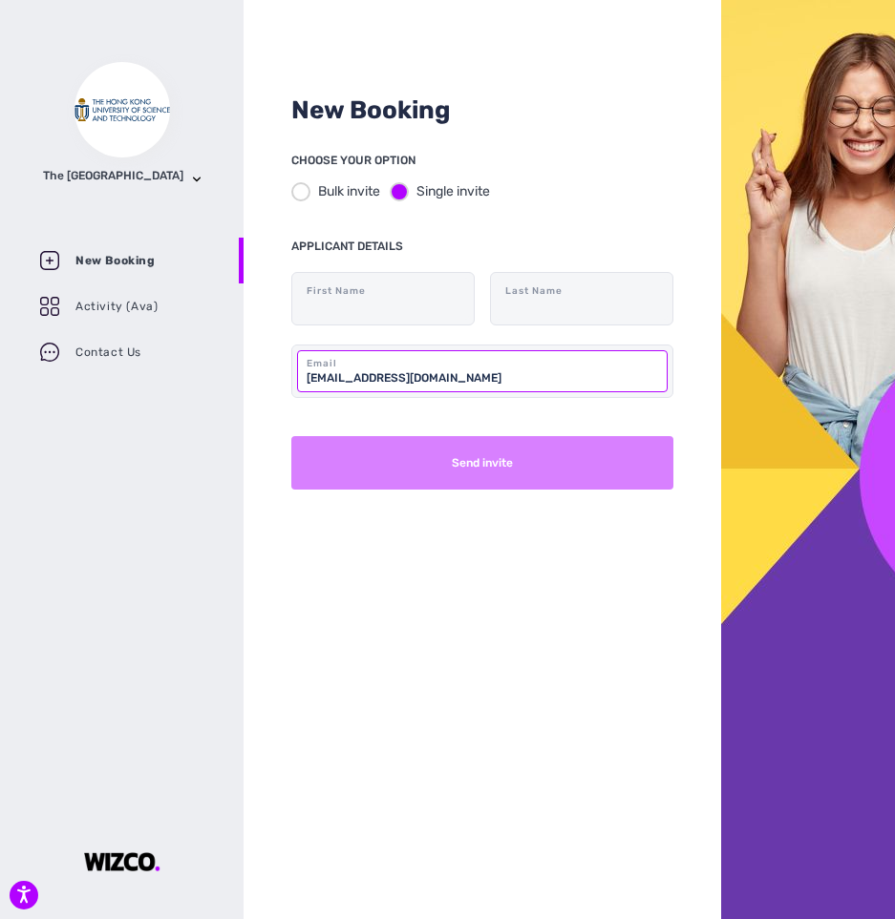
type input "[EMAIL_ADDRESS][DOMAIN_NAME]"
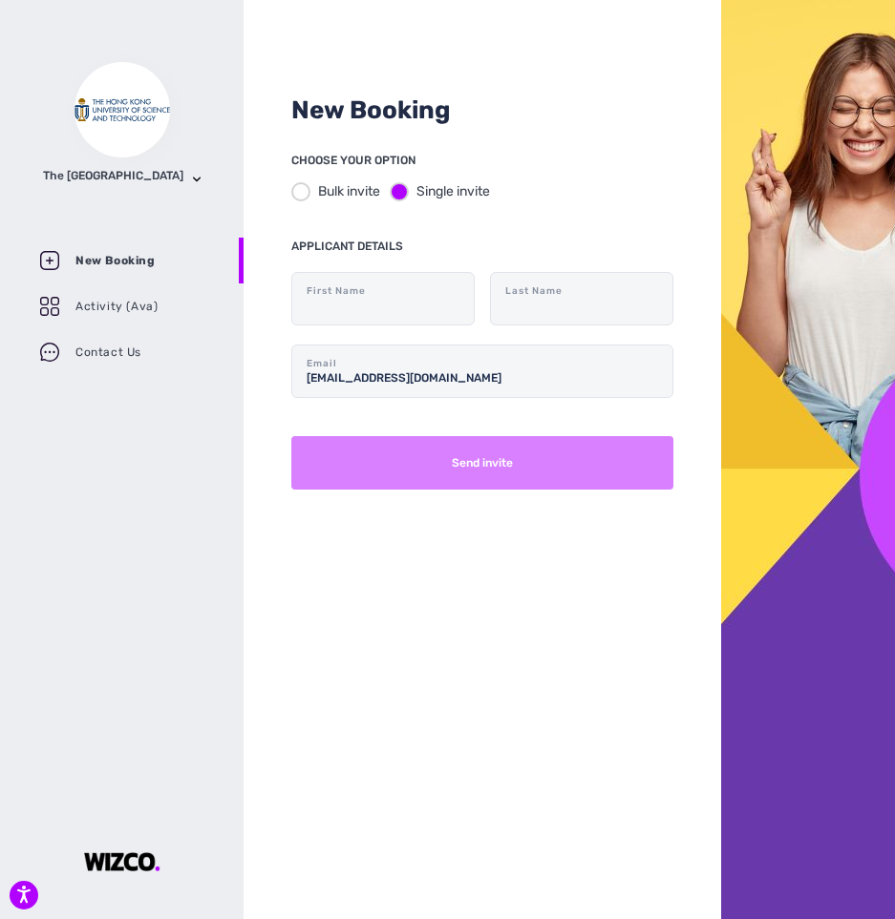
click at [468, 460] on button "Send invite" at bounding box center [482, 462] width 382 height 53
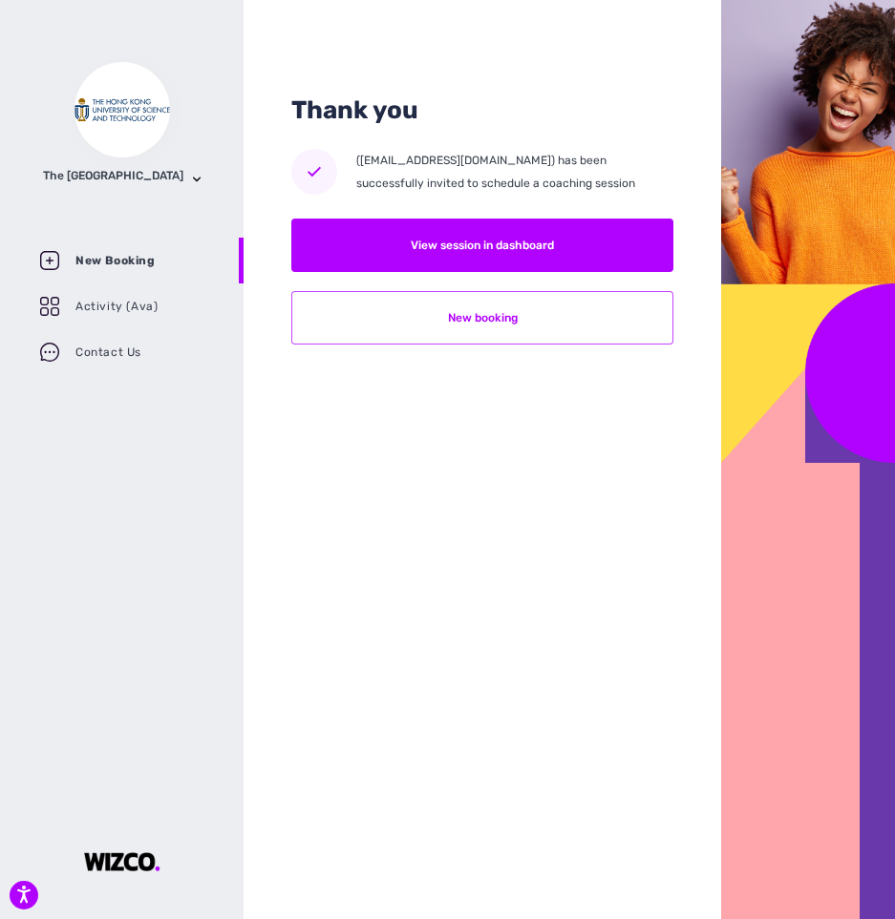
click at [502, 333] on button "New booking" at bounding box center [482, 317] width 382 height 53
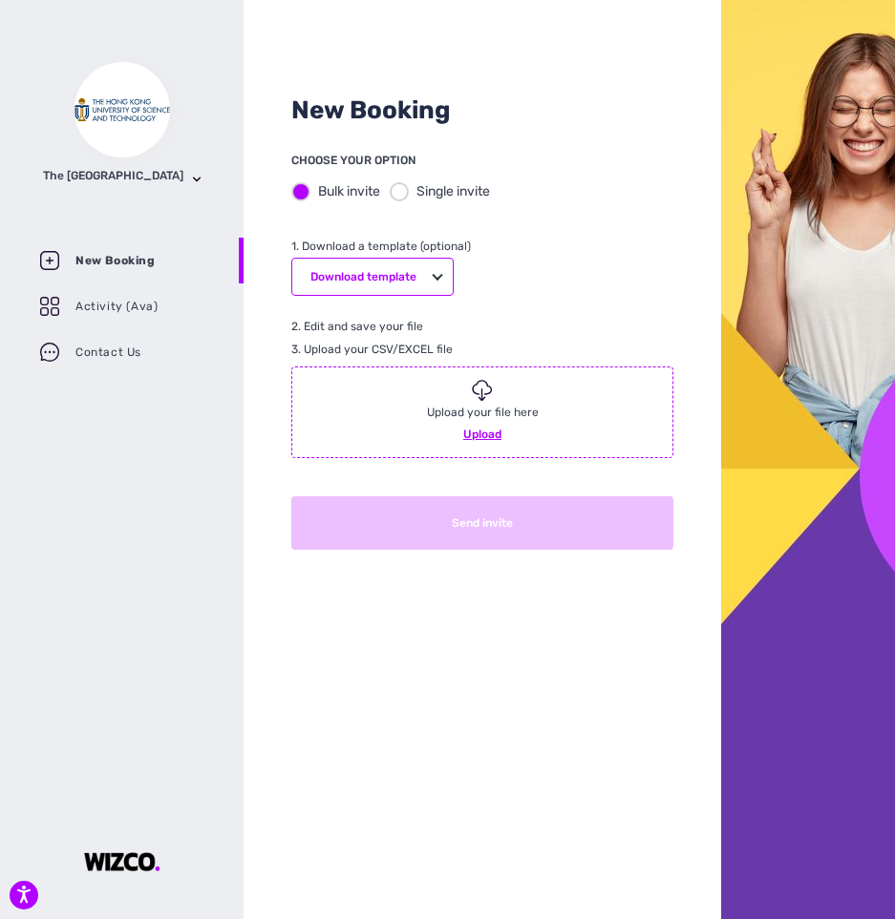
click at [402, 195] on div at bounding box center [399, 191] width 19 height 19
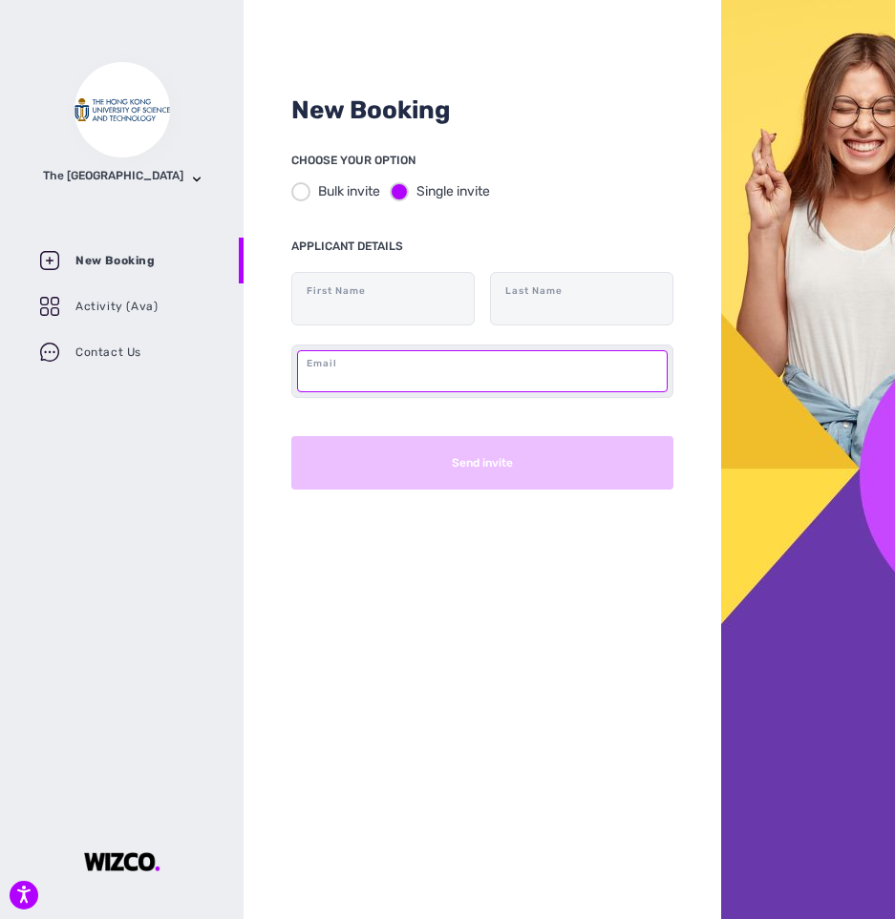
paste input "[EMAIL_ADDRESS][DOMAIN_NAME]"
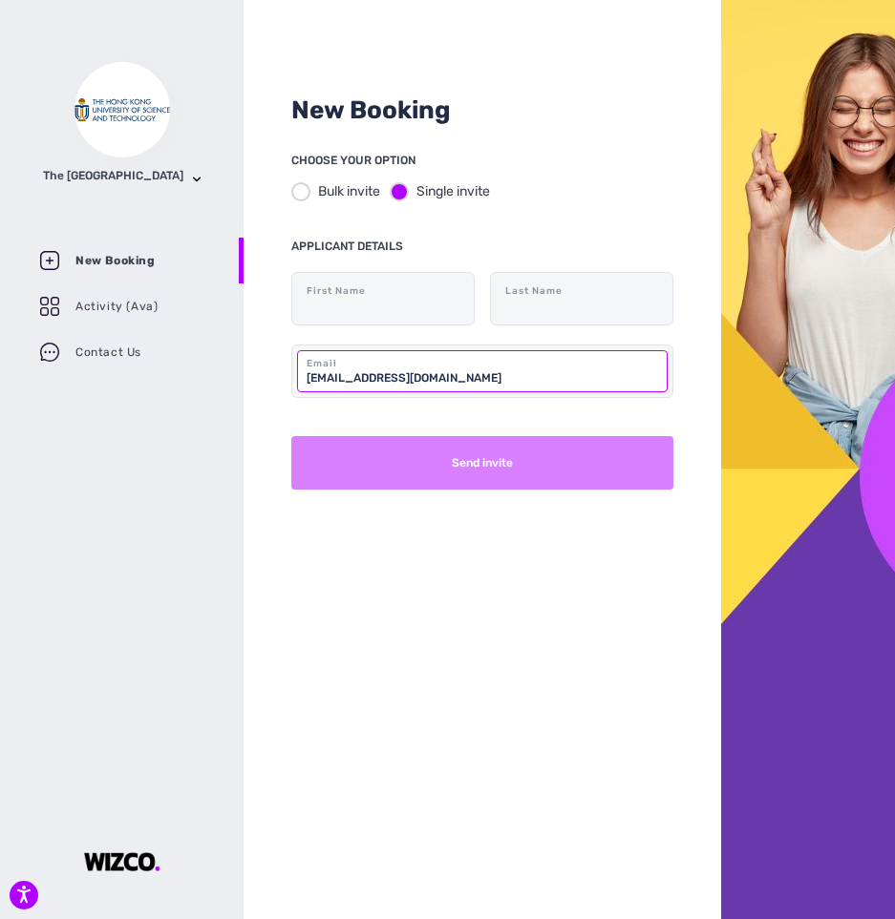
type input "[EMAIL_ADDRESS][DOMAIN_NAME]"
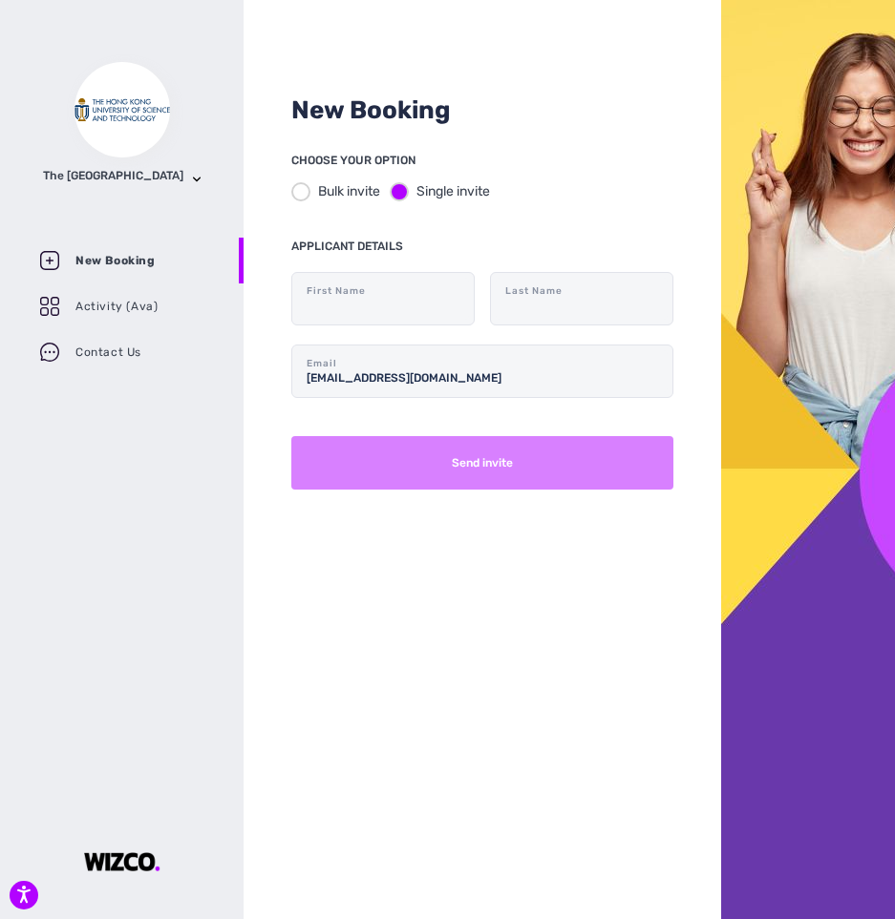
click at [449, 460] on button "Send invite" at bounding box center [482, 462] width 382 height 53
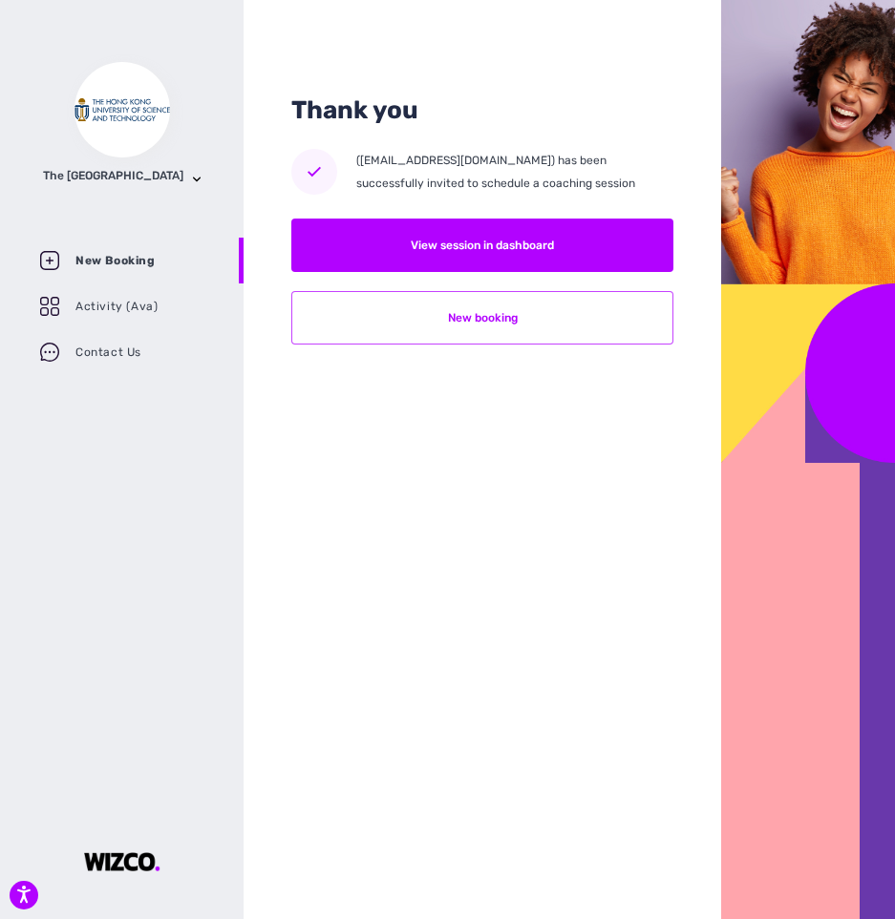
click at [482, 322] on button "New booking" at bounding box center [482, 317] width 382 height 53
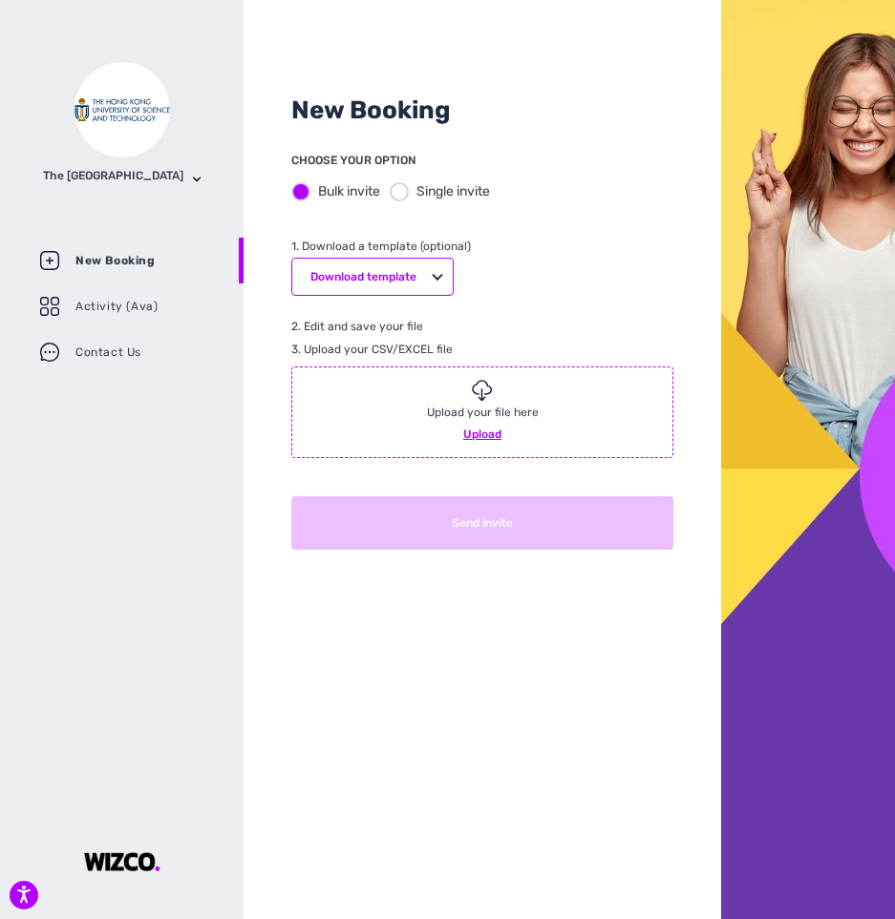
click at [399, 189] on div at bounding box center [399, 191] width 19 height 19
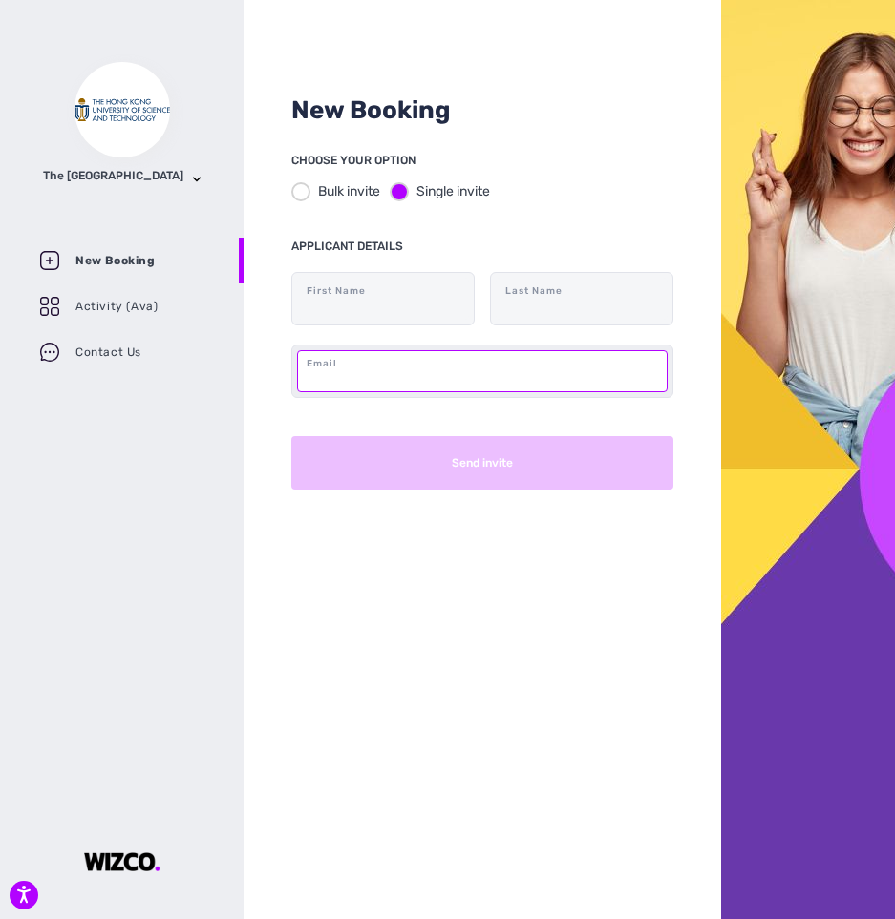
paste input "[EMAIL_ADDRESS][DOMAIN_NAME]"
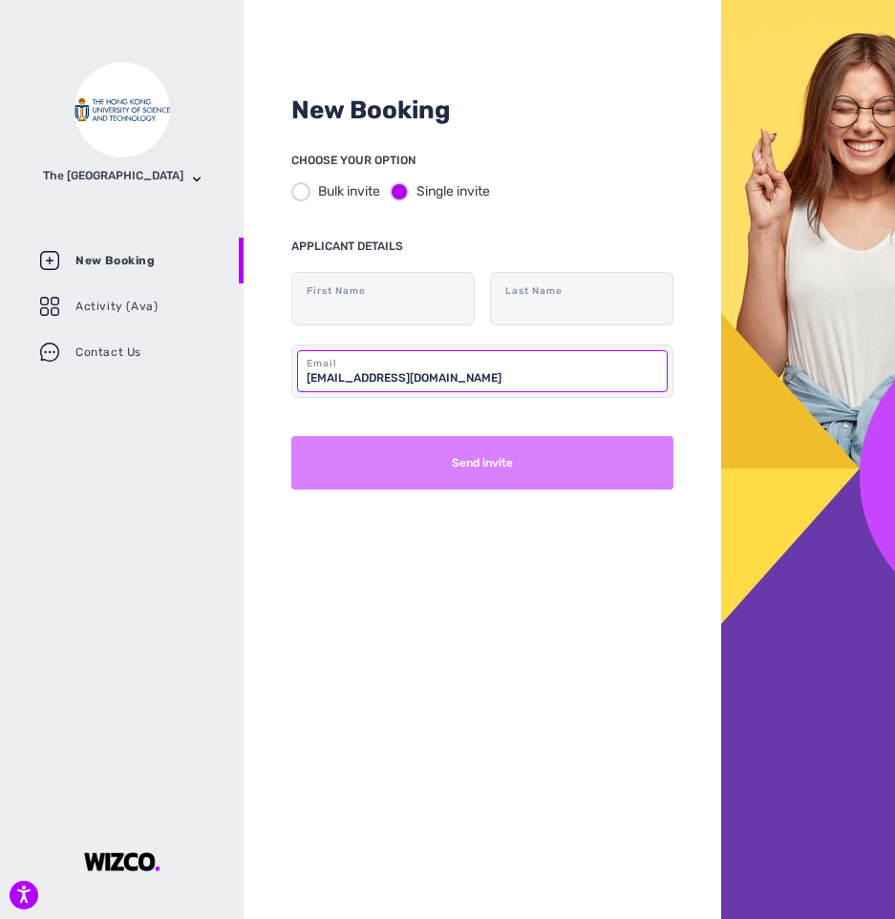
type input "[EMAIL_ADDRESS][DOMAIN_NAME]"
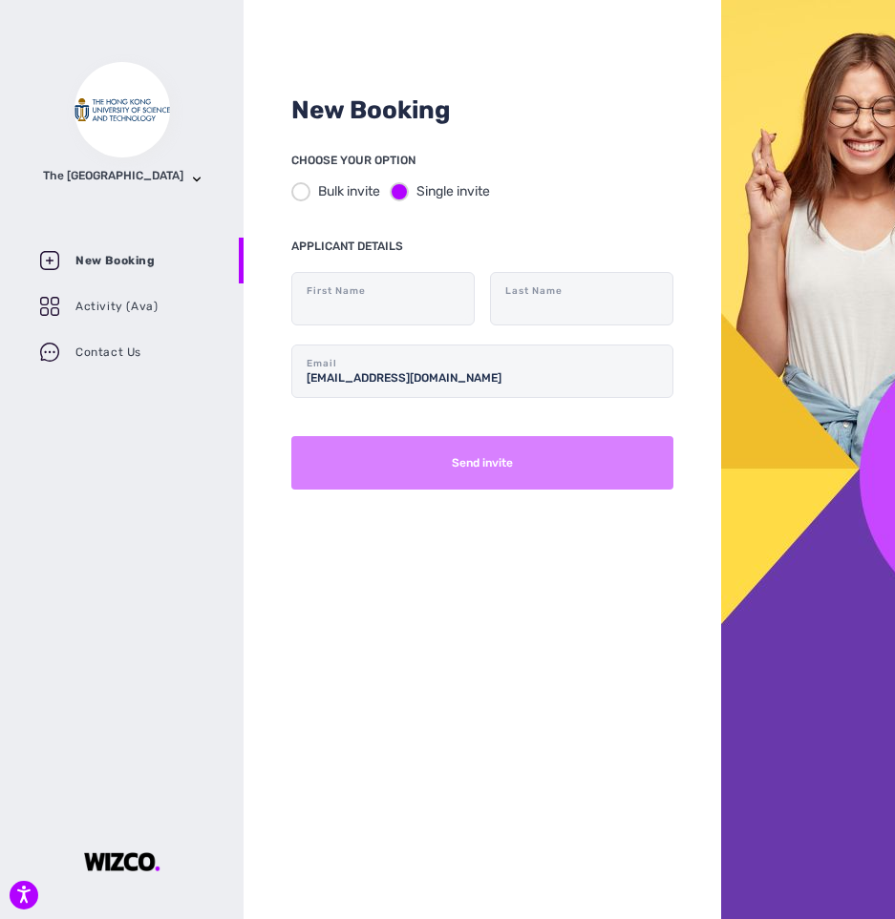
click at [504, 457] on button "Send invite" at bounding box center [482, 462] width 382 height 53
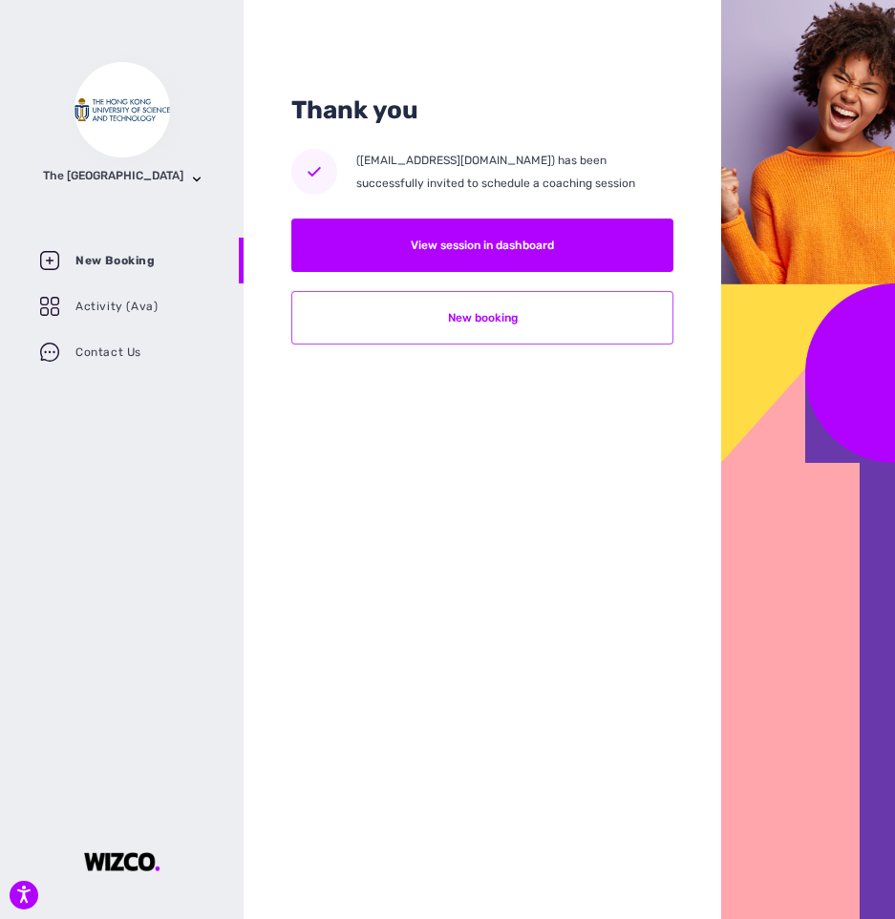
click at [486, 313] on button "New booking" at bounding box center [482, 317] width 382 height 53
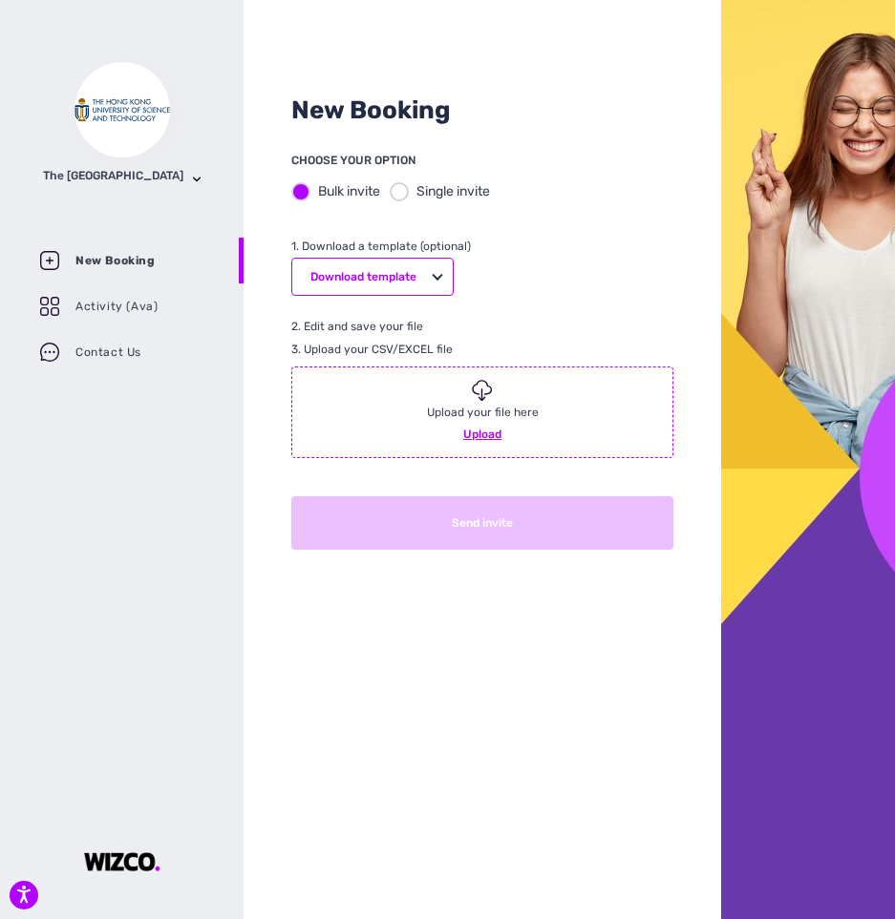
click at [395, 189] on div at bounding box center [399, 191] width 19 height 19
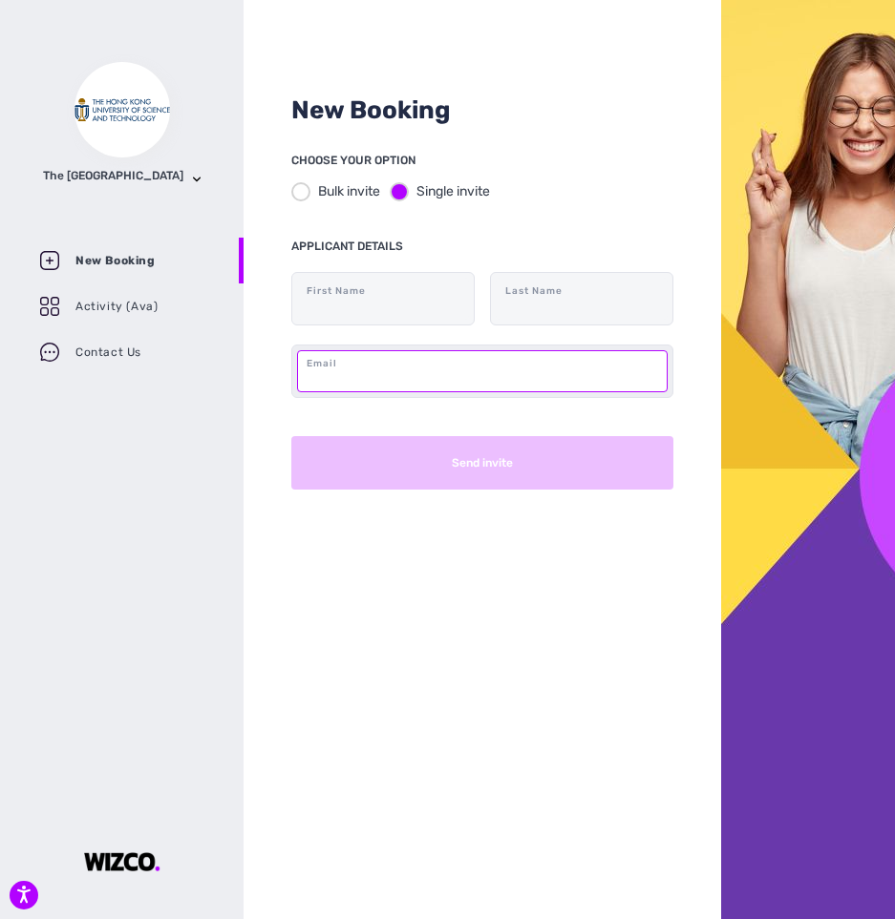
paste input "[EMAIL_ADDRESS][DOMAIN_NAME]"
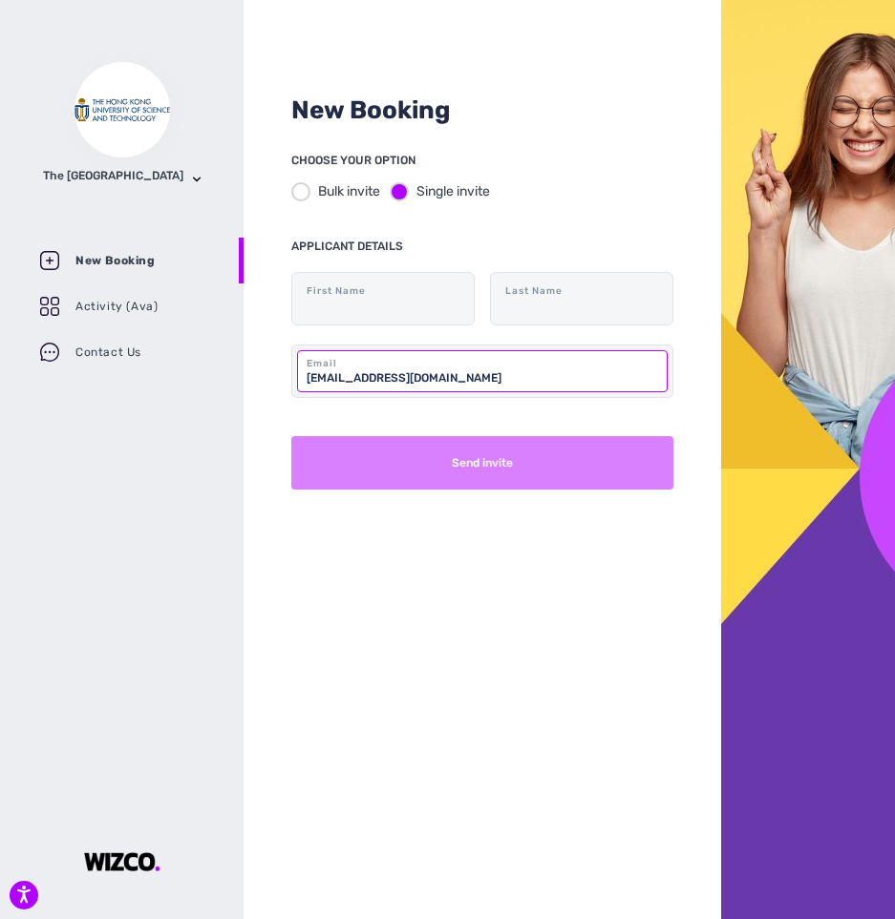
type input "[EMAIL_ADDRESS][DOMAIN_NAME]"
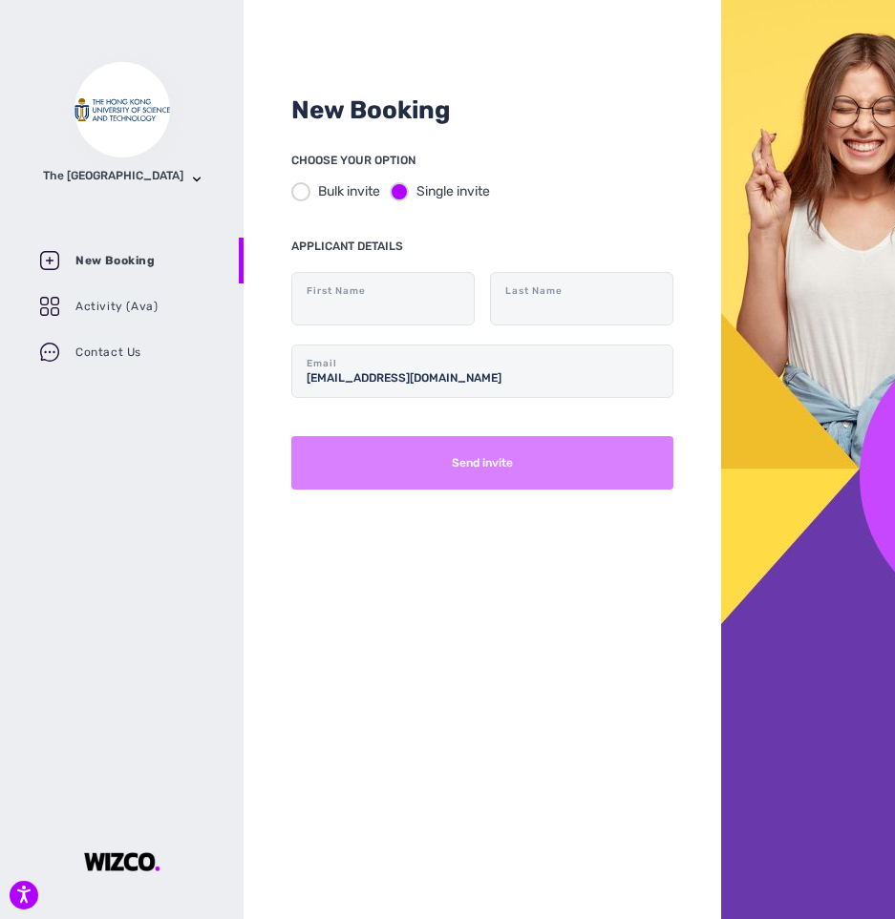
click at [487, 464] on button "Send invite" at bounding box center [482, 462] width 382 height 53
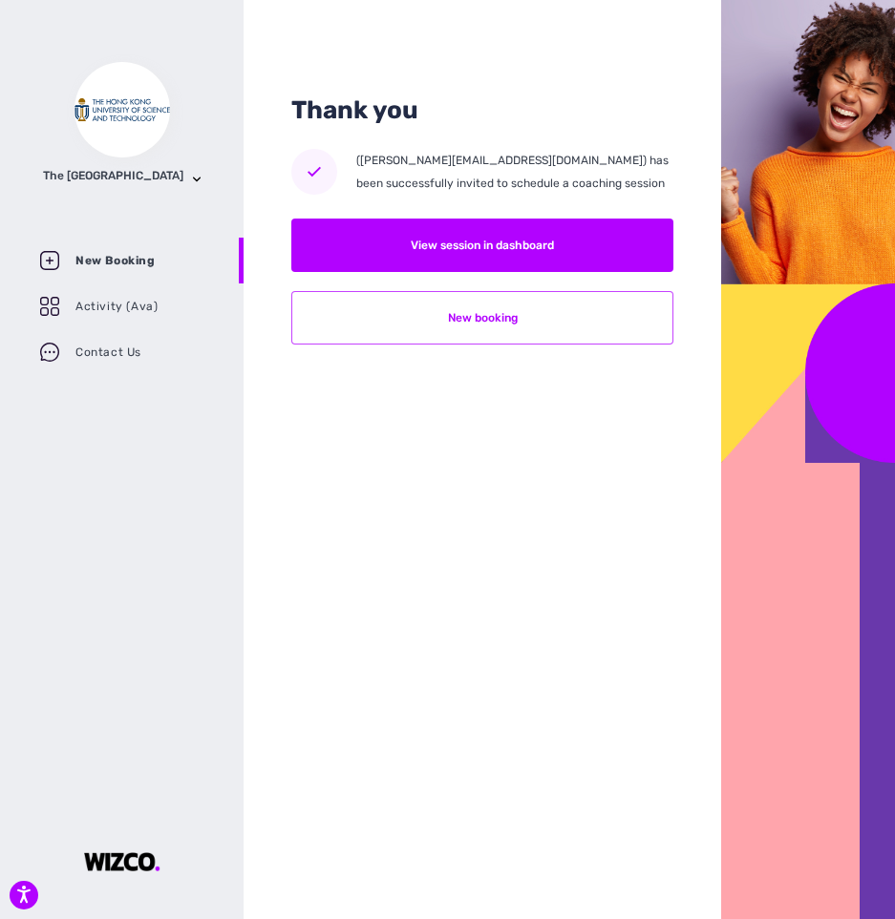
click at [517, 321] on button "New booking" at bounding box center [482, 317] width 382 height 53
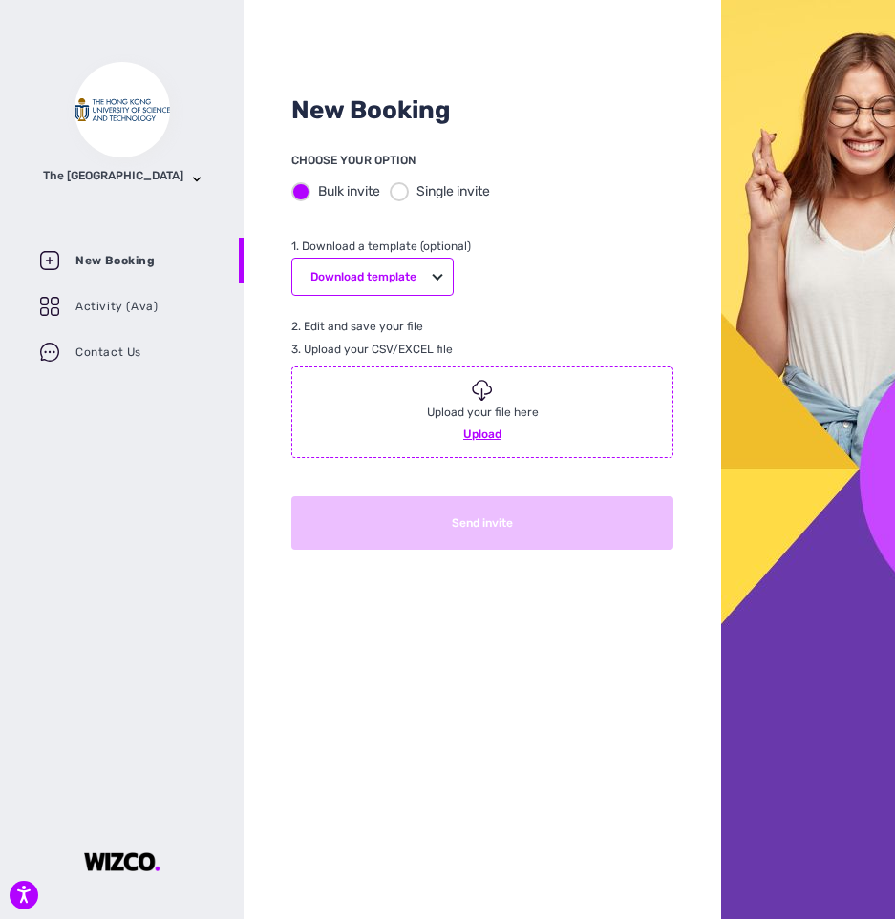
click at [400, 202] on div "Bulk invite Single invite" at bounding box center [482, 191] width 382 height 39
click at [402, 190] on div at bounding box center [399, 191] width 19 height 19
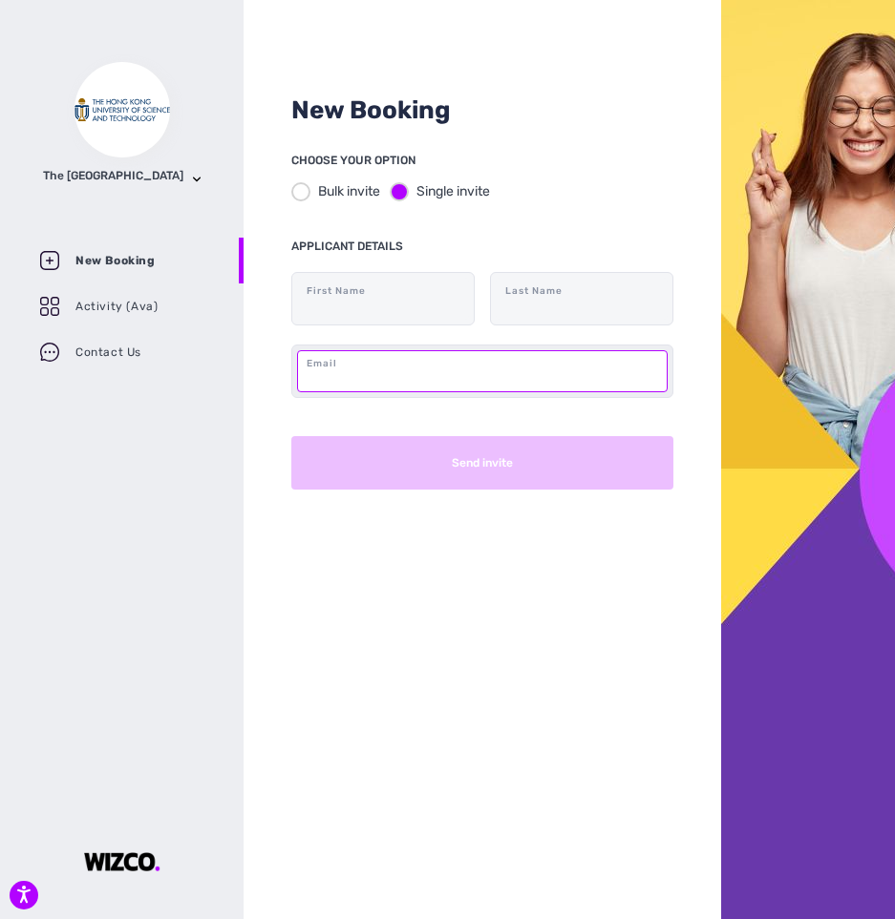
paste input "[EMAIL_ADDRESS][DOMAIN_NAME]"
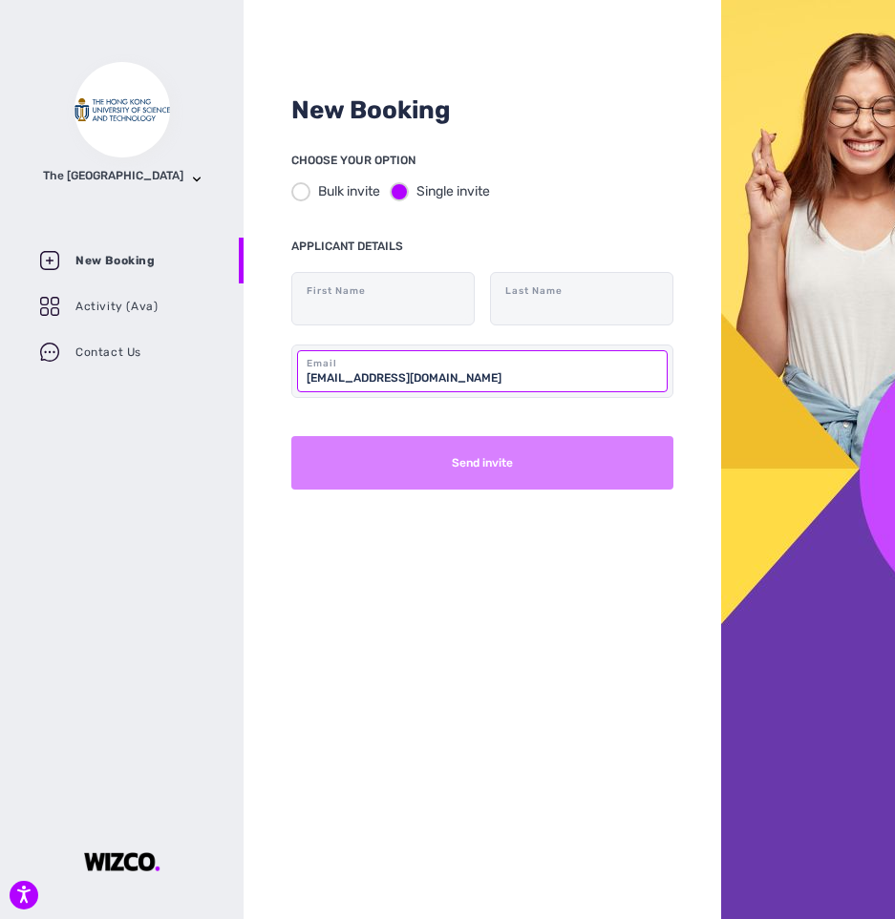
type input "[EMAIL_ADDRESS][DOMAIN_NAME]"
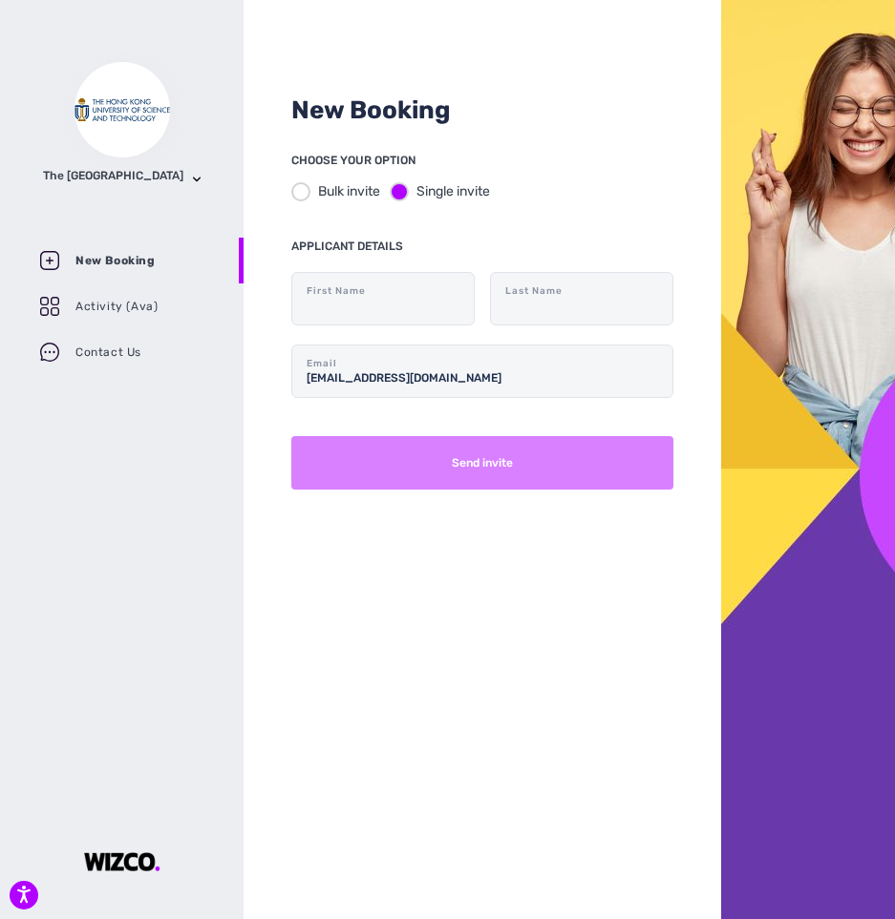
click at [551, 479] on button "Send invite" at bounding box center [482, 462] width 382 height 53
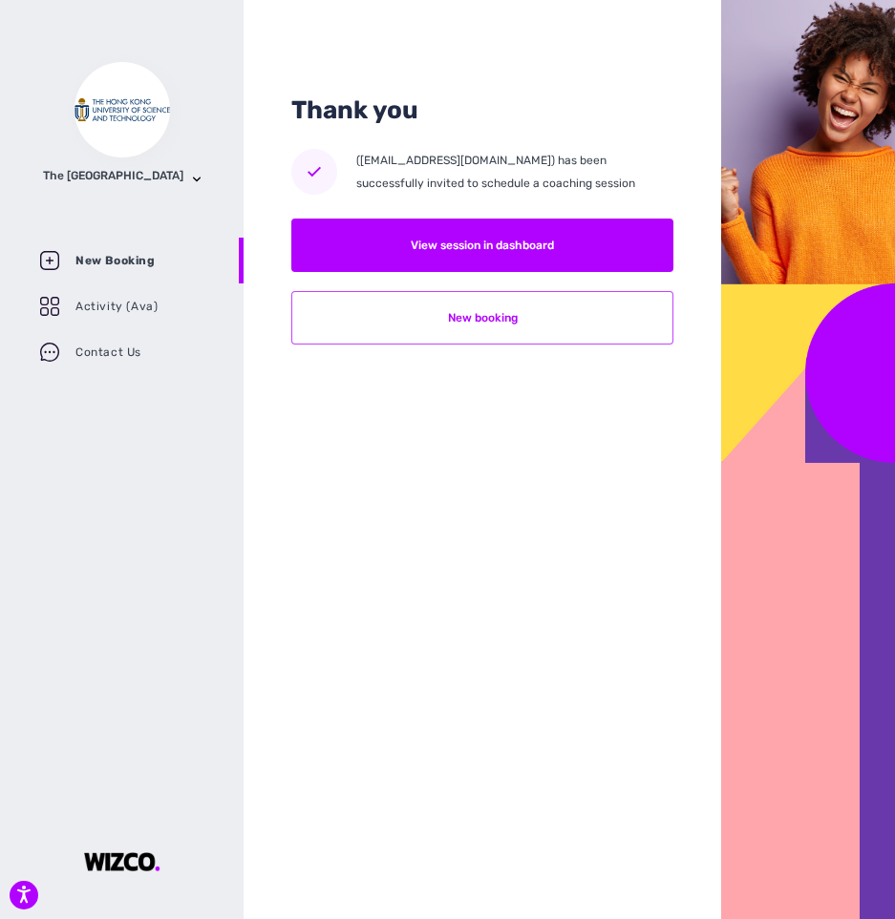
click at [467, 321] on button "New booking" at bounding box center [482, 317] width 382 height 53
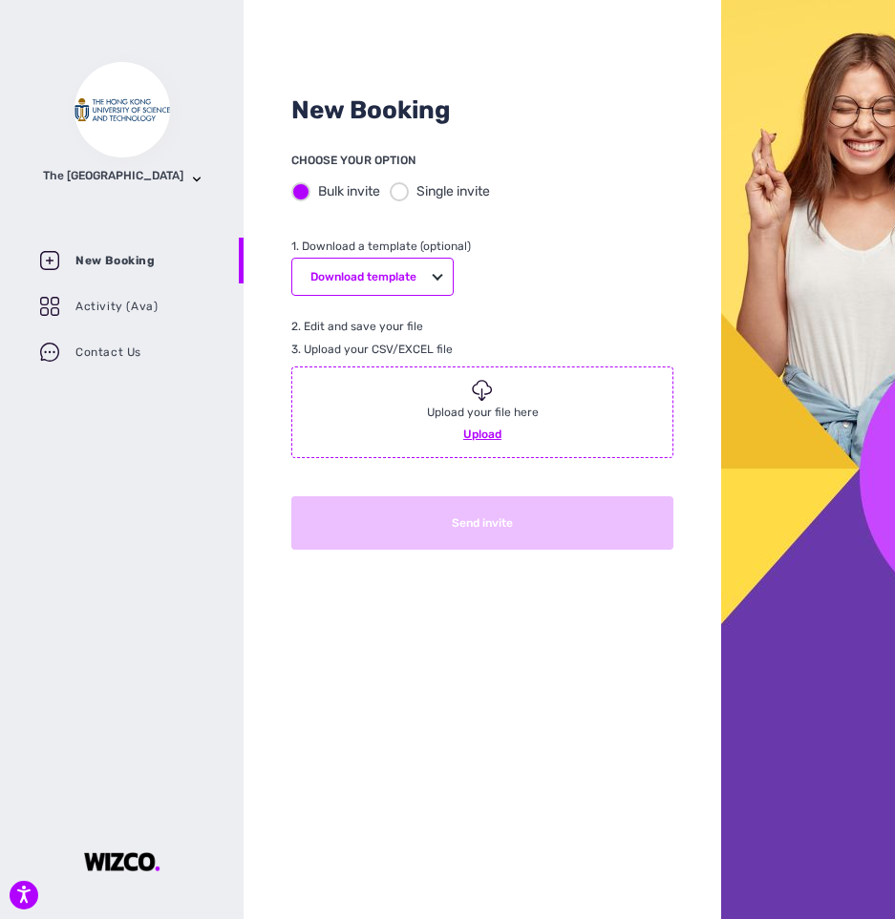
click at [406, 205] on div "Bulk invite Single invite" at bounding box center [482, 191] width 382 height 39
click at [406, 178] on div "Bulk invite Single invite" at bounding box center [482, 191] width 382 height 39
click at [406, 194] on div at bounding box center [399, 191] width 19 height 19
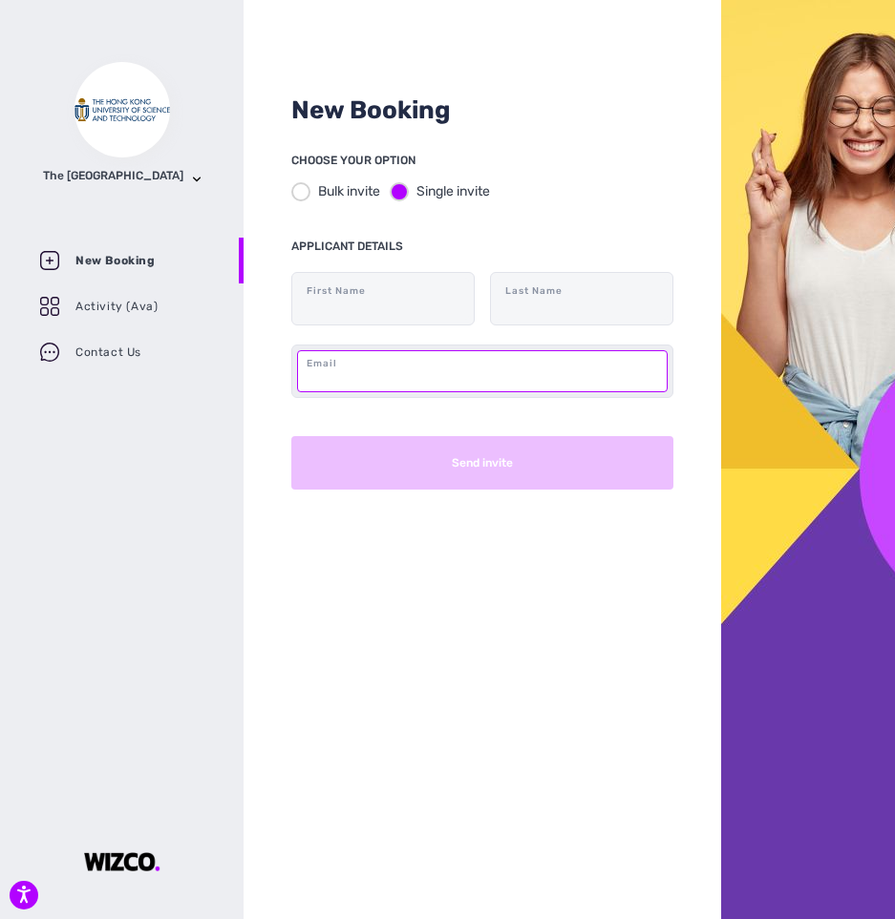
paste input "[EMAIL_ADDRESS][DOMAIN_NAME]"
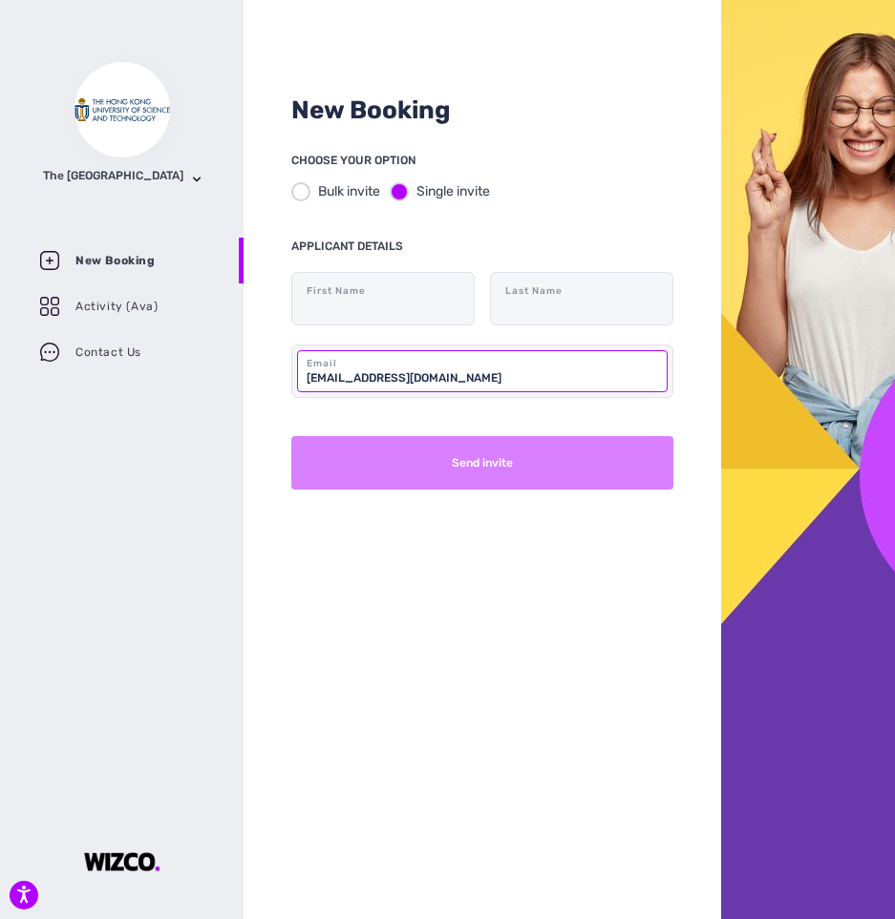
type input "[EMAIL_ADDRESS][DOMAIN_NAME]"
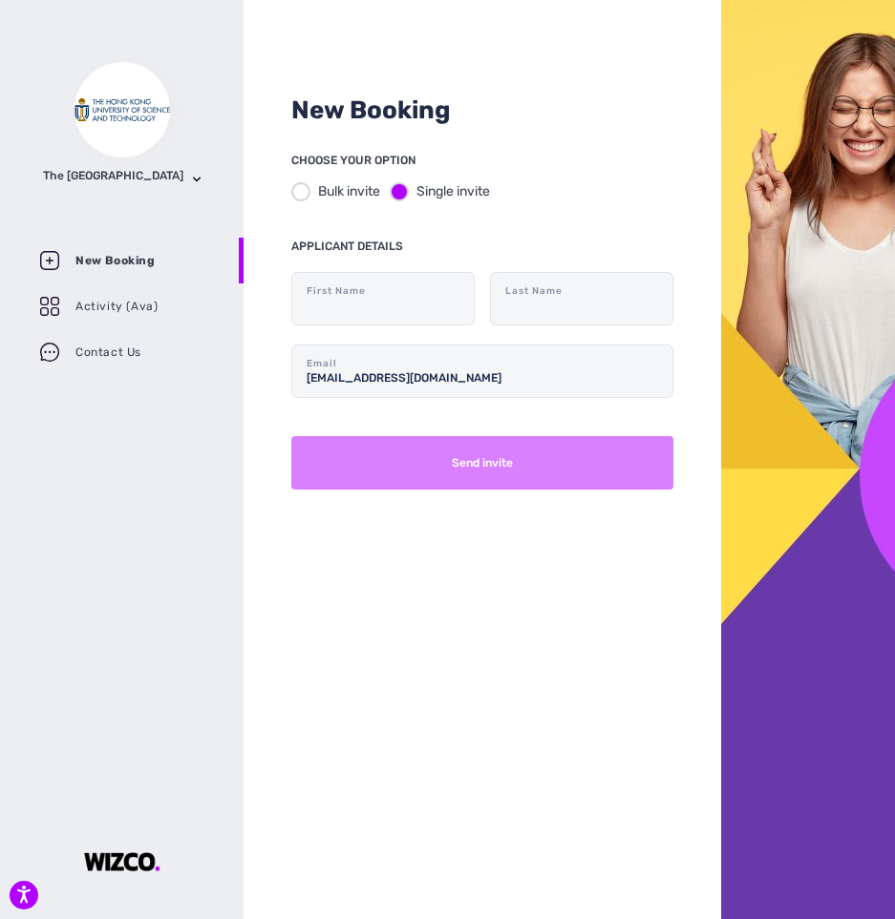
click at [483, 440] on button "Send invite" at bounding box center [482, 462] width 382 height 53
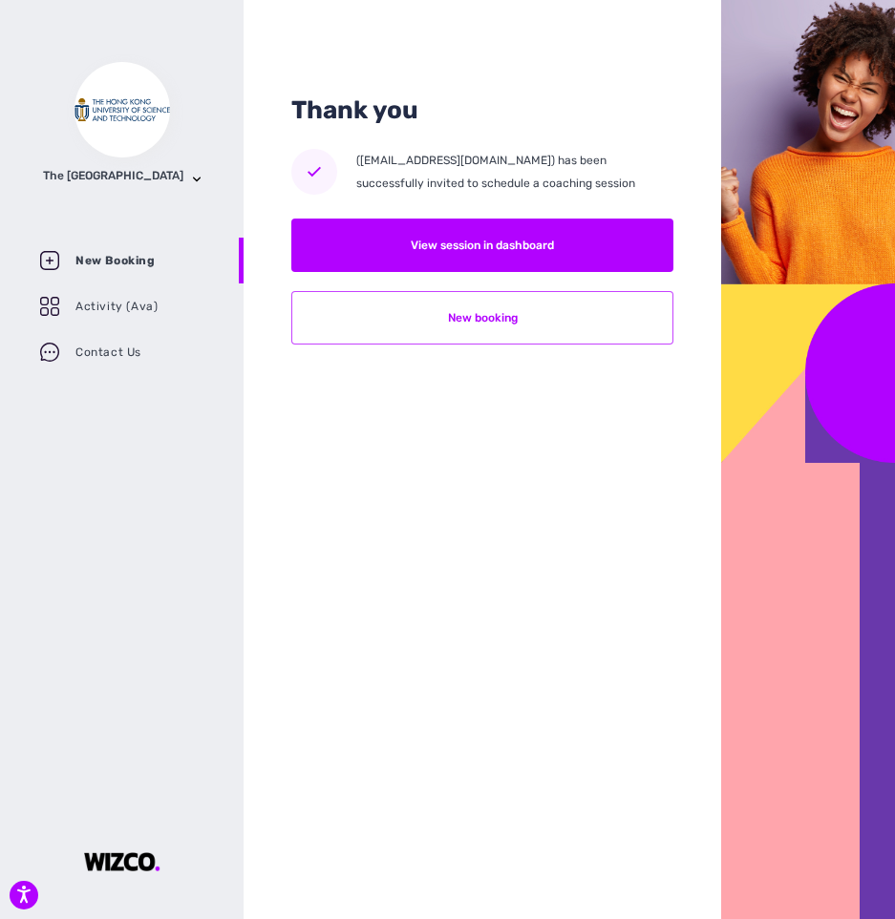
click at [494, 319] on button "New booking" at bounding box center [482, 317] width 382 height 53
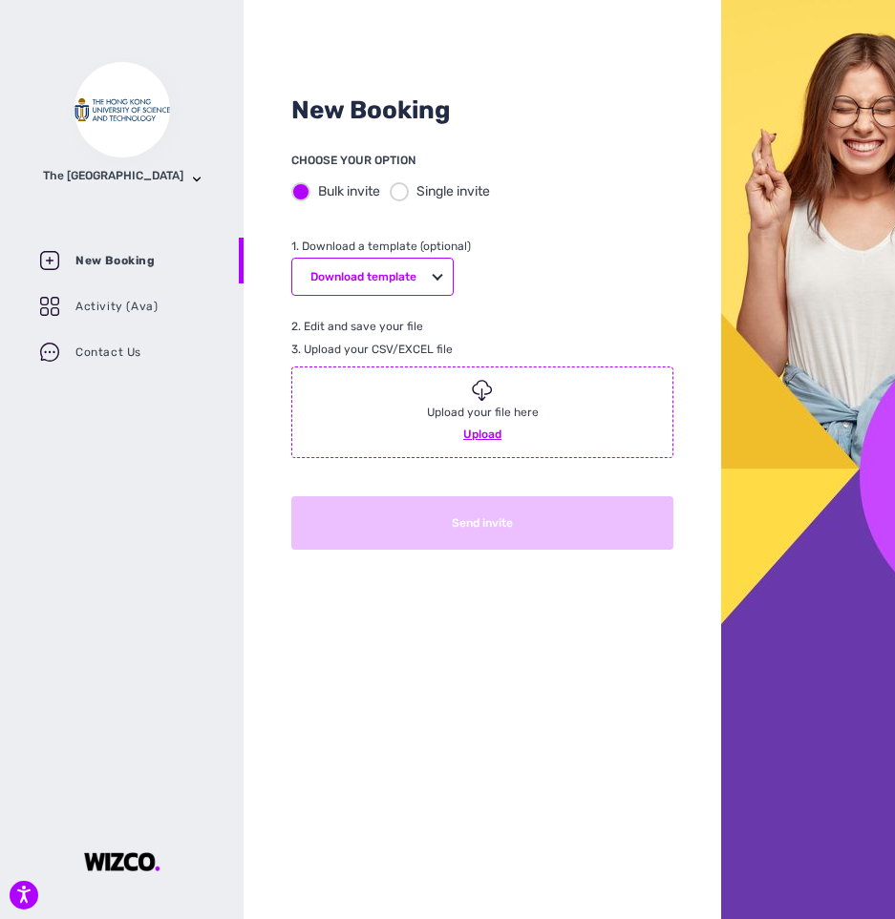
click at [386, 180] on div "Bulk invite Single invite" at bounding box center [482, 191] width 382 height 39
click at [406, 197] on div at bounding box center [399, 191] width 19 height 19
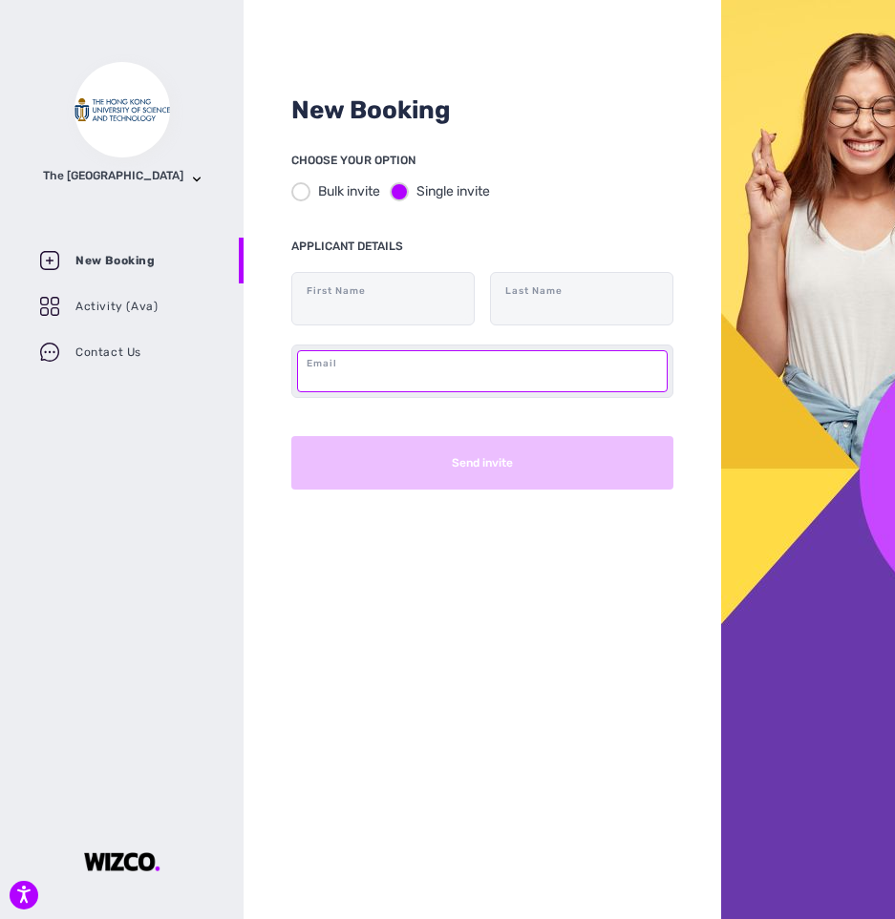
paste input "[EMAIL_ADDRESS][DOMAIN_NAME]"
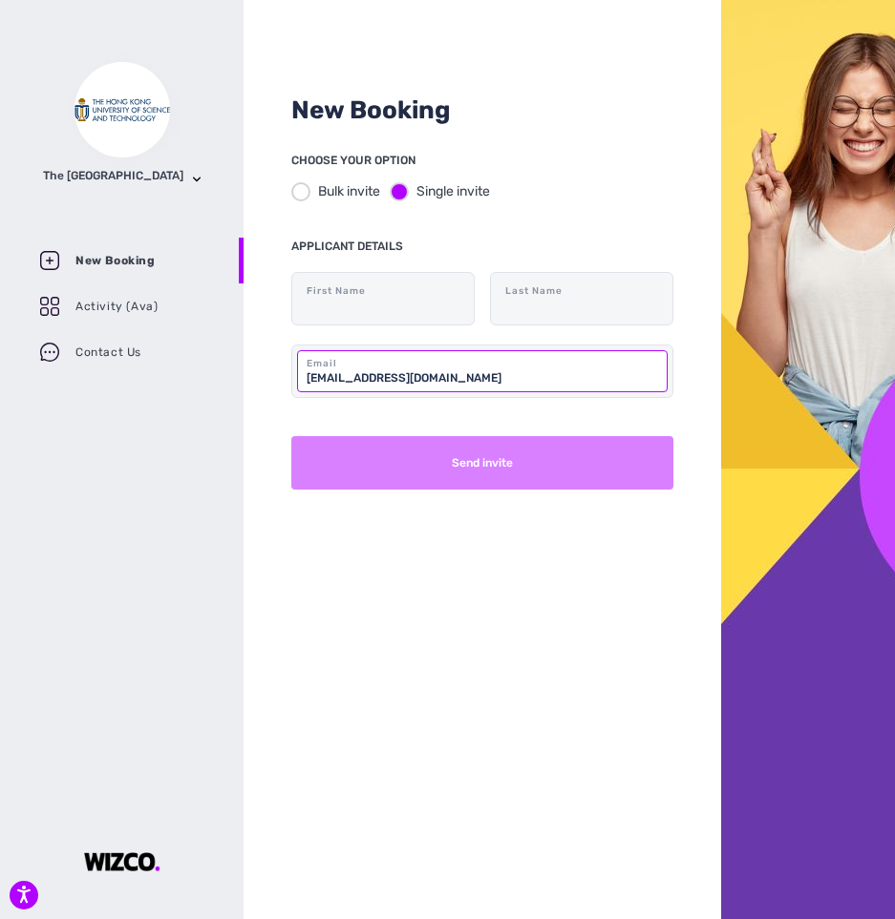
type input "[EMAIL_ADDRESS][DOMAIN_NAME]"
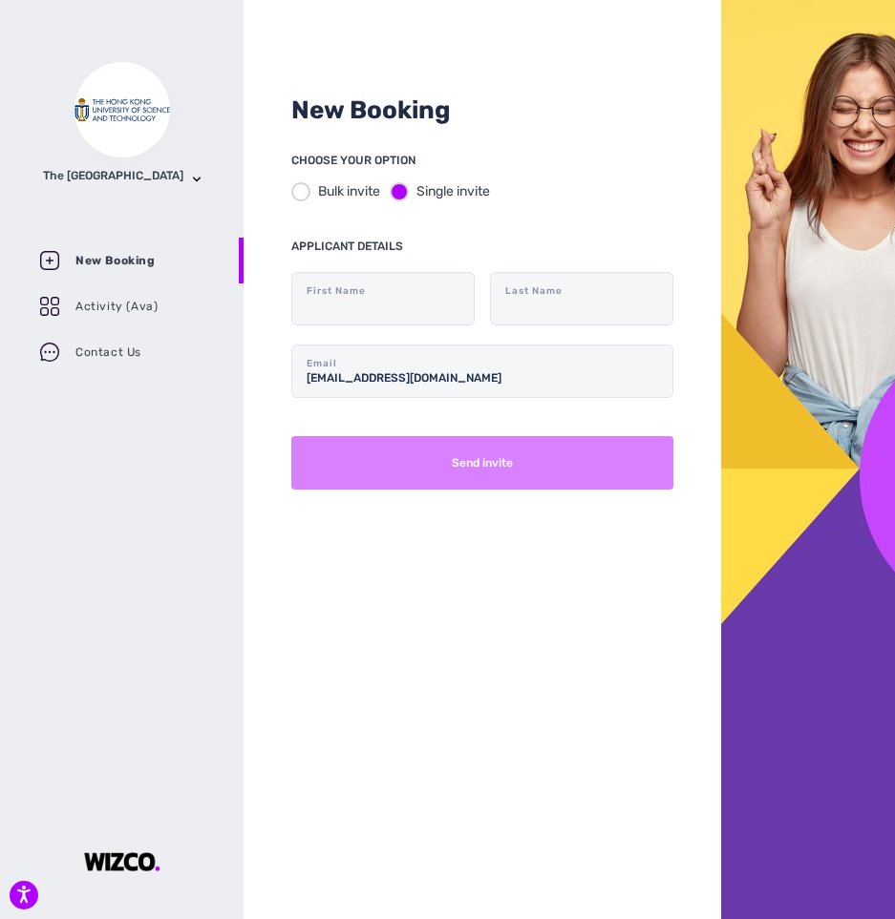
click at [446, 471] on button "Send invite" at bounding box center [482, 462] width 382 height 53
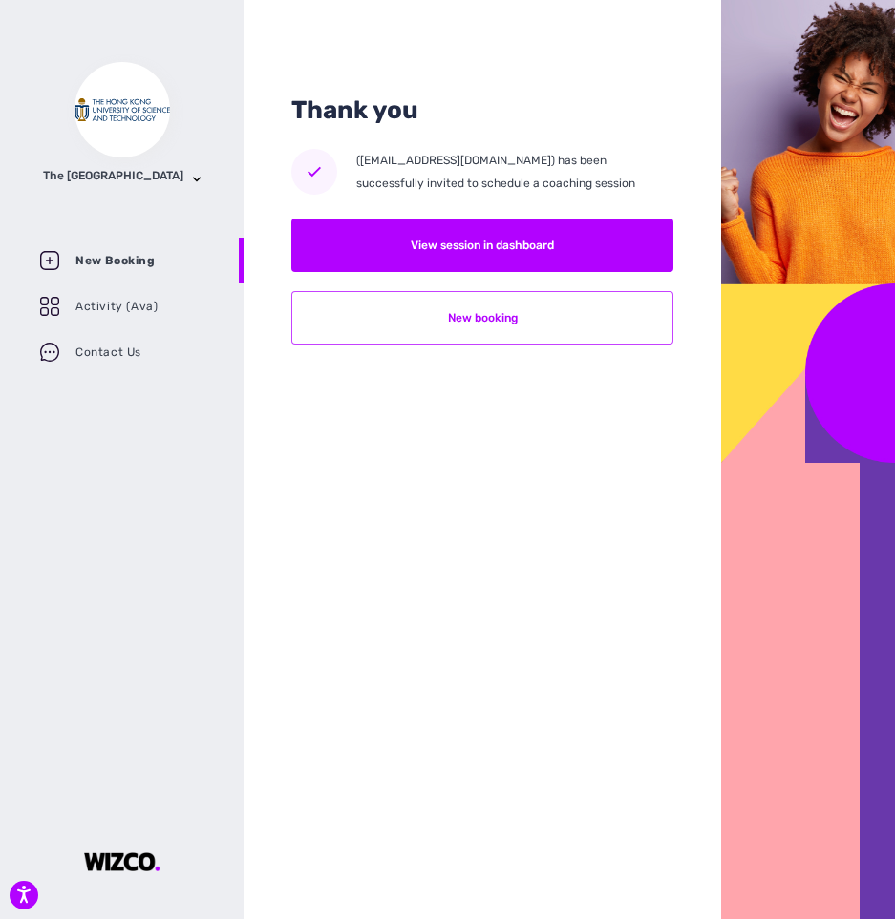
click at [605, 319] on button "New booking" at bounding box center [482, 317] width 382 height 53
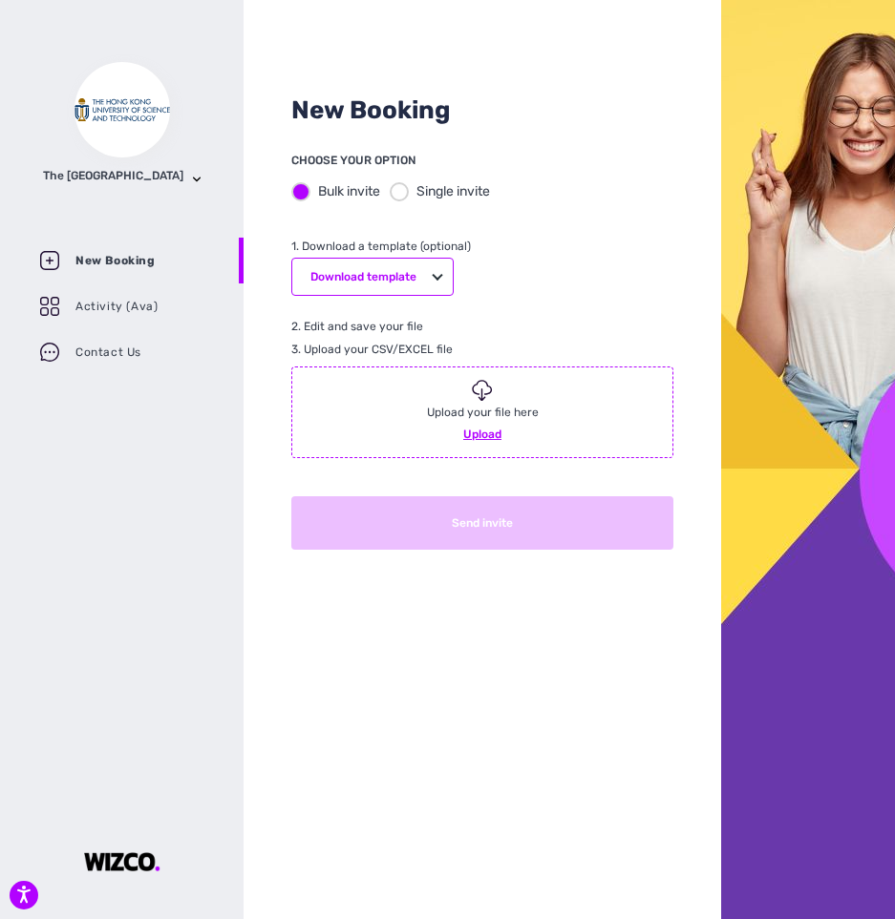
click at [405, 192] on div at bounding box center [399, 191] width 19 height 19
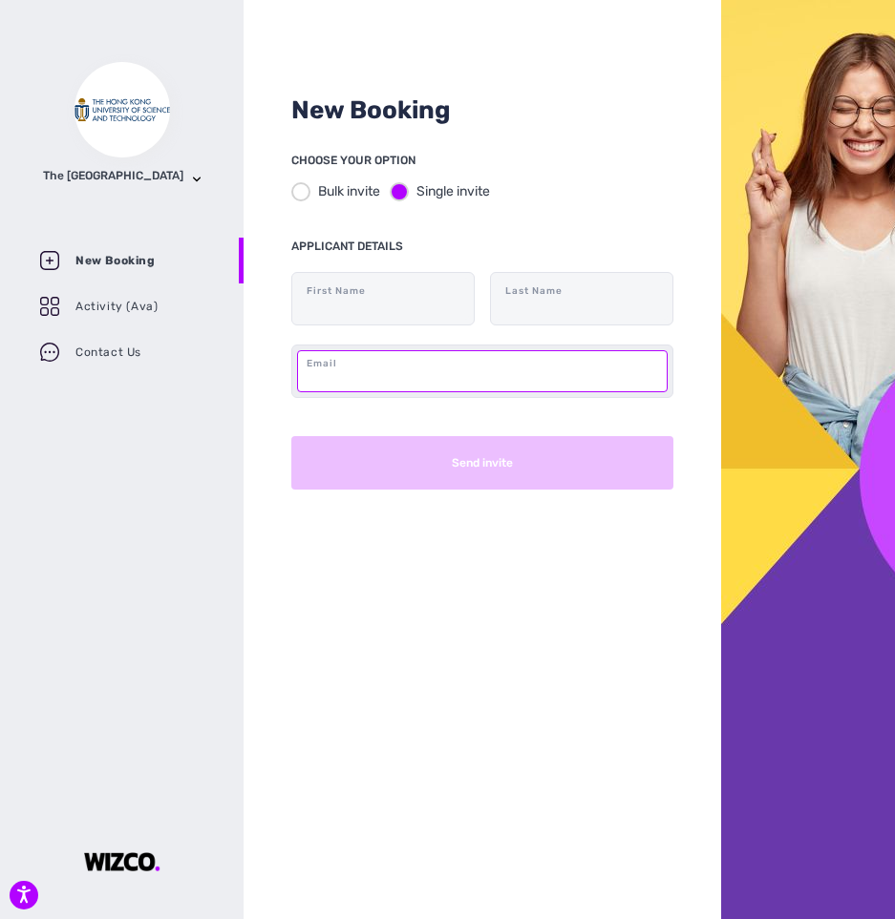
paste input "[EMAIL_ADDRESS][DOMAIN_NAME]"
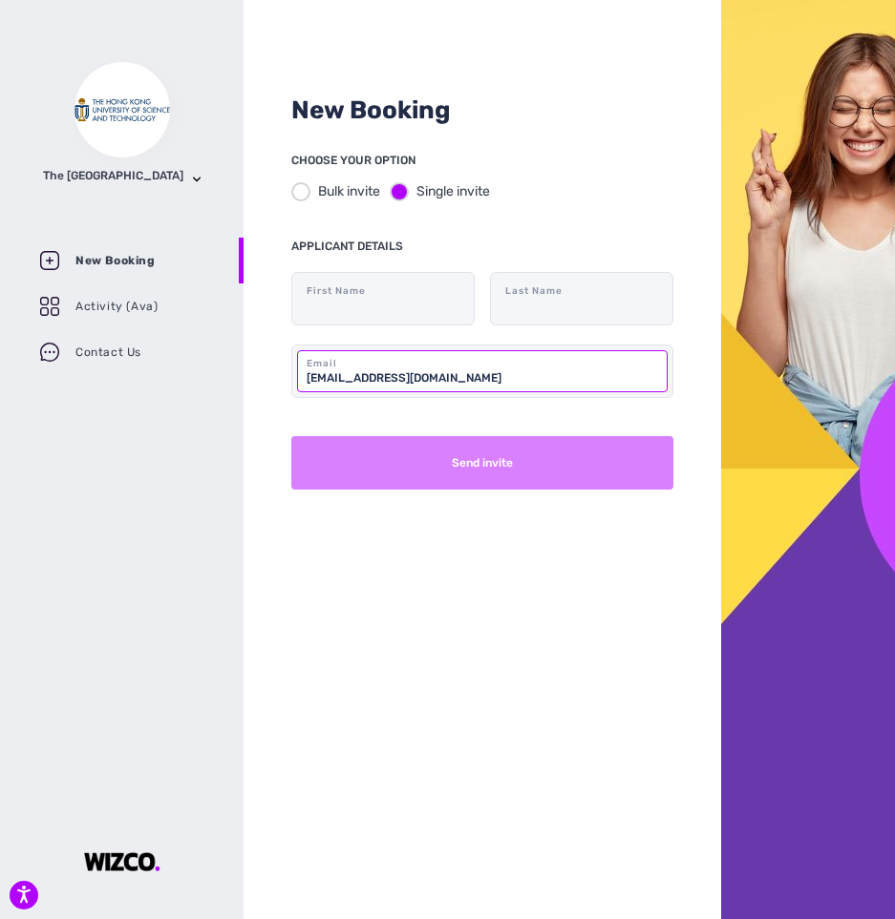
type input "[EMAIL_ADDRESS][DOMAIN_NAME]"
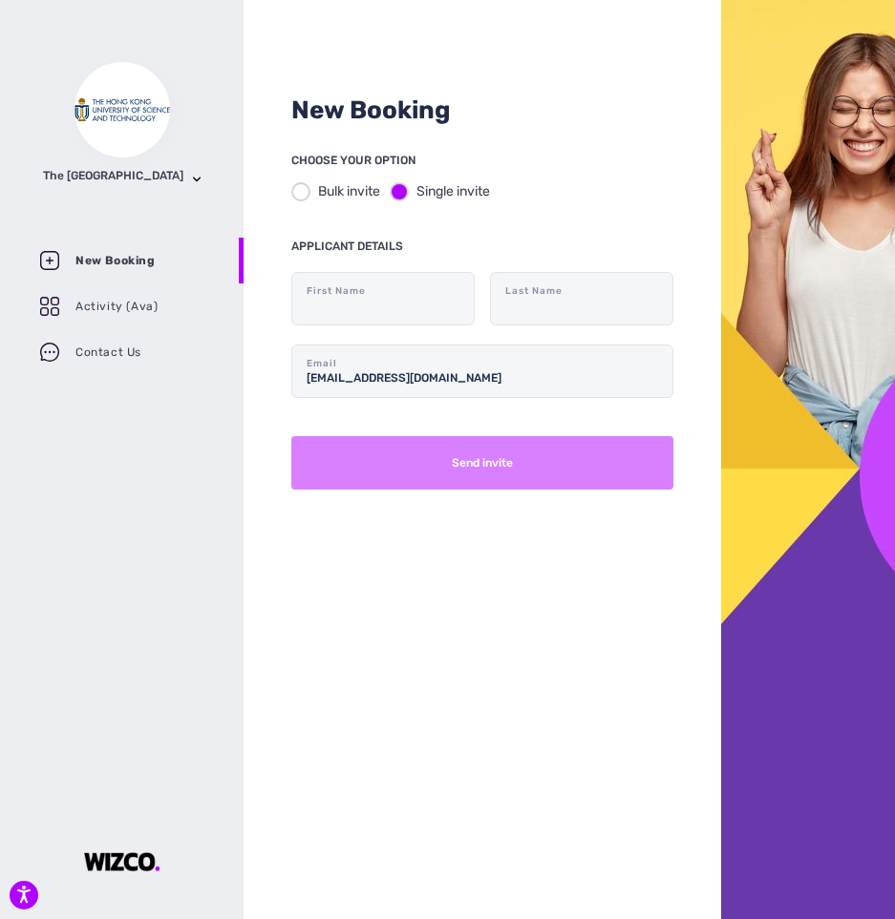
click at [442, 477] on button "Send invite" at bounding box center [482, 462] width 382 height 53
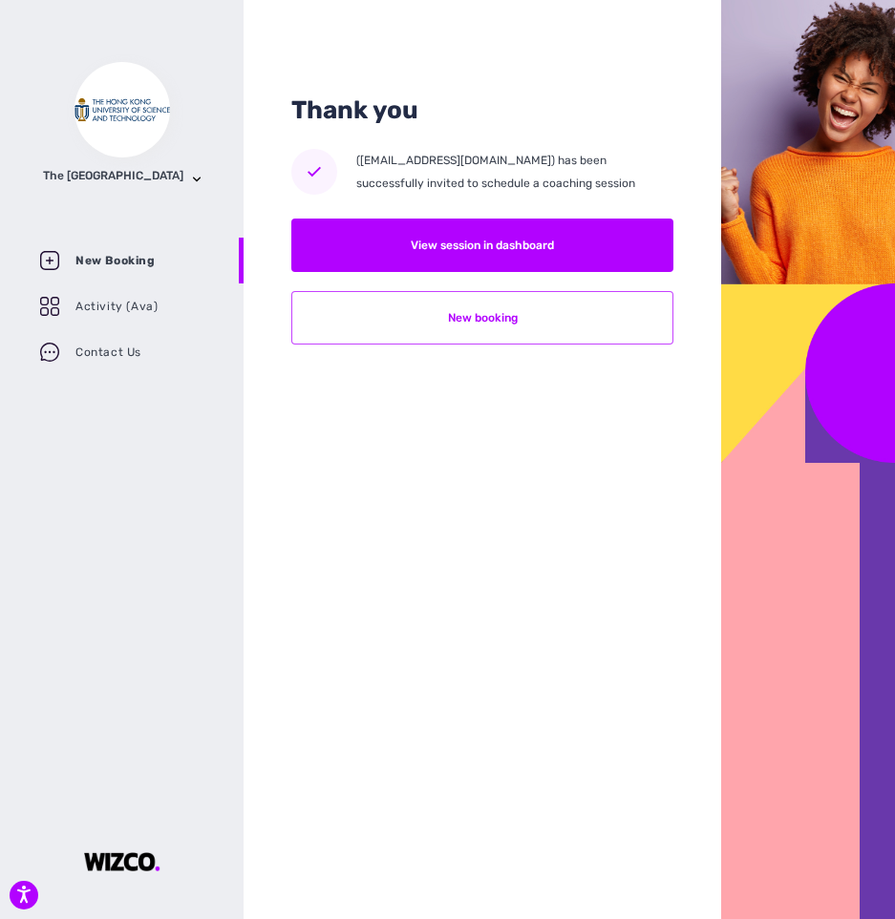
click at [551, 317] on button "New booking" at bounding box center [482, 317] width 382 height 53
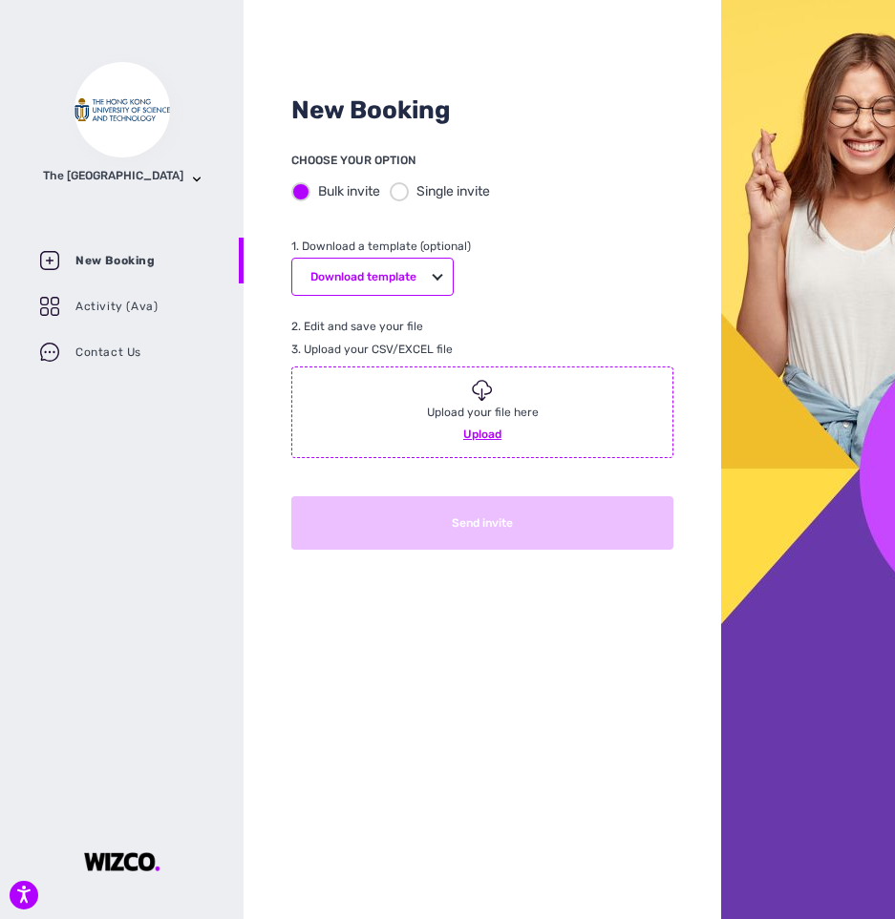
click at [401, 194] on div at bounding box center [399, 191] width 19 height 19
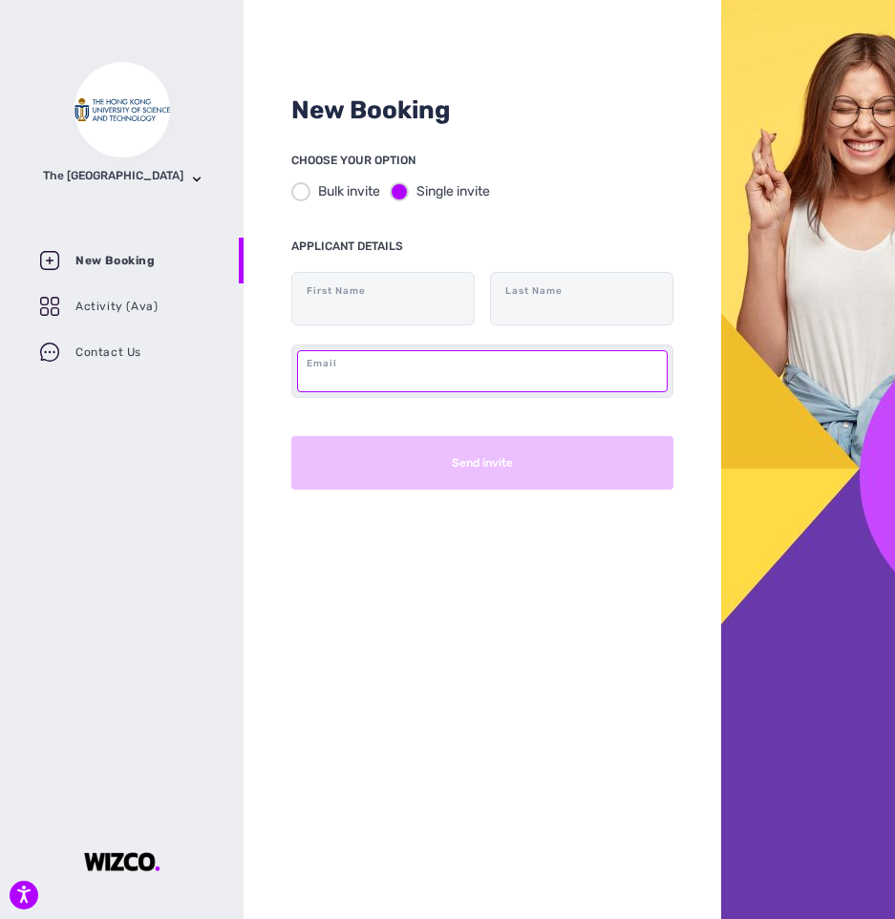
paste input "[EMAIL_ADDRESS][DOMAIN_NAME]"
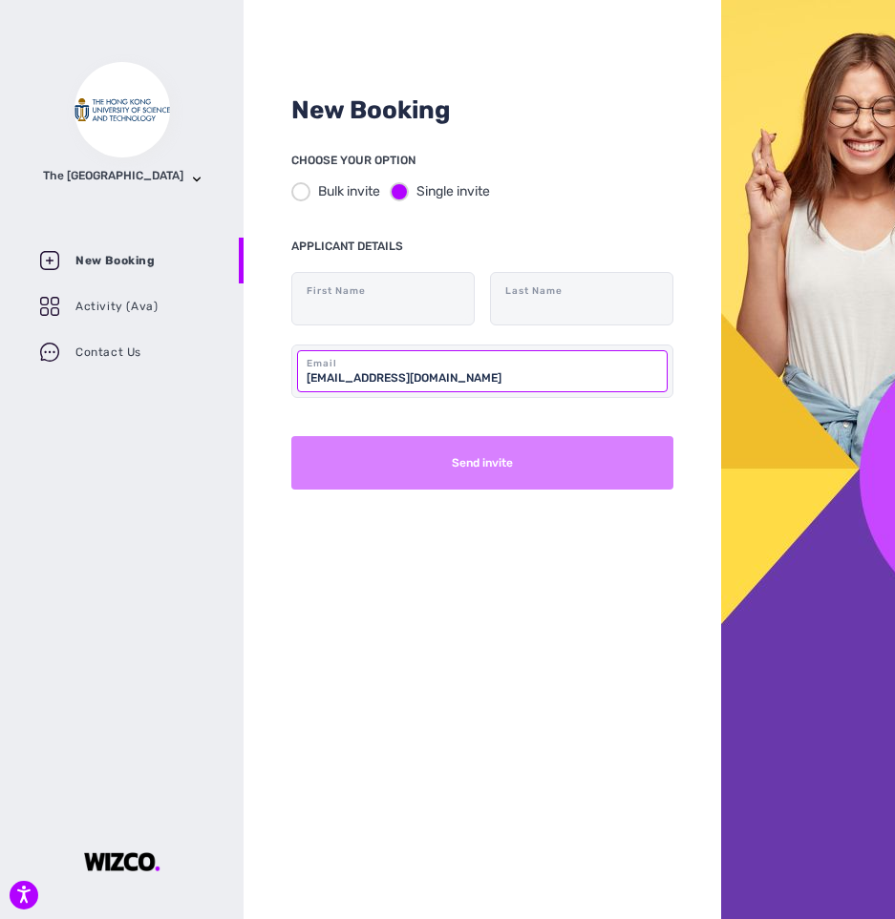
type input "[EMAIL_ADDRESS][DOMAIN_NAME]"
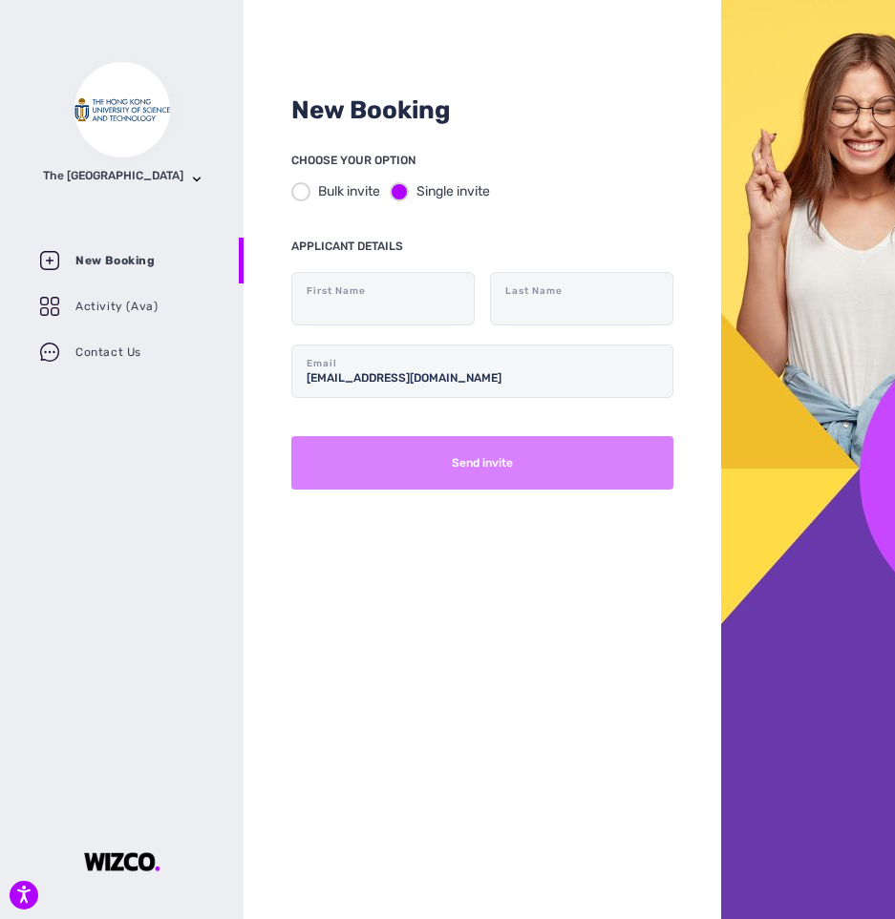
click at [480, 458] on button "Send invite" at bounding box center [482, 462] width 382 height 53
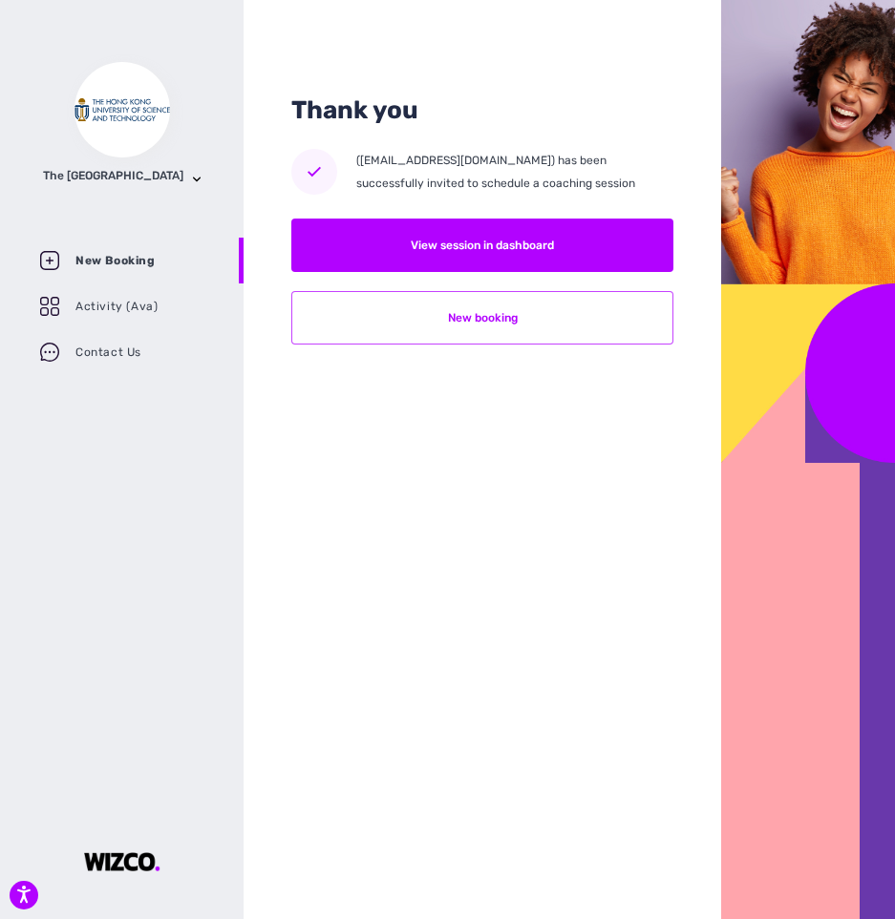
click at [486, 320] on button "New booking" at bounding box center [482, 317] width 382 height 53
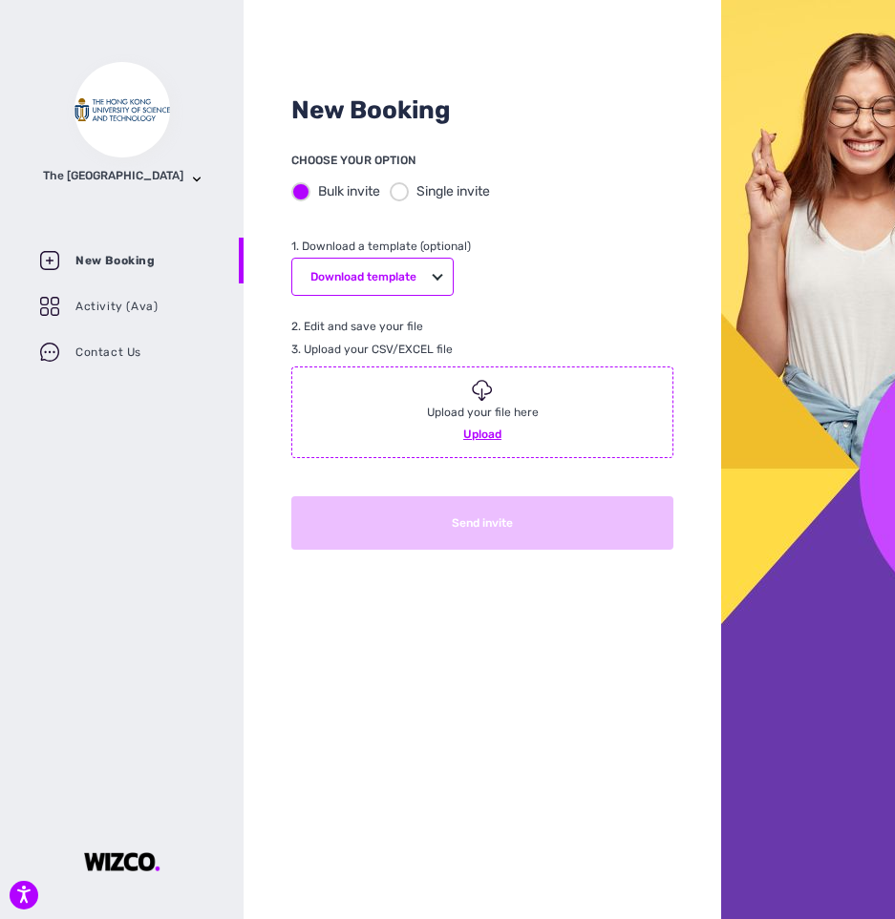
click at [398, 192] on div at bounding box center [399, 191] width 19 height 19
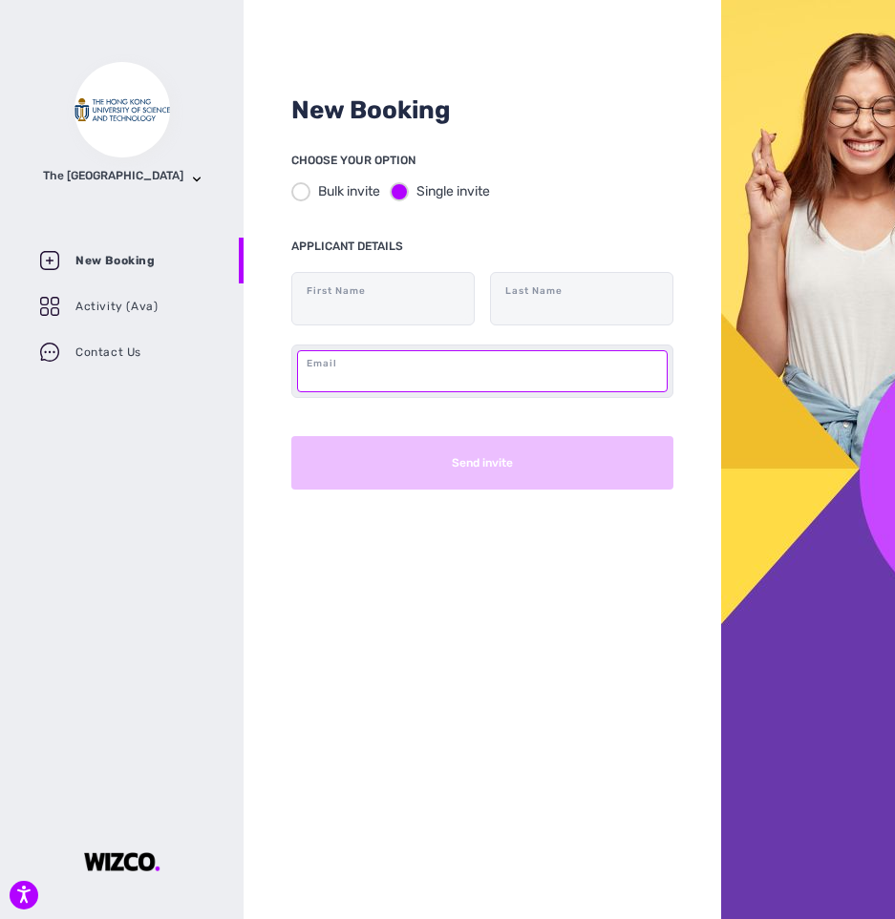
paste input "[EMAIL_ADDRESS][DOMAIN_NAME]"
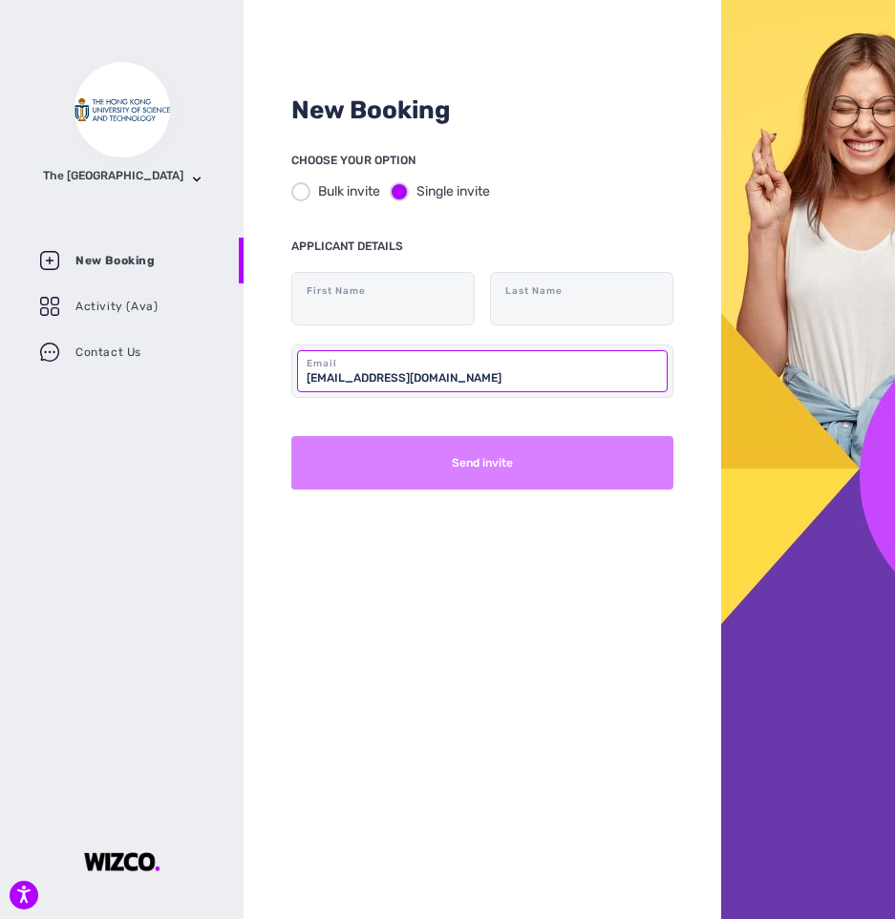
type input "[EMAIL_ADDRESS][DOMAIN_NAME]"
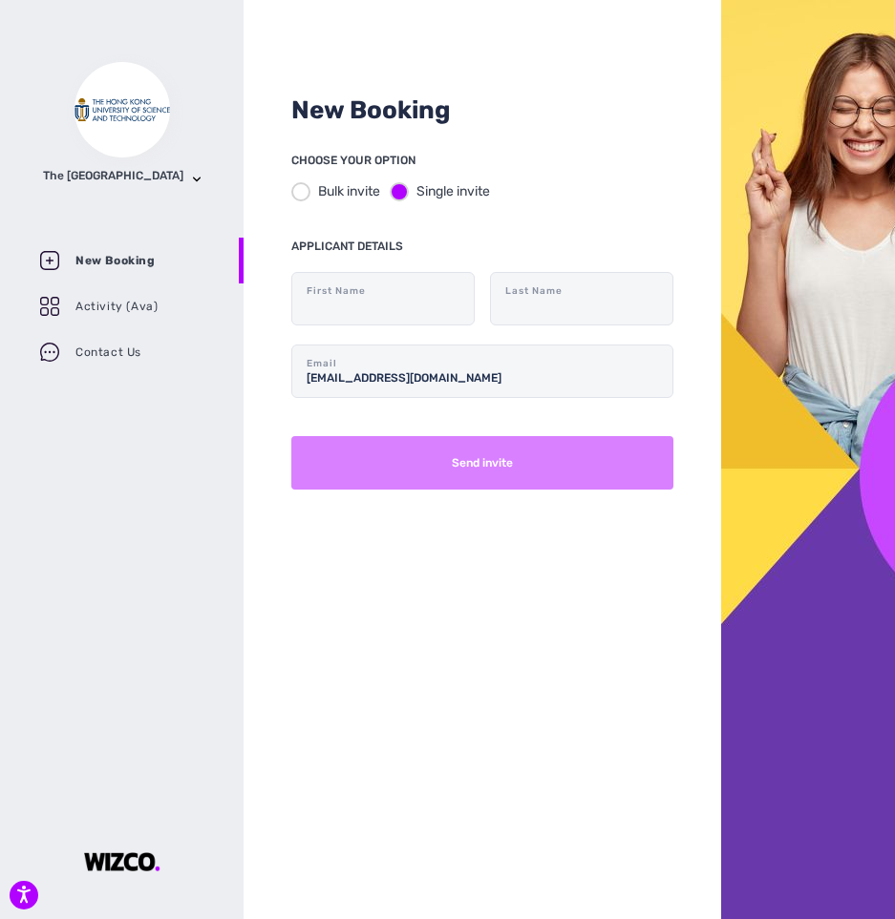
click at [446, 452] on button "Send invite" at bounding box center [482, 462] width 382 height 53
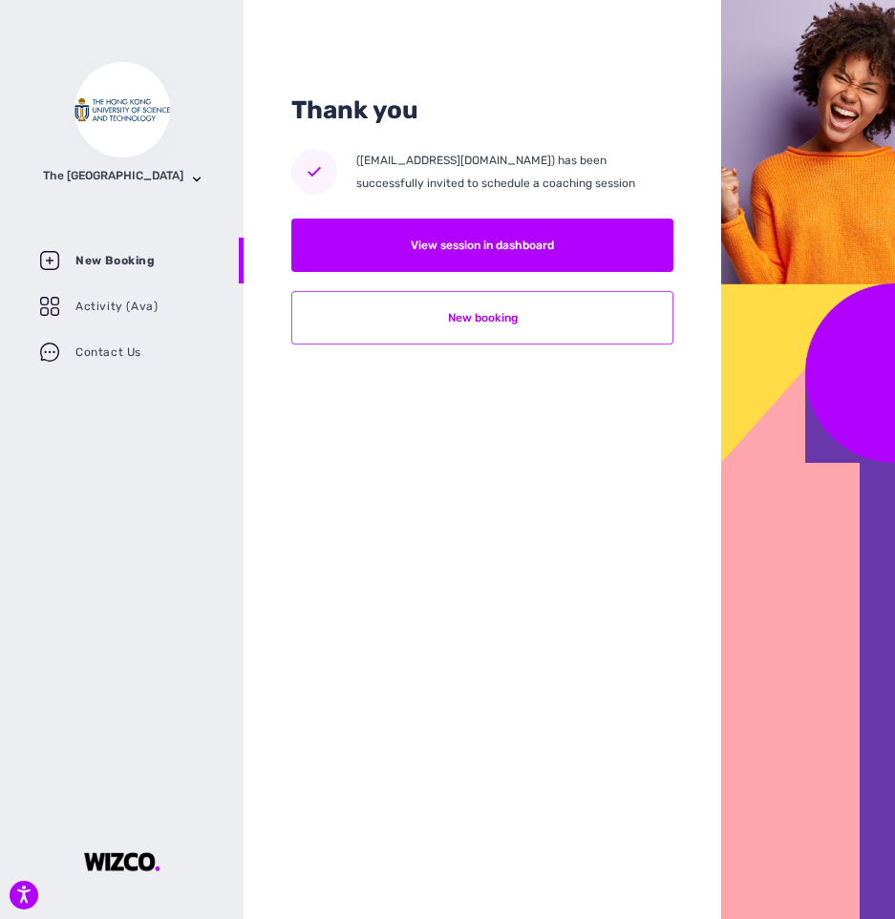
click at [526, 318] on button "New booking" at bounding box center [482, 317] width 382 height 53
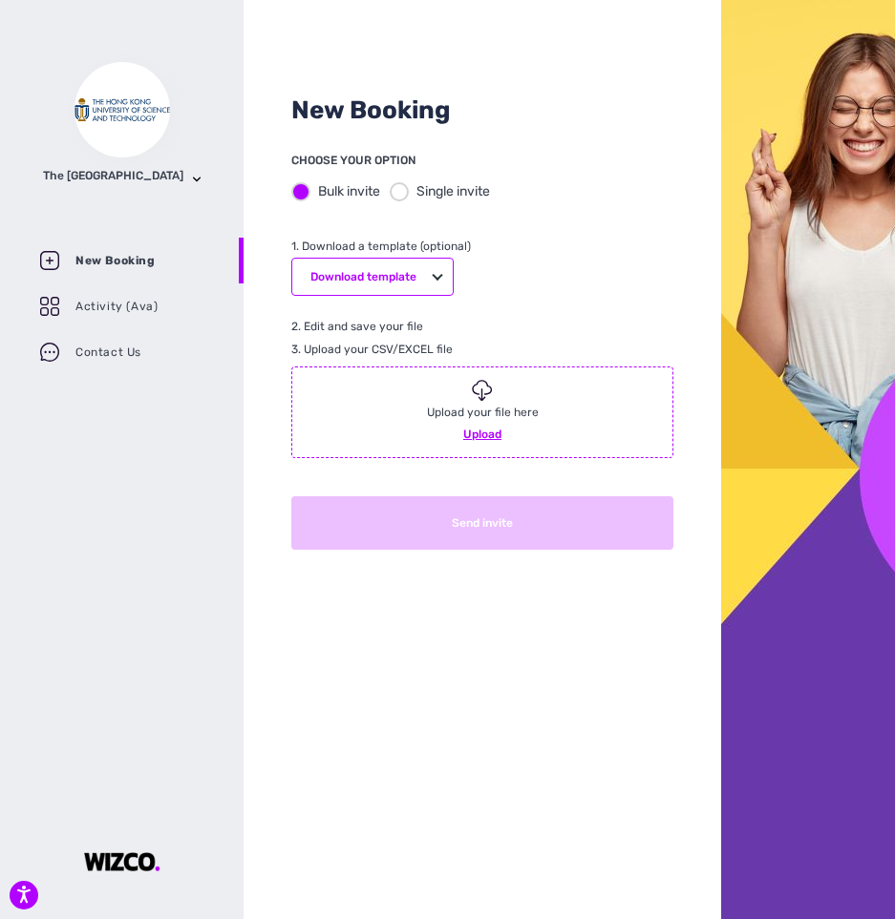
click at [392, 188] on div at bounding box center [399, 191] width 19 height 19
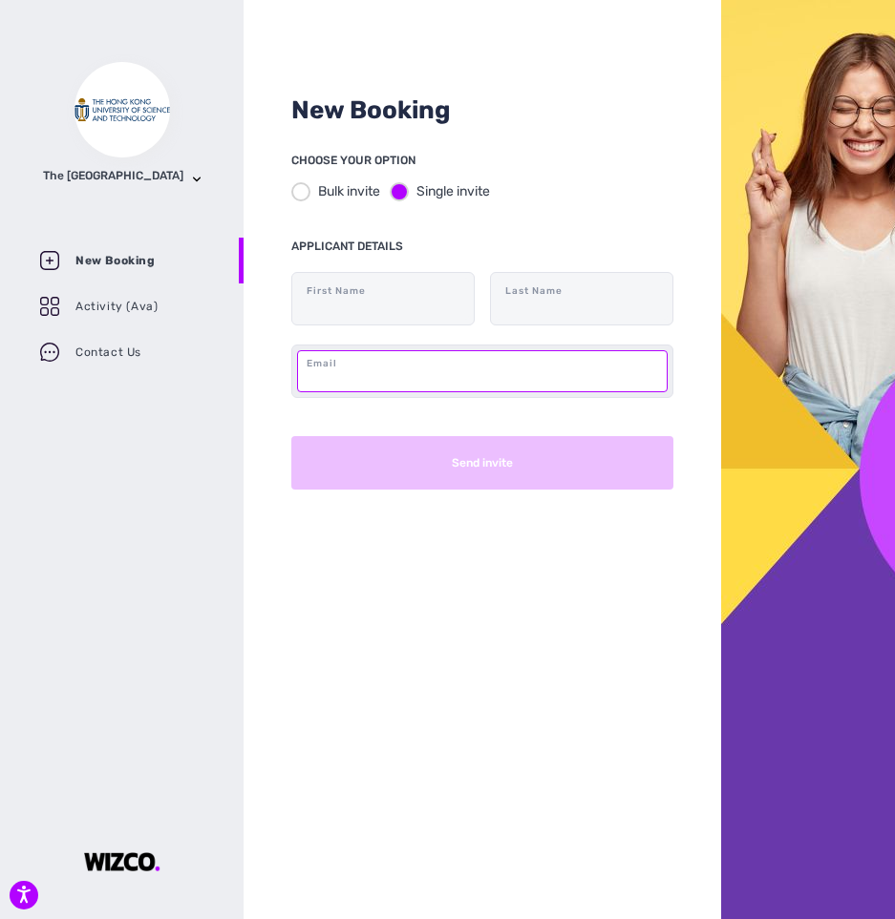
paste input "[EMAIL_ADDRESS][DOMAIN_NAME]"
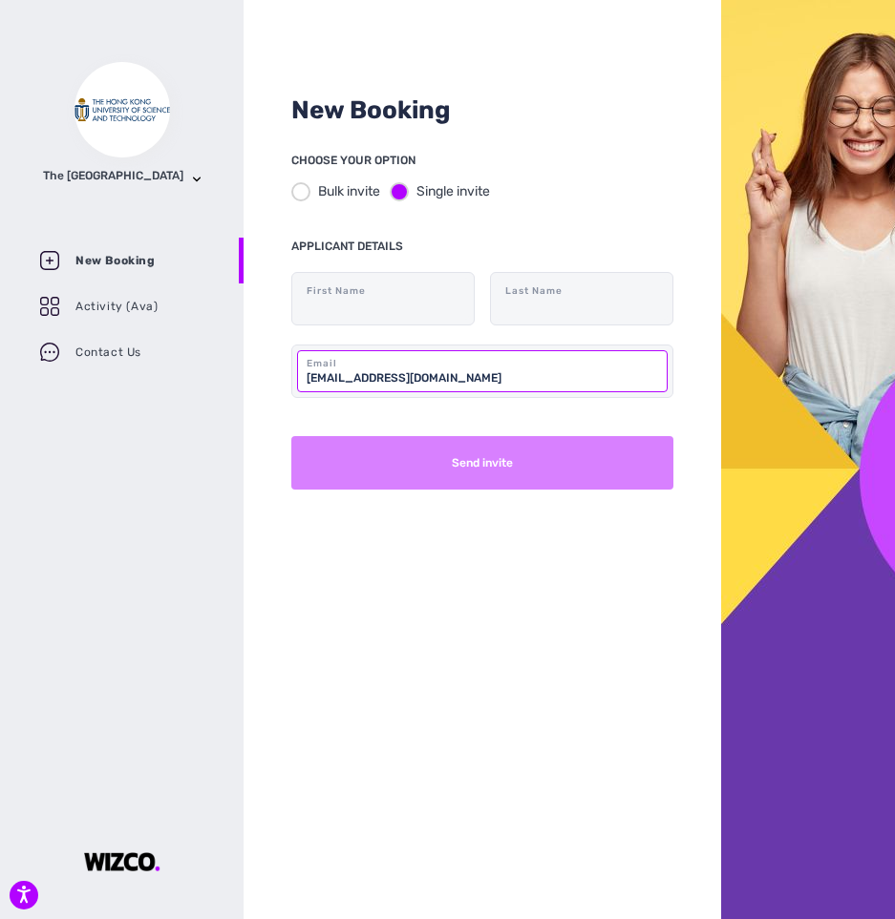
type input "[EMAIL_ADDRESS][DOMAIN_NAME]"
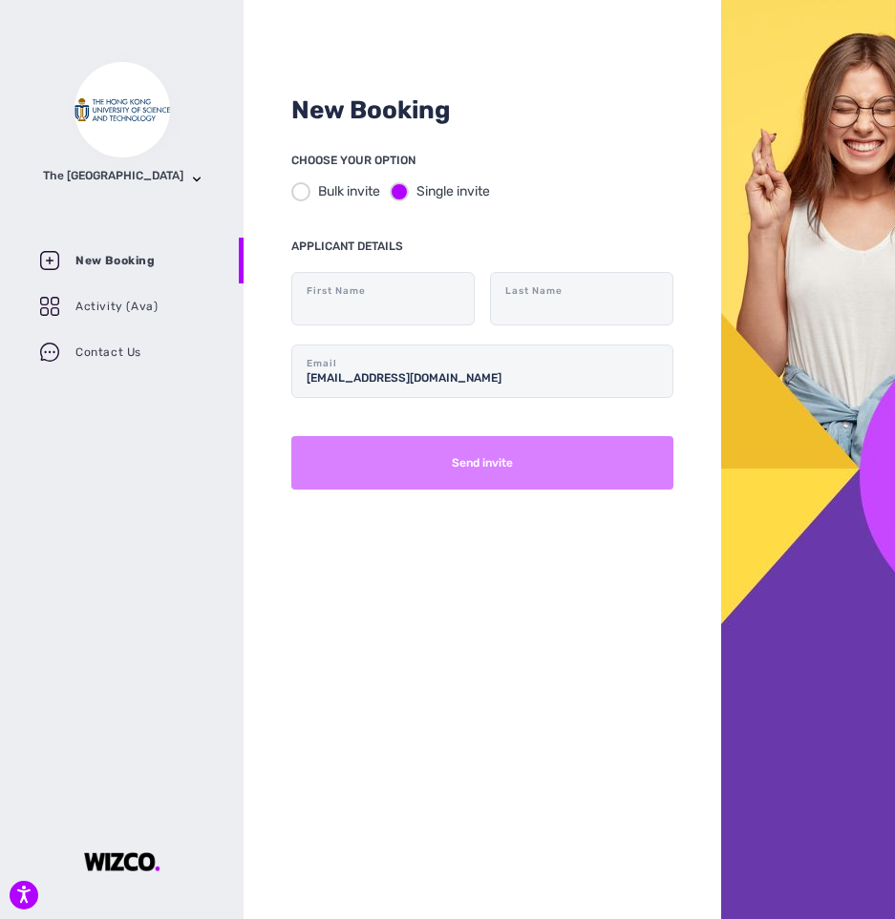
click at [459, 473] on button "Send invite" at bounding box center [482, 462] width 382 height 53
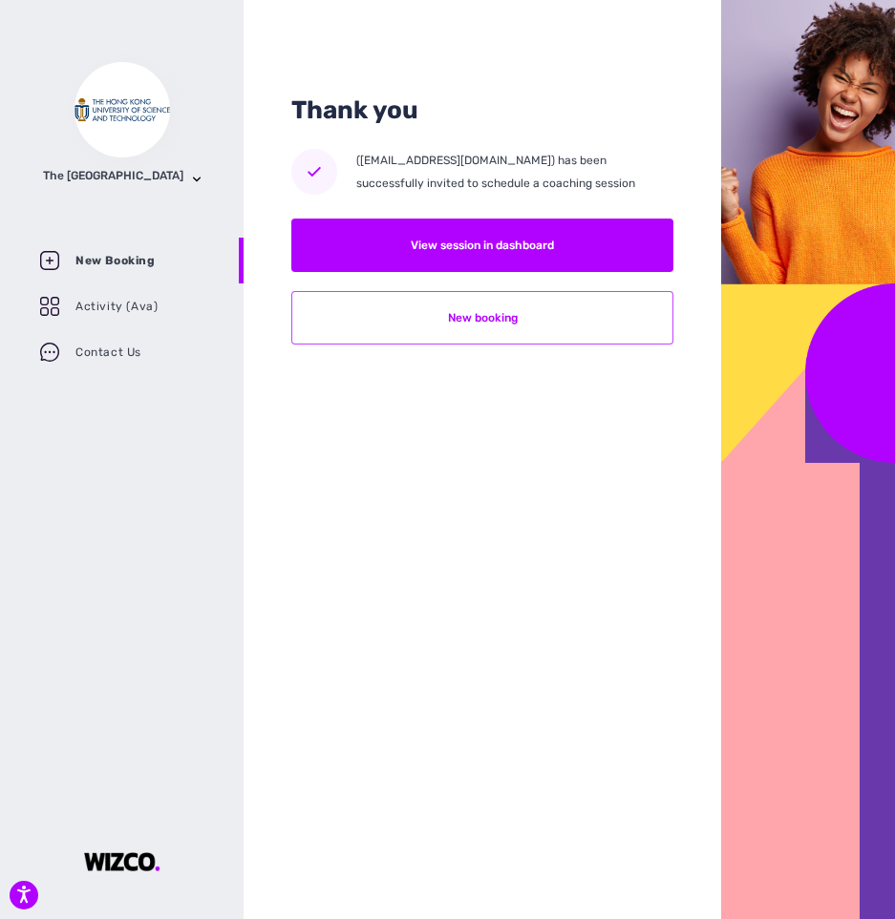
click at [554, 328] on button "New booking" at bounding box center [482, 317] width 382 height 53
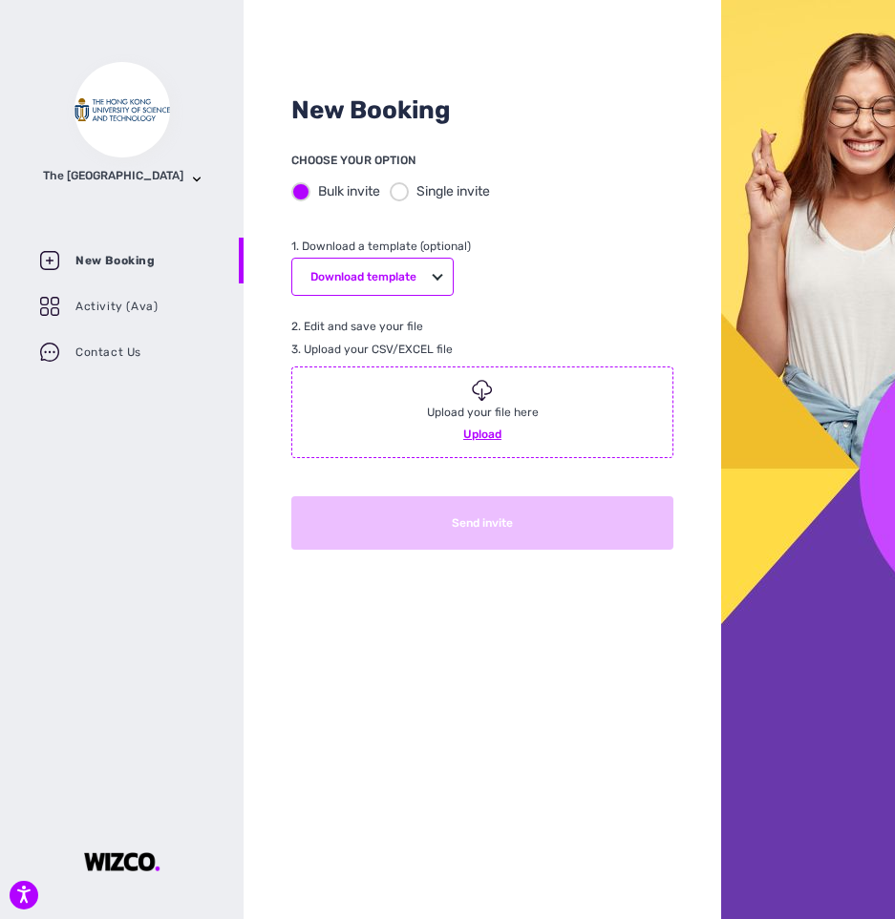
click at [392, 191] on div at bounding box center [399, 191] width 19 height 19
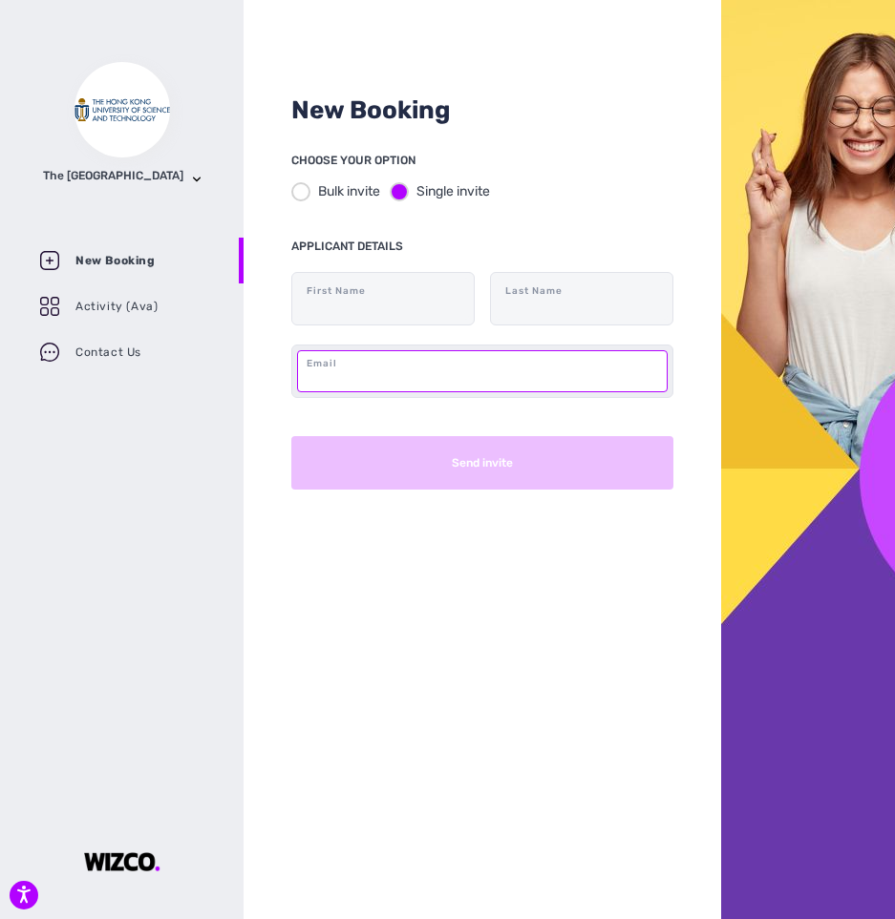
paste input "[EMAIL_ADDRESS][DOMAIN_NAME]"
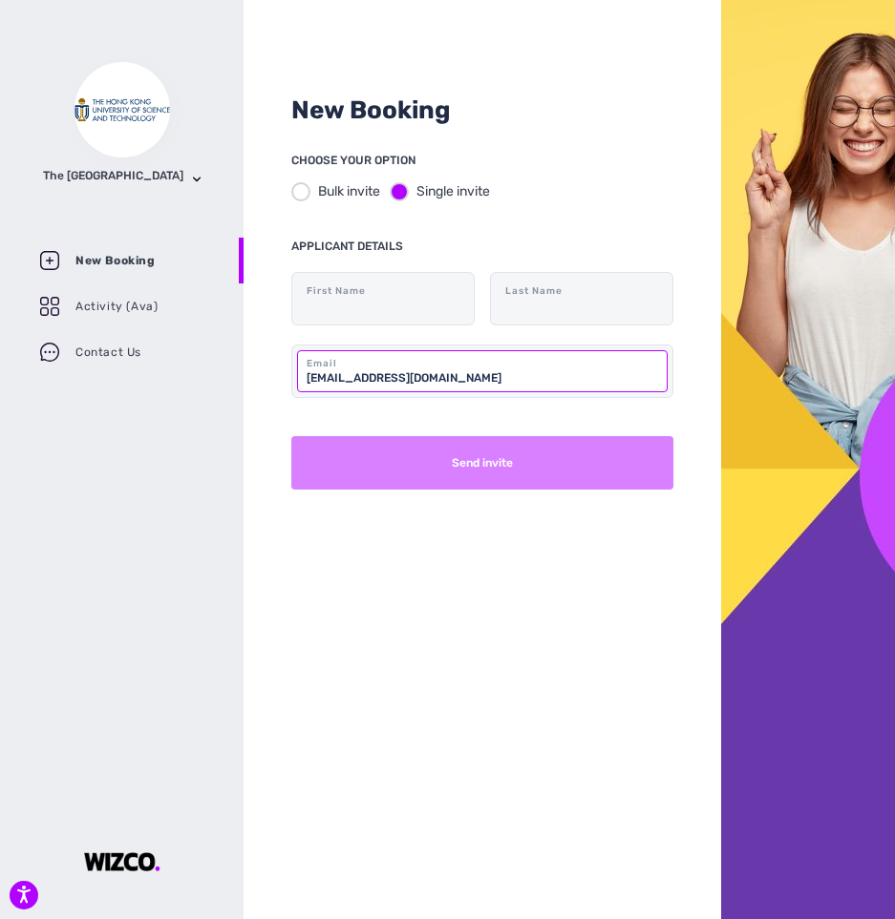
type input "[EMAIL_ADDRESS][DOMAIN_NAME]"
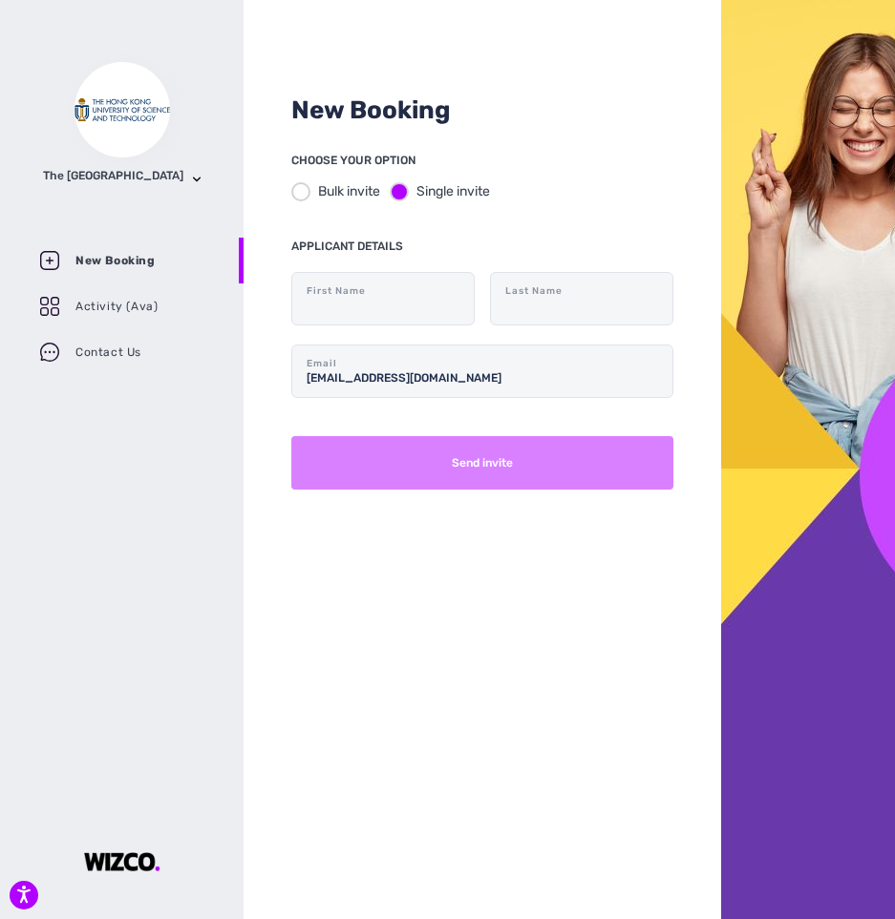
click at [465, 454] on button "Send invite" at bounding box center [482, 462] width 382 height 53
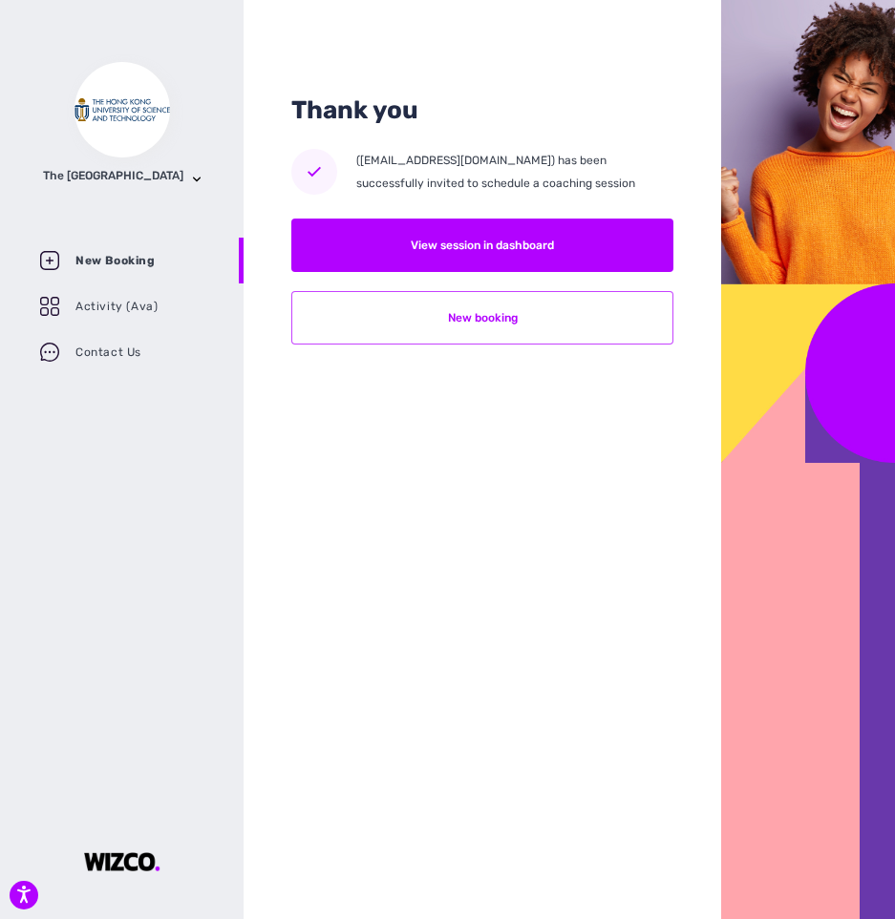
click at [581, 332] on button "New booking" at bounding box center [482, 317] width 382 height 53
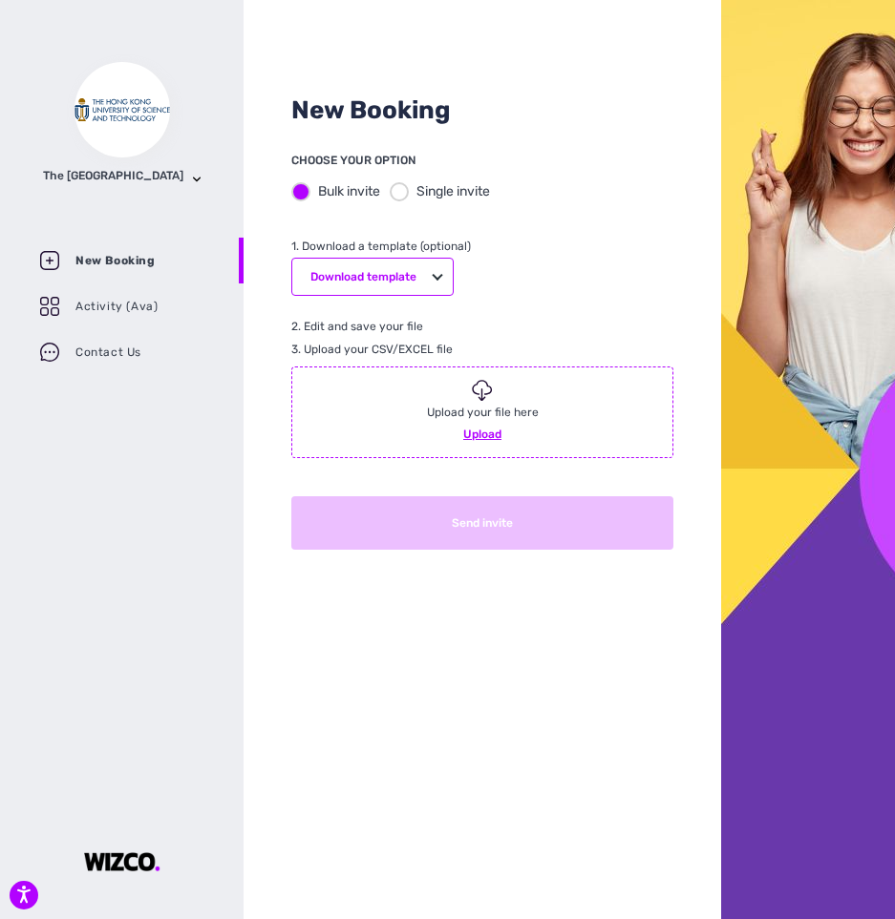
click at [402, 199] on div at bounding box center [399, 191] width 19 height 19
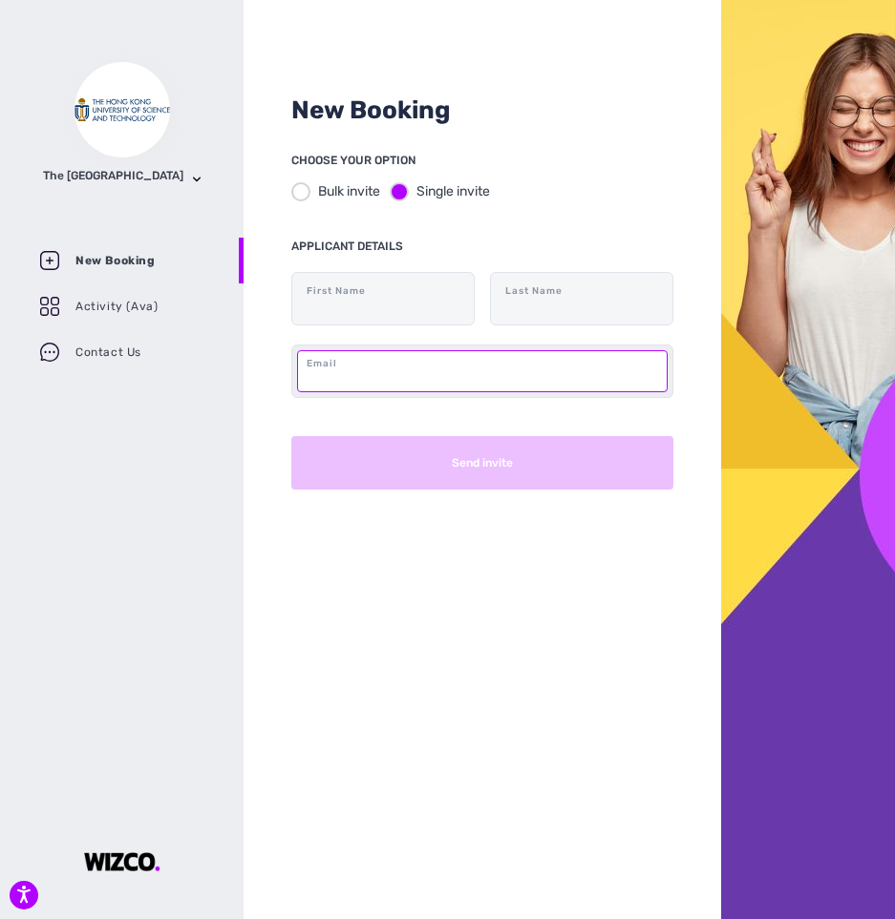
paste input "[EMAIL_ADDRESS][DOMAIN_NAME]"
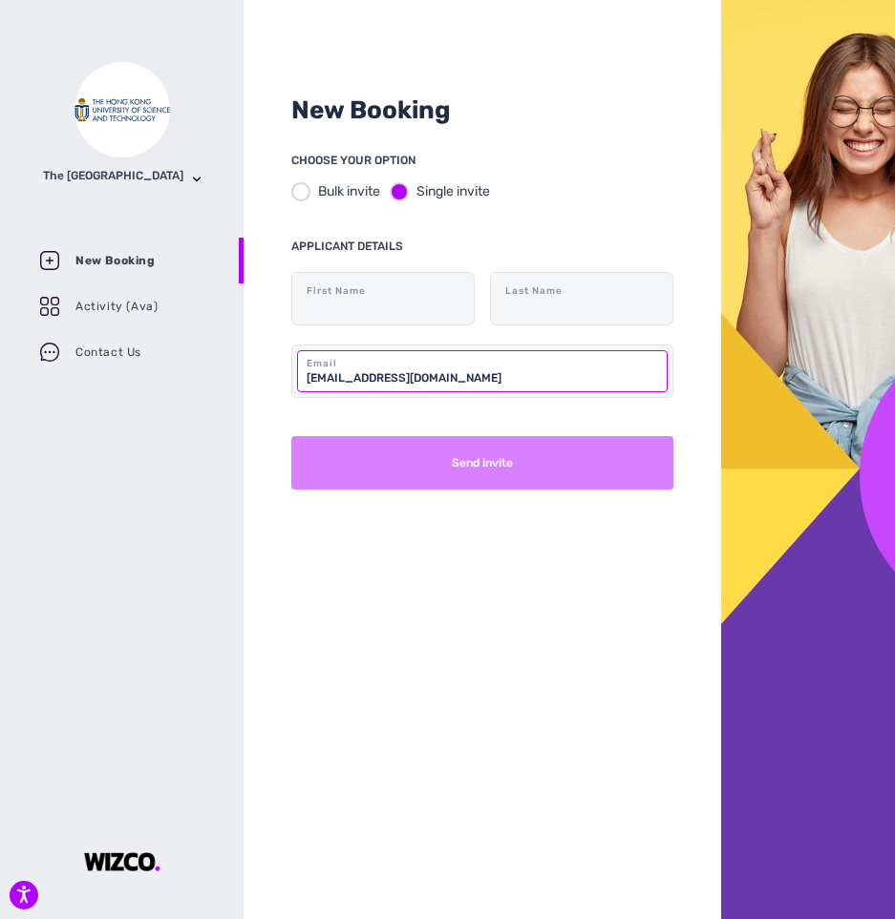
type input "[EMAIL_ADDRESS][DOMAIN_NAME]"
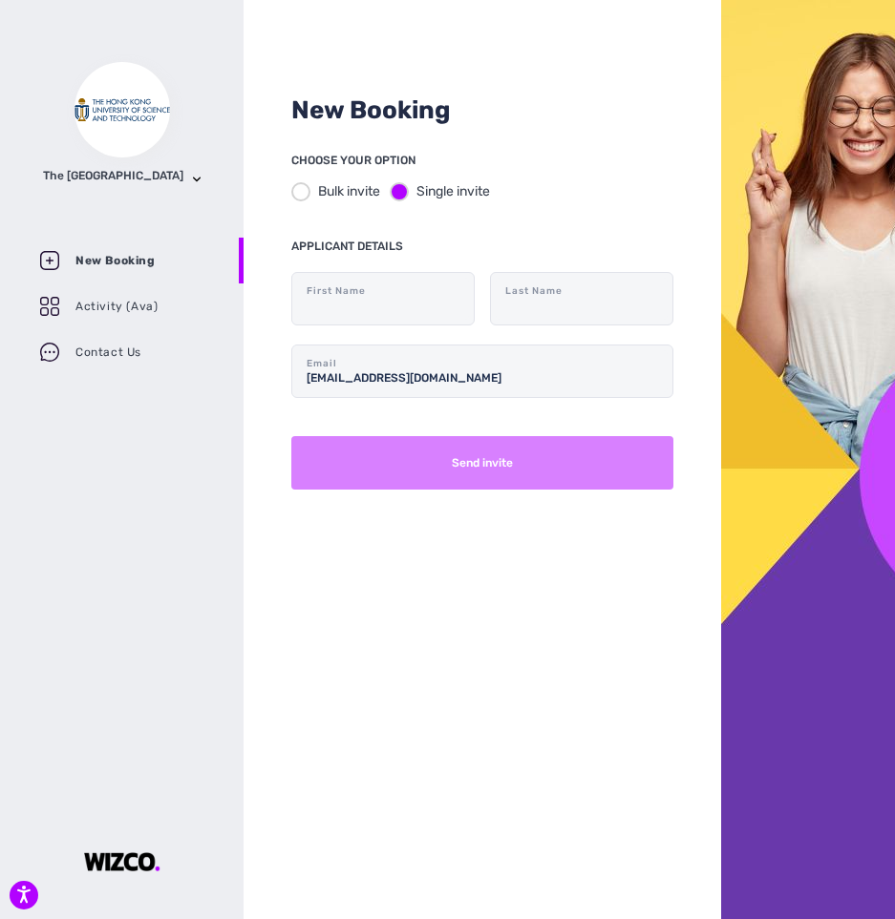
click at [466, 472] on button "Send invite" at bounding box center [482, 462] width 382 height 53
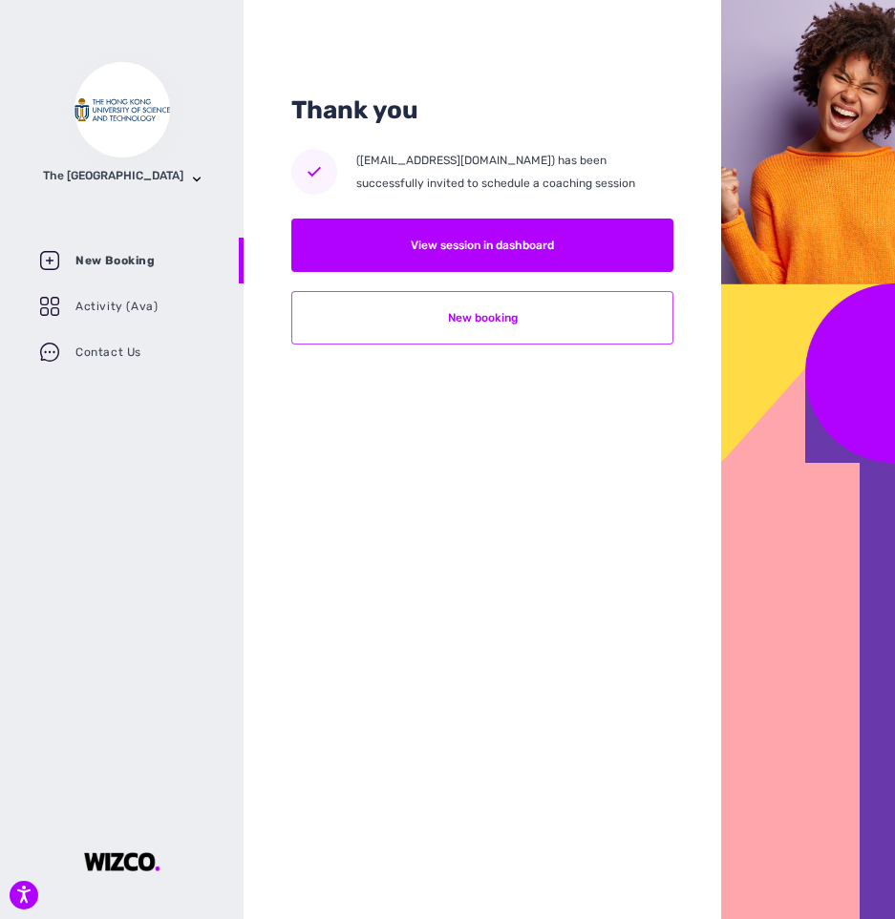
click at [423, 320] on button "New booking" at bounding box center [482, 317] width 382 height 53
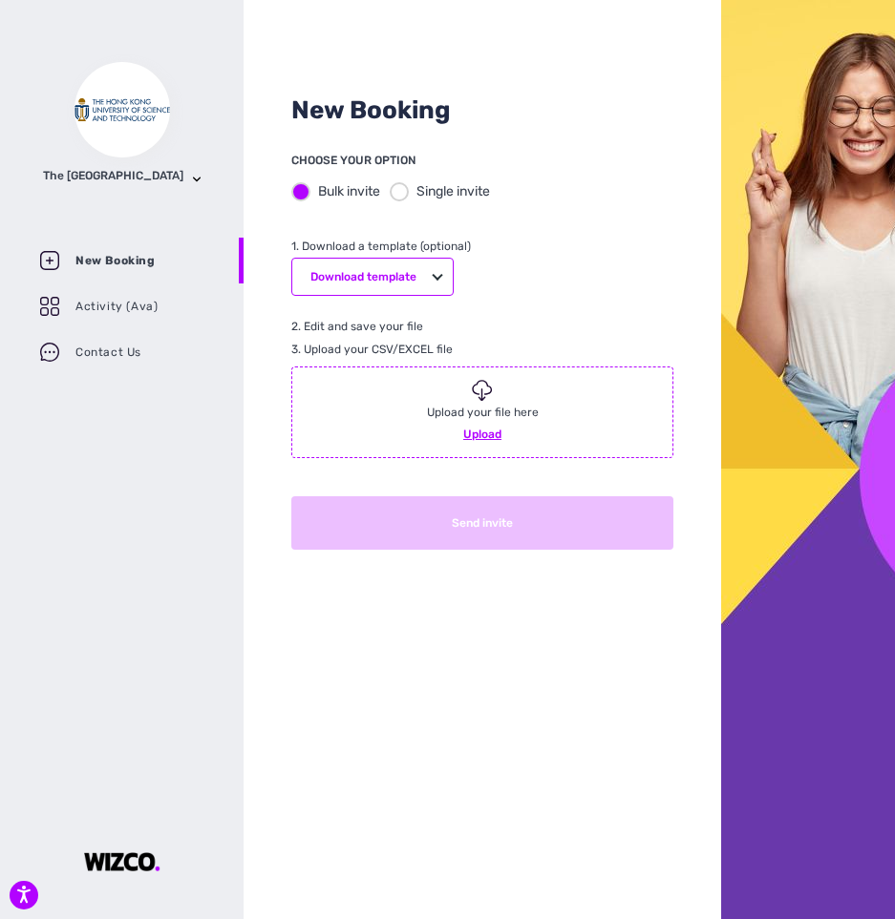
click at [403, 204] on div "Bulk invite Single invite" at bounding box center [482, 191] width 382 height 39
click at [405, 194] on div at bounding box center [399, 191] width 19 height 19
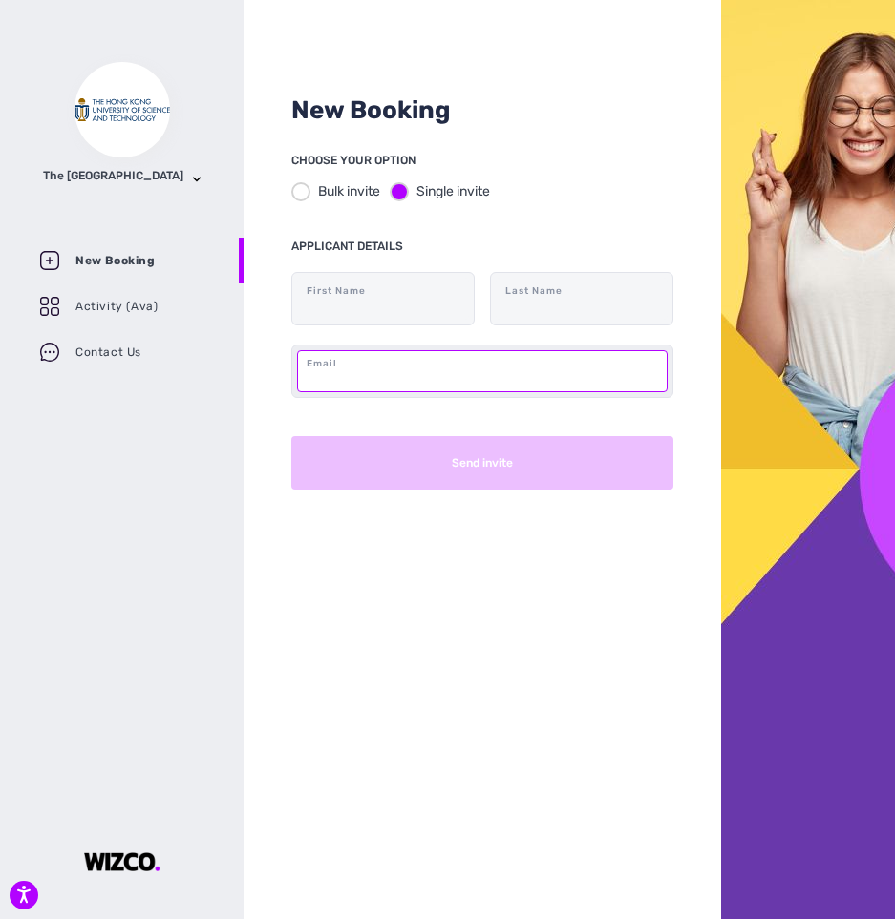
paste input "[EMAIL_ADDRESS][DOMAIN_NAME]"
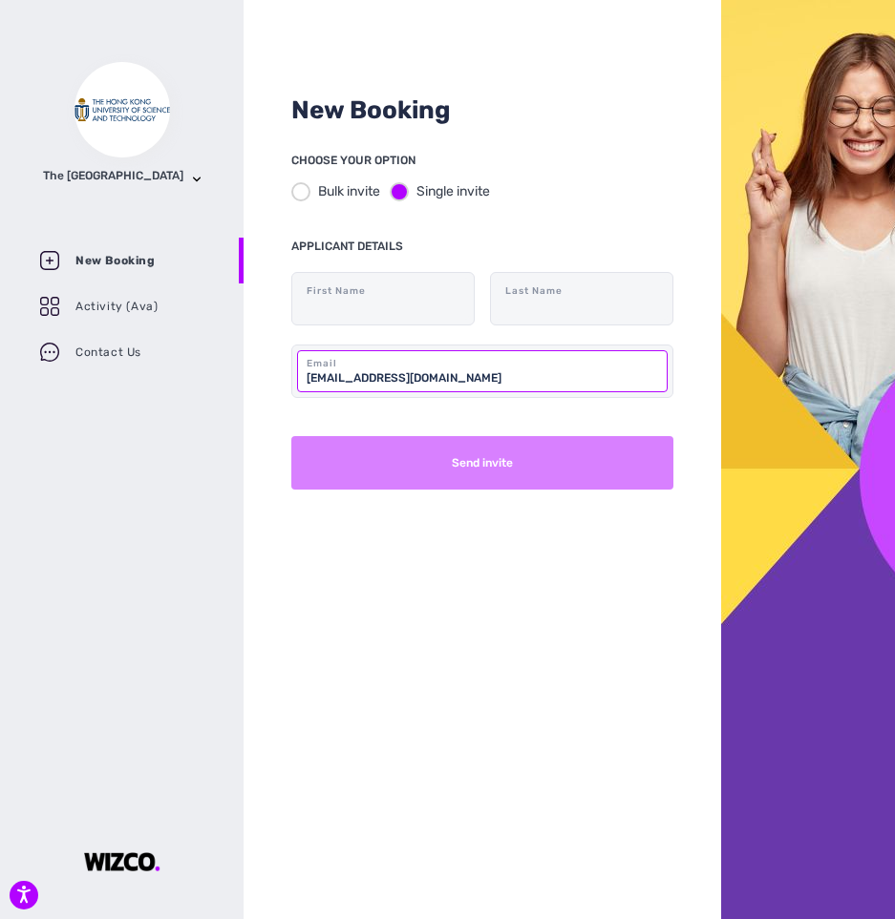
type input "[EMAIL_ADDRESS][DOMAIN_NAME]"
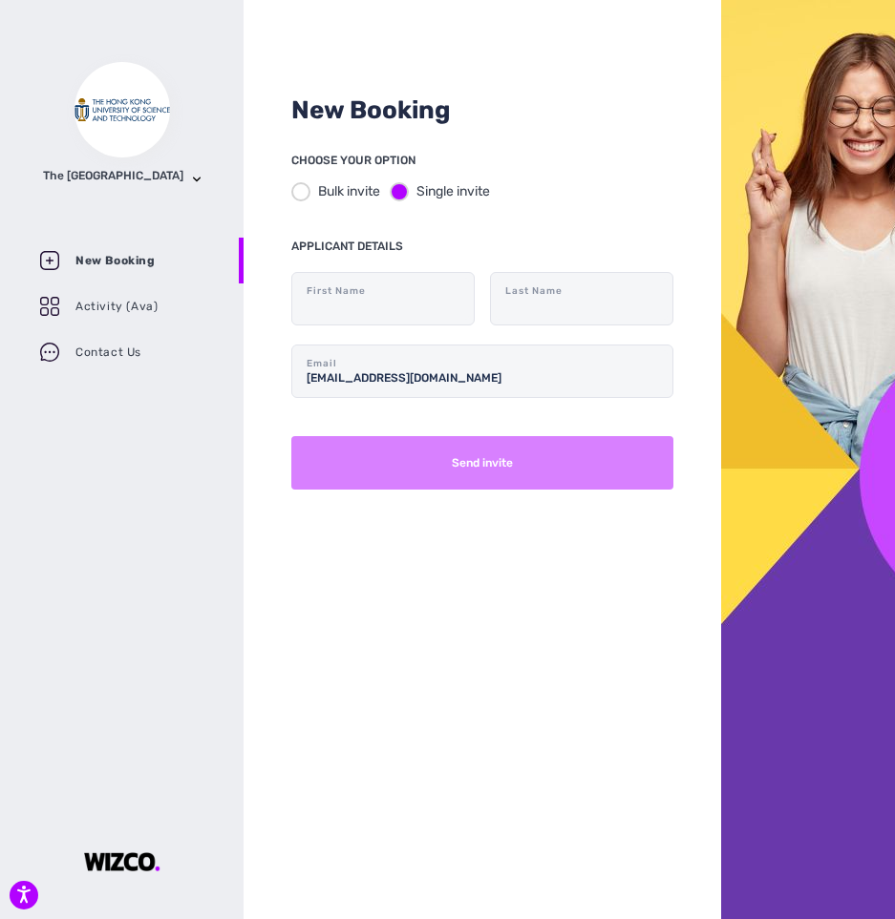
click at [478, 461] on button "Send invite" at bounding box center [482, 462] width 382 height 53
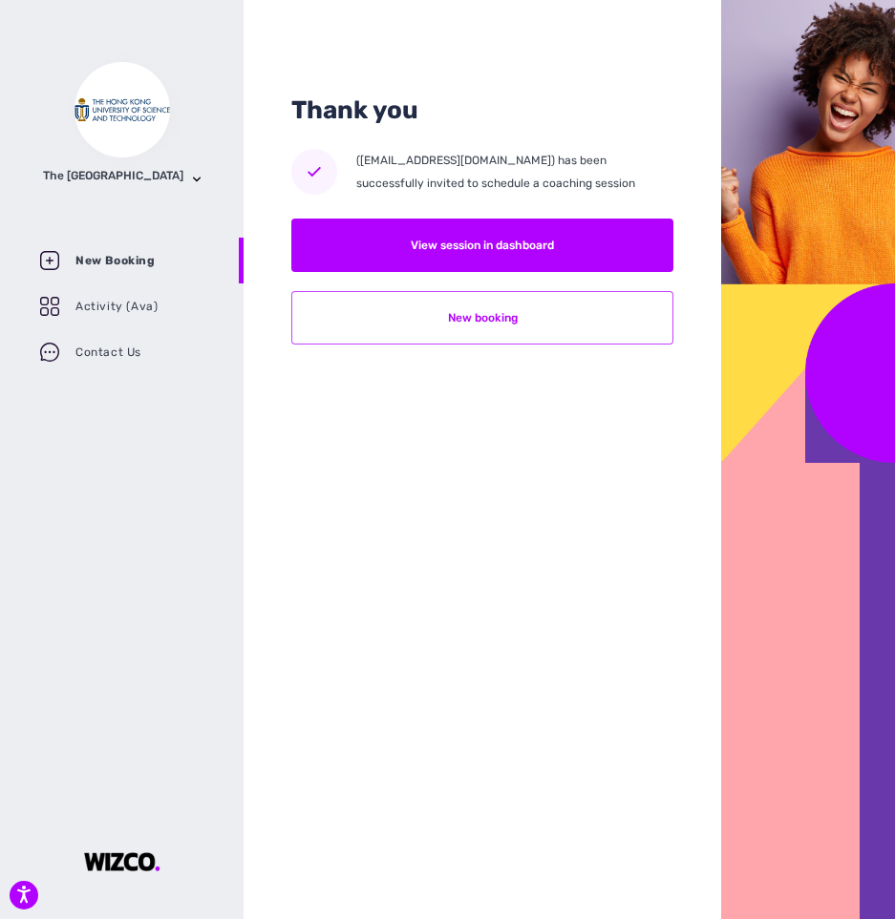
click at [500, 320] on button "New booking" at bounding box center [482, 317] width 382 height 53
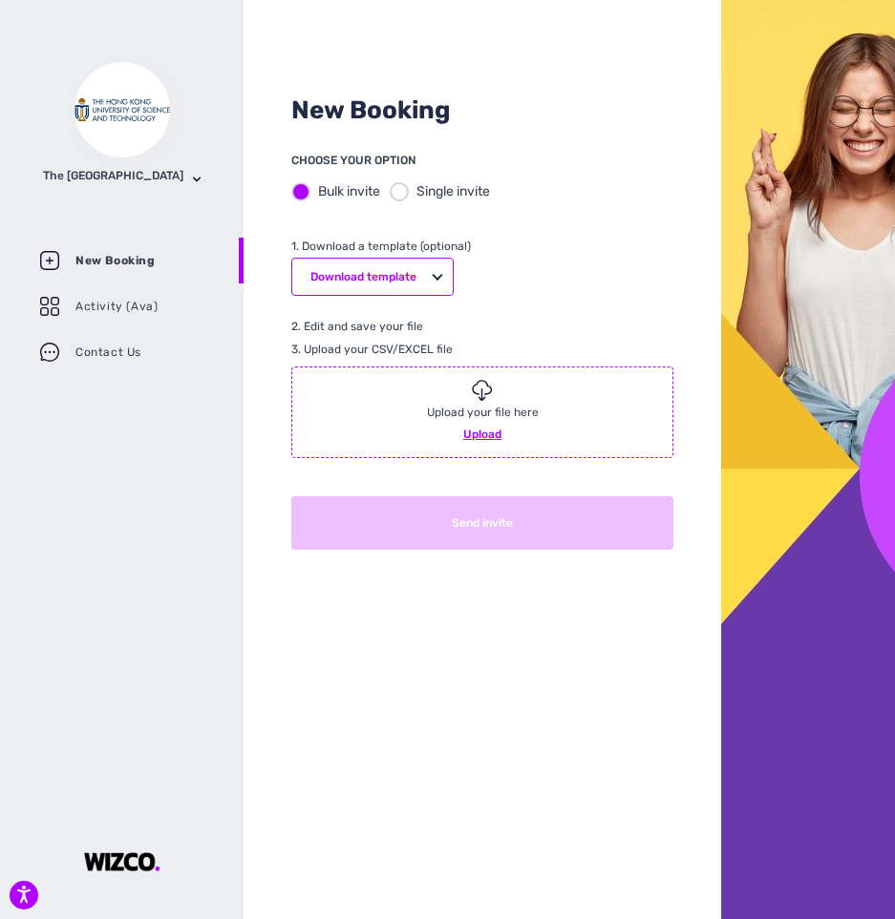
click at [405, 203] on div "Bulk invite Single invite" at bounding box center [482, 191] width 382 height 39
click at [405, 189] on div at bounding box center [399, 191] width 19 height 19
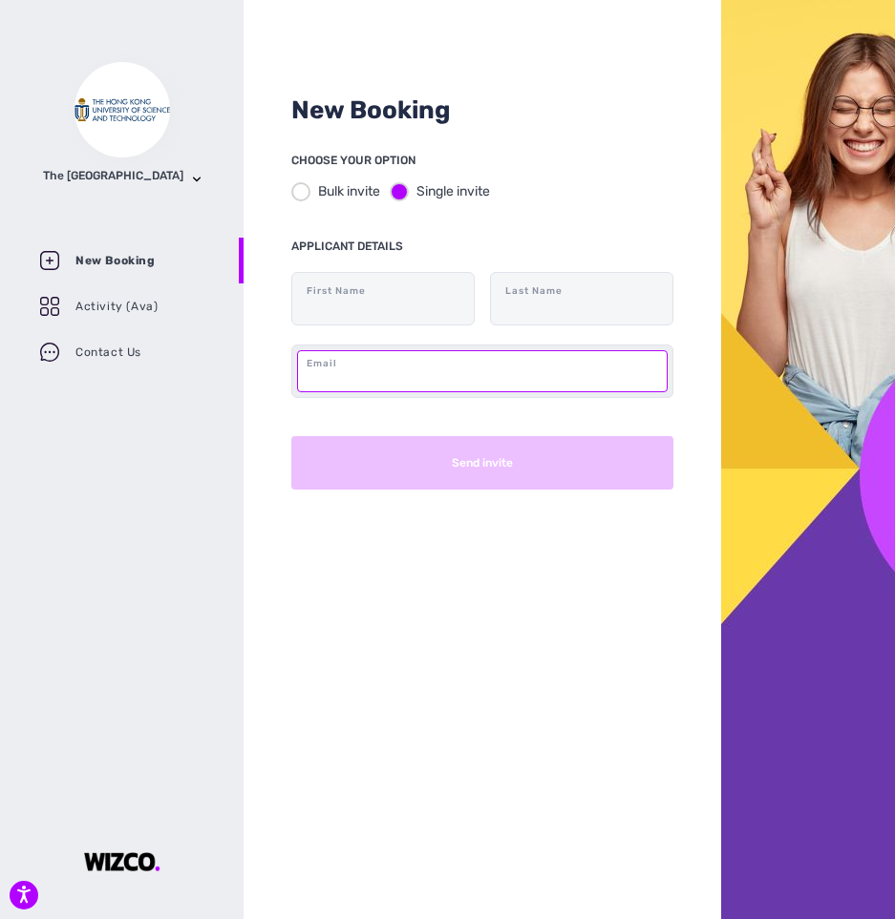
paste input "[EMAIL_ADDRESS][DOMAIN_NAME]"
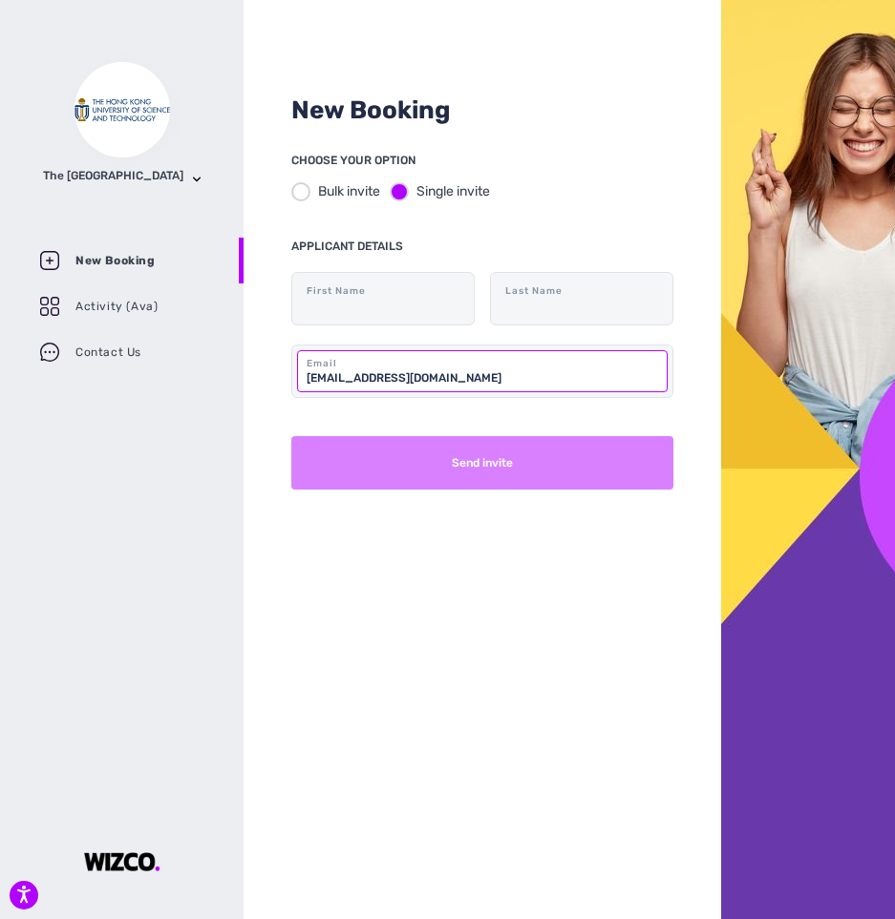
type input "[EMAIL_ADDRESS][DOMAIN_NAME]"
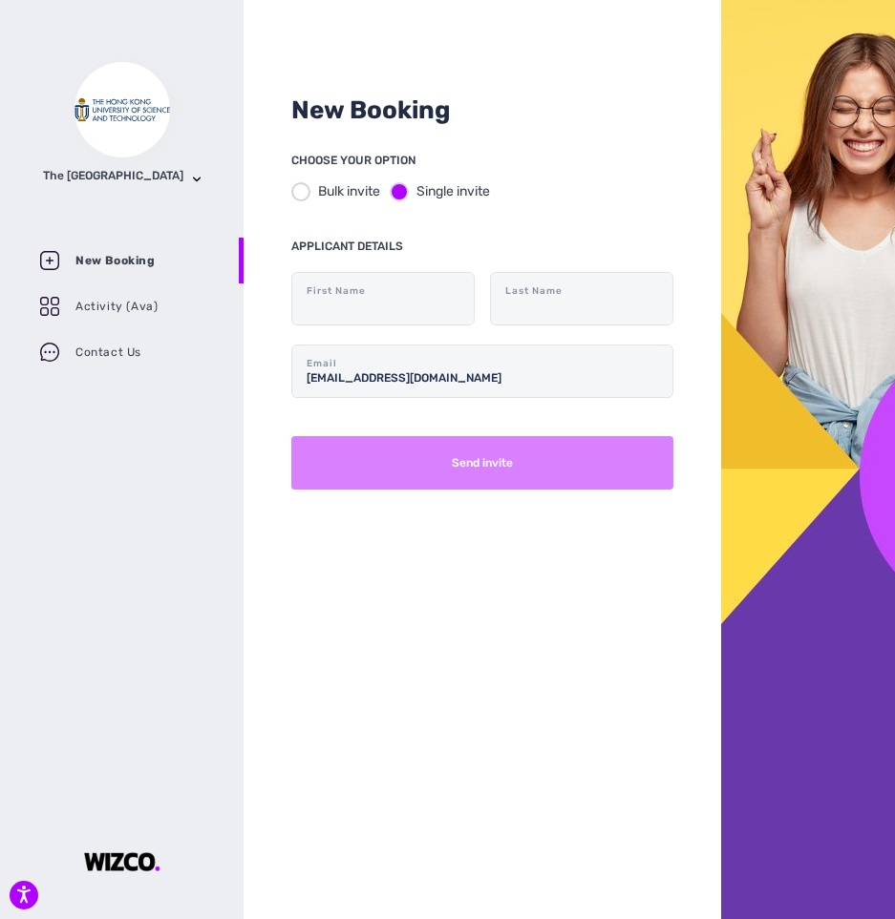
click at [564, 458] on button "Send invite" at bounding box center [482, 462] width 382 height 53
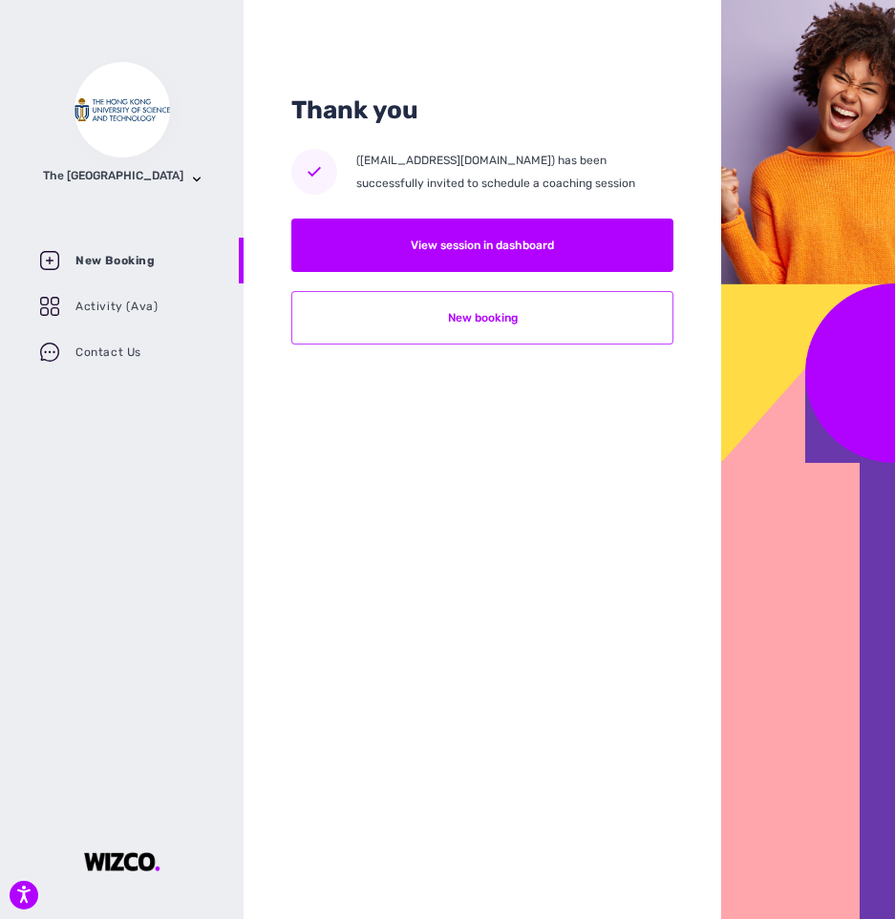
click at [533, 321] on button "New booking" at bounding box center [482, 317] width 382 height 53
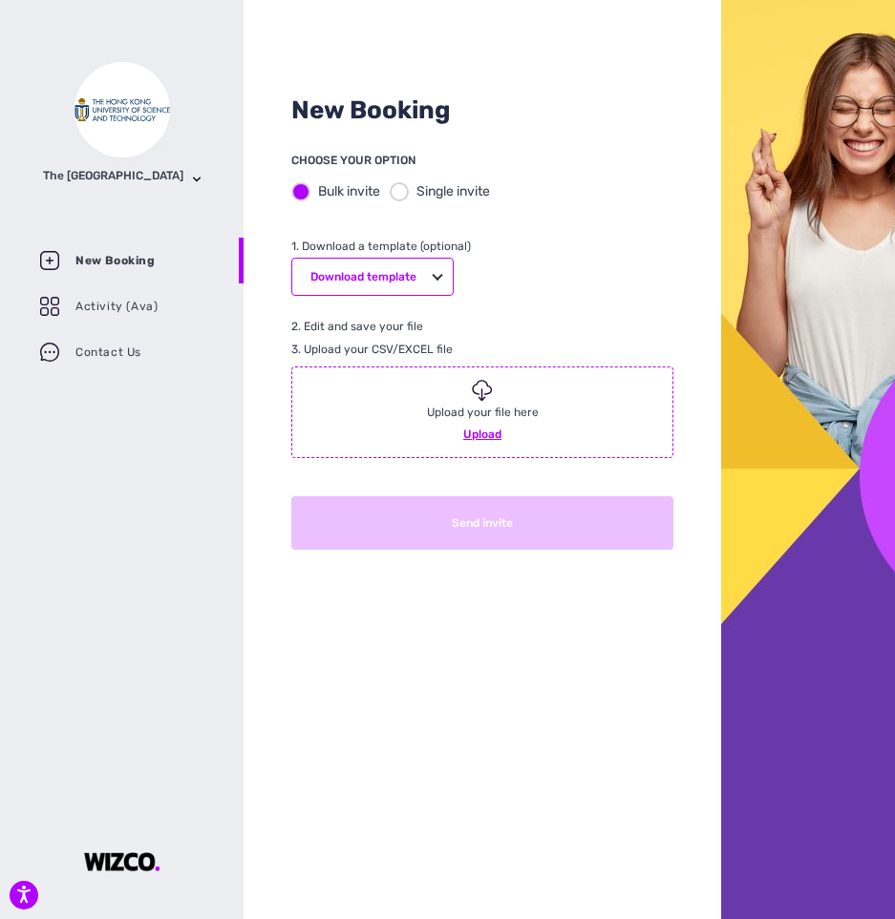
click at [404, 189] on div at bounding box center [399, 191] width 19 height 19
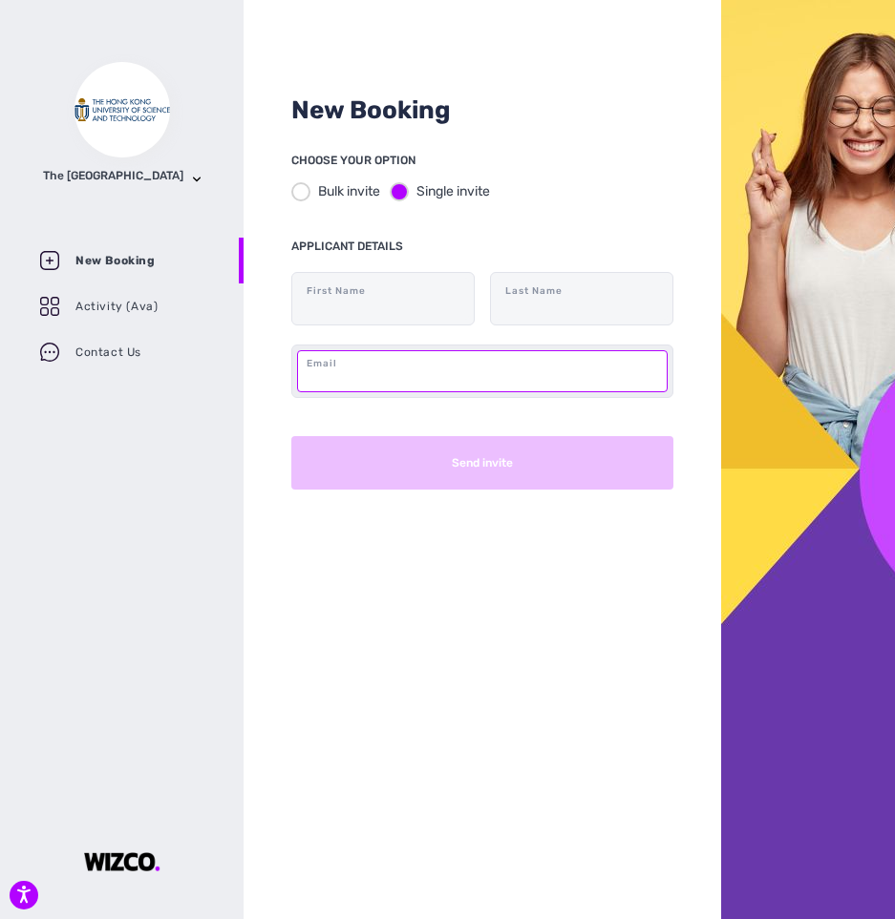
paste input "[EMAIL_ADDRESS][DOMAIN_NAME]"
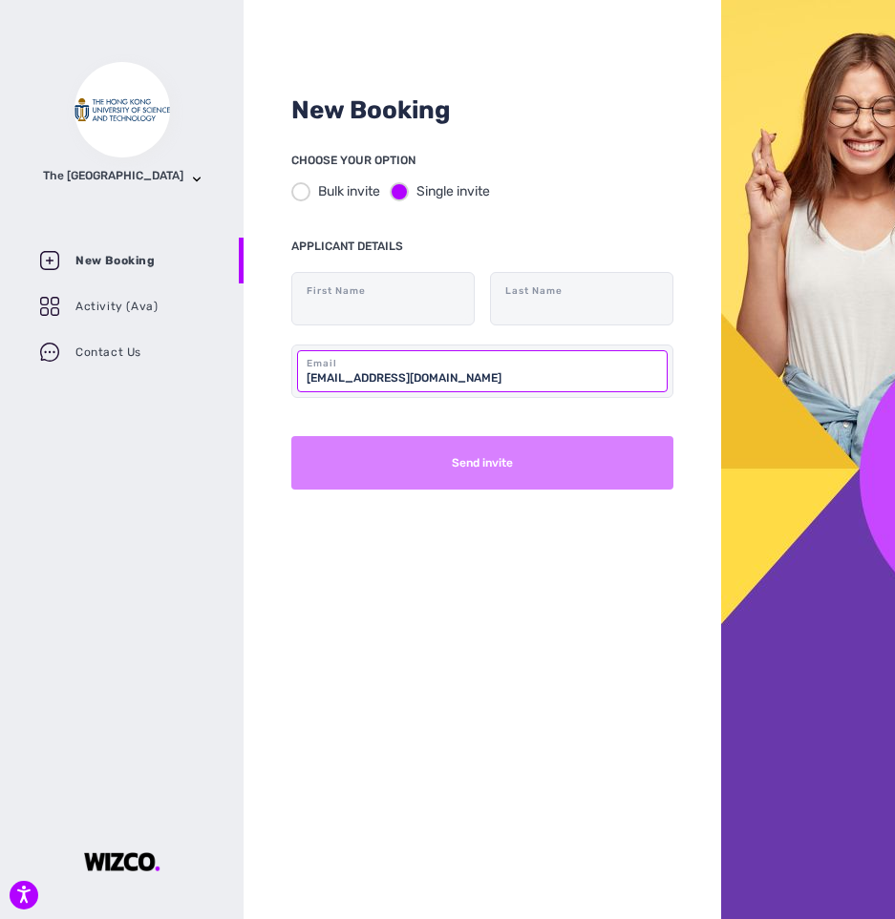
type input "[EMAIL_ADDRESS][DOMAIN_NAME]"
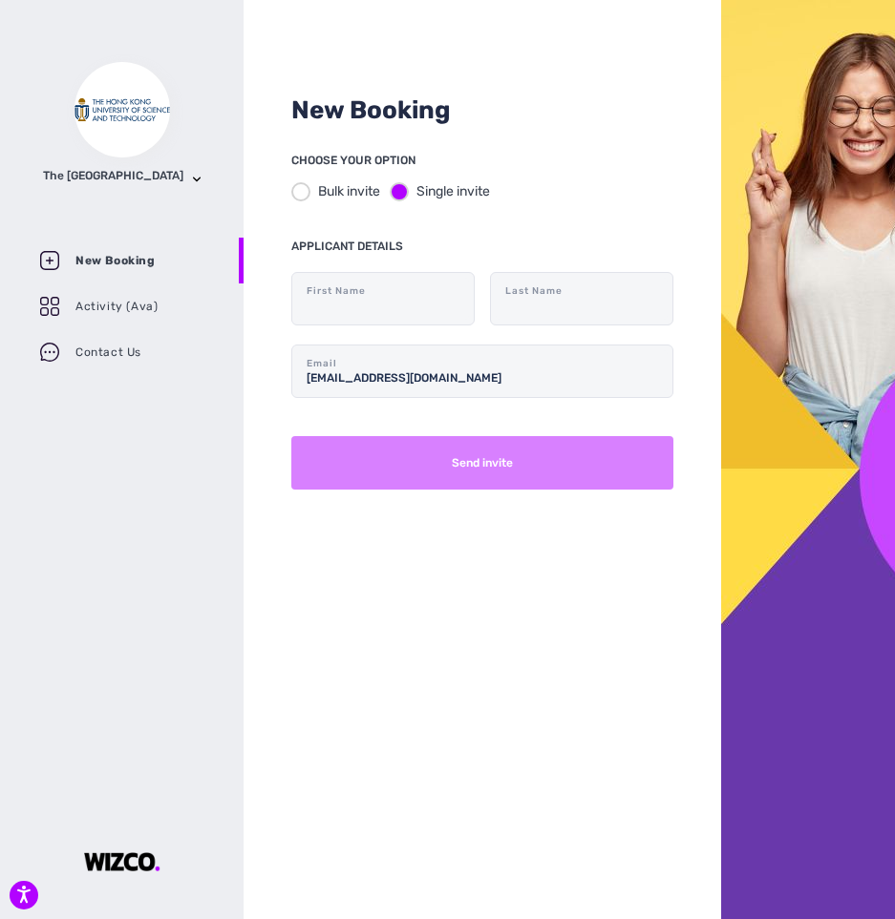
click at [523, 462] on button "Send invite" at bounding box center [482, 462] width 382 height 53
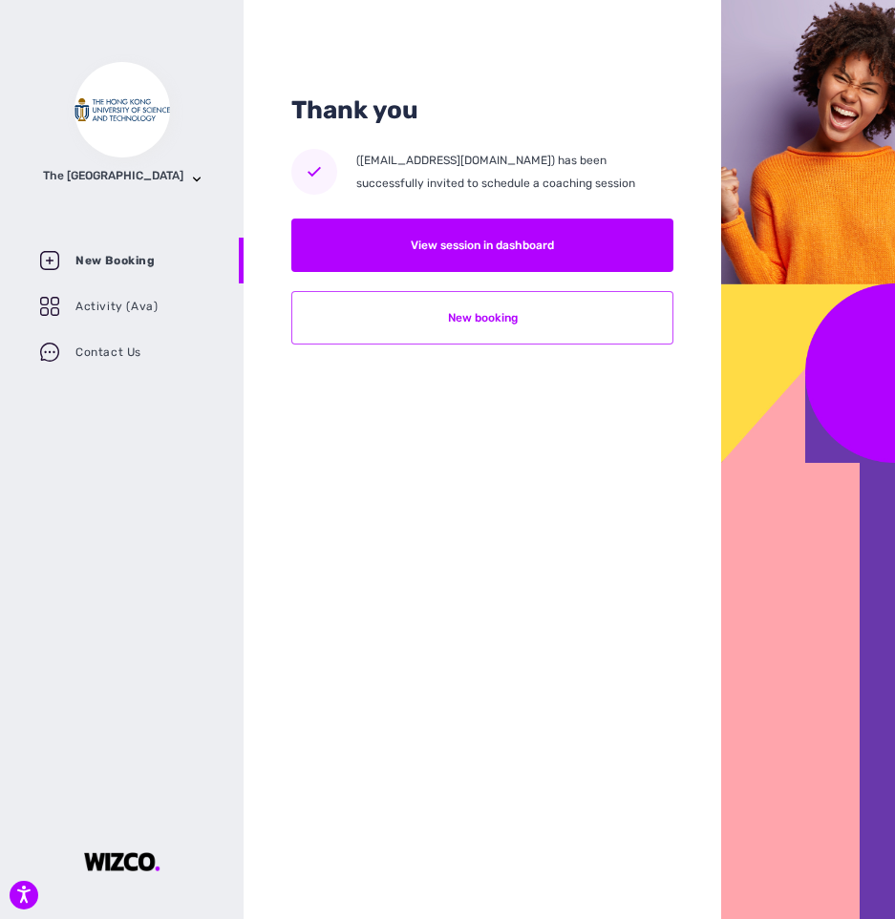
click at [518, 315] on button "New booking" at bounding box center [482, 317] width 382 height 53
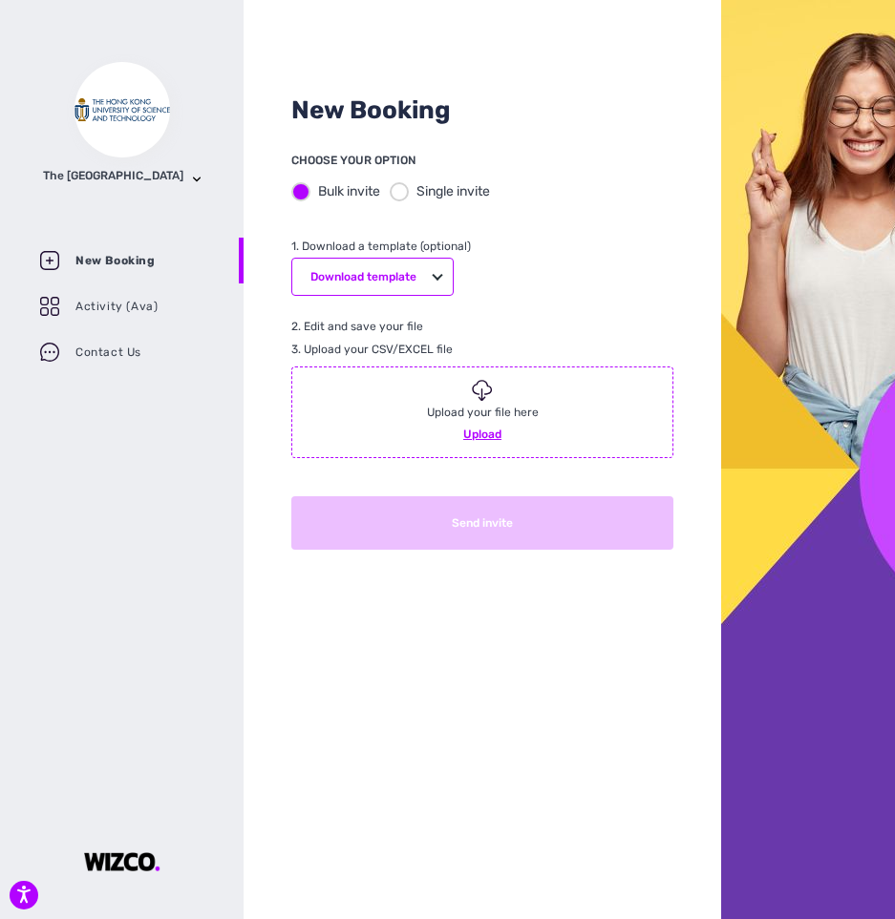
click at [407, 203] on div "Bulk invite Single invite" at bounding box center [482, 191] width 382 height 39
click at [405, 200] on div "Single invite" at bounding box center [440, 191] width 100 height 20
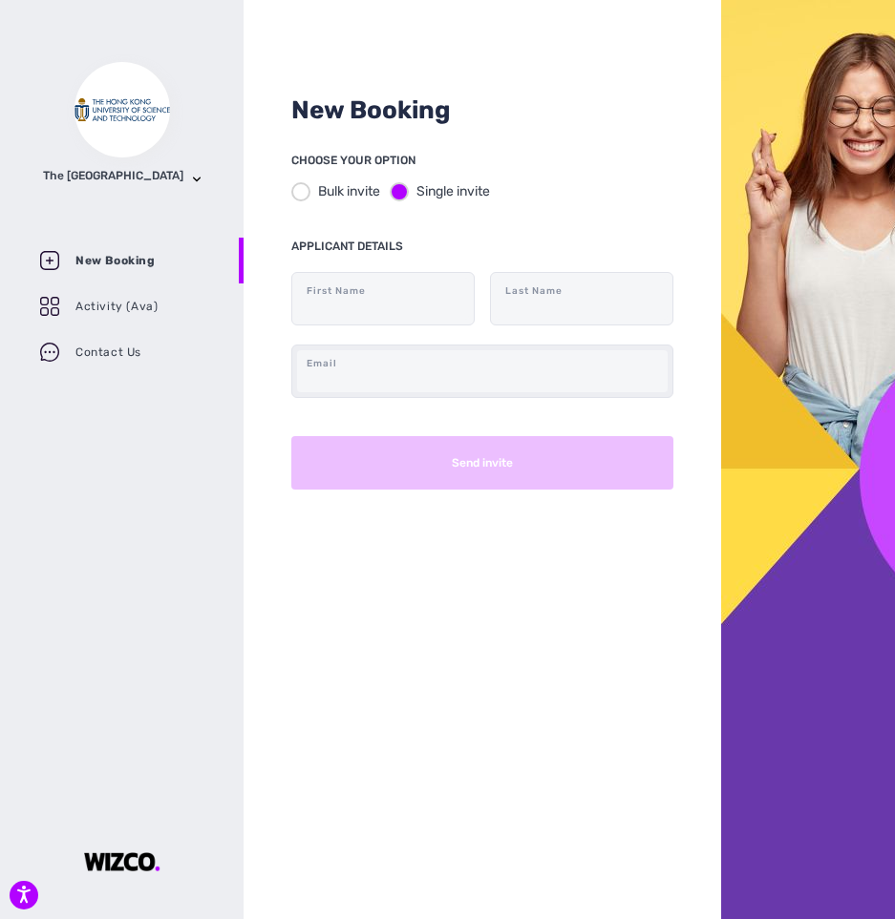
click at [467, 393] on div "Email" at bounding box center [482, 371] width 382 height 53
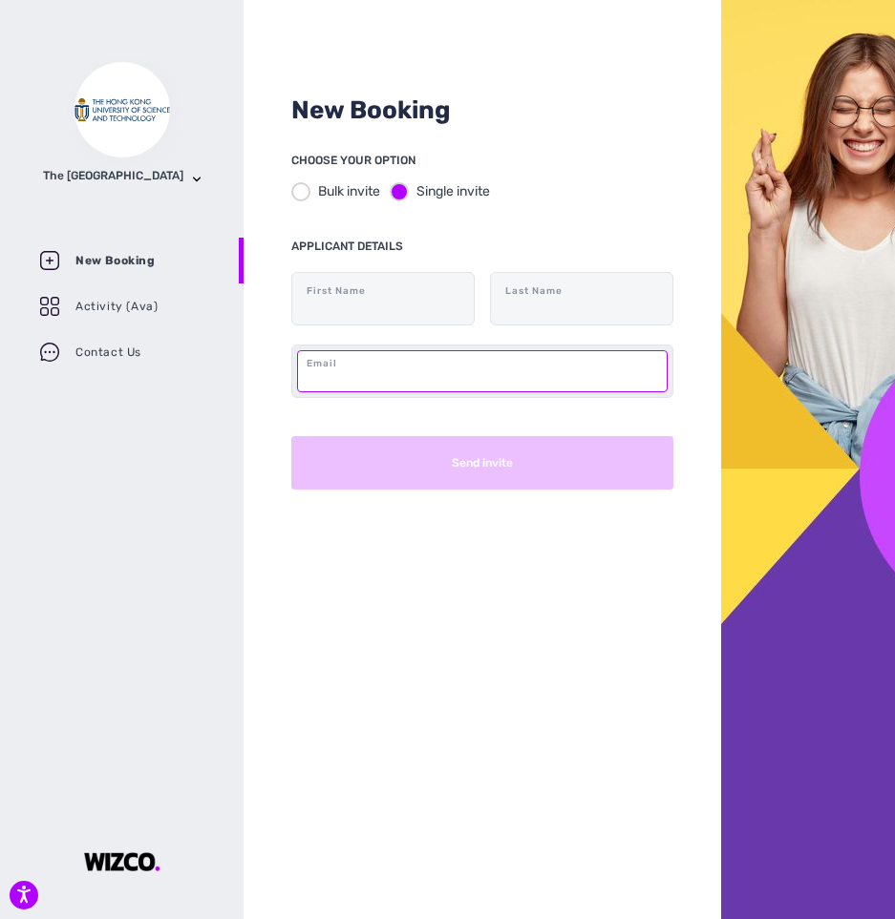
paste input "[EMAIL_ADDRESS][DOMAIN_NAME]"
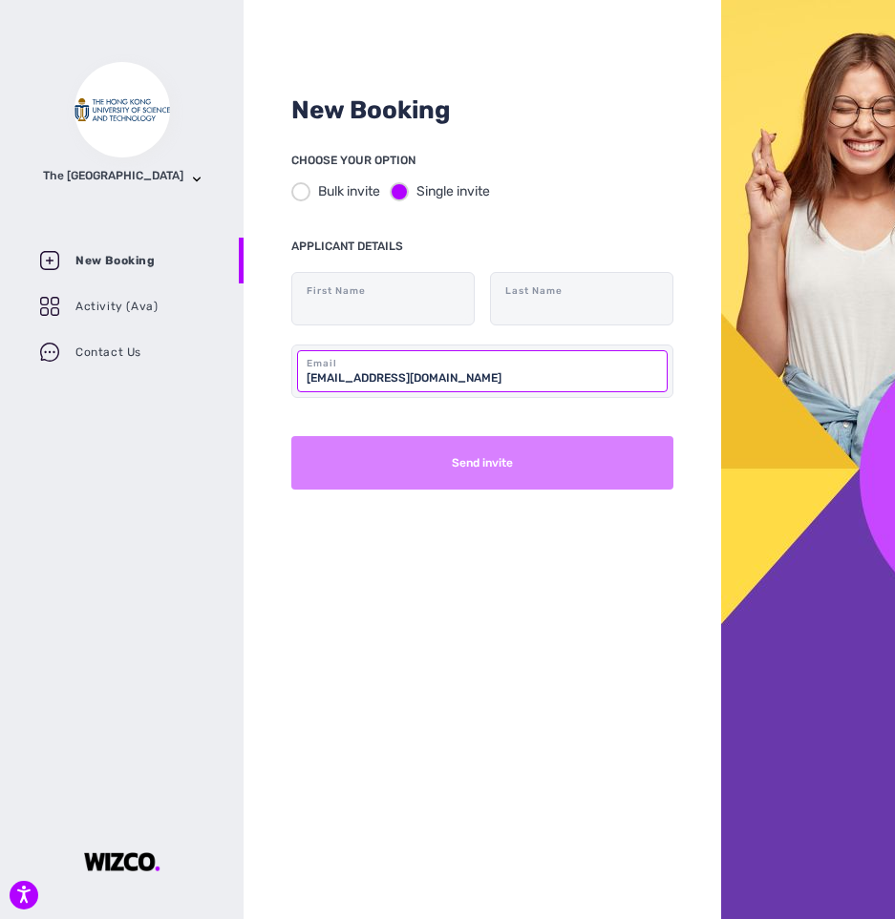
type input "[EMAIL_ADDRESS][DOMAIN_NAME]"
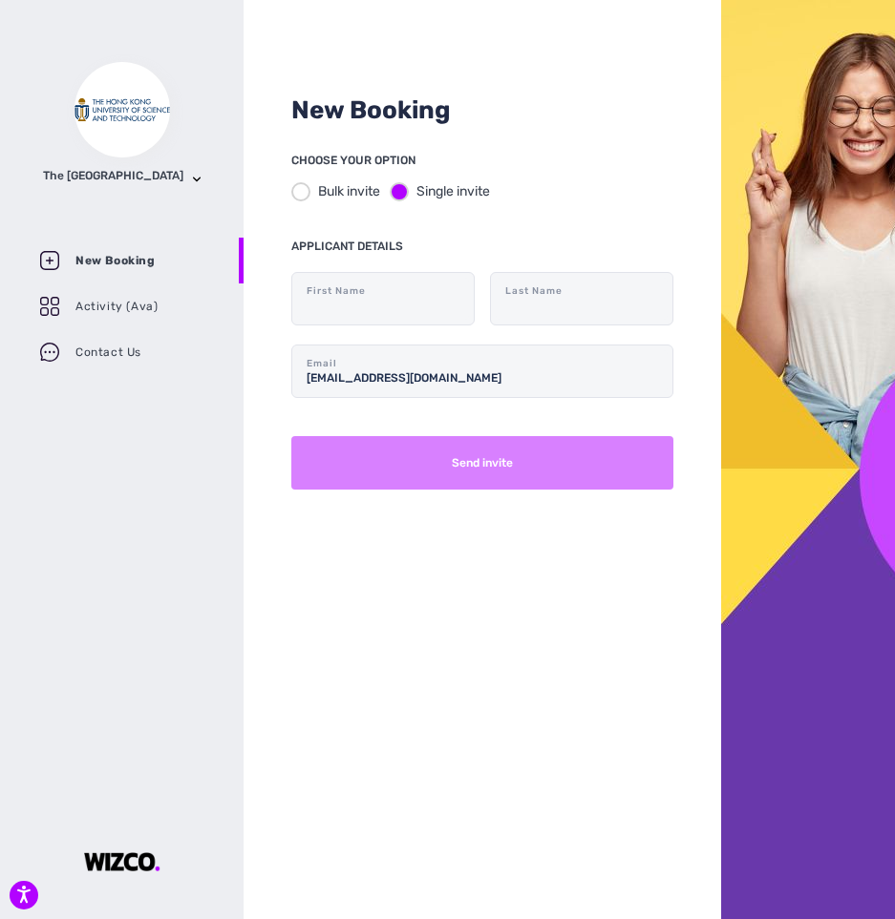
click at [511, 466] on button "Send invite" at bounding box center [482, 462] width 382 height 53
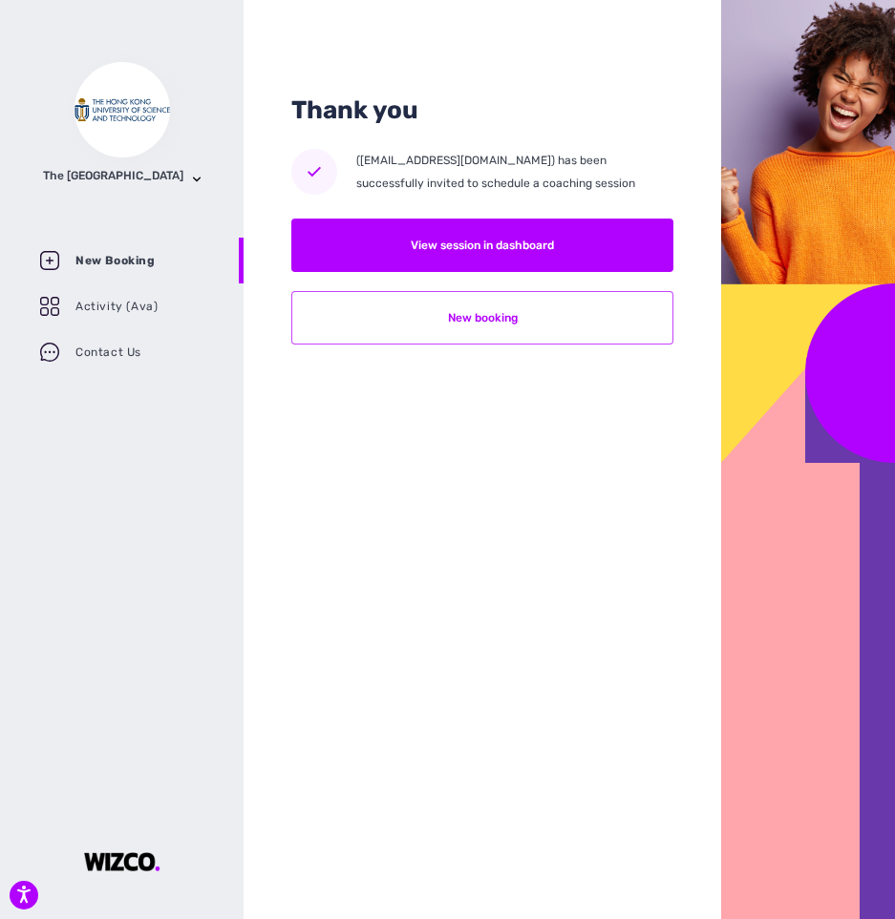
click at [469, 319] on button "New booking" at bounding box center [482, 317] width 382 height 53
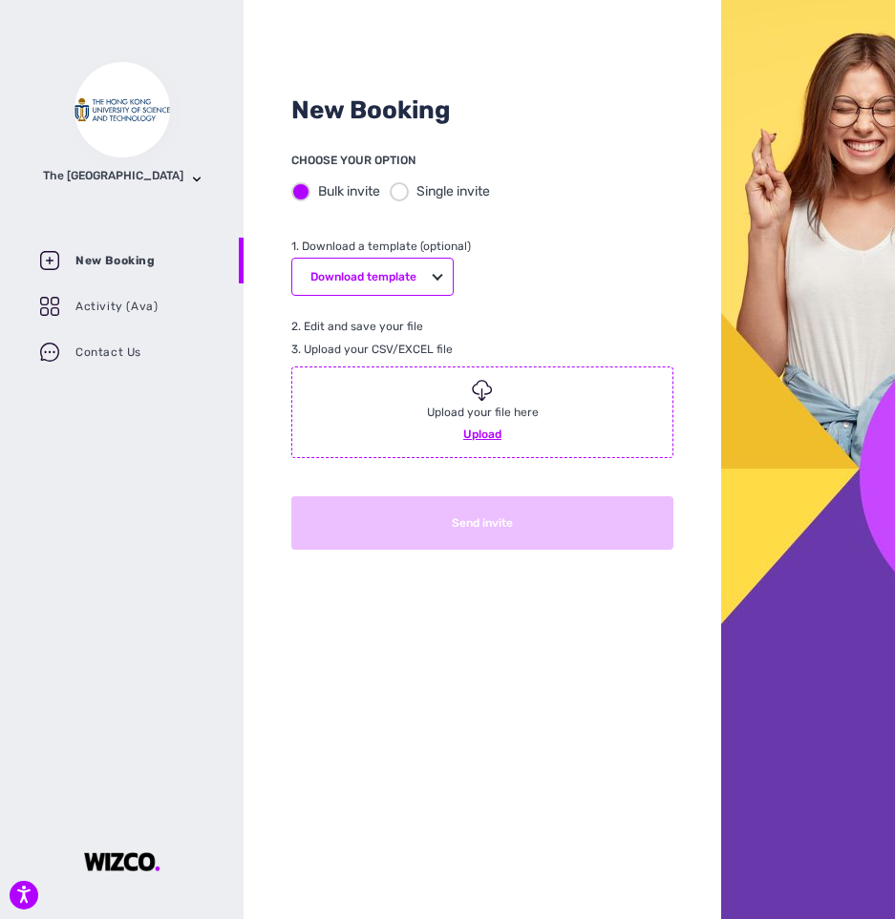
click at [402, 182] on div at bounding box center [399, 191] width 19 height 19
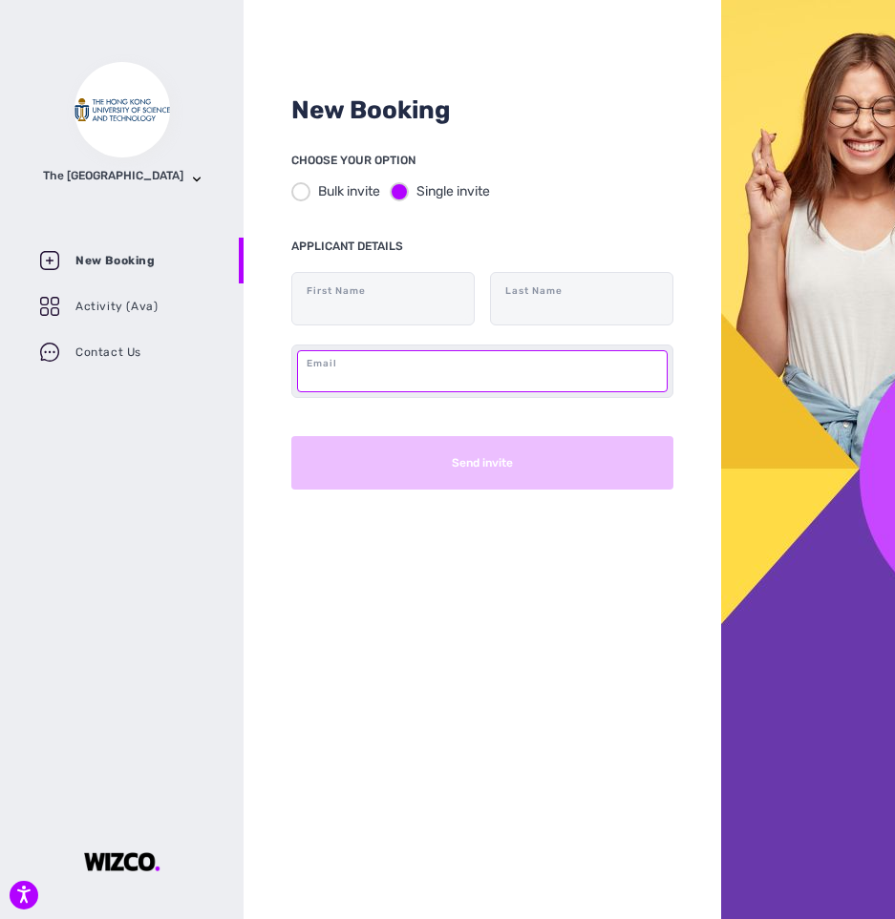
paste input "[EMAIL_ADDRESS][DOMAIN_NAME]"
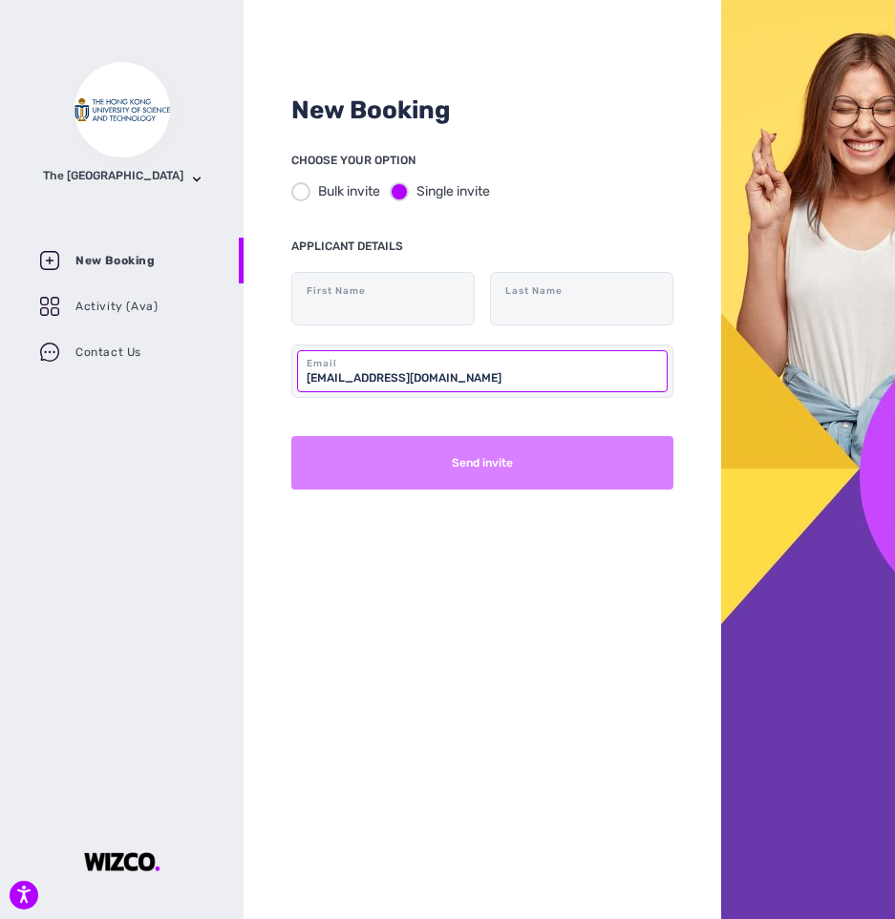
type input "[EMAIL_ADDRESS][DOMAIN_NAME]"
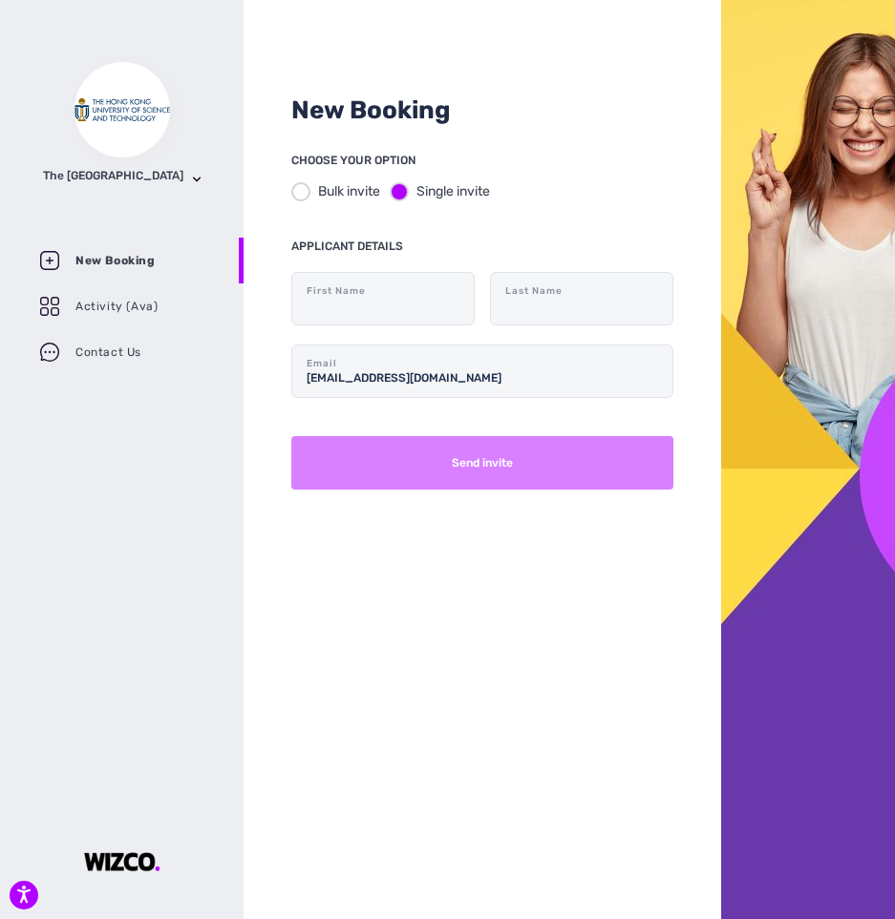
click at [496, 472] on button "Send invite" at bounding box center [482, 462] width 382 height 53
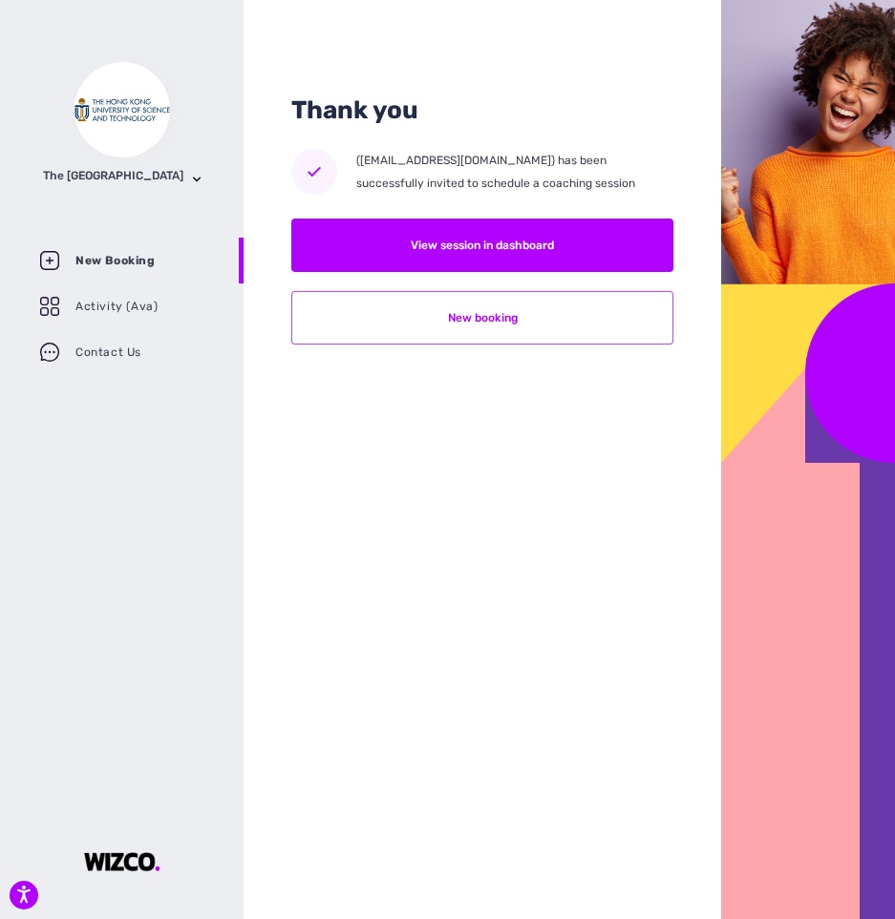
click at [602, 306] on button "New booking" at bounding box center [482, 317] width 382 height 53
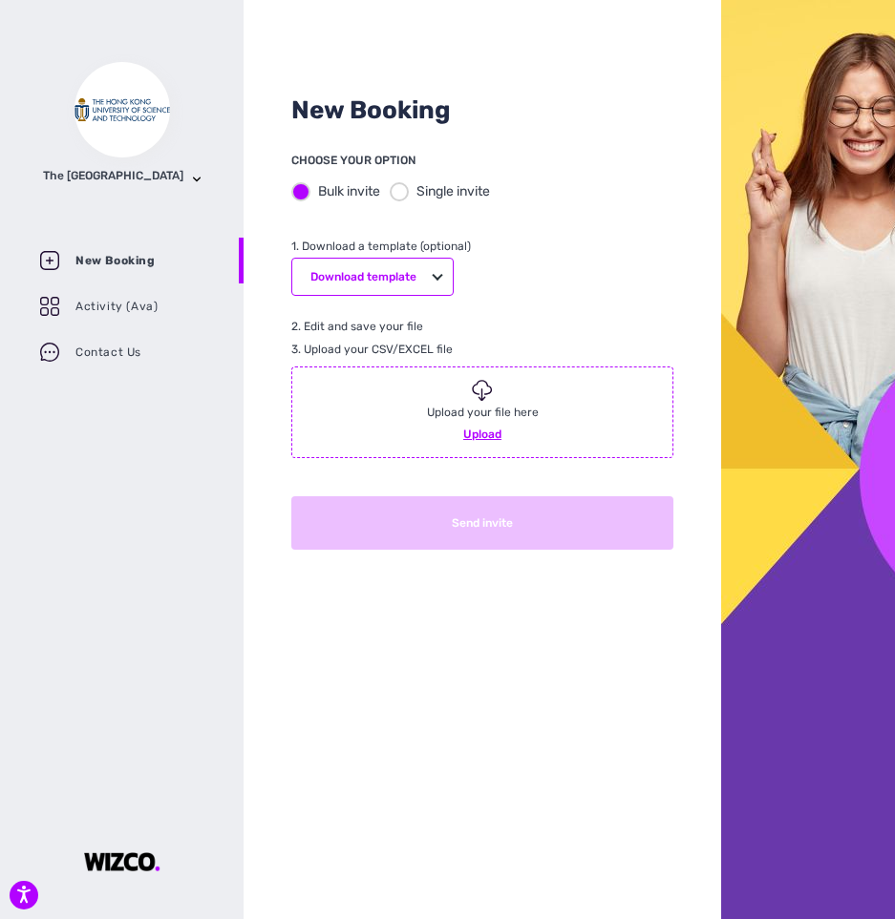
click at [401, 195] on div at bounding box center [399, 191] width 19 height 19
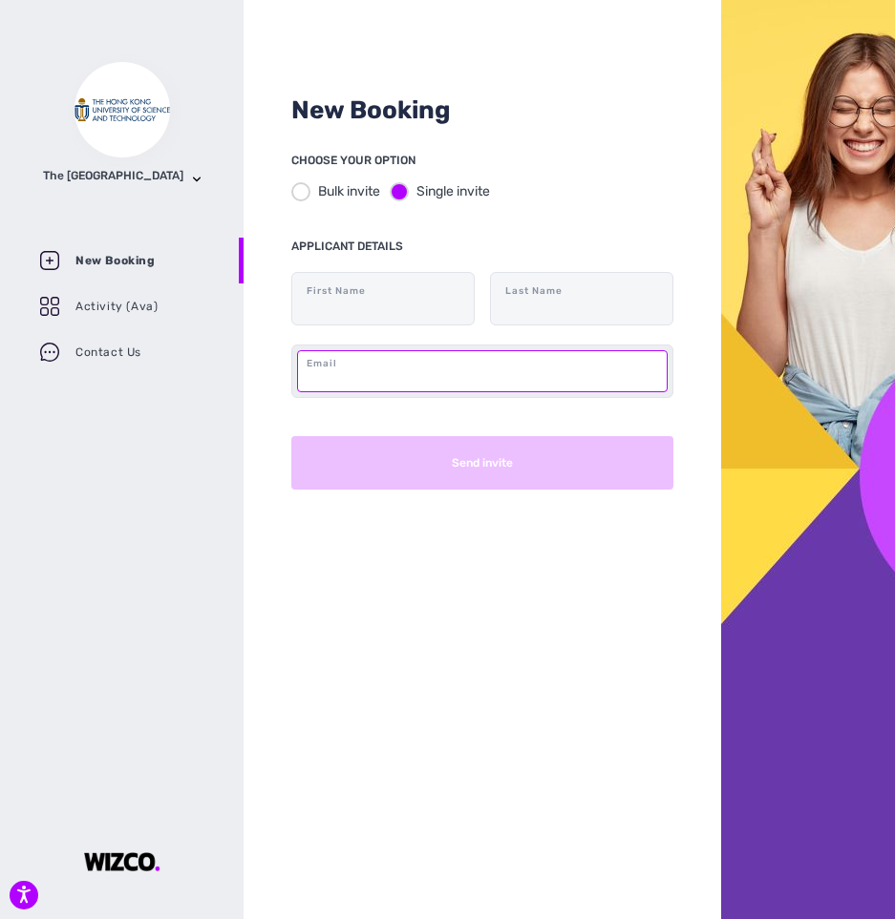
paste input "[EMAIL_ADDRESS][DOMAIN_NAME]"
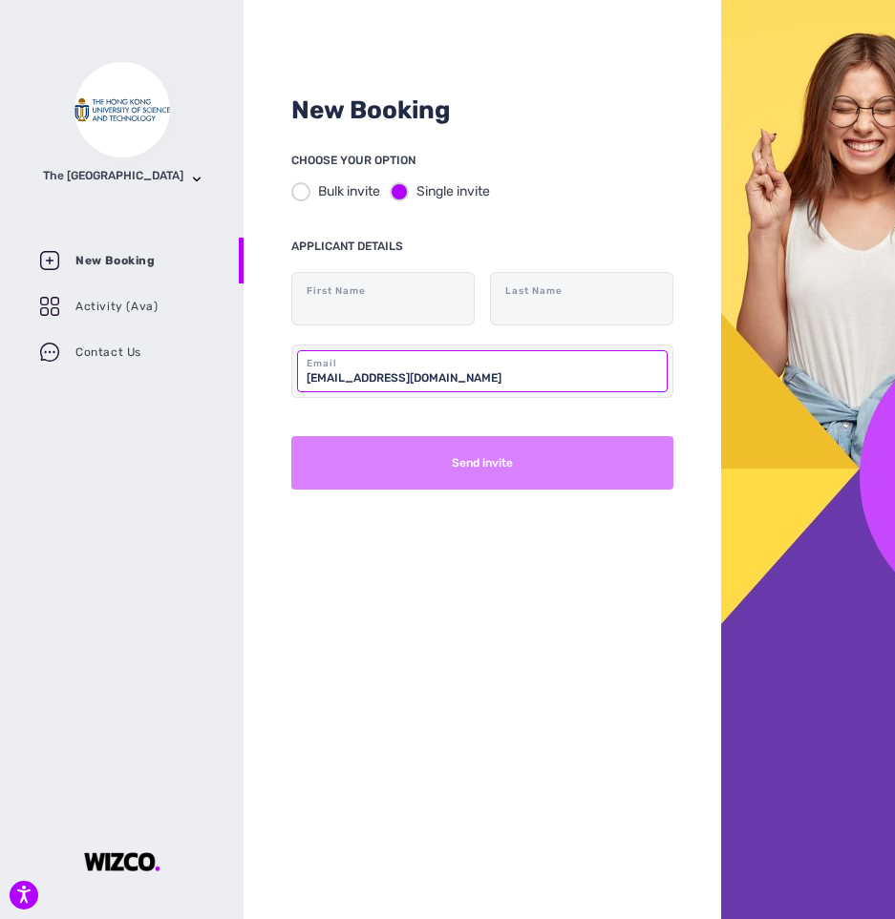
type input "[EMAIL_ADDRESS][DOMAIN_NAME]"
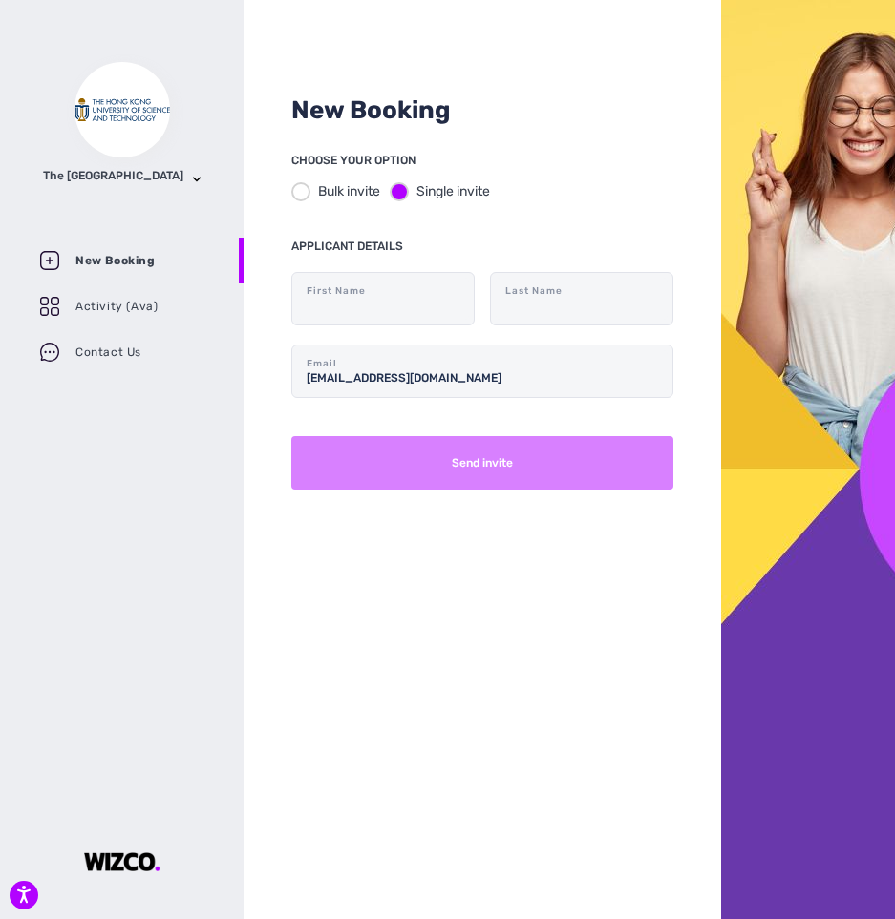
click at [539, 459] on button "Send invite" at bounding box center [482, 462] width 382 height 53
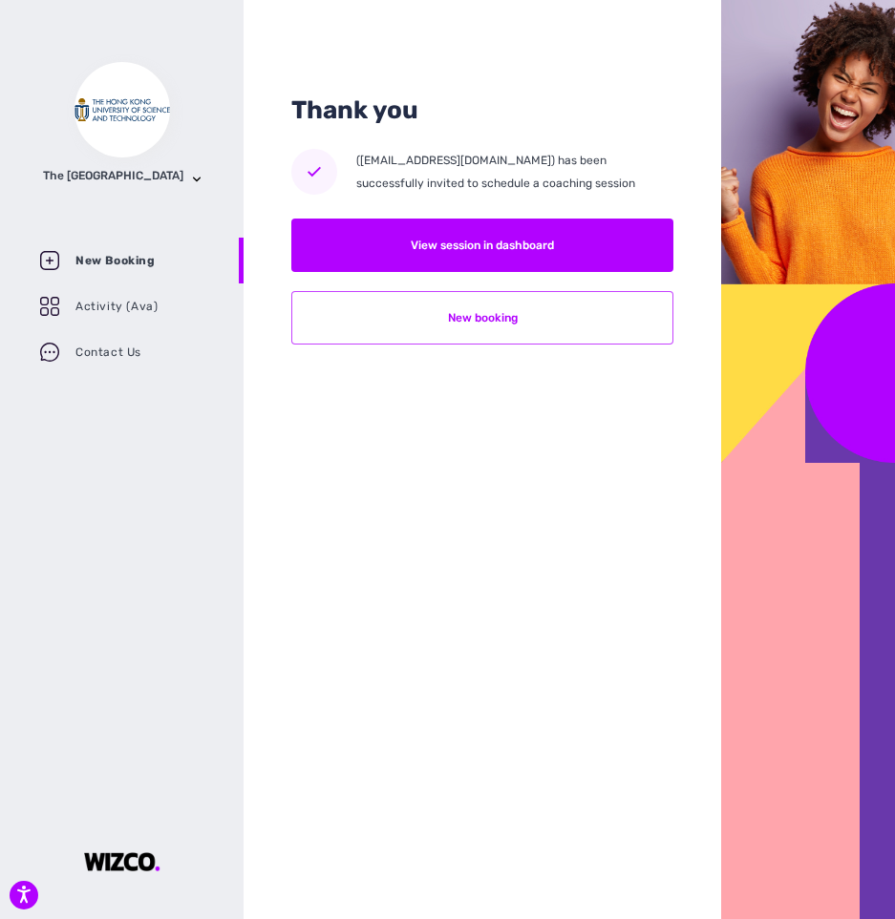
click at [542, 330] on button "New booking" at bounding box center [482, 317] width 382 height 53
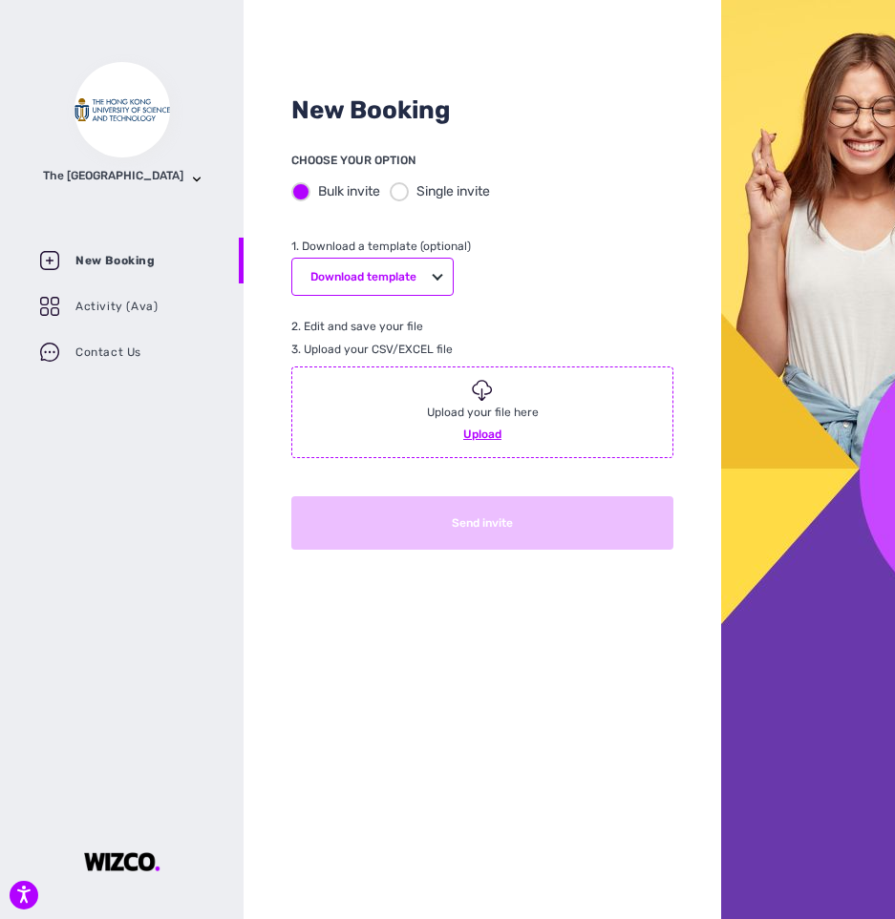
click at [402, 195] on div at bounding box center [399, 191] width 19 height 19
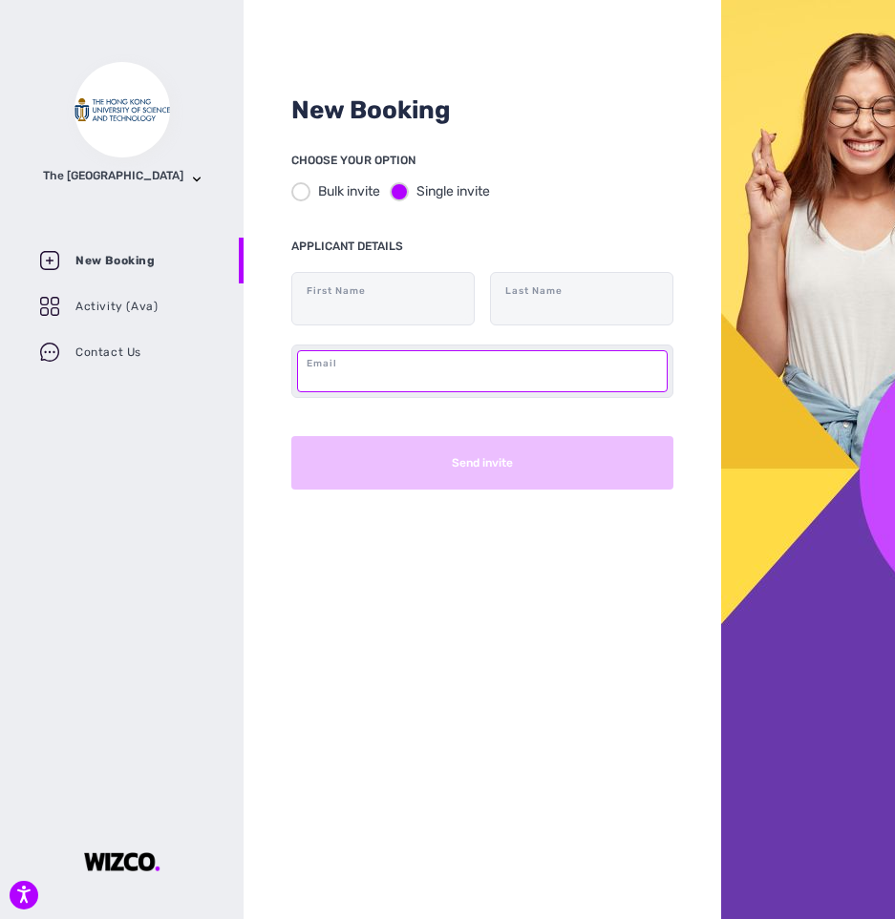
paste input "[EMAIL_ADDRESS][DOMAIN_NAME]"
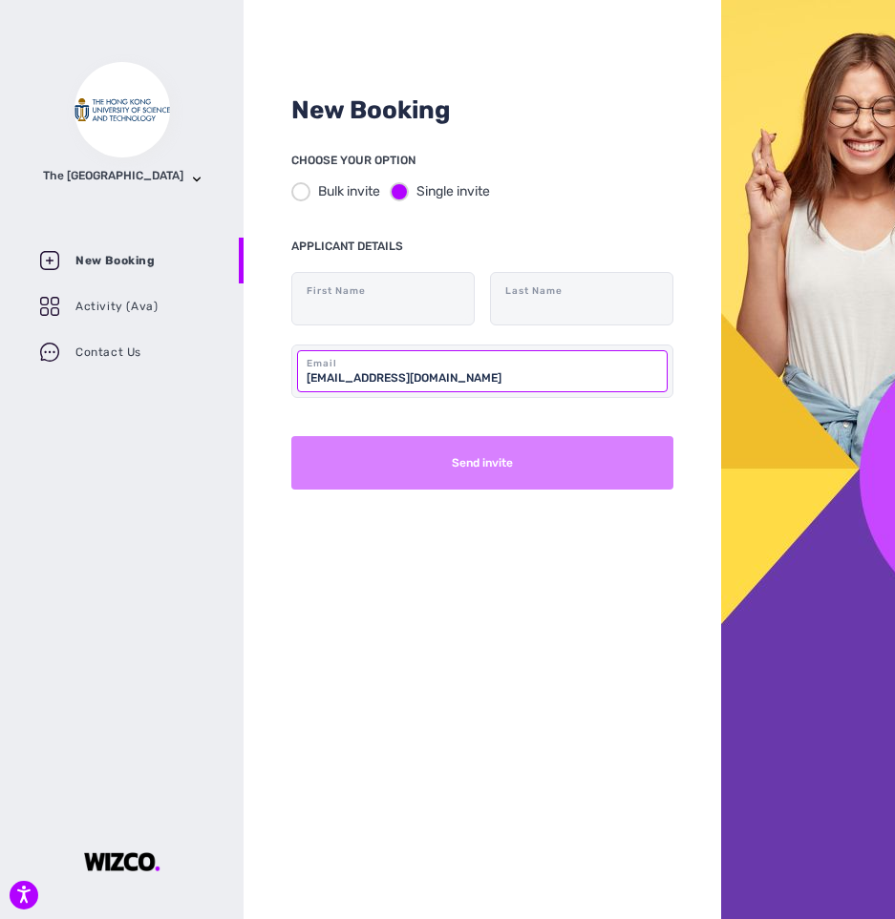
type input "[EMAIL_ADDRESS][DOMAIN_NAME]"
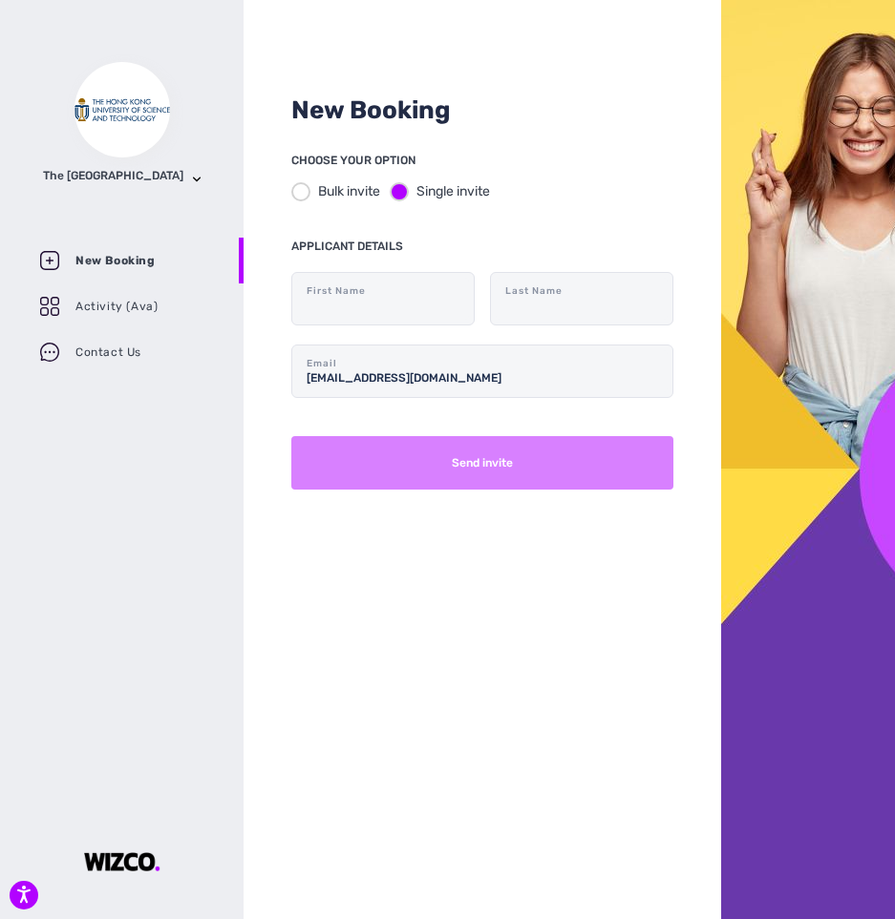
click at [479, 484] on button "Send invite" at bounding box center [482, 462] width 382 height 53
